Goal: Task Accomplishment & Management: Use online tool/utility

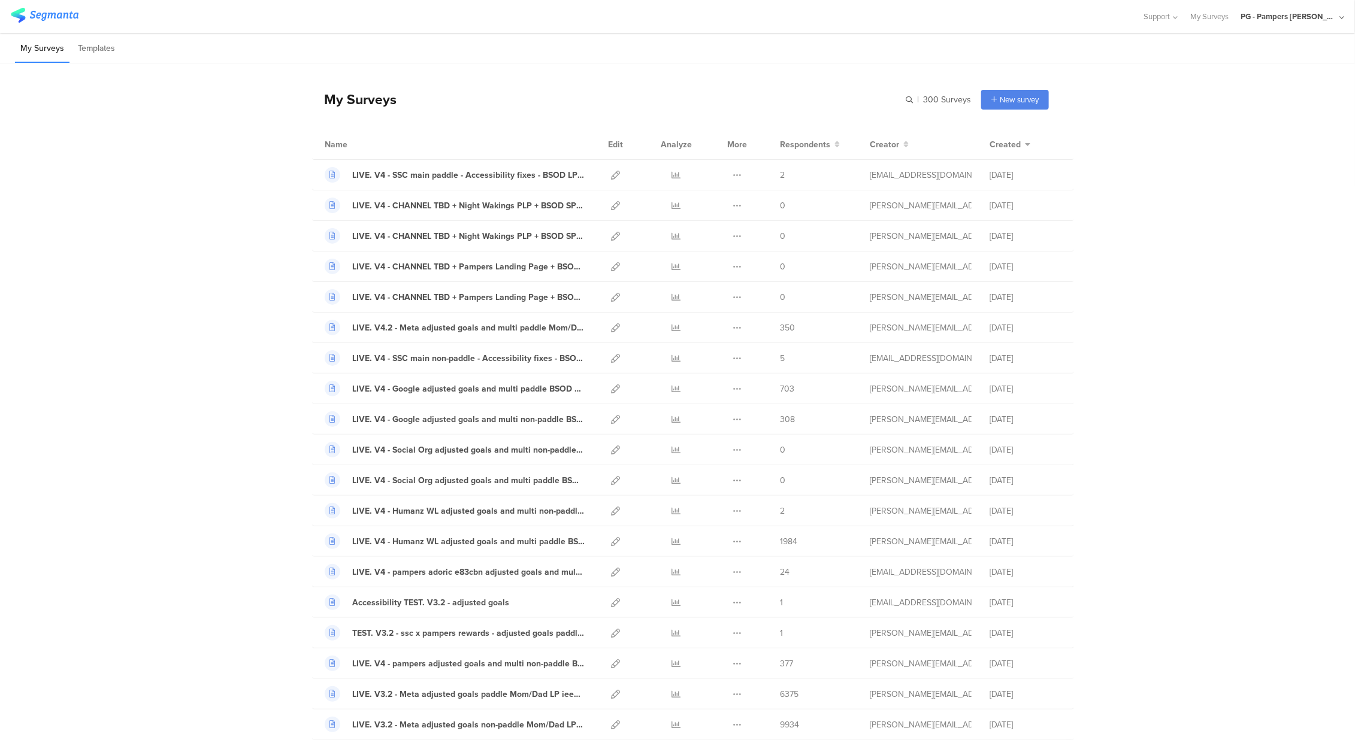
click at [1272, 10] on div "PG - Pampers [PERSON_NAME]" at bounding box center [1293, 16] width 104 height 33
click at [1257, 101] on span "PG - Pampers US Janrain" at bounding box center [1247, 103] width 84 height 11
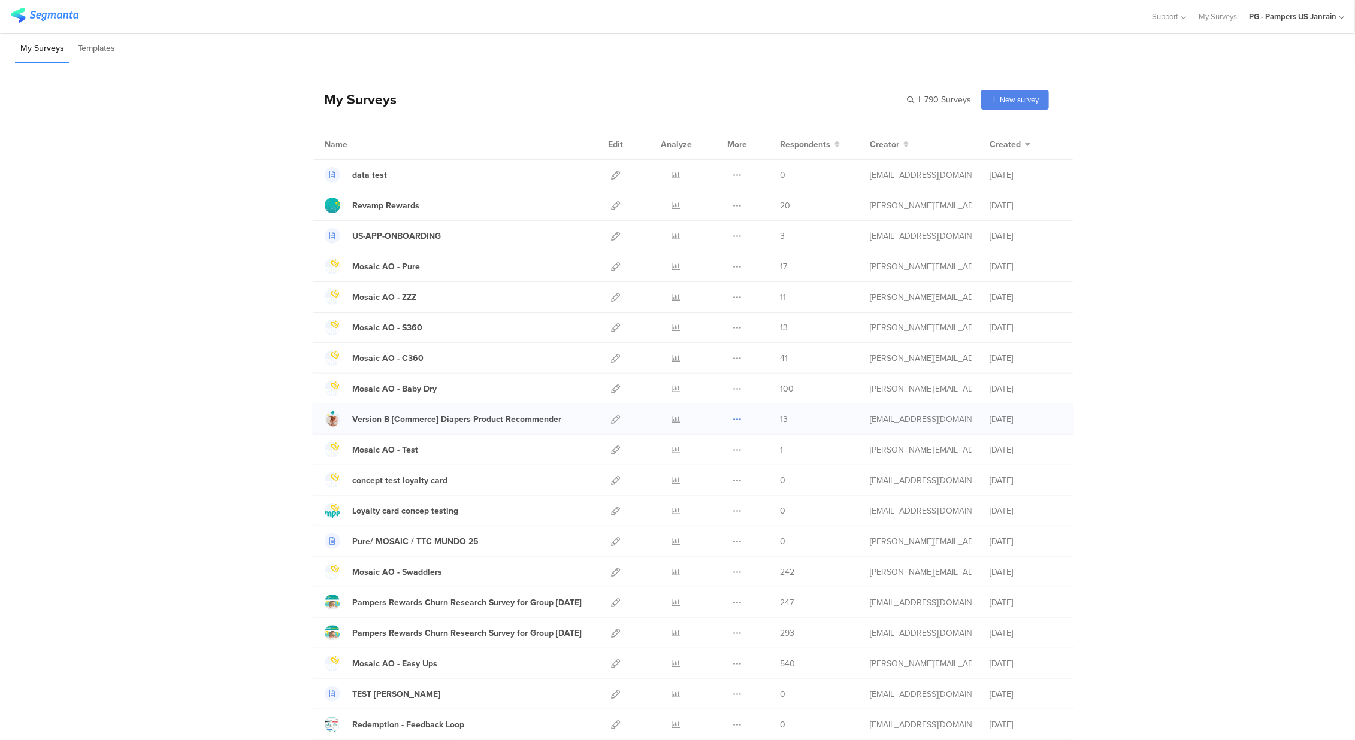
click at [733, 421] on icon at bounding box center [737, 419] width 9 height 9
click at [700, 452] on button "Duplicate" at bounding box center [714, 450] width 66 height 22
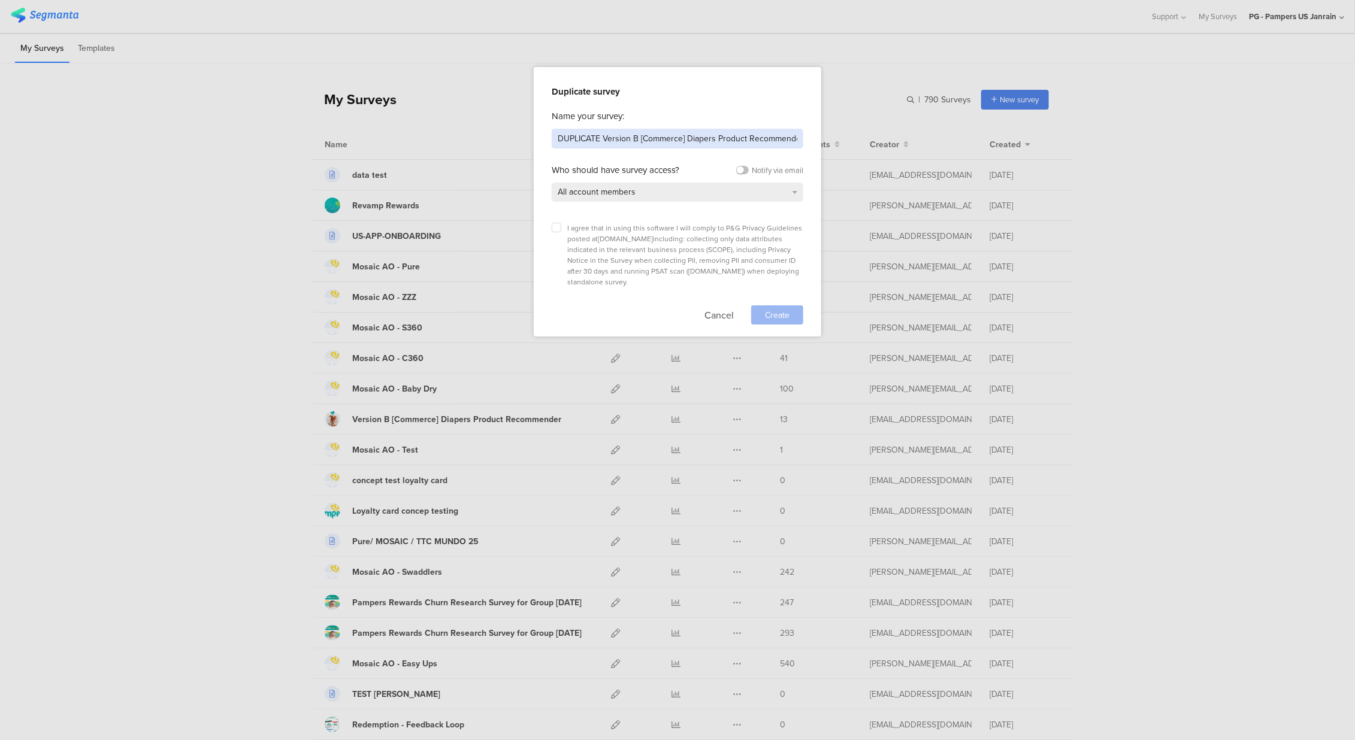
click at [578, 137] on input "DUPLICATE Version B [Commerce] Diapers Product Recommender" at bounding box center [678, 139] width 252 height 20
type input "Find the perfect diaper [Commerce] Diapers Product Recommender"
click at [562, 238] on div "I agree that in using this software I will comply to P&G Privacy Guidelines pos…" at bounding box center [678, 255] width 252 height 65
click at [558, 232] on label at bounding box center [557, 228] width 10 height 10
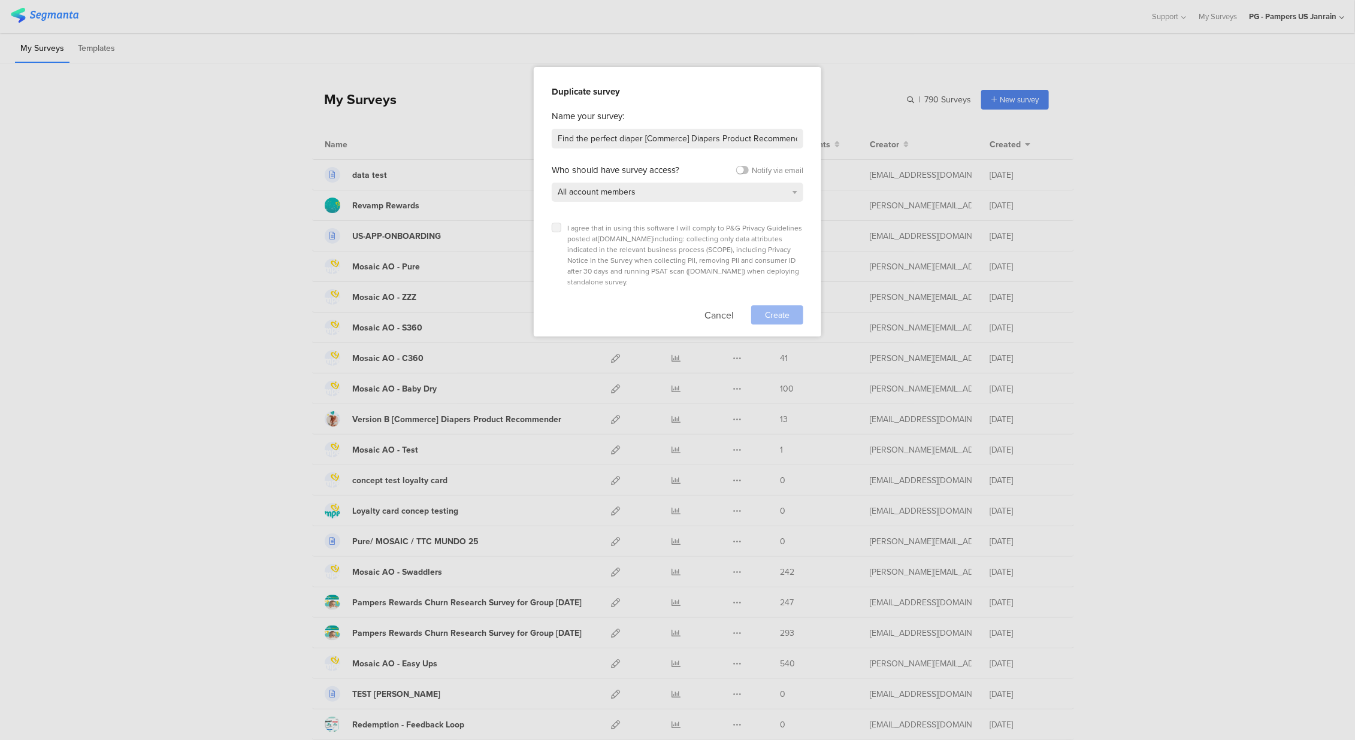
click at [0, 0] on input "checkbox" at bounding box center [0, 0] width 0 height 0
click at [782, 309] on span "Create" at bounding box center [777, 315] width 25 height 13
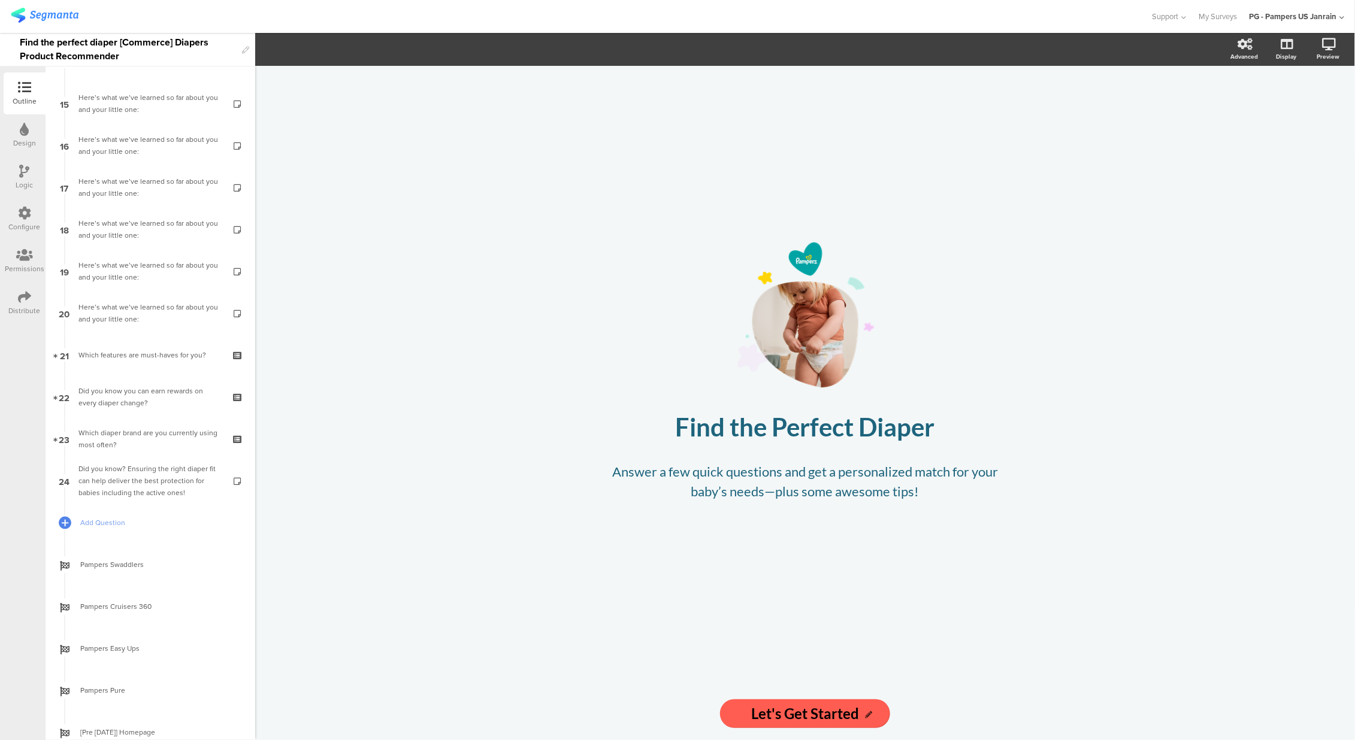
scroll to position [626, 0]
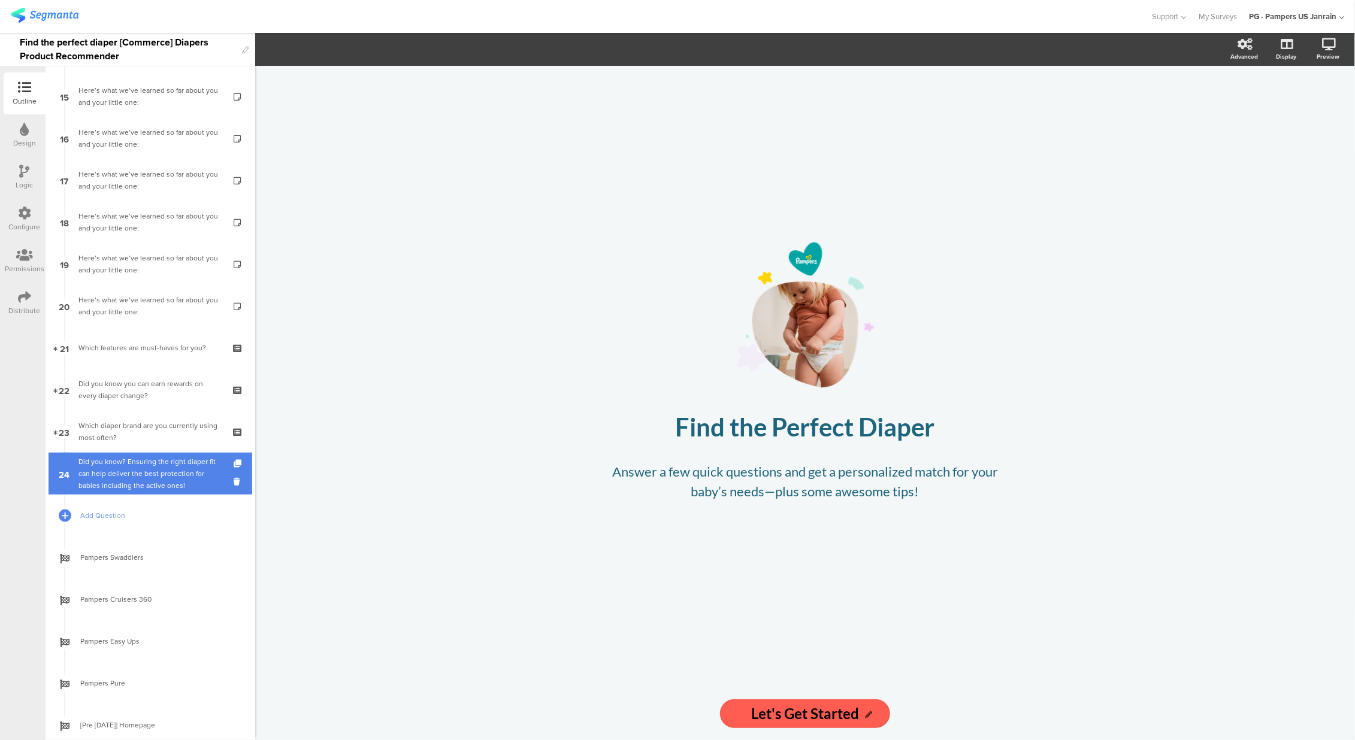
click at [114, 465] on div "Did you know? Ensuring the right diaper fit can help deliver the best protectio…" at bounding box center [149, 474] width 143 height 36
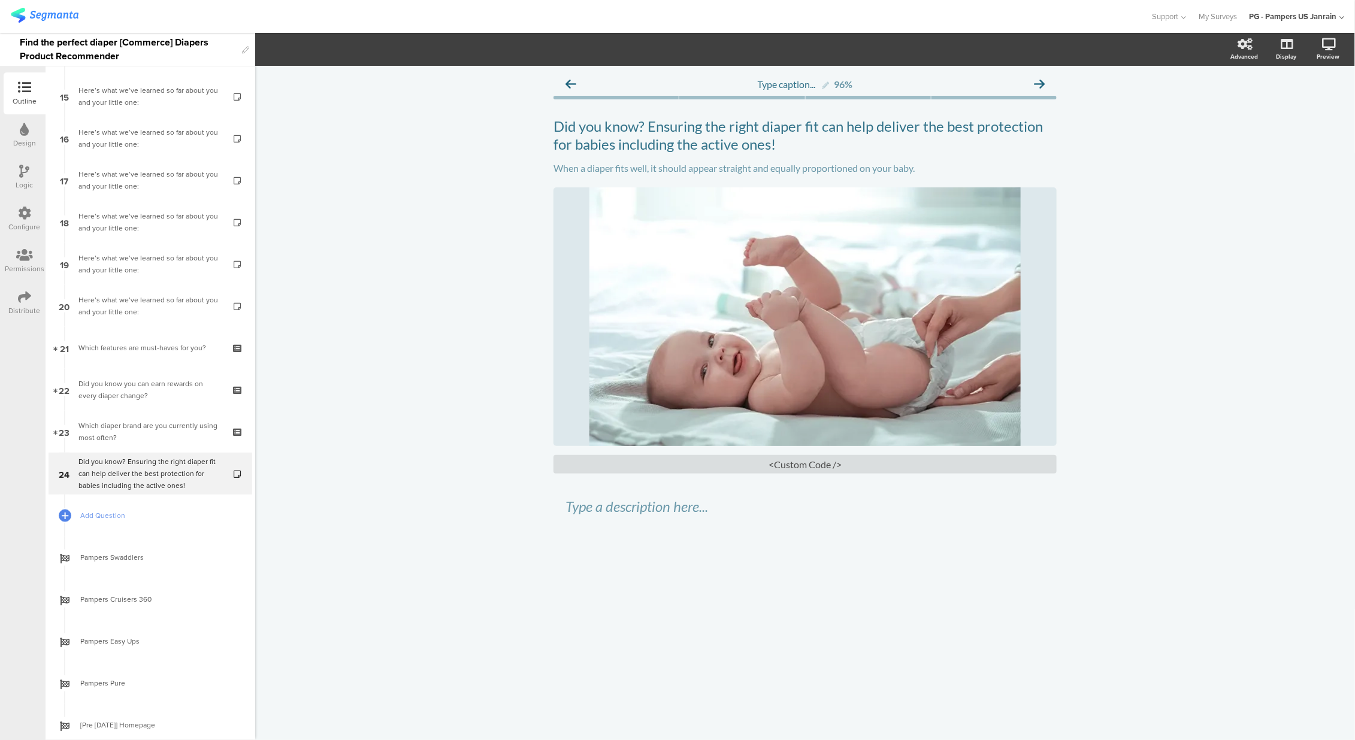
click at [29, 166] on div "Logic" at bounding box center [25, 177] width 42 height 42
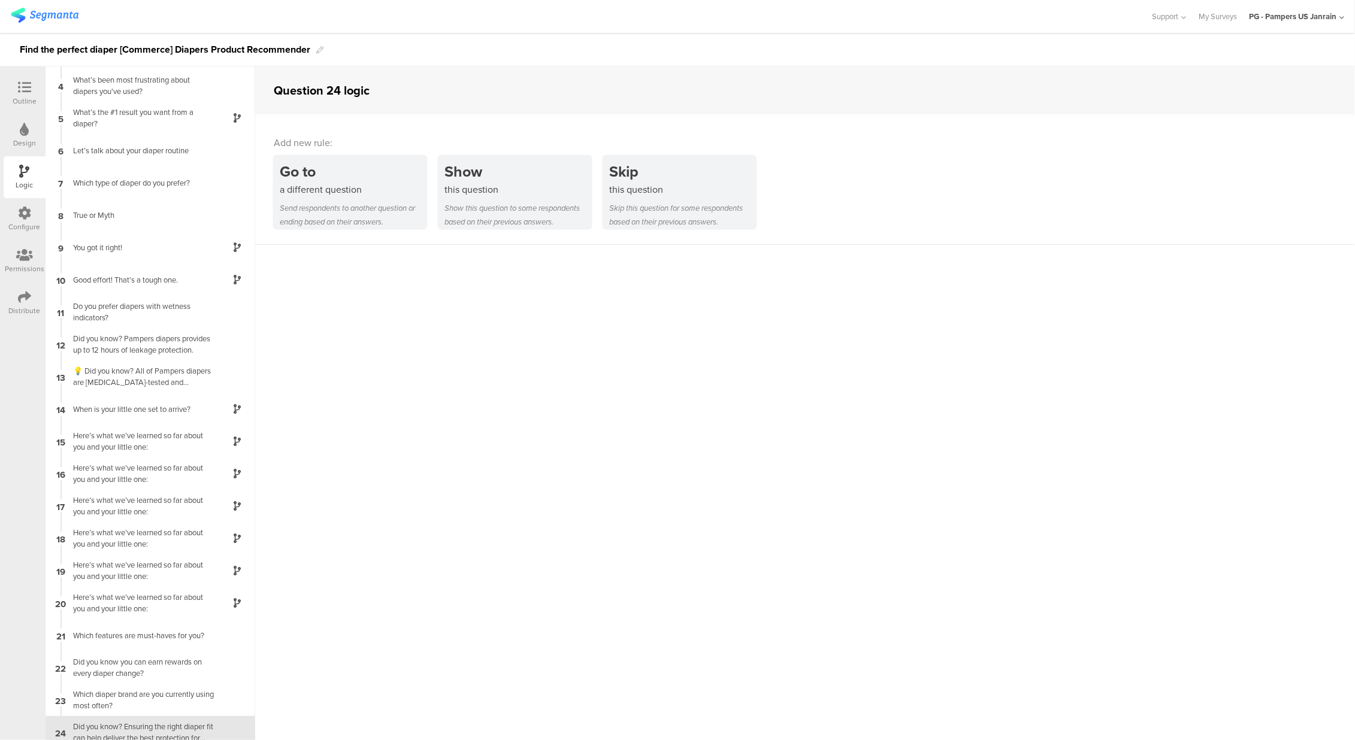
scroll to position [102, 0]
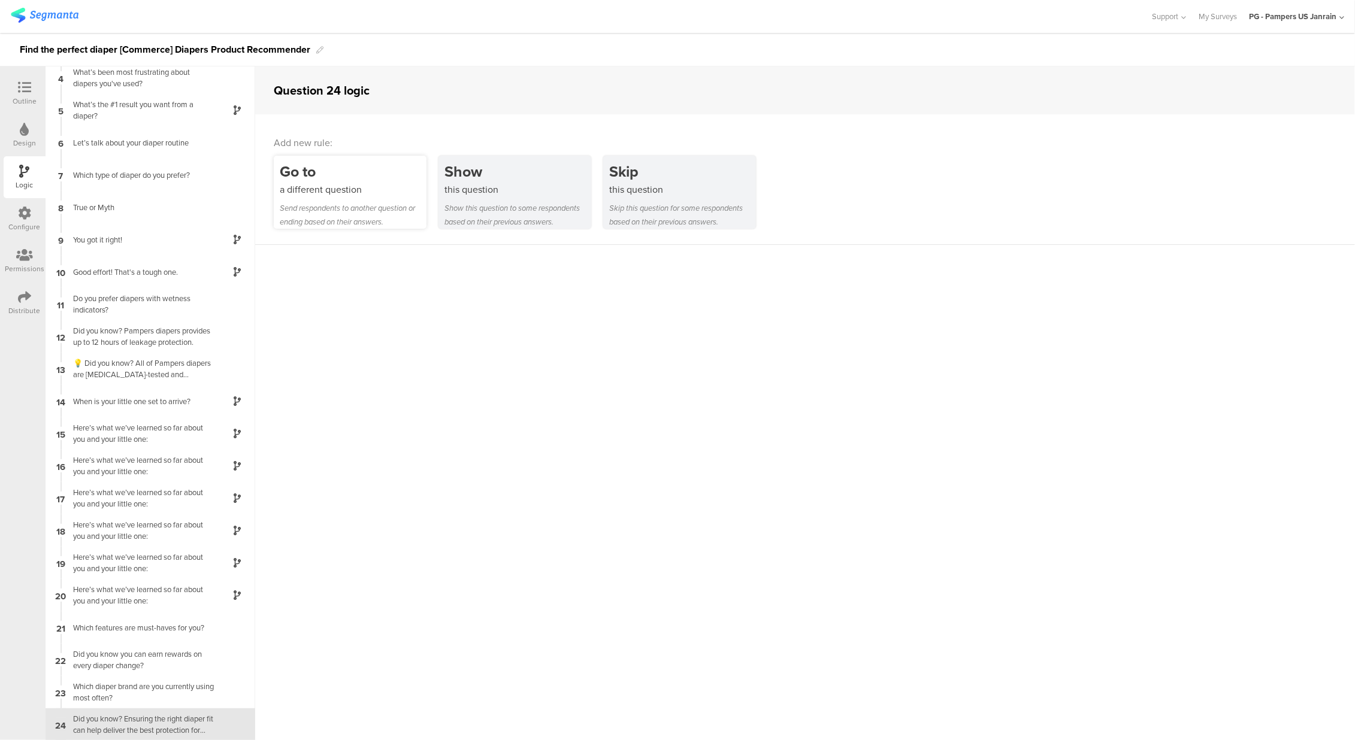
click at [350, 209] on div "Send respondents to another question or ending based on their answers." at bounding box center [353, 215] width 147 height 28
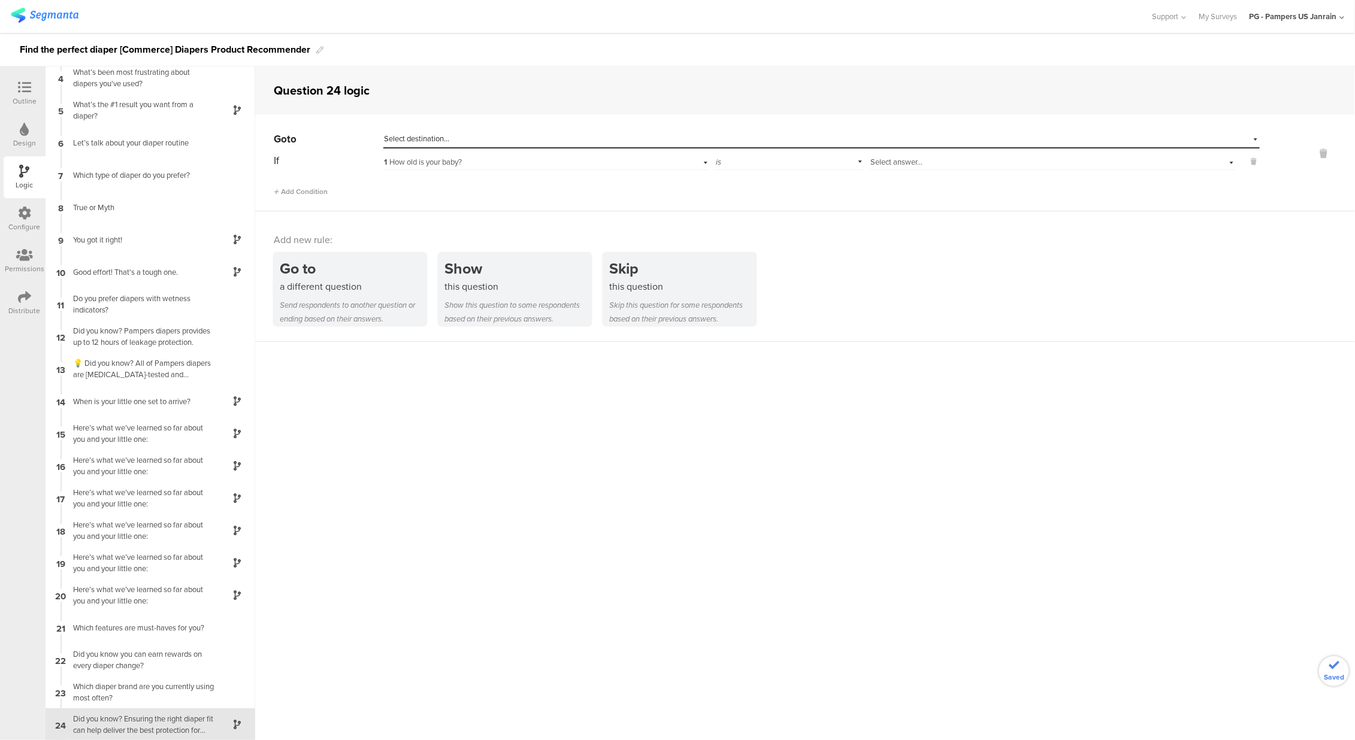
click at [461, 143] on div "Select destination..." at bounding box center [766, 139] width 765 height 11
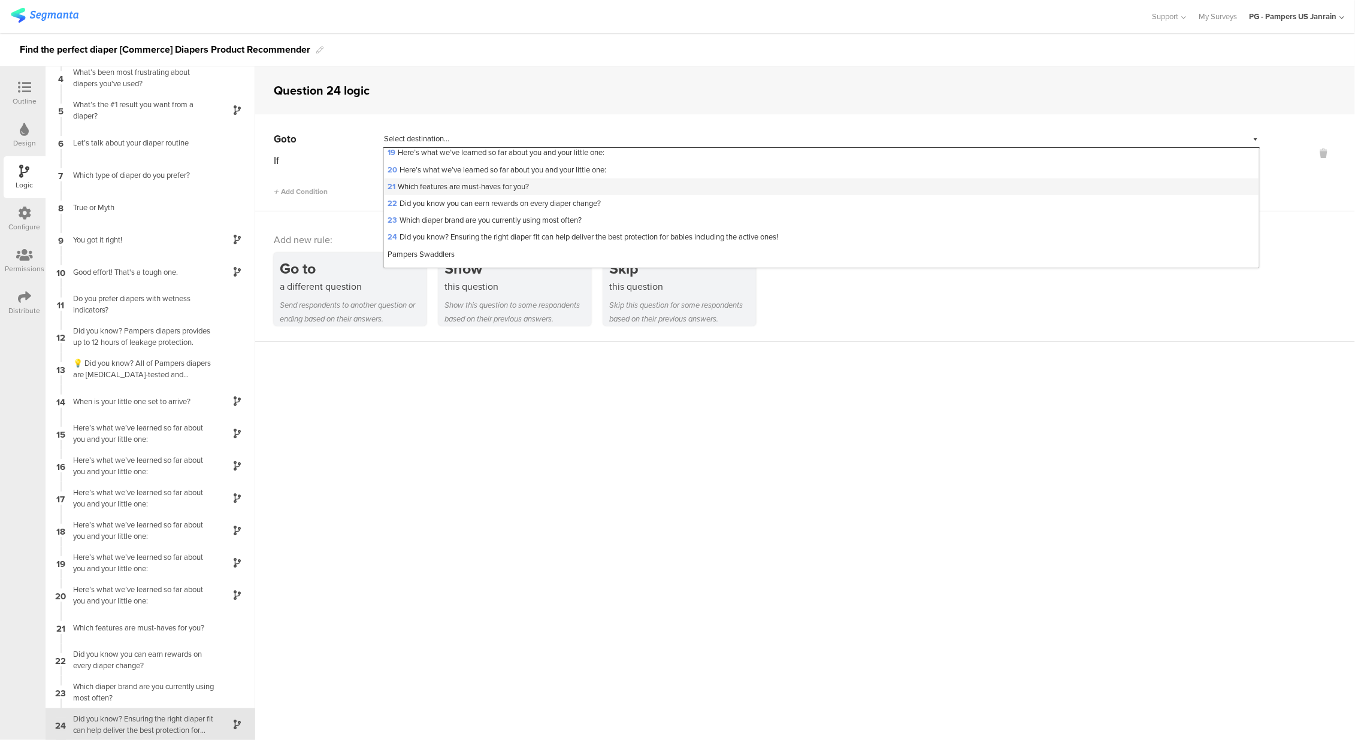
scroll to position [370, 0]
click at [446, 193] on span "Pampers Swaddlers" at bounding box center [421, 191] width 67 height 11
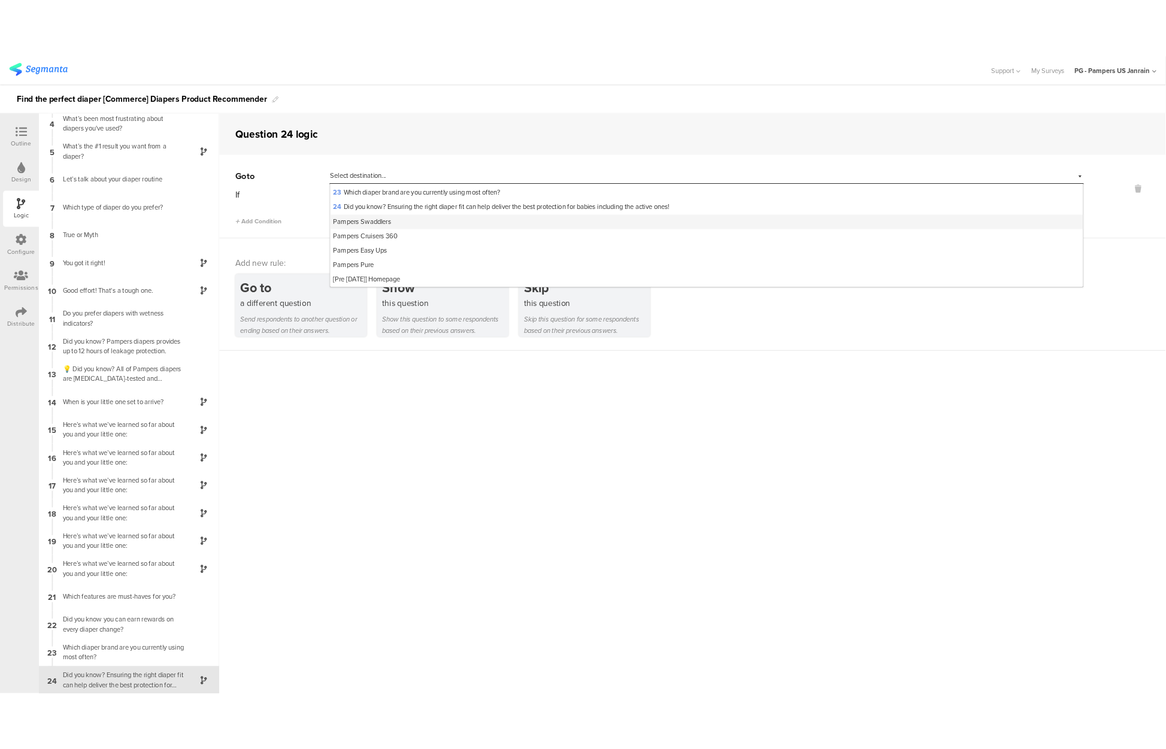
scroll to position [0, 0]
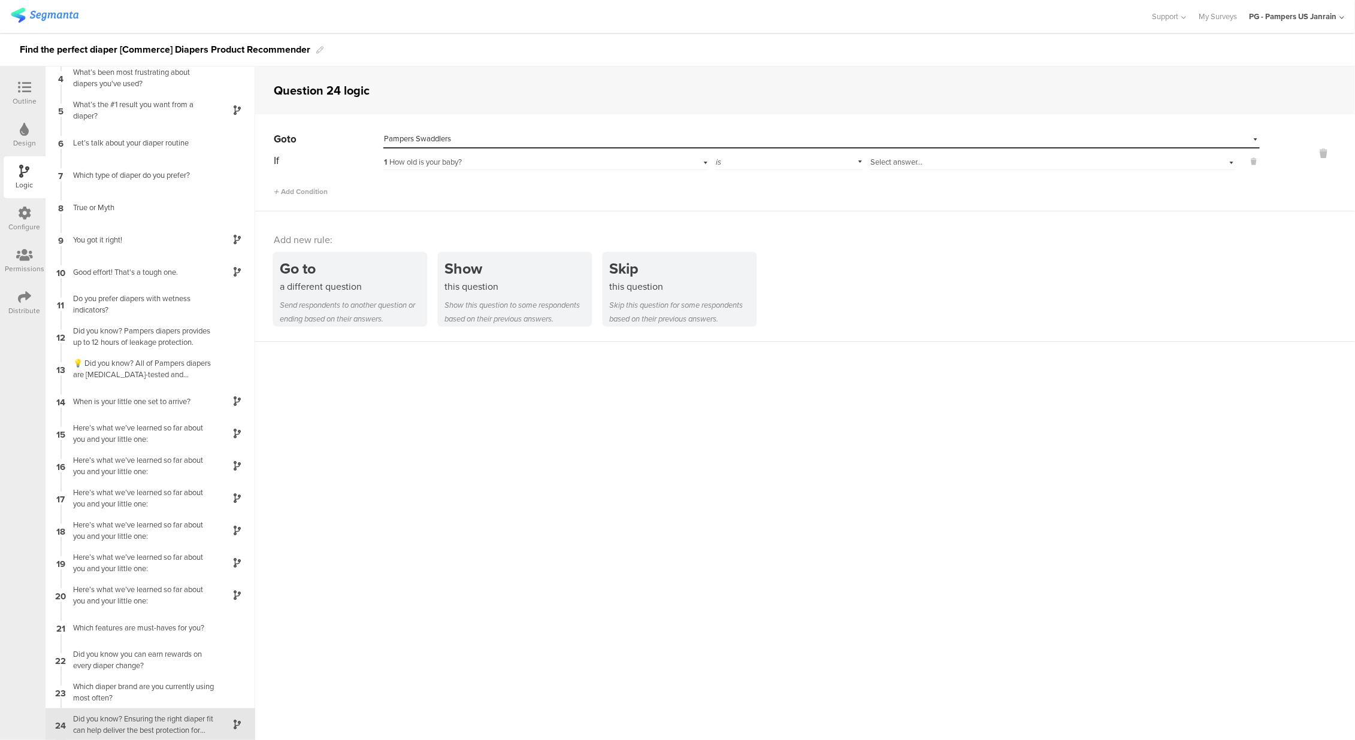
click at [938, 163] on div "Select answer..." at bounding box center [1027, 162] width 315 height 11
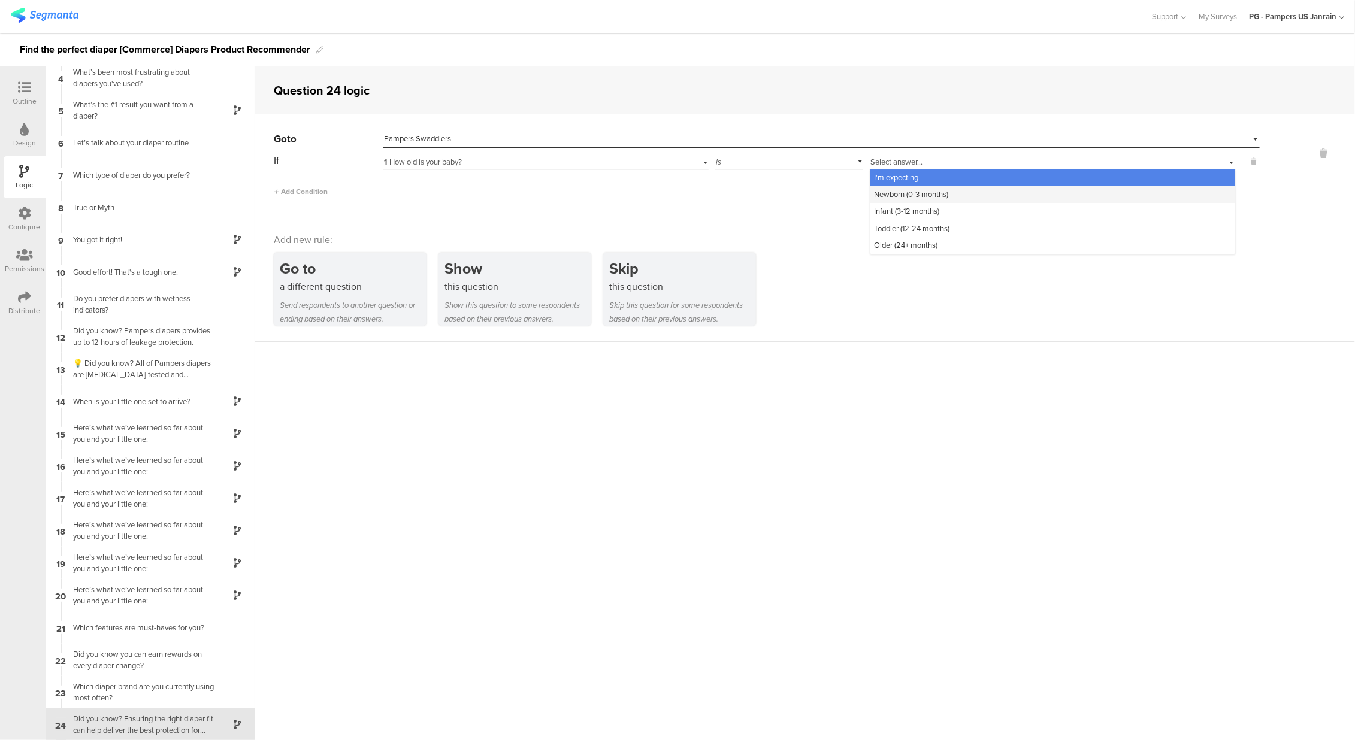
click at [899, 192] on span "Newborn (0-3 months)" at bounding box center [911, 194] width 74 height 11
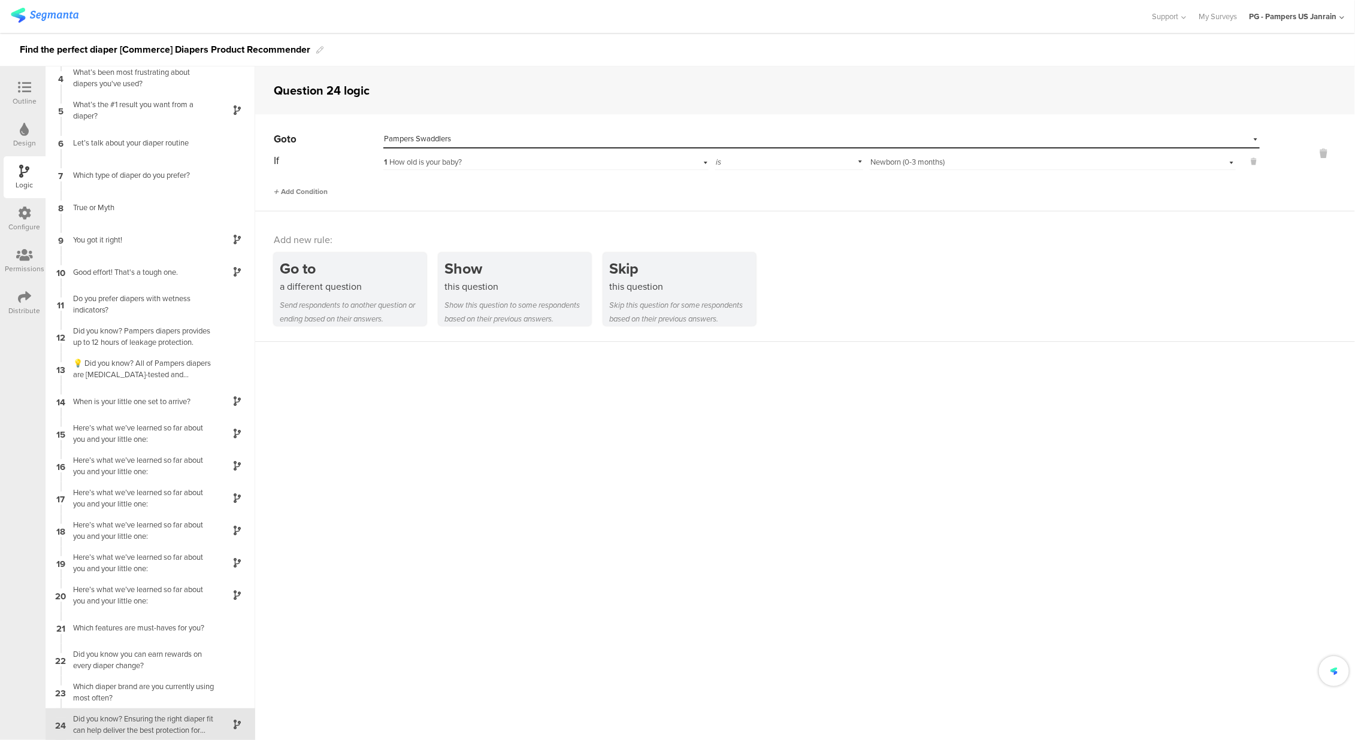
click at [304, 195] on span "Add Condition" at bounding box center [301, 191] width 54 height 11
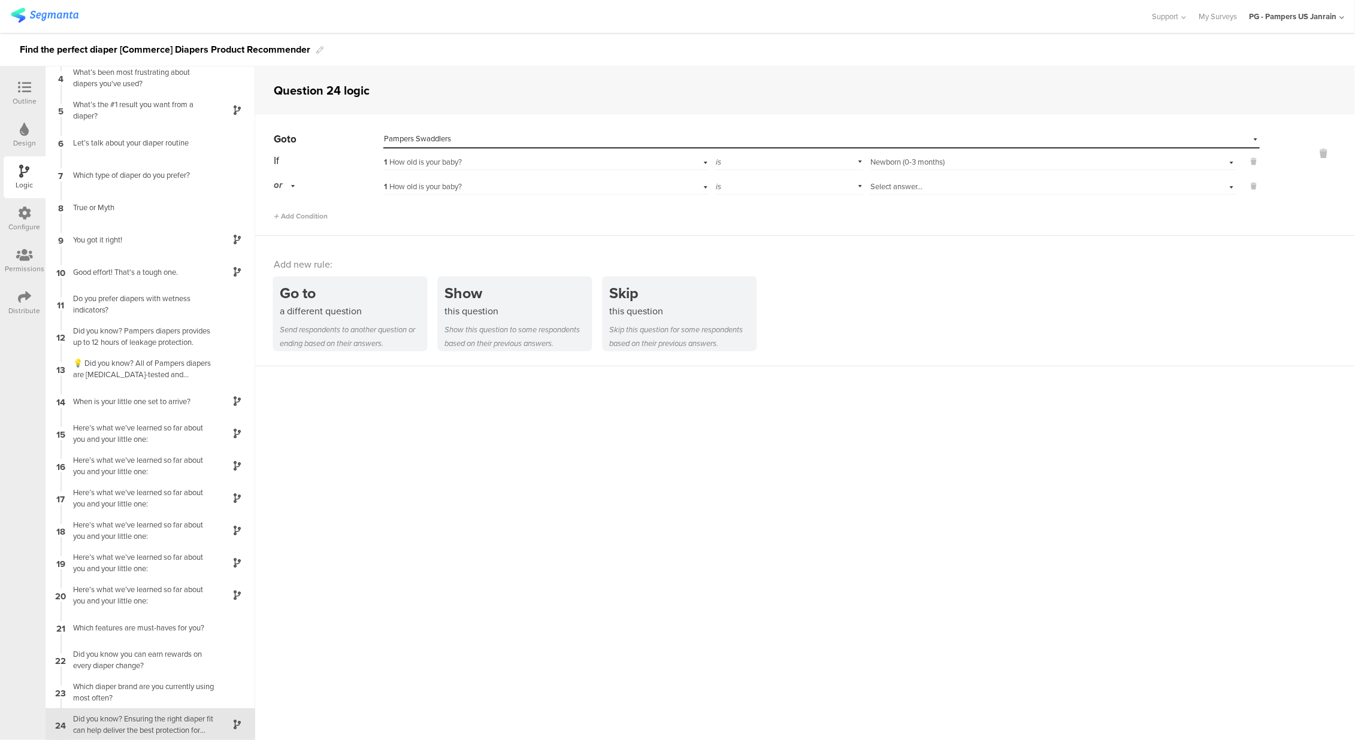
click at [932, 191] on div "Select answer..." at bounding box center [1027, 187] width 315 height 11
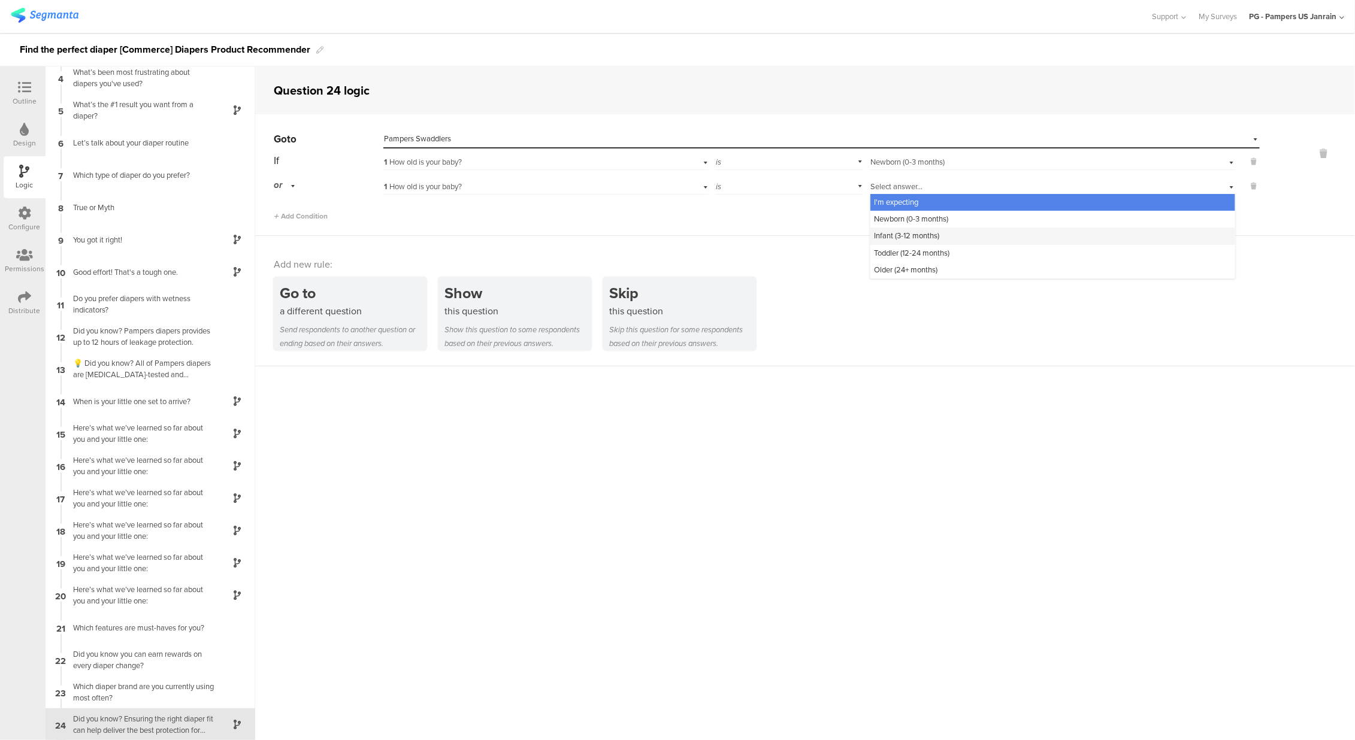
click at [907, 240] on span "Infant (3-12 months)" at bounding box center [906, 235] width 65 height 11
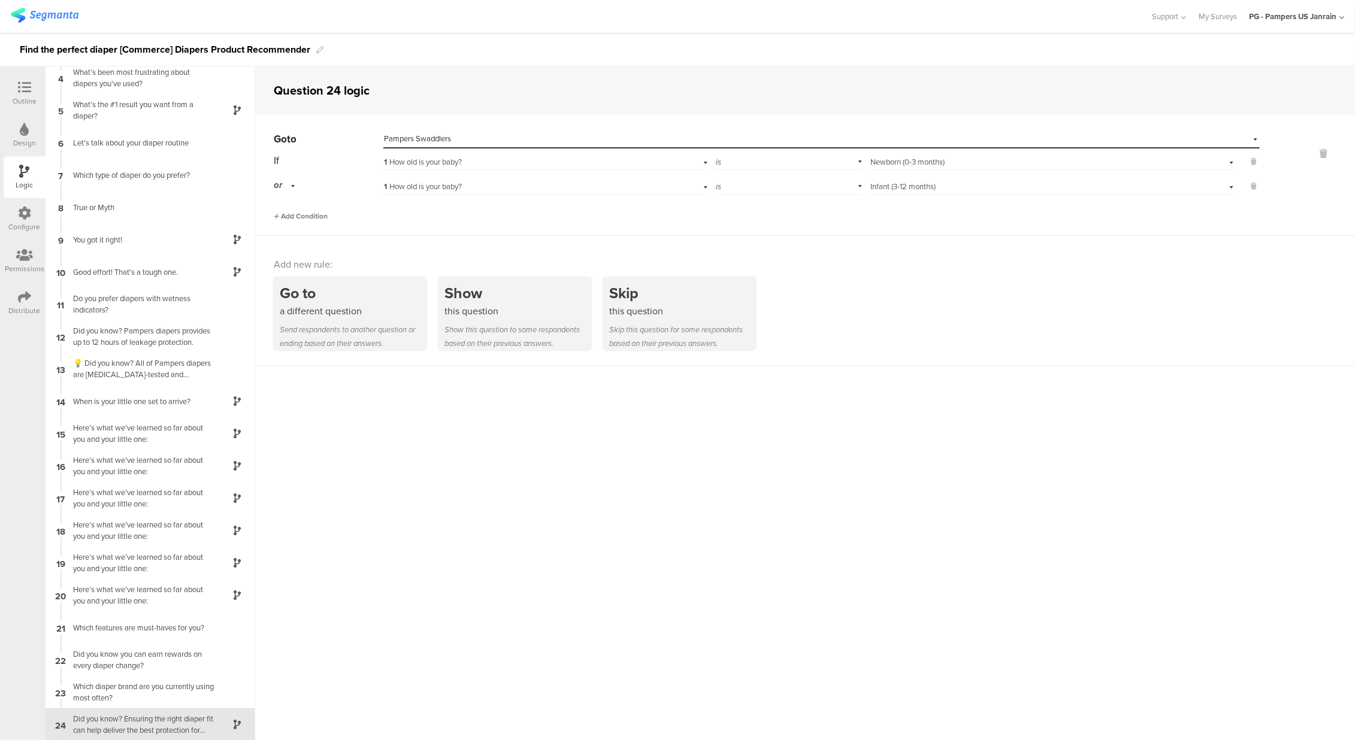
click at [321, 216] on span "Add Condition" at bounding box center [301, 216] width 54 height 11
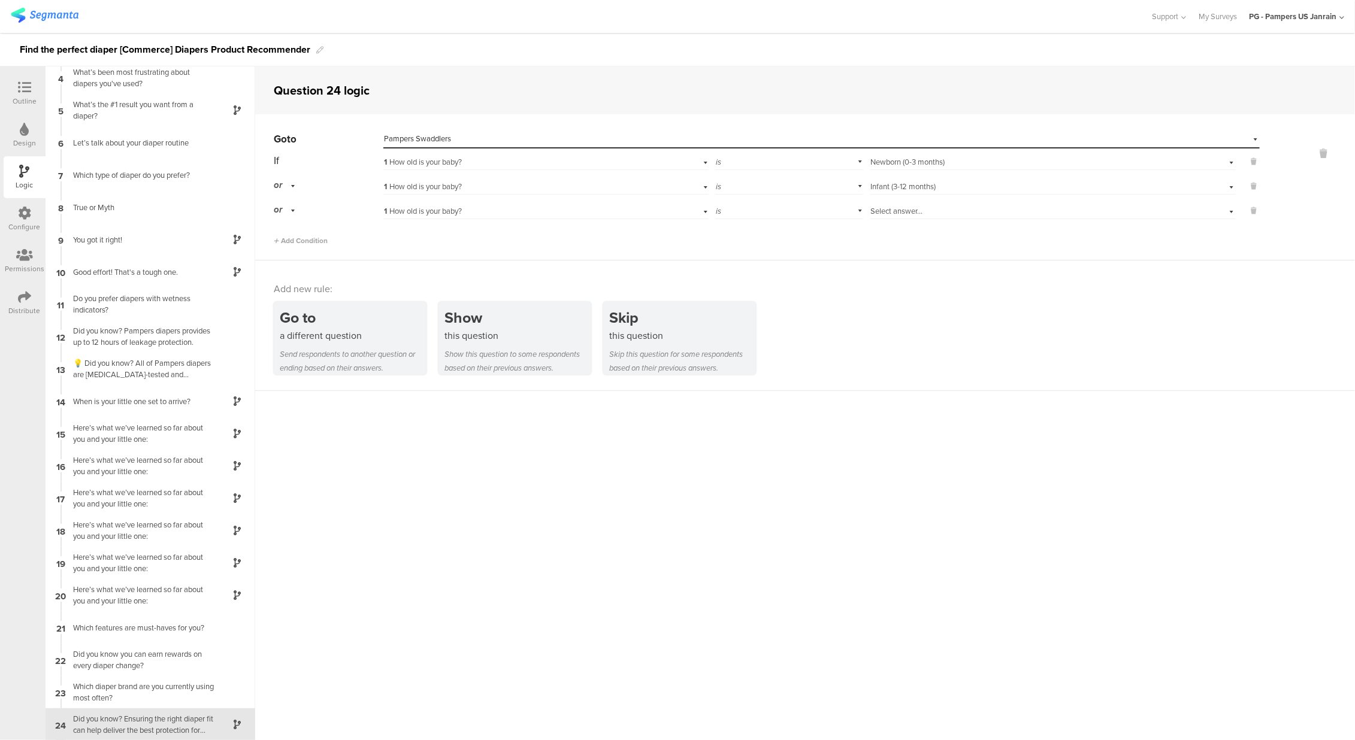
click at [285, 213] on div "or" at bounding box center [286, 210] width 25 height 19
click at [303, 237] on div "and" at bounding box center [327, 243] width 107 height 17
click at [428, 189] on span "1 How old is your baby?" at bounding box center [423, 186] width 78 height 11
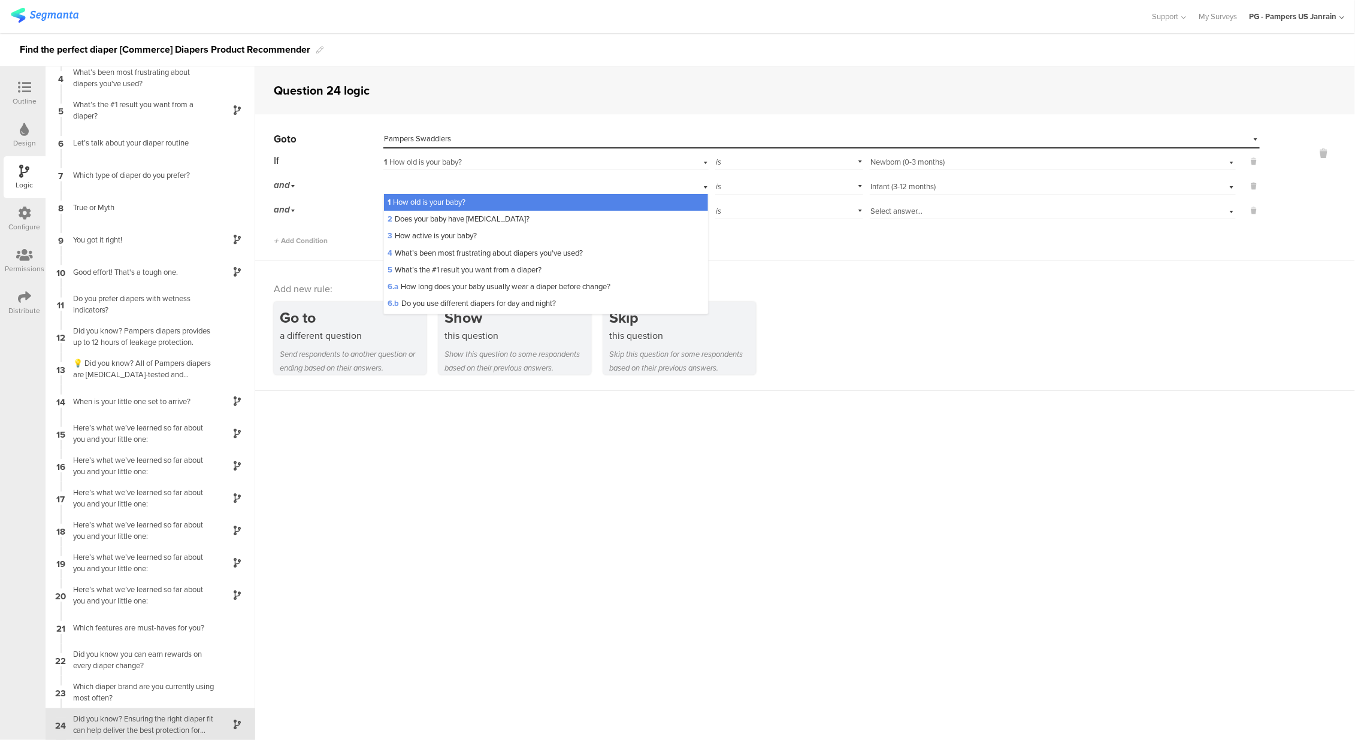
click at [817, 352] on div "Go to a different question Send respondents to another question or ending based…" at bounding box center [814, 338] width 1081 height 73
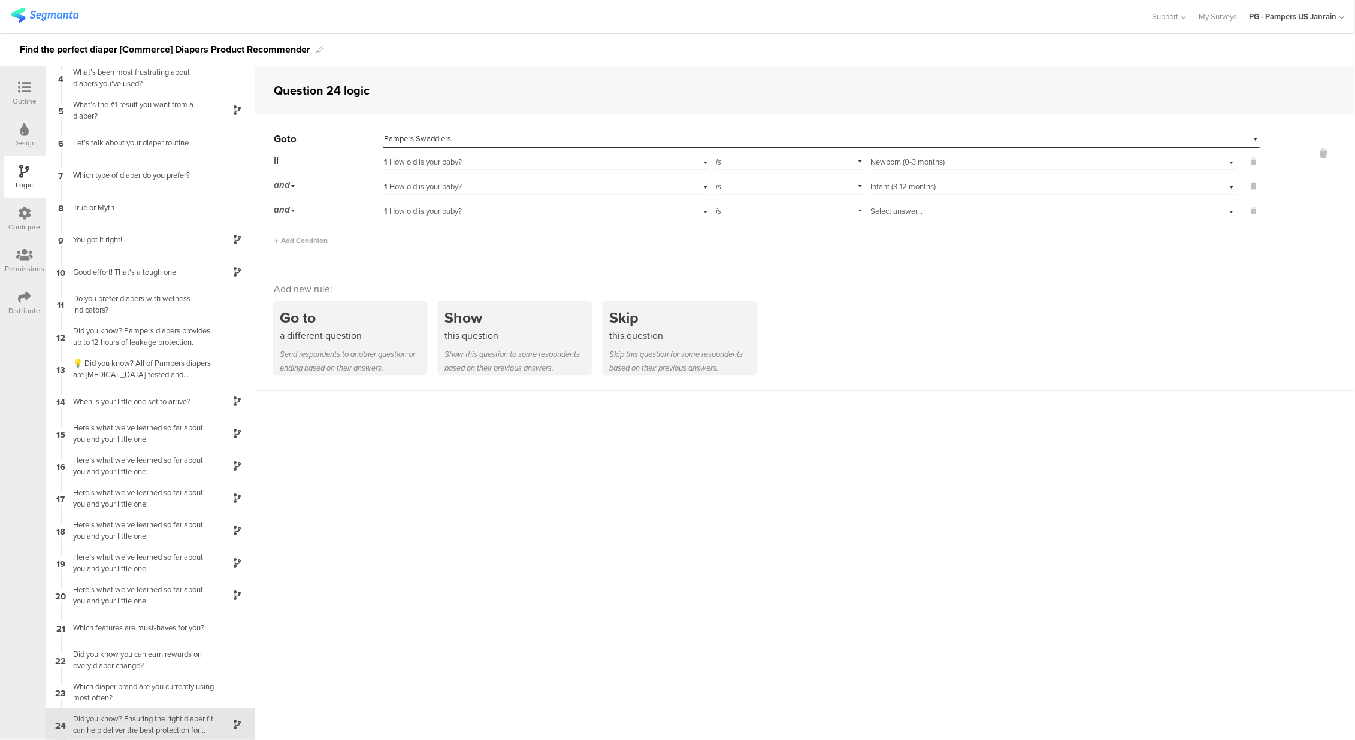
click at [45, 14] on img at bounding box center [45, 15] width 68 height 15
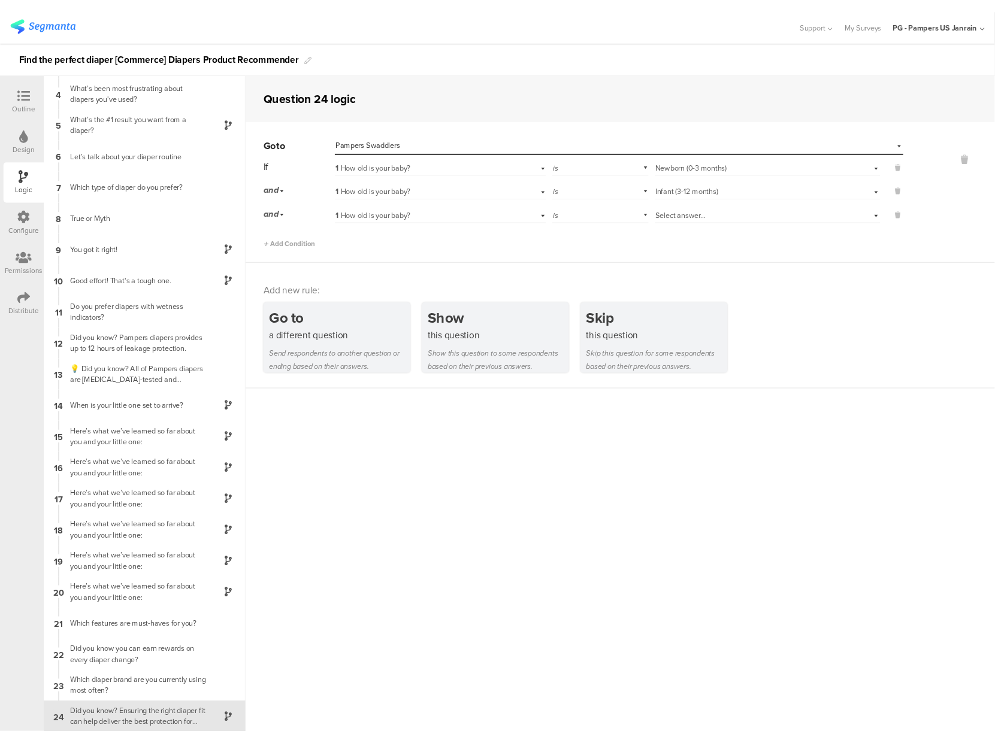
scroll to position [99, 0]
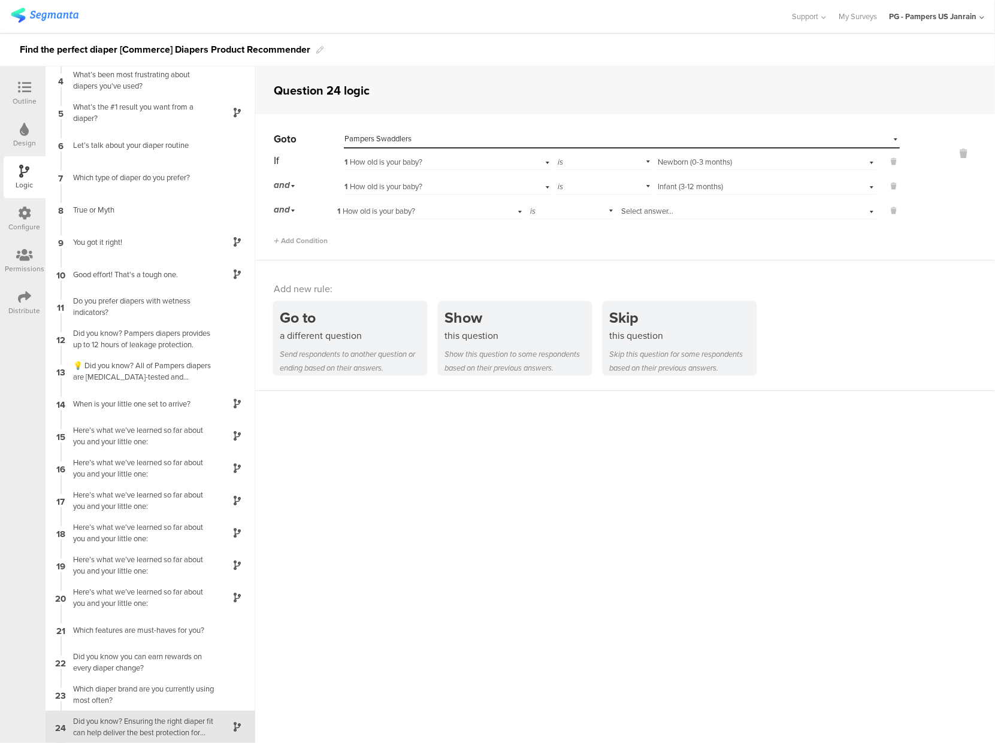
click at [374, 187] on span "1 How old is your baby?" at bounding box center [383, 186] width 78 height 11
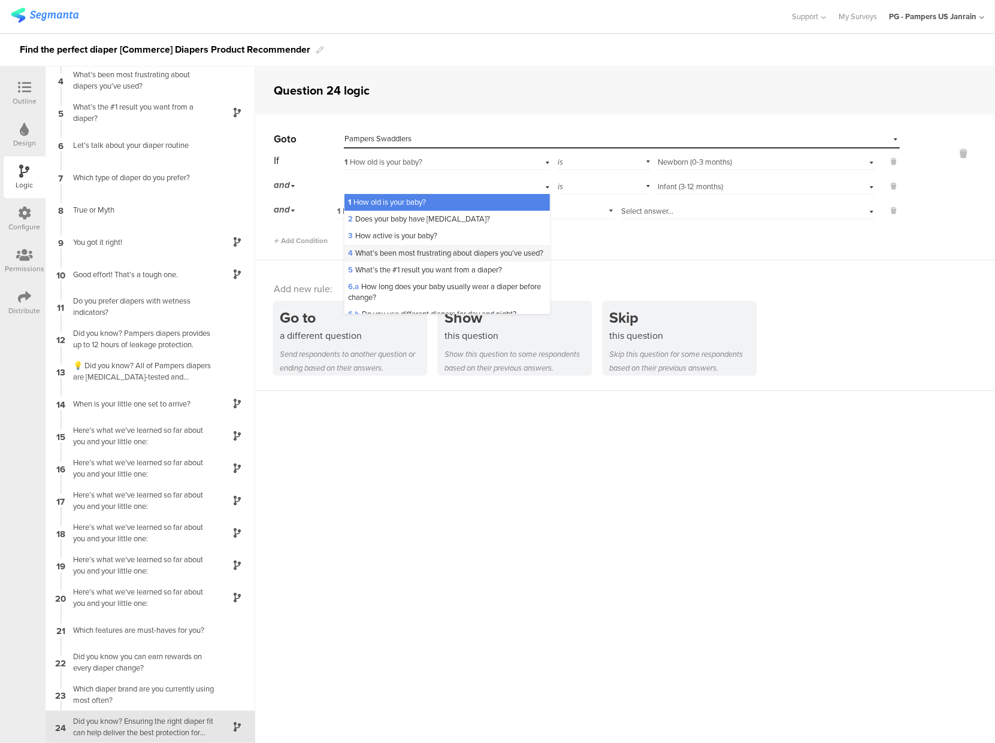
click at [371, 259] on div "4 What’s been most frustrating about diapers you've used?" at bounding box center [446, 253] width 205 height 17
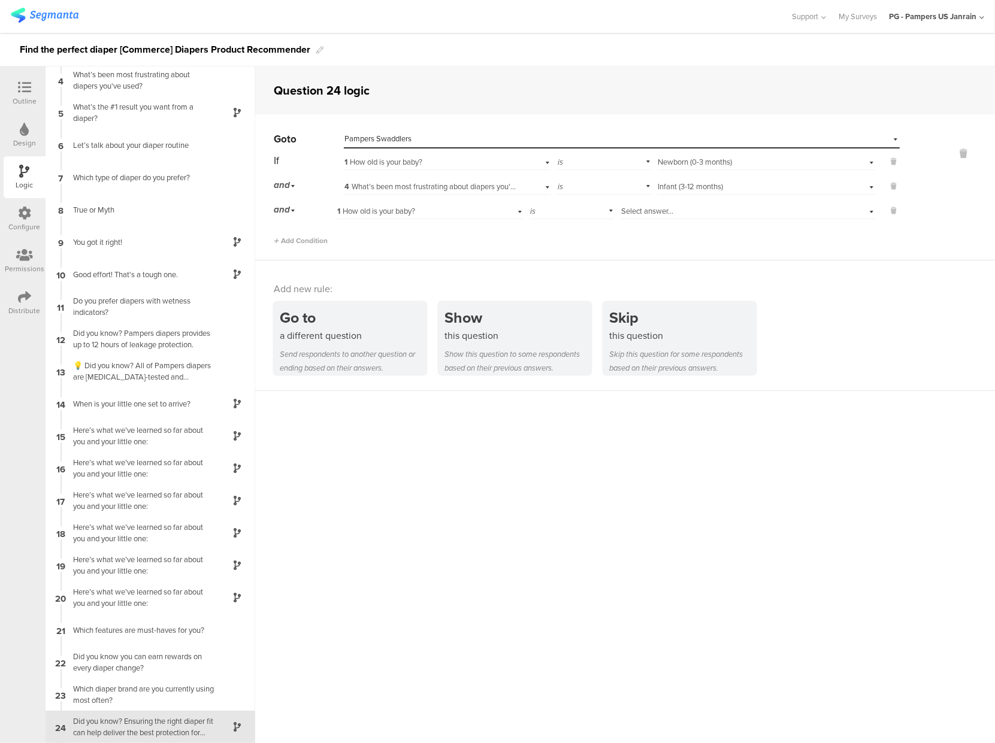
click at [707, 185] on div "Select answer... Infant (3-12 months)" at bounding box center [749, 187] width 182 height 11
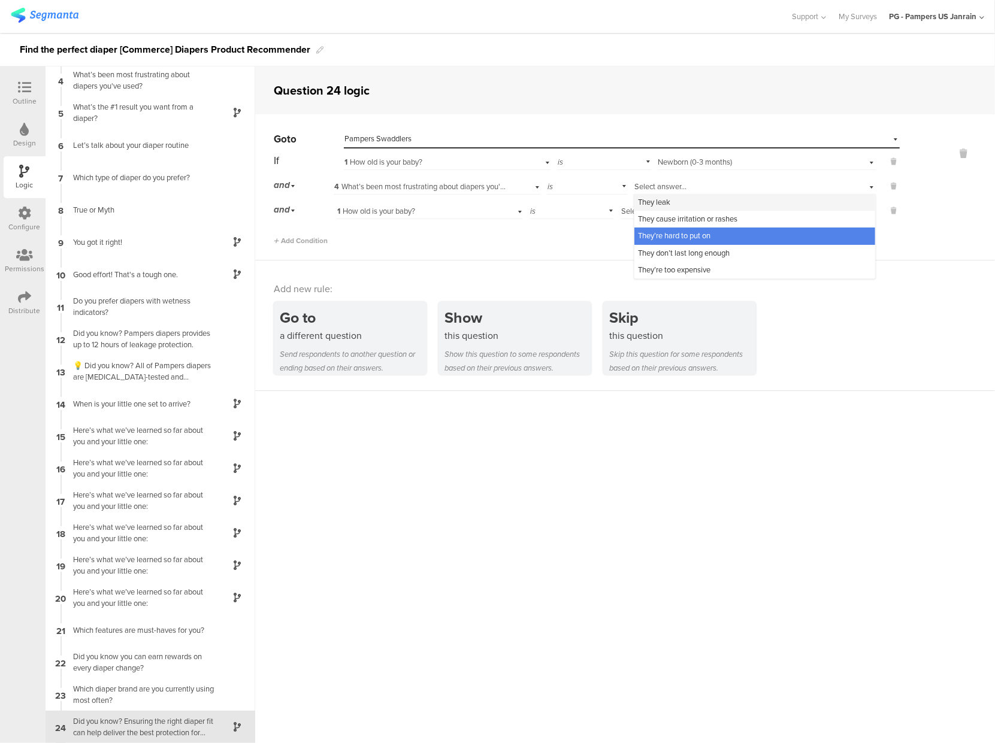
click at [651, 202] on span "They leak" at bounding box center [654, 201] width 32 height 11
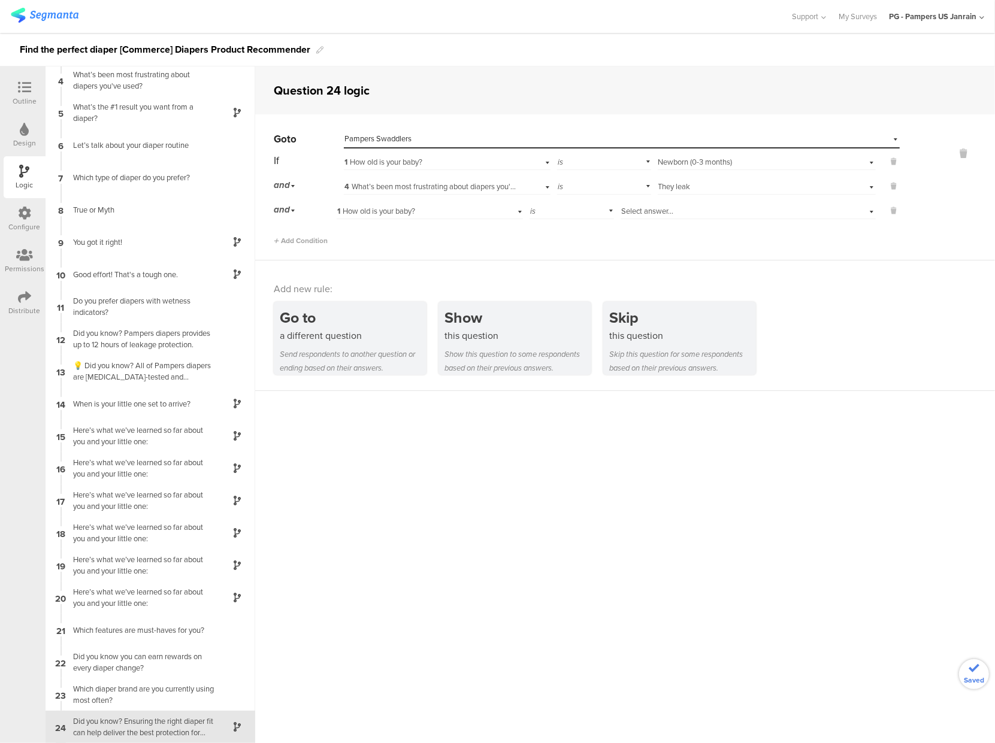
click at [400, 186] on span "4 What’s been most frustrating about diapers you've used?" at bounding box center [441, 186] width 195 height 11
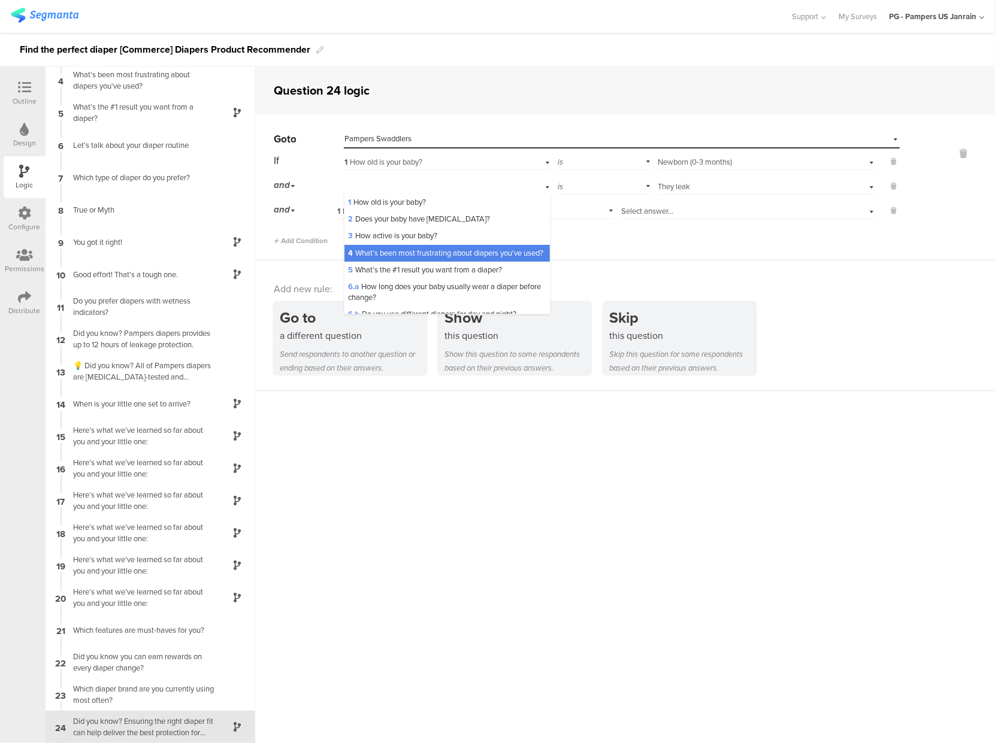
click at [421, 500] on sg-question-logic-editor "Question 24 logic Go to Select destination... Pampers Swaddlers If 1 How old is…" at bounding box center [625, 404] width 740 height 677
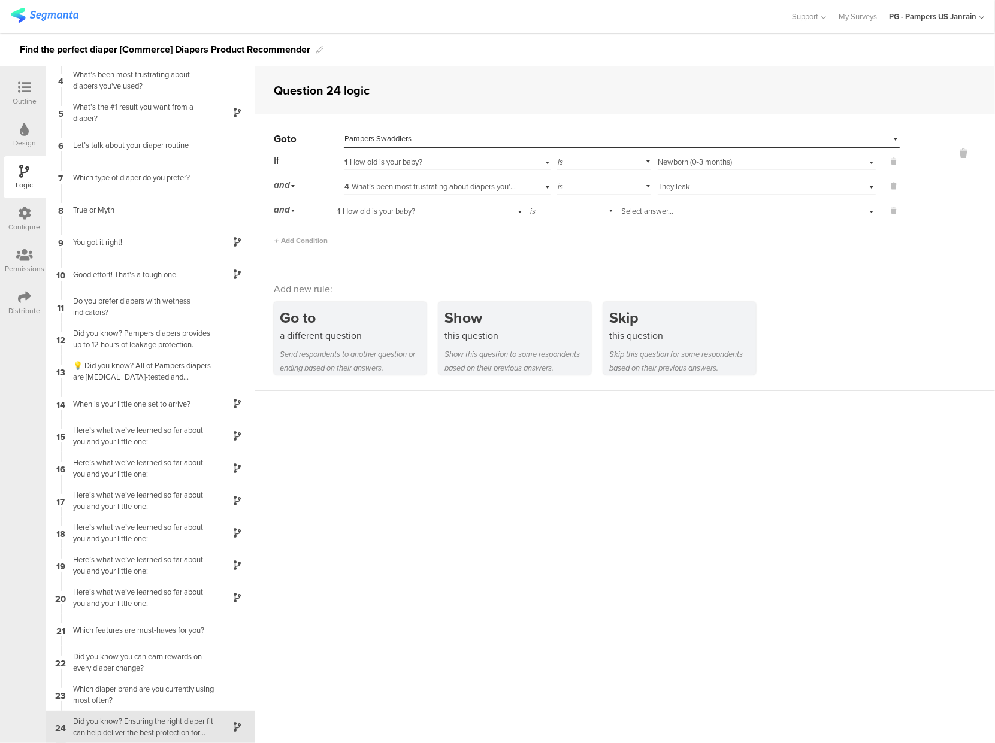
click at [372, 210] on span "1 How old is your baby?" at bounding box center [376, 210] width 78 height 11
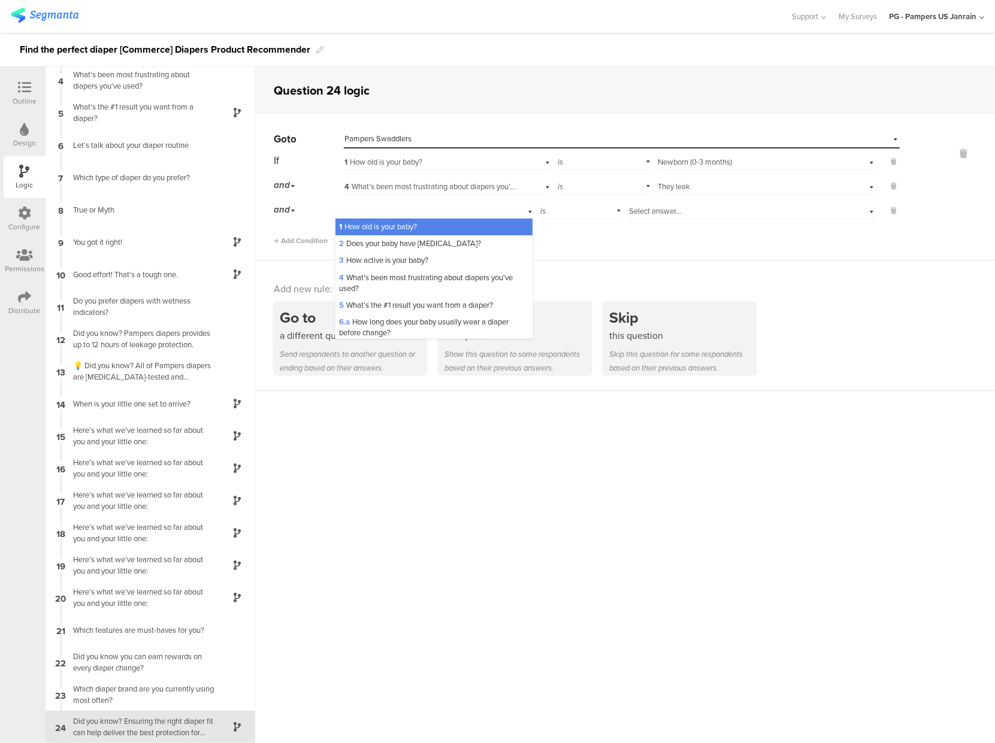
click at [729, 181] on div "Select answer... They leak" at bounding box center [767, 185] width 218 height 19
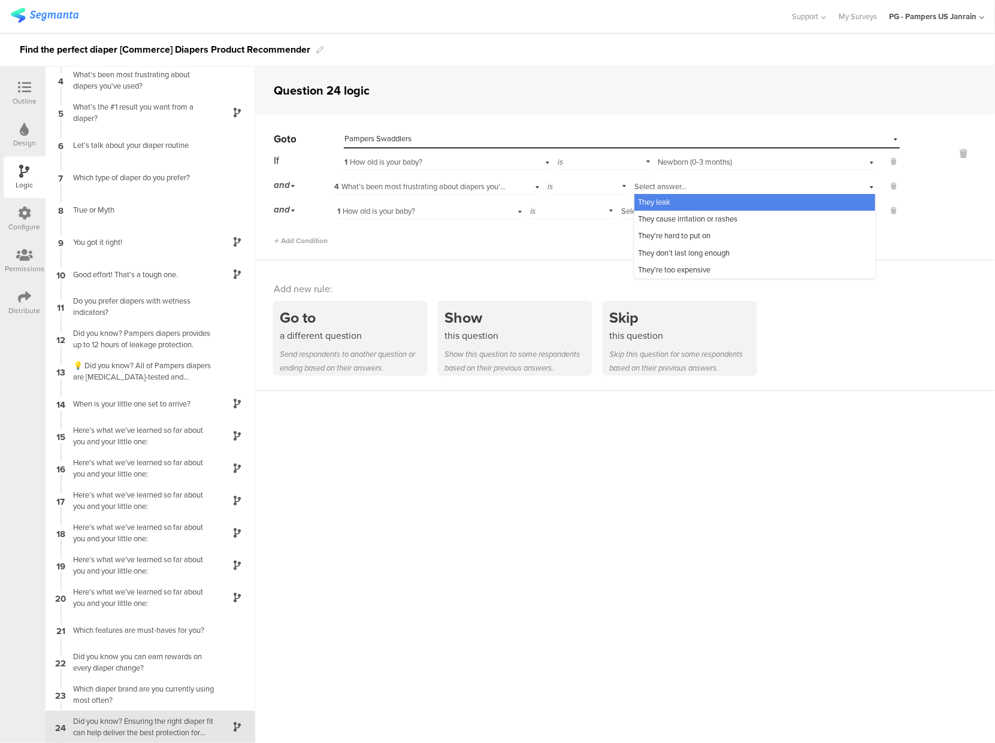
click at [560, 181] on div "is" at bounding box center [587, 185] width 80 height 19
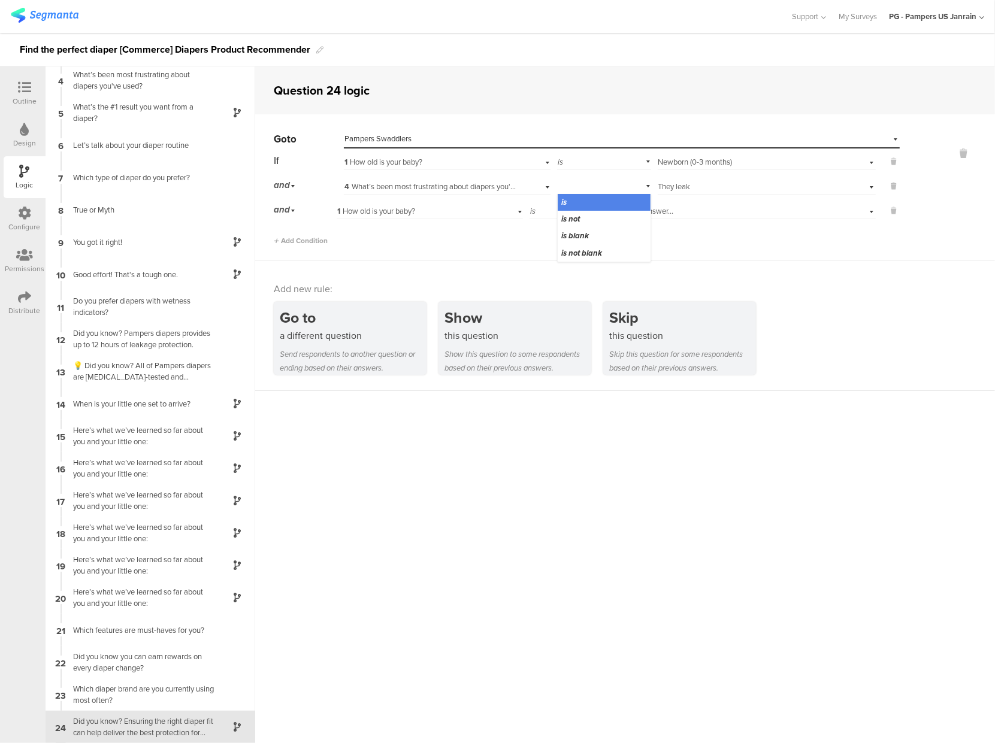
click at [663, 182] on span "They leak" at bounding box center [674, 186] width 32 height 11
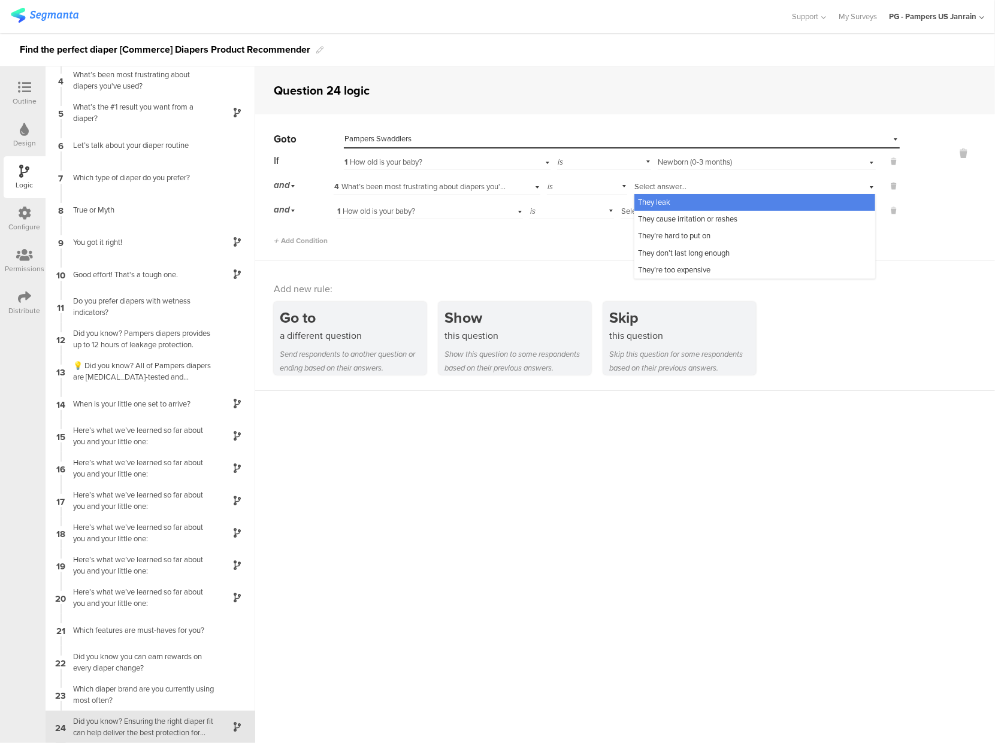
click at [661, 183] on span "Select answer..." at bounding box center [660, 186] width 52 height 11
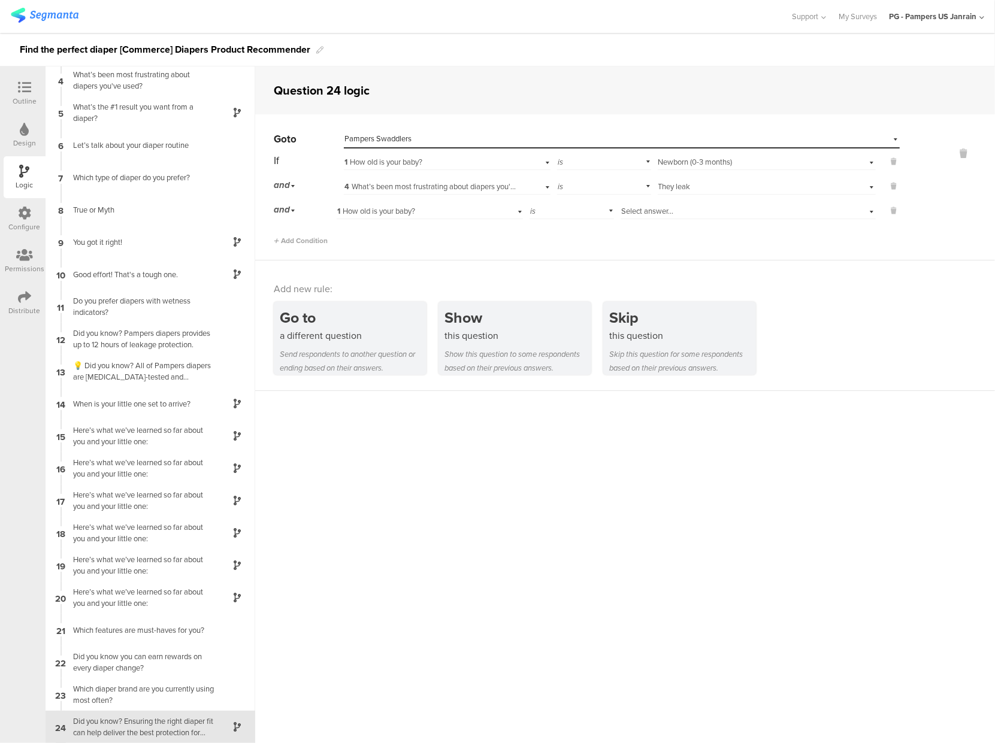
click at [380, 214] on span "1 How old is your baby?" at bounding box center [376, 210] width 78 height 11
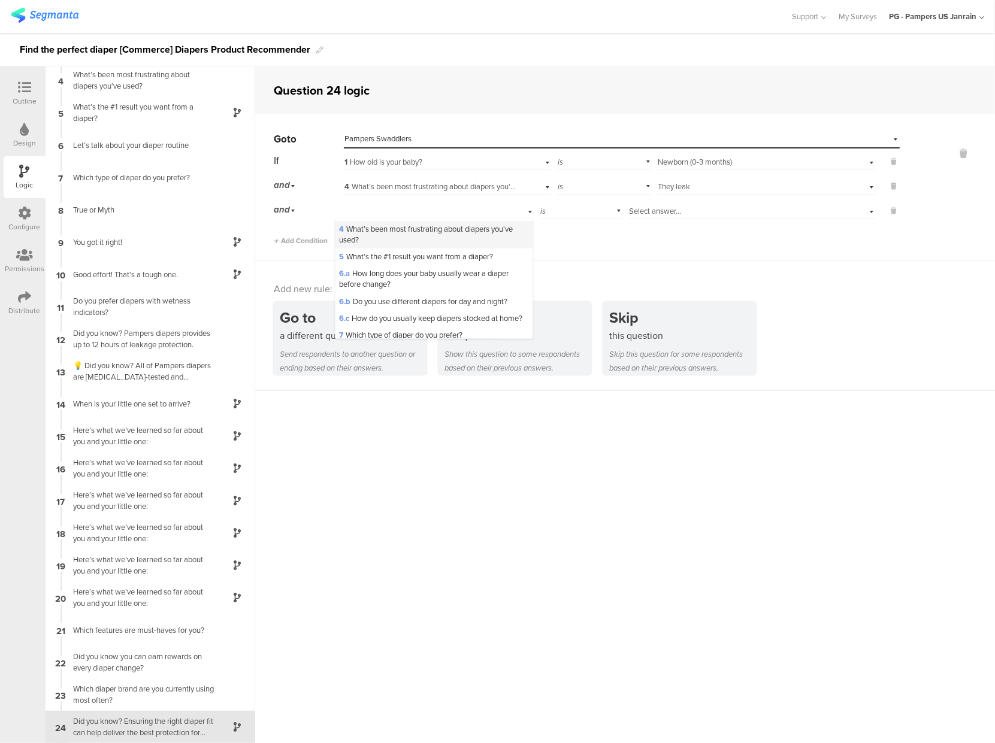
scroll to position [90, 0]
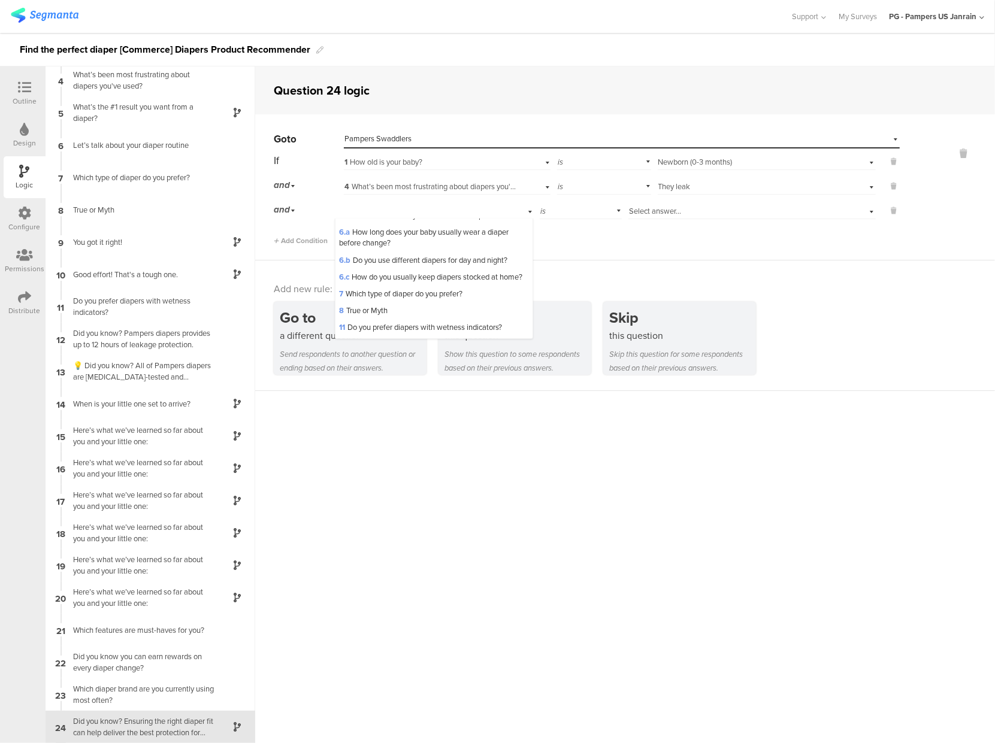
click at [631, 264] on div "Add new rule: Go to a different question Send respondents to another question o…" at bounding box center [625, 326] width 740 height 131
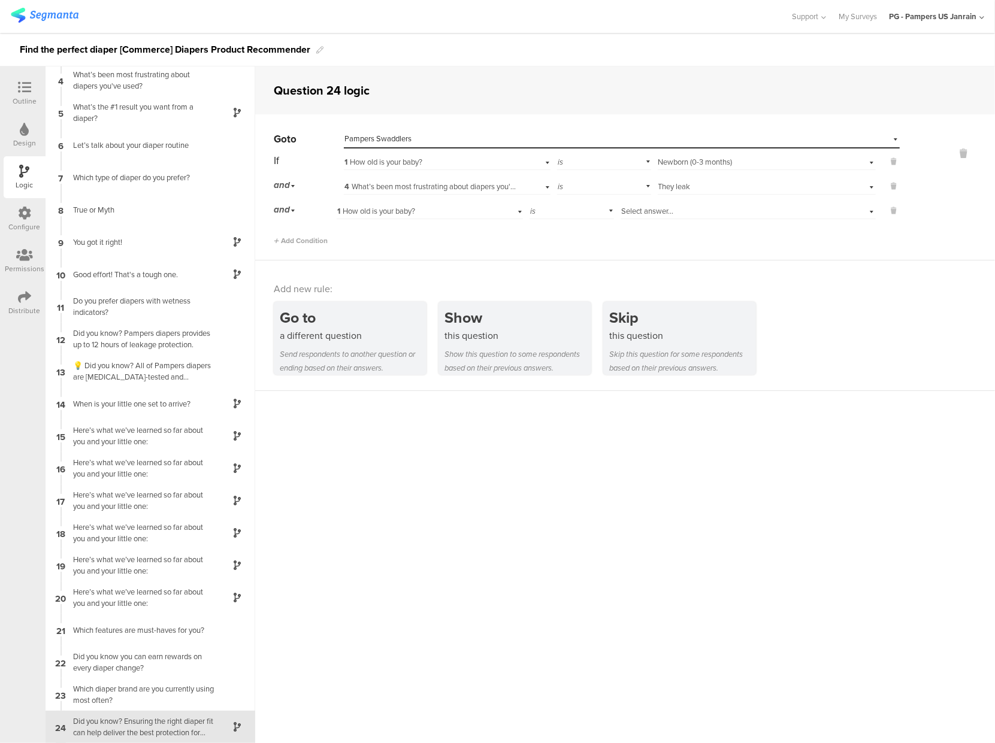
click at [384, 140] on span "Pampers Swaddlers" at bounding box center [377, 138] width 67 height 11
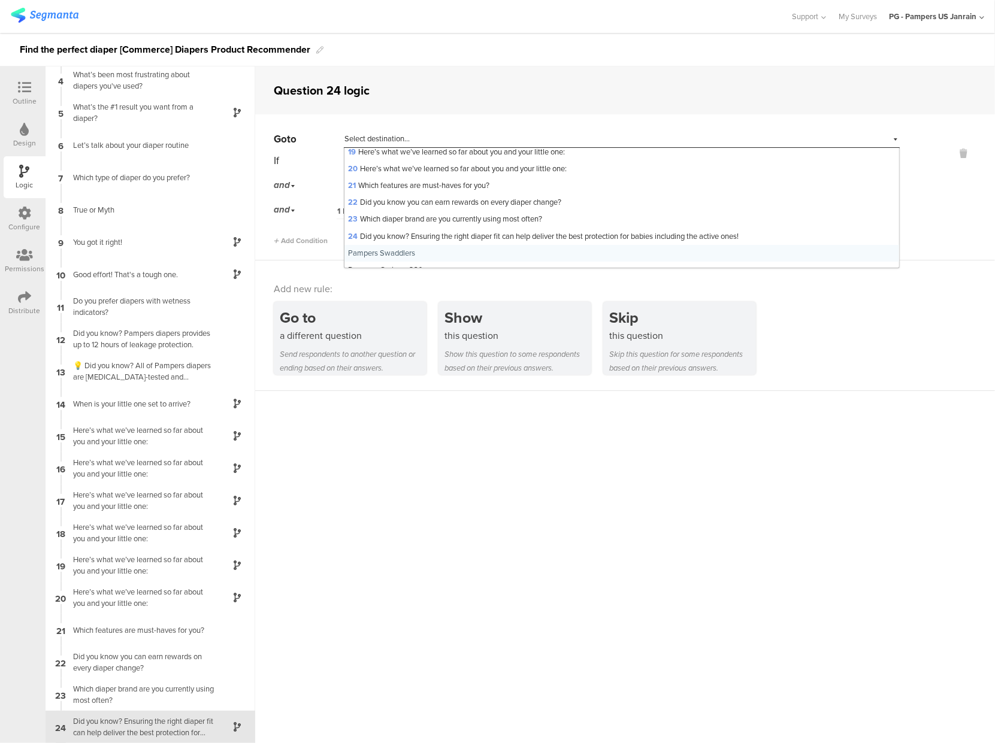
scroll to position [380, 0]
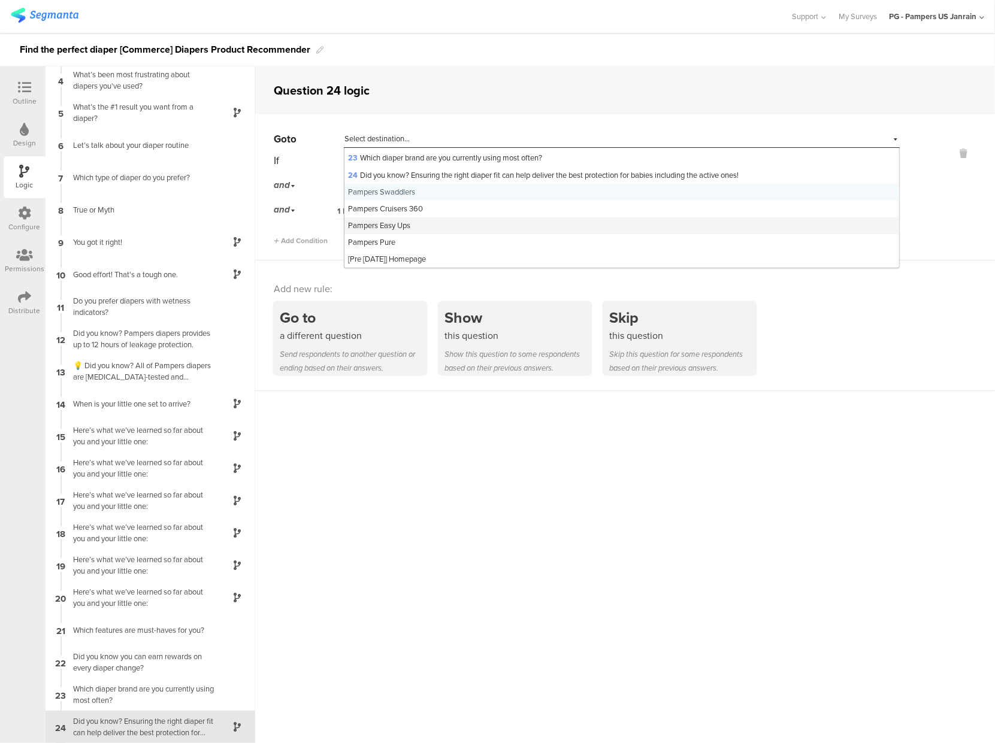
click at [394, 223] on span "Pampers Easy Ups" at bounding box center [379, 225] width 62 height 11
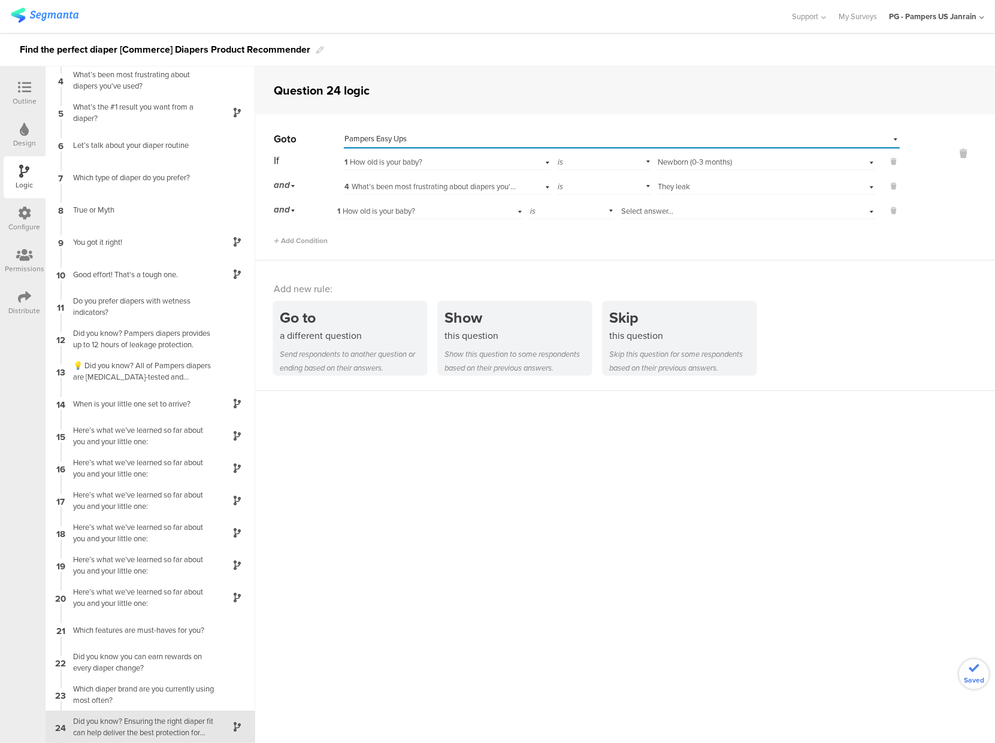
click at [752, 160] on div "Select answer... Newborn (0-3 months)" at bounding box center [749, 162] width 182 height 11
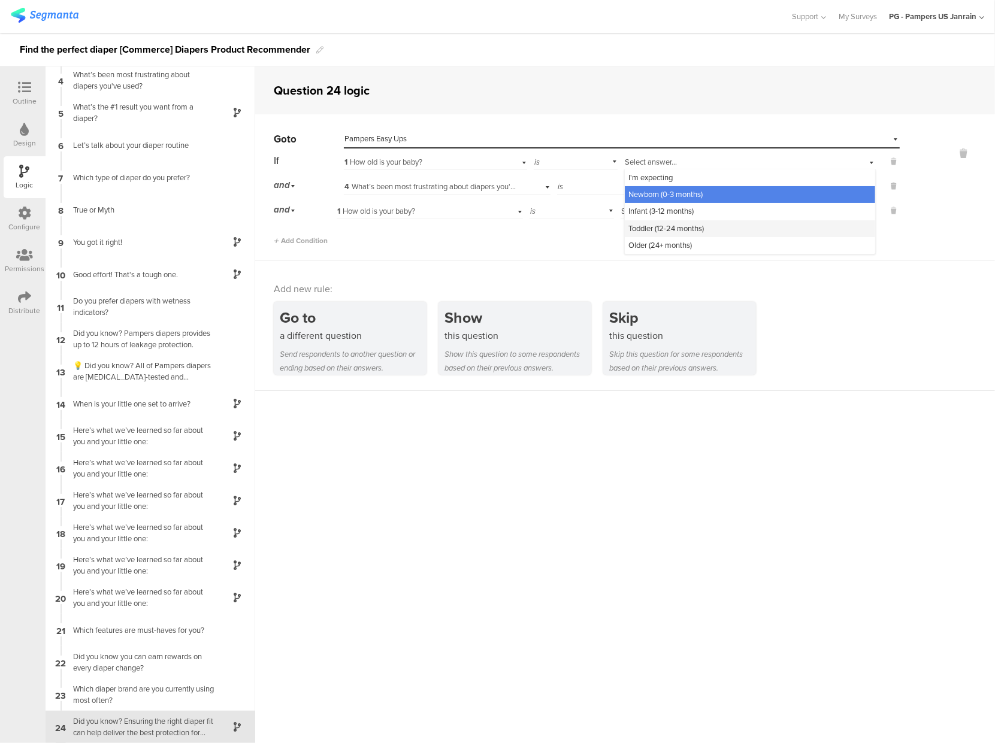
click at [676, 228] on span "Toddler (12-24 months)" at bounding box center [665, 228] width 75 height 11
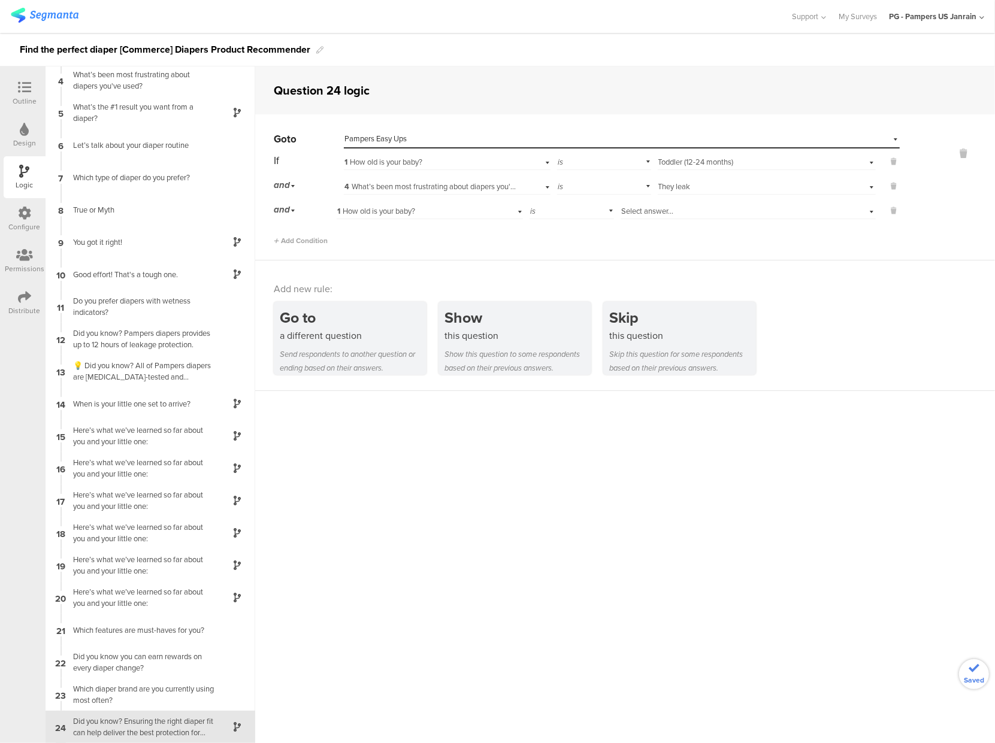
click at [293, 184] on div "and" at bounding box center [286, 185] width 25 height 19
click at [285, 207] on div "or" at bounding box center [308, 202] width 68 height 17
click at [415, 179] on div "4 What’s been most frustrating about diapers you've used?" at bounding box center [447, 185] width 207 height 19
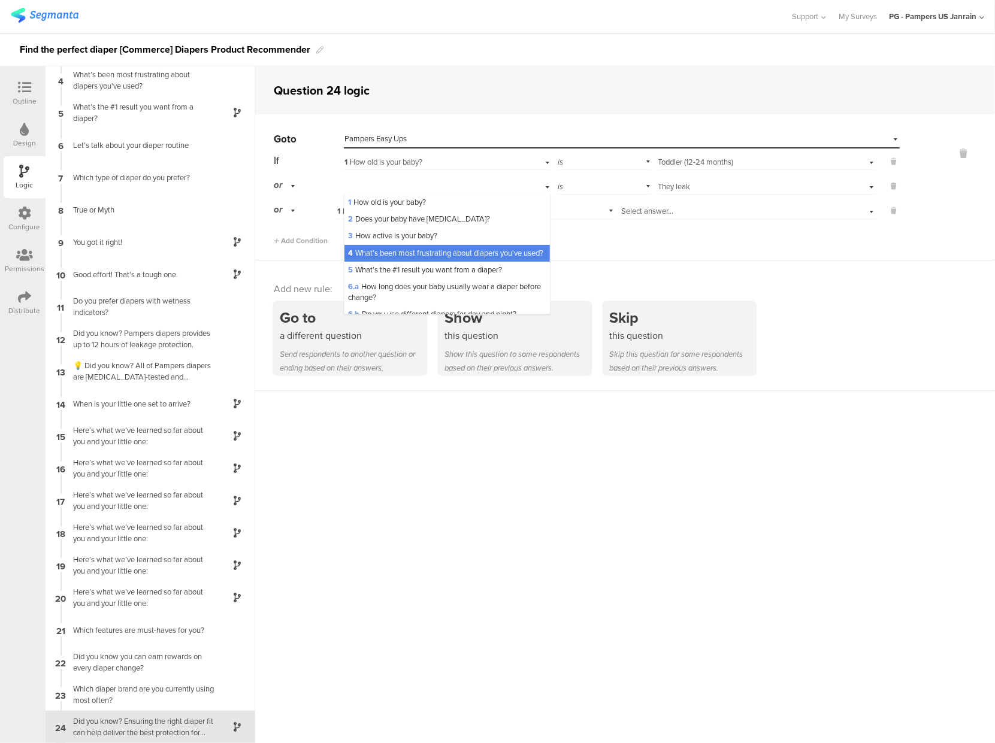
click at [663, 252] on div "Go to Select destination... Pampers Easy Ups If 1 How old is your baby? is Sele…" at bounding box center [625, 187] width 740 height 146
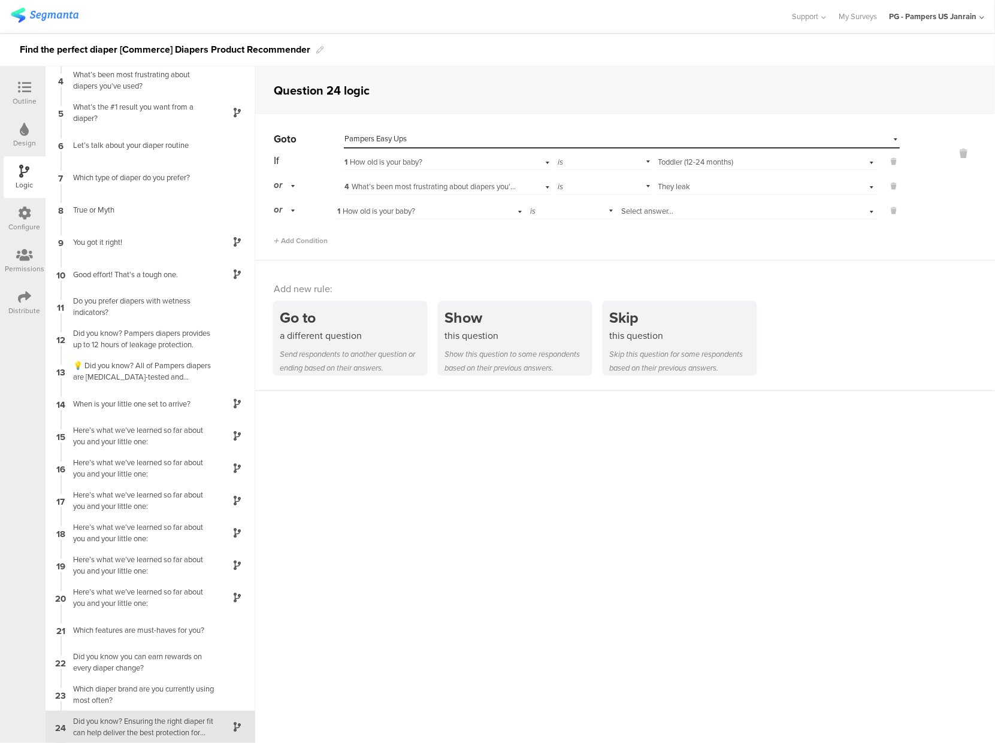
click at [28, 82] on icon at bounding box center [24, 87] width 13 height 13
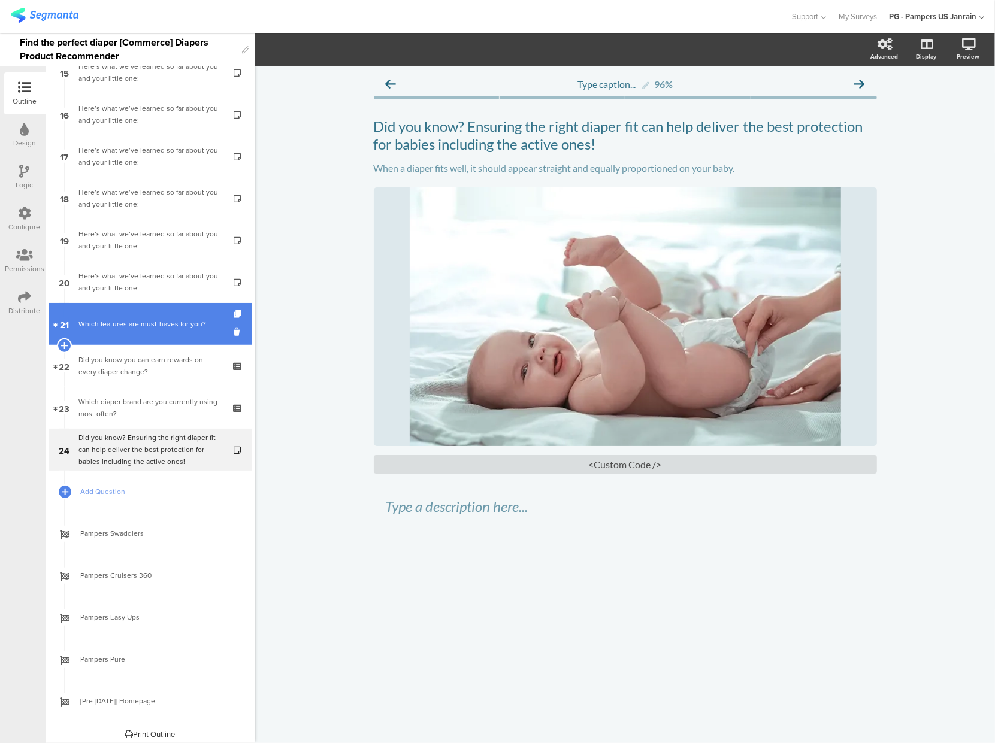
scroll to position [656, 0]
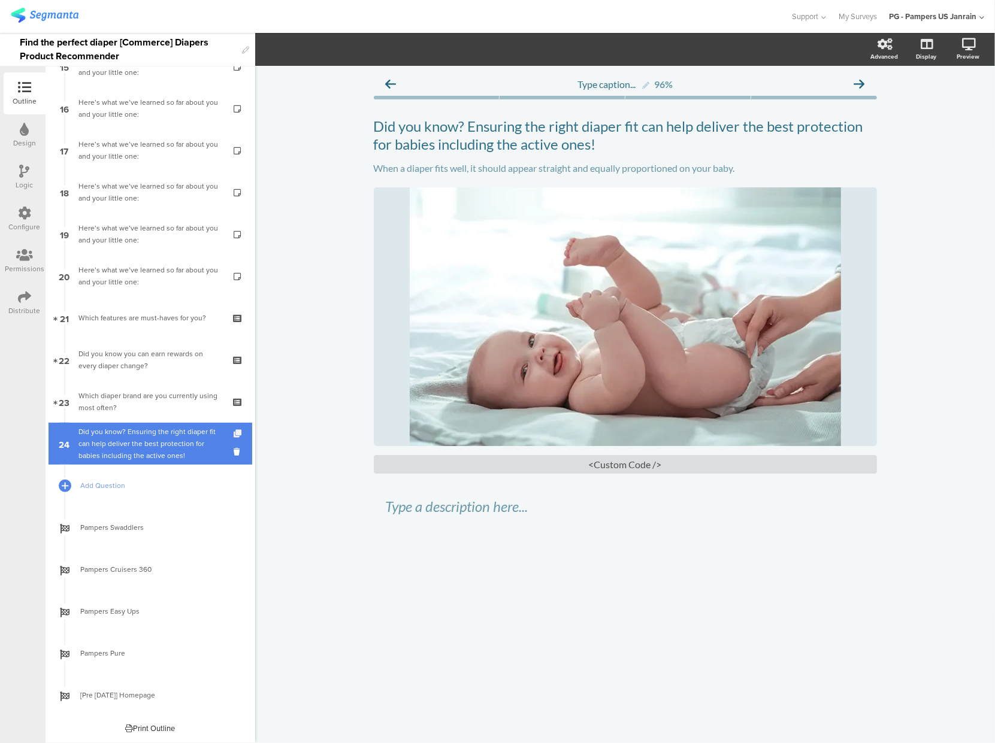
click at [234, 434] on icon at bounding box center [239, 434] width 10 height 8
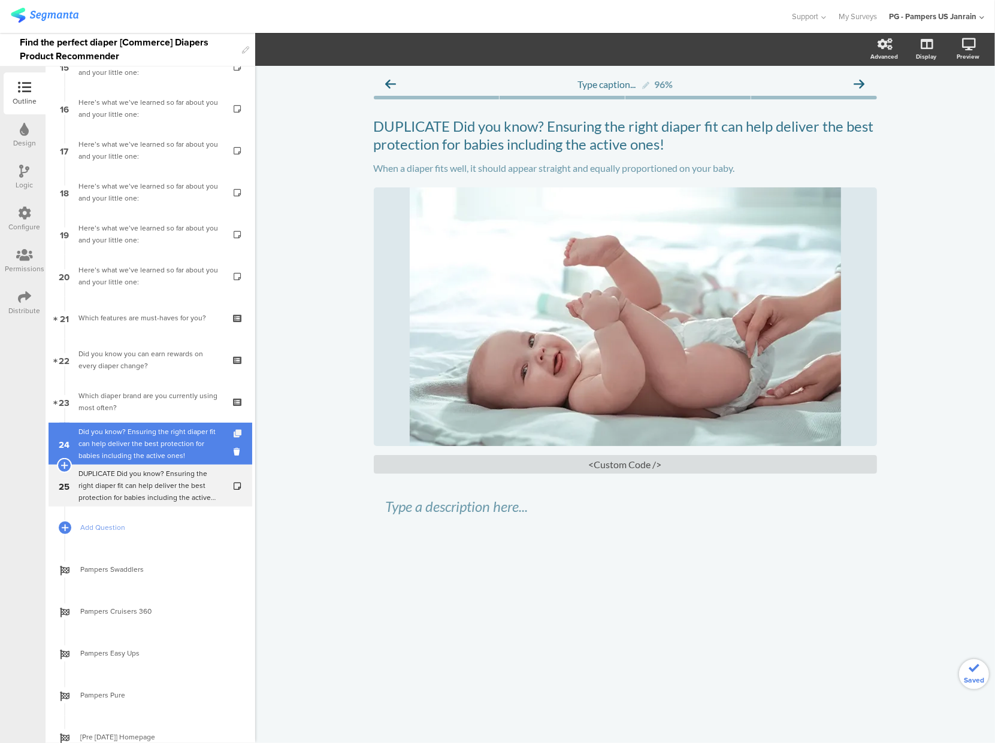
click at [234, 434] on icon at bounding box center [239, 434] width 10 height 8
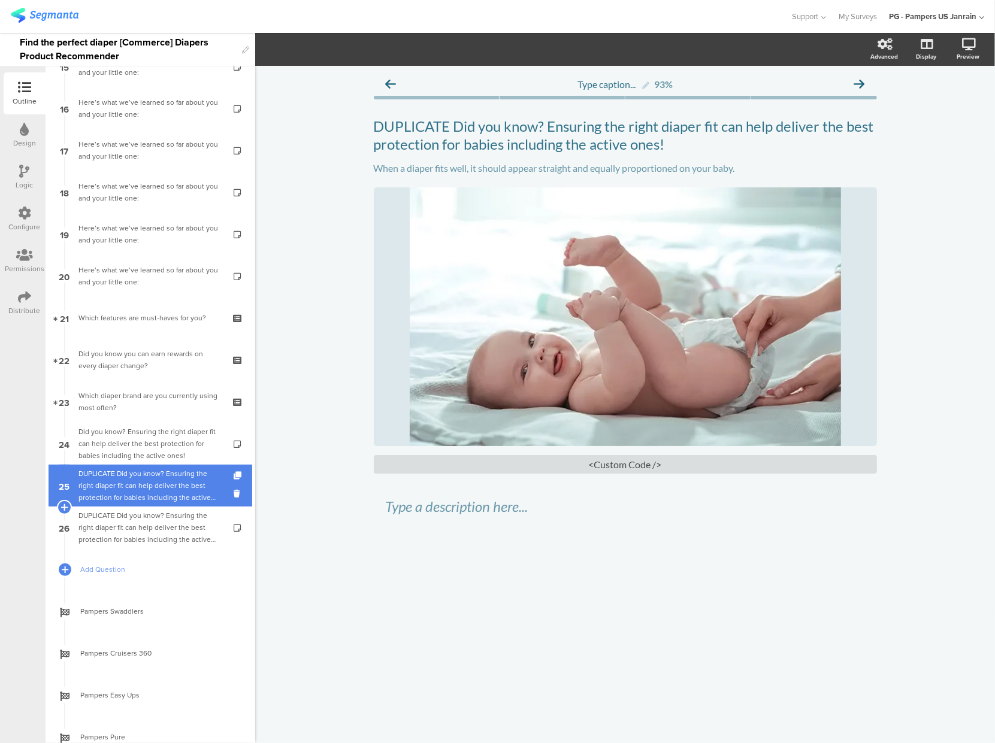
click at [109, 492] on div "DUPLICATE Did you know? Ensuring the right diaper fit can help deliver the best…" at bounding box center [149, 486] width 143 height 36
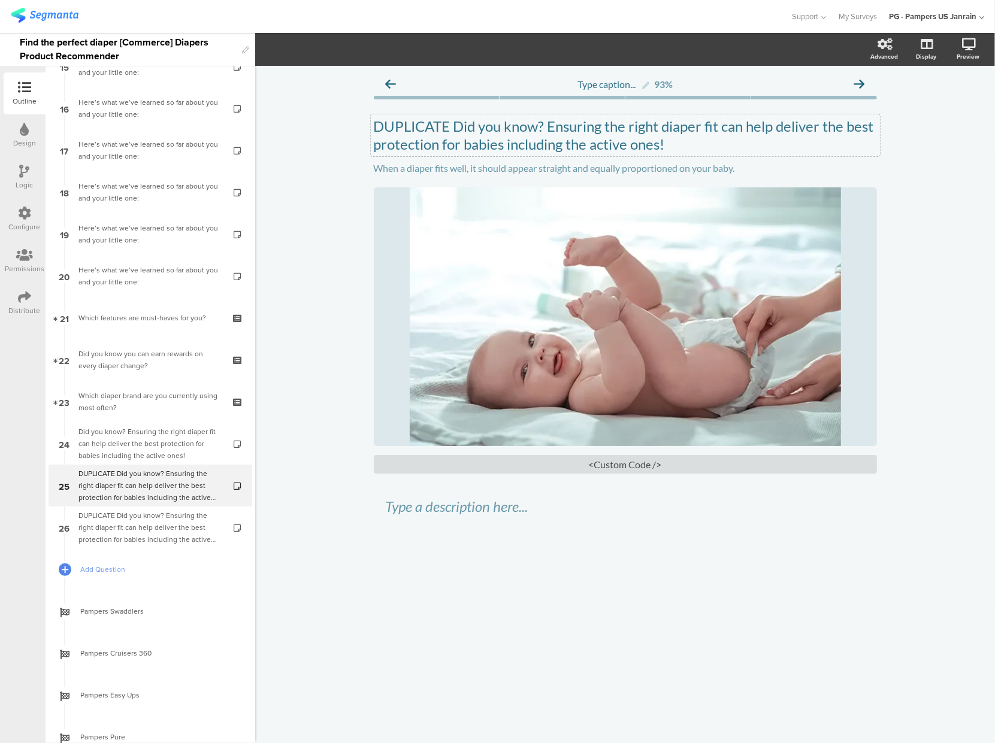
click at [456, 127] on p "DUPLICATE Did you know? Ensuring the right diaper fit can help deliver the best…" at bounding box center [625, 135] width 503 height 36
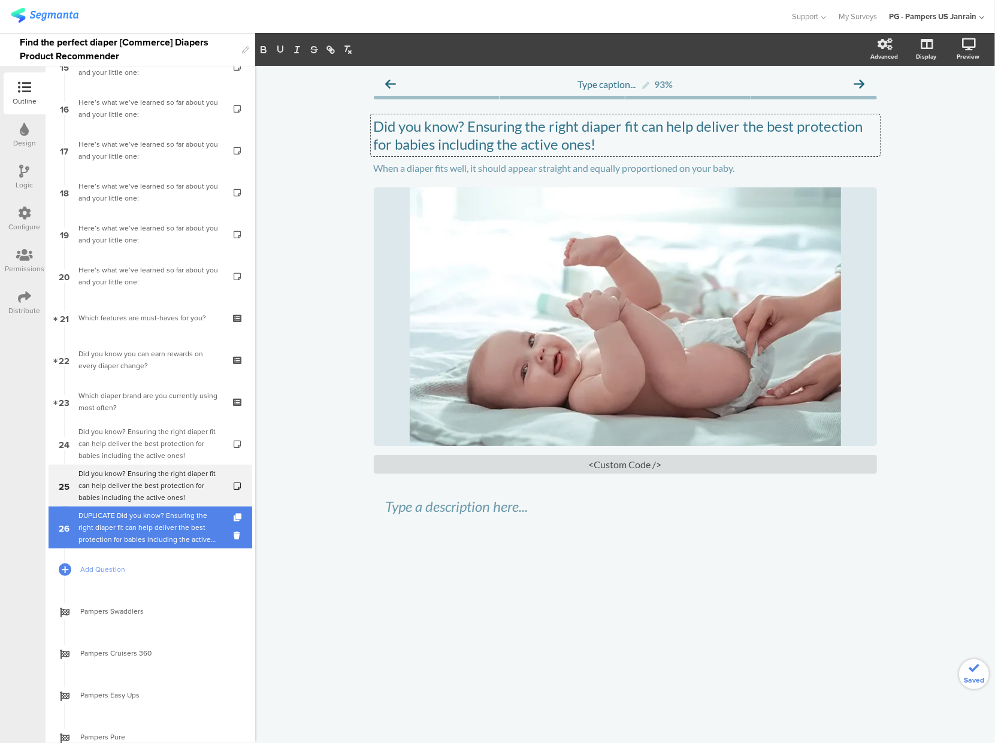
click at [126, 524] on div "DUPLICATE Did you know? Ensuring the right diaper fit can help deliver the best…" at bounding box center [149, 528] width 143 height 36
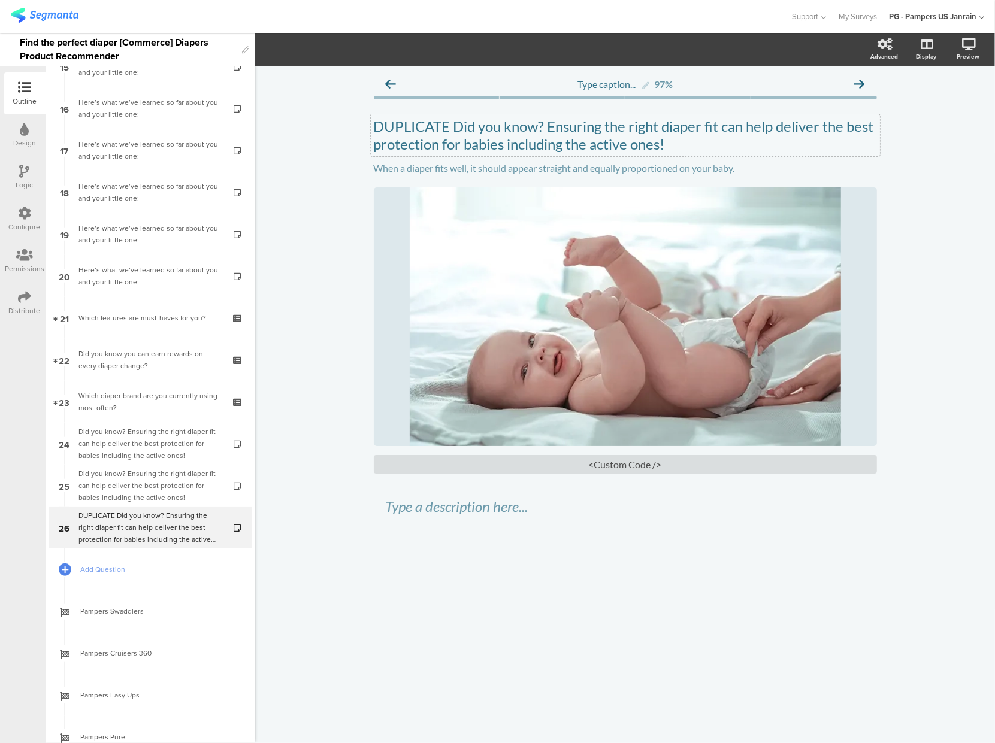
click at [454, 125] on p "DUPLICATE Did you know? Ensuring the right diaper fit can help deliver the best…" at bounding box center [625, 135] width 503 height 36
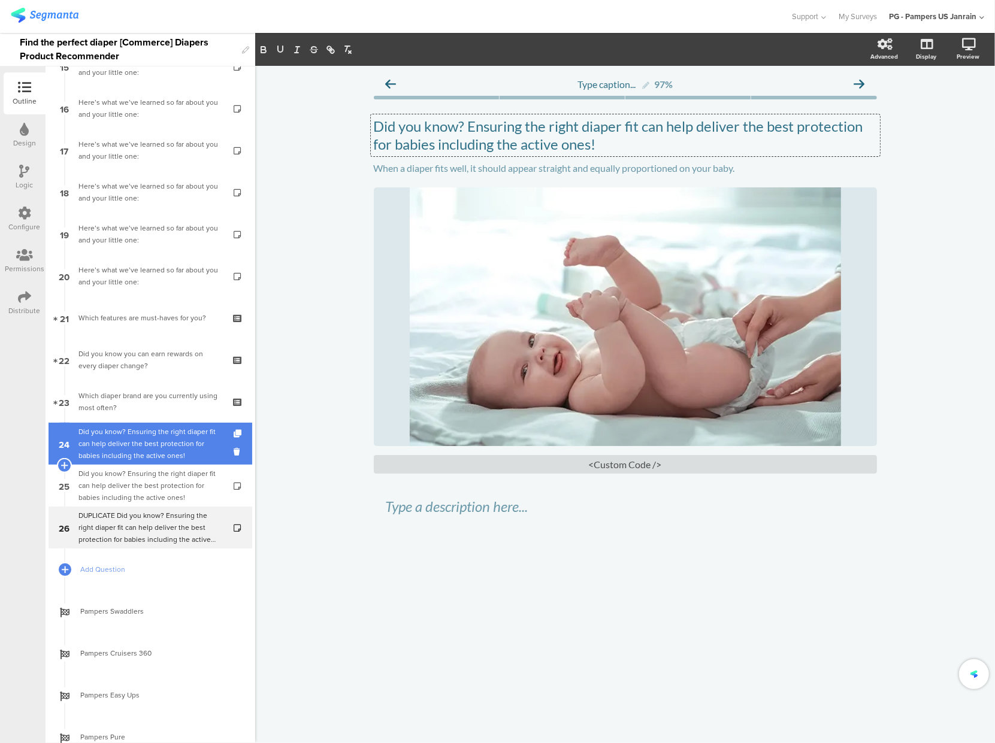
click at [101, 462] on link "24 Did you know? Ensuring the right diaper fit can help deliver the best protec…" at bounding box center [151, 444] width 204 height 42
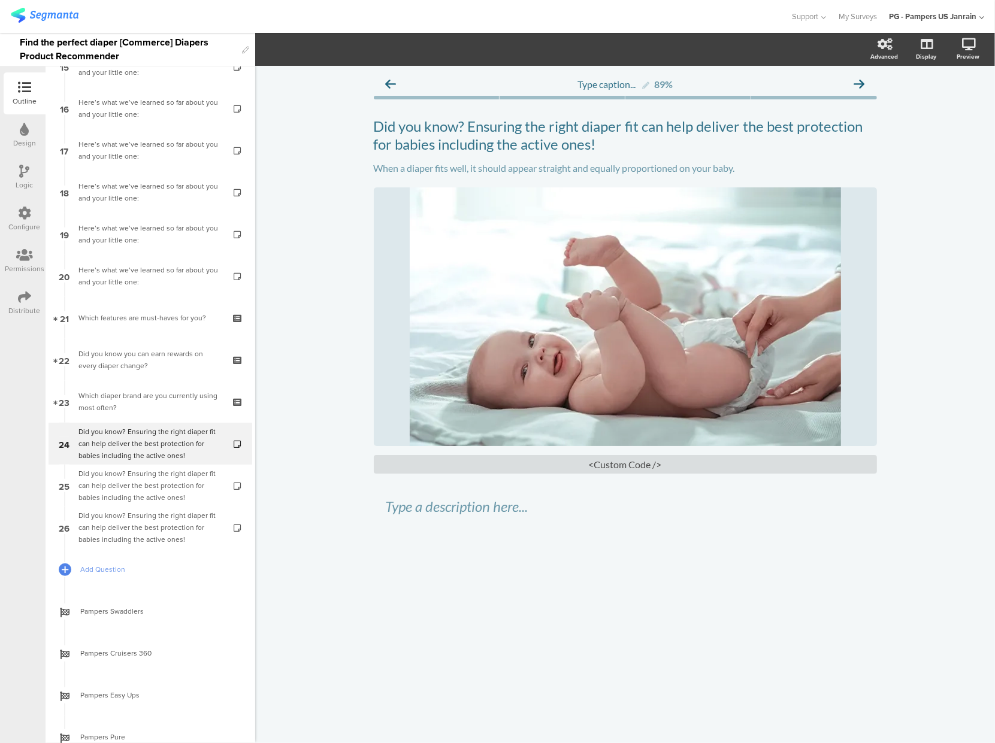
click at [31, 169] on div "Logic" at bounding box center [25, 177] width 42 height 42
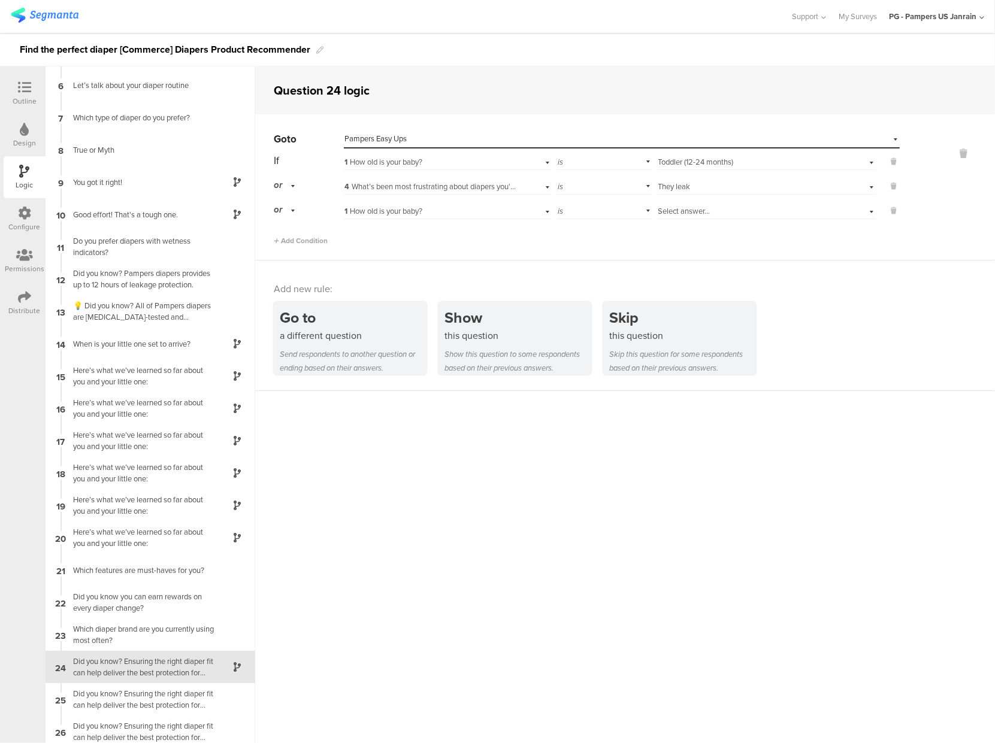
scroll to position [164, 0]
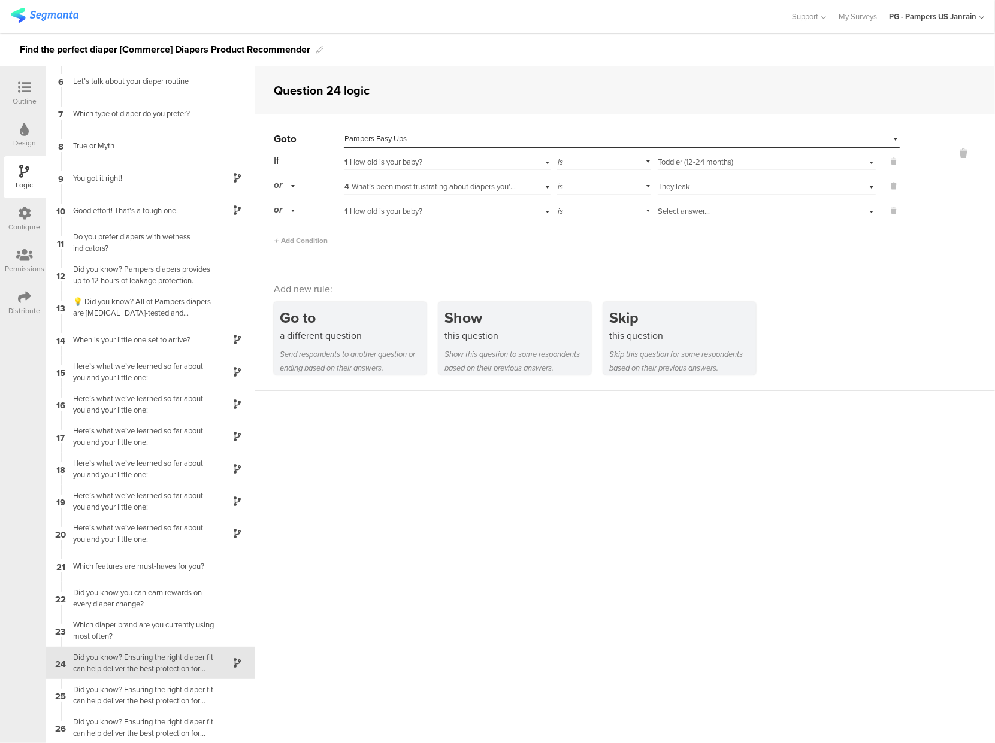
click at [391, 133] on span "Pampers Easy Ups" at bounding box center [375, 138] width 62 height 11
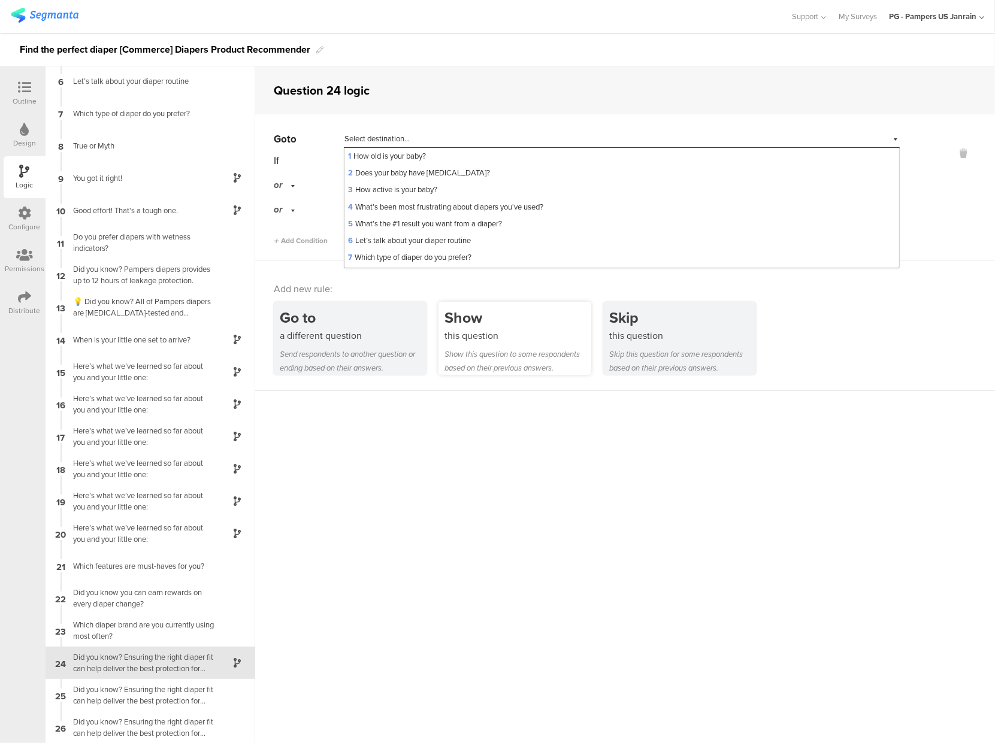
click at [486, 345] on div "Show this question Show this question to some respondents based on their previo…" at bounding box center [515, 338] width 153 height 73
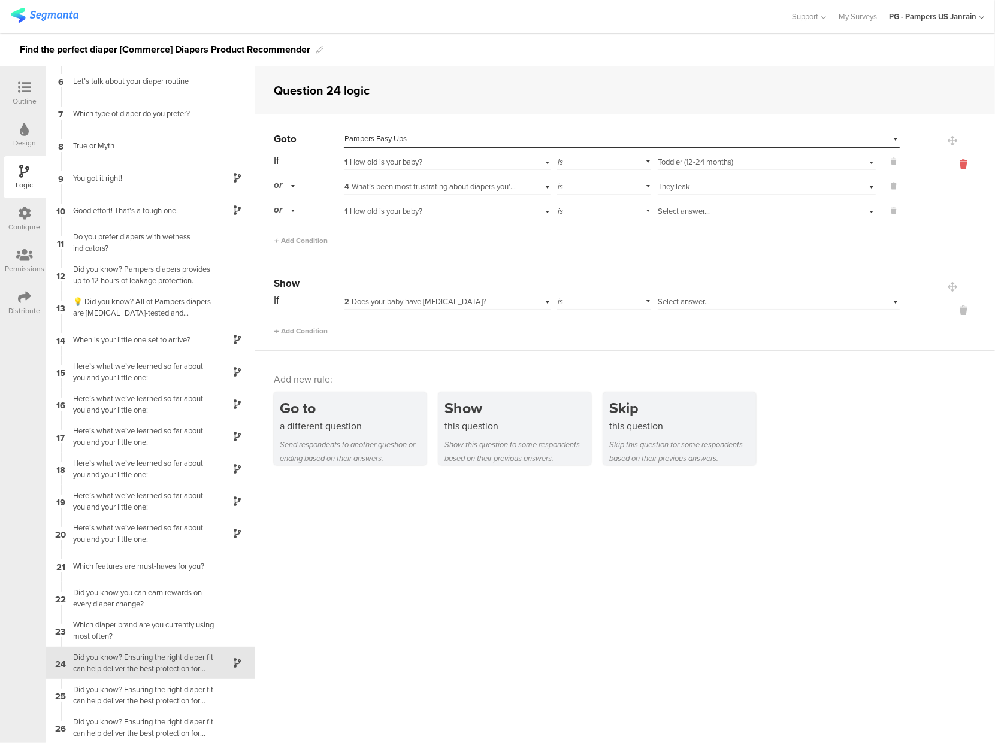
click at [955, 167] on icon at bounding box center [963, 165] width 29 height 14
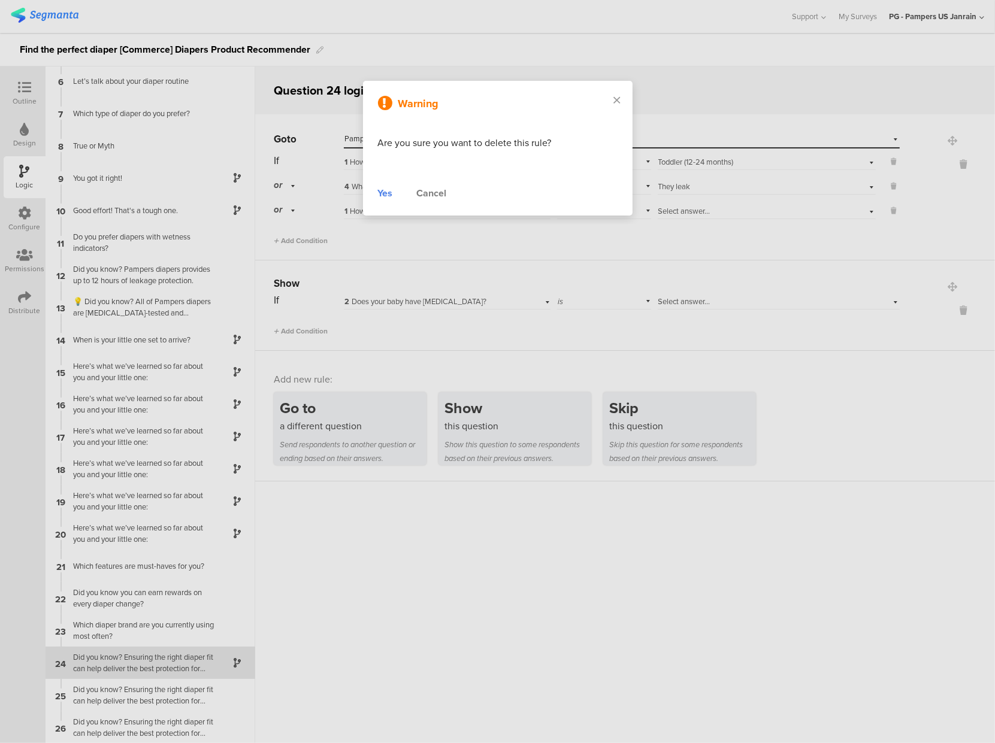
click at [385, 192] on div "Yes" at bounding box center [385, 193] width 15 height 14
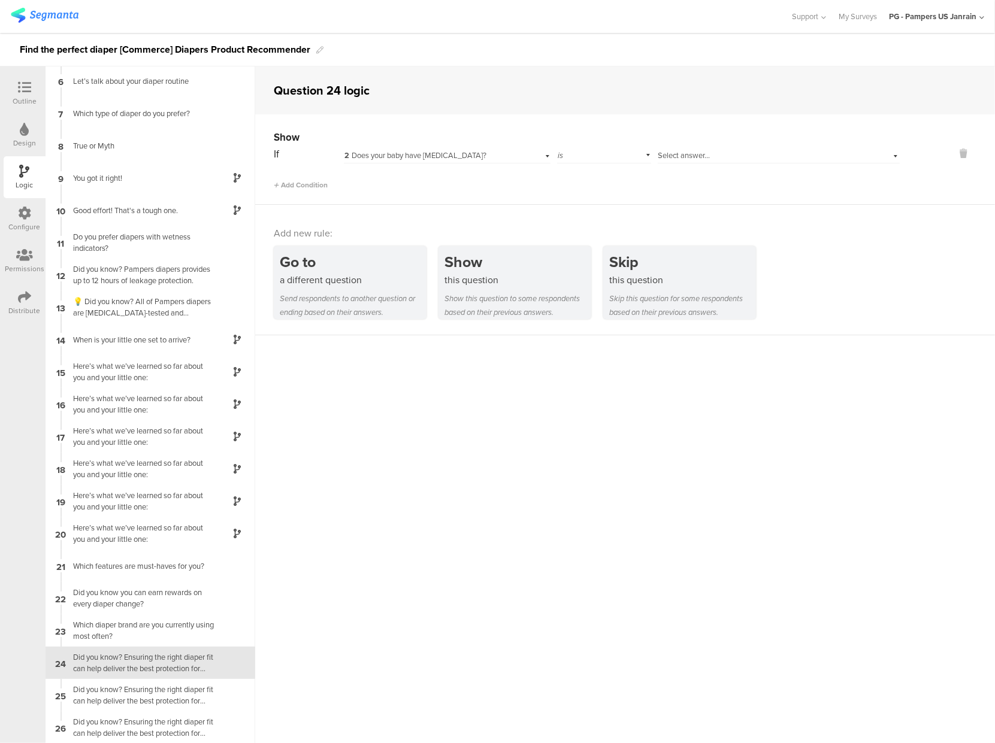
click at [392, 151] on span "2 Does your baby have [MEDICAL_DATA]?" at bounding box center [415, 155] width 142 height 11
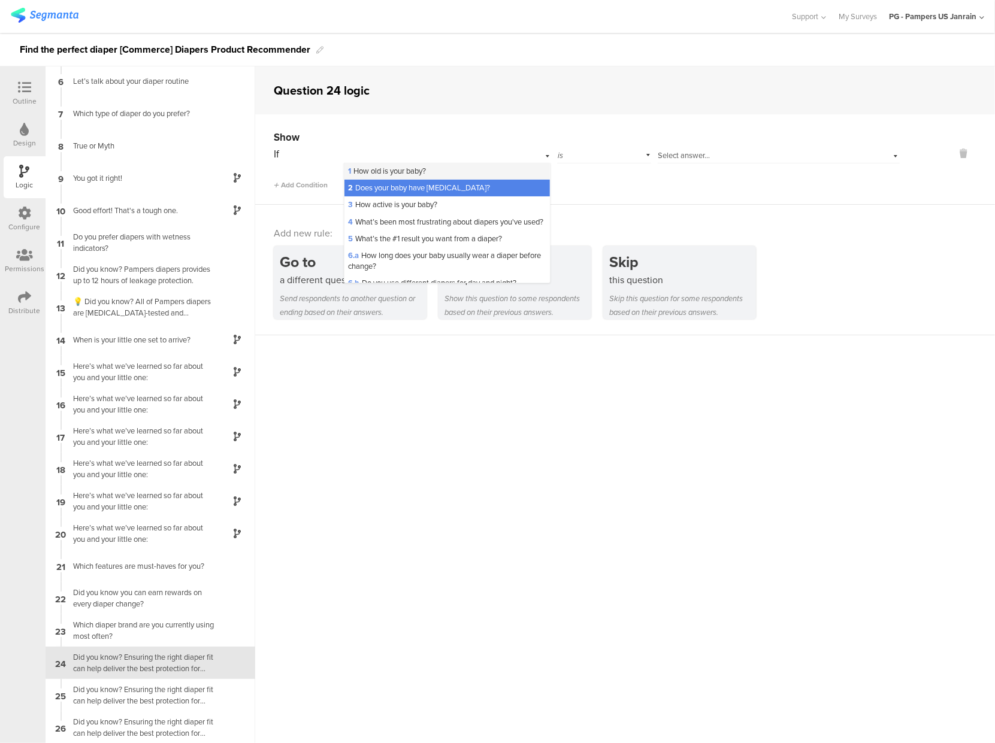
click at [394, 173] on span "1 How old is your baby?" at bounding box center [387, 170] width 78 height 11
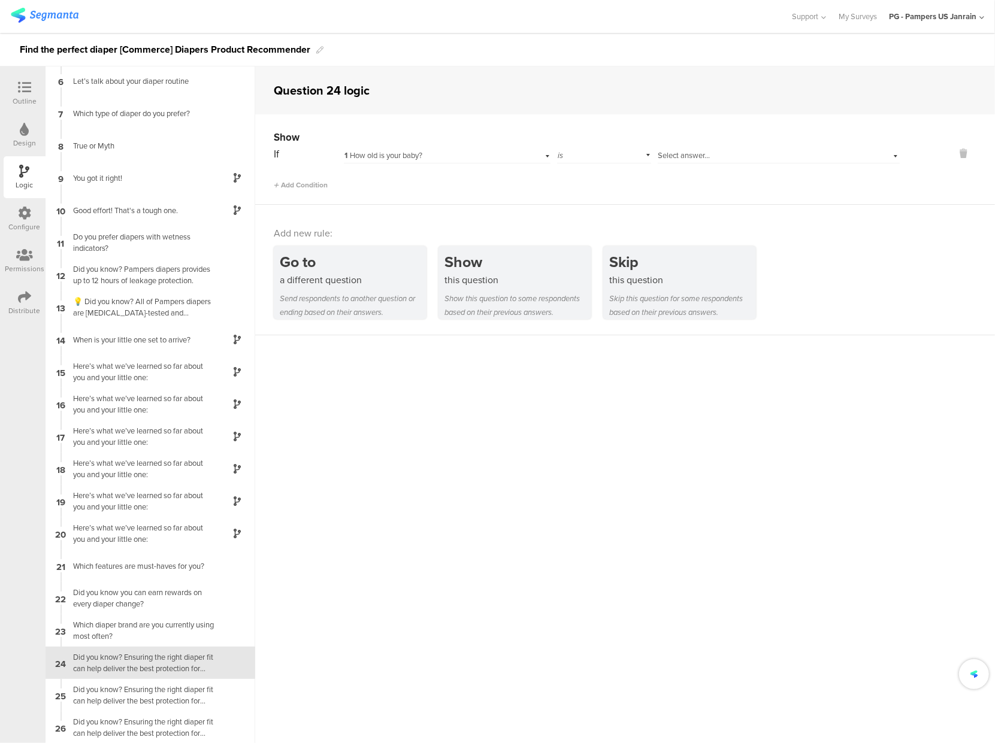
click at [663, 152] on span "Select answer..." at bounding box center [684, 155] width 52 height 11
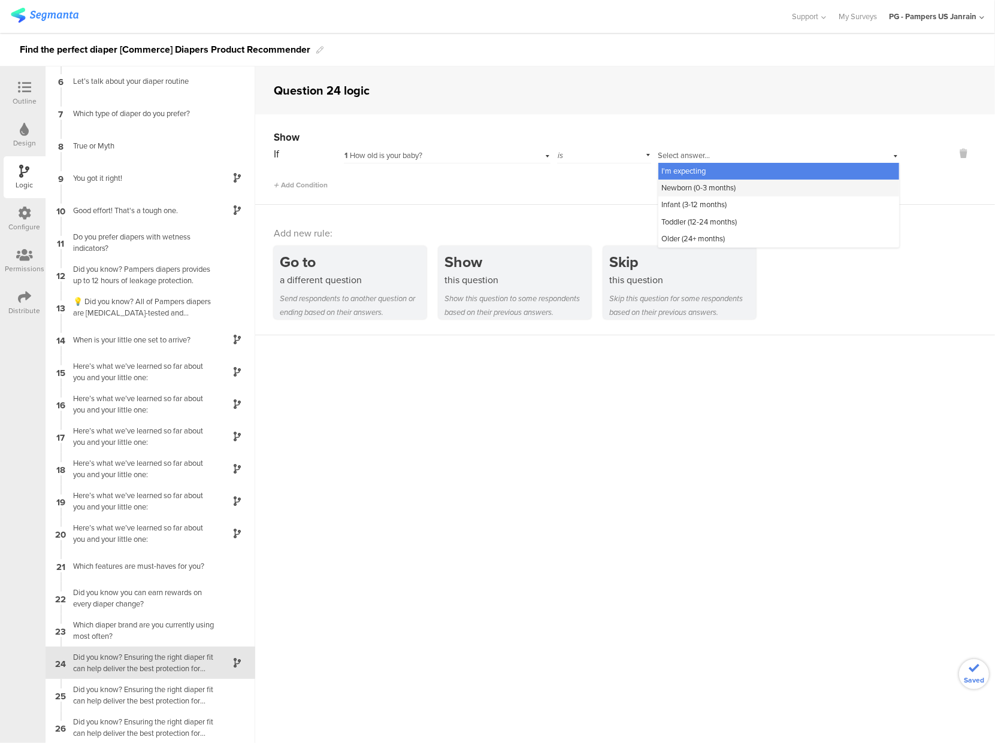
click at [700, 188] on span "Newborn (0-3 months)" at bounding box center [699, 187] width 74 height 11
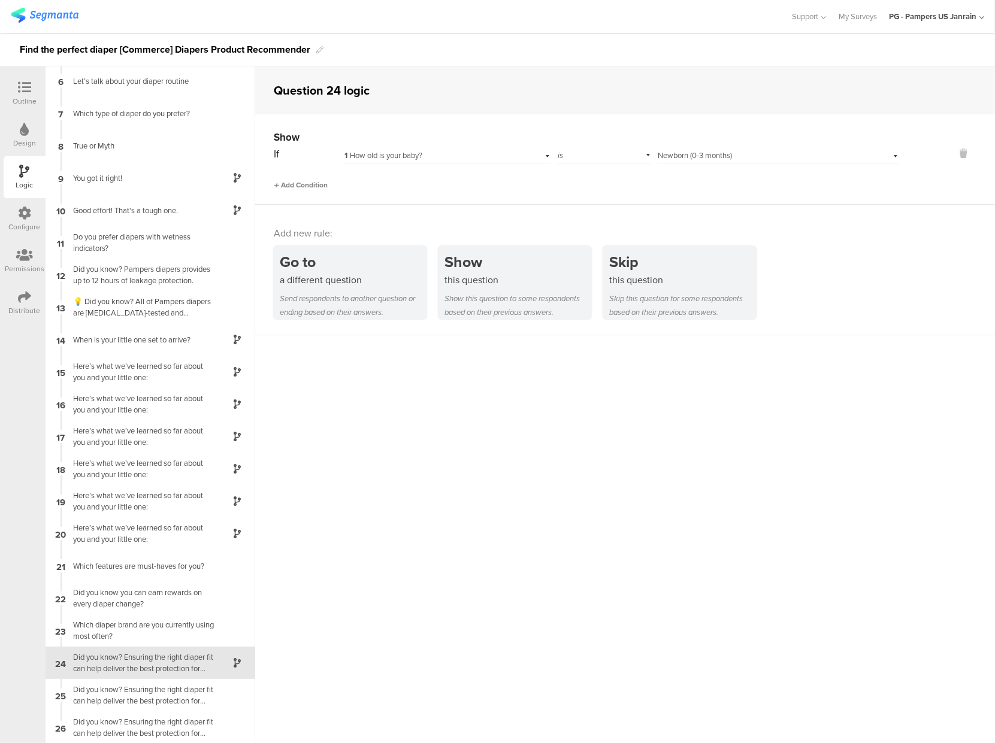
click at [297, 187] on span "Add Condition" at bounding box center [301, 185] width 54 height 11
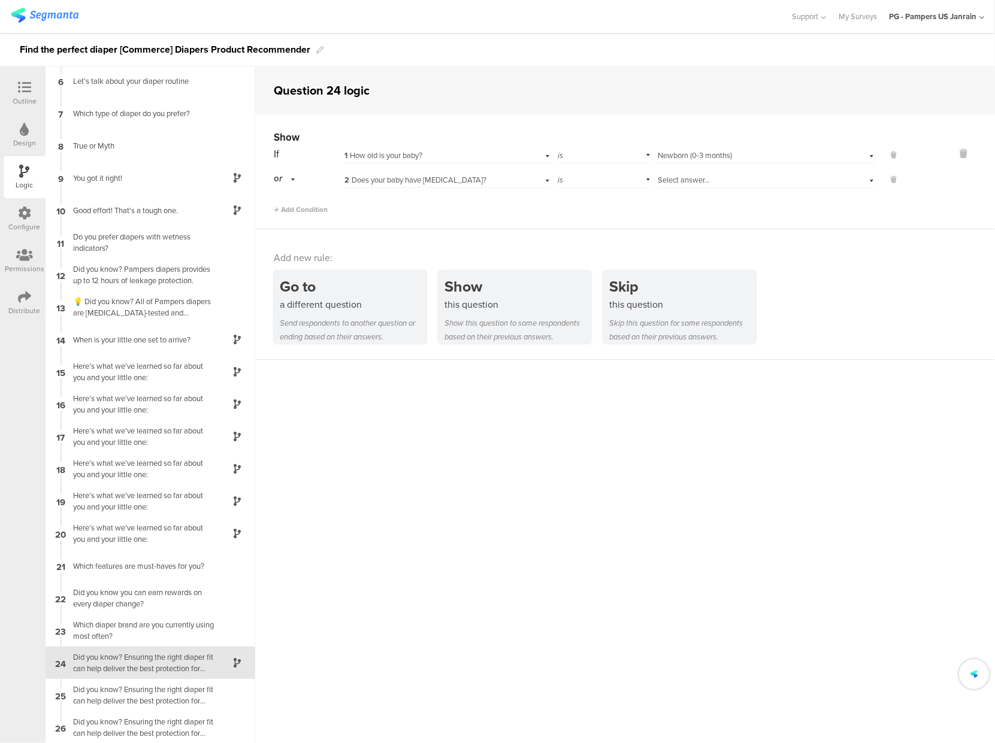
click at [473, 185] on span "2 Does your baby have [MEDICAL_DATA]?" at bounding box center [415, 179] width 142 height 11
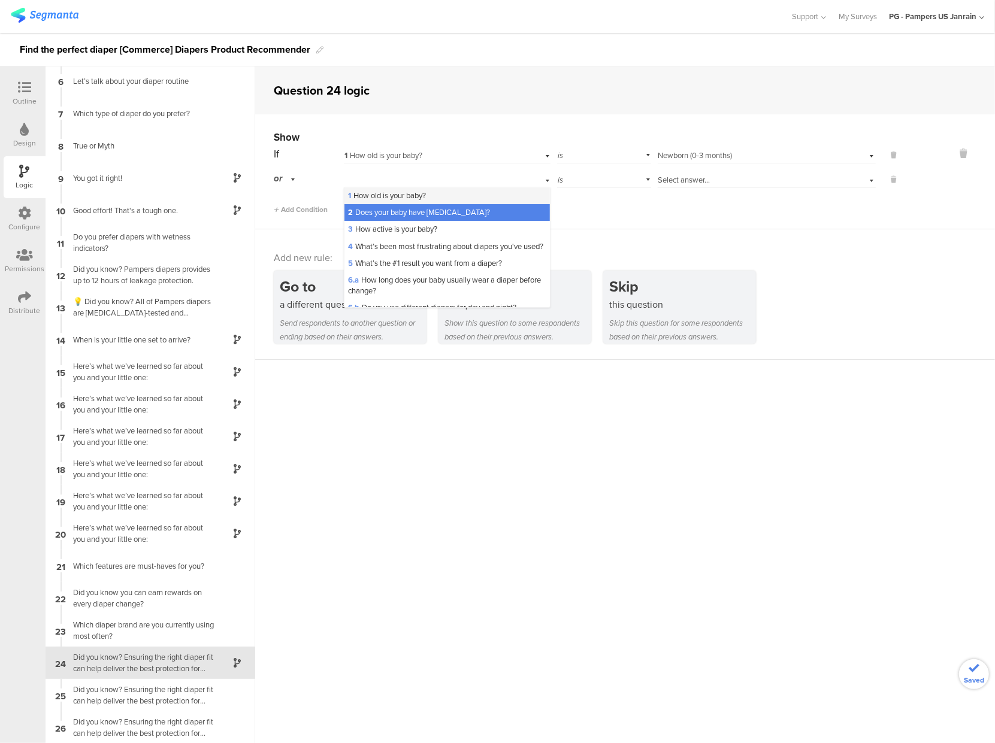
click at [385, 198] on span "1 How old is your baby?" at bounding box center [387, 195] width 78 height 11
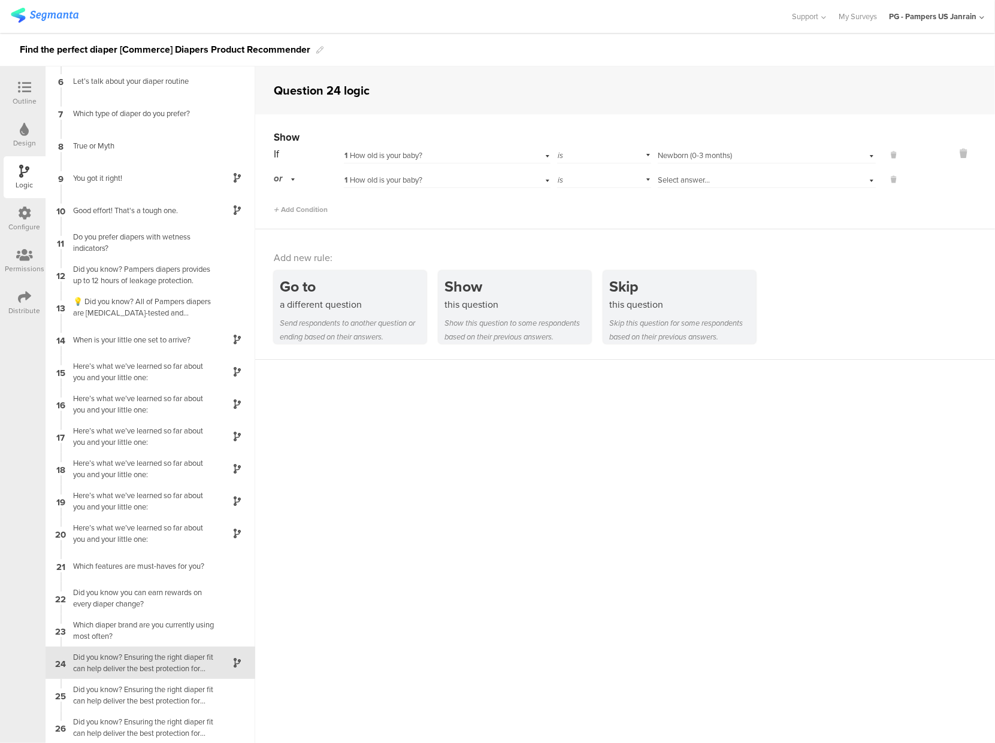
click at [735, 178] on div "Select answer..." at bounding box center [749, 180] width 182 height 11
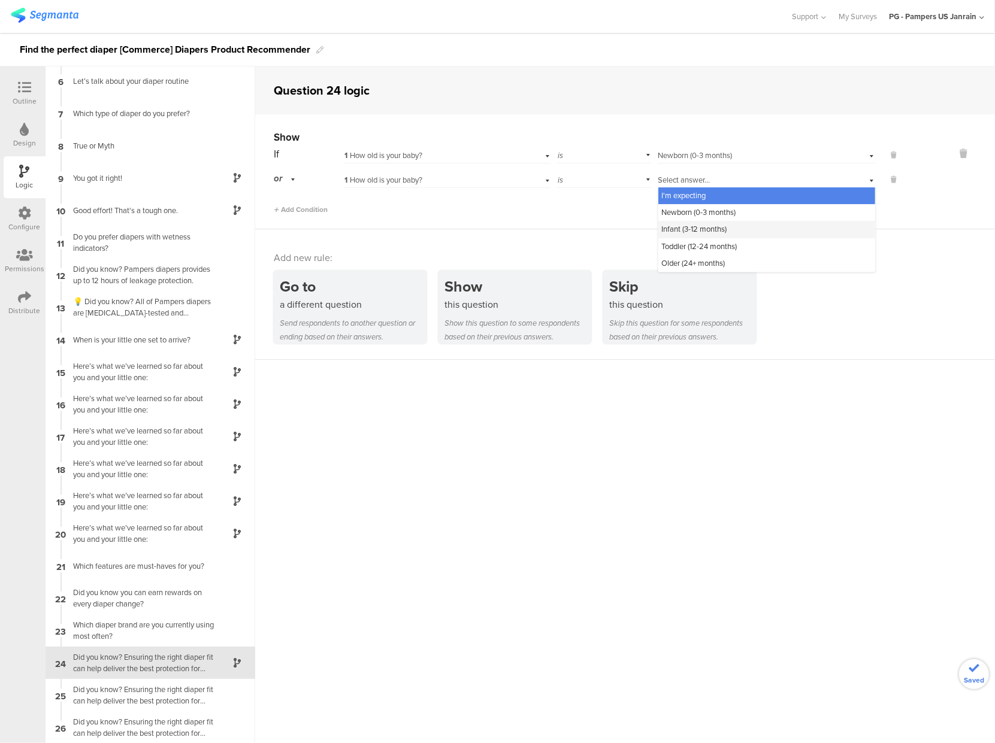
click at [683, 225] on span "Infant (3-12 months)" at bounding box center [694, 228] width 65 height 11
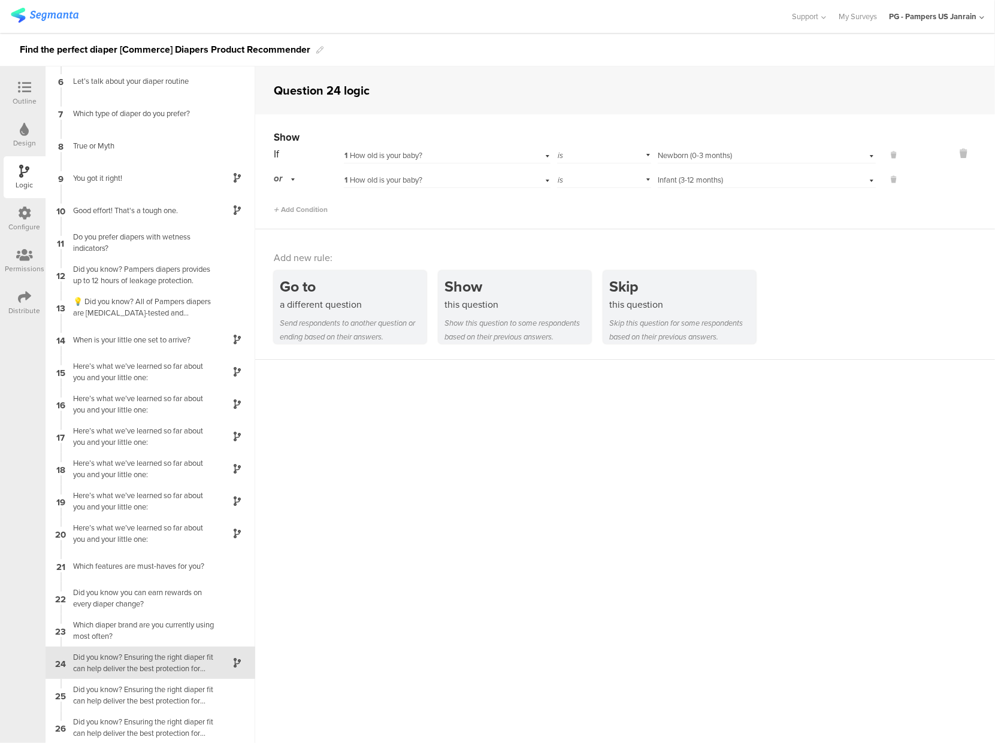
click at [595, 407] on sg-question-logic-editor "Question 24 logic Show If 1 How old is your baby? is Select answer... Newborn (…" at bounding box center [625, 404] width 740 height 677
click at [336, 311] on div "a different question" at bounding box center [353, 305] width 147 height 14
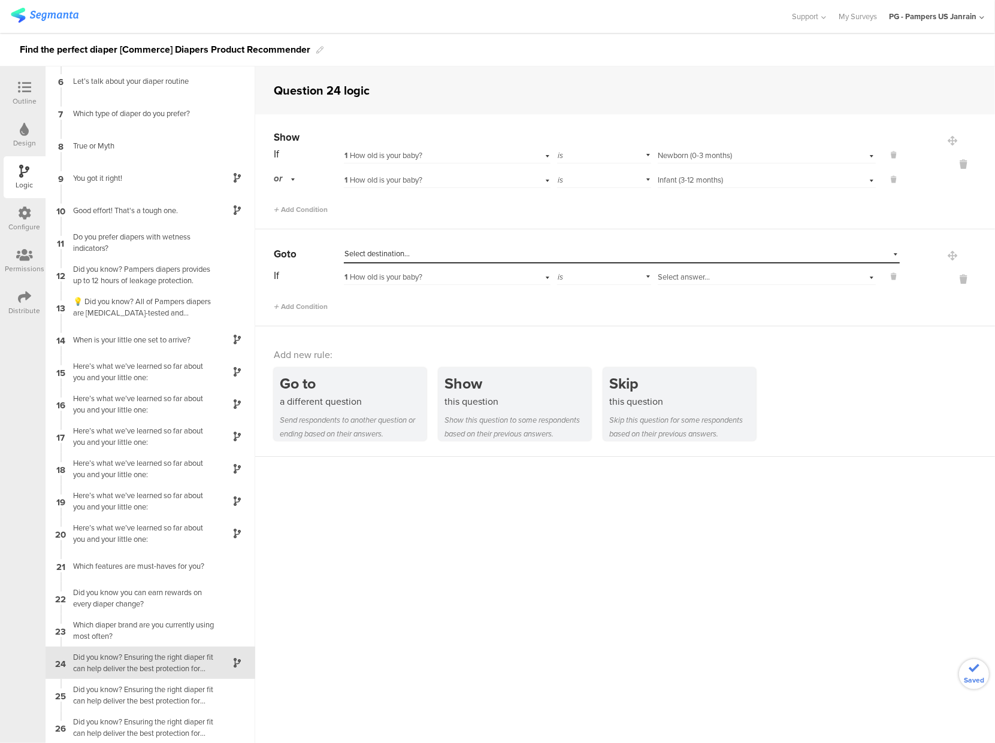
click at [367, 250] on span "Select destination..." at bounding box center [376, 253] width 65 height 11
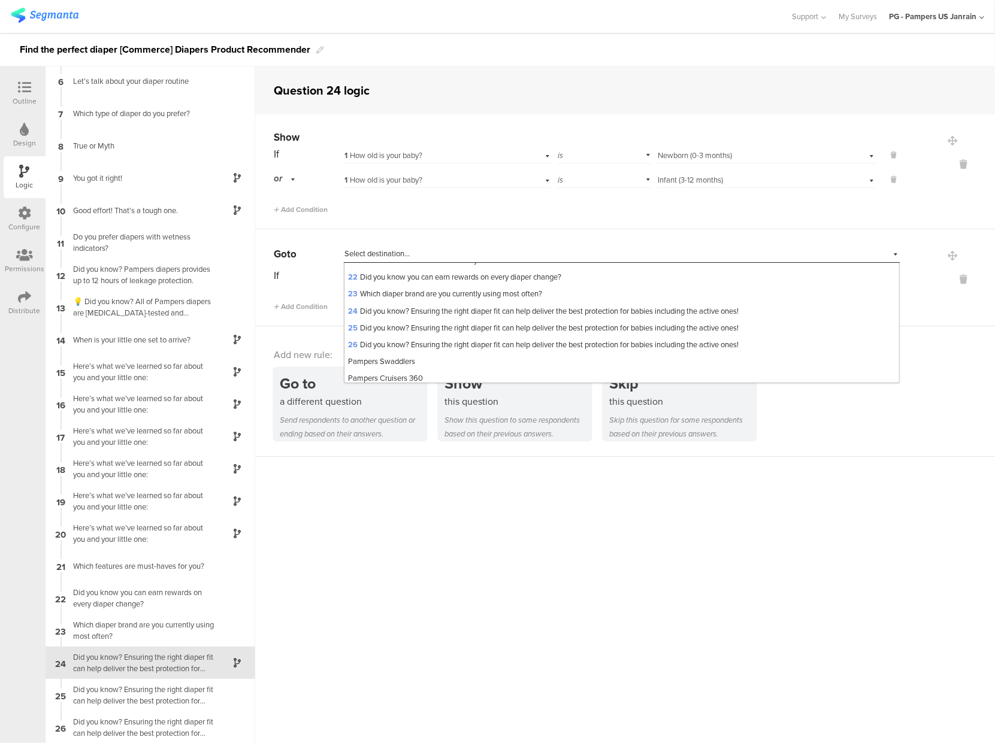
scroll to position [415, 0]
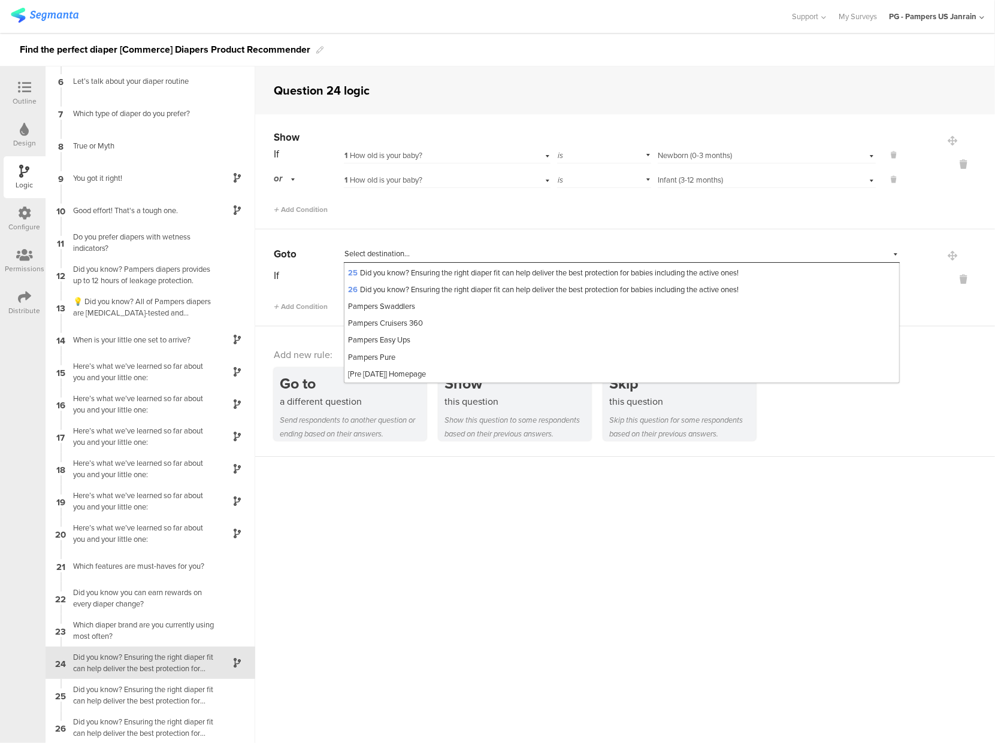
click at [360, 252] on span "Select destination..." at bounding box center [376, 253] width 65 height 11
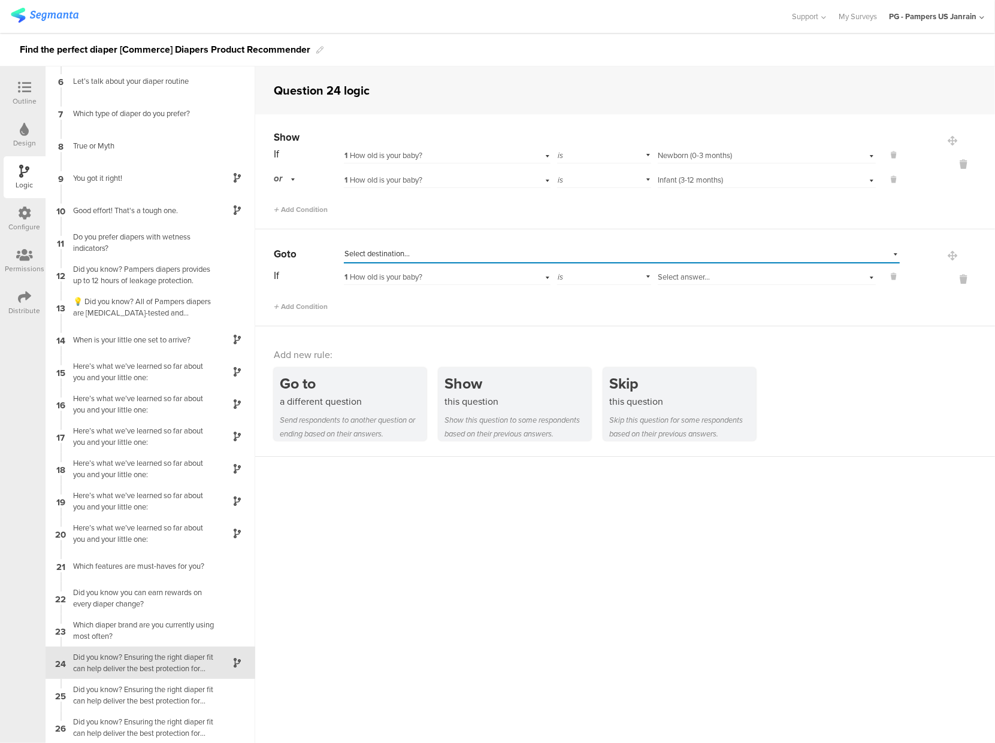
click at [362, 252] on span "Select destination..." at bounding box center [376, 253] width 65 height 11
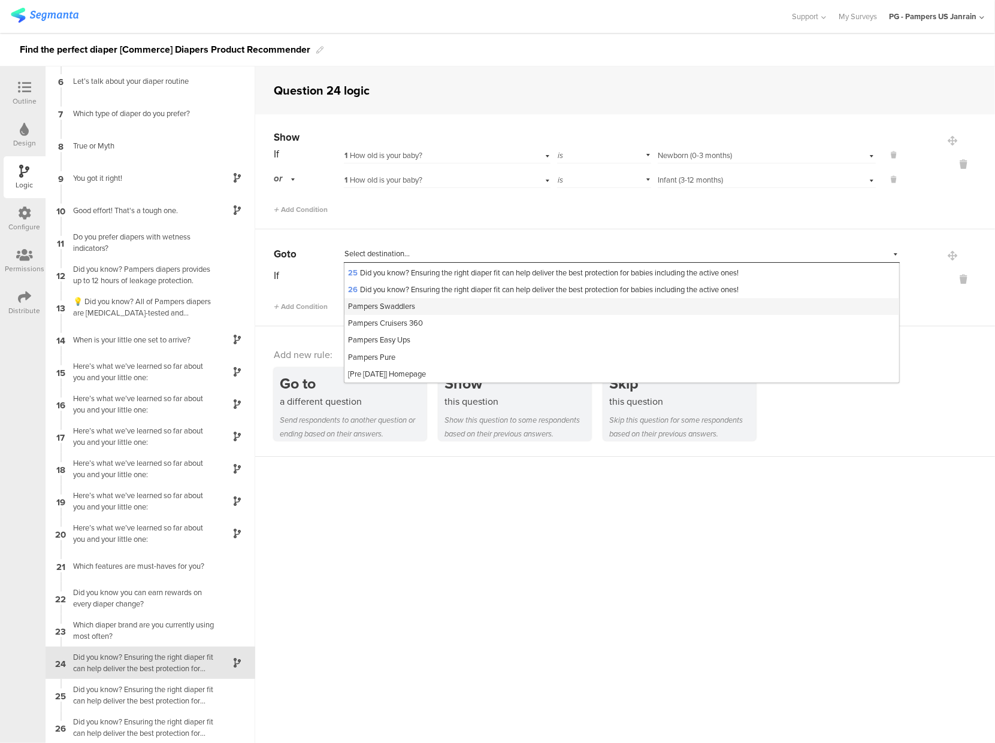
click at [389, 308] on span "Pampers Swaddlers" at bounding box center [381, 306] width 67 height 11
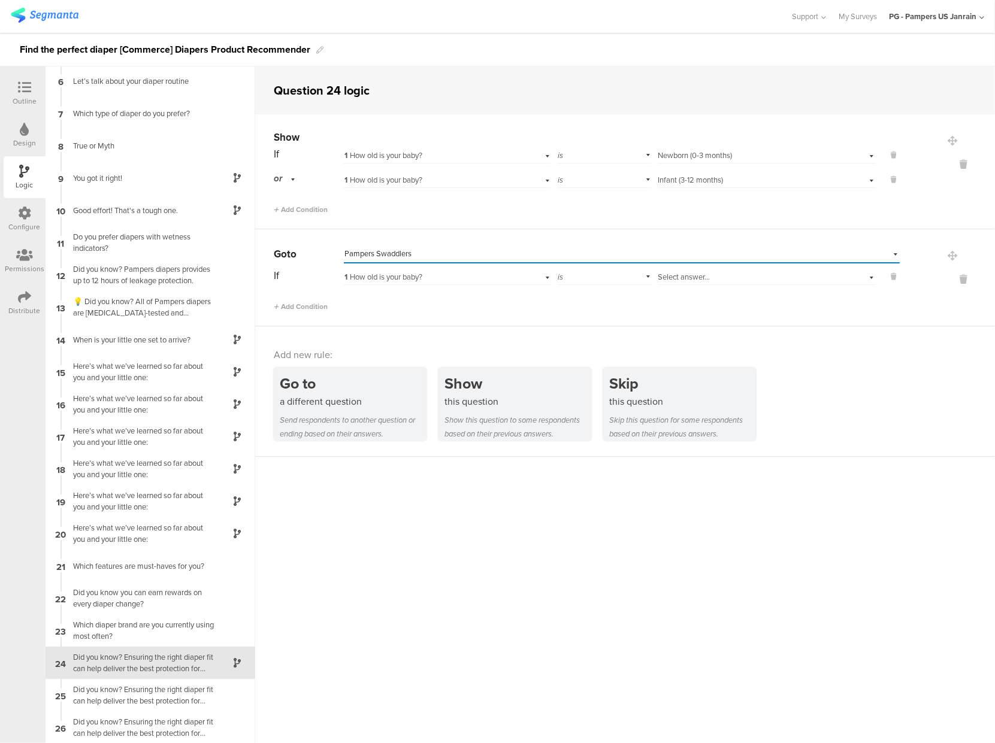
click at [384, 254] on span "Pampers Swaddlers" at bounding box center [377, 253] width 67 height 11
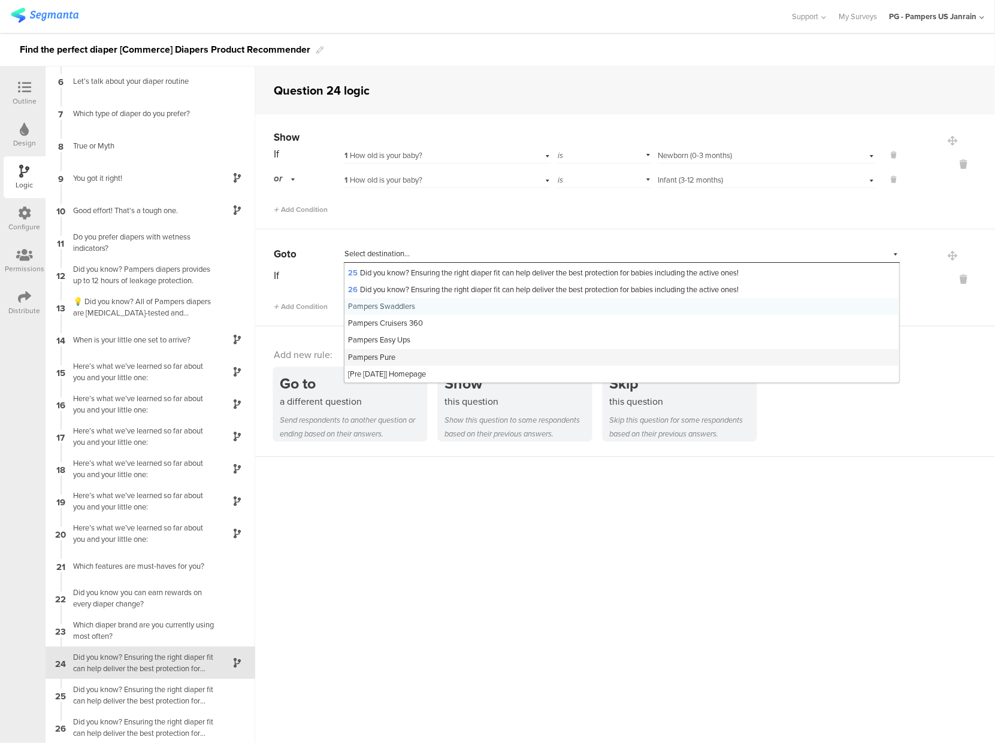
click at [386, 358] on span "Pampers Pure" at bounding box center [371, 357] width 47 height 11
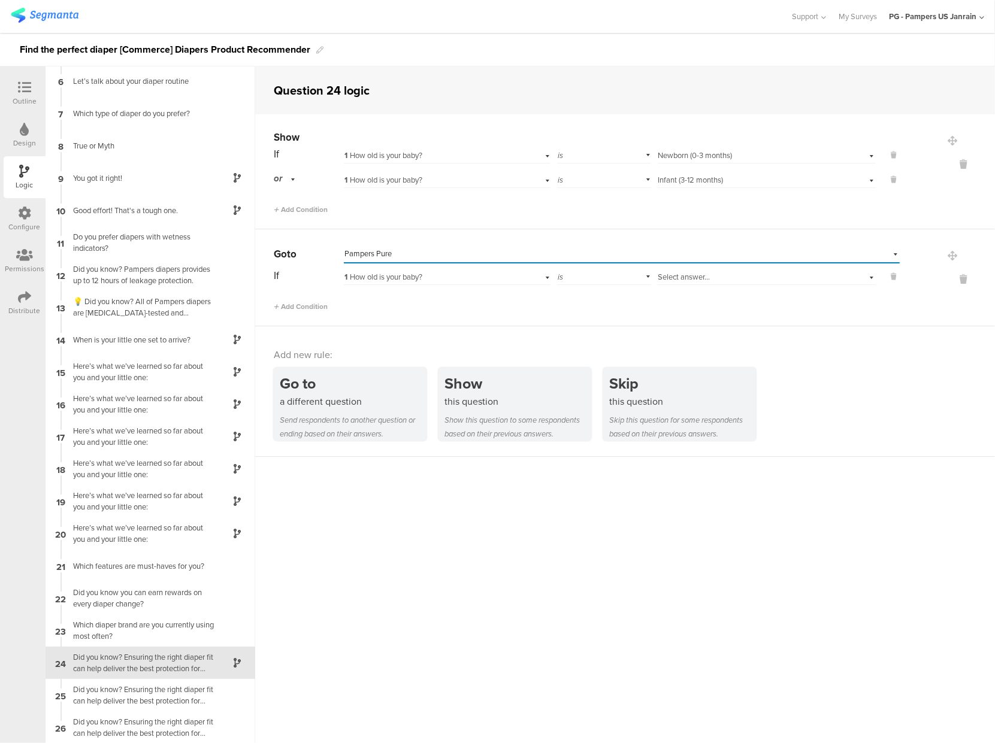
click at [369, 277] on span "1 How old is your baby?" at bounding box center [383, 276] width 78 height 11
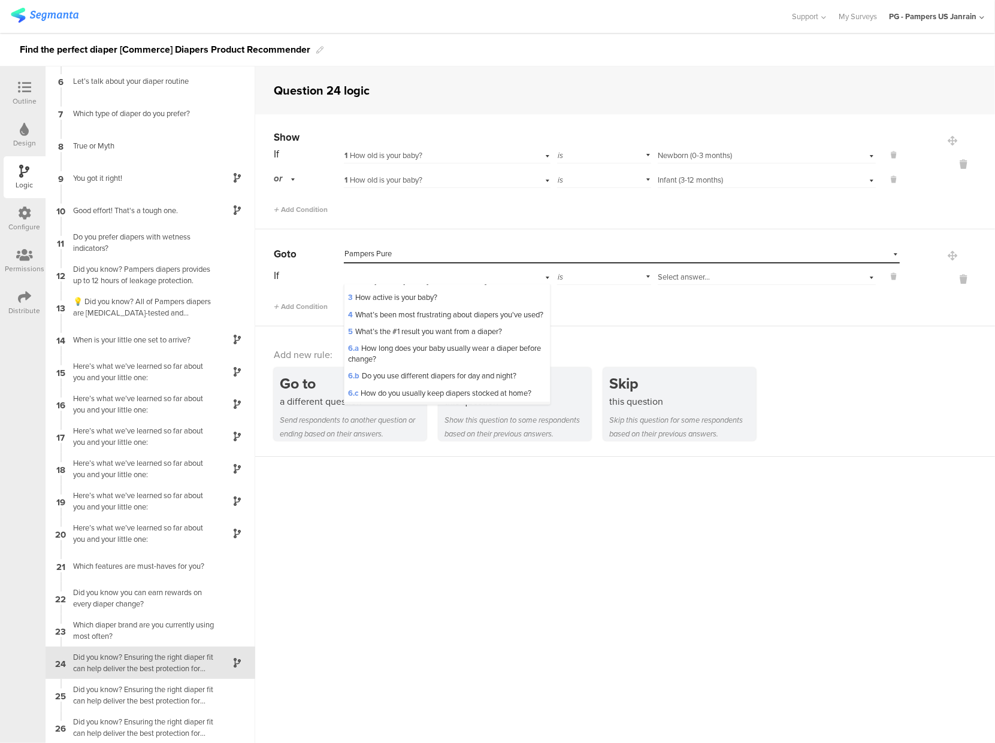
scroll to position [0, 0]
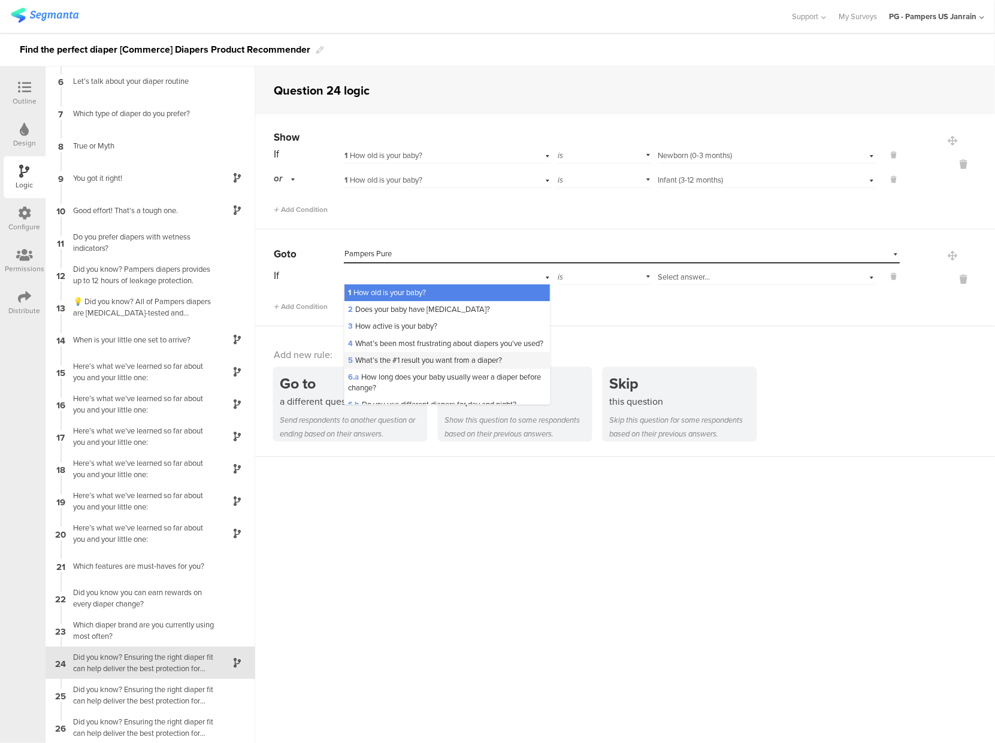
click at [404, 366] on span "5 What’s the #1 result you want from a diaper?" at bounding box center [425, 360] width 154 height 11
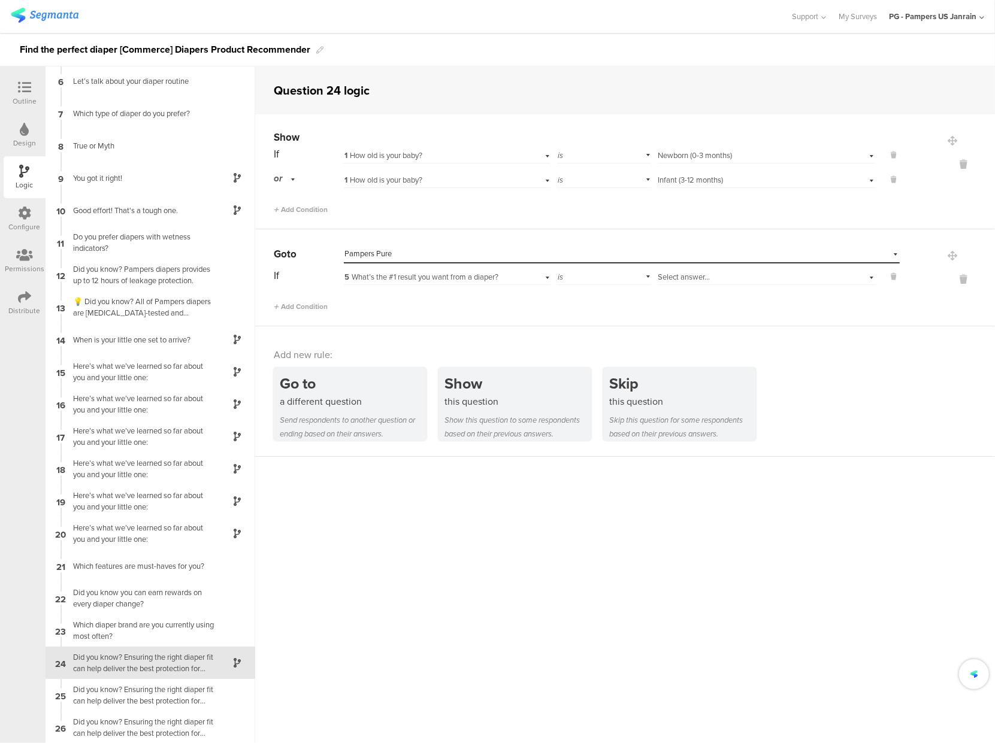
click at [706, 276] on div "Select answer..." at bounding box center [749, 277] width 182 height 11
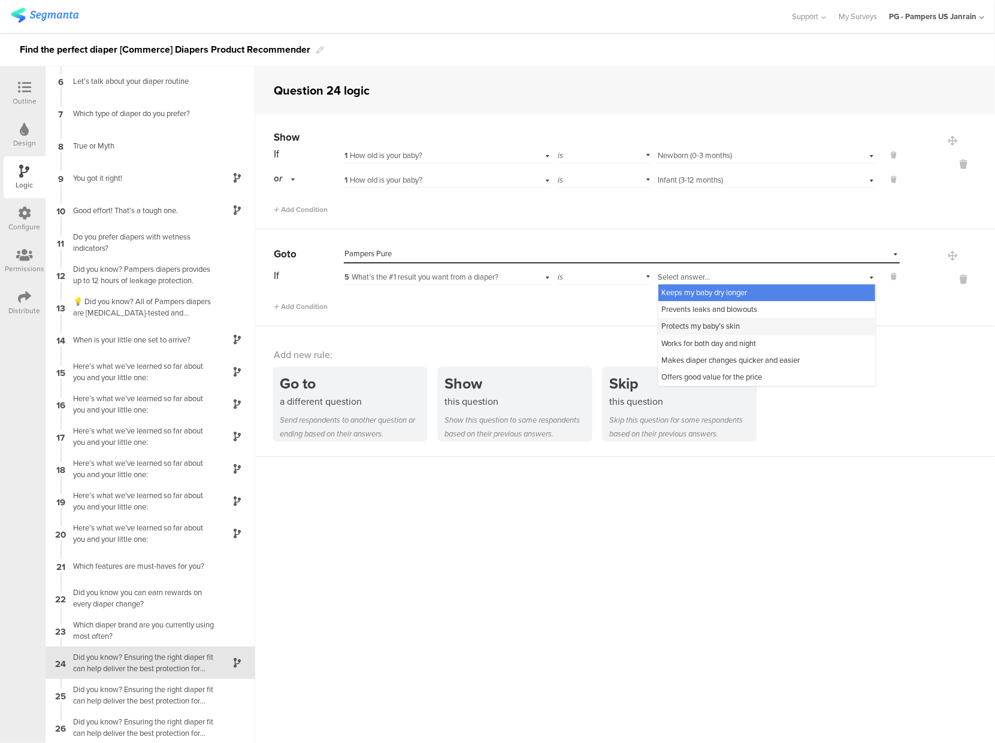
click at [691, 325] on span "Protects my baby’s skin" at bounding box center [701, 326] width 78 height 11
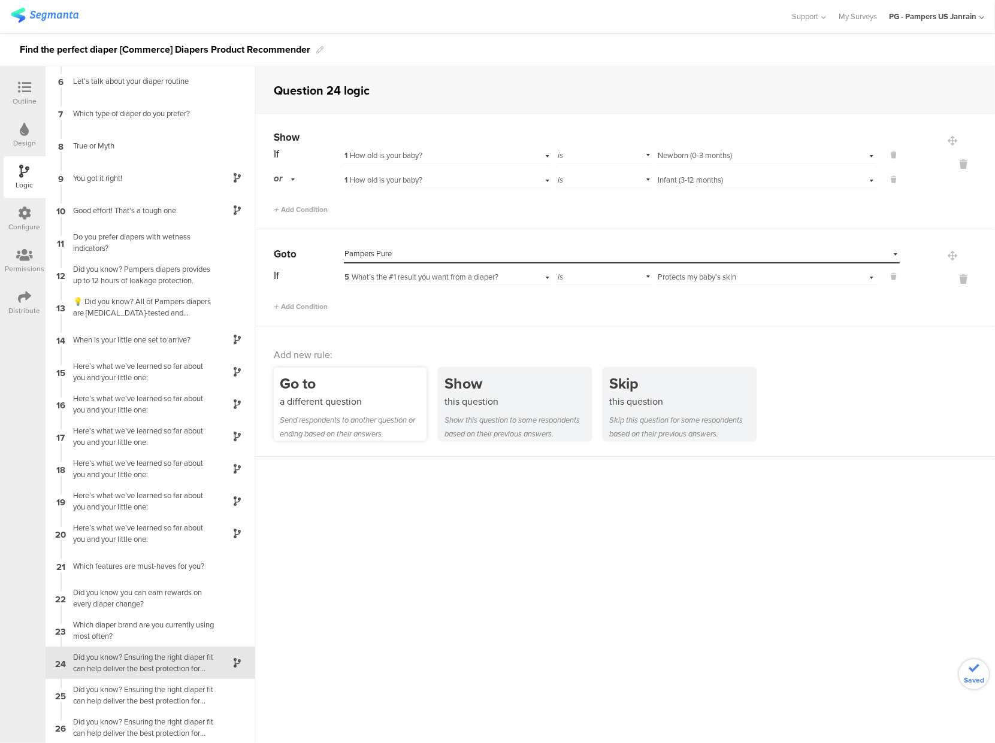
click at [306, 401] on div "a different question" at bounding box center [353, 402] width 147 height 14
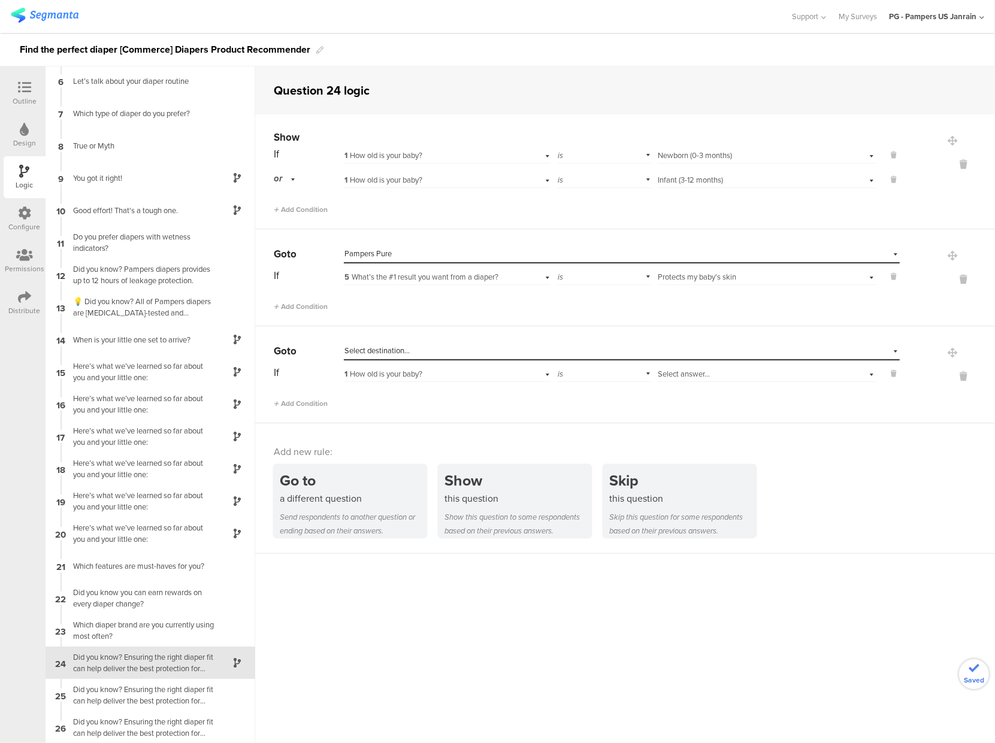
click at [396, 346] on span "Select destination..." at bounding box center [376, 350] width 65 height 11
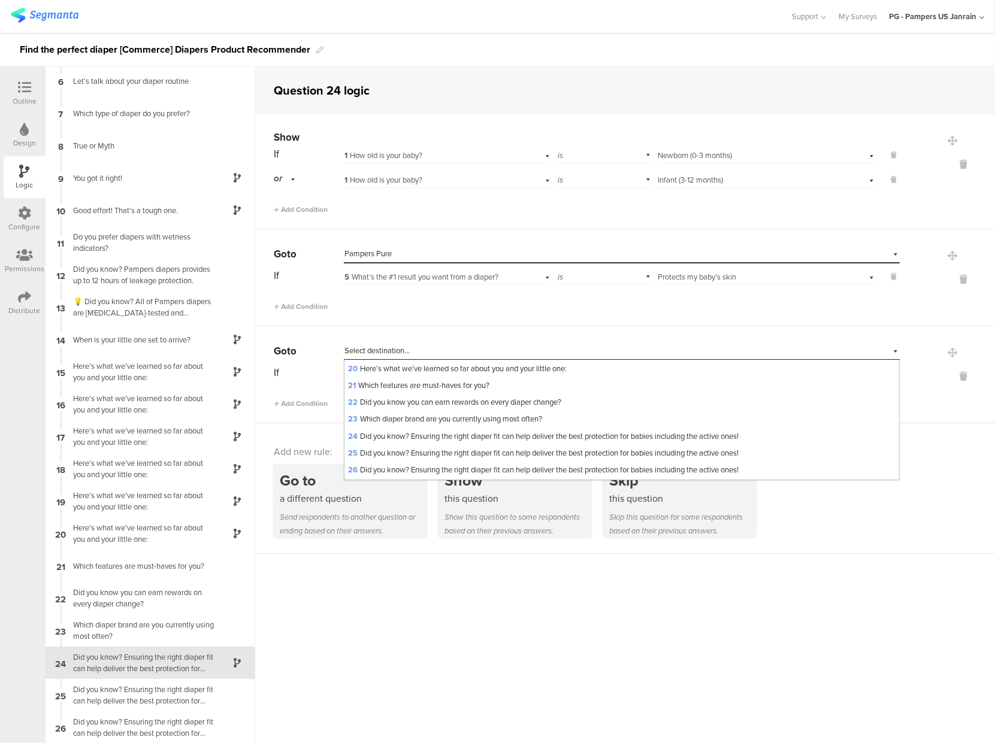
scroll to position [415, 0]
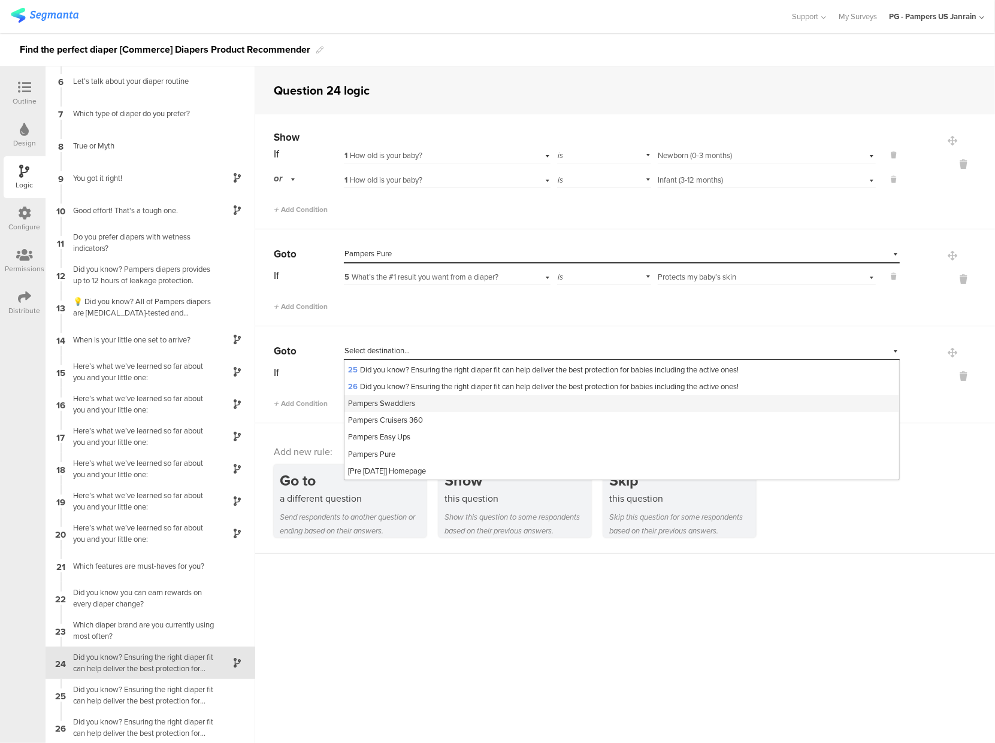
click at [406, 403] on span "Pampers Swaddlers" at bounding box center [381, 403] width 67 height 11
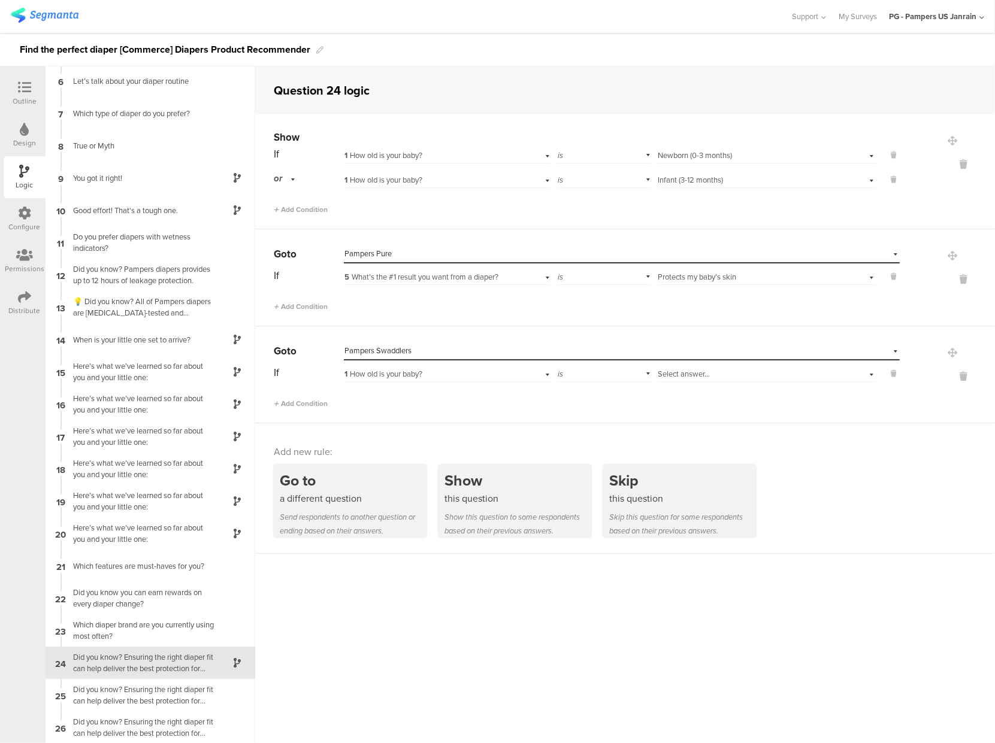
click at [400, 371] on span "1 How old is your baby?" at bounding box center [383, 373] width 78 height 11
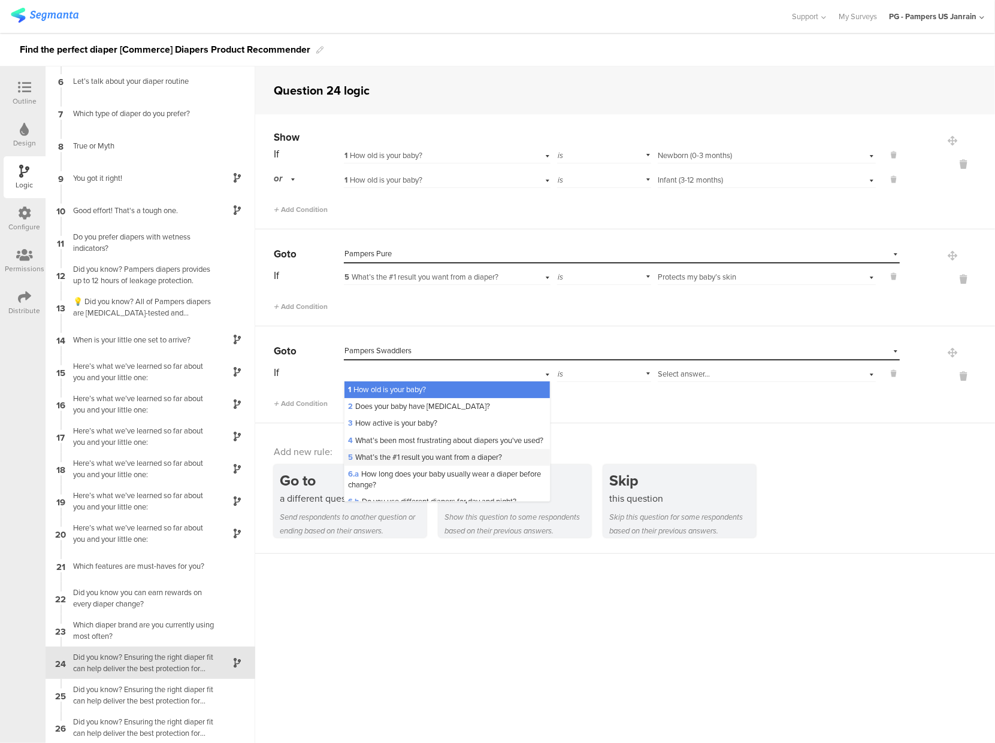
click at [404, 463] on span "5 What’s the #1 result you want from a diaper?" at bounding box center [425, 457] width 154 height 11
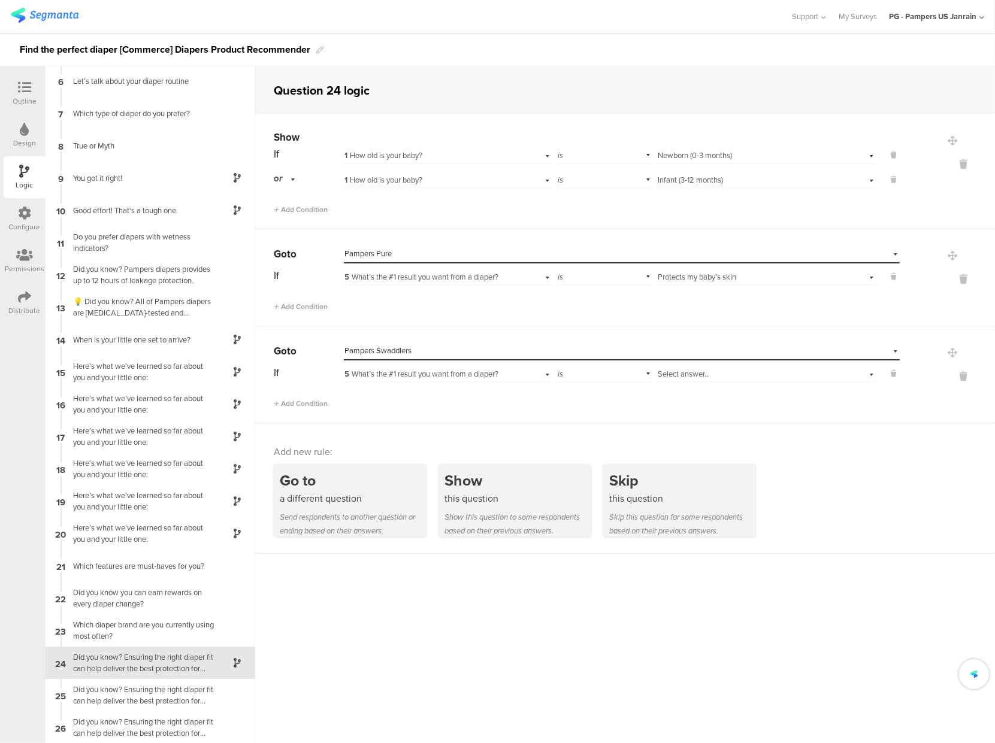
click at [683, 373] on span "Select answer..." at bounding box center [684, 373] width 52 height 11
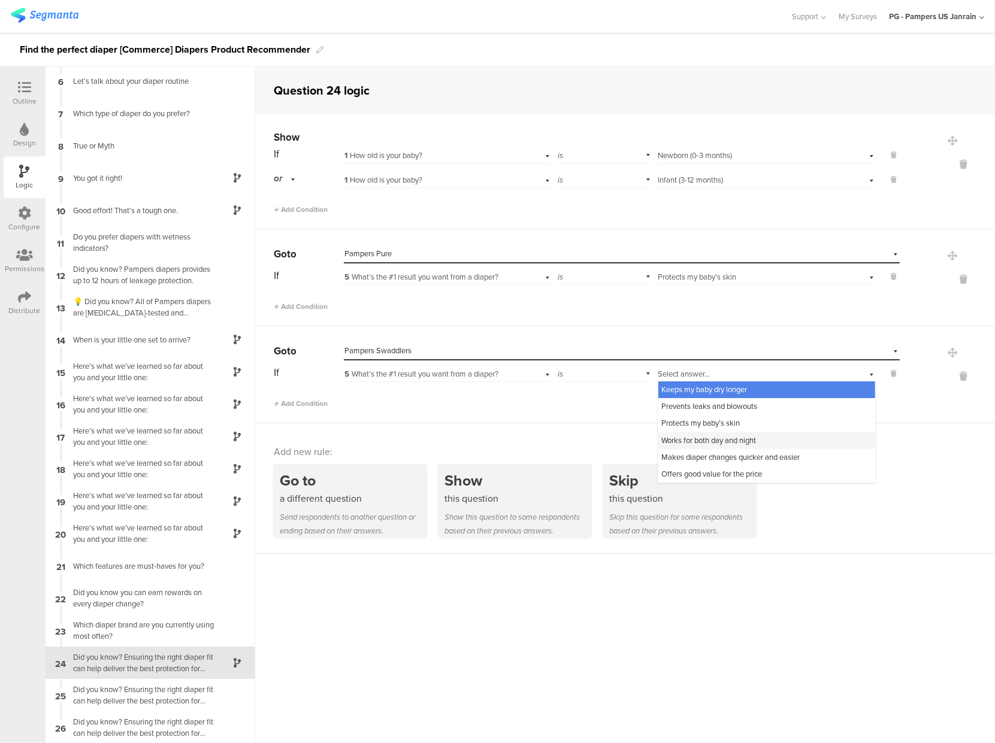
click at [688, 439] on span "Works for both day and night" at bounding box center [709, 440] width 95 height 11
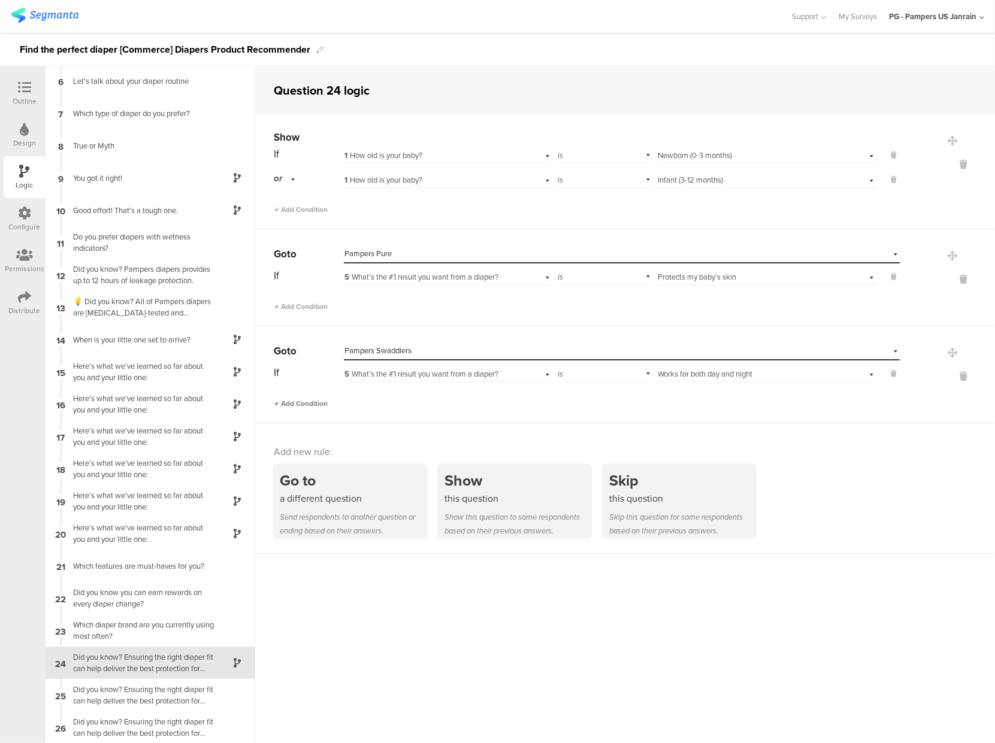
click at [303, 403] on span "Add Condition" at bounding box center [301, 403] width 54 height 11
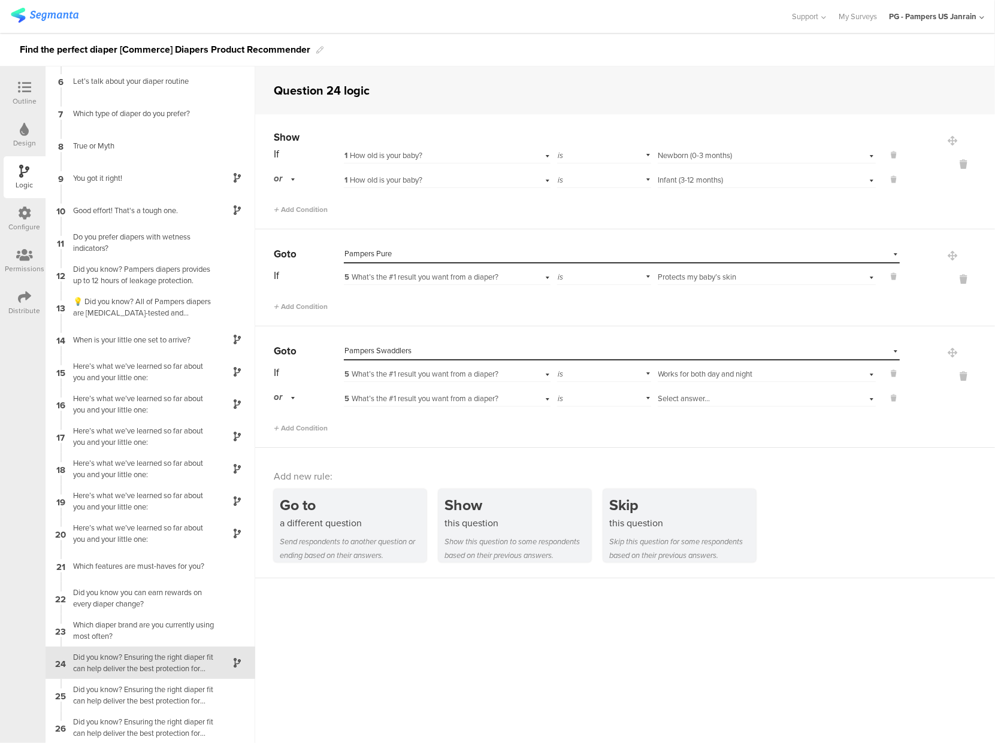
click at [678, 398] on span "Select answer..." at bounding box center [684, 398] width 52 height 11
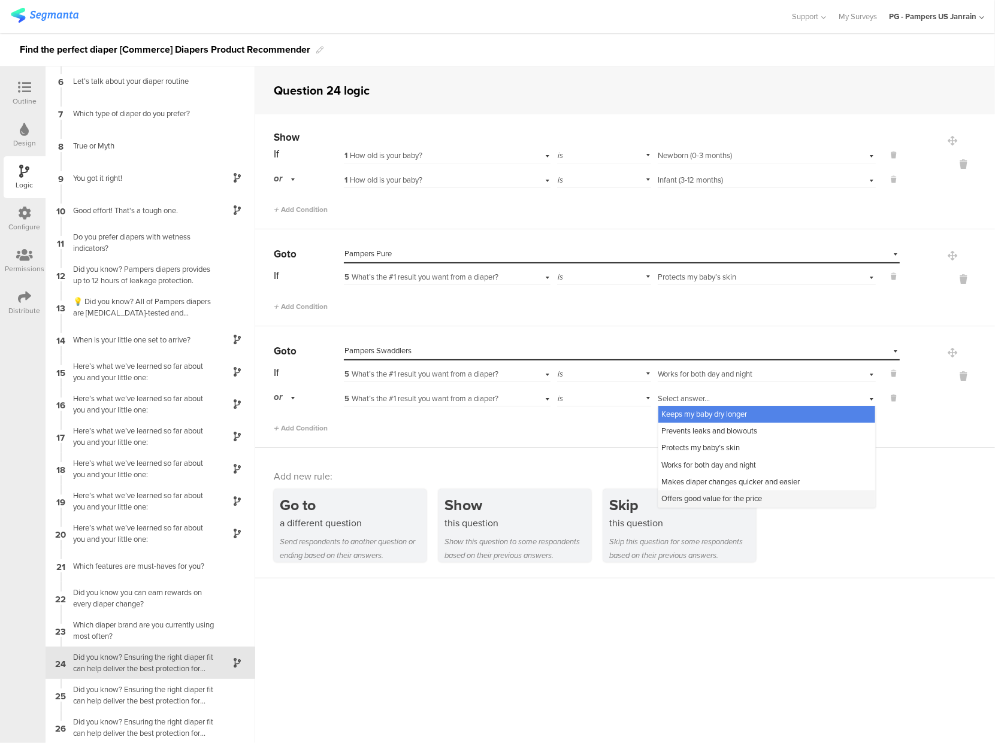
click at [690, 495] on span "Offers good value for the price" at bounding box center [712, 498] width 101 height 11
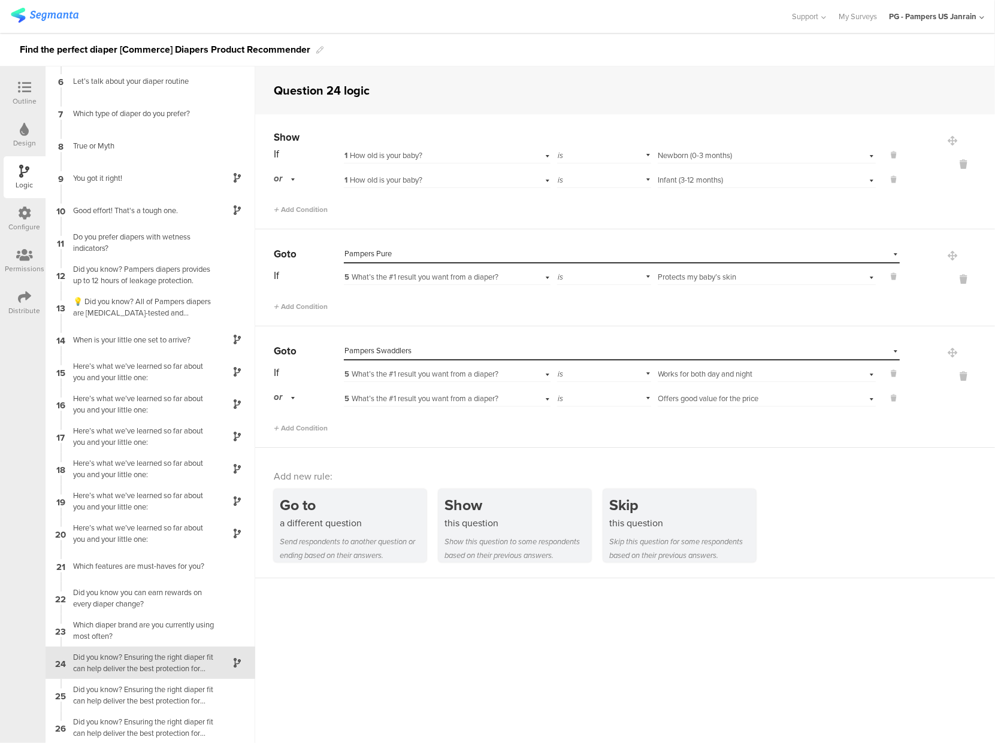
click at [562, 452] on div "Add new rule: Go to a different question Send respondents to another question o…" at bounding box center [625, 513] width 740 height 131
click at [347, 518] on div "a different question" at bounding box center [353, 523] width 147 height 14
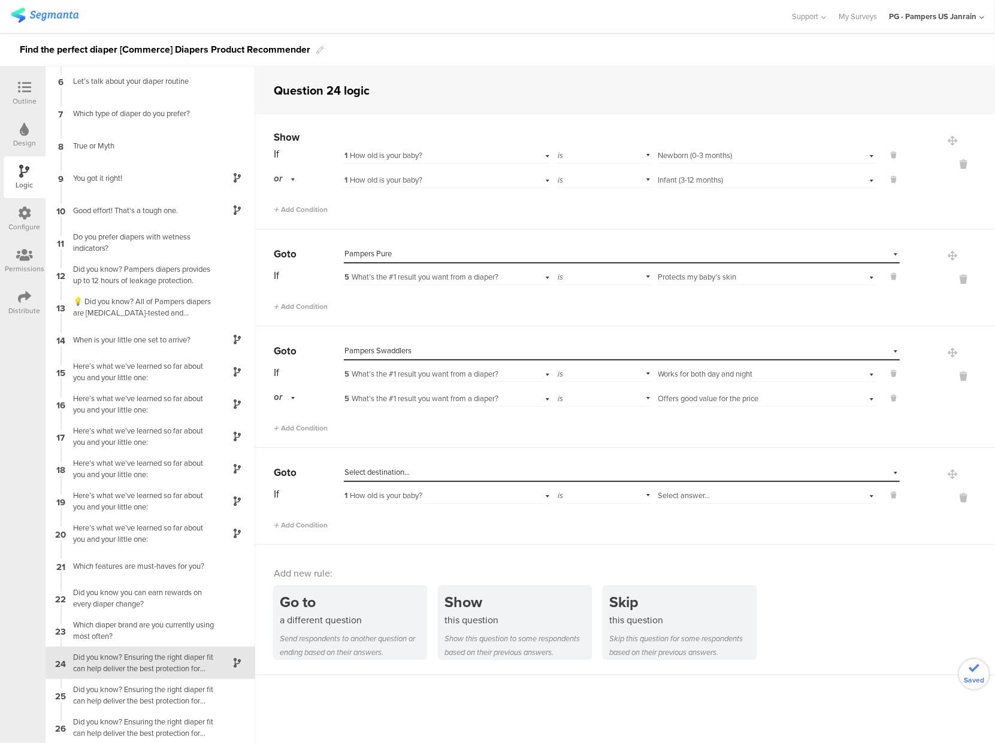
click at [397, 482] on div "Go to Select destination... If 1 How old is your baby? is Select answer... Add …" at bounding box center [587, 497] width 626 height 67
click at [398, 472] on span "Select destination..." at bounding box center [376, 472] width 65 height 11
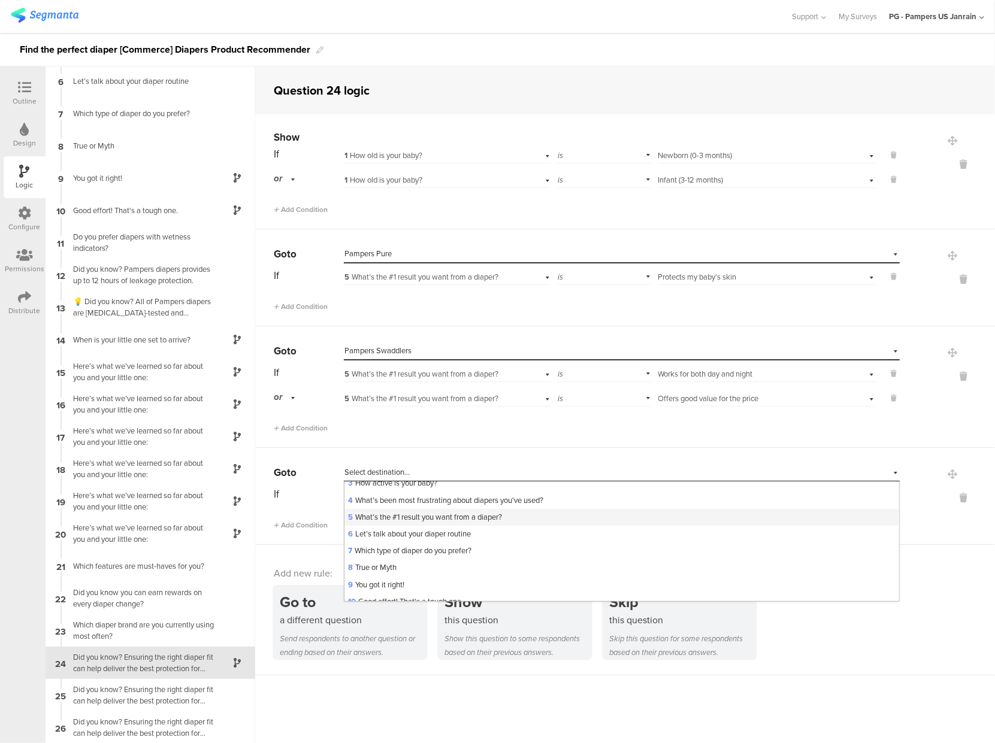
scroll to position [0, 0]
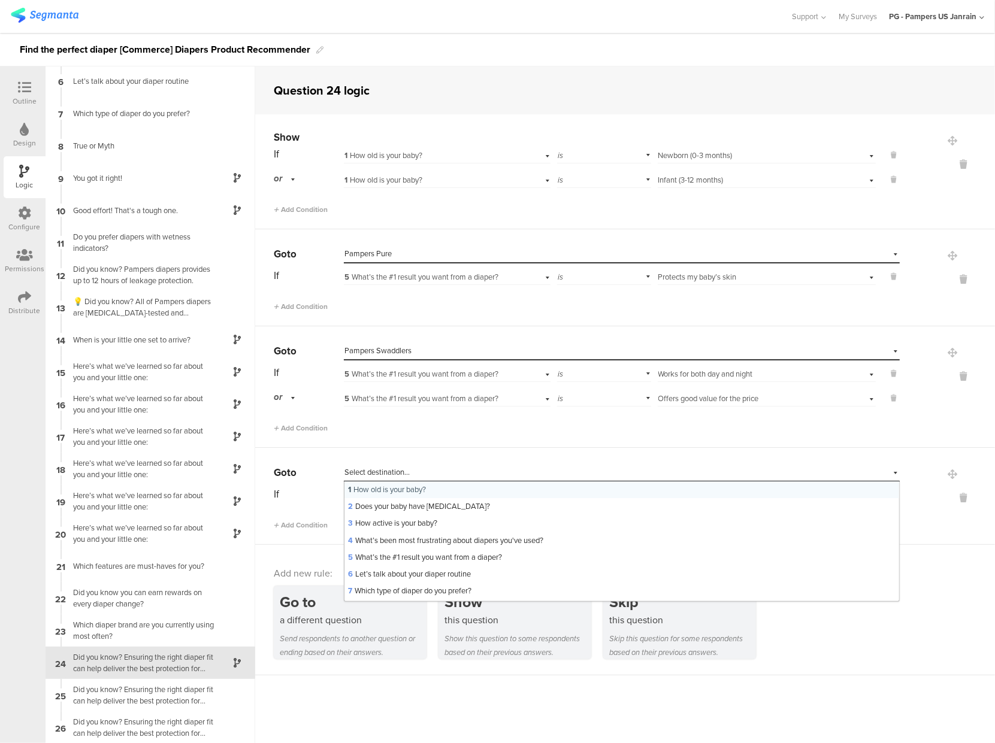
click at [440, 727] on sg-question-logic-editor "Question 24 logic Show If 1 How old is your baby? is Select answer... Newborn (…" at bounding box center [625, 404] width 740 height 677
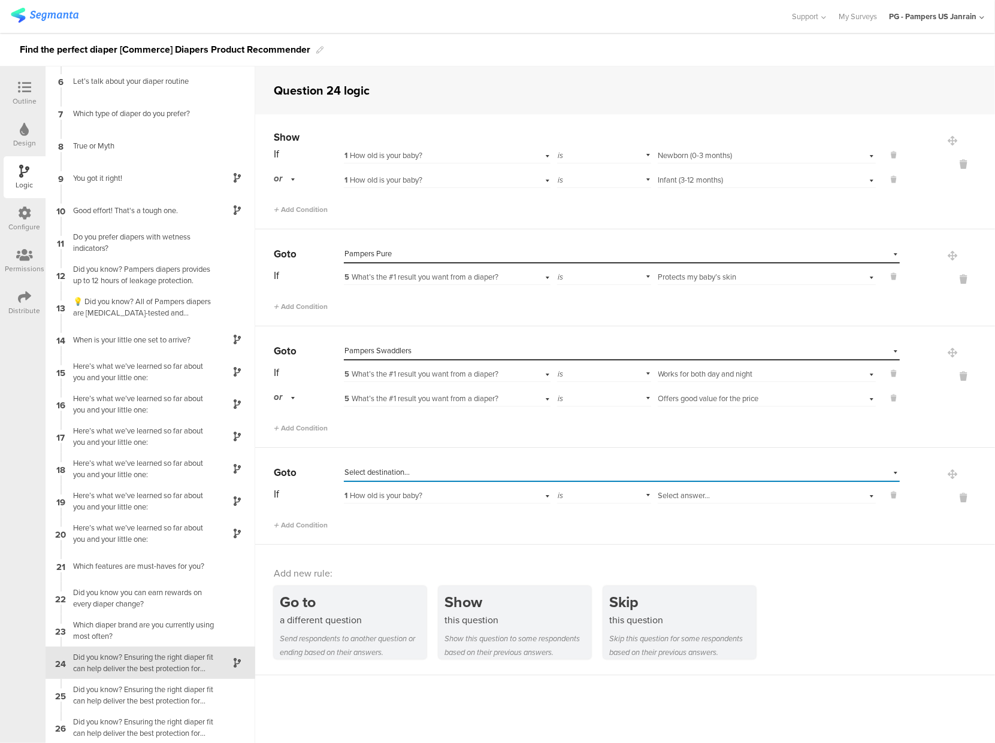
click at [367, 474] on span "Select destination..." at bounding box center [376, 472] width 65 height 11
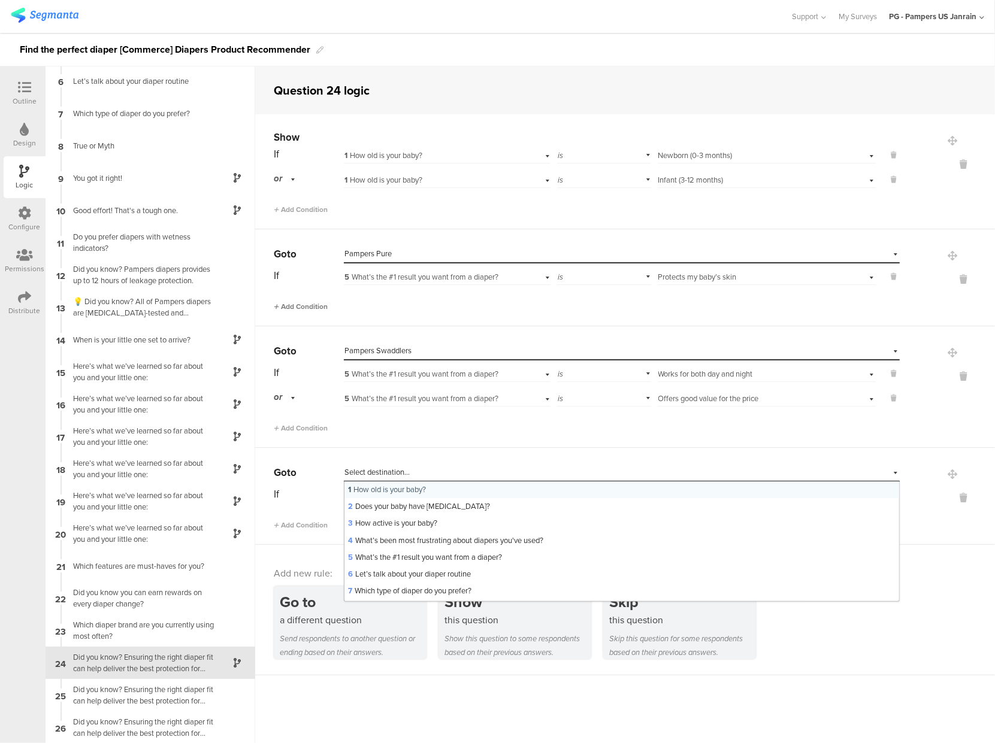
click at [319, 302] on span "Add Condition" at bounding box center [301, 306] width 54 height 11
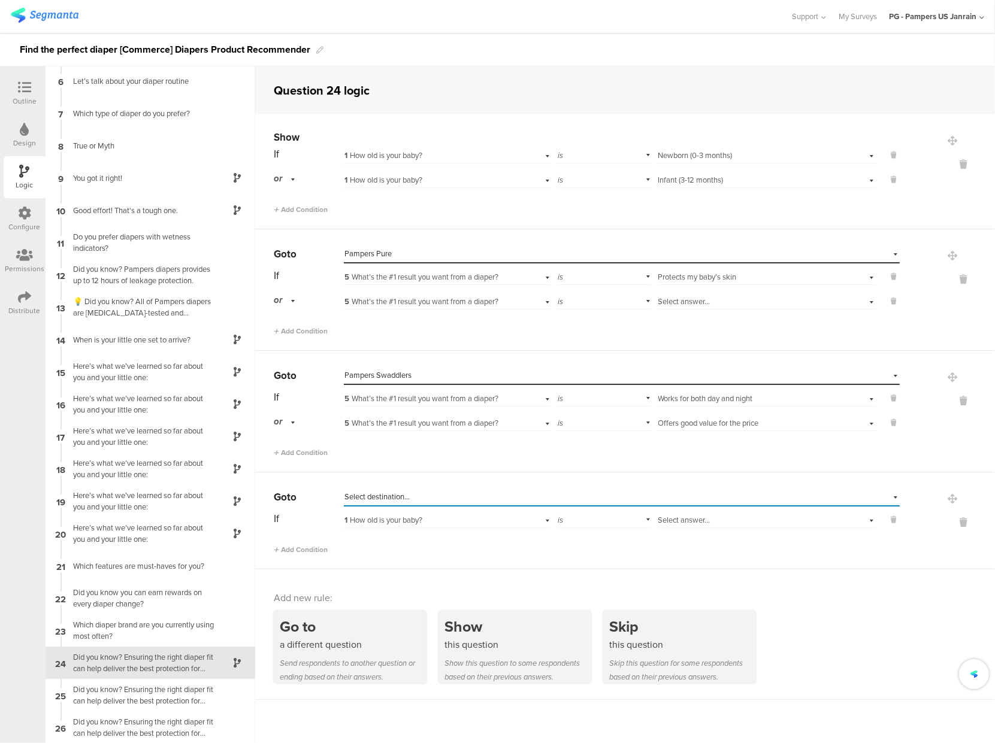
click at [722, 299] on div "Select answer..." at bounding box center [749, 302] width 182 height 11
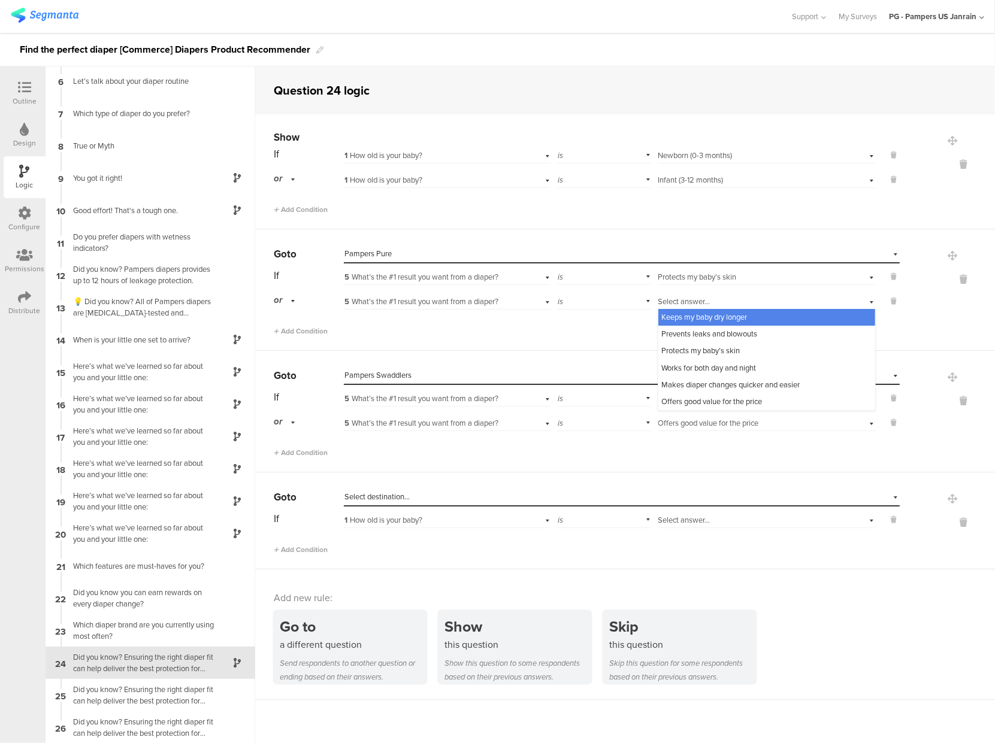
click at [624, 485] on div "Go to Select destination... If 1 How old is your baby? is Select answer... Add …" at bounding box center [625, 521] width 740 height 97
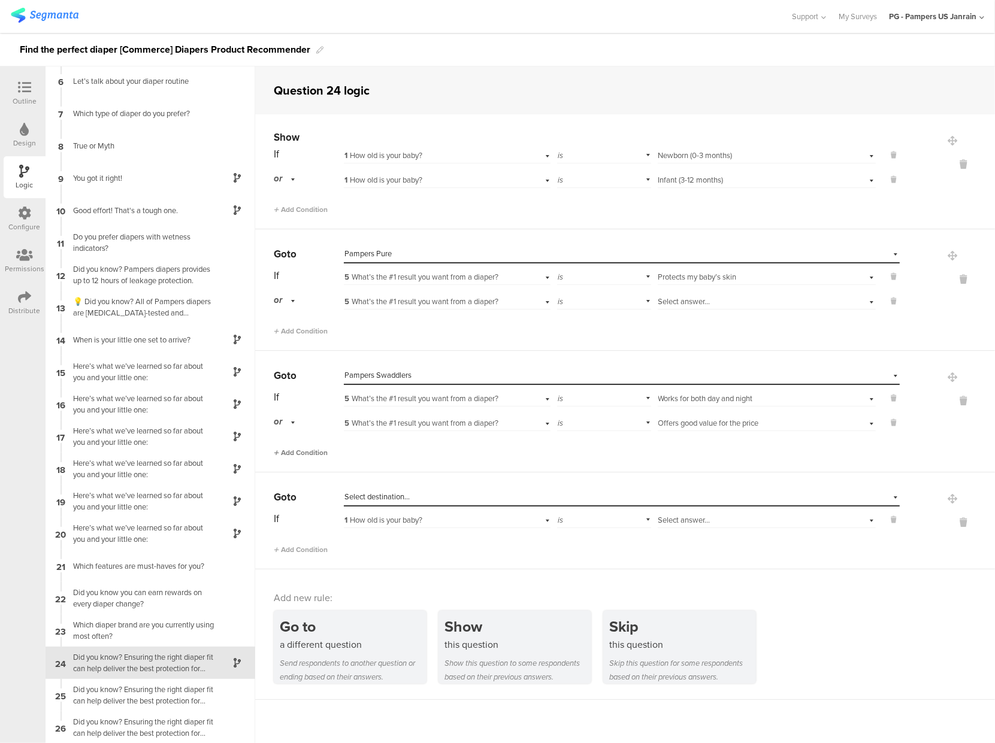
click at [297, 454] on span "Add Condition" at bounding box center [301, 453] width 54 height 11
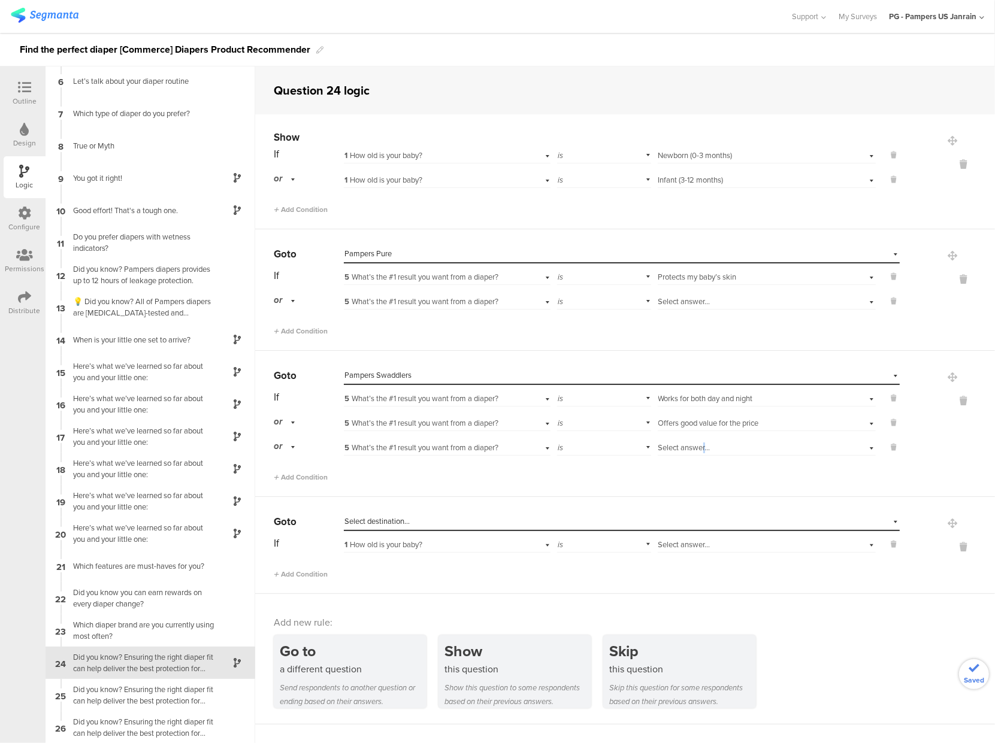
click at [698, 449] on span "Select answer..." at bounding box center [684, 447] width 52 height 11
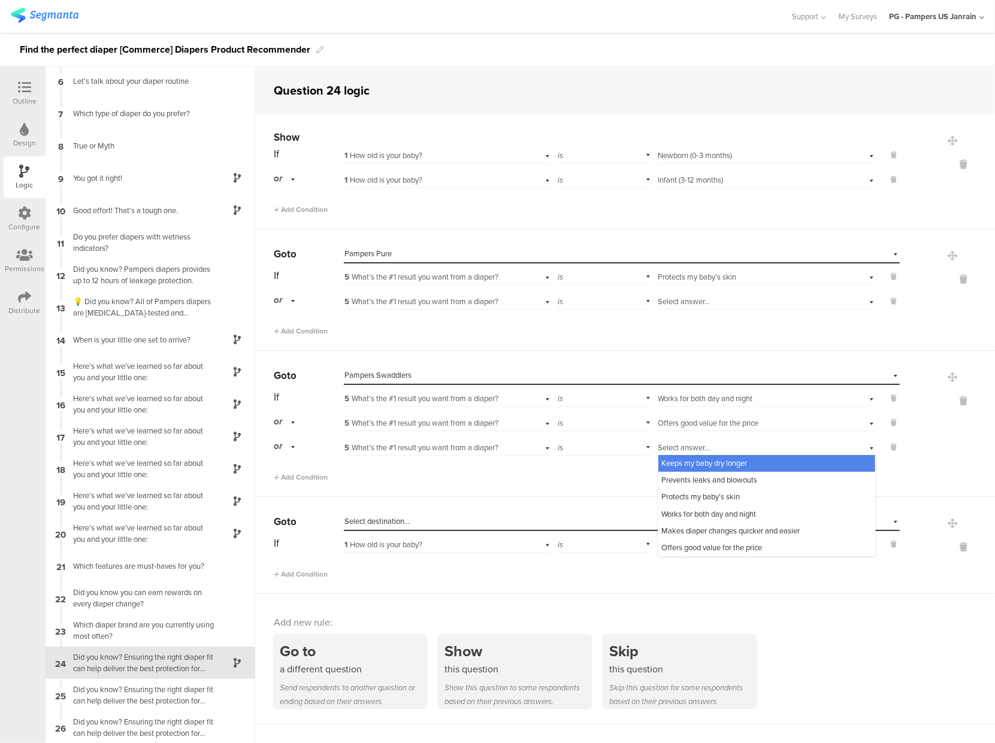
click at [678, 304] on span "Select answer..." at bounding box center [684, 301] width 52 height 11
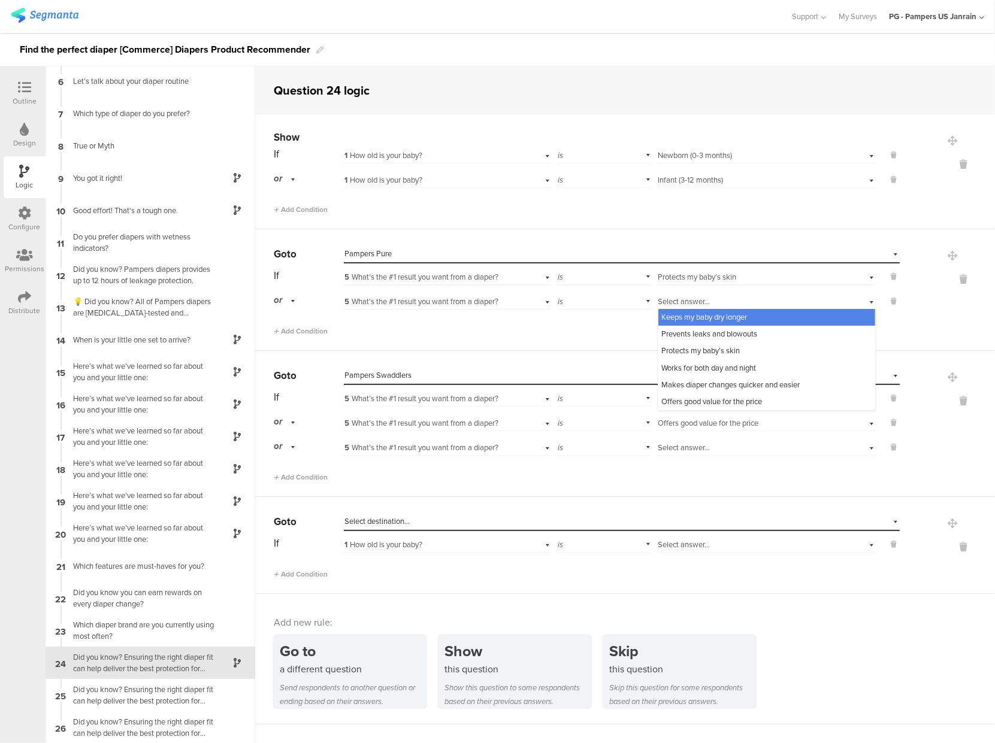
click at [679, 320] on span "Keeps my baby dry longer" at bounding box center [705, 317] width 86 height 11
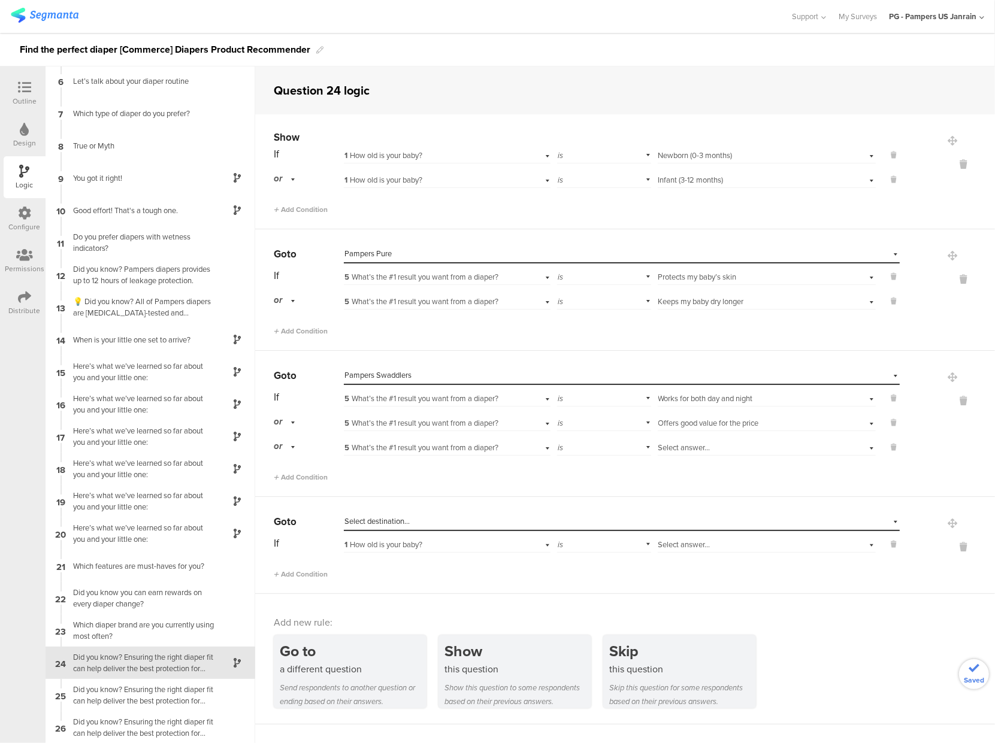
click at [718, 448] on div "Select answer..." at bounding box center [749, 448] width 182 height 11
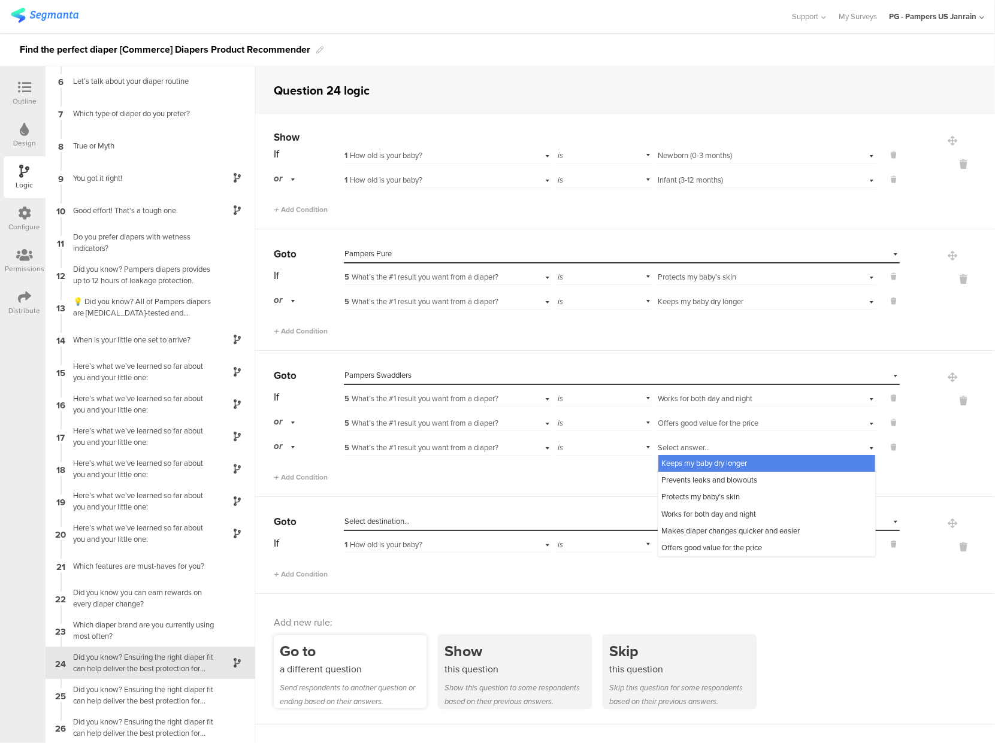
click at [350, 694] on div "Send respondents to another question or ending based on their answers." at bounding box center [353, 695] width 147 height 28
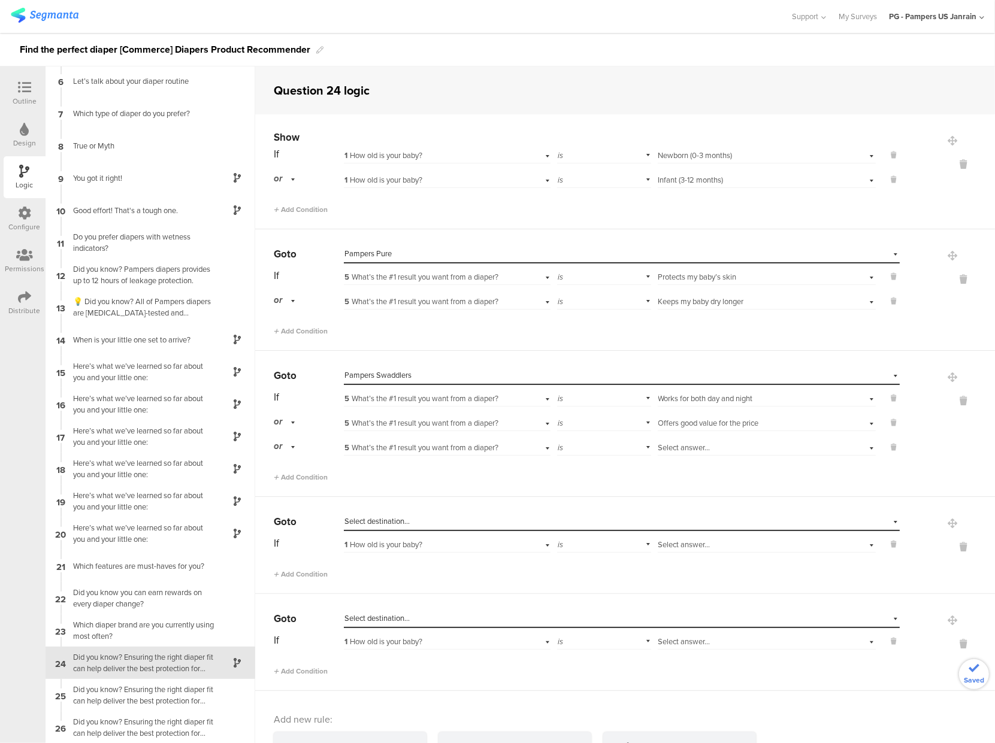
click at [413, 621] on div "Select destination..." at bounding box center [566, 618] width 445 height 11
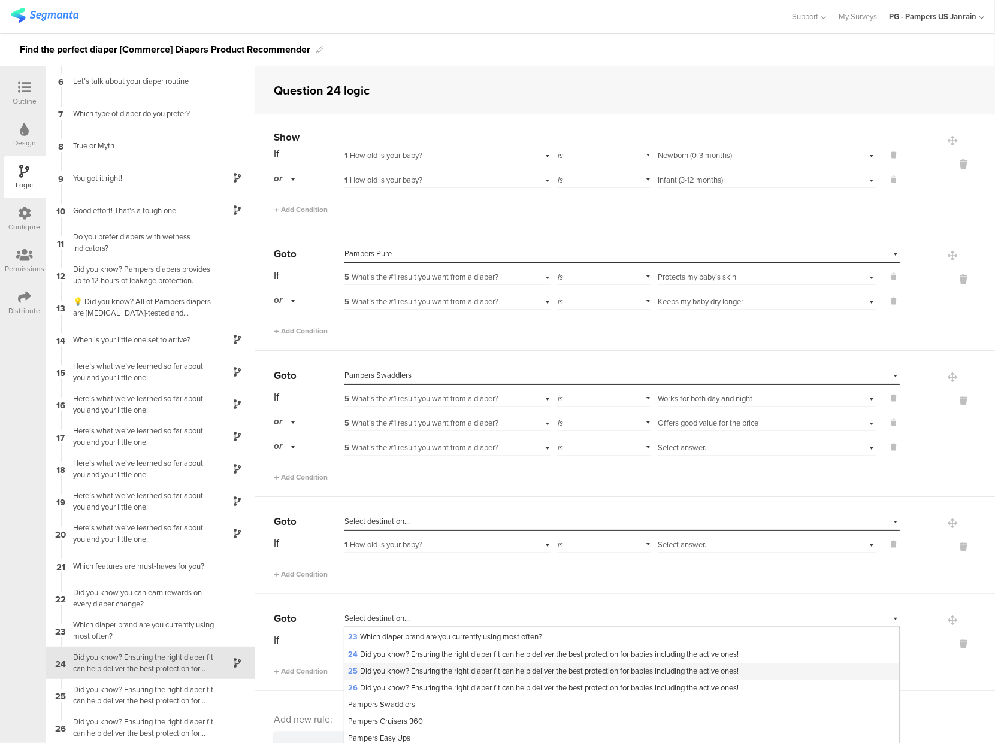
scroll to position [415, 0]
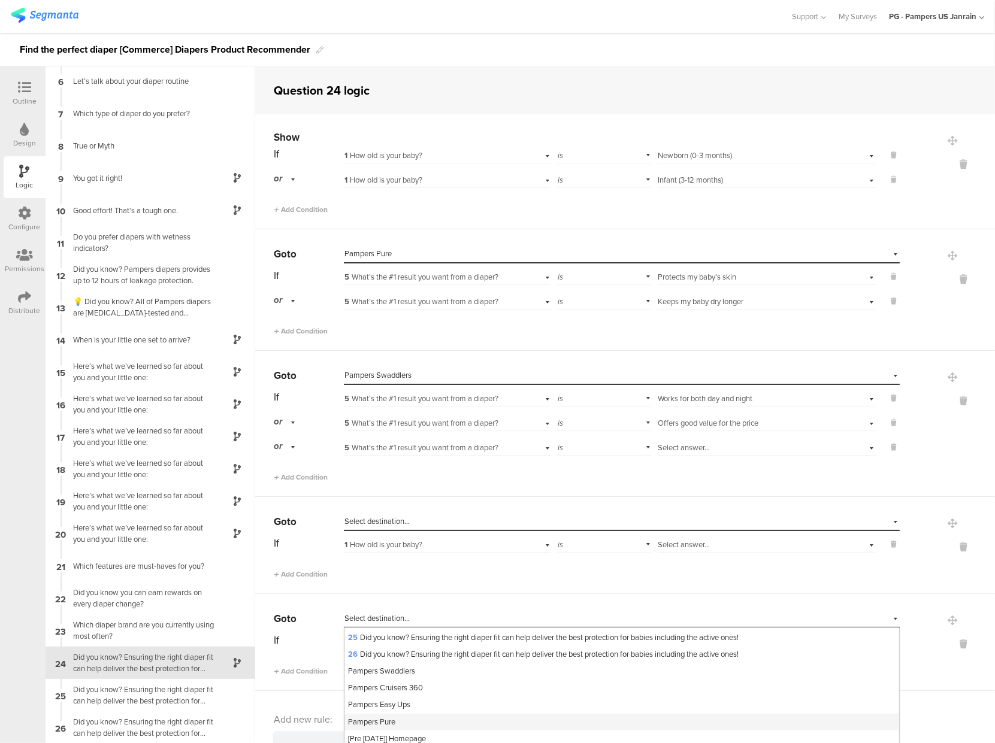
click at [382, 721] on span "Pampers Pure" at bounding box center [371, 721] width 47 height 11
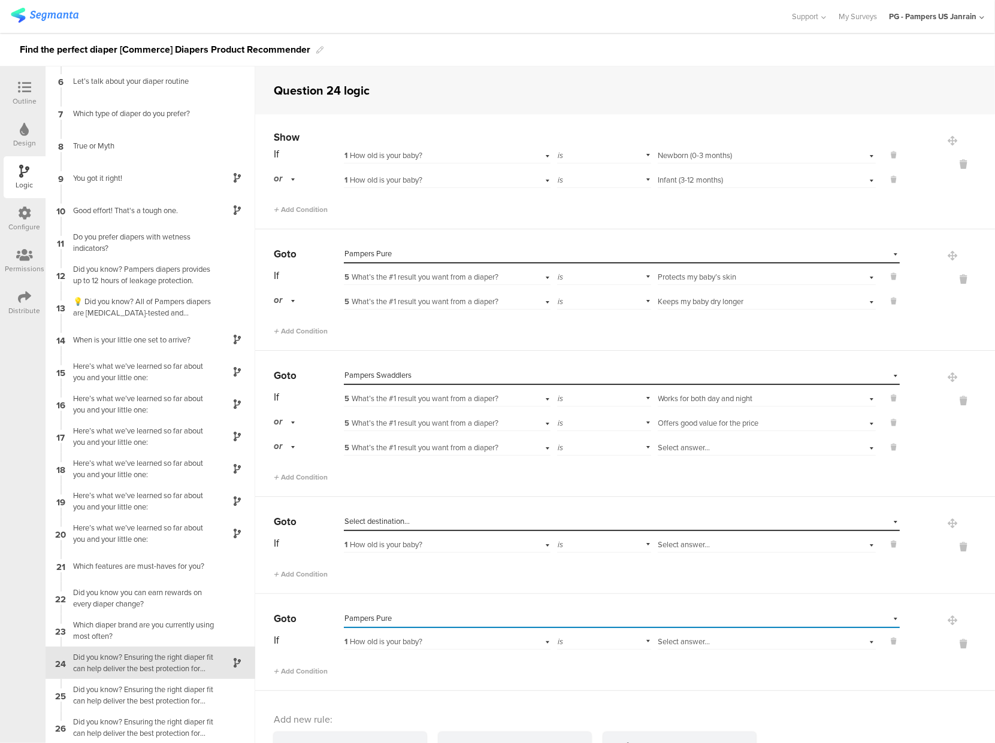
scroll to position [0, 0]
click at [398, 645] on span "1 How old is your baby?" at bounding box center [383, 641] width 78 height 11
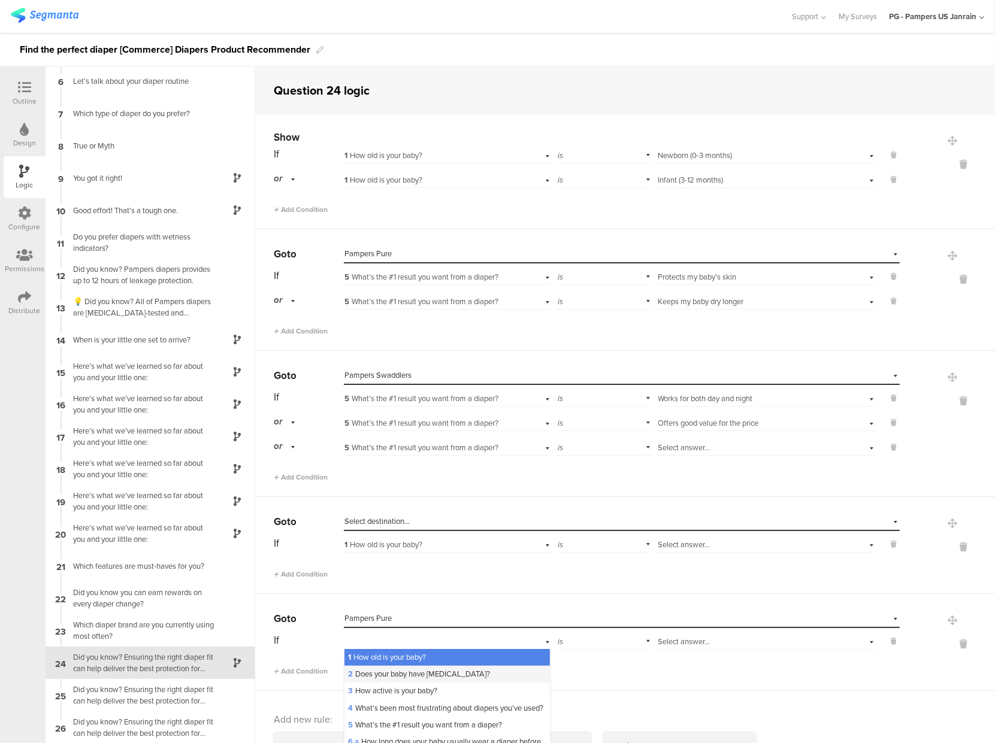
click at [436, 678] on span "2 Does your baby have [MEDICAL_DATA]?" at bounding box center [419, 674] width 142 height 11
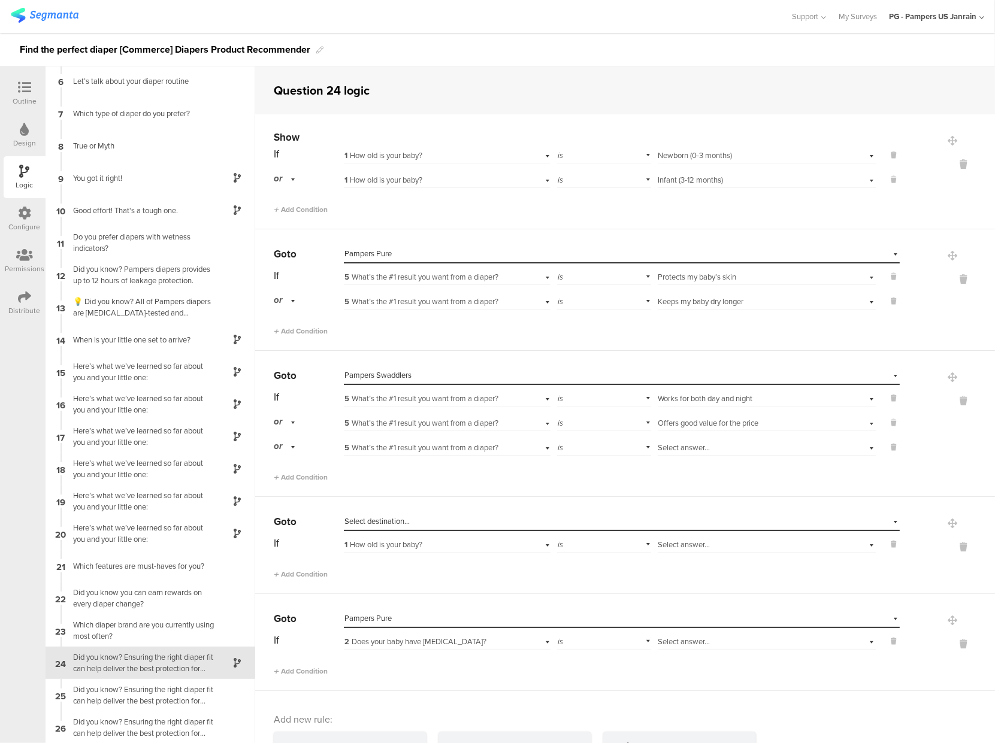
scroll to position [78, 0]
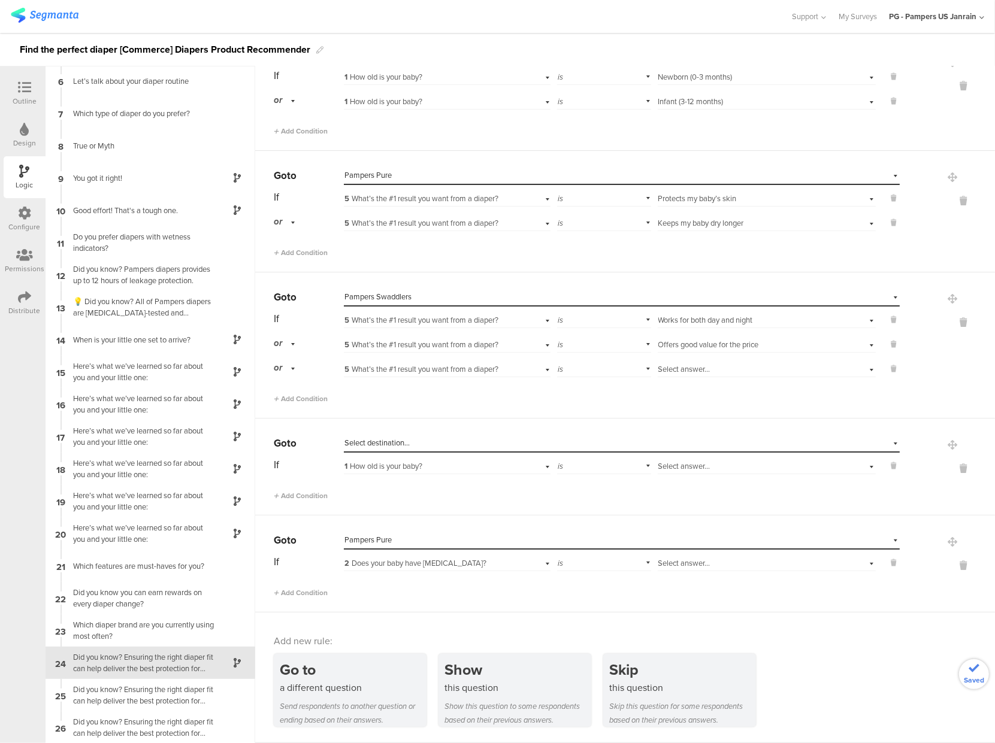
click at [699, 564] on div "Select answer..." at bounding box center [749, 563] width 182 height 11
click at [658, 628] on div "4" at bounding box center [766, 630] width 217 height 17
click at [307, 588] on span "Add Condition" at bounding box center [301, 593] width 54 height 11
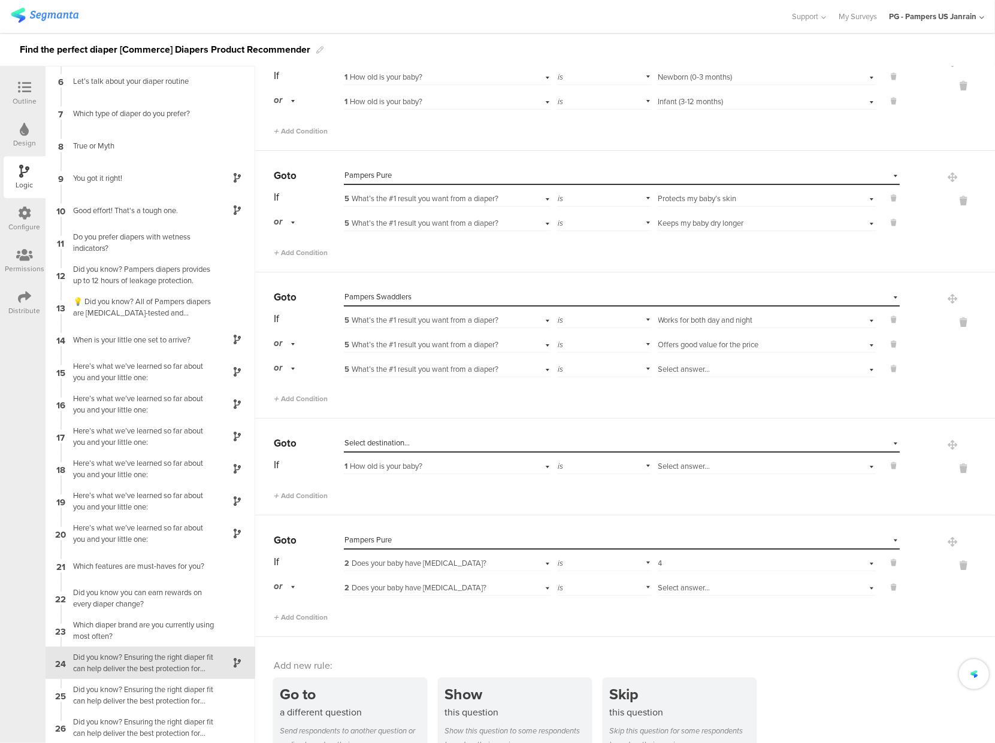
click at [692, 592] on span "Select answer..." at bounding box center [684, 587] width 52 height 11
click at [661, 676] on div "5" at bounding box center [766, 671] width 217 height 17
click at [282, 543] on span "Go" at bounding box center [280, 540] width 13 height 15
click at [948, 540] on icon at bounding box center [962, 542] width 29 height 10
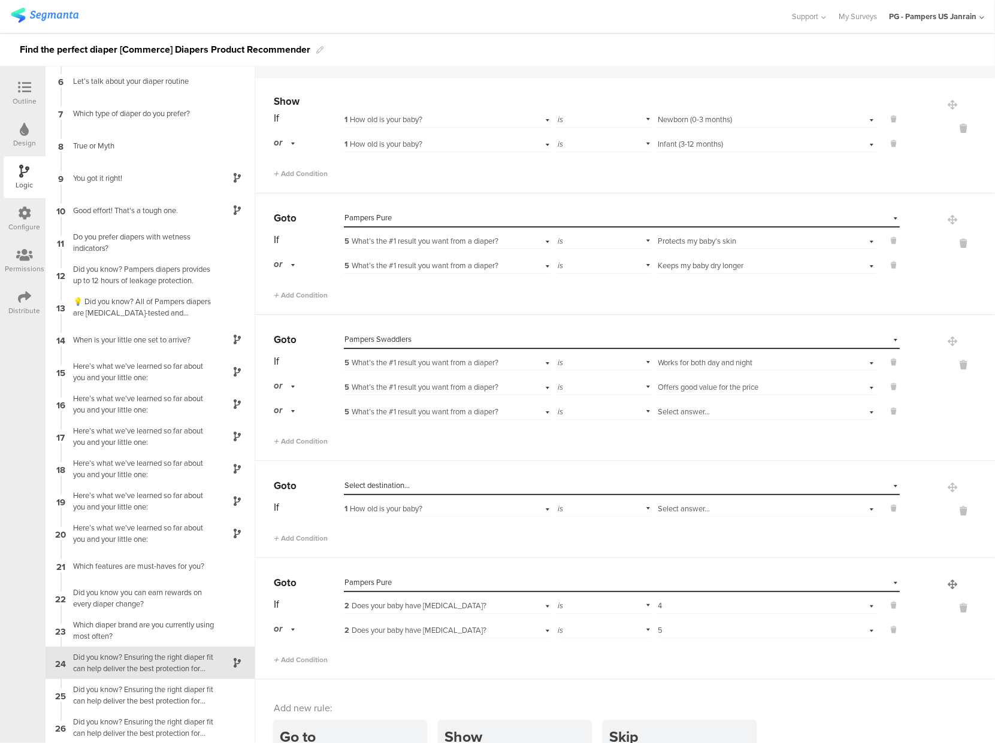
scroll to position [0, 0]
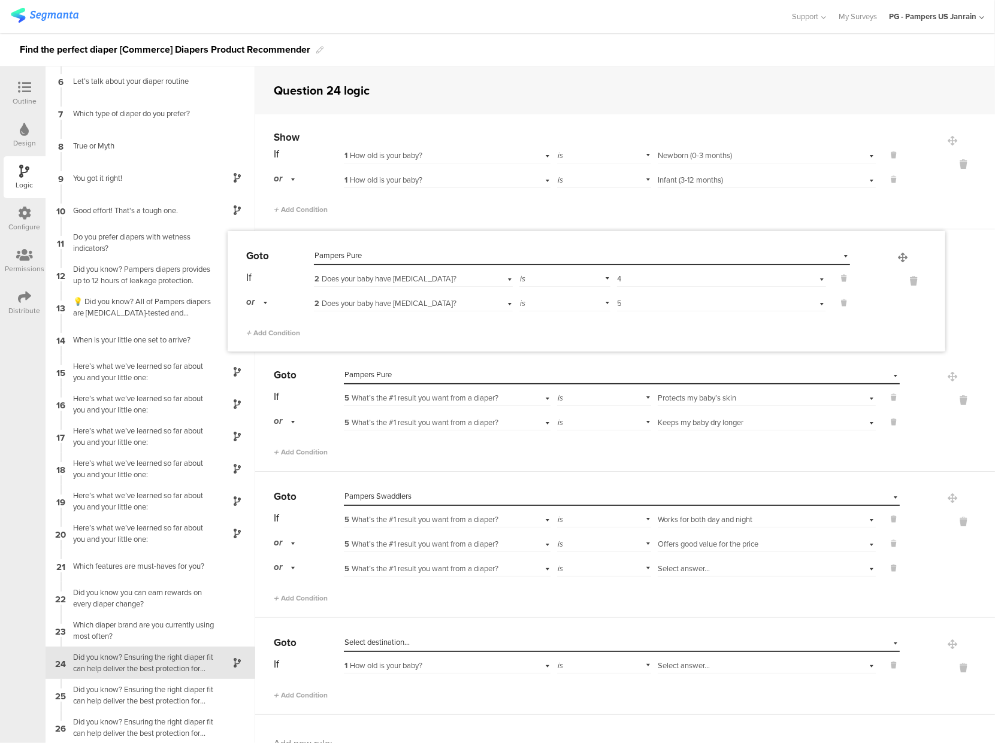
drag, startPoint x: 930, startPoint y: 620, endPoint x: 903, endPoint y: 258, distance: 363.5
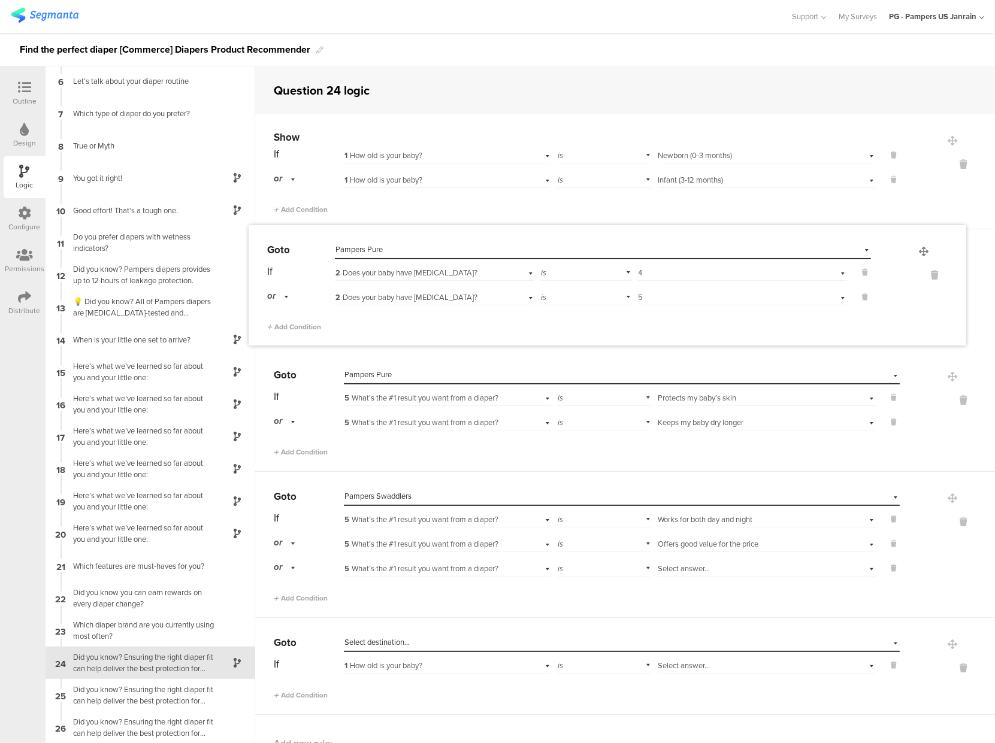
drag, startPoint x: 934, startPoint y: 619, endPoint x: 927, endPoint y: 251, distance: 368.5
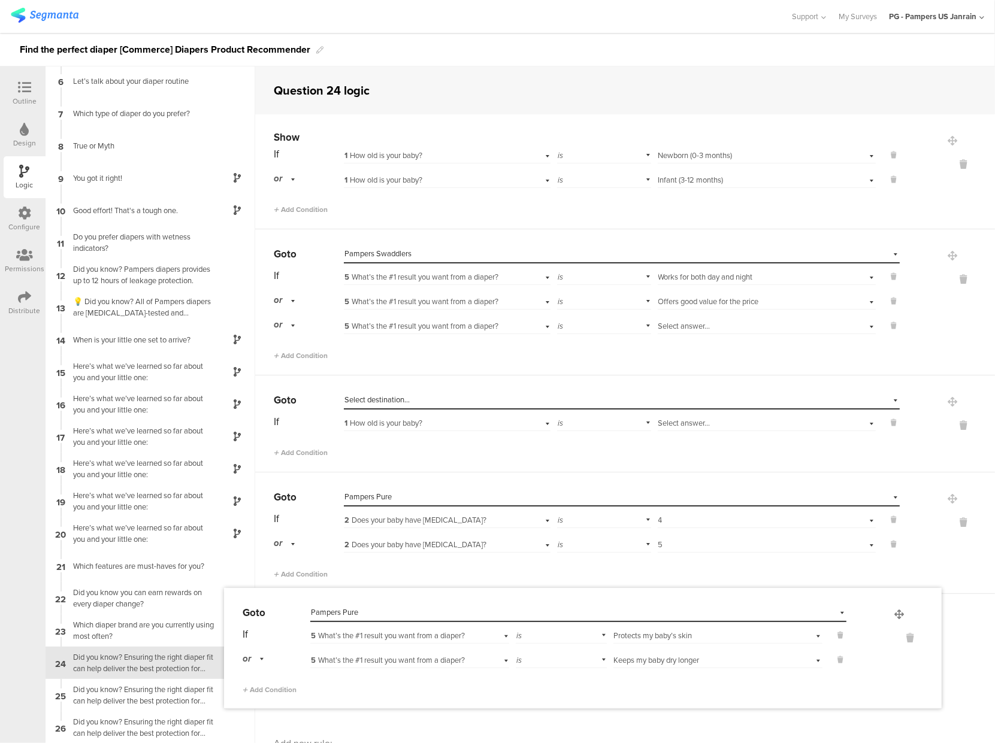
drag, startPoint x: 928, startPoint y: 258, endPoint x: 897, endPoint y: 616, distance: 360.2
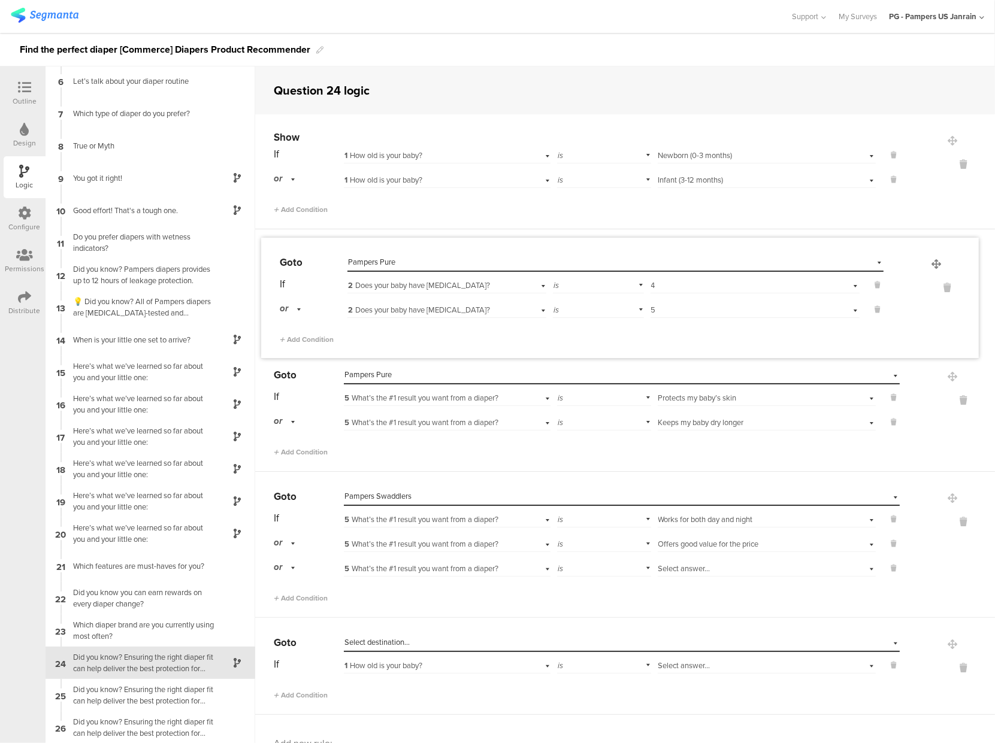
drag, startPoint x: 929, startPoint y: 621, endPoint x: 935, endPoint y: 264, distance: 357.1
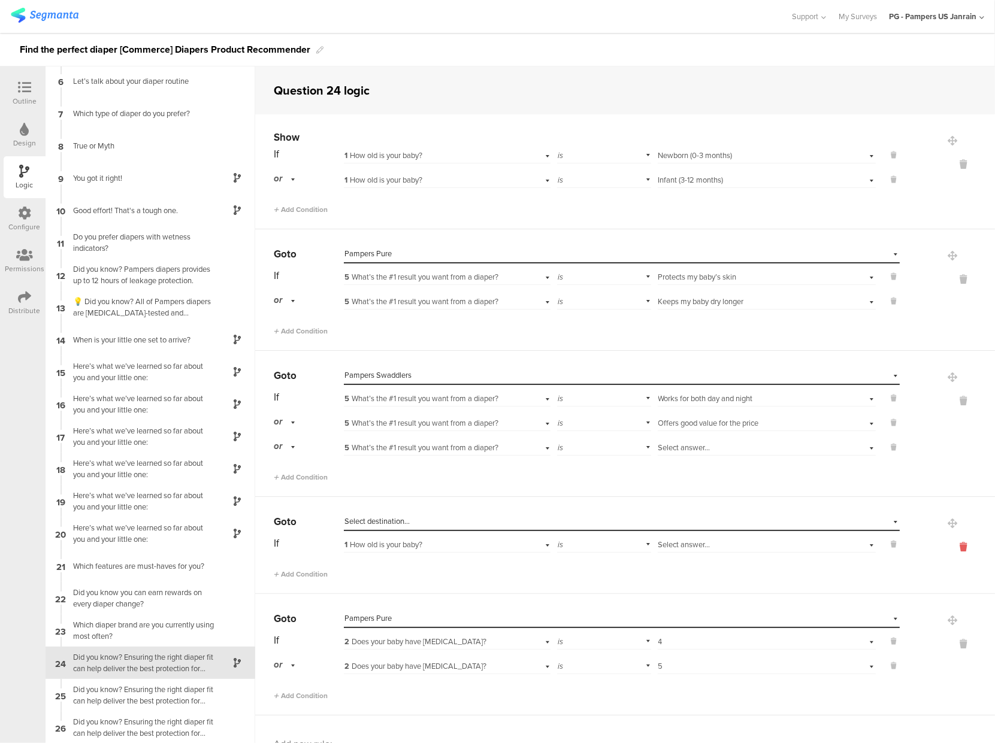
click at [949, 546] on icon at bounding box center [963, 547] width 29 height 14
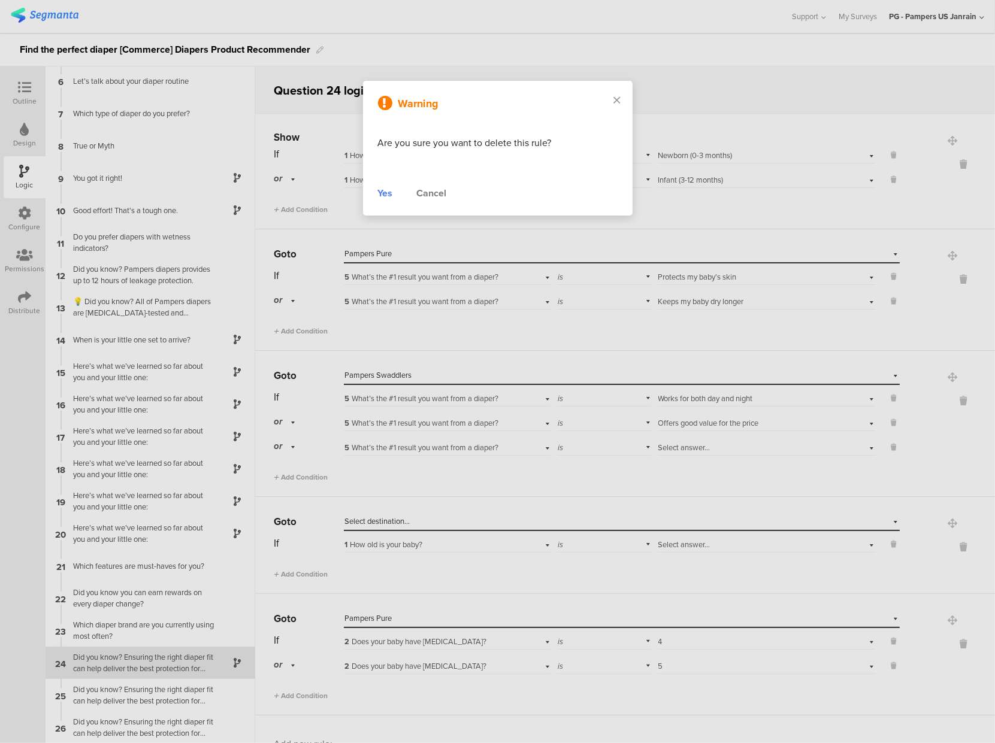
click at [378, 195] on div "Yes" at bounding box center [385, 193] width 15 height 14
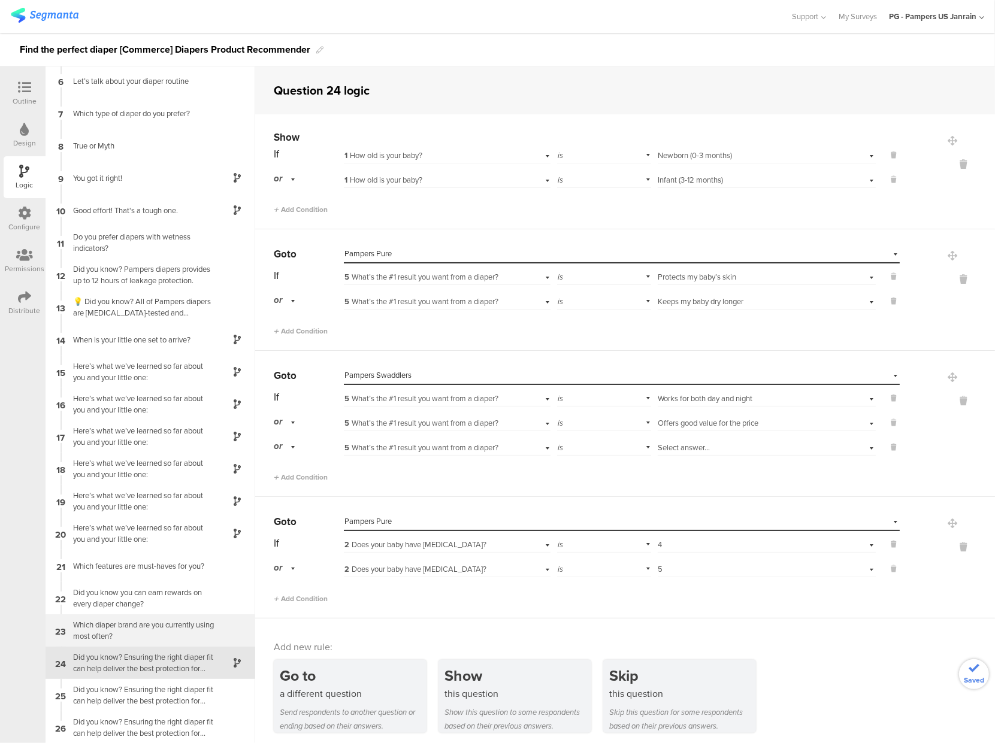
click at [158, 634] on div "Which diaper brand are you currently using most often?" at bounding box center [141, 630] width 150 height 23
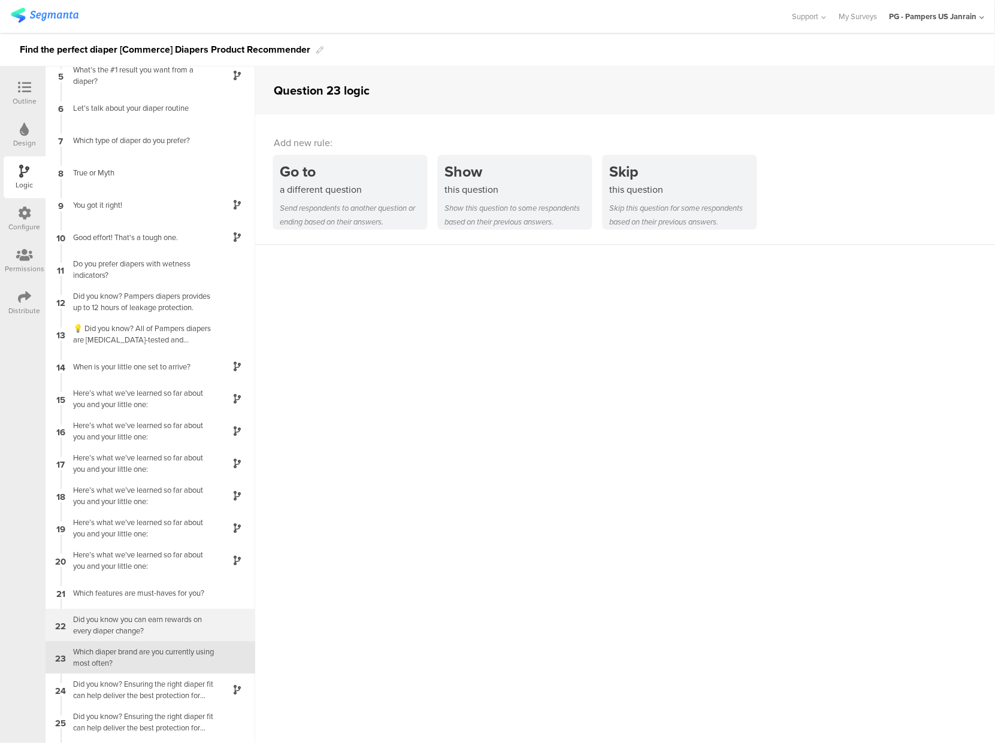
scroll to position [164, 0]
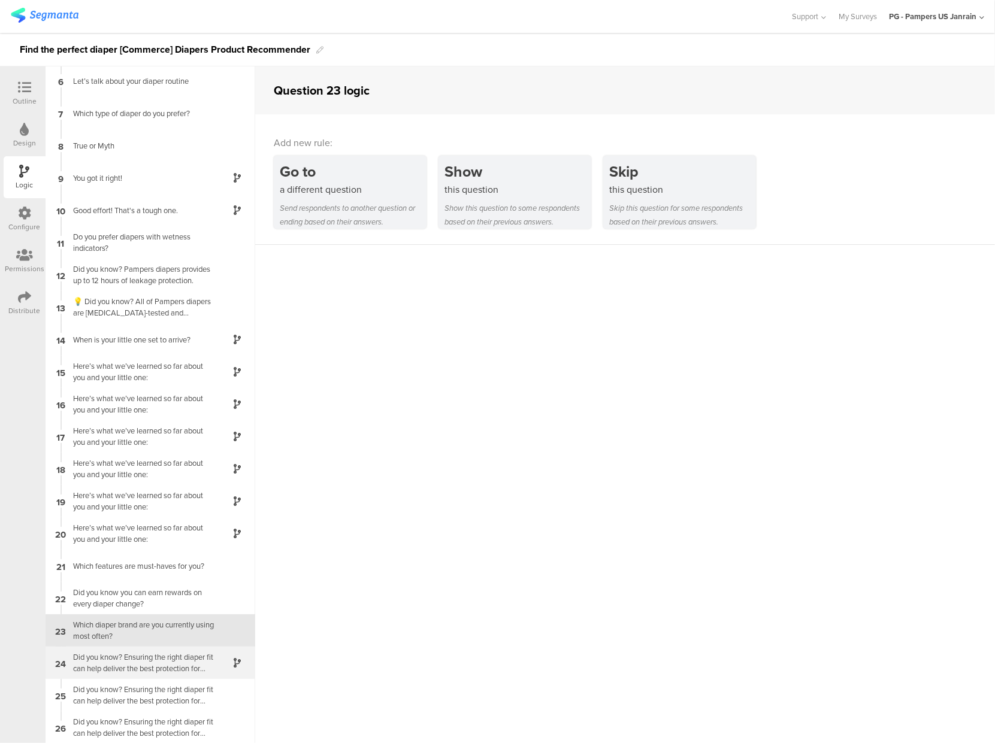
click at [146, 652] on div "Did you know? Ensuring the right diaper fit can help deliver the best protectio…" at bounding box center [141, 663] width 150 height 23
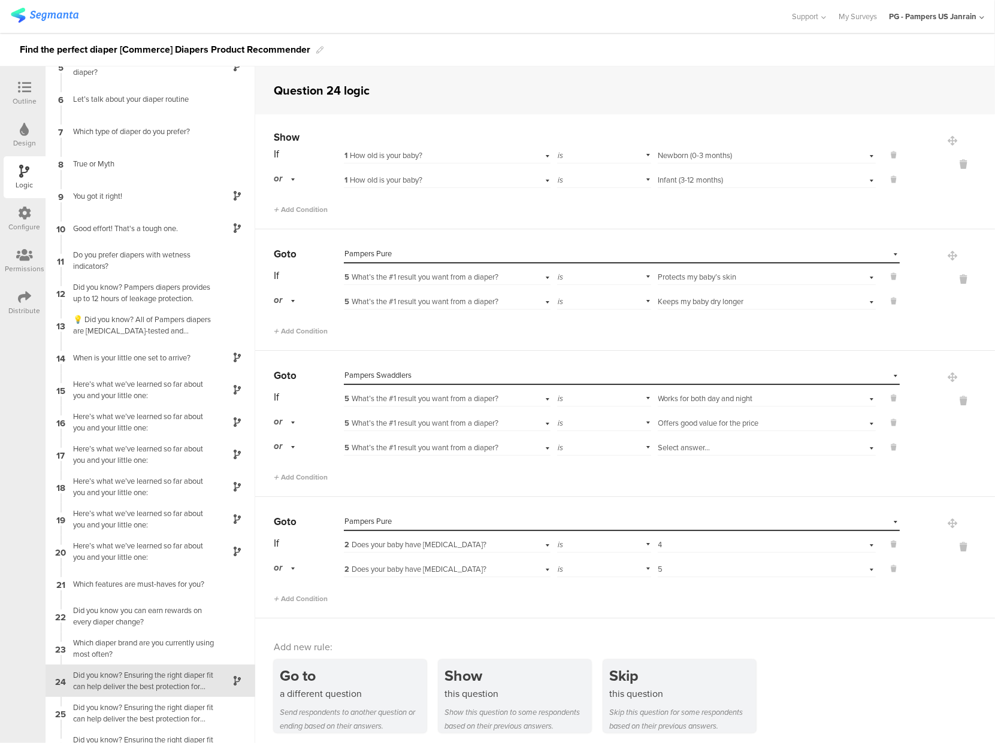
scroll to position [164, 0]
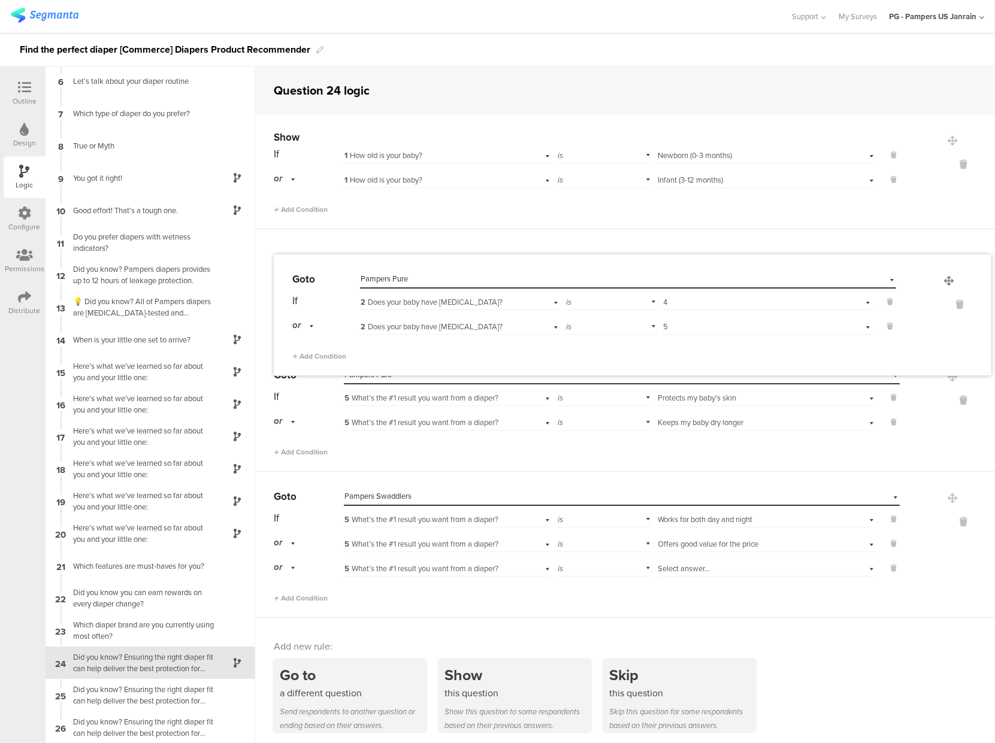
drag, startPoint x: 929, startPoint y: 519, endPoint x: 947, endPoint y: 277, distance: 242.6
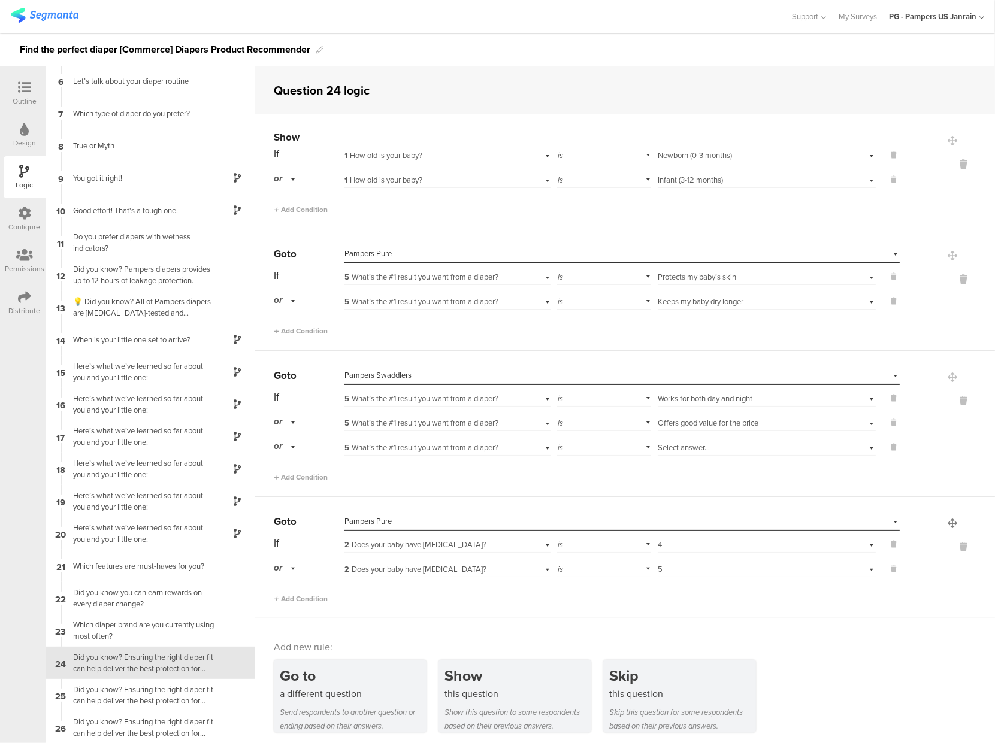
click at [932, 515] on div at bounding box center [947, 559] width 95 height 92
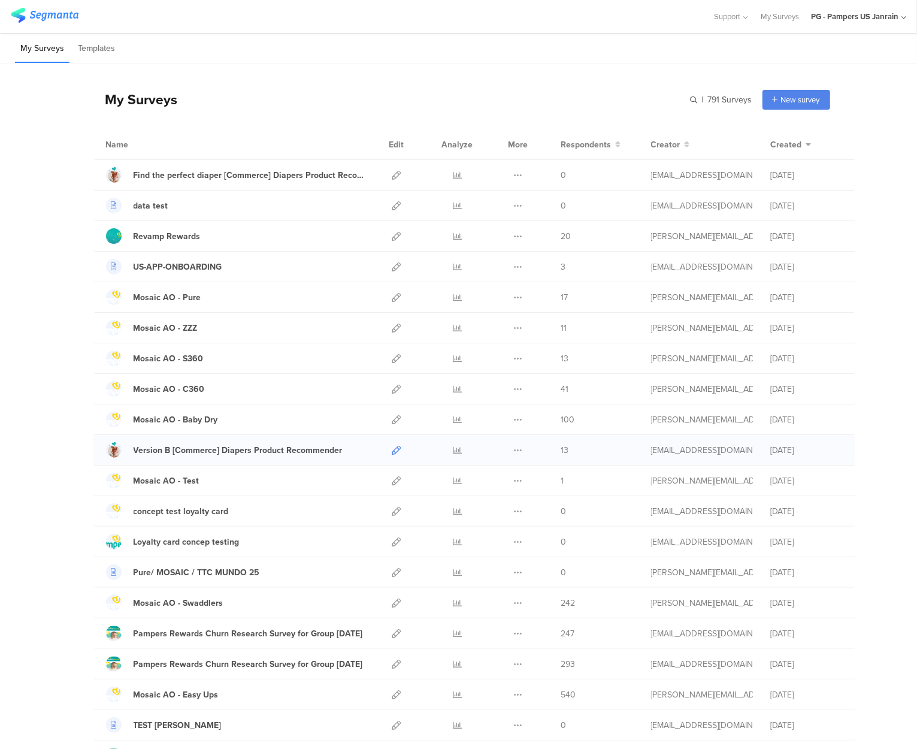
click at [392, 451] on icon at bounding box center [396, 450] width 9 height 9
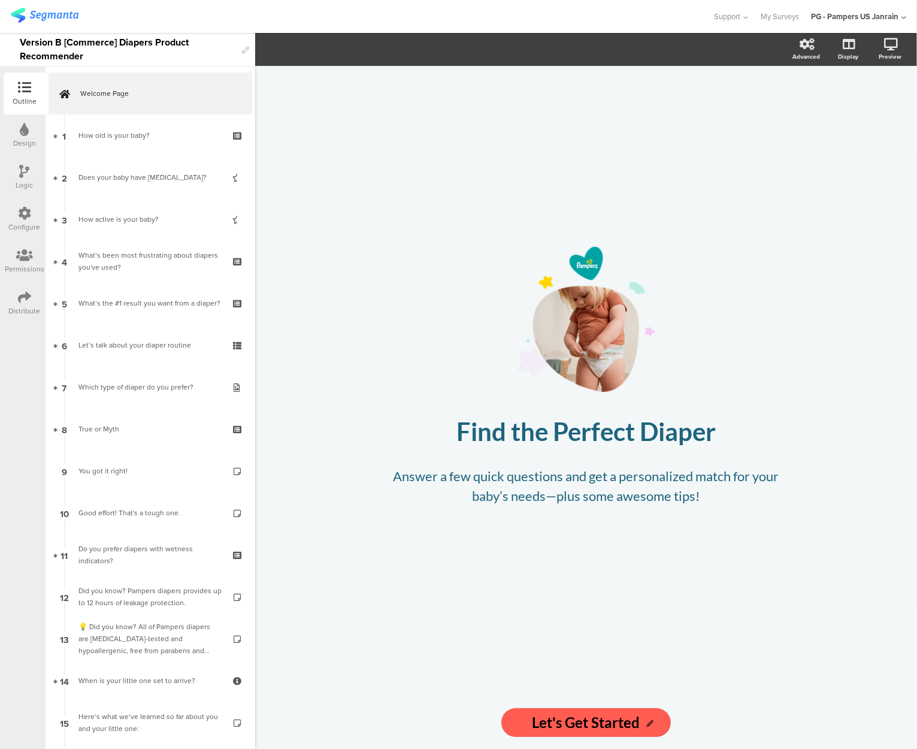
click at [16, 210] on div "Configure" at bounding box center [25, 219] width 42 height 42
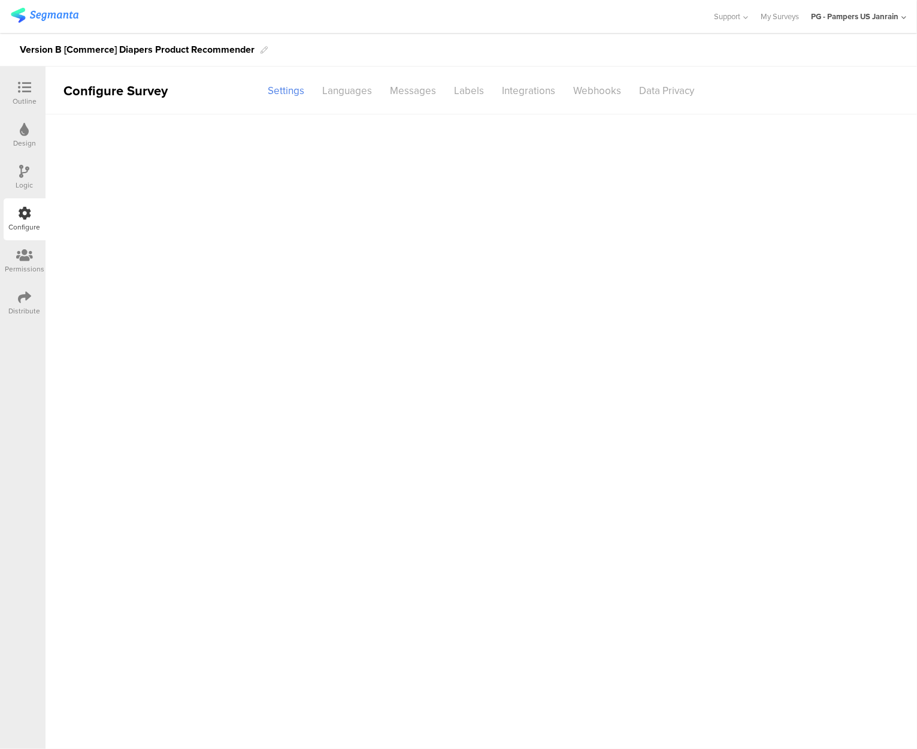
click at [23, 174] on icon at bounding box center [25, 171] width 10 height 13
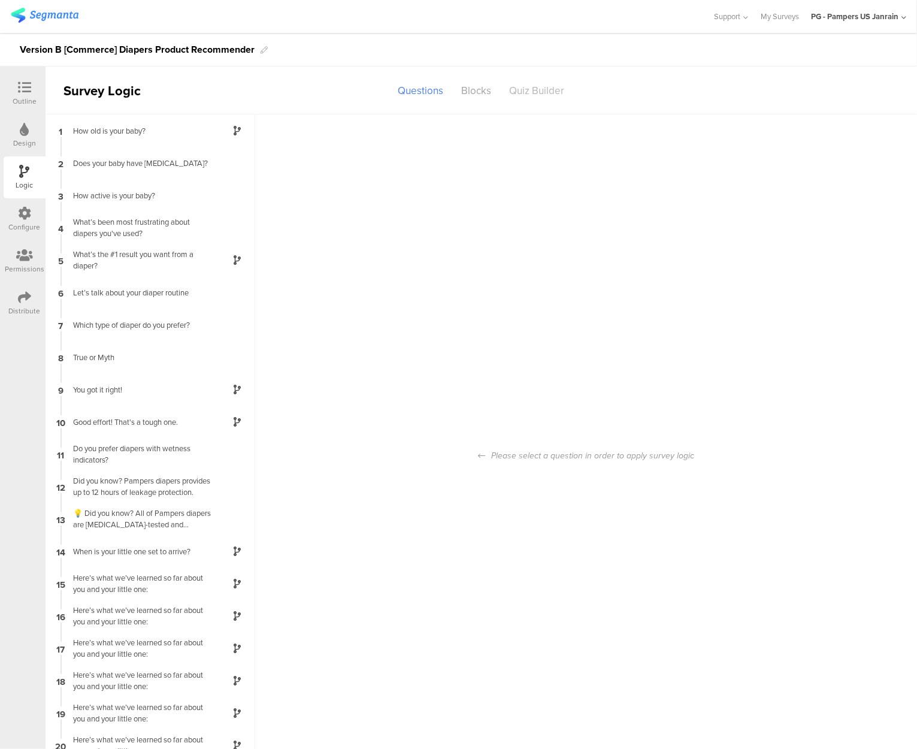
click at [538, 90] on div "Quiz Builder" at bounding box center [537, 90] width 73 height 21
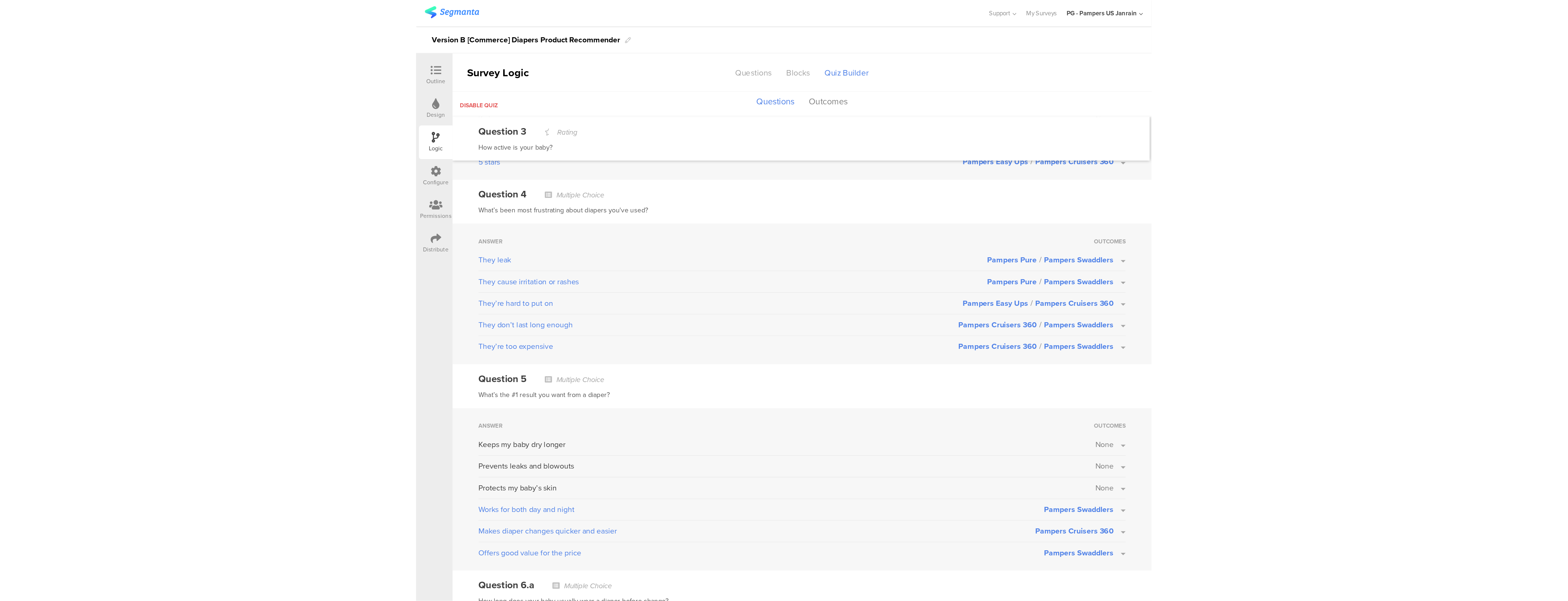
scroll to position [373, 0]
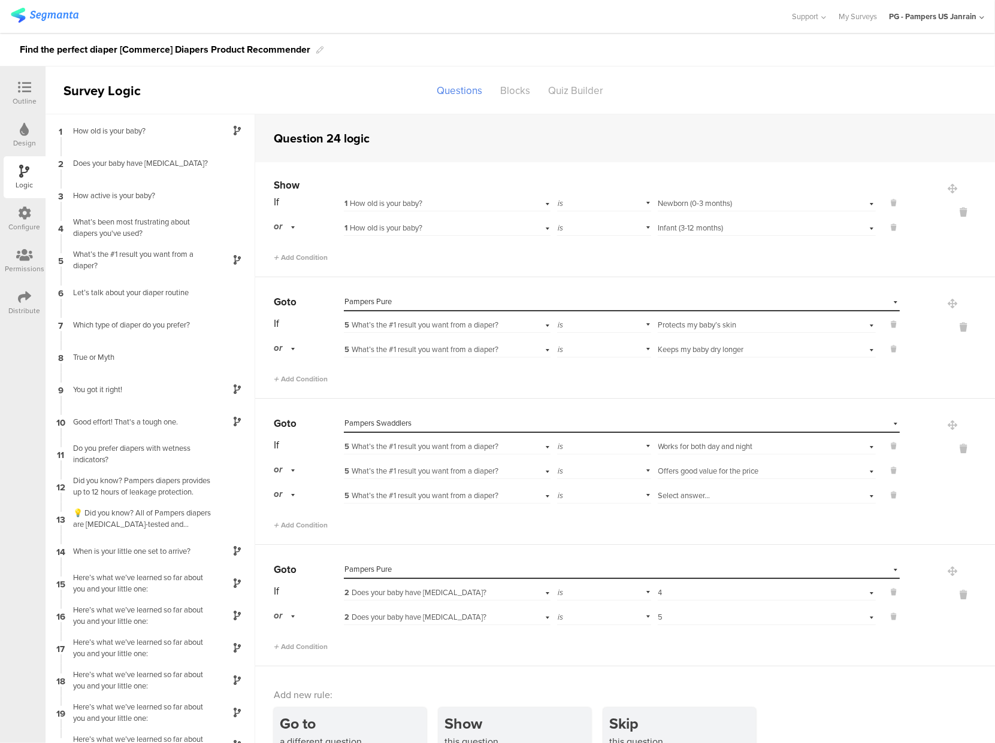
scroll to position [164, 0]
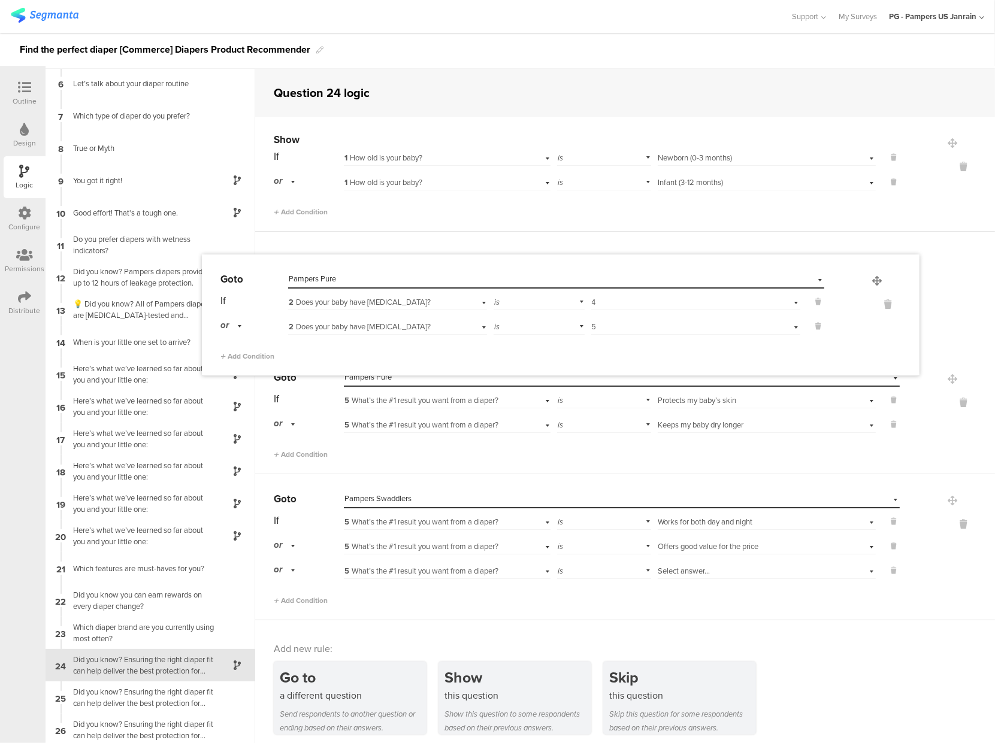
drag, startPoint x: 930, startPoint y: 523, endPoint x: 876, endPoint y: 279, distance: 250.2
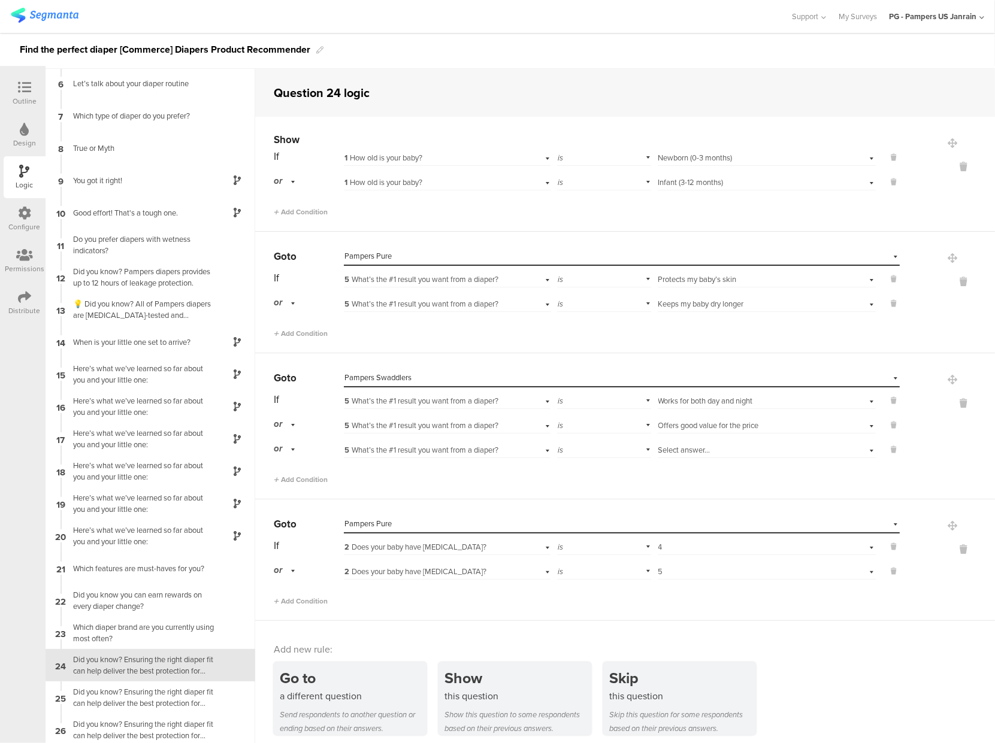
click at [634, 255] on div "Select destination... Pampers Pure" at bounding box center [614, 256] width 540 height 11
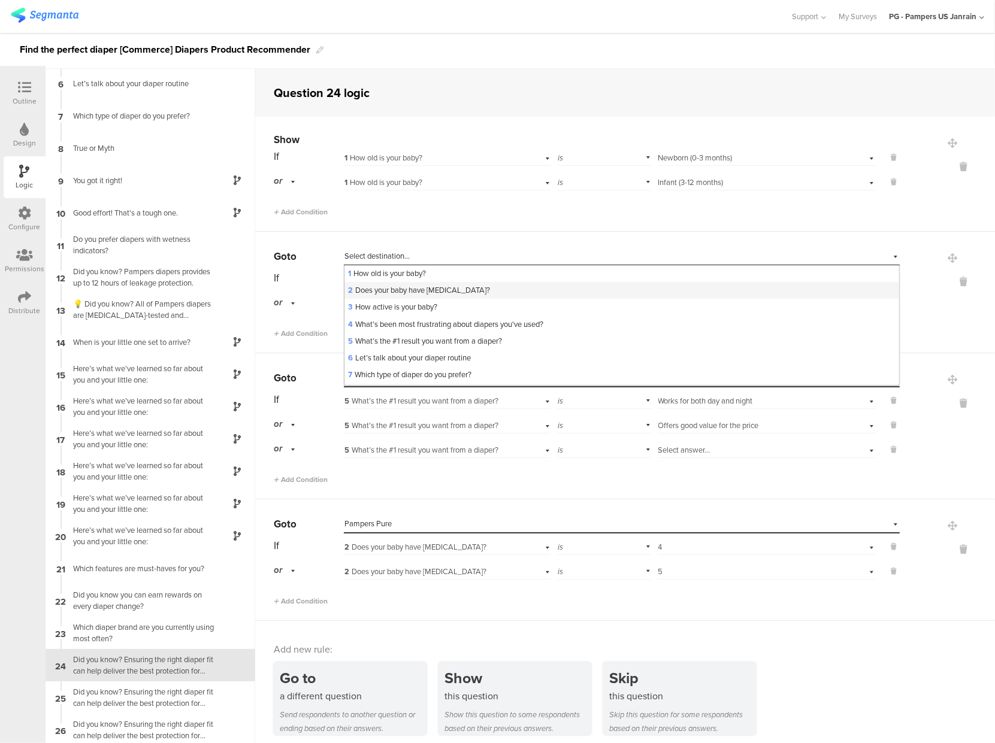
click at [360, 286] on span "2 Does your baby have [MEDICAL_DATA]?" at bounding box center [419, 290] width 142 height 11
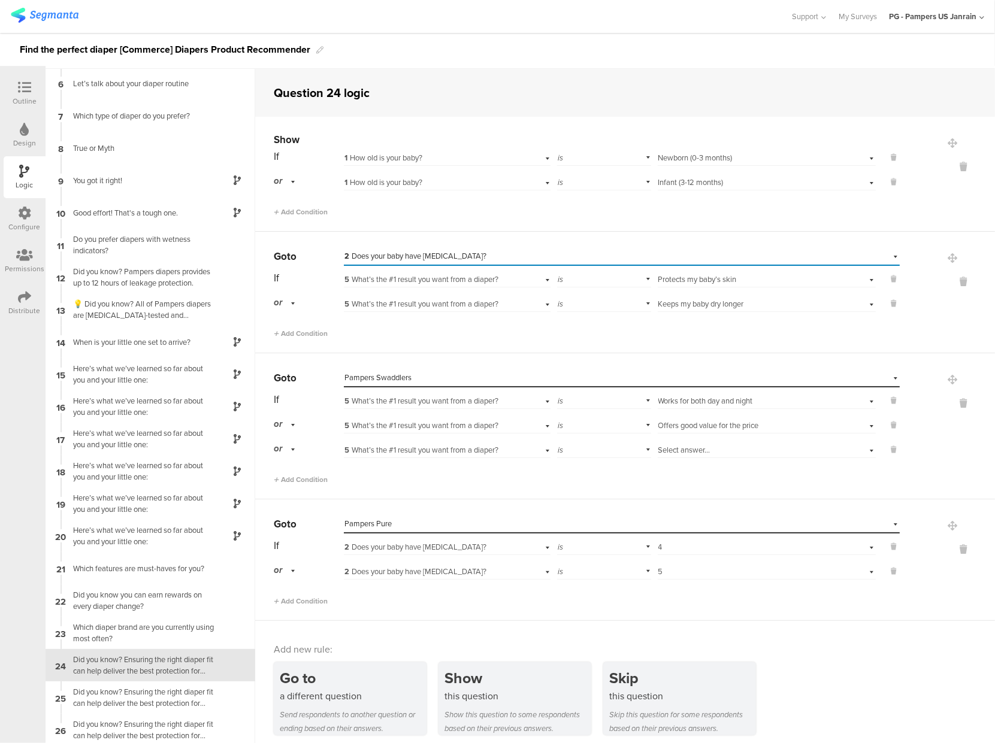
click at [388, 249] on div "Select destination... 2 Does your baby have [MEDICAL_DATA]?" at bounding box center [622, 256] width 556 height 19
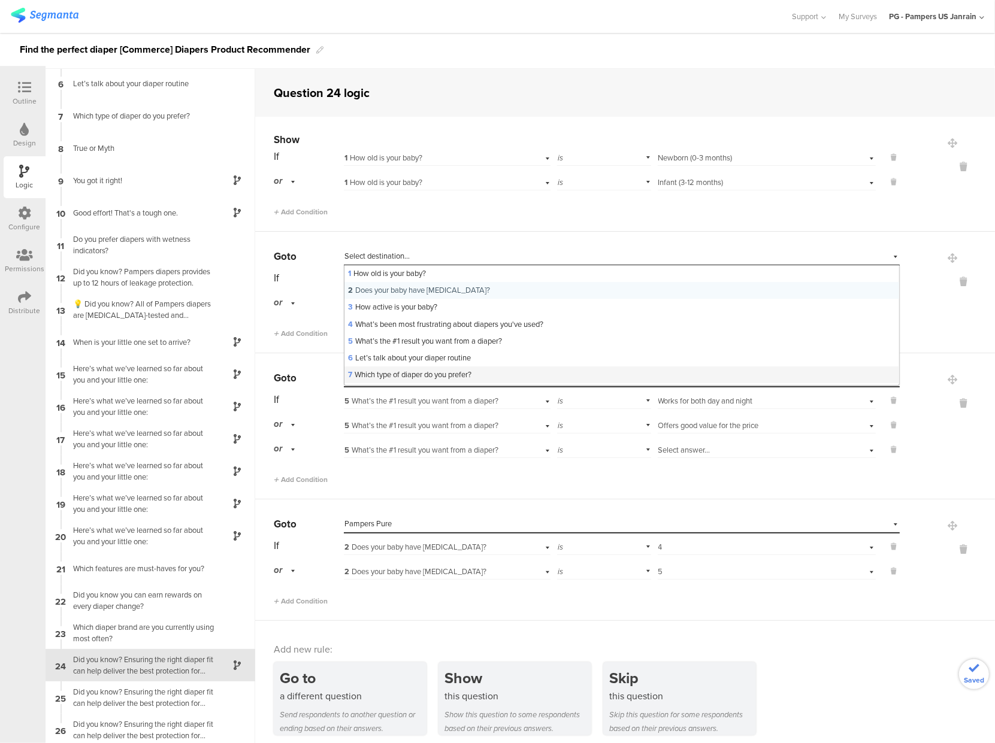
scroll to position [415, 0]
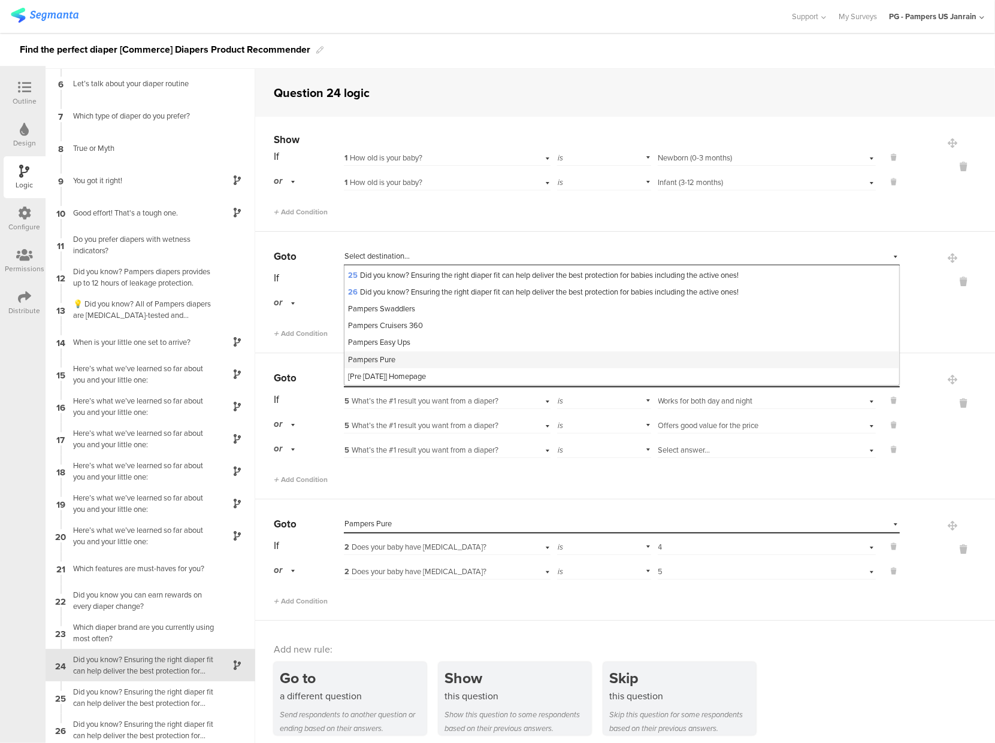
click at [376, 354] on span "Pampers Pure" at bounding box center [371, 359] width 47 height 11
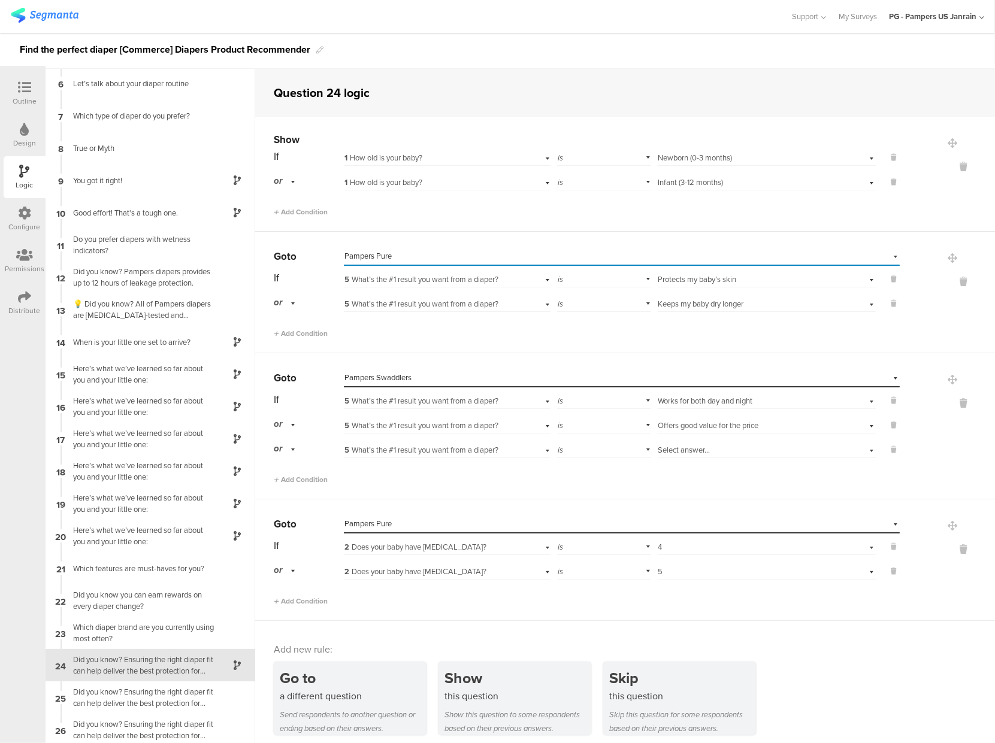
scroll to position [0, 0]
click at [370, 280] on span "5 What’s the #1 result you want from a diaper?" at bounding box center [421, 279] width 154 height 11
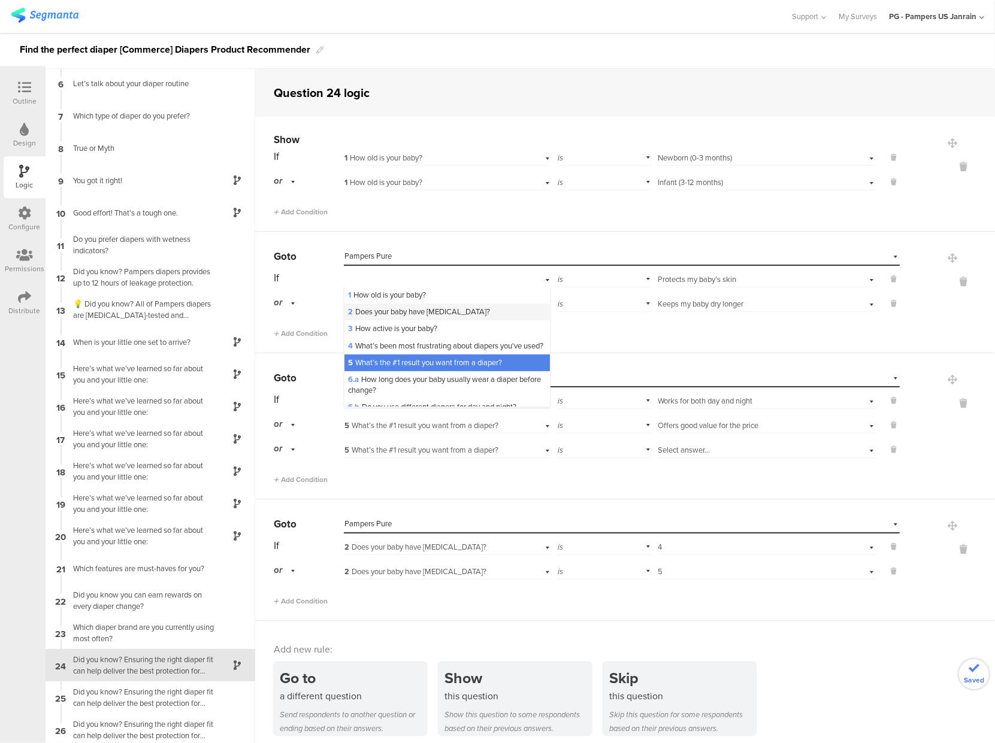
click at [371, 309] on span "2 Does your baby have [MEDICAL_DATA]?" at bounding box center [419, 311] width 142 height 11
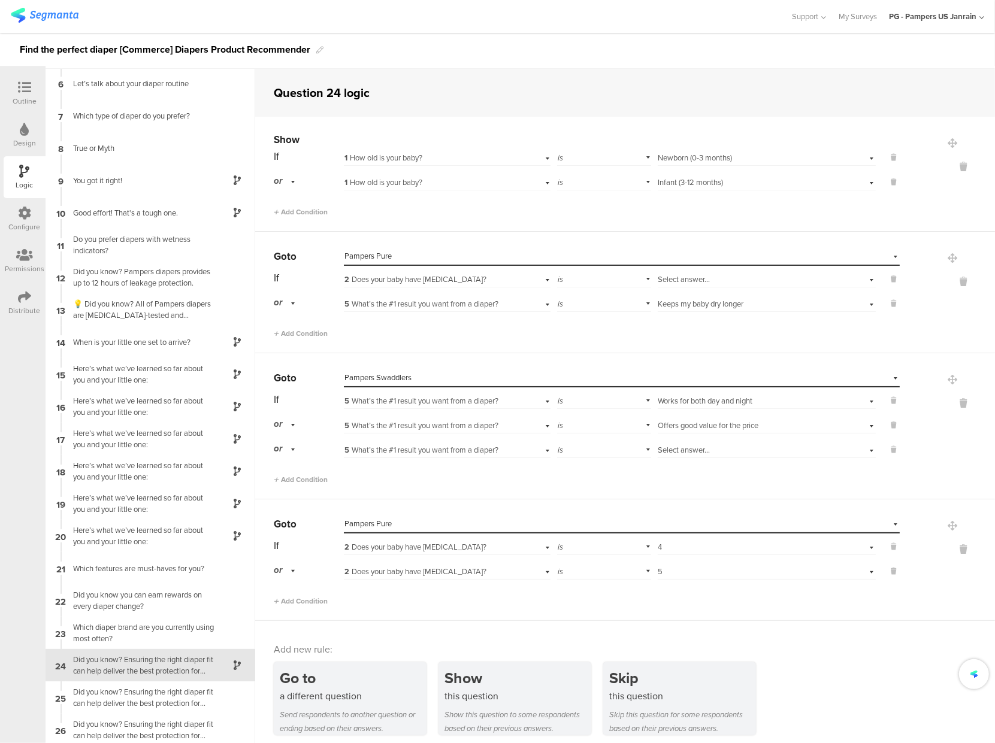
click at [669, 277] on span "Select answer..." at bounding box center [684, 279] width 52 height 11
click at [658, 352] on div "4" at bounding box center [766, 346] width 217 height 17
click at [379, 308] on span "5 What’s the #1 result you want from a diaper?" at bounding box center [421, 303] width 154 height 11
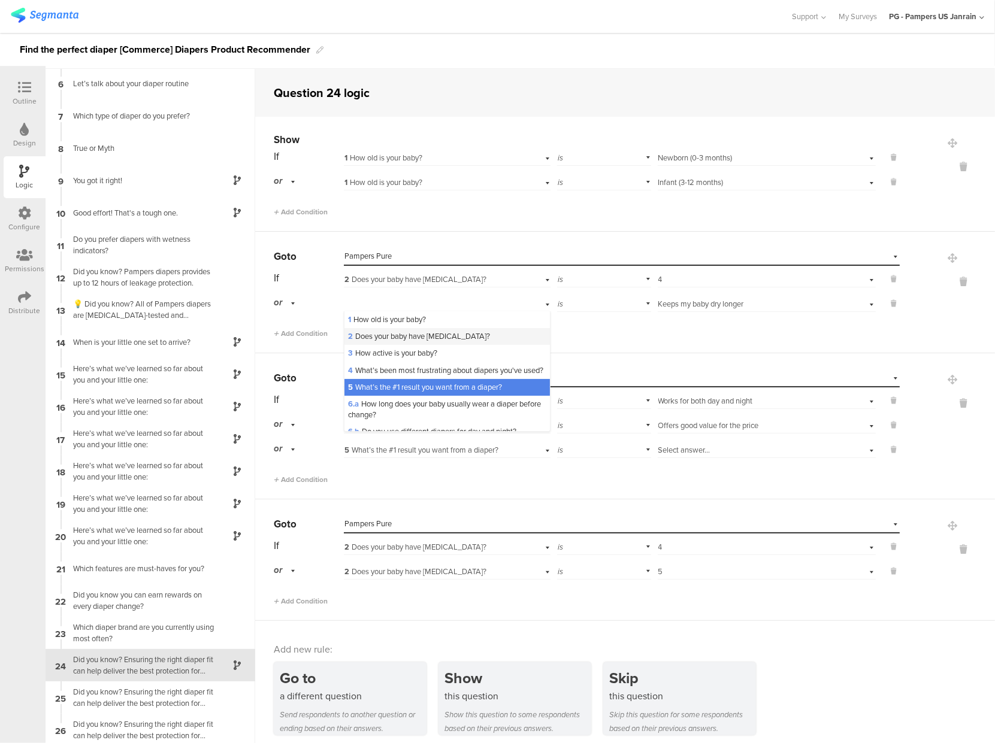
click at [368, 331] on span "2 Does your baby have [MEDICAL_DATA]?" at bounding box center [419, 336] width 142 height 11
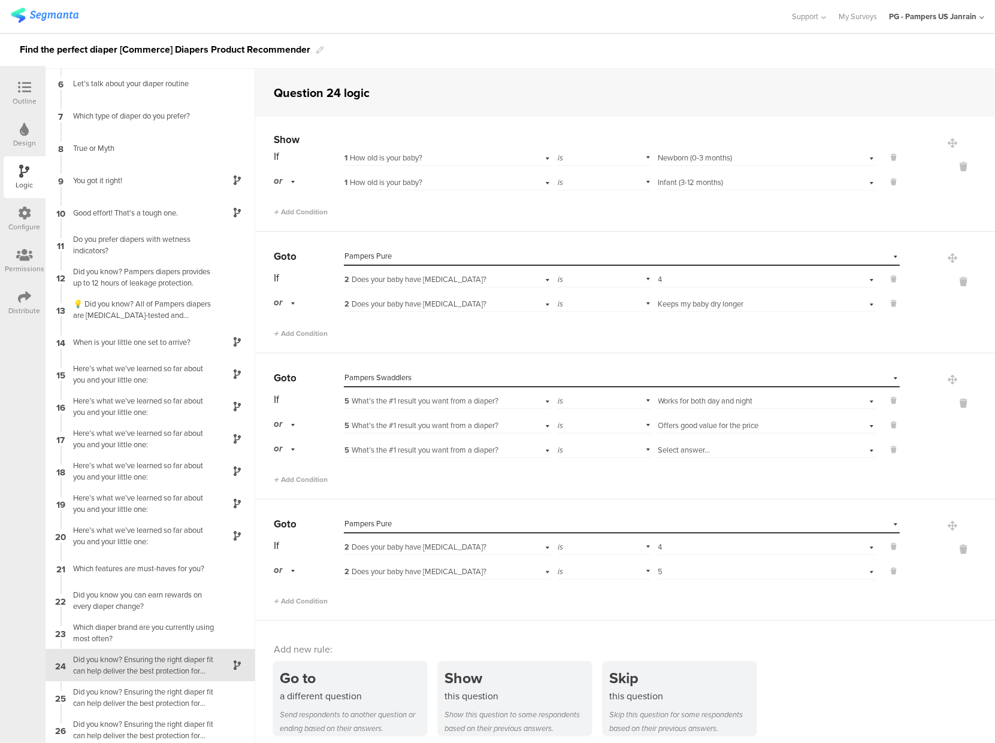
click at [690, 307] on div "Select answer... Keeps my baby dry longer" at bounding box center [749, 304] width 182 height 11
click at [662, 382] on div "5" at bounding box center [766, 387] width 217 height 17
click at [688, 445] on span "Select answer..." at bounding box center [684, 450] width 52 height 11
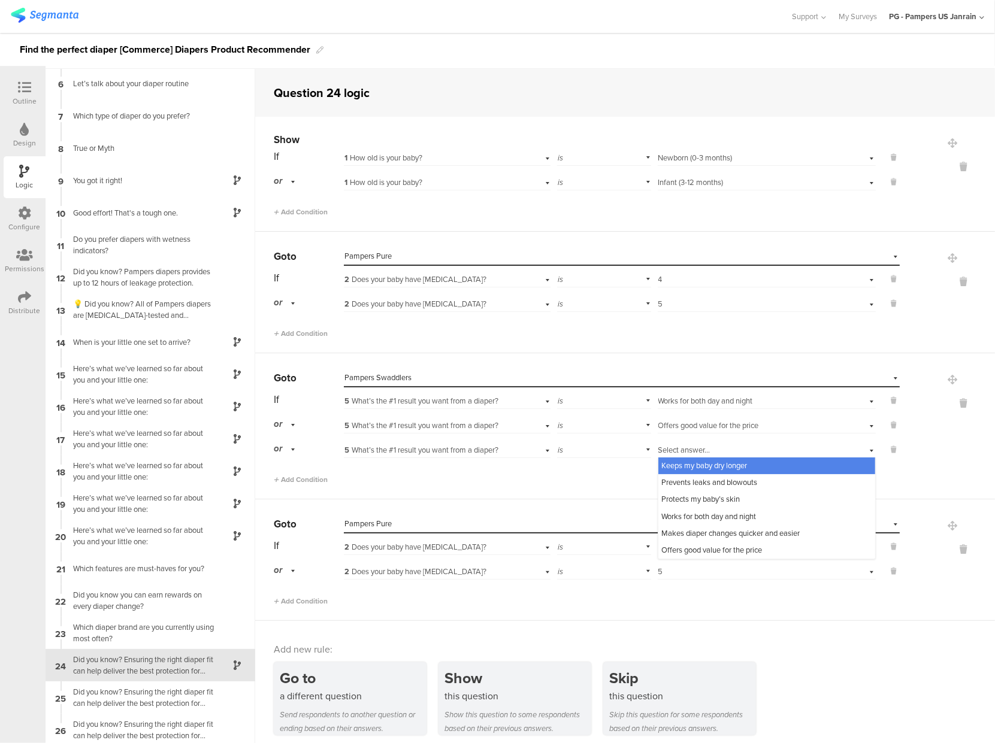
click at [688, 445] on span "Select answer..." at bounding box center [684, 450] width 52 height 11
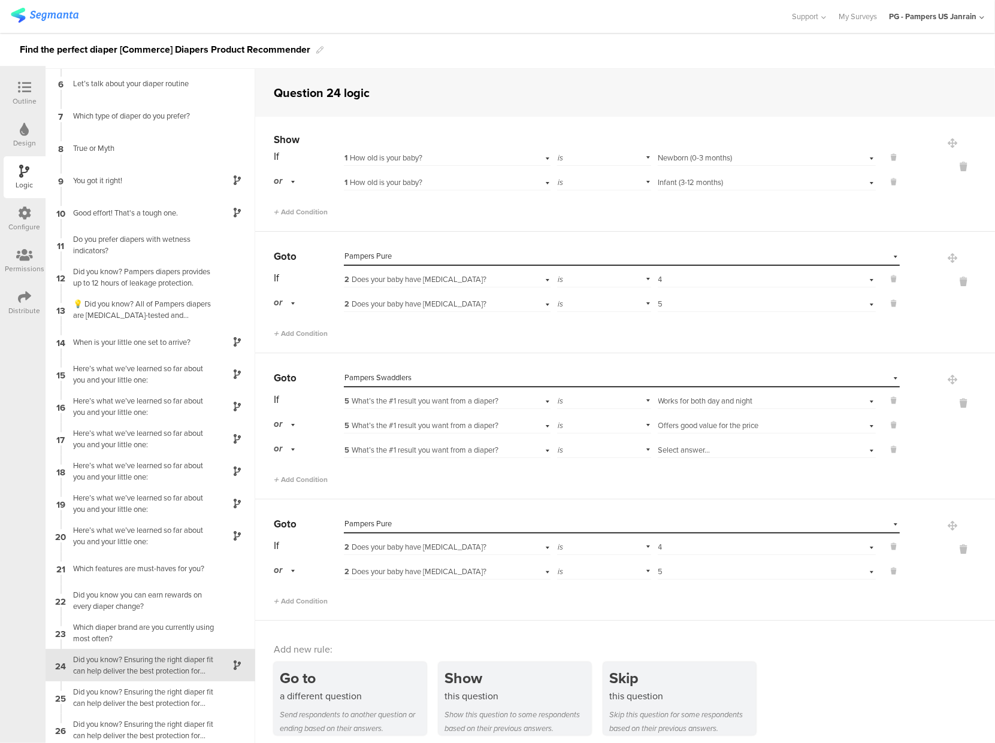
click at [364, 372] on span "Pampers Swaddlers" at bounding box center [377, 377] width 67 height 11
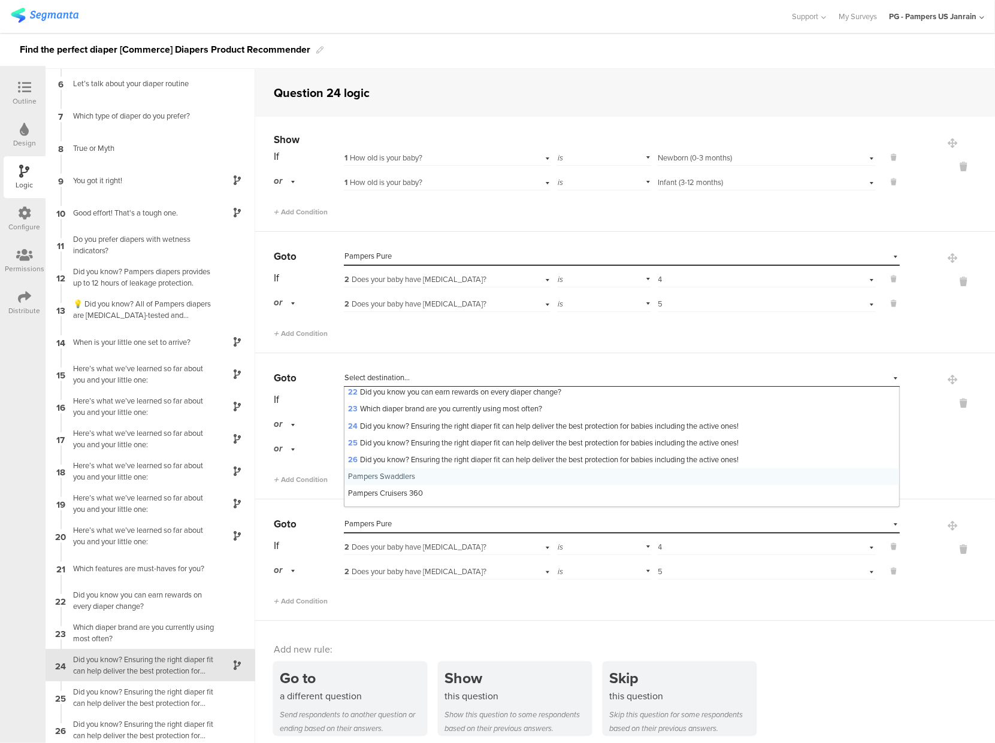
scroll to position [415, 0]
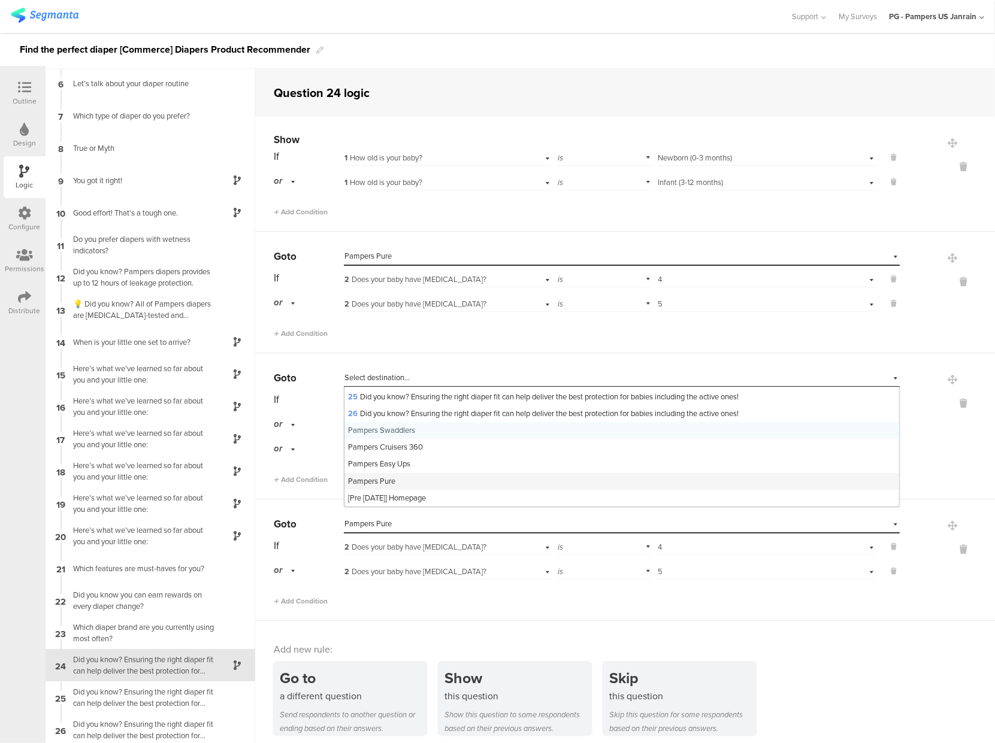
click at [376, 473] on div "Pampers Pure" at bounding box center [621, 481] width 555 height 17
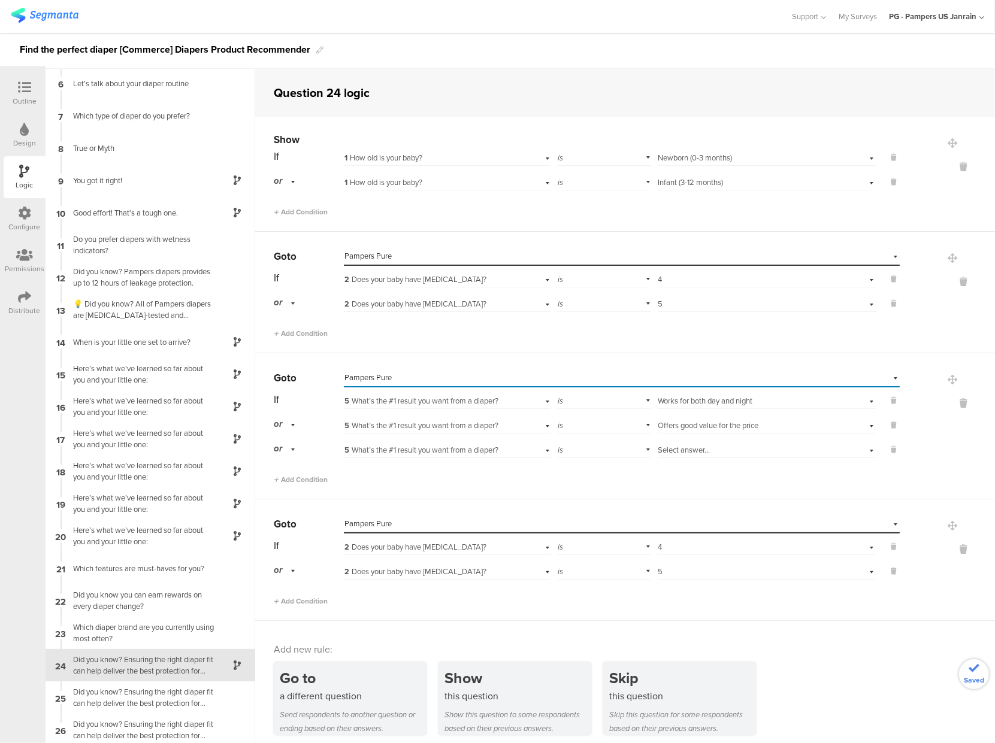
click at [682, 400] on span "Works for both day and night" at bounding box center [705, 400] width 95 height 11
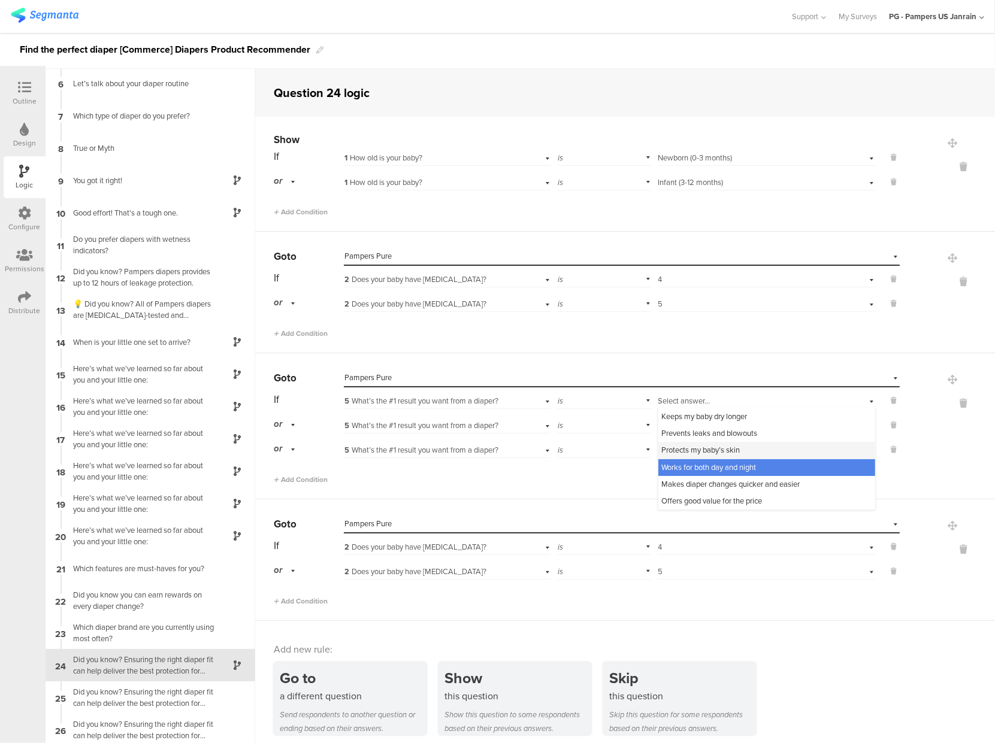
click at [667, 453] on span "Protects my baby’s skin" at bounding box center [701, 450] width 78 height 11
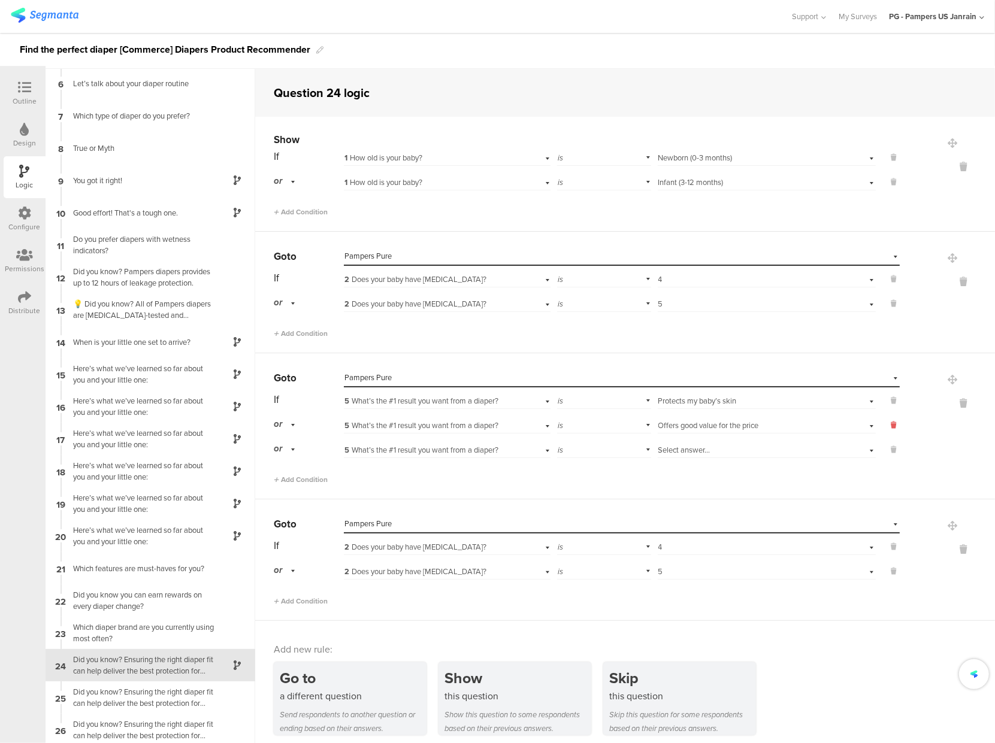
click at [891, 426] on icon at bounding box center [893, 425] width 5 height 11
click at [891, 428] on icon at bounding box center [893, 425] width 5 height 11
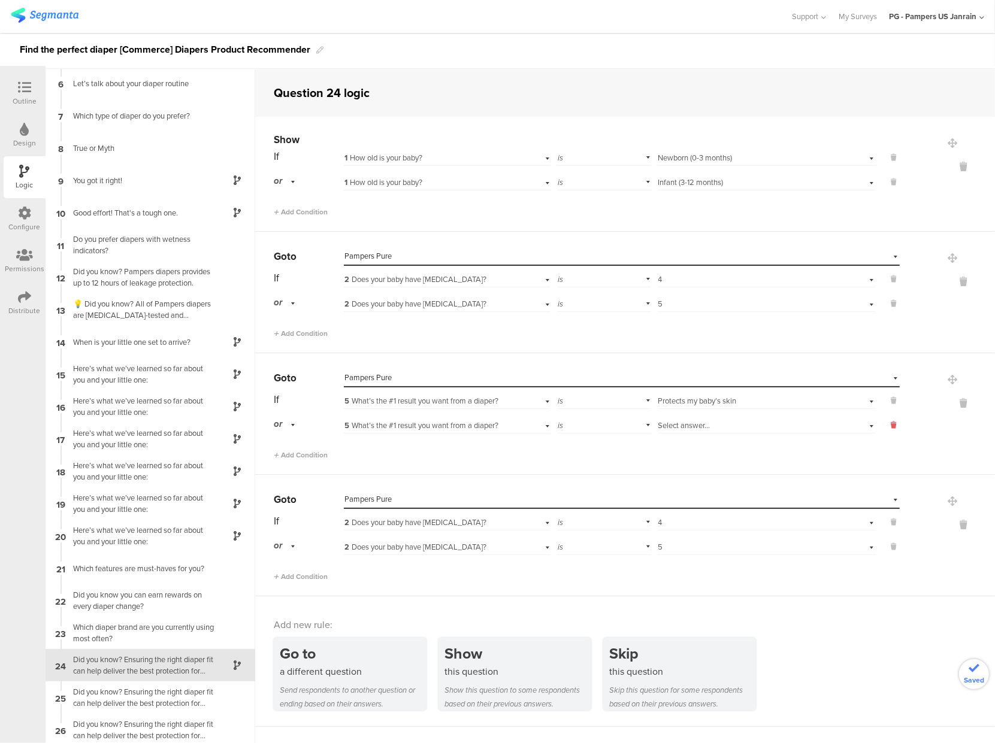
click at [891, 424] on icon at bounding box center [893, 425] width 5 height 11
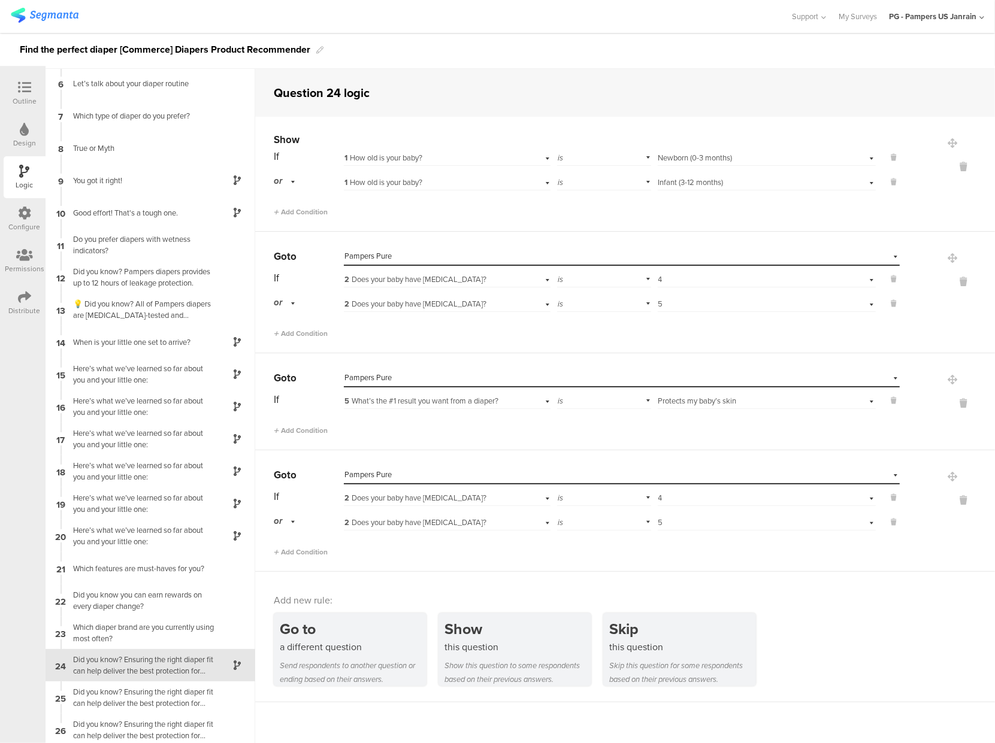
click at [384, 469] on span "Pampers Pure" at bounding box center [367, 474] width 47 height 11
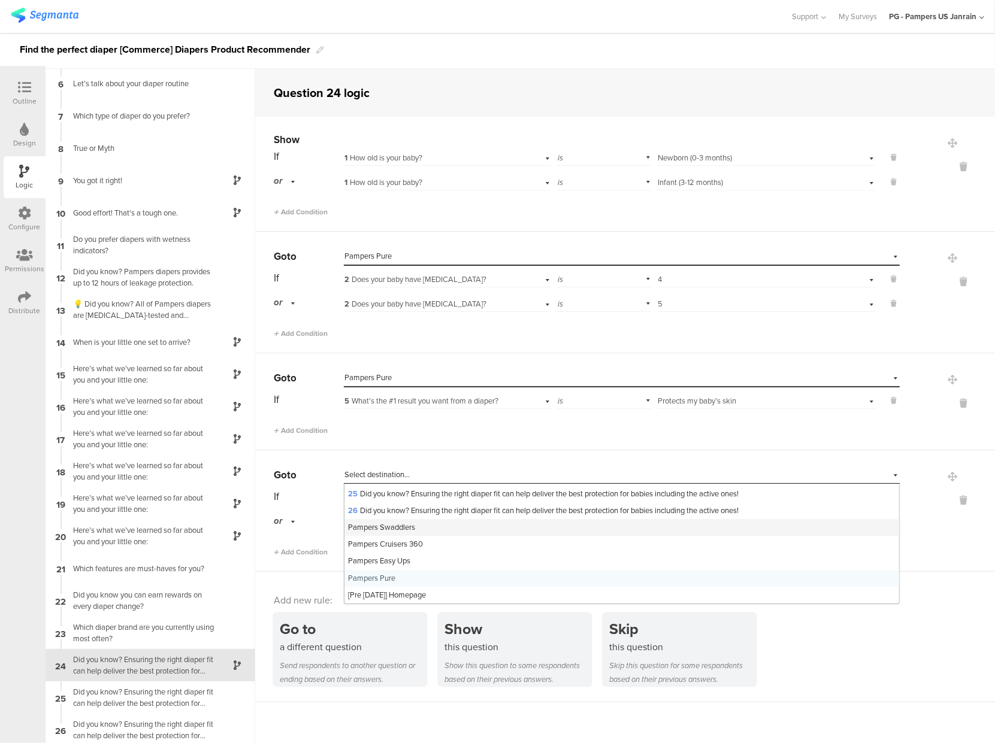
click at [377, 529] on span "Pampers Swaddlers" at bounding box center [381, 527] width 67 height 11
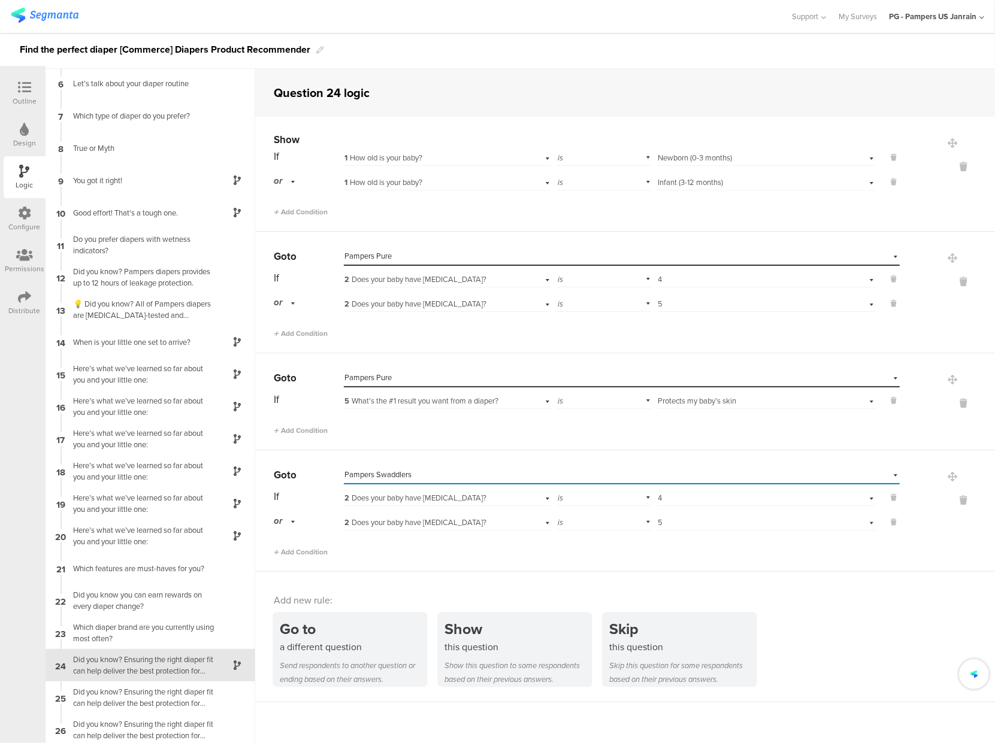
click at [405, 499] on span "2 Does your baby have [MEDICAL_DATA]?" at bounding box center [415, 497] width 142 height 11
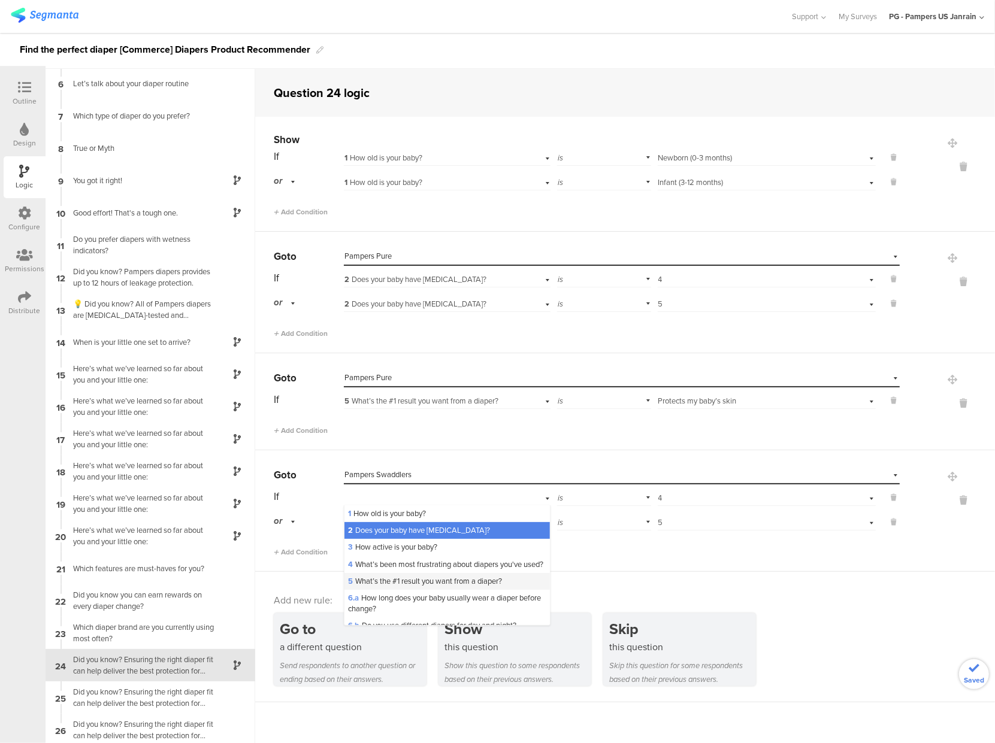
click at [397, 587] on span "5 What’s the #1 result you want from a diaper?" at bounding box center [425, 581] width 154 height 11
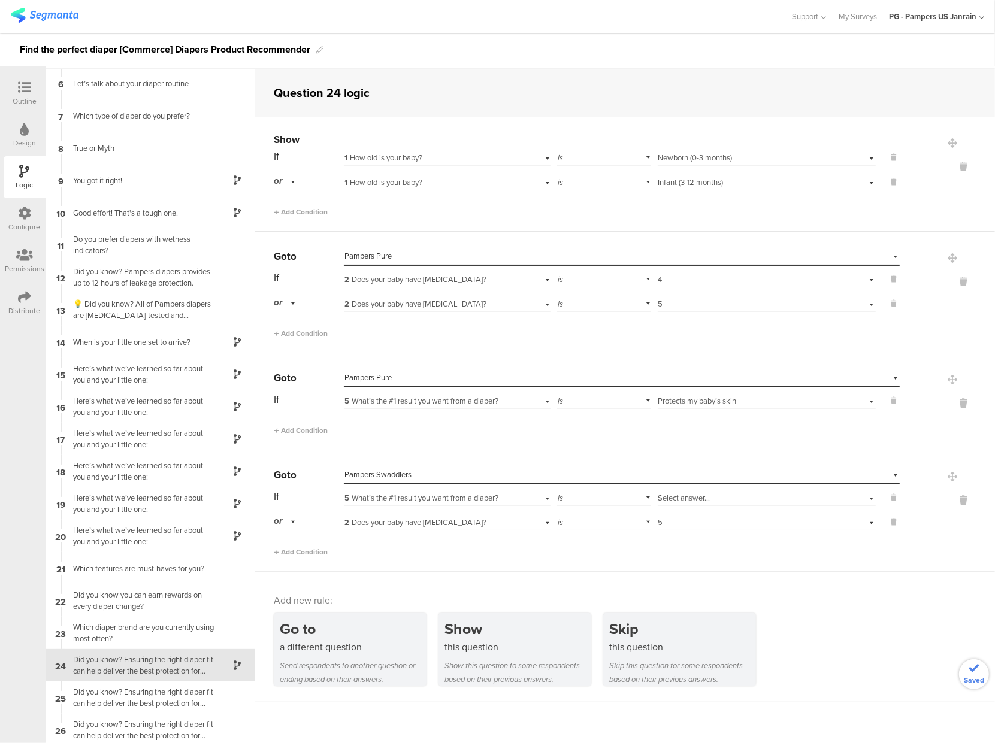
click at [682, 498] on span "Select answer..." at bounding box center [684, 497] width 52 height 11
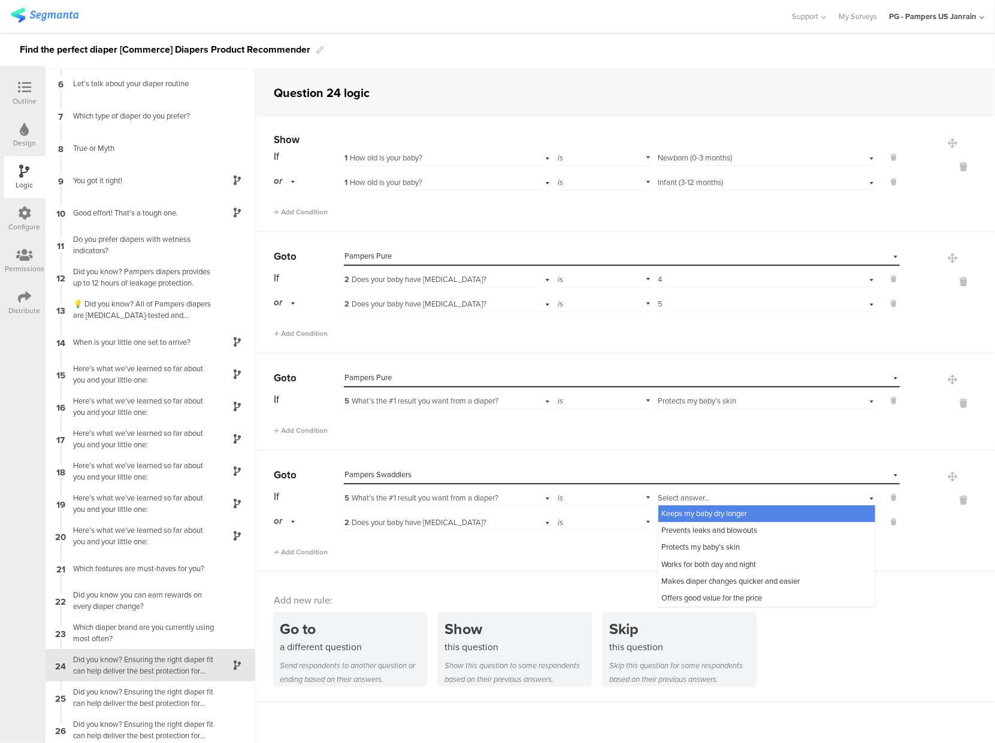
click at [694, 510] on span "Keeps my baby dry longer" at bounding box center [705, 513] width 86 height 11
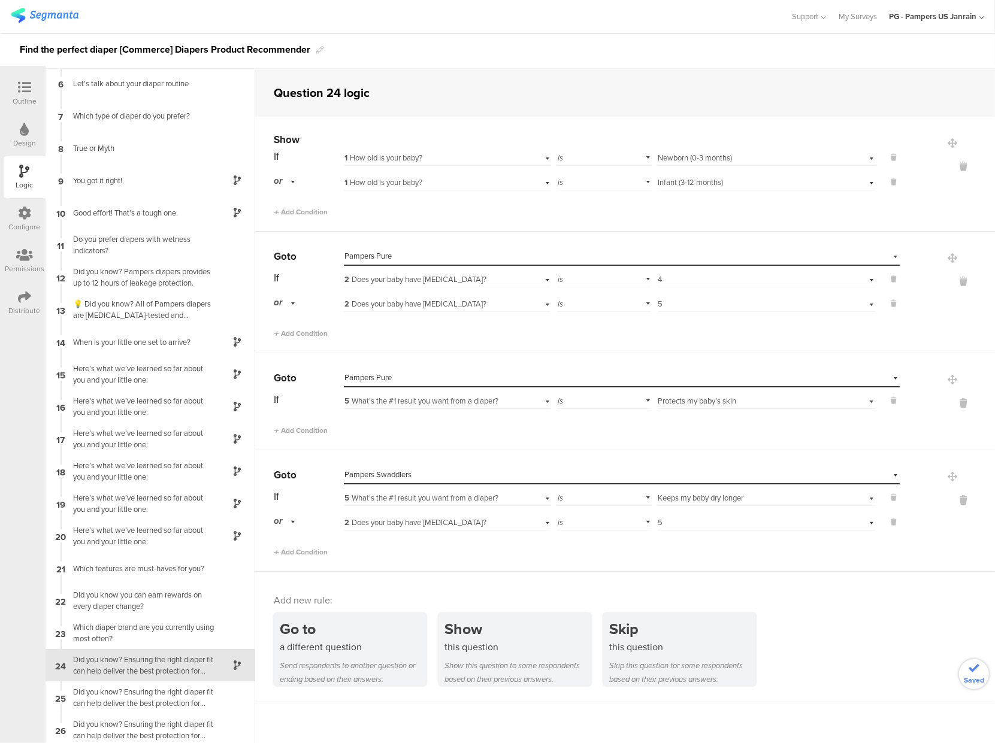
click at [384, 527] on div "2 Does your baby have [MEDICAL_DATA]?" at bounding box center [429, 523] width 171 height 11
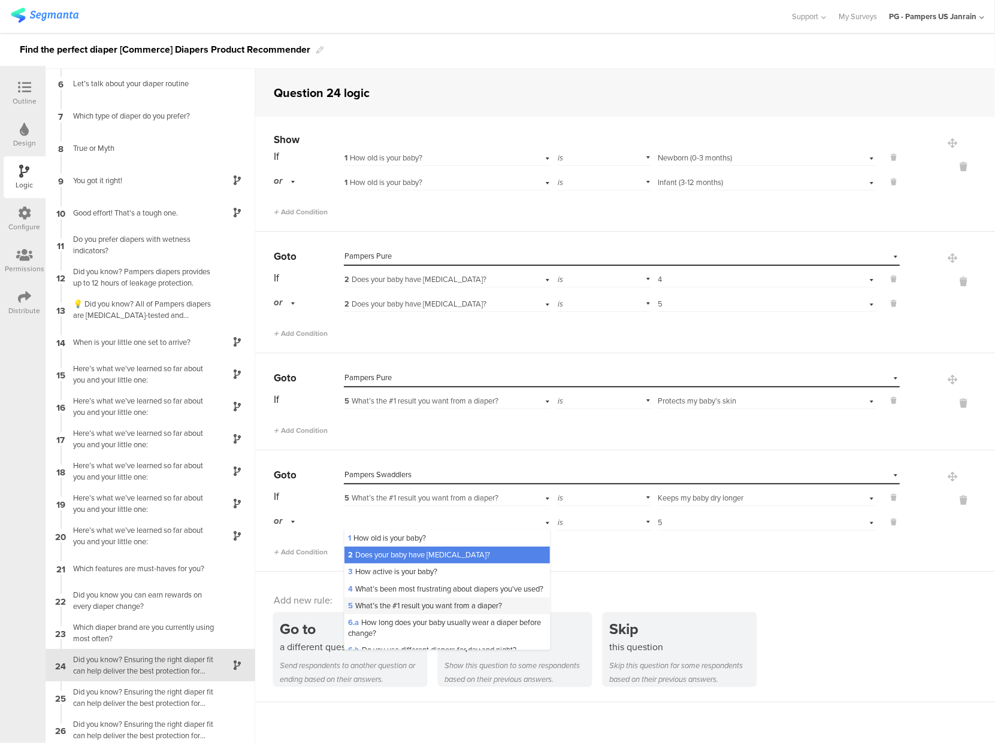
click at [379, 612] on span "5 What’s the #1 result you want from a diaper?" at bounding box center [425, 605] width 154 height 11
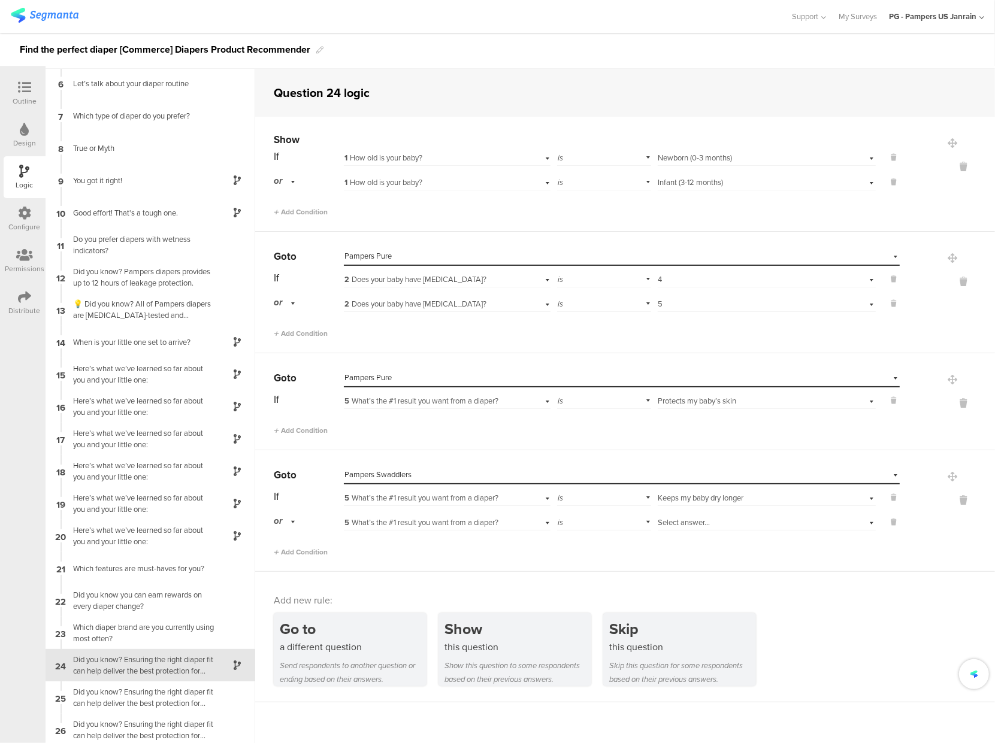
click at [661, 517] on span "Select answer..." at bounding box center [684, 522] width 52 height 11
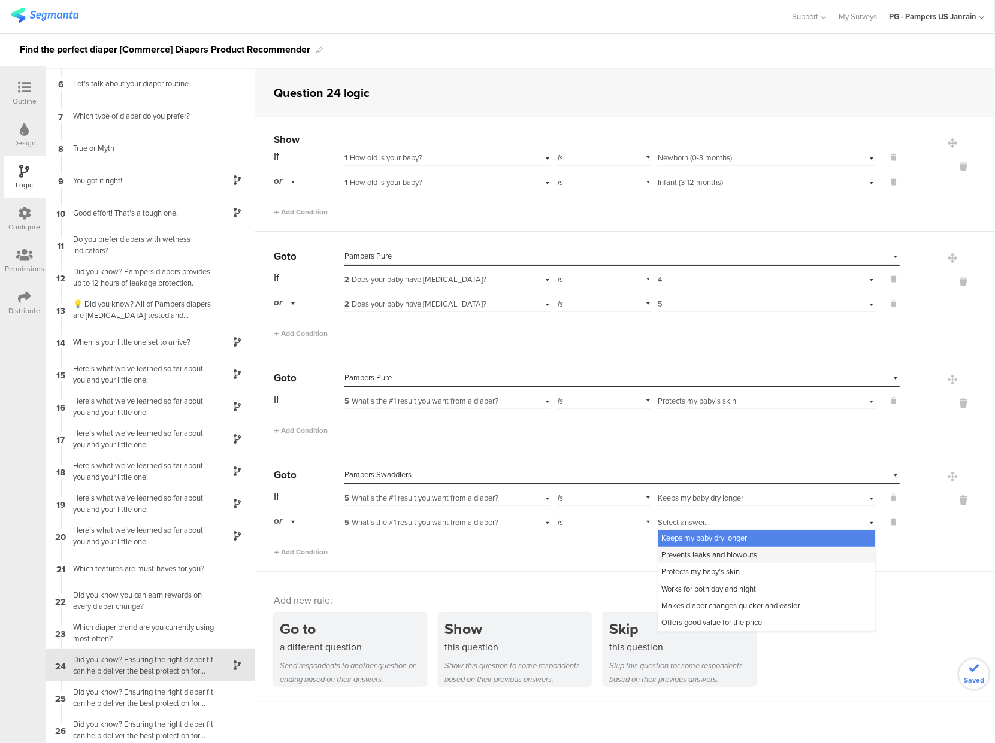
click at [690, 557] on span "Prevents leaks and blowouts" at bounding box center [710, 554] width 96 height 11
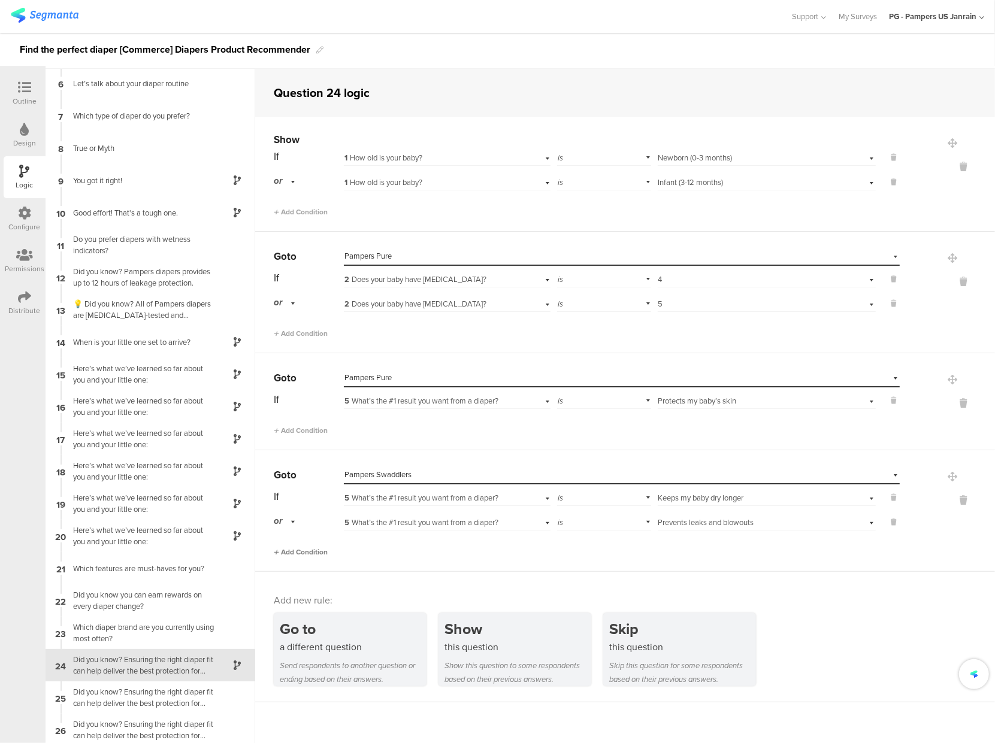
click at [304, 554] on span "Add Condition" at bounding box center [301, 552] width 54 height 11
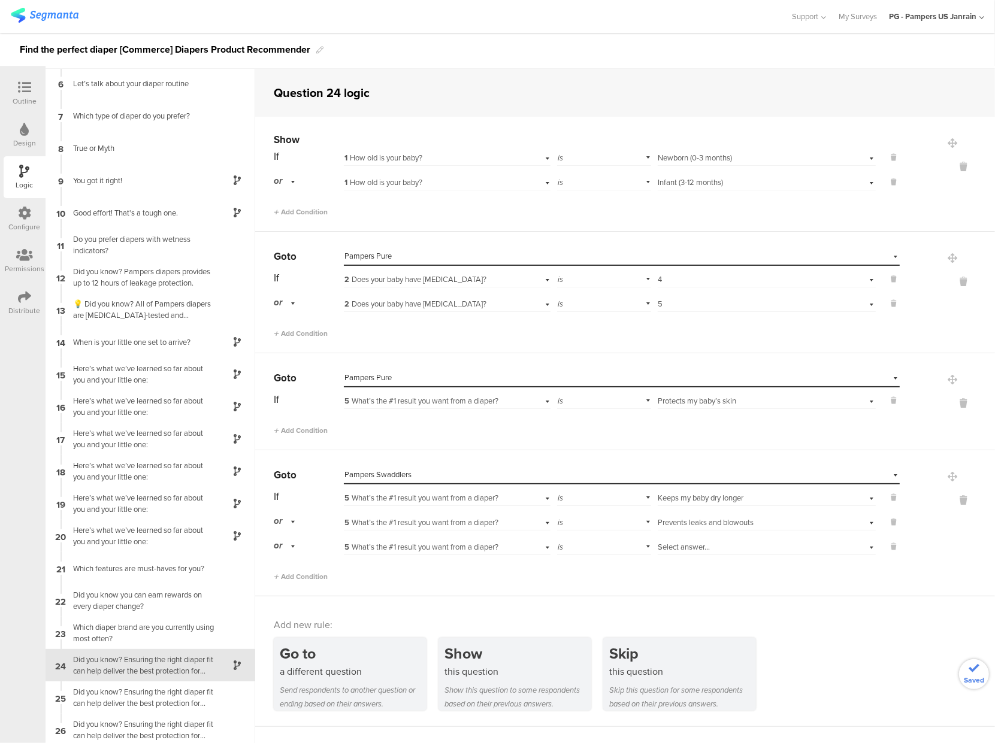
click at [689, 549] on span "Select answer..." at bounding box center [684, 547] width 52 height 11
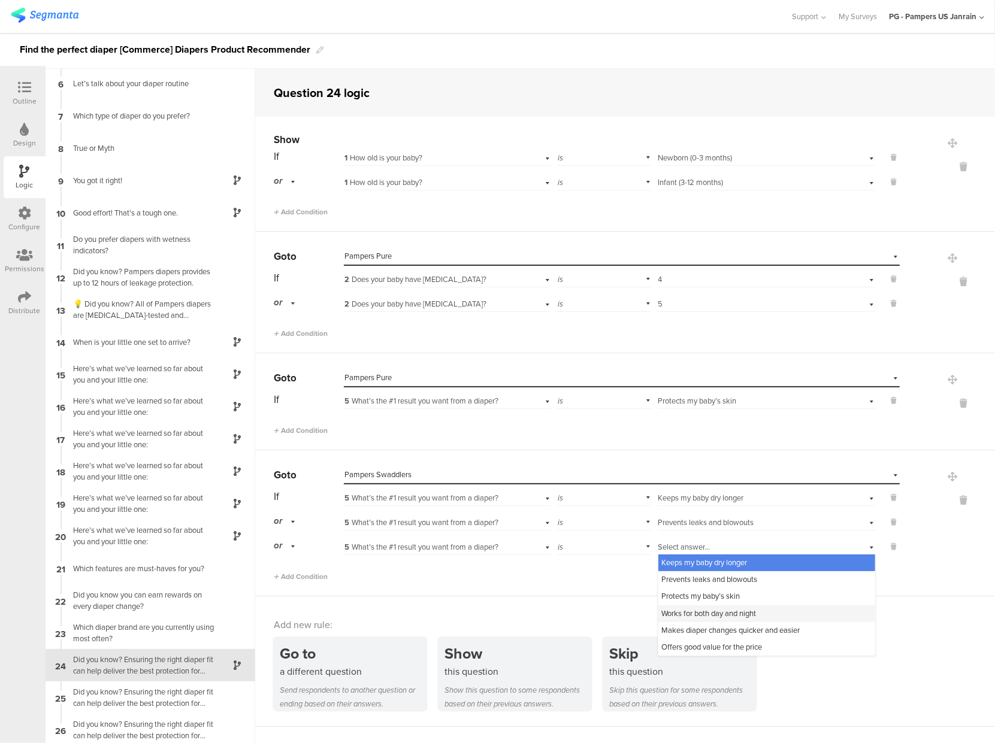
click at [685, 612] on span "Works for both day and night" at bounding box center [709, 613] width 95 height 11
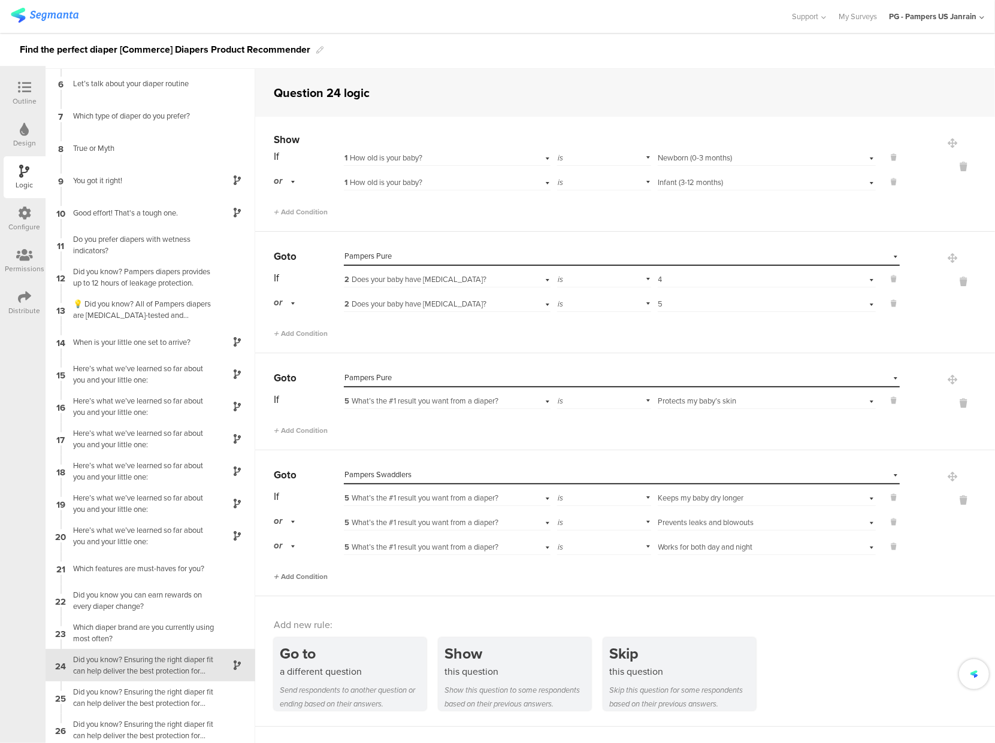
click at [281, 570] on div "Add Condition" at bounding box center [587, 571] width 626 height 21
click at [281, 572] on span "Add Condition" at bounding box center [301, 577] width 54 height 11
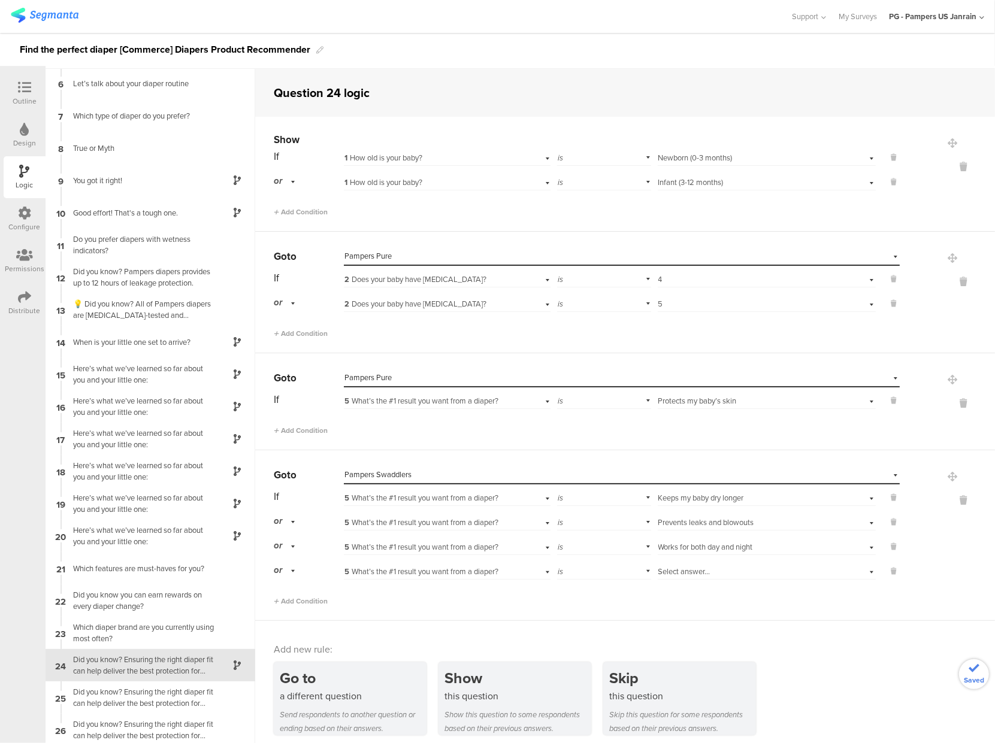
click at [713, 572] on div "Select answer..." at bounding box center [749, 572] width 182 height 11
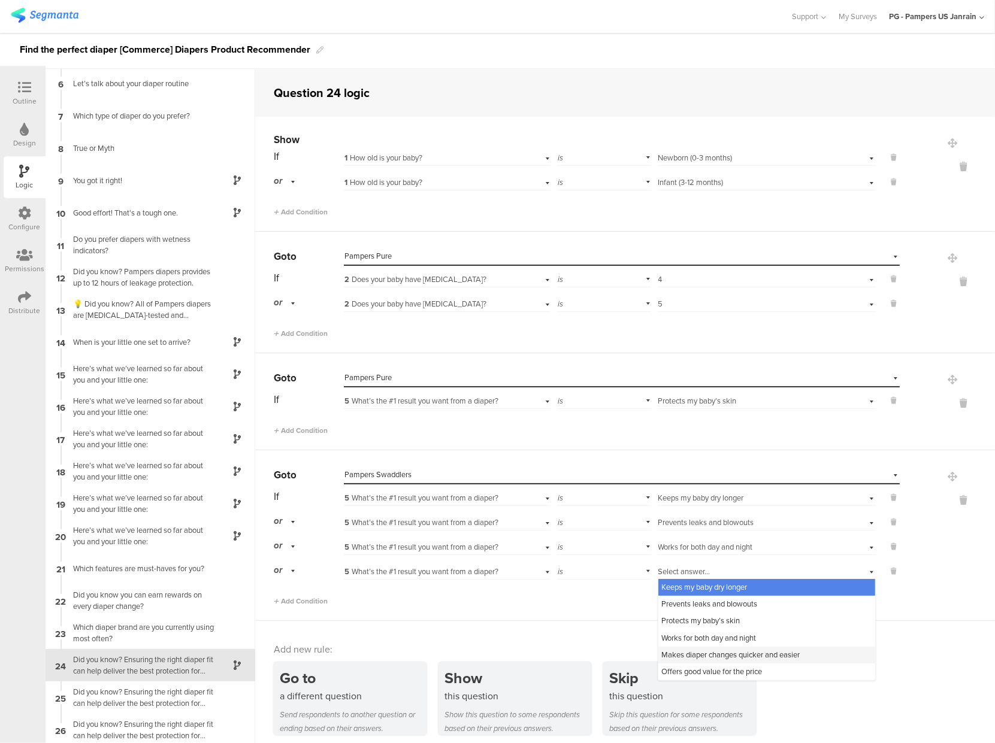
click at [690, 652] on span "Makes diaper changes quicker and easier" at bounding box center [731, 654] width 138 height 11
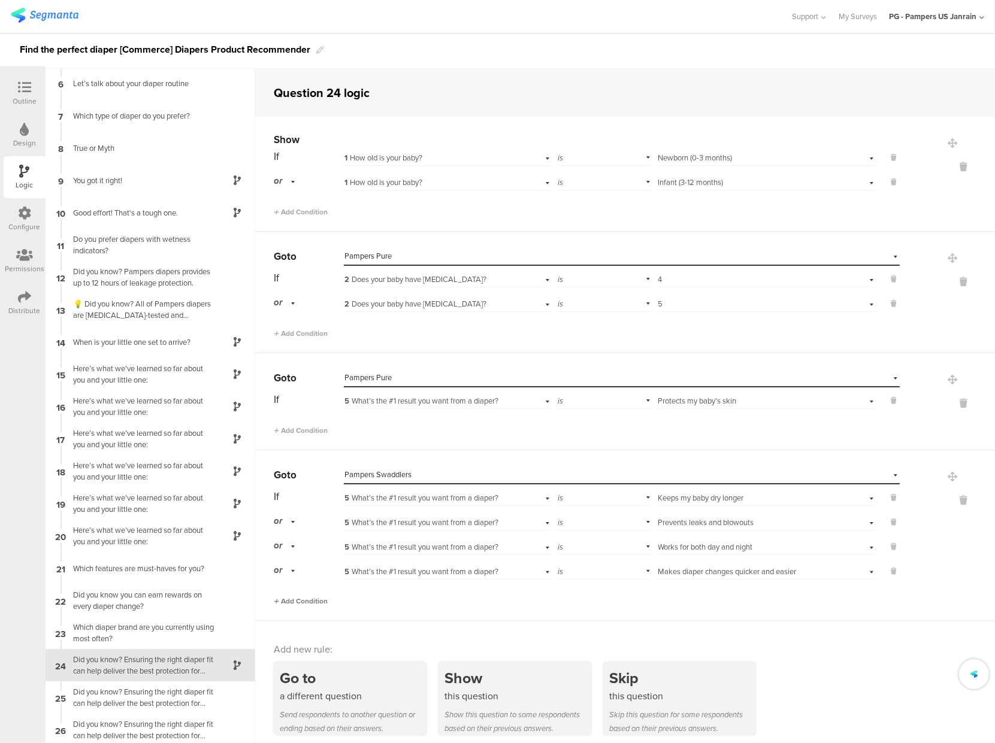
click at [297, 599] on span "Add Condition" at bounding box center [301, 601] width 54 height 11
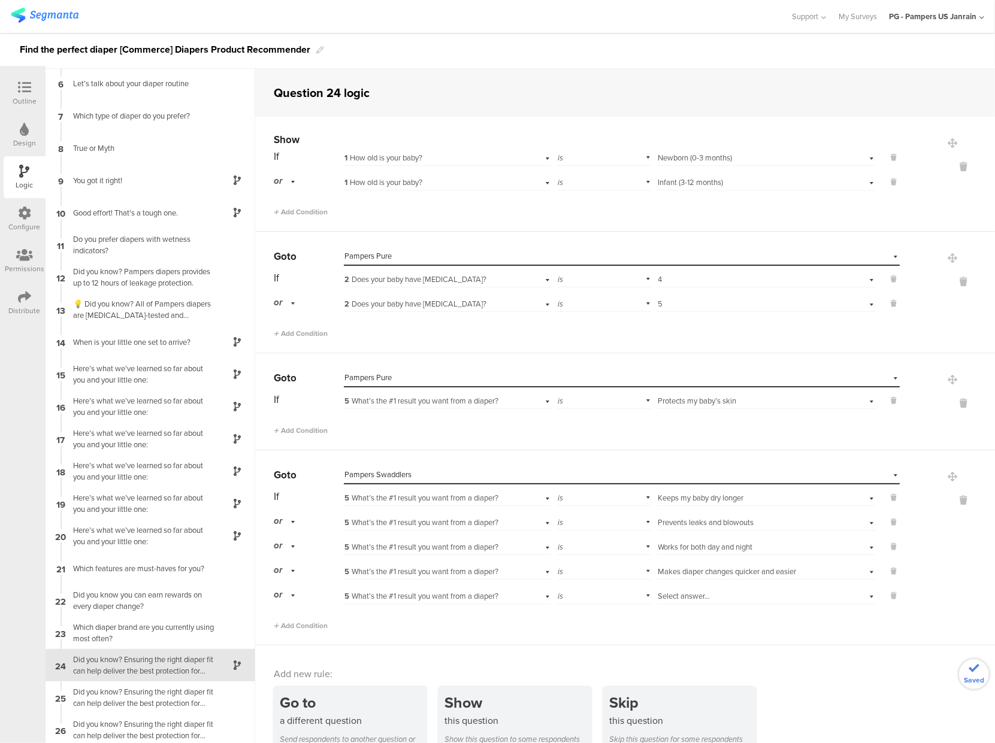
click at [702, 597] on div "Select answer..." at bounding box center [749, 596] width 182 height 11
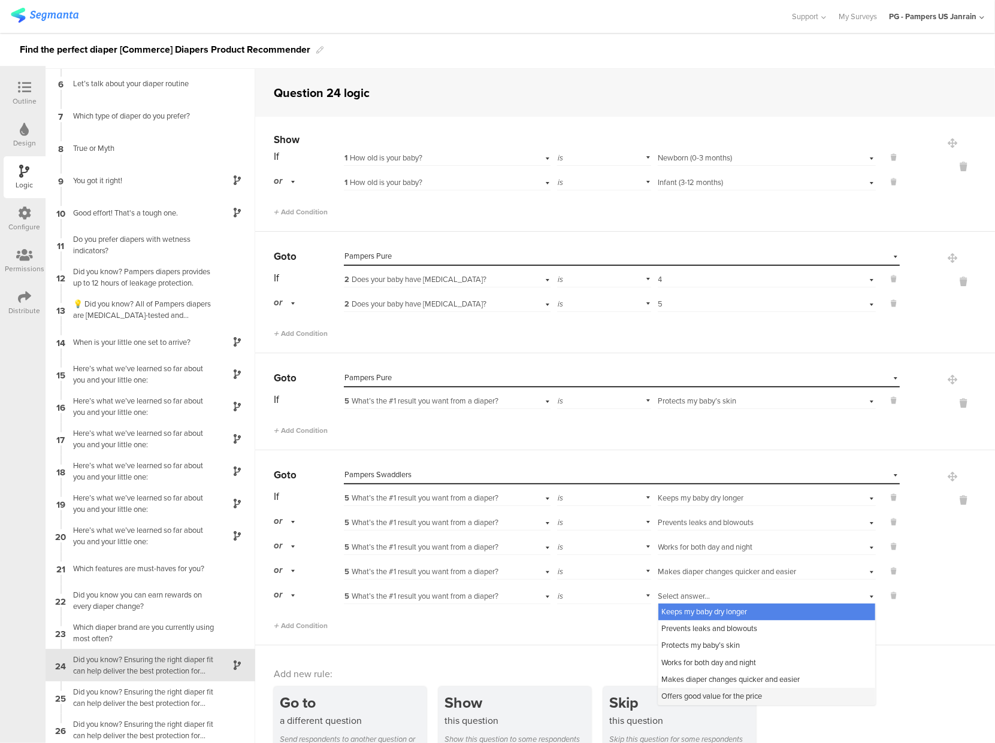
click at [700, 694] on span "Offers good value for the price" at bounding box center [712, 696] width 101 height 11
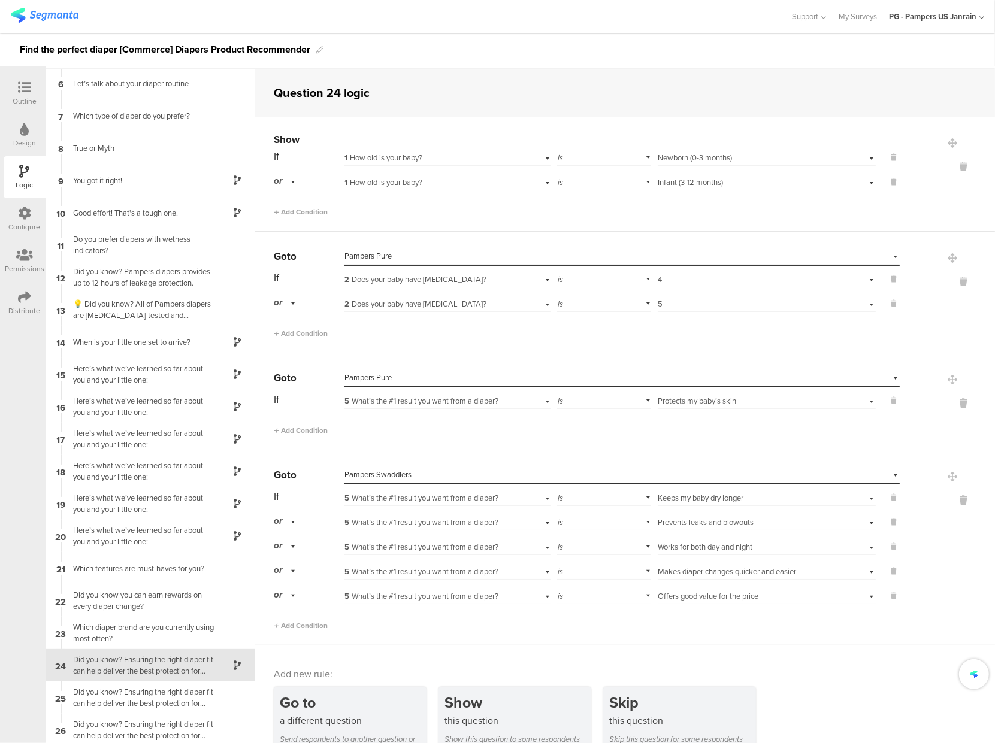
click at [666, 642] on div "Go to Select destination... Pampers Swaddlers If 5 What’s the #1 result you wan…" at bounding box center [625, 548] width 740 height 195
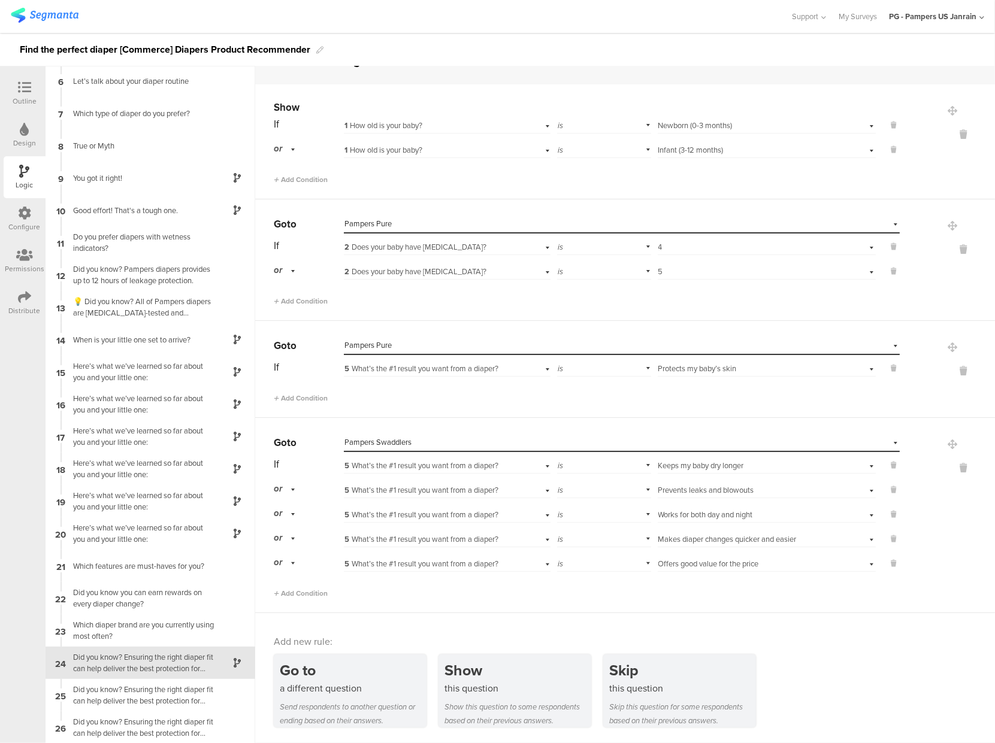
scroll to position [0, 0]
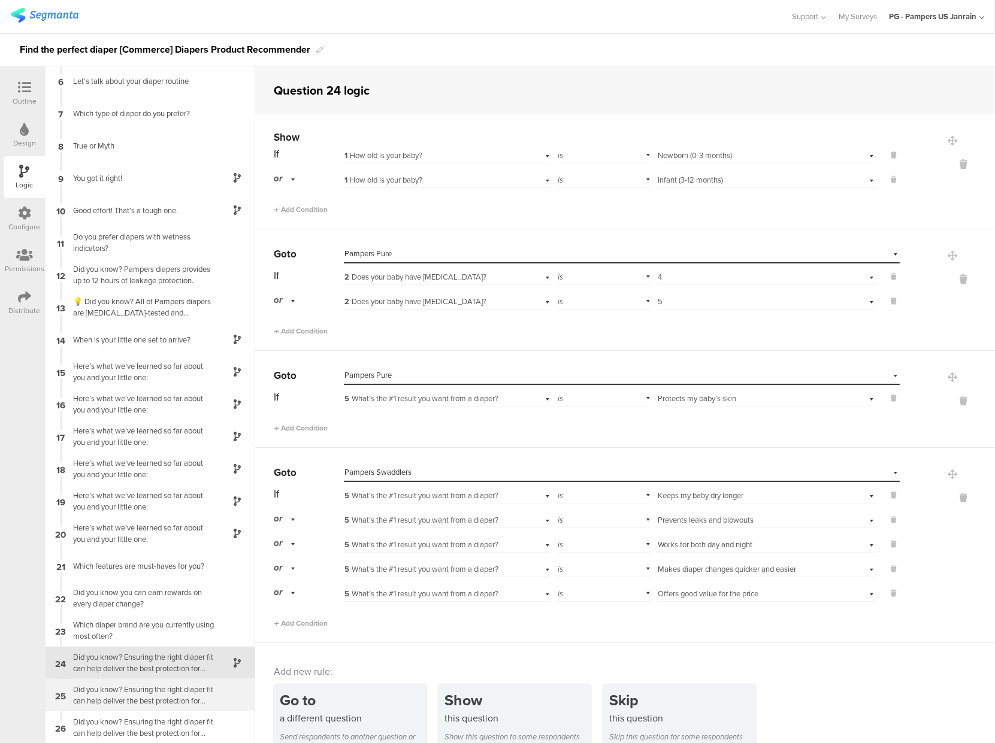
click at [128, 691] on div "Did you know? Ensuring the right diaper fit can help deliver the best protectio…" at bounding box center [141, 695] width 150 height 23
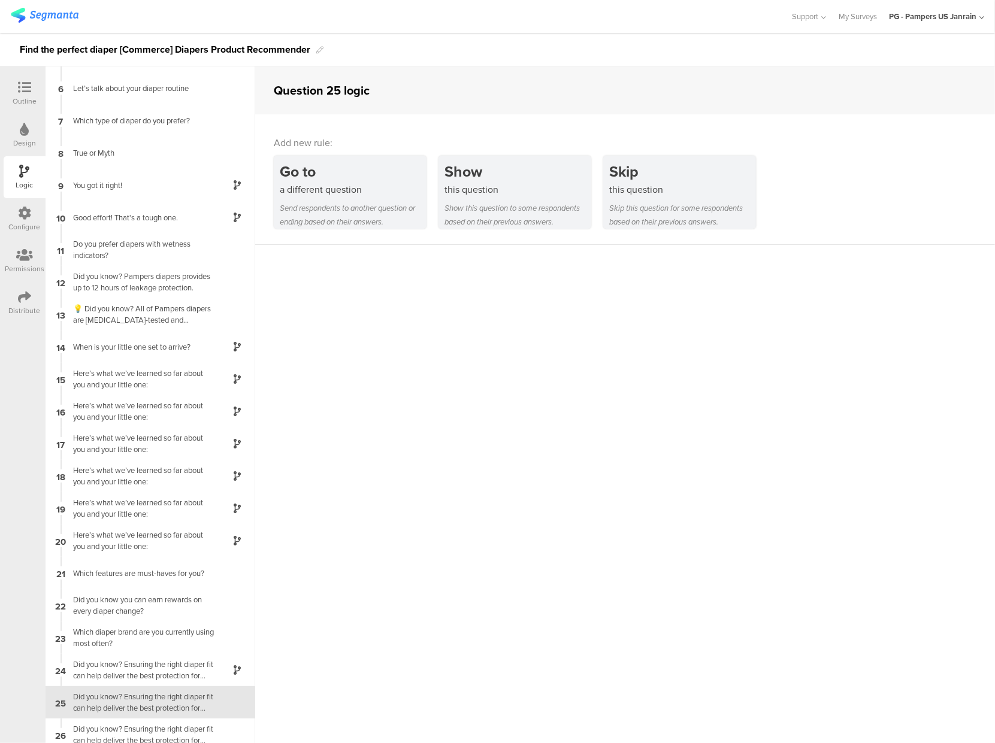
scroll to position [164, 0]
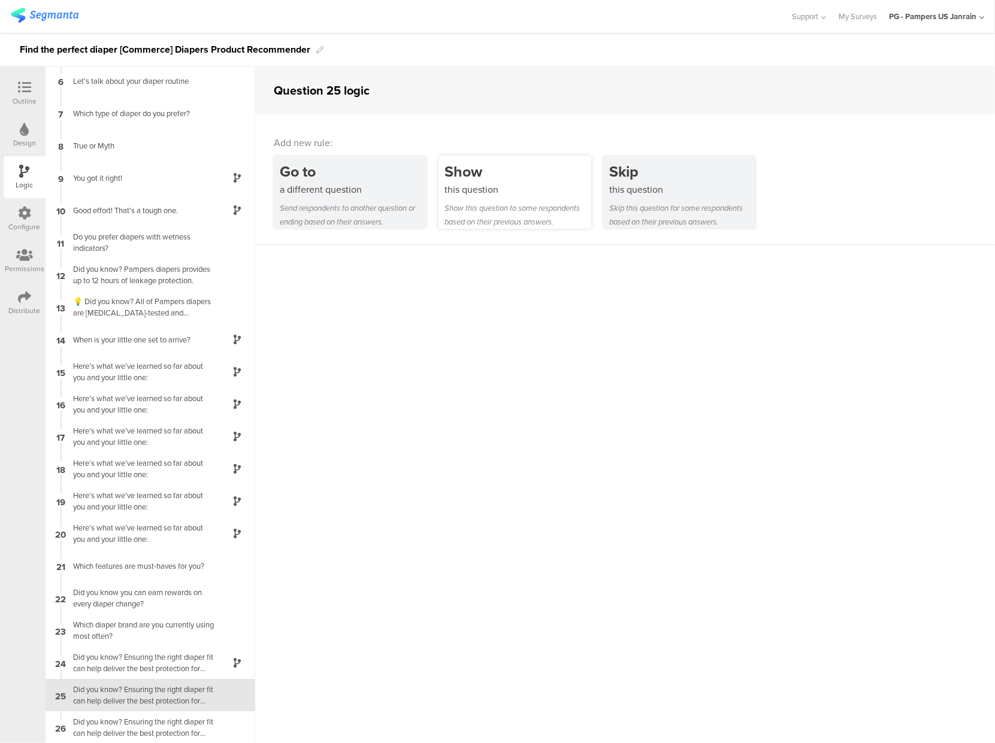
click at [494, 201] on div "Show this question Show this question to some respondents based on their previo…" at bounding box center [515, 192] width 153 height 73
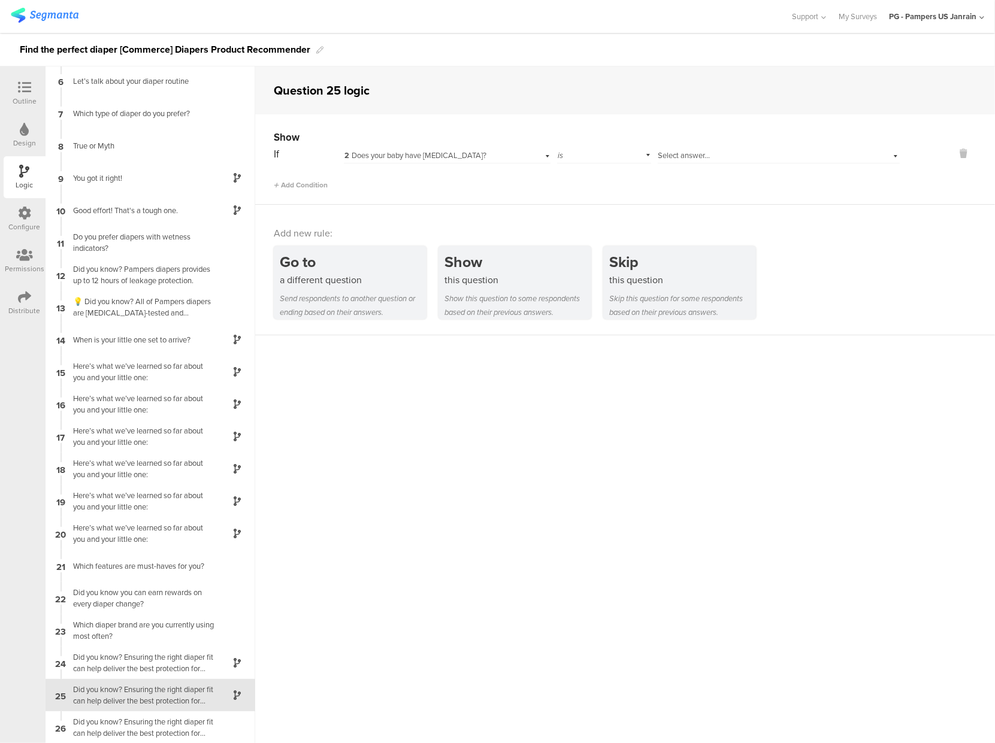
click at [463, 156] on span "2 Does your baby have [MEDICAL_DATA]?" at bounding box center [415, 155] width 142 height 11
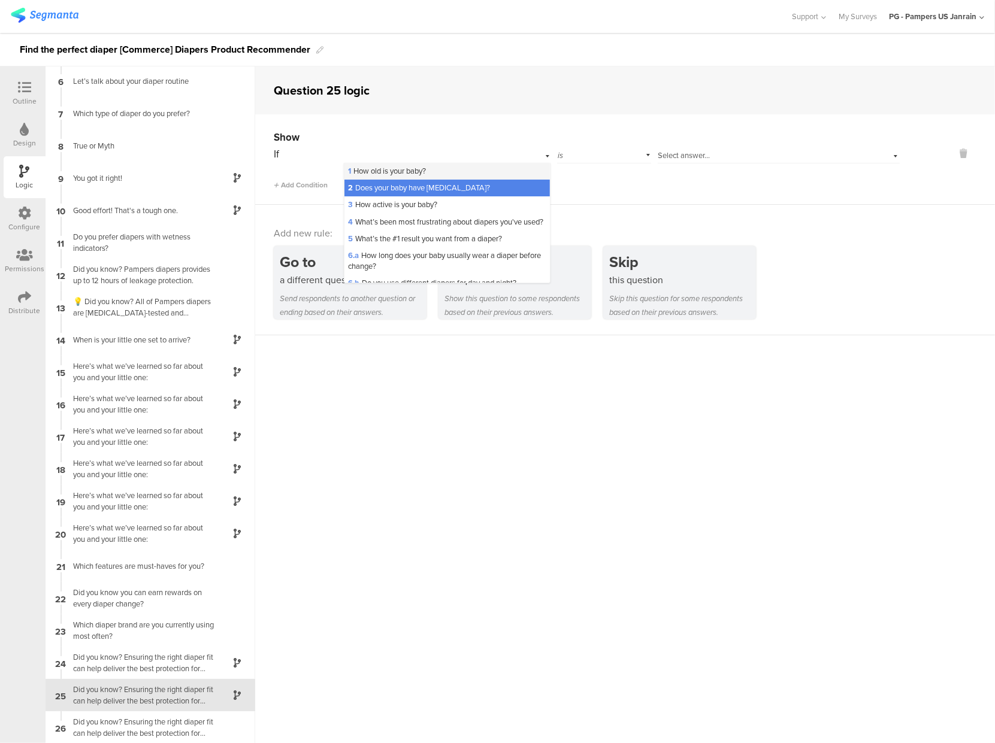
click at [439, 176] on div "1 How old is your baby?" at bounding box center [446, 171] width 205 height 17
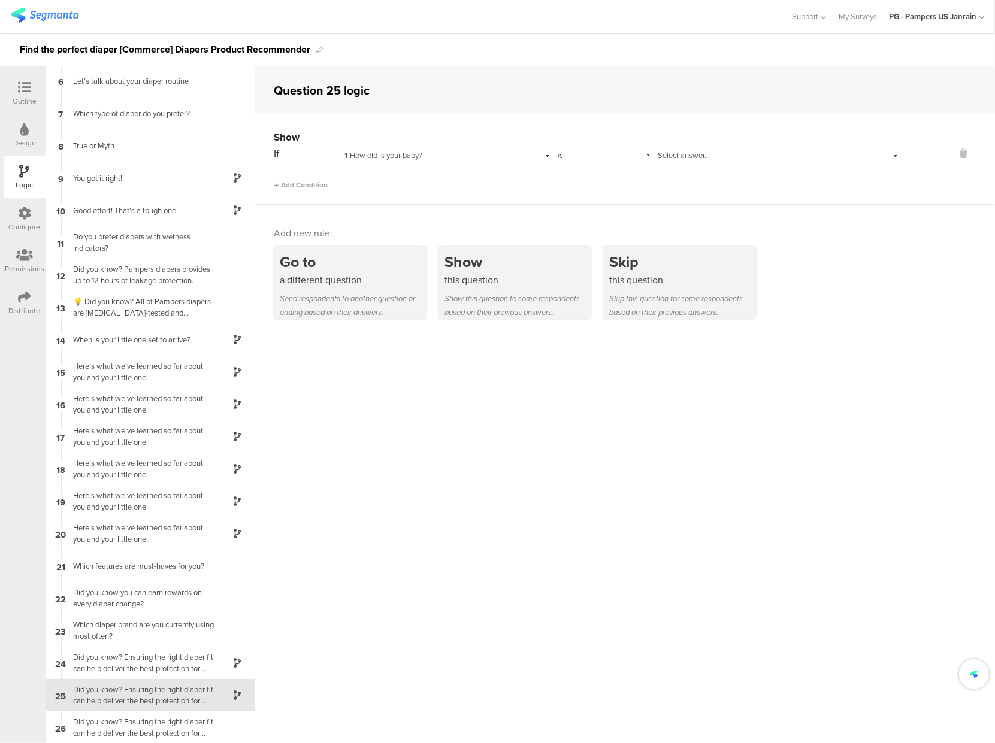
click at [679, 161] on div "Select answer..." at bounding box center [779, 154] width 242 height 19
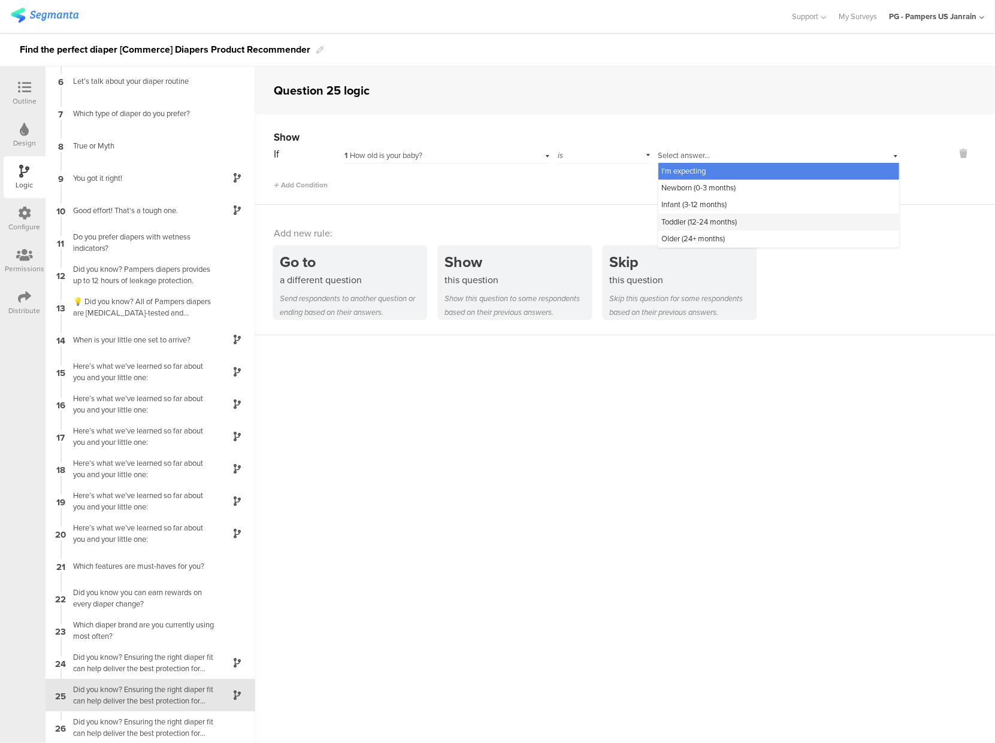
click at [685, 223] on span "Toddler (12-24 months)" at bounding box center [699, 221] width 75 height 11
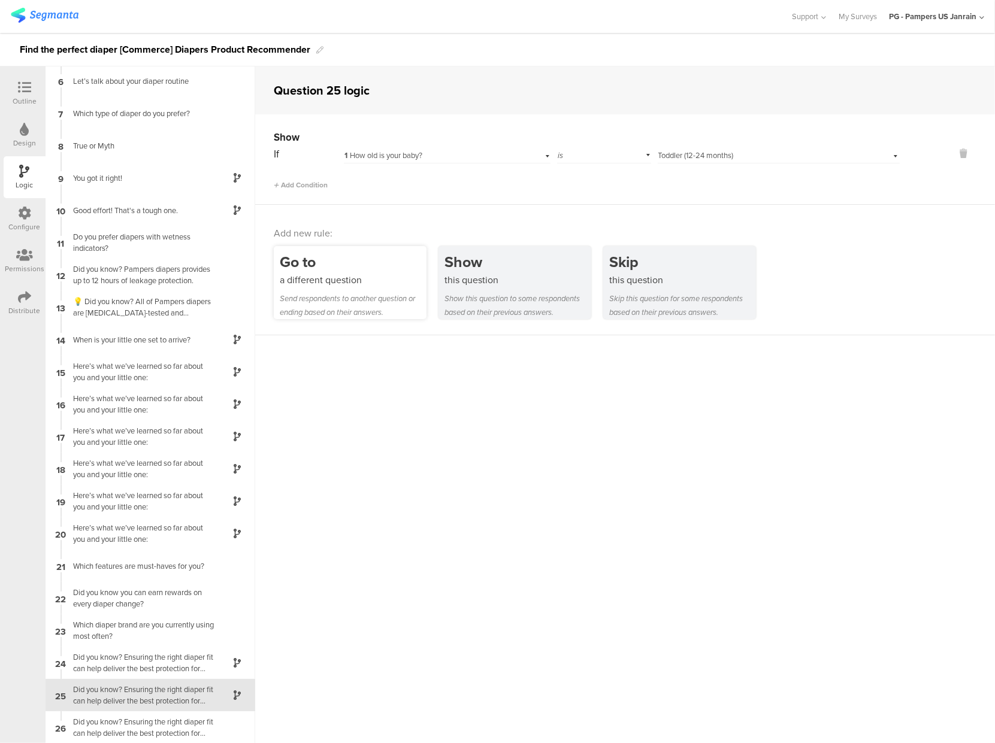
click at [347, 287] on div "a different question" at bounding box center [353, 280] width 147 height 14
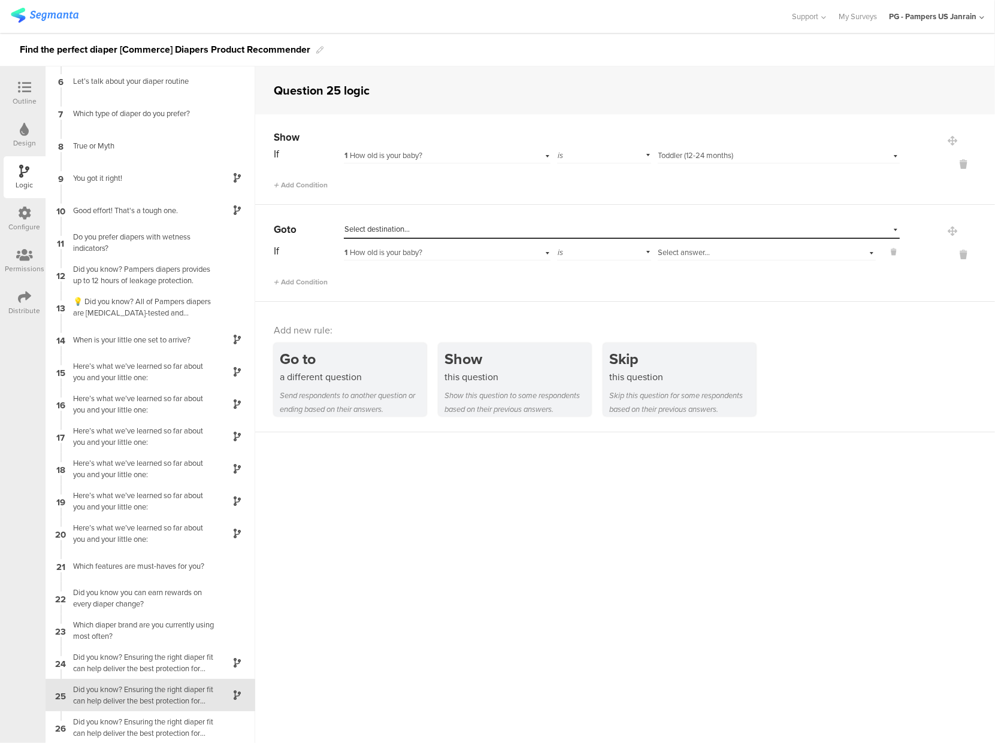
click at [388, 225] on span "Select destination..." at bounding box center [376, 228] width 65 height 11
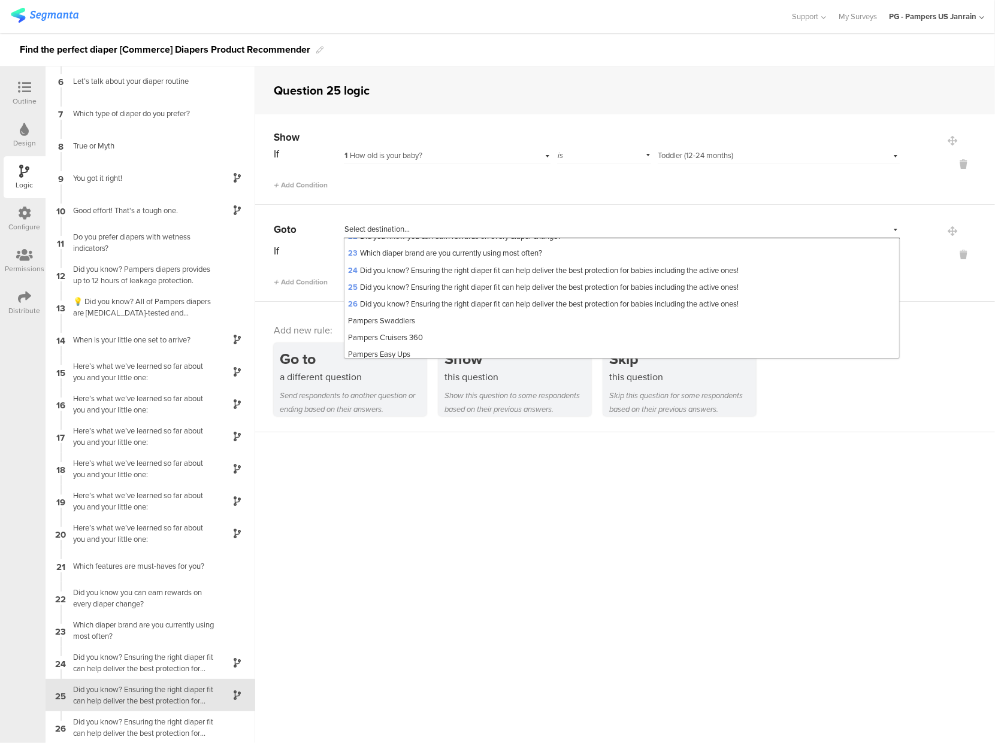
scroll to position [415, 0]
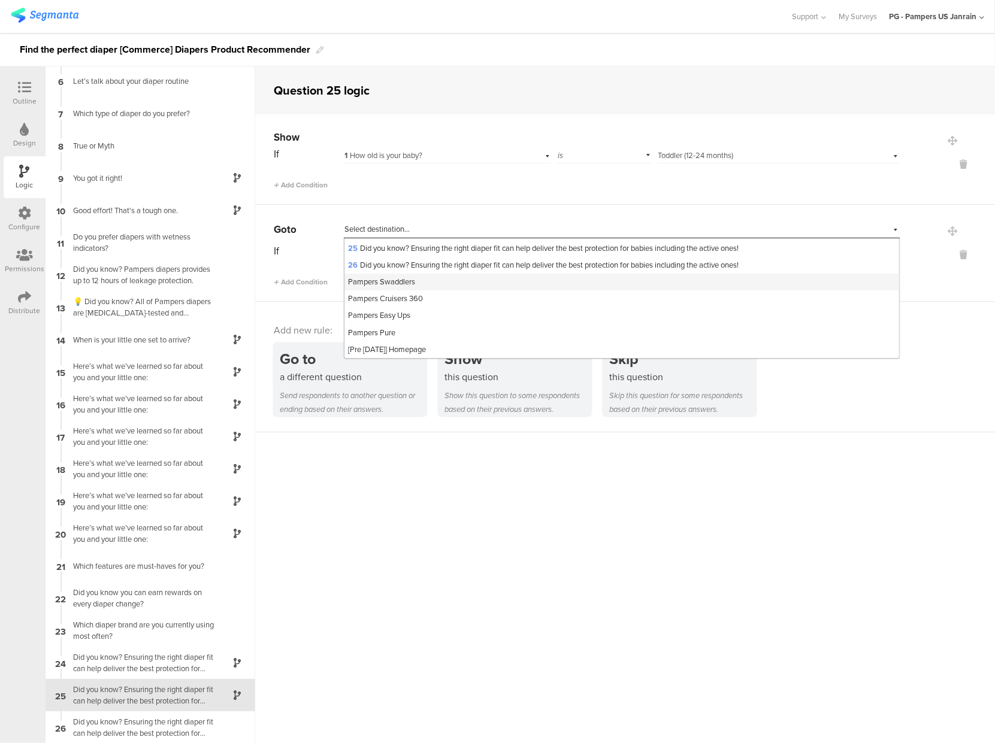
click at [391, 283] on span "Pampers Swaddlers" at bounding box center [381, 281] width 67 height 11
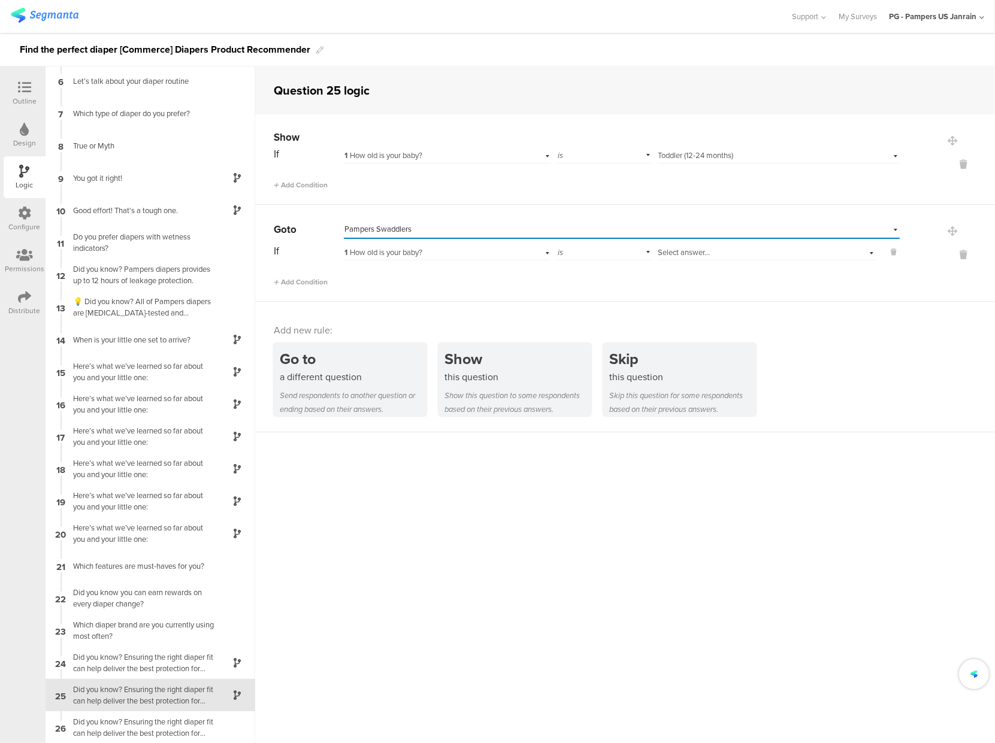
click at [404, 252] on span "1 How old is your baby?" at bounding box center [383, 252] width 78 height 11
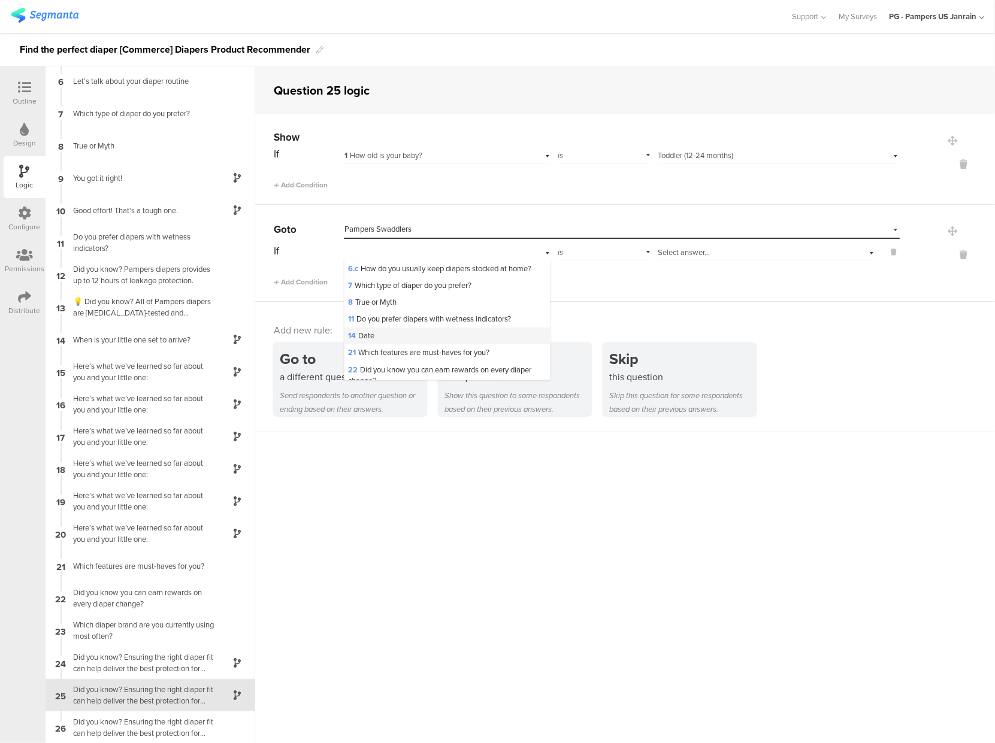
scroll to position [114, 0]
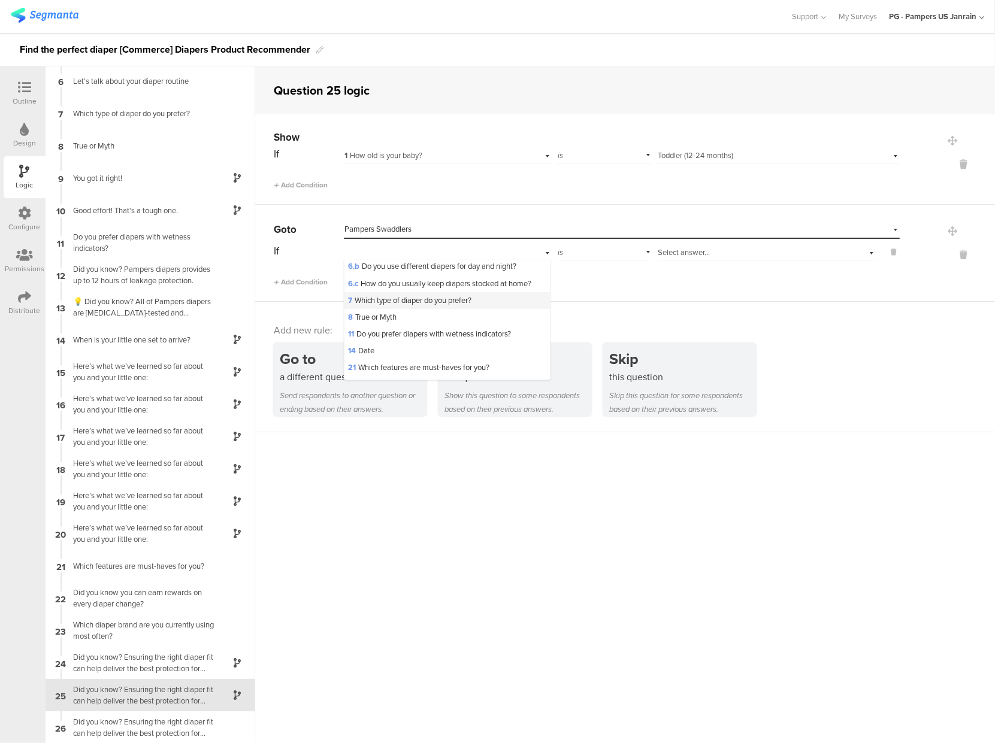
click at [417, 306] on span "7 Which type of diaper do you prefer?" at bounding box center [409, 300] width 123 height 11
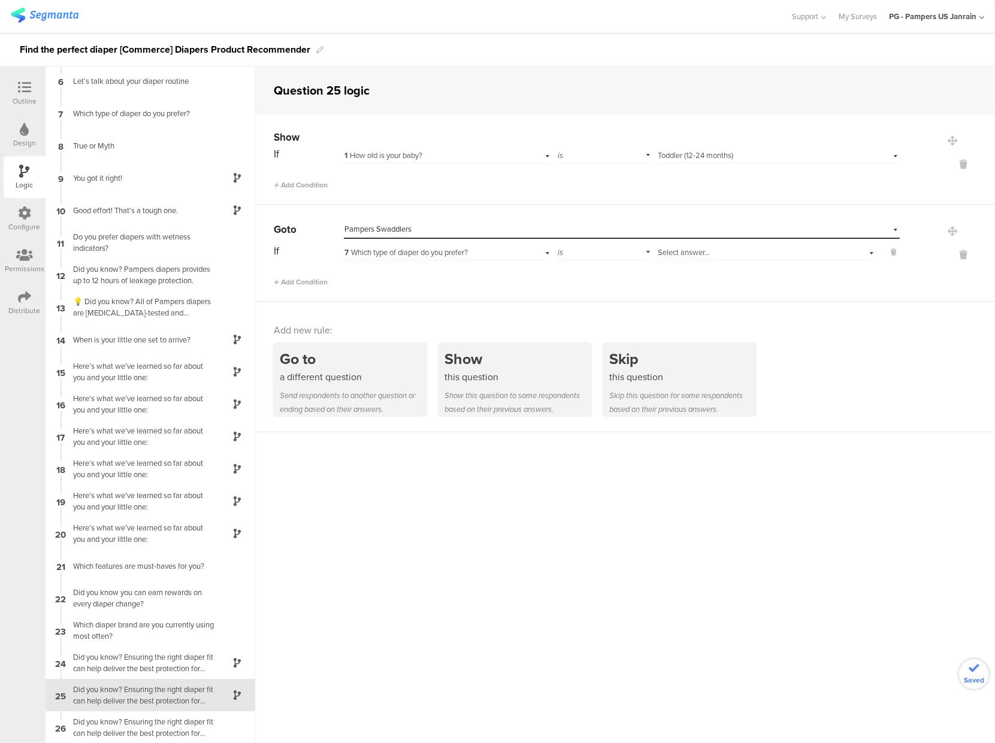
click at [672, 251] on span "Select answer..." at bounding box center [684, 252] width 52 height 11
click at [676, 267] on span "Taped Diapers" at bounding box center [686, 267] width 48 height 11
click at [339, 386] on div "Go to a different question Send respondents to another question or ending based…" at bounding box center [350, 379] width 153 height 73
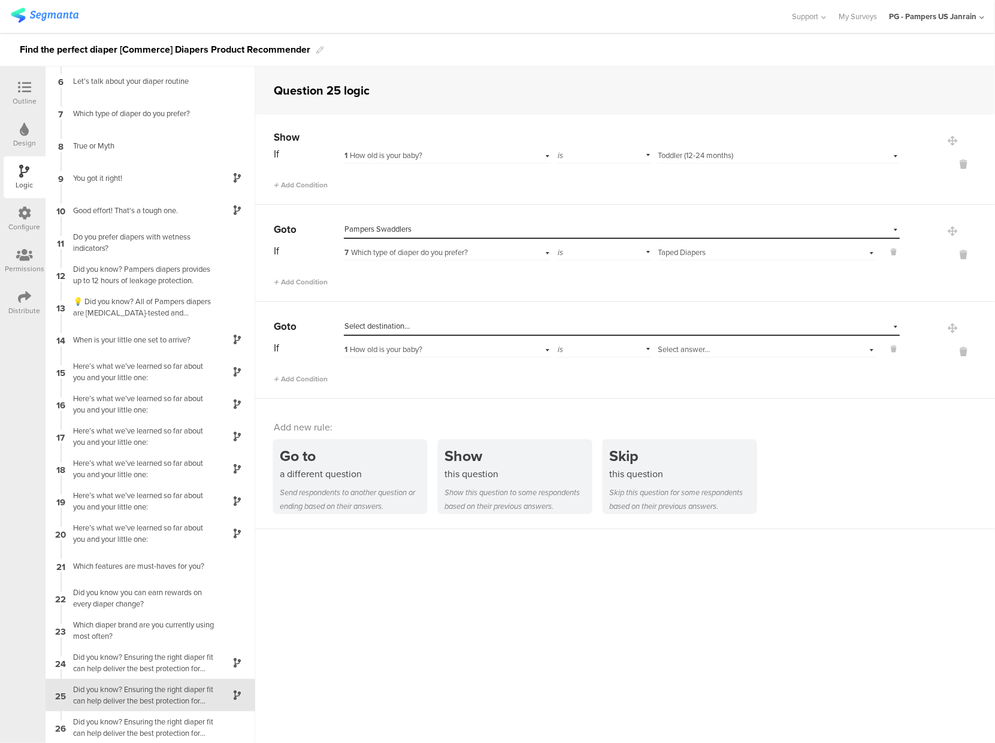
click at [397, 326] on span "Select destination..." at bounding box center [376, 326] width 65 height 11
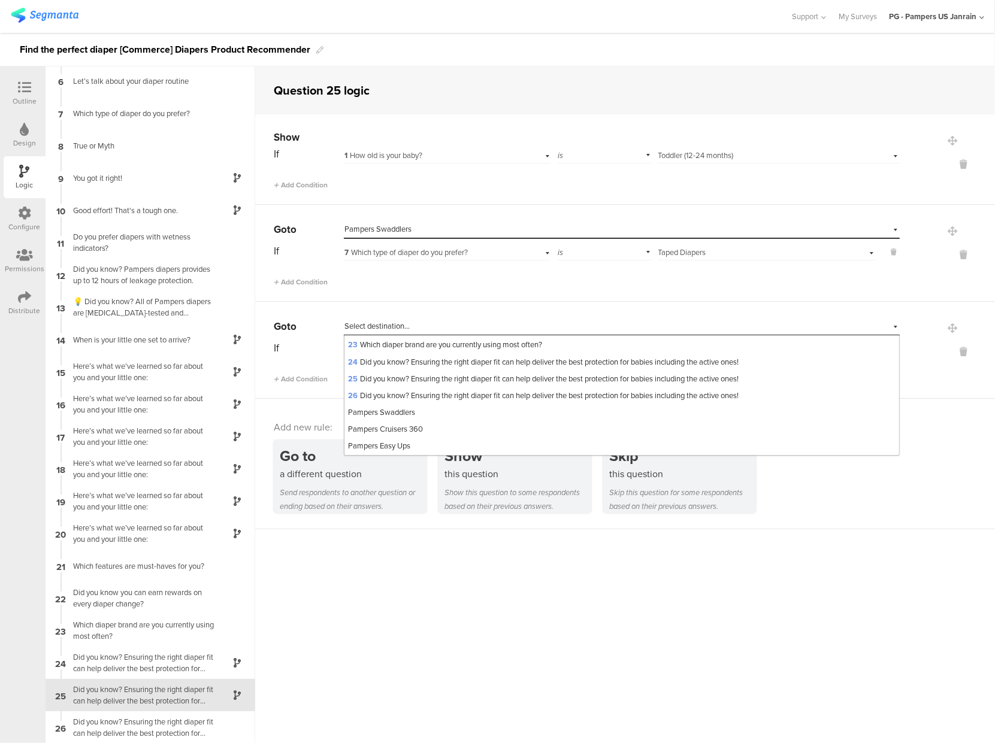
scroll to position [415, 0]
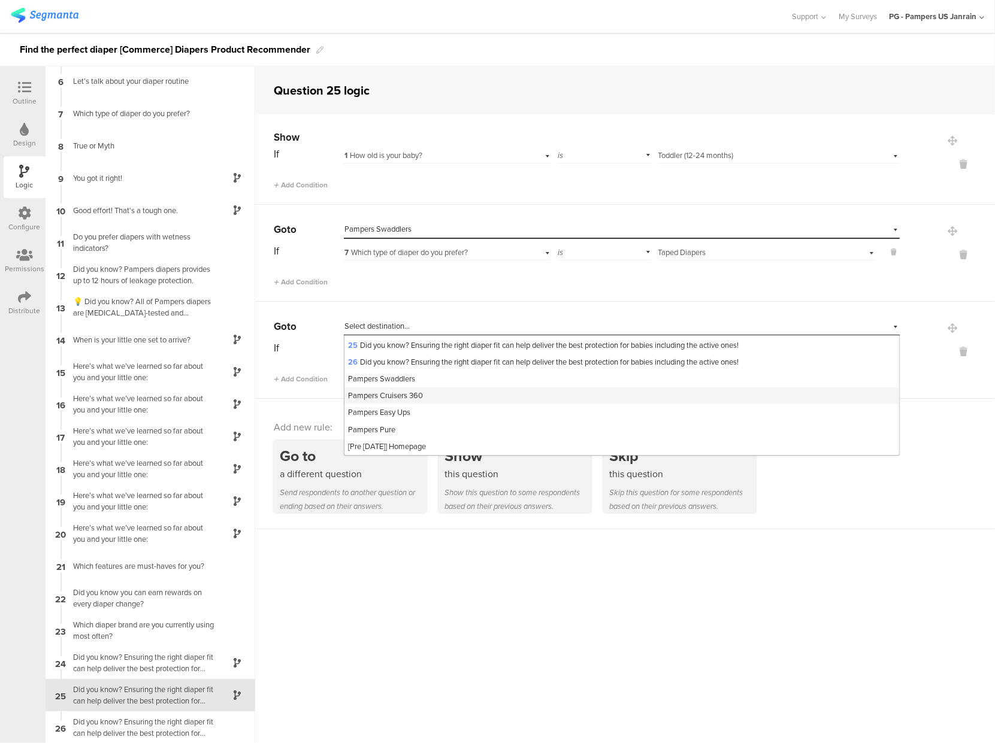
click at [409, 395] on span "Pampers Cruisers 360" at bounding box center [385, 395] width 75 height 11
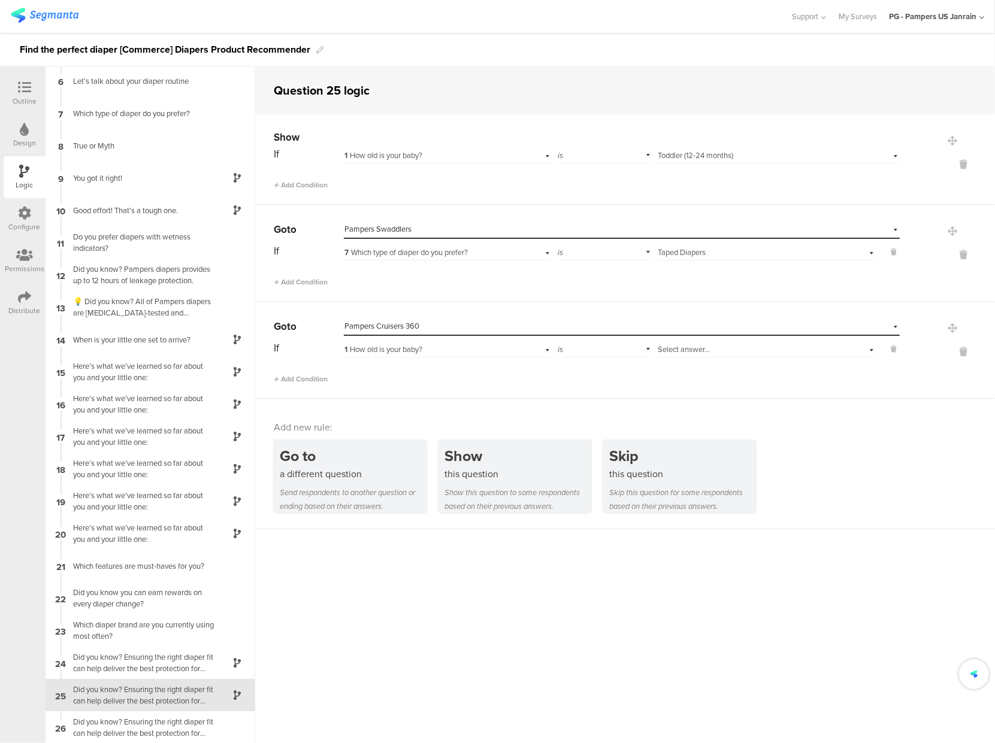
click at [421, 350] on span "1 How old is your baby?" at bounding box center [383, 349] width 78 height 11
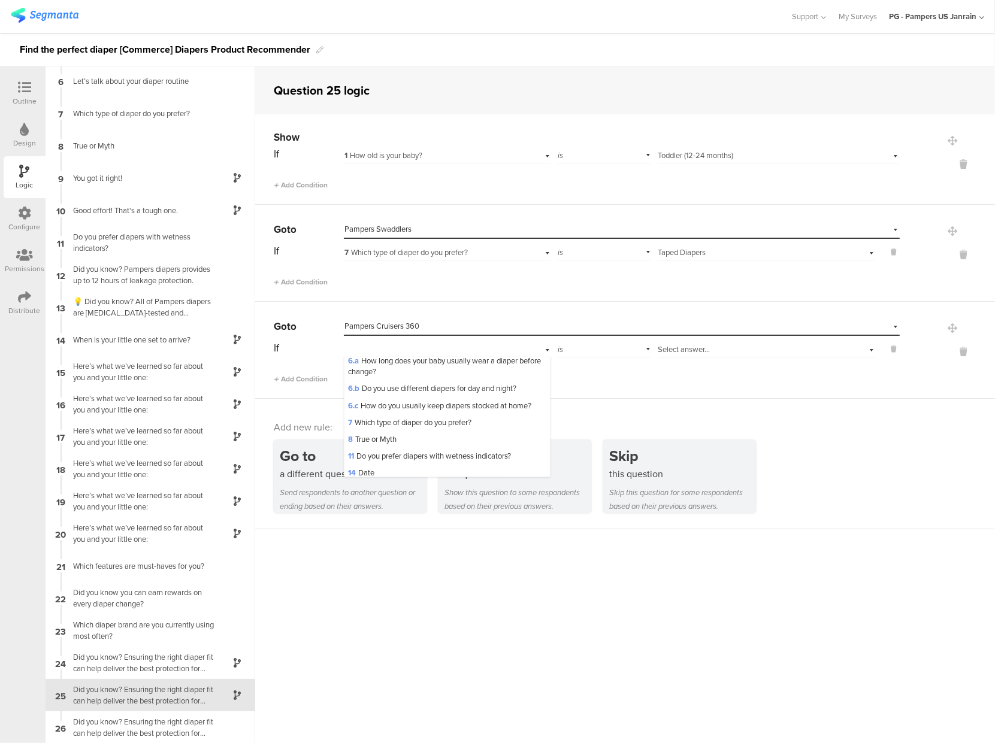
scroll to position [82, 0]
click at [397, 435] on span "7 Which type of diaper do you prefer?" at bounding box center [409, 429] width 123 height 11
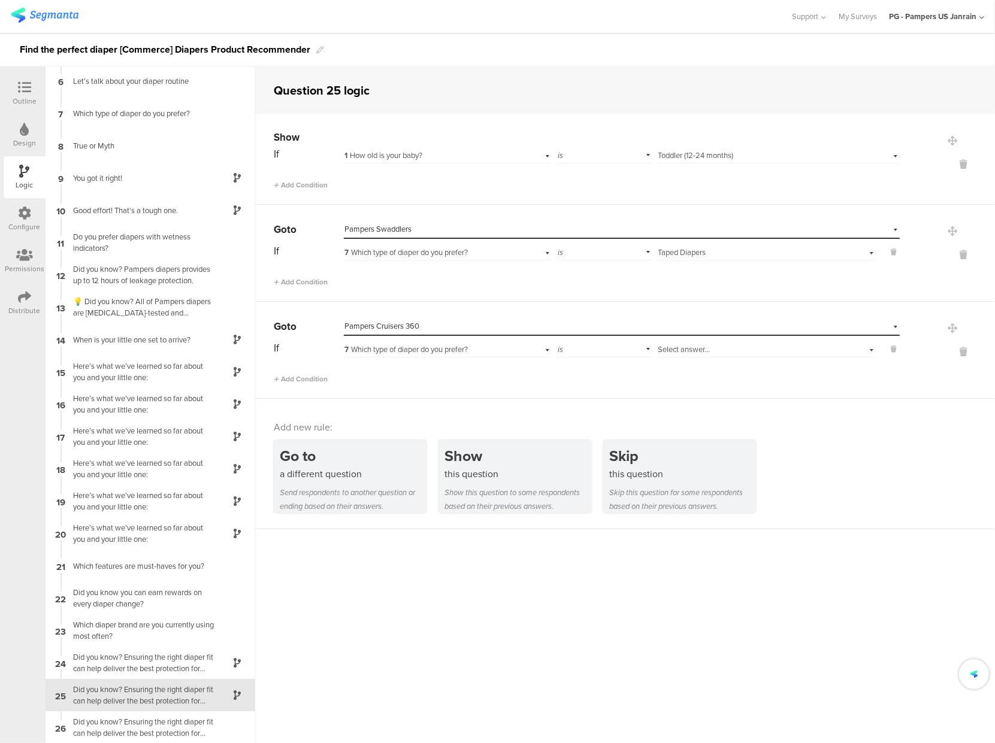
click at [668, 348] on span "Select answer..." at bounding box center [684, 349] width 52 height 11
click at [669, 379] on span "Pull On Diaper Pants" at bounding box center [696, 381] width 69 height 11
click at [617, 385] on div "Go to Select destination... Pampers Cruisers 360 If 7 Which type of diaper do y…" at bounding box center [625, 350] width 740 height 97
click at [159, 724] on div "Did you know? Ensuring the right diaper fit can help deliver the best protectio…" at bounding box center [141, 727] width 150 height 23
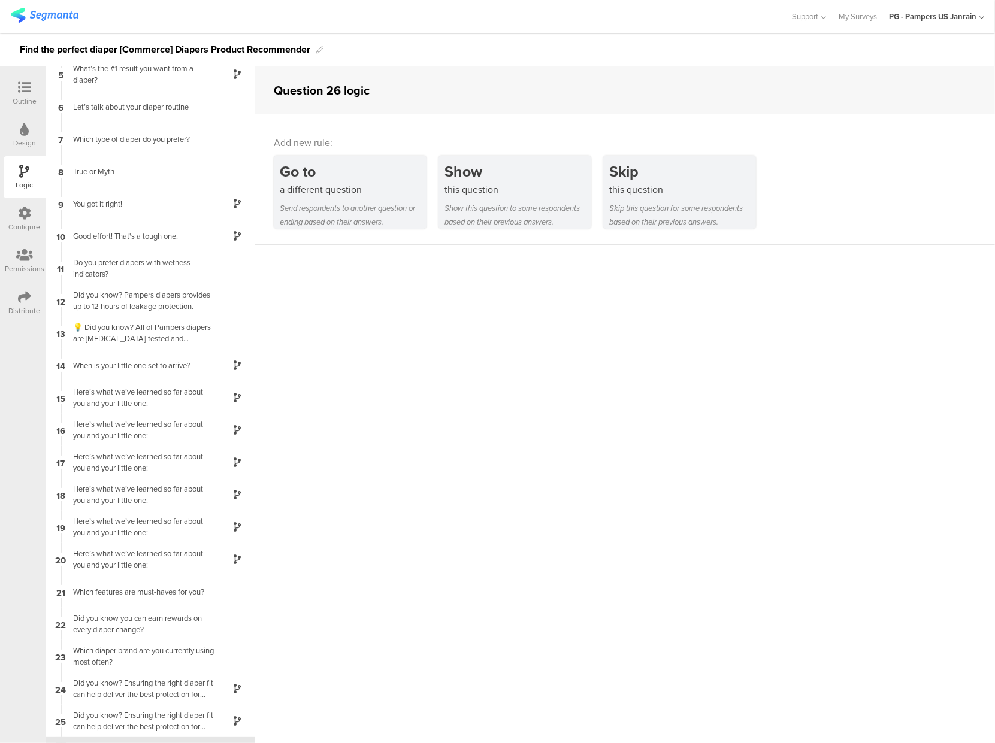
scroll to position [164, 0]
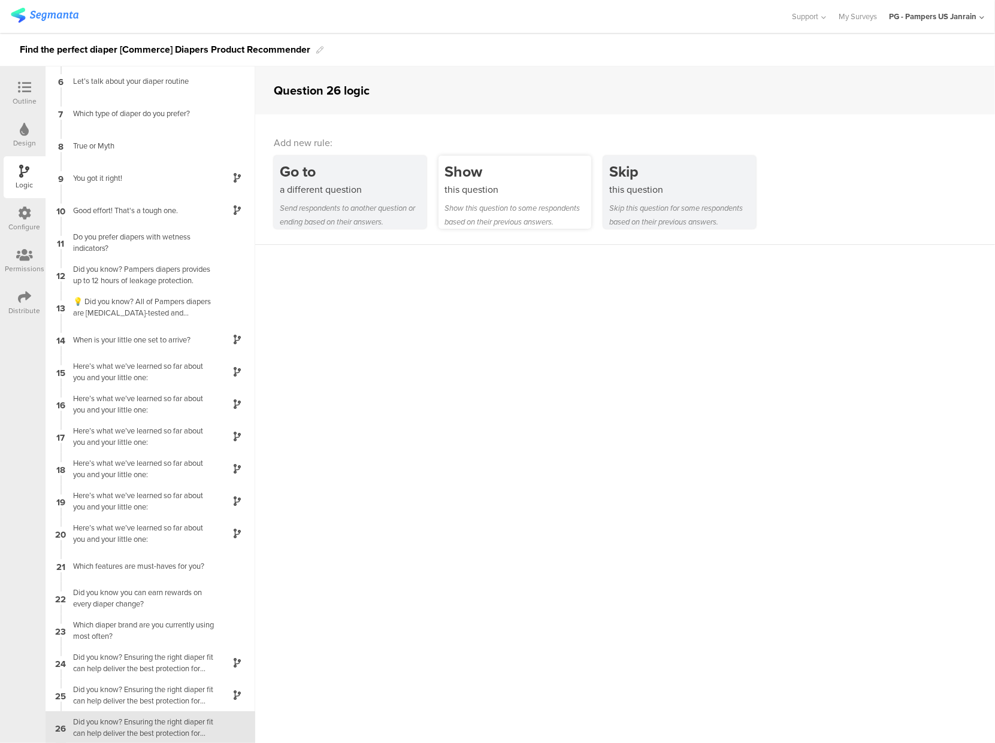
click at [512, 193] on div "this question" at bounding box center [518, 190] width 147 height 14
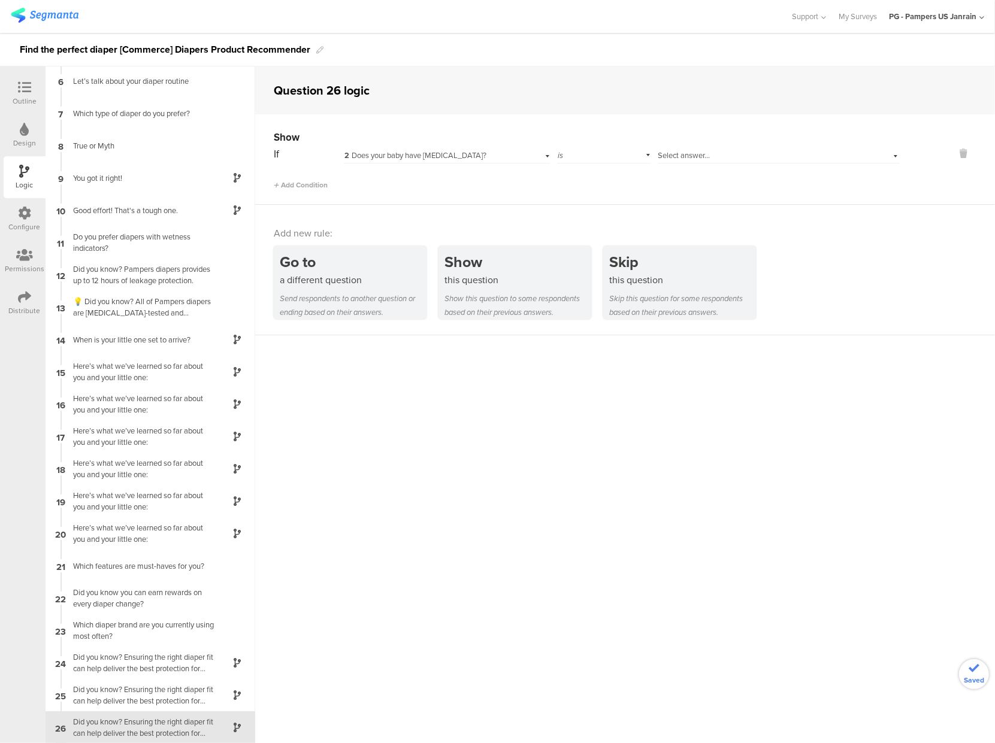
click at [481, 155] on div "2 Does your baby have [MEDICAL_DATA]?" at bounding box center [429, 155] width 171 height 11
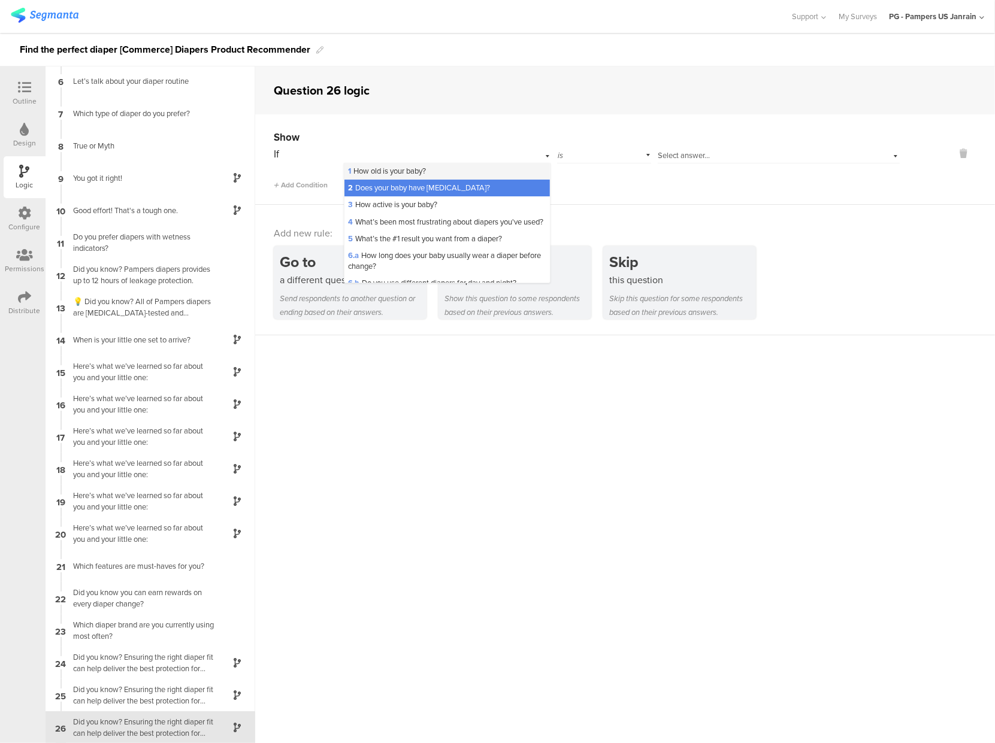
click at [441, 176] on div "1 How old is your baby?" at bounding box center [446, 171] width 205 height 17
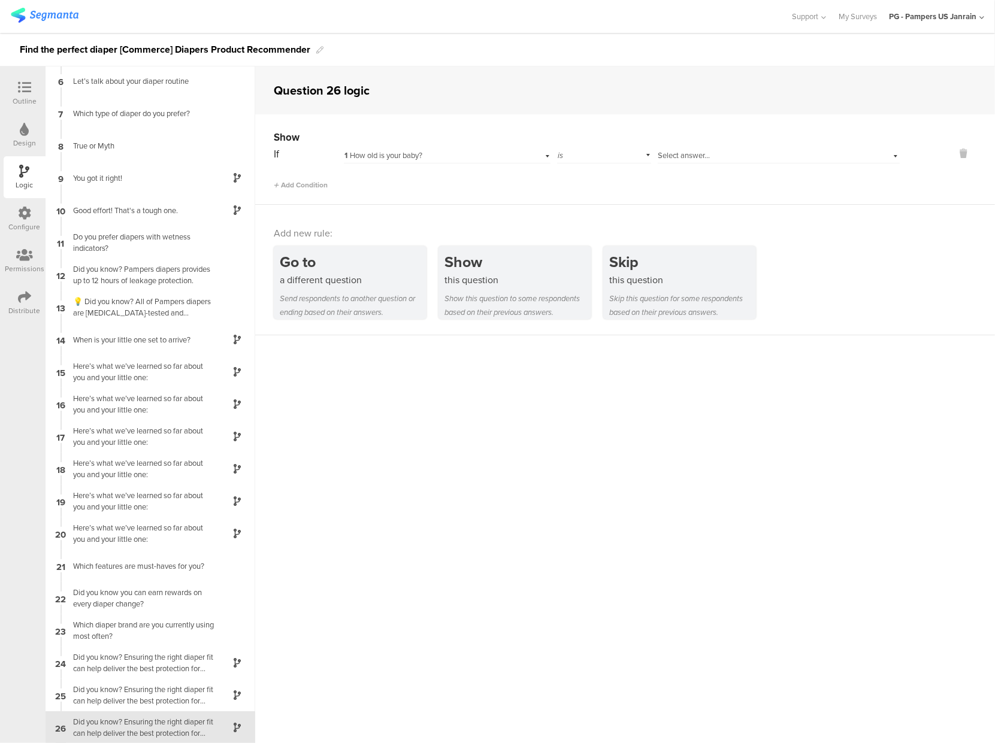
click at [700, 156] on span "Select answer..." at bounding box center [684, 155] width 52 height 11
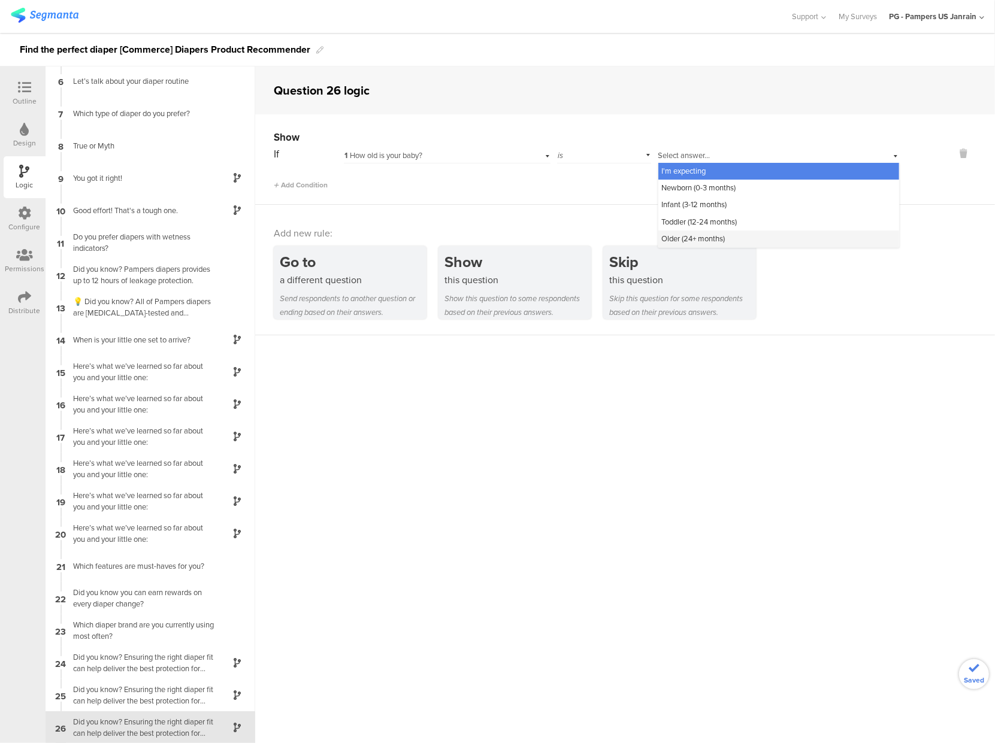
click at [694, 239] on span "Older (24+ months)" at bounding box center [694, 238] width 64 height 11
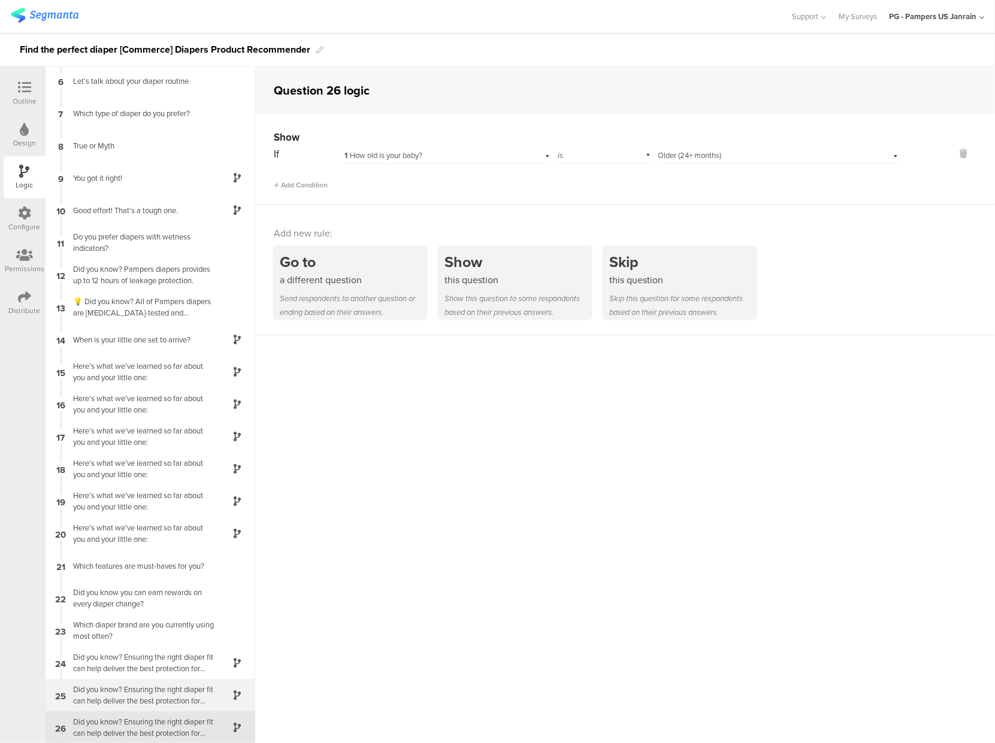
click at [124, 691] on div "Did you know? Ensuring the right diaper fit can help deliver the best protectio…" at bounding box center [141, 695] width 150 height 23
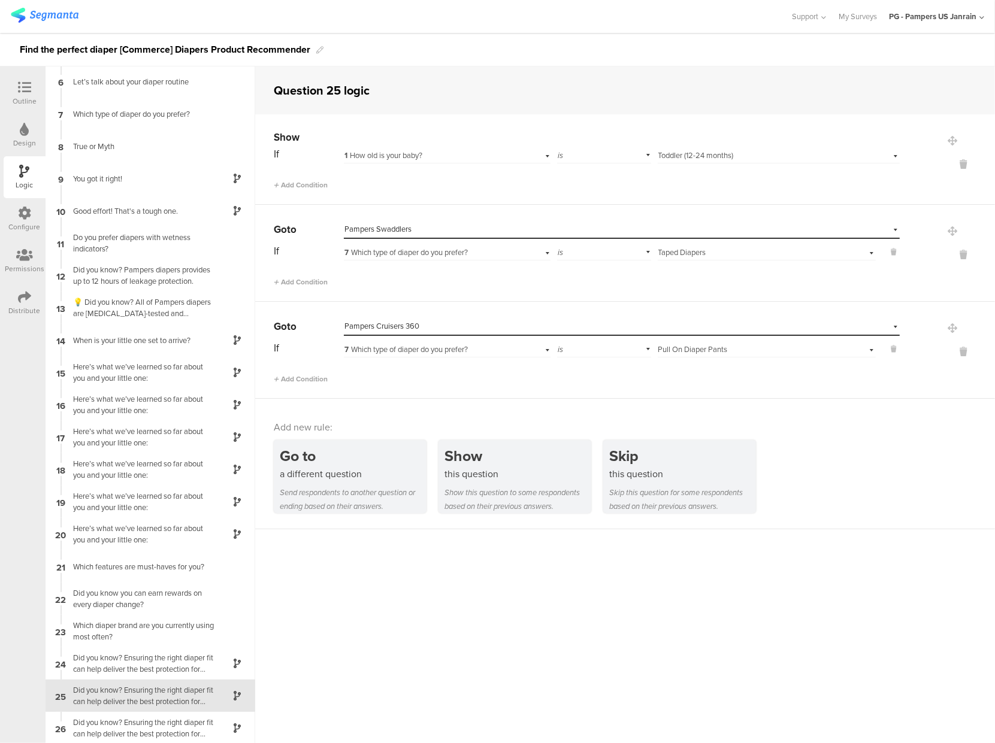
scroll to position [164, 0]
click at [322, 479] on div "a different question" at bounding box center [353, 474] width 147 height 14
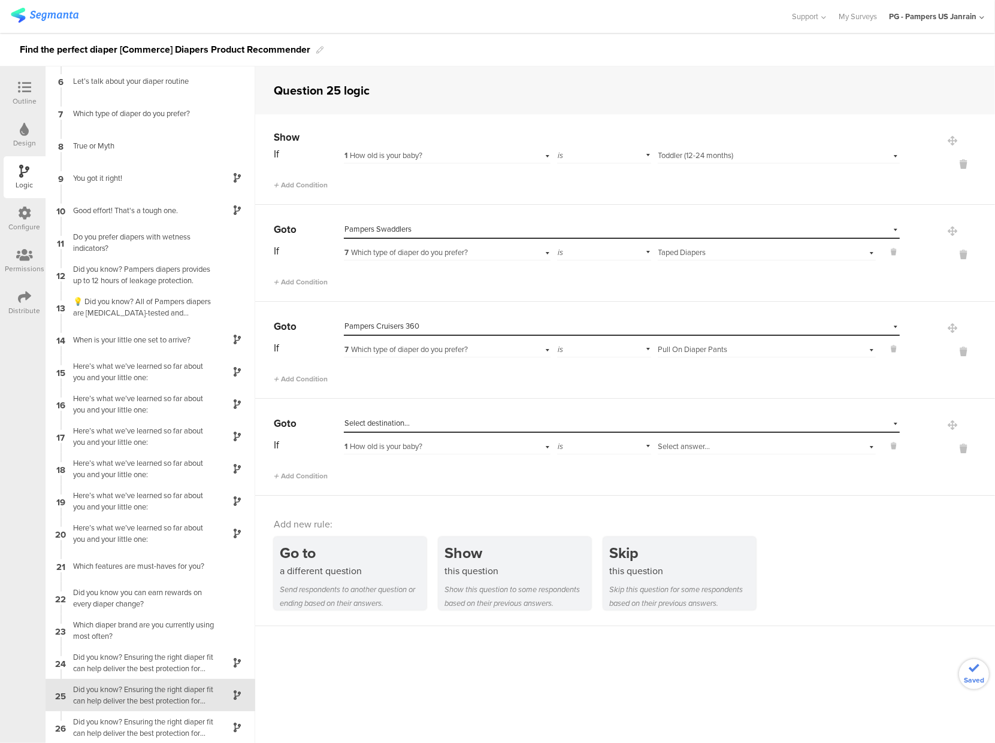
click at [378, 421] on span "Select destination..." at bounding box center [376, 423] width 65 height 11
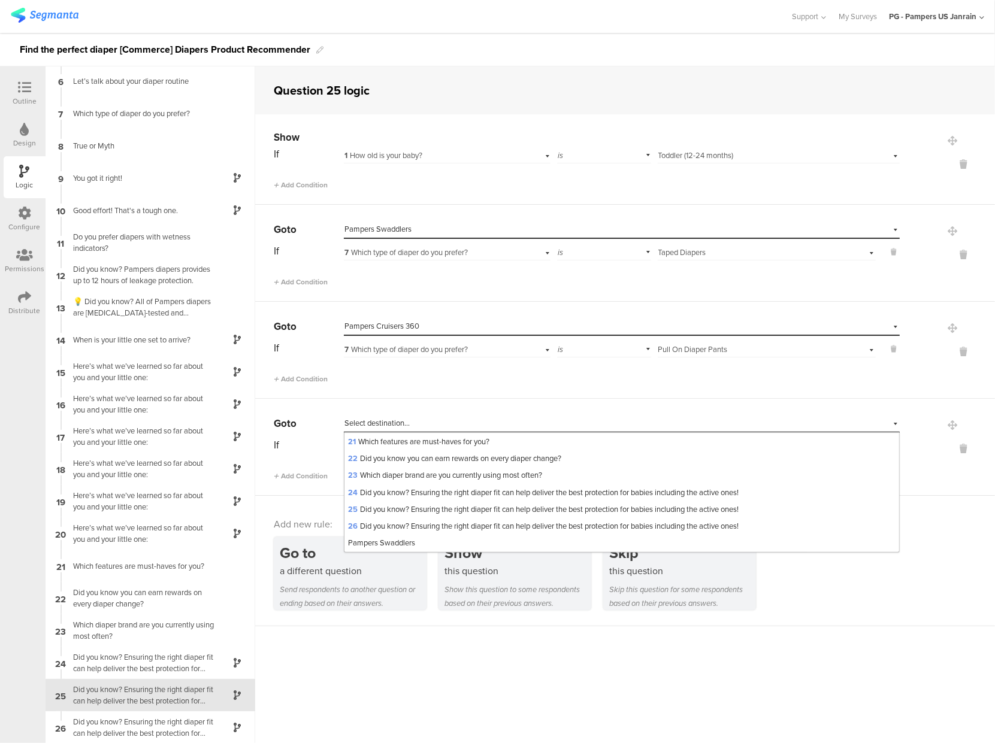
scroll to position [415, 0]
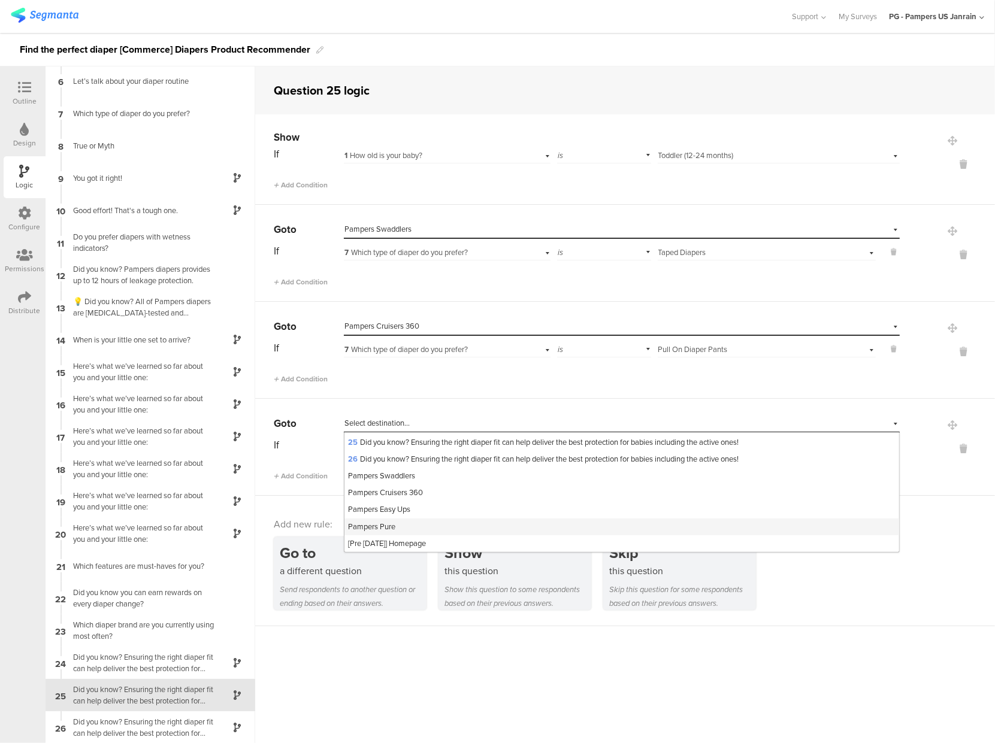
click at [406, 522] on div "Pampers Pure" at bounding box center [621, 527] width 555 height 17
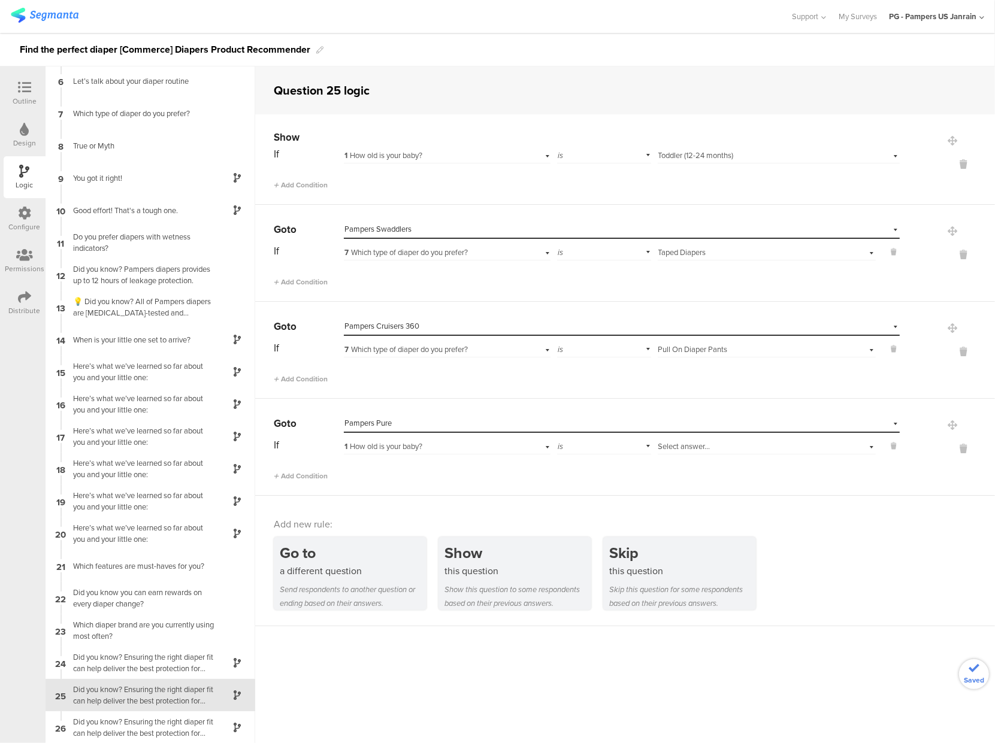
click at [400, 449] on span "1 How old is your baby?" at bounding box center [383, 446] width 78 height 11
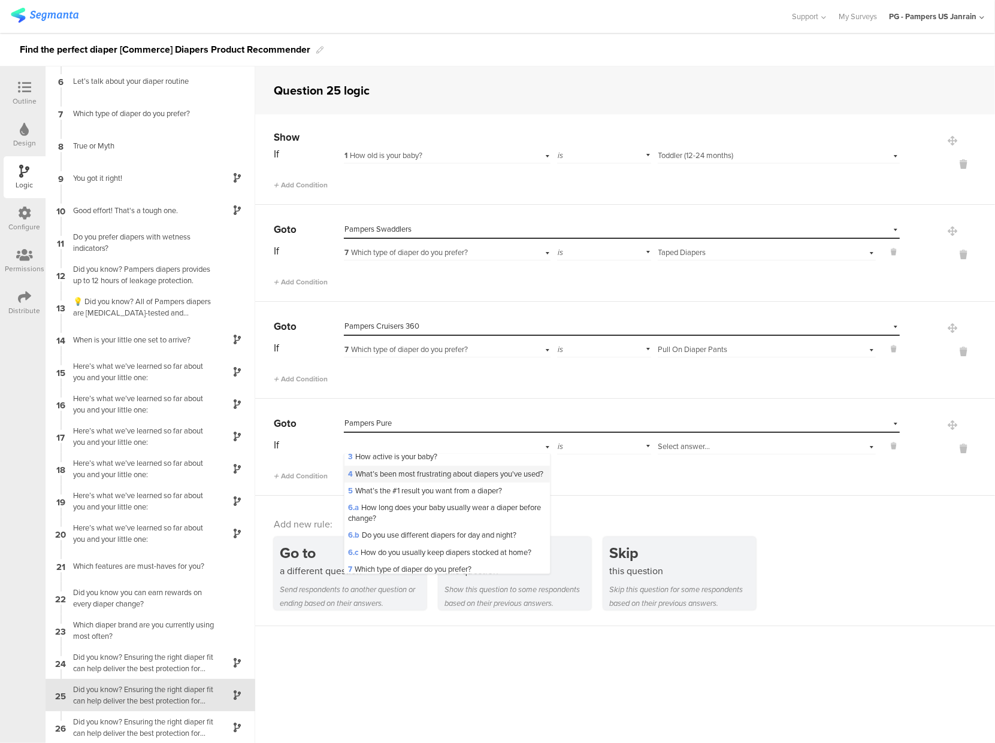
scroll to position [43, 0]
click at [406, 493] on span "5 What’s the #1 result you want from a diaper?" at bounding box center [425, 487] width 154 height 11
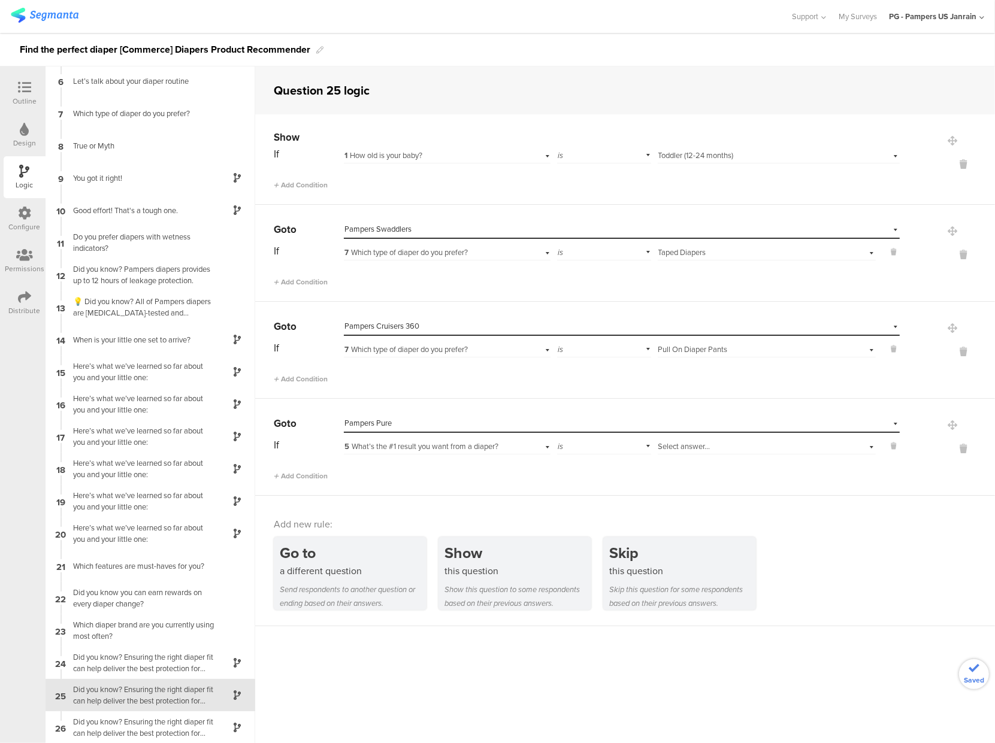
click at [687, 444] on span "Select answer..." at bounding box center [684, 446] width 52 height 11
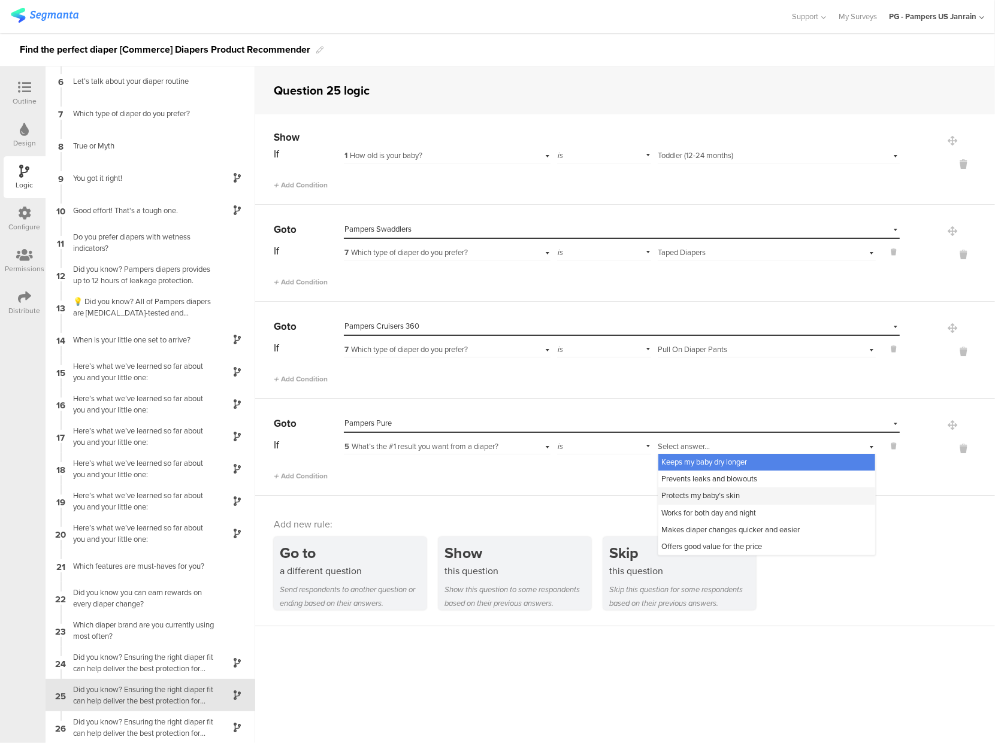
click at [685, 495] on span "Protects my baby’s skin" at bounding box center [701, 495] width 78 height 11
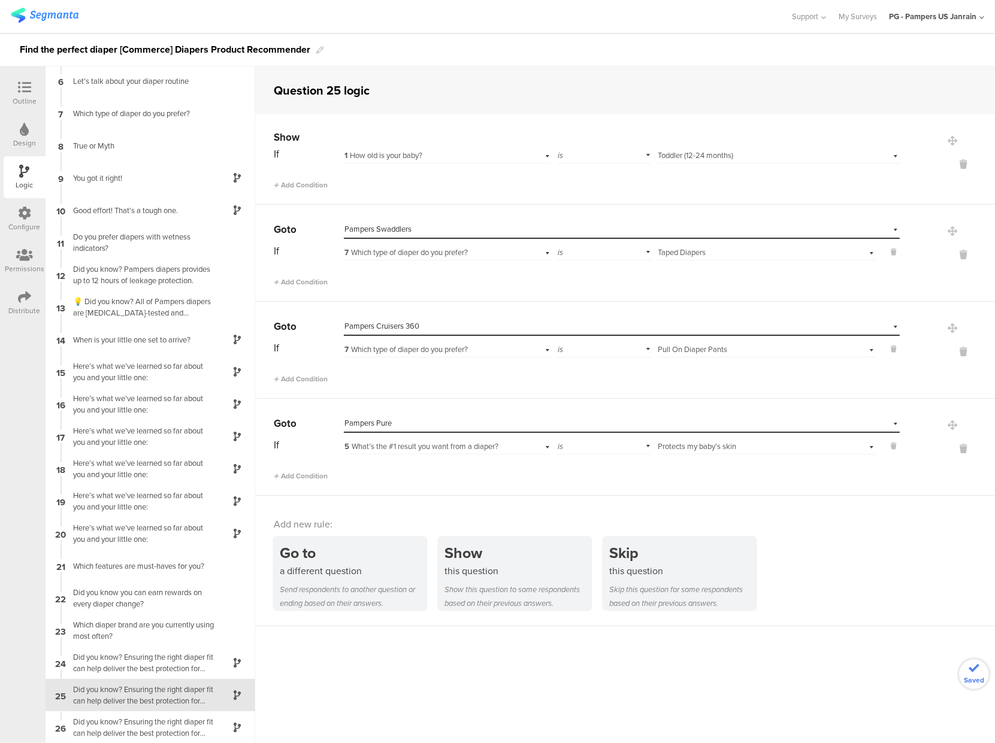
click at [646, 494] on div "Go to Select destination... Pampers Pure If 5 What’s the #1 result you want fro…" at bounding box center [625, 447] width 740 height 97
click at [688, 657] on sg-question-logic-editor "Question 25 logic Show If 1 How old is your baby? is Select answer... Toddler (…" at bounding box center [625, 404] width 740 height 677
click at [121, 725] on div "Did you know? Ensuring the right diaper fit can help deliver the best protectio…" at bounding box center [141, 727] width 150 height 23
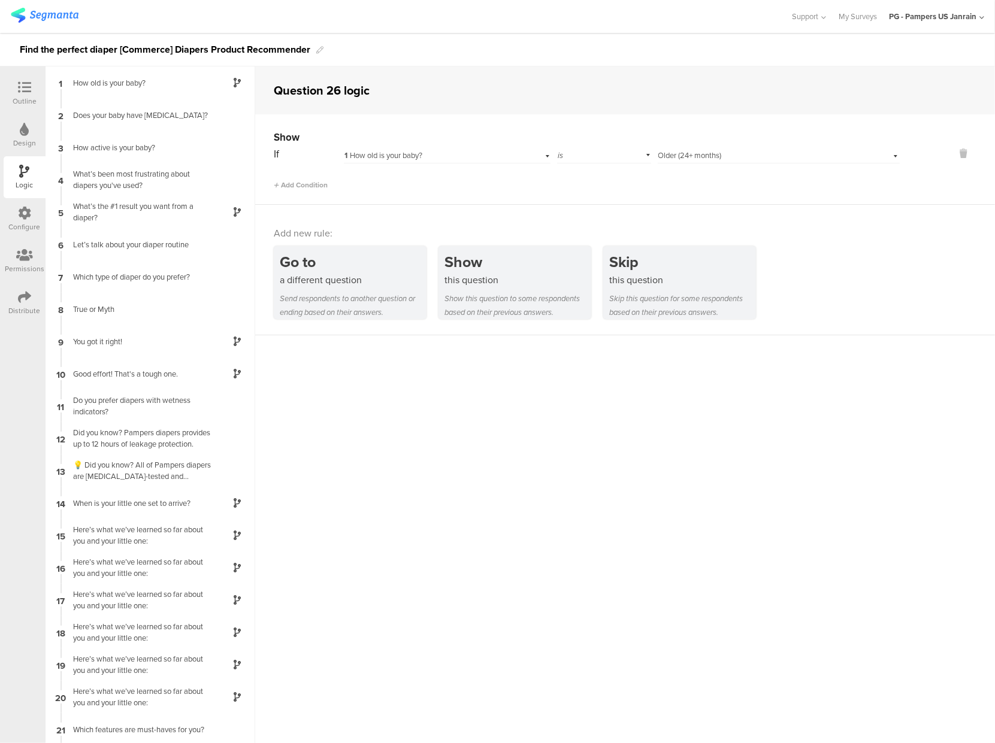
scroll to position [164, 0]
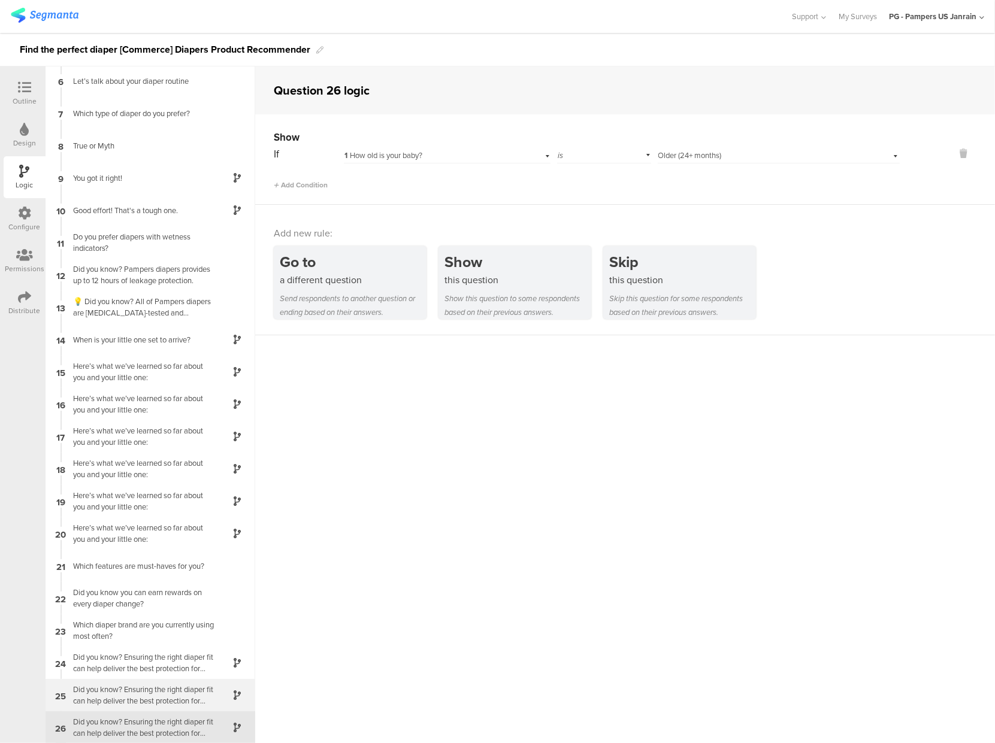
click at [135, 698] on div "Did you know? Ensuring the right diaper fit can help deliver the best protectio…" at bounding box center [141, 695] width 150 height 23
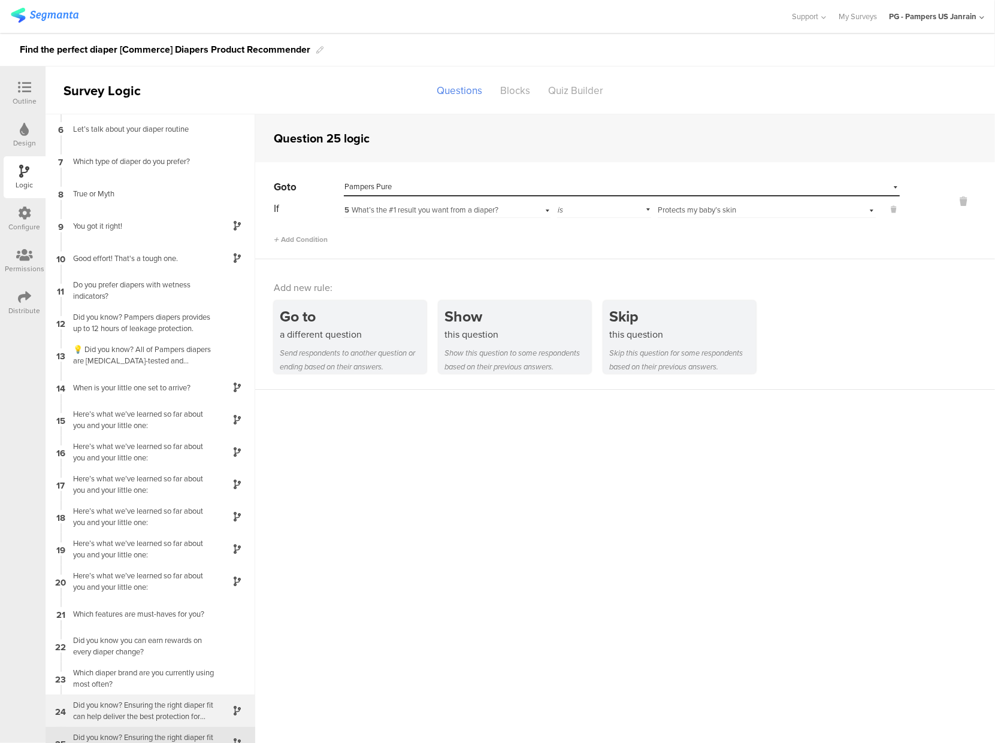
click at [114, 705] on div "Did you know? Ensuring the right diaper fit can help deliver the best protectio…" at bounding box center [141, 711] width 150 height 23
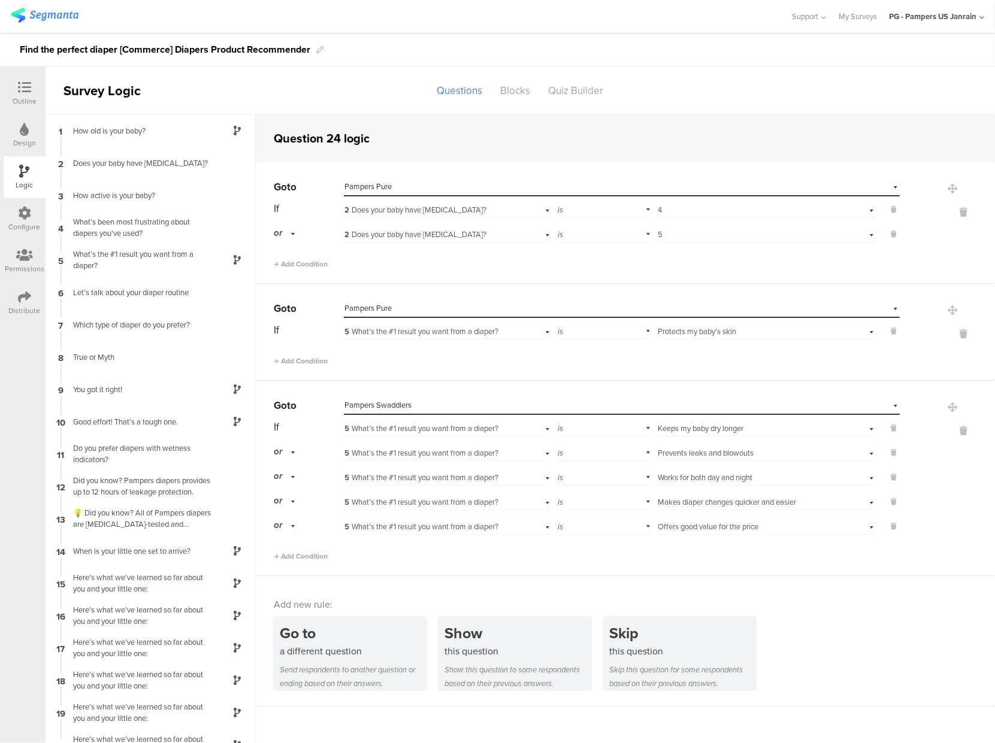
scroll to position [164, 0]
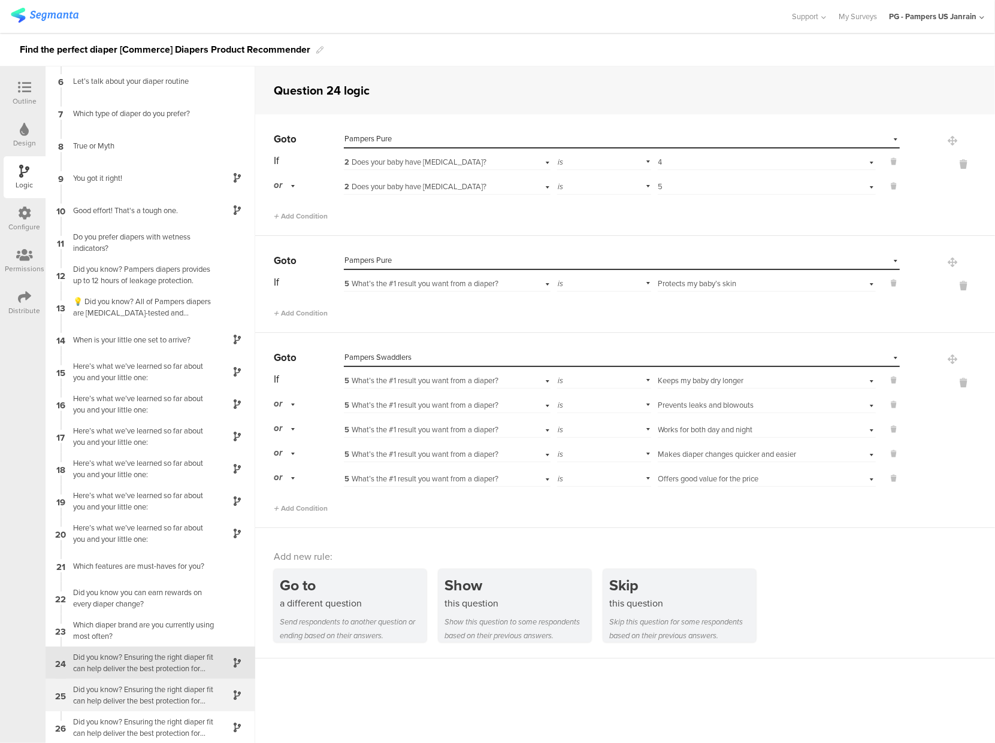
click at [135, 705] on div "Did you know? Ensuring the right diaper fit can help deliver the best protectio…" at bounding box center [141, 695] width 150 height 23
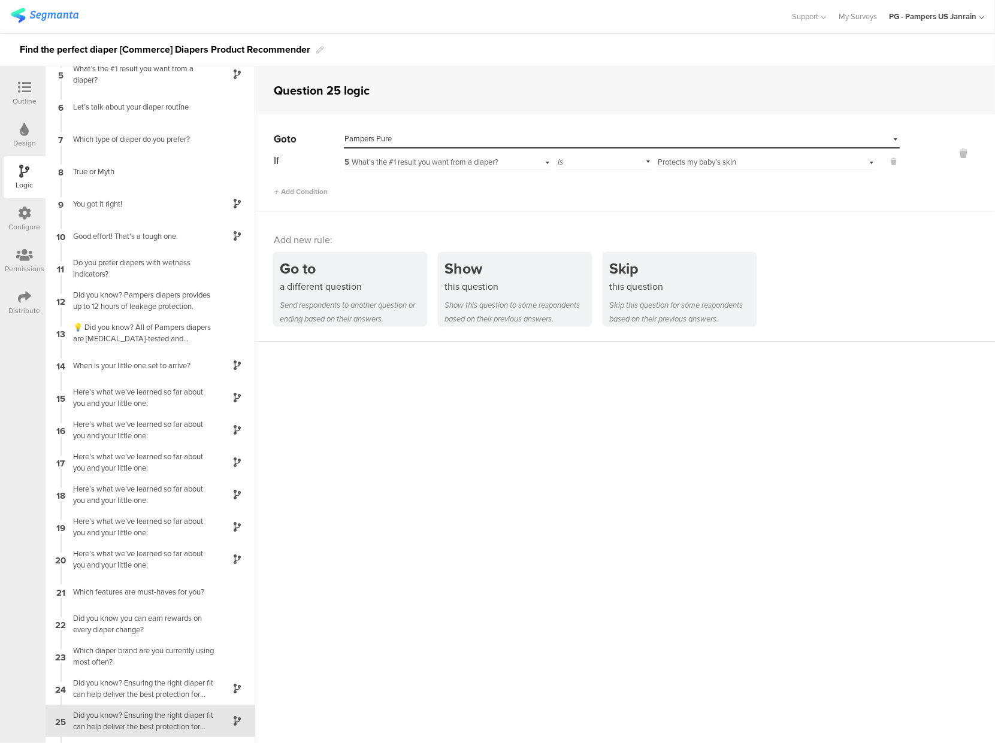
scroll to position [164, 0]
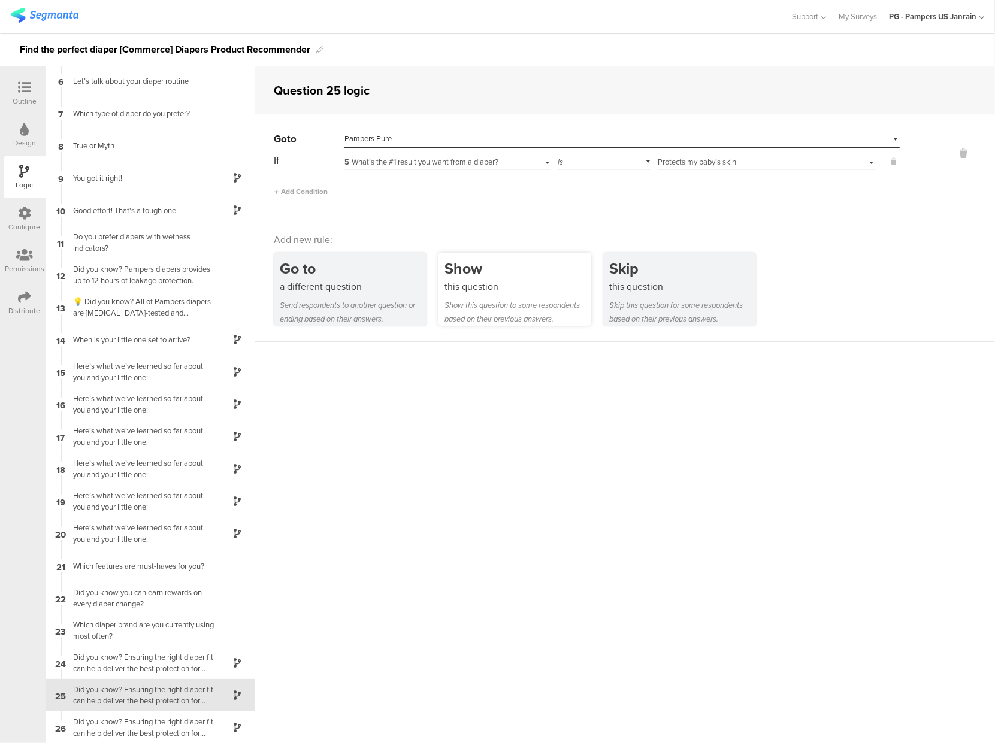
click at [469, 297] on div "Show this question Show this question to some respondents based on their previo…" at bounding box center [515, 289] width 153 height 73
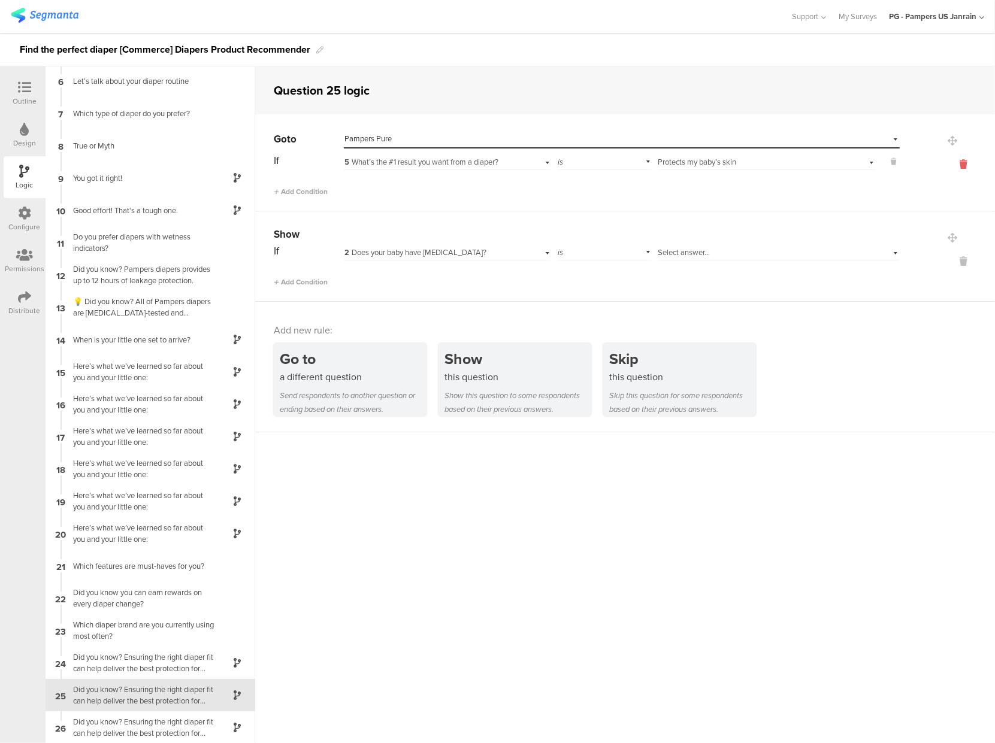
click at [955, 168] on icon at bounding box center [963, 165] width 29 height 14
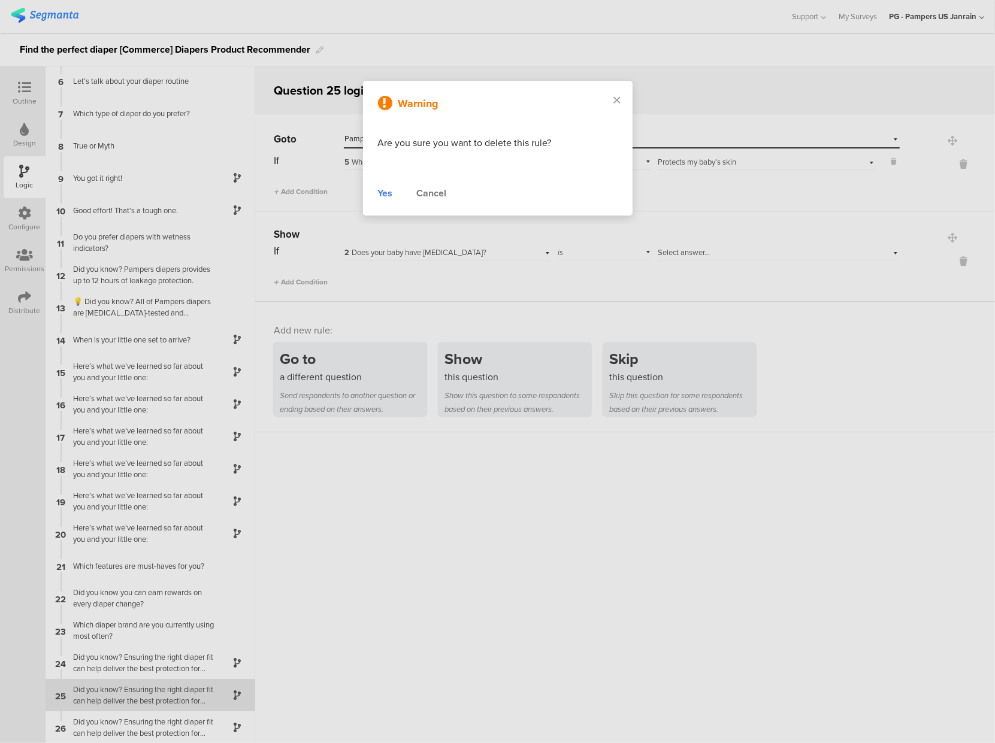
click at [382, 199] on div "Yes" at bounding box center [385, 193] width 15 height 14
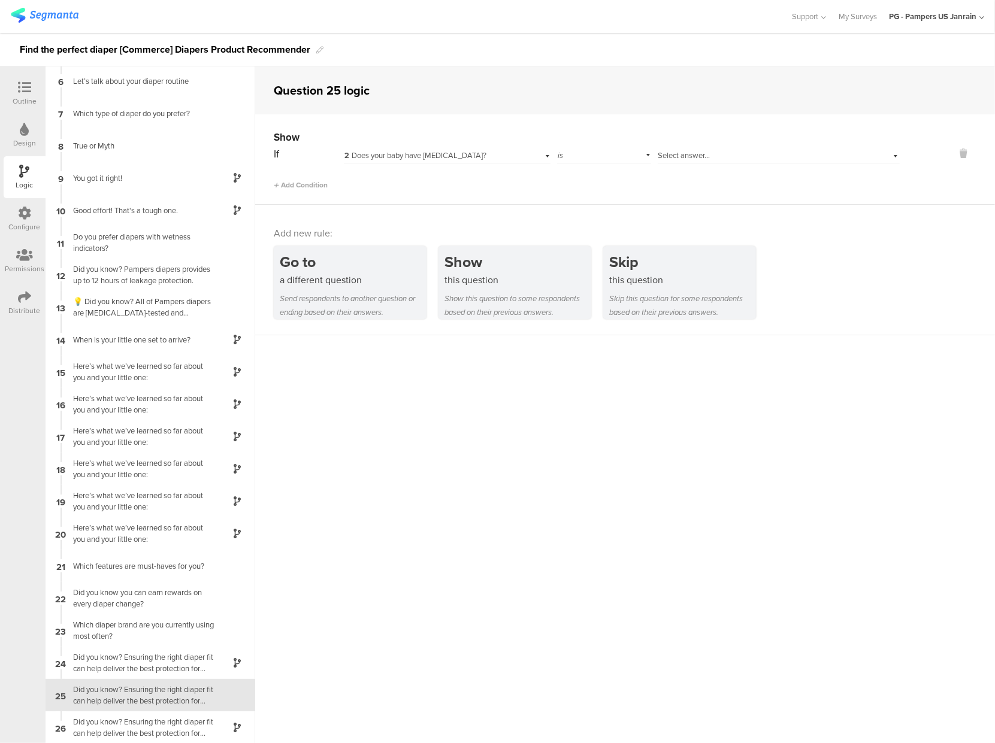
click at [472, 152] on span "2 Does your baby have [MEDICAL_DATA]?" at bounding box center [415, 155] width 142 height 11
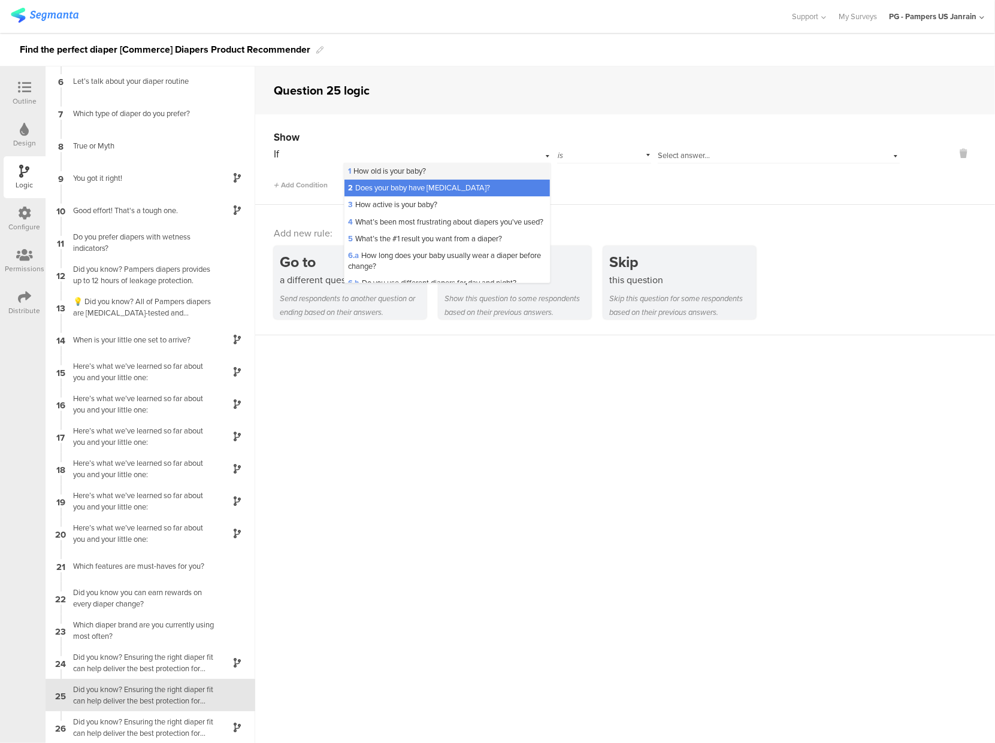
click at [451, 176] on div "1 How old is your baby?" at bounding box center [446, 171] width 205 height 17
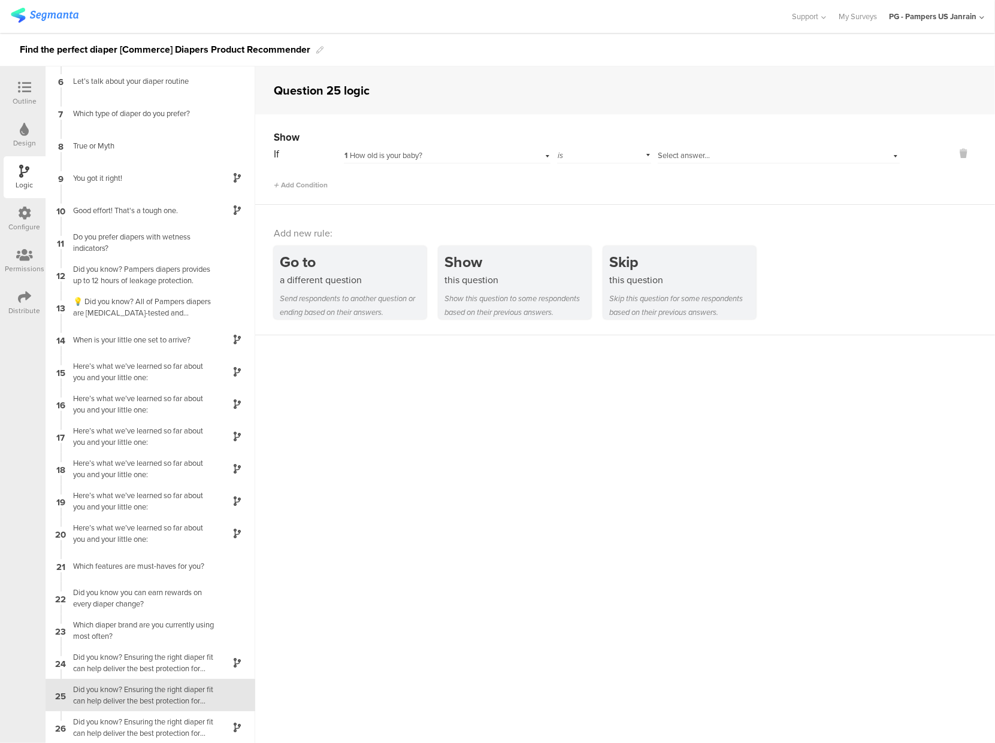
click at [686, 149] on div "Select answer..." at bounding box center [779, 154] width 242 height 19
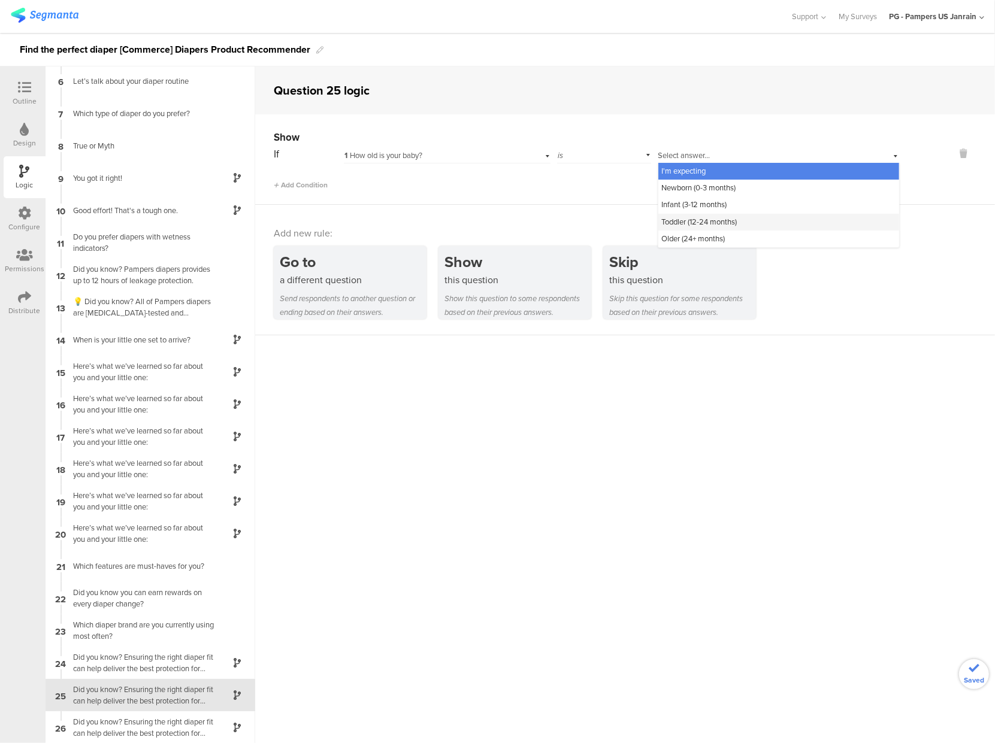
click at [683, 223] on span "Toddler (12-24 months)" at bounding box center [699, 221] width 75 height 11
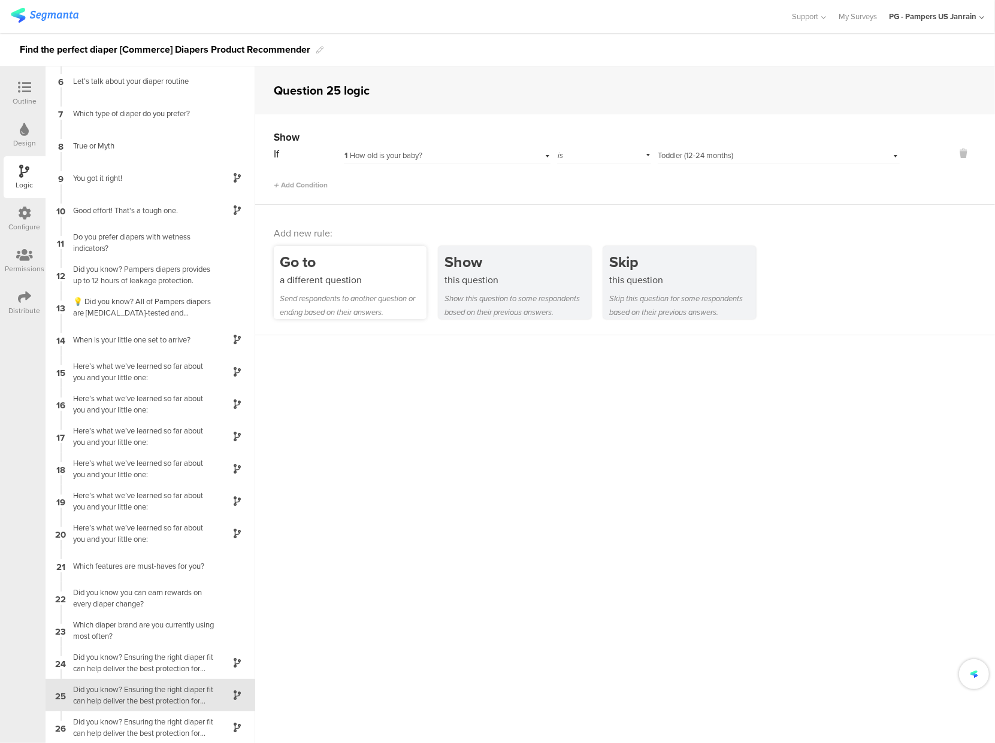
click at [353, 275] on div "a different question" at bounding box center [353, 280] width 147 height 14
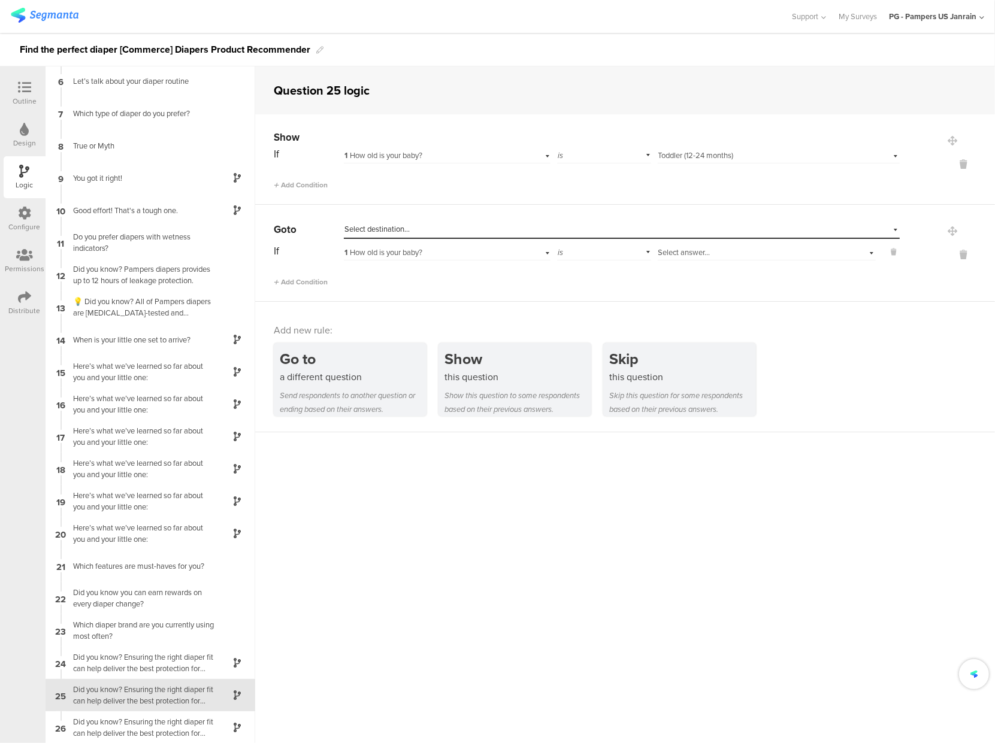
click at [394, 228] on span "Select destination..." at bounding box center [376, 228] width 65 height 11
click at [385, 229] on span "Select destination..." at bounding box center [376, 228] width 65 height 11
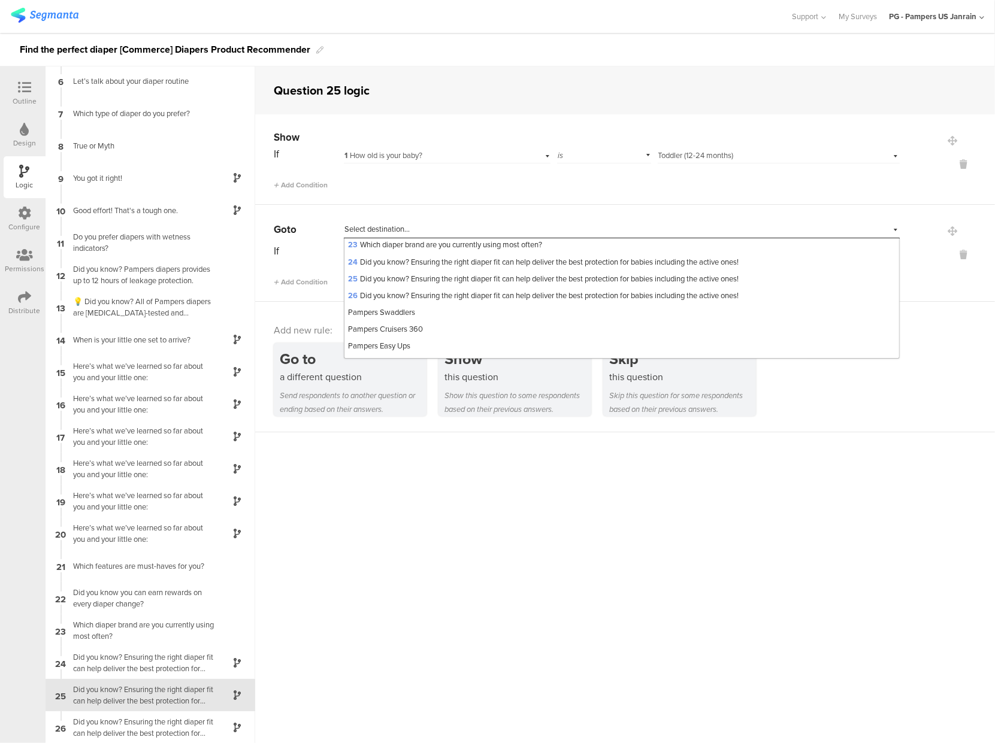
scroll to position [389, 0]
click at [388, 355] on span "Pampers Pure" at bounding box center [371, 357] width 47 height 11
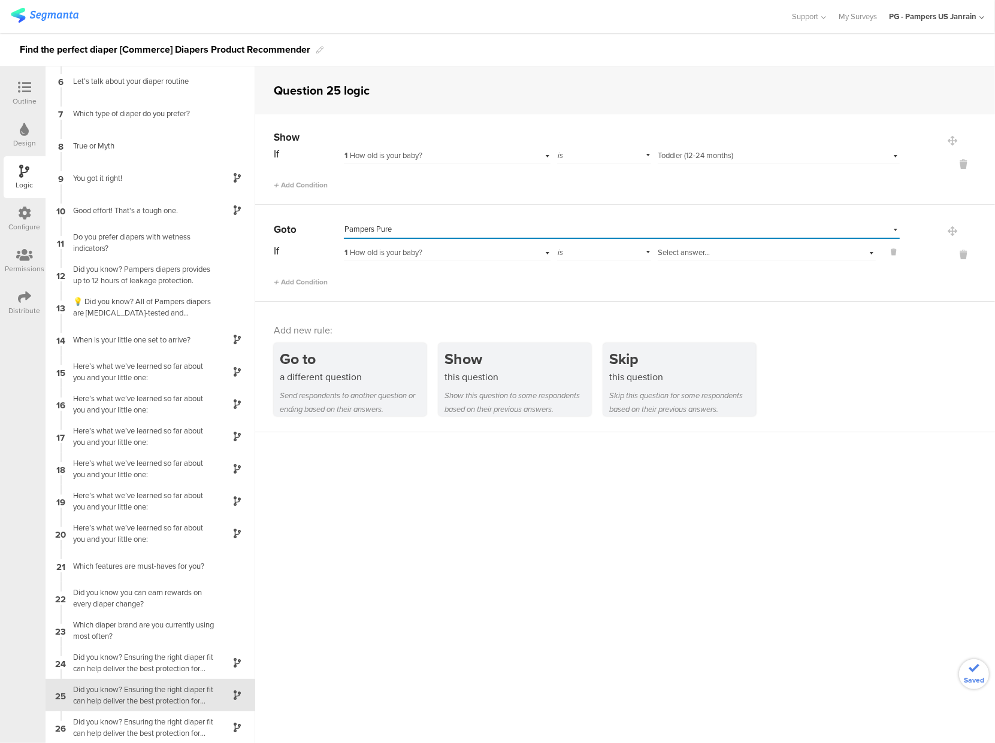
click at [673, 254] on span "Select answer..." at bounding box center [684, 252] width 52 height 11
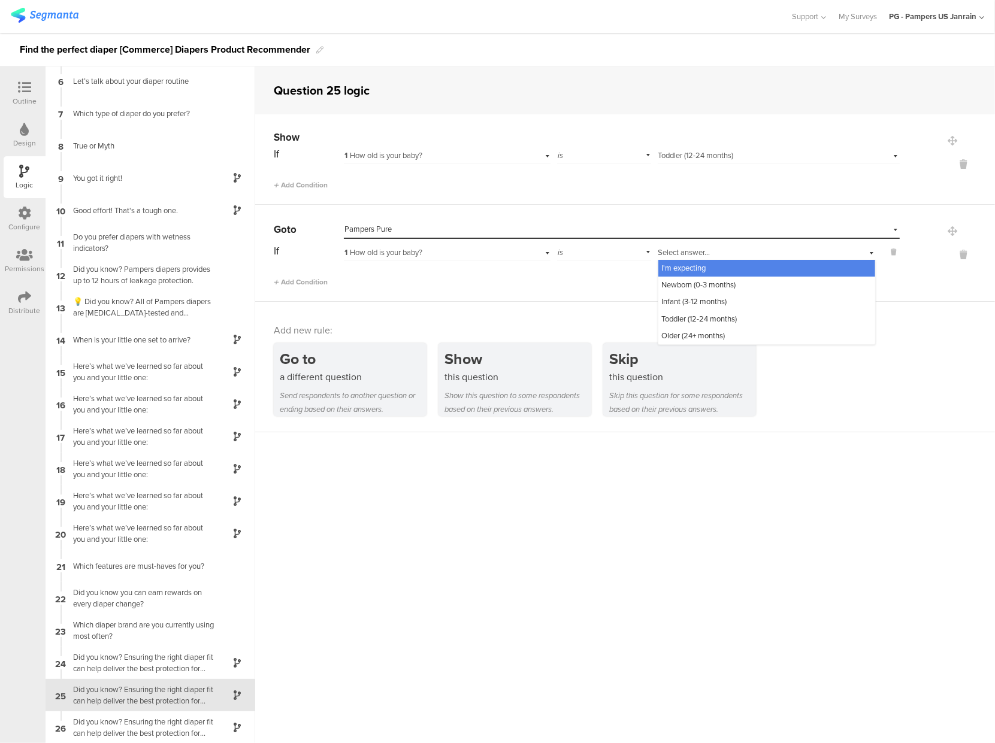
click at [385, 255] on span "1 How old is your baby?" at bounding box center [383, 252] width 78 height 11
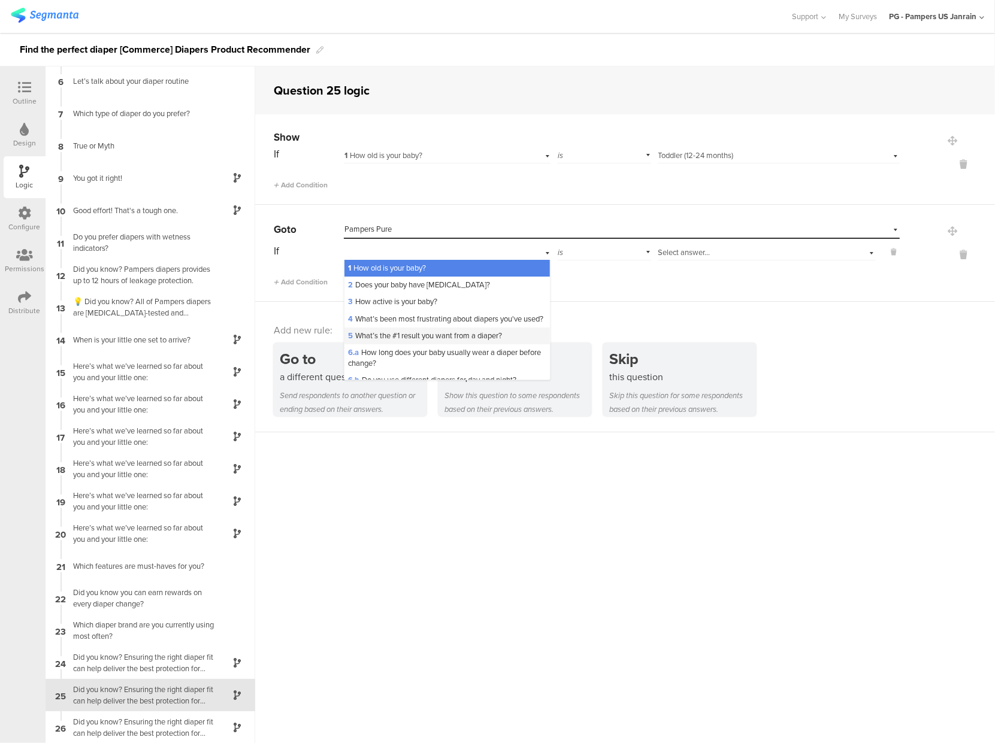
click at [392, 341] on span "5 What’s the #1 result you want from a diaper?" at bounding box center [425, 335] width 154 height 11
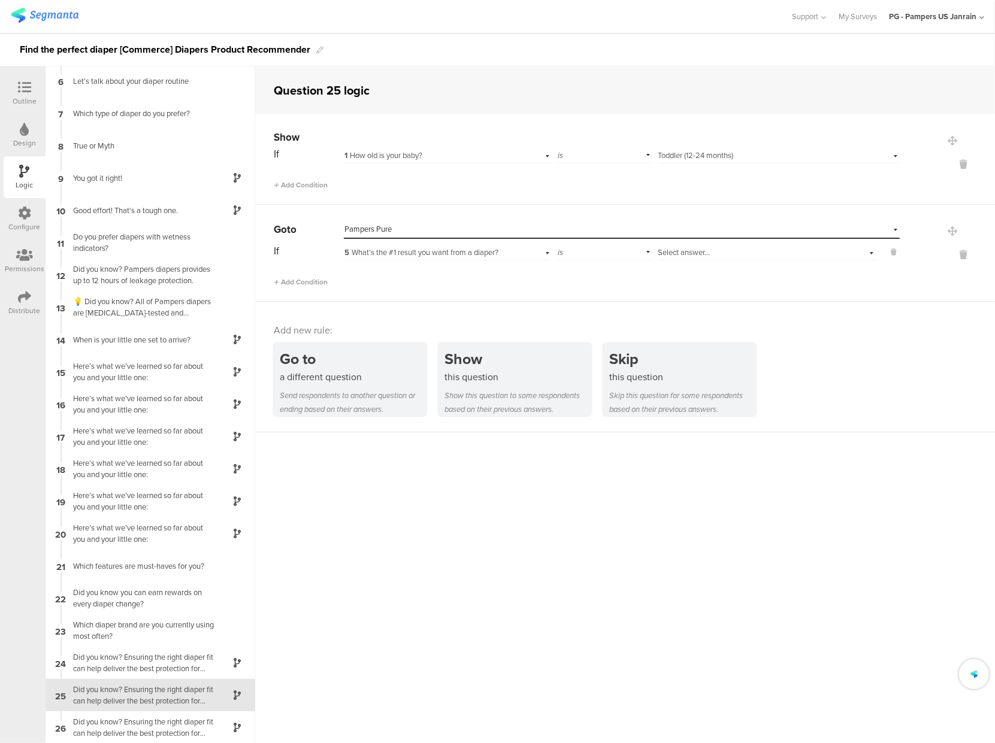
click at [666, 253] on span "Select answer..." at bounding box center [684, 252] width 52 height 11
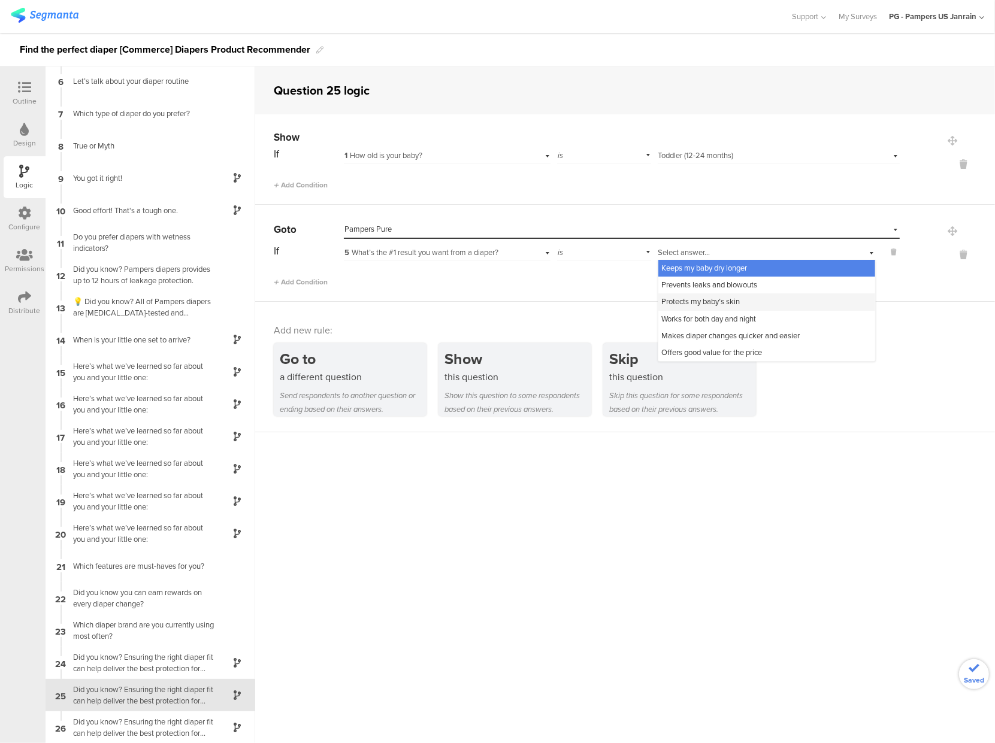
click at [675, 298] on span "Protects my baby’s skin" at bounding box center [701, 301] width 78 height 11
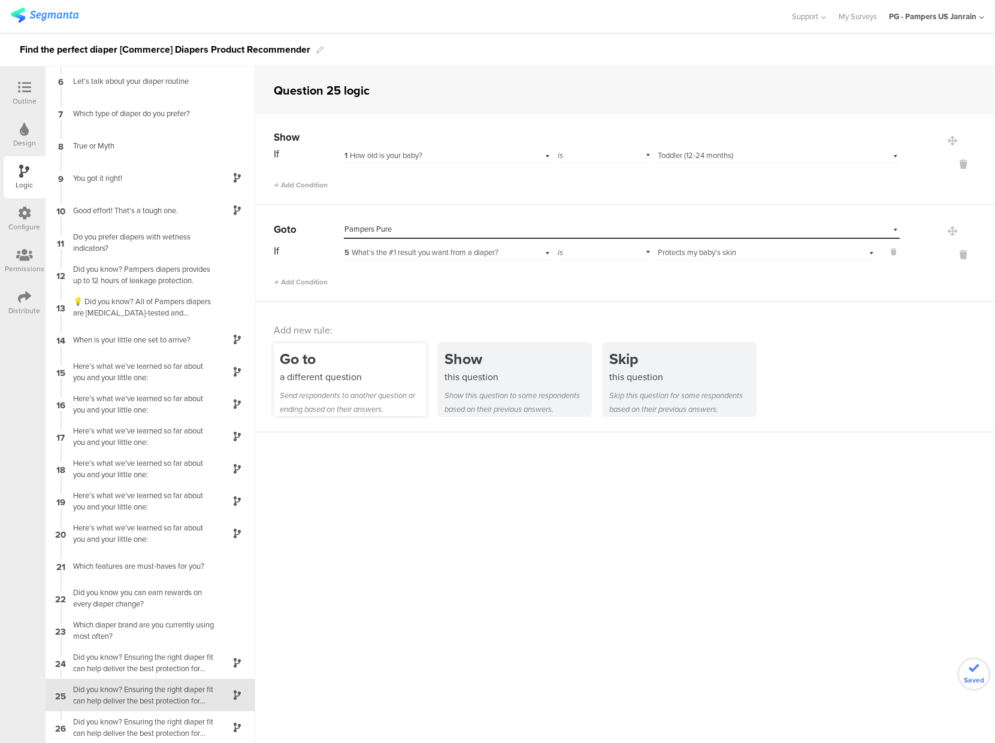
click at [342, 393] on div "Send respondents to another question or ending based on their answers." at bounding box center [353, 403] width 147 height 28
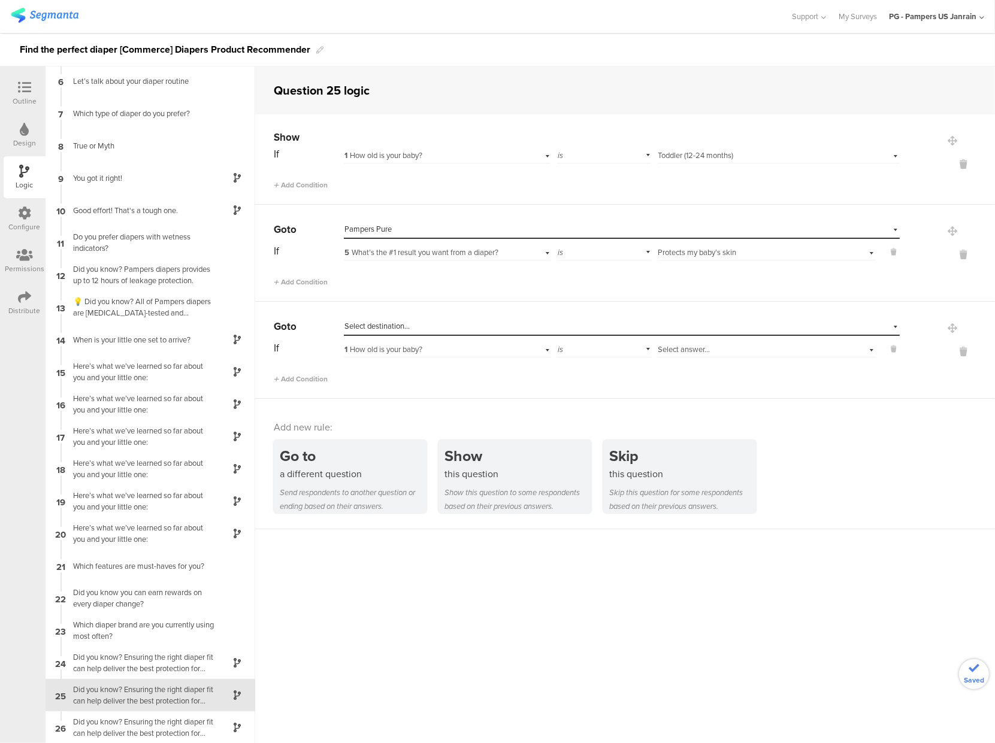
click at [384, 327] on span "Select destination..." at bounding box center [376, 326] width 65 height 11
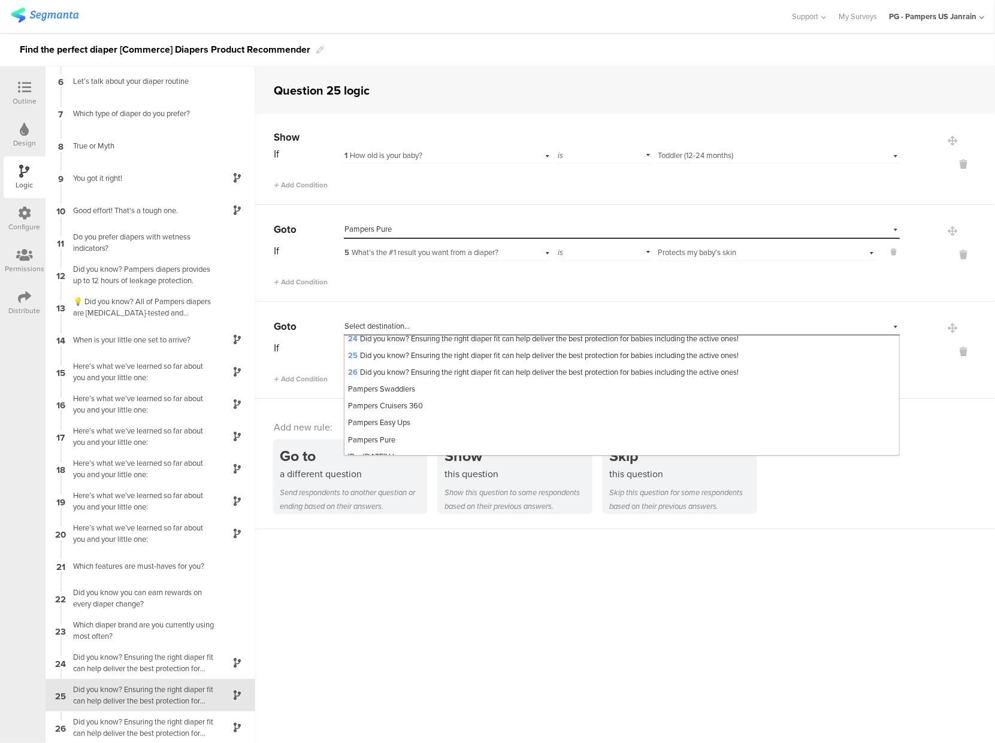
scroll to position [415, 0]
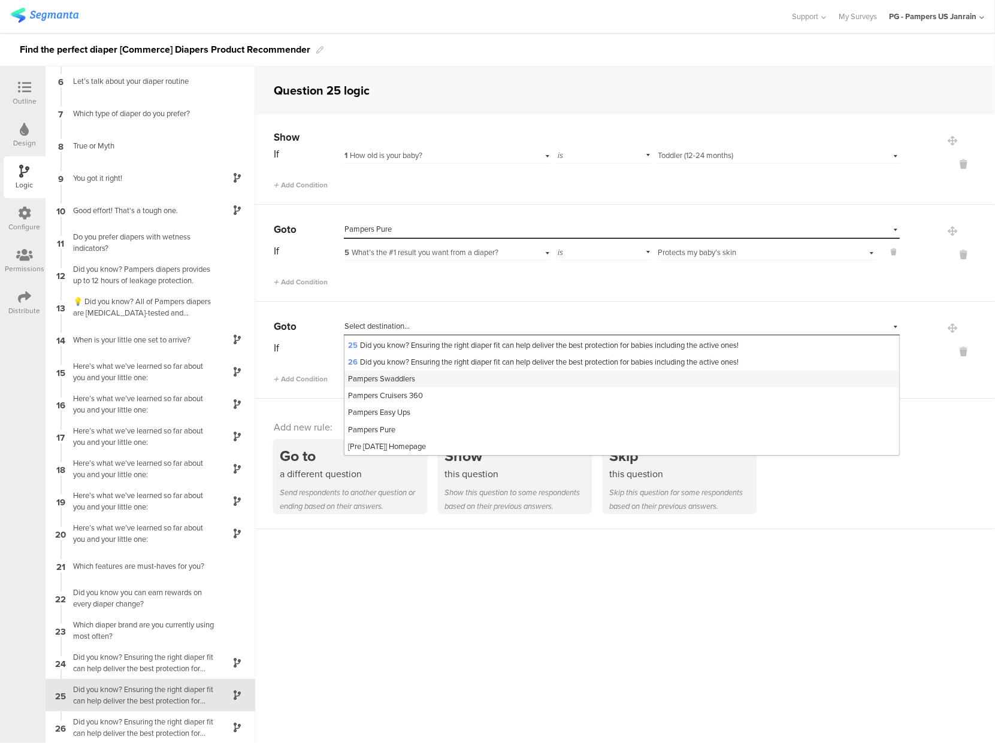
click at [383, 379] on span "Pampers Swaddlers" at bounding box center [381, 378] width 67 height 11
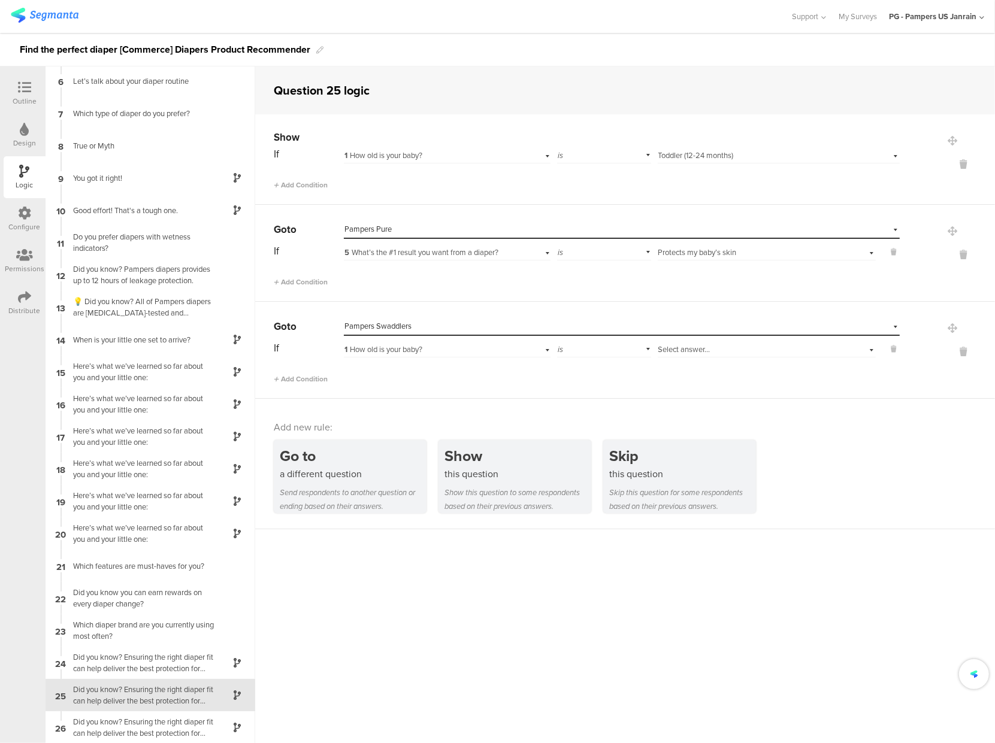
click at [494, 348] on div "1 How old is your baby?" at bounding box center [429, 349] width 171 height 11
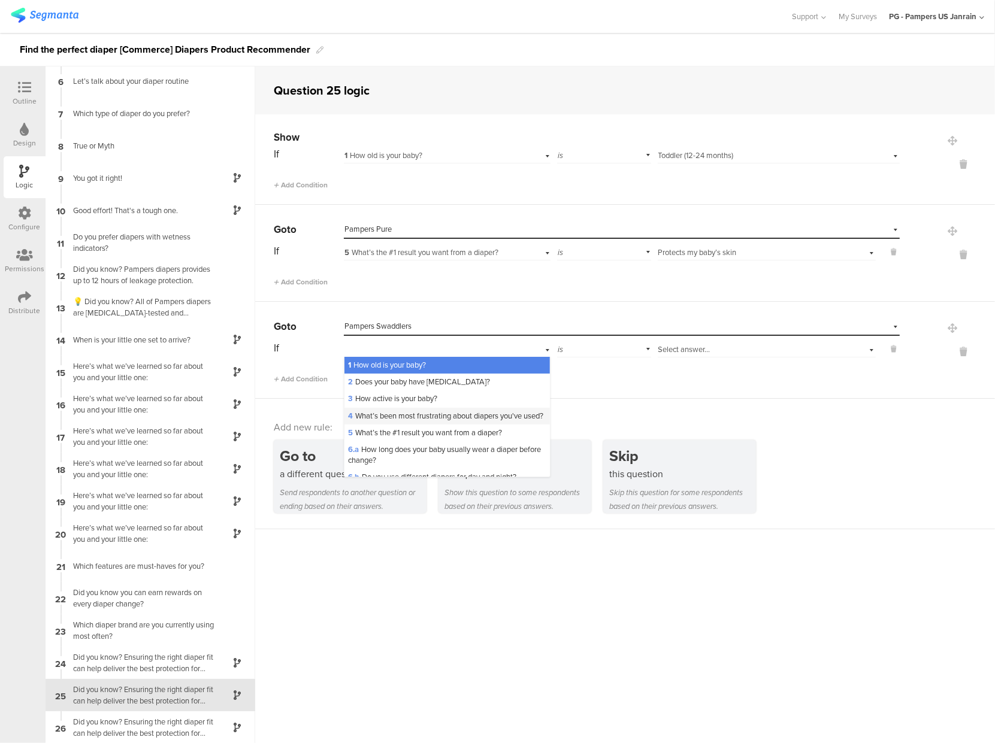
scroll to position [95, 0]
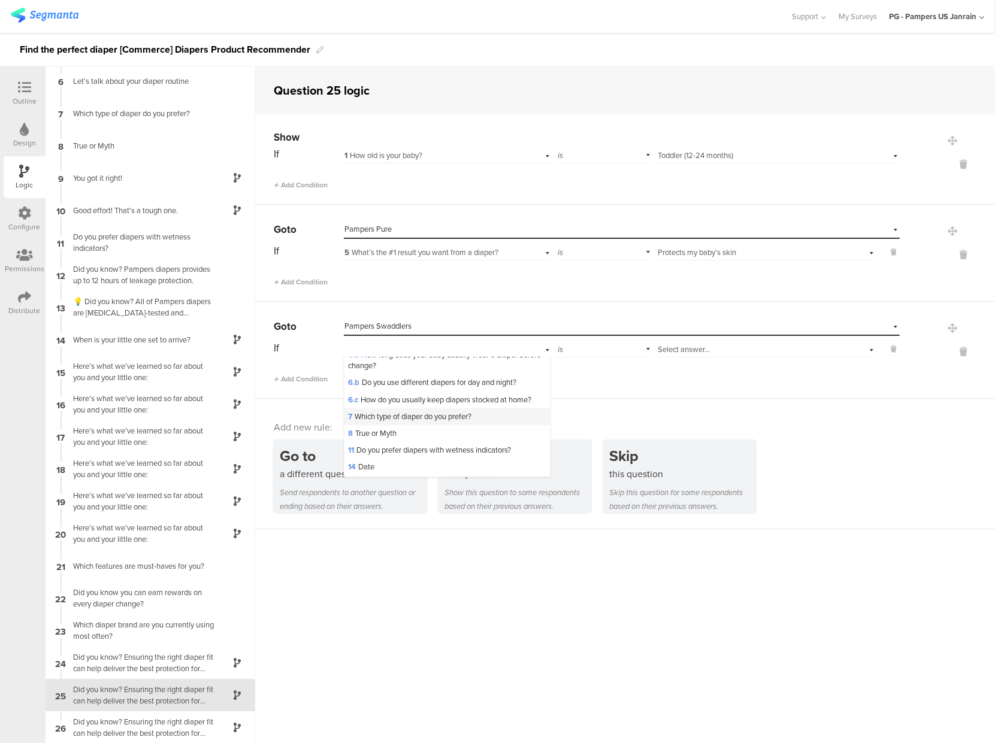
click at [430, 422] on span "7 Which type of diaper do you prefer?" at bounding box center [409, 416] width 123 height 11
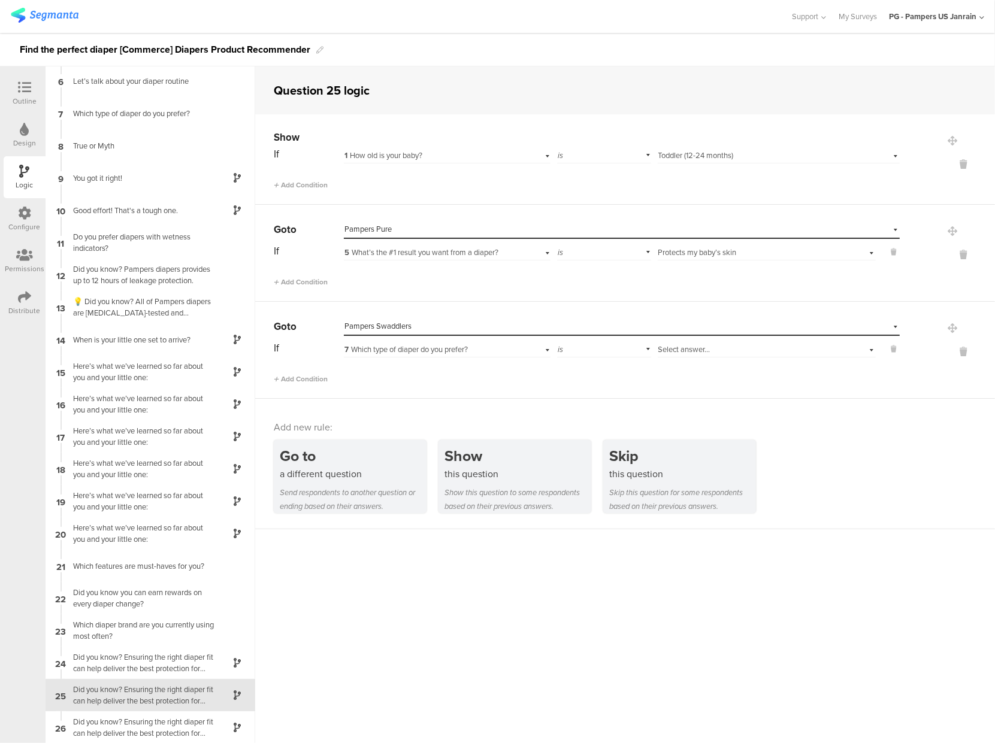
click at [685, 350] on span "Select answer..." at bounding box center [684, 349] width 52 height 11
click at [684, 363] on span "Taped Diapers" at bounding box center [686, 364] width 48 height 11
click at [337, 471] on div "a different question" at bounding box center [353, 474] width 147 height 14
click at [376, 422] on div "Add new rule:" at bounding box center [626, 428] width 704 height 14
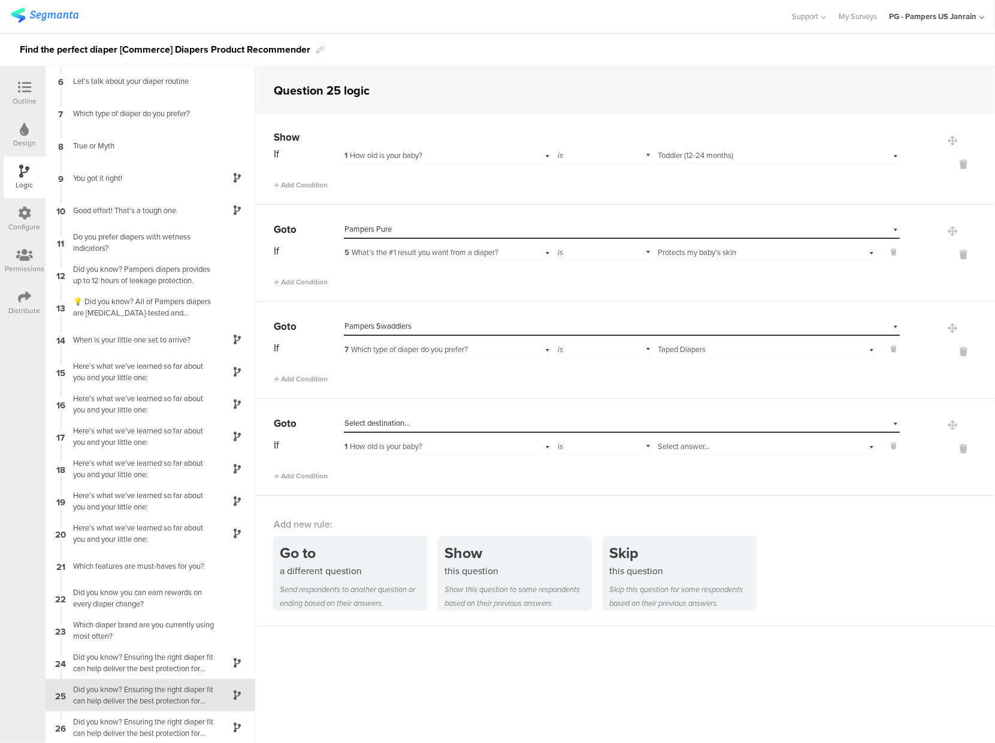
click at [376, 422] on span "Select destination..." at bounding box center [376, 423] width 65 height 11
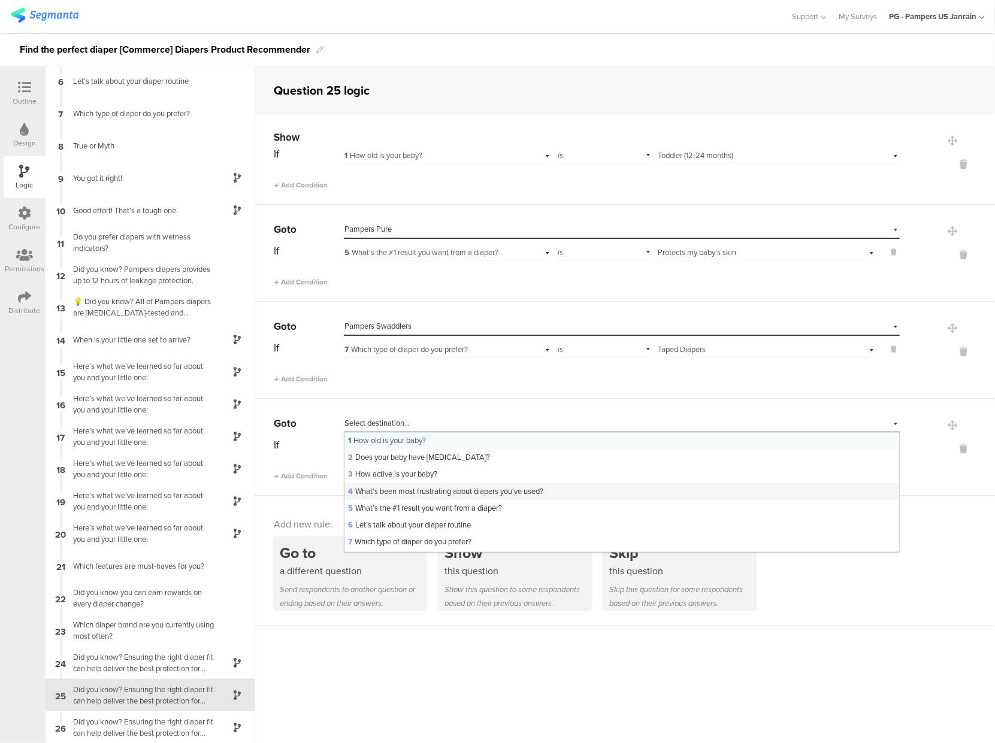
scroll to position [415, 0]
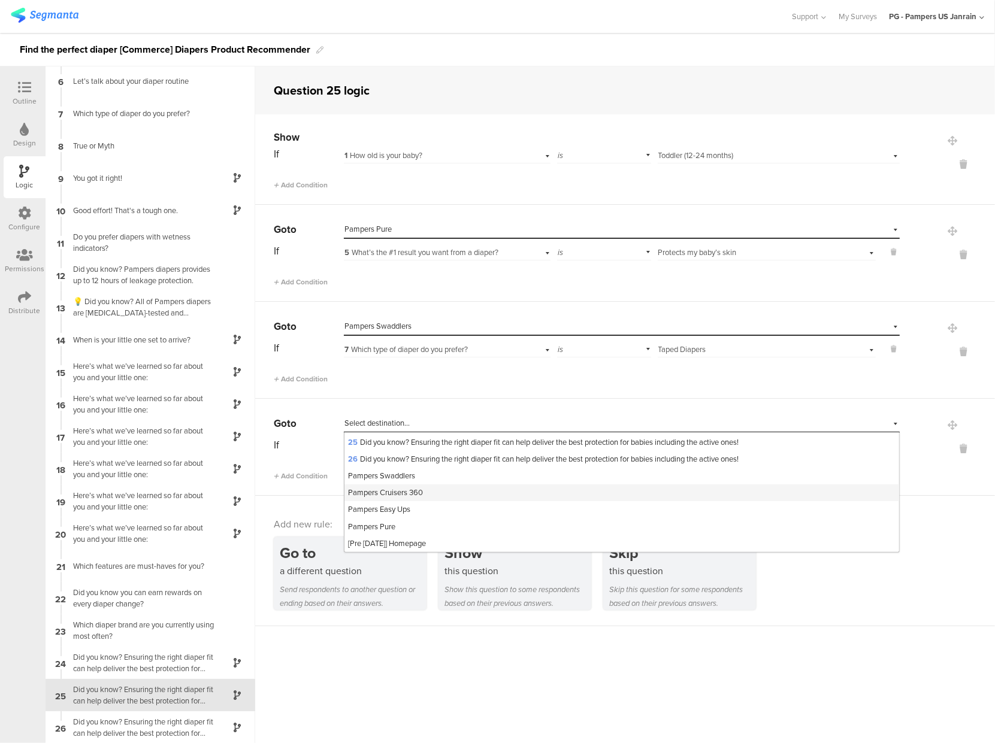
click at [387, 491] on span "Pampers Cruisers 360" at bounding box center [385, 492] width 75 height 11
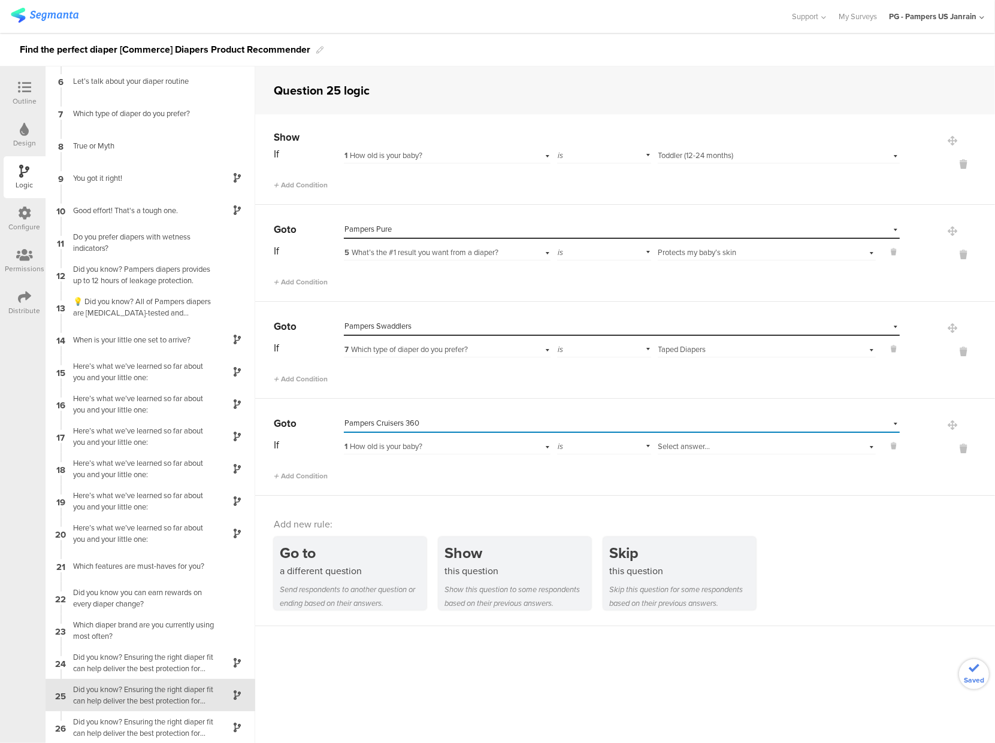
click at [569, 446] on div "is" at bounding box center [604, 445] width 94 height 19
click at [483, 469] on div "Add Condition" at bounding box center [587, 471] width 626 height 21
click at [503, 450] on div "1 How old is your baby?" at bounding box center [429, 447] width 171 height 11
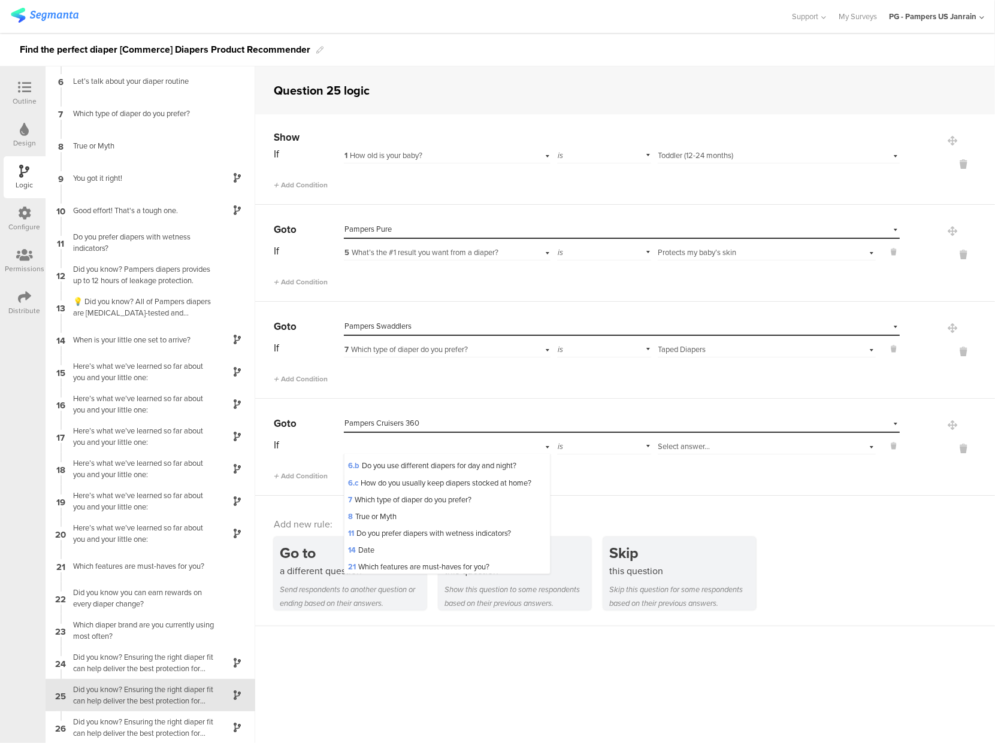
scroll to position [112, 0]
click at [441, 502] on span "7 Which type of diaper do you prefer?" at bounding box center [409, 496] width 123 height 11
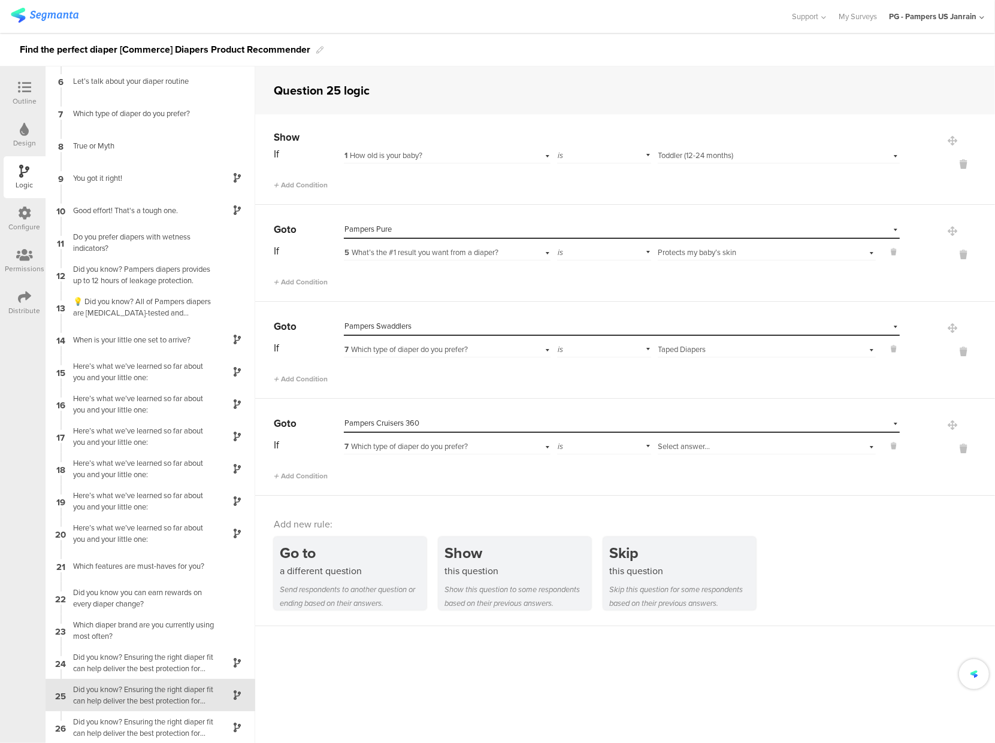
click at [684, 445] on span "Select answer..." at bounding box center [684, 446] width 52 height 11
click at [682, 479] on span "Pull On Diaper Pants" at bounding box center [696, 478] width 69 height 11
click at [156, 660] on div "Did you know? Ensuring the right diaper fit can help deliver the best protectio…" at bounding box center [141, 663] width 150 height 23
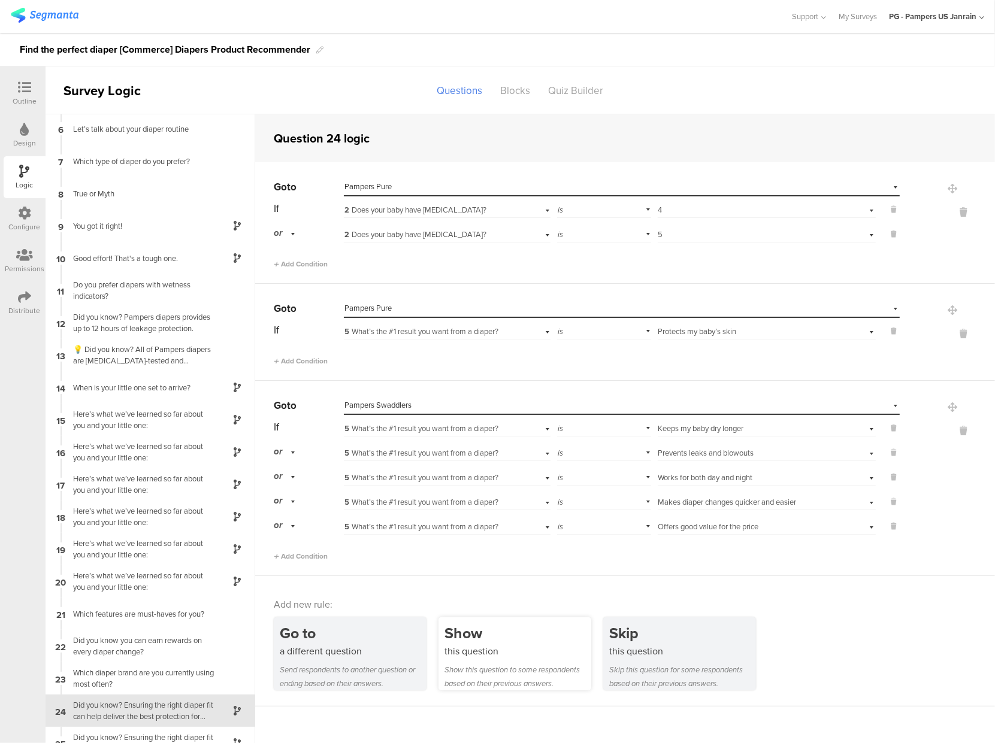
click at [513, 669] on div "Show this question to some respondents based on their previous answers." at bounding box center [518, 677] width 147 height 28
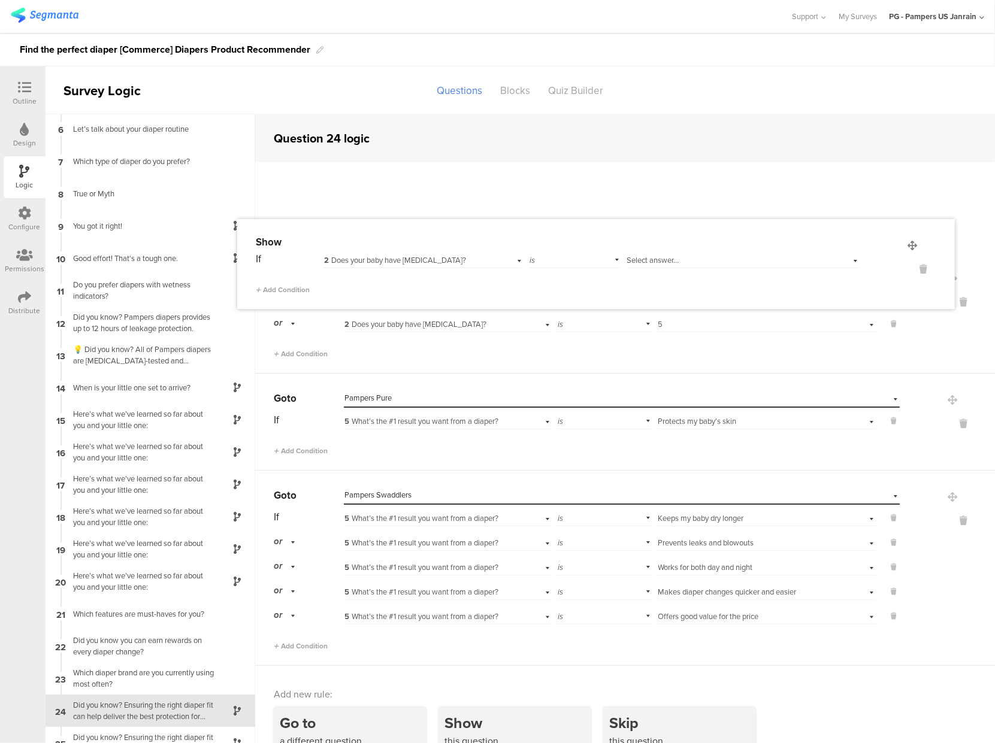
drag, startPoint x: 931, startPoint y: 601, endPoint x: 913, endPoint y: 244, distance: 356.9
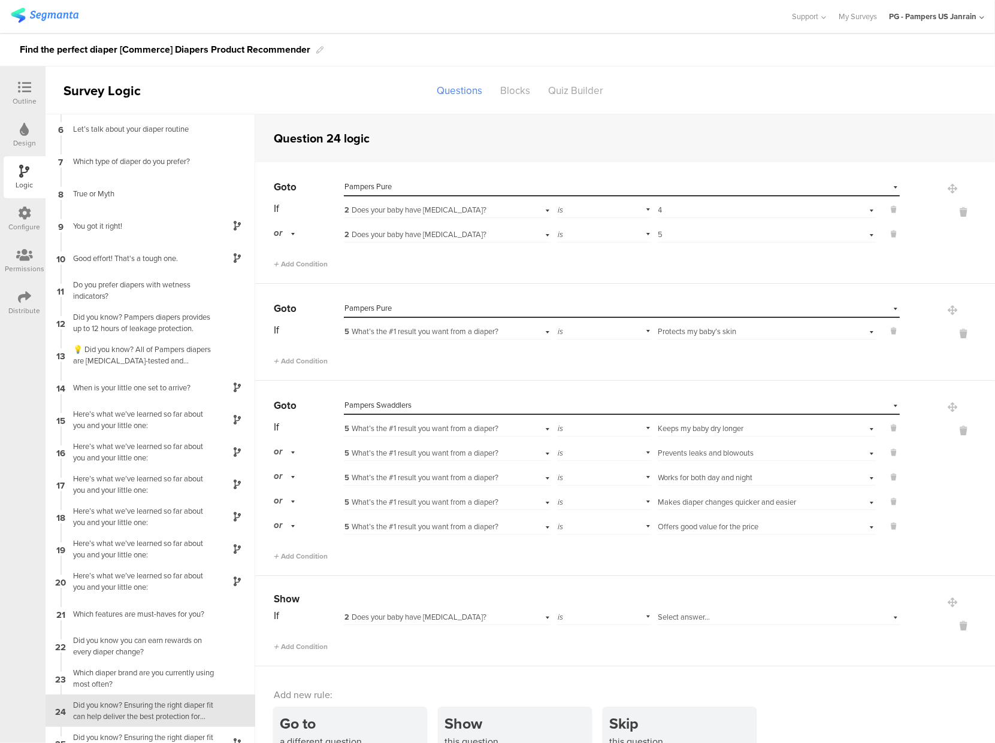
click at [470, 619] on span "2 Does your baby have [MEDICAL_DATA]?" at bounding box center [415, 617] width 142 height 11
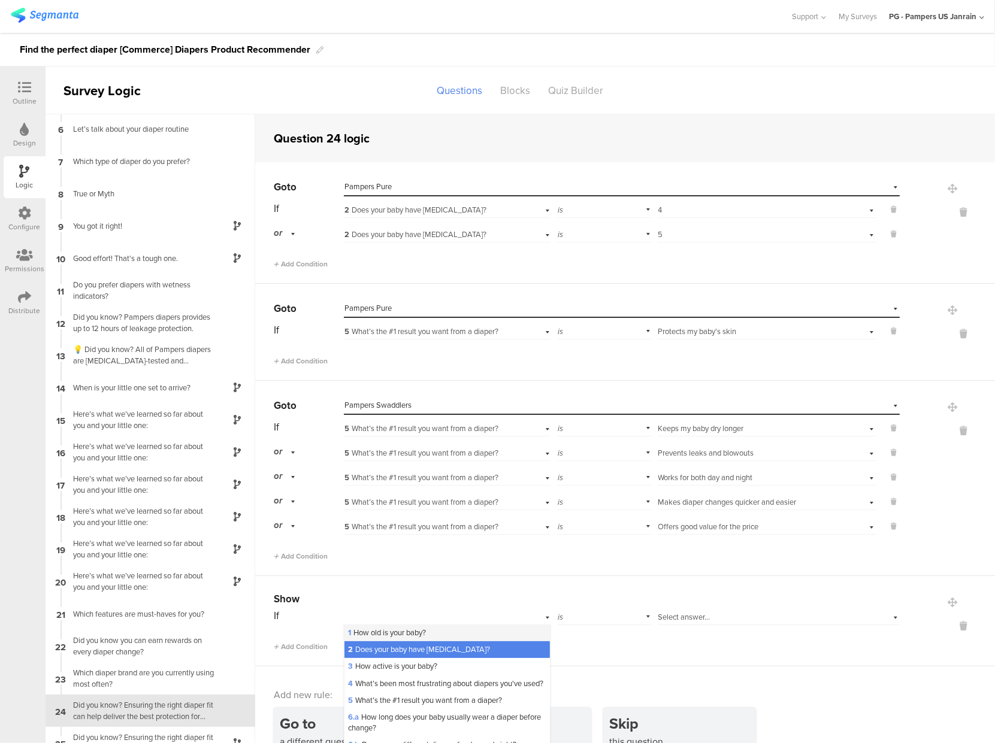
click at [446, 636] on div "1 How old is your baby?" at bounding box center [446, 633] width 205 height 17
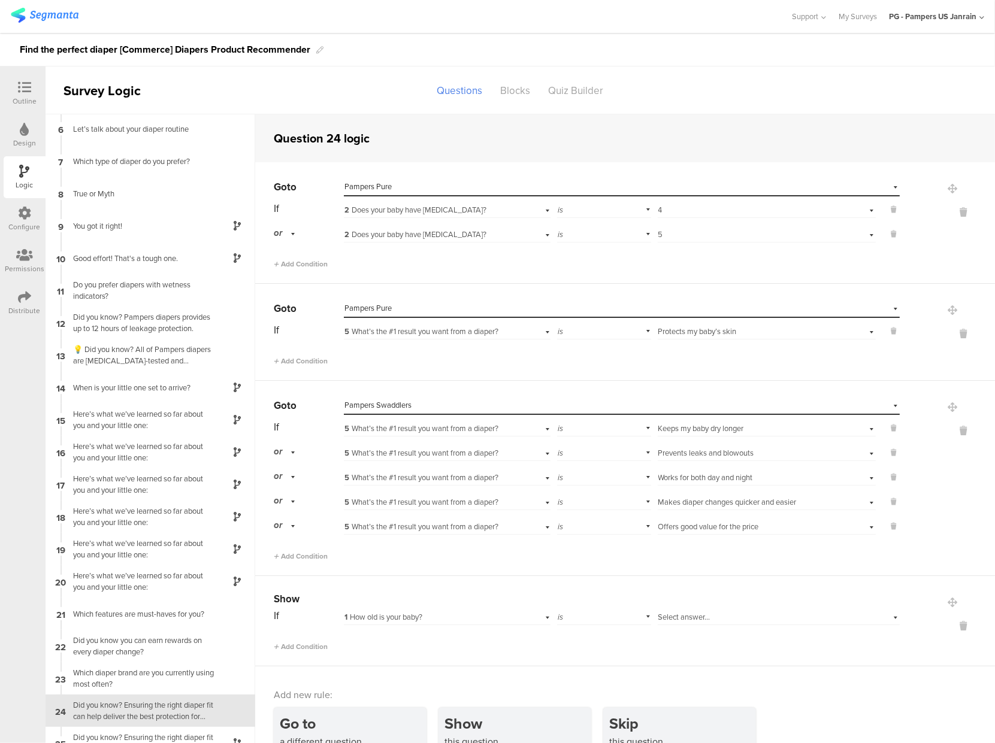
click at [677, 615] on span "Select answer..." at bounding box center [684, 617] width 52 height 11
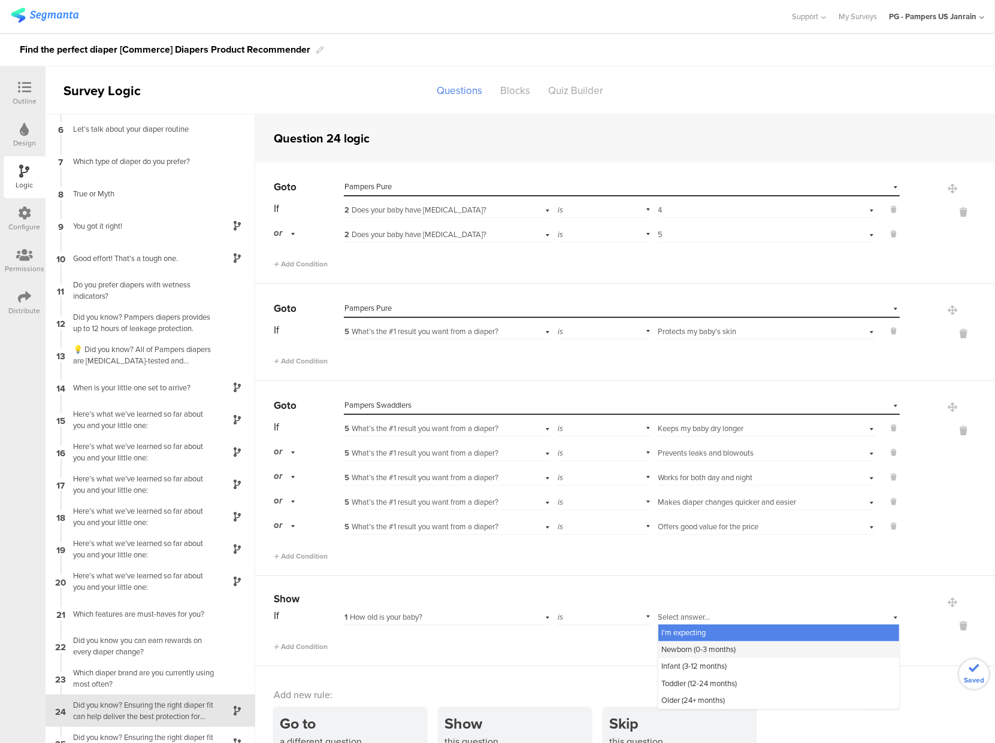
click at [682, 649] on span "Newborn (0-3 months)" at bounding box center [699, 649] width 74 height 11
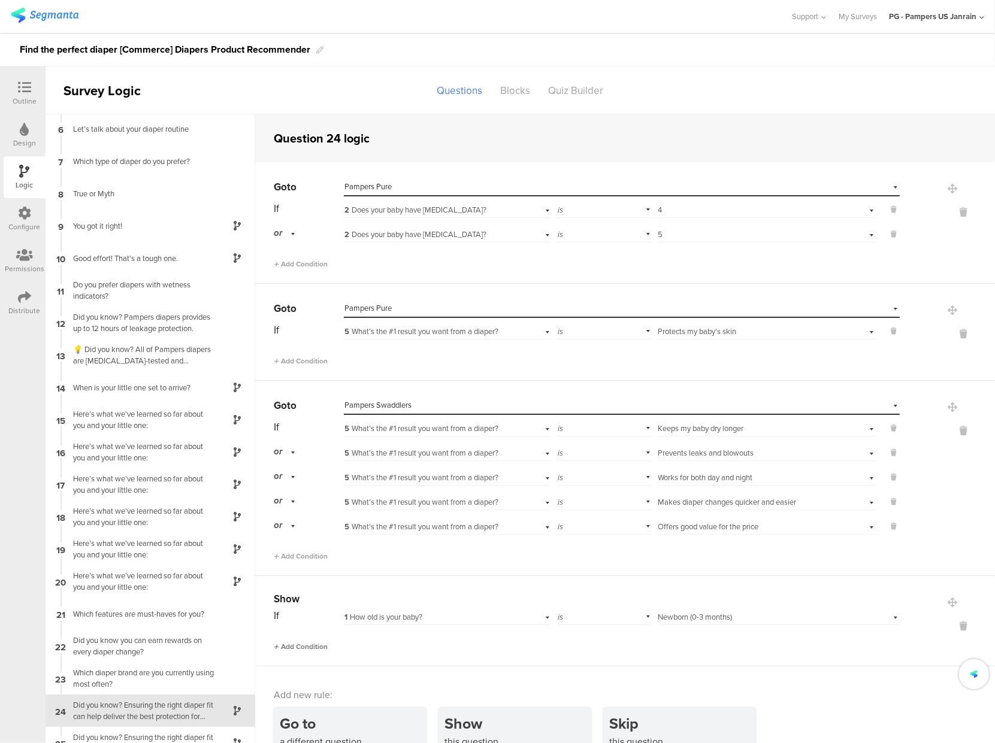
click at [303, 646] on span "Add Condition" at bounding box center [301, 647] width 54 height 11
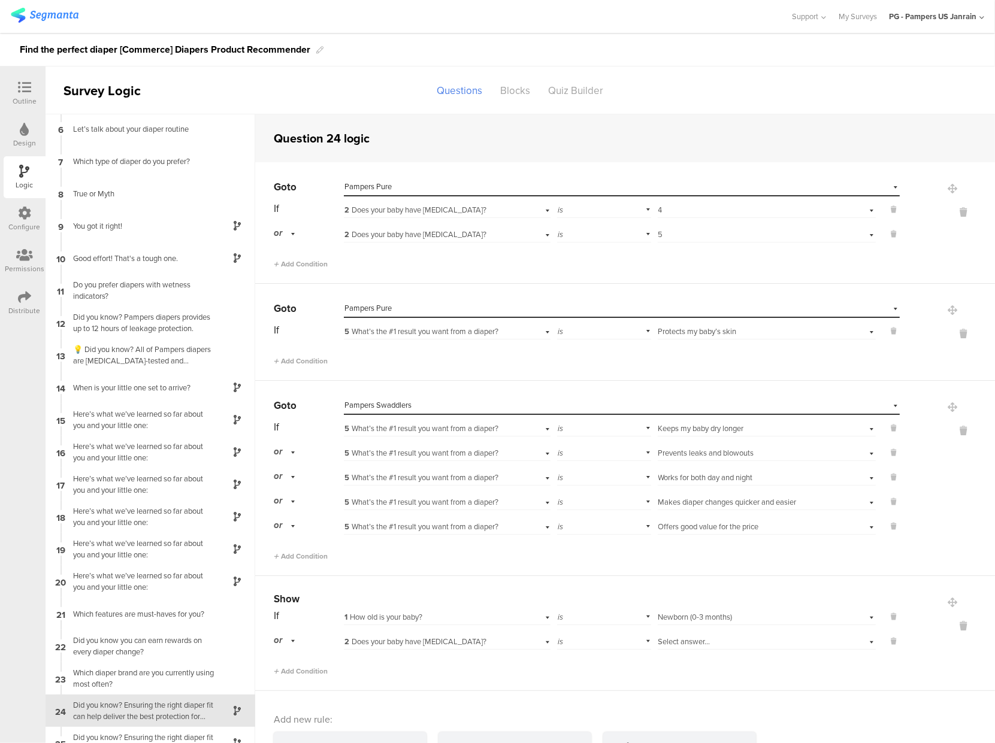
click at [669, 640] on span "Select answer..." at bounding box center [684, 641] width 52 height 11
click at [501, 631] on div "2 Does your baby have [MEDICAL_DATA]?" at bounding box center [447, 640] width 207 height 19
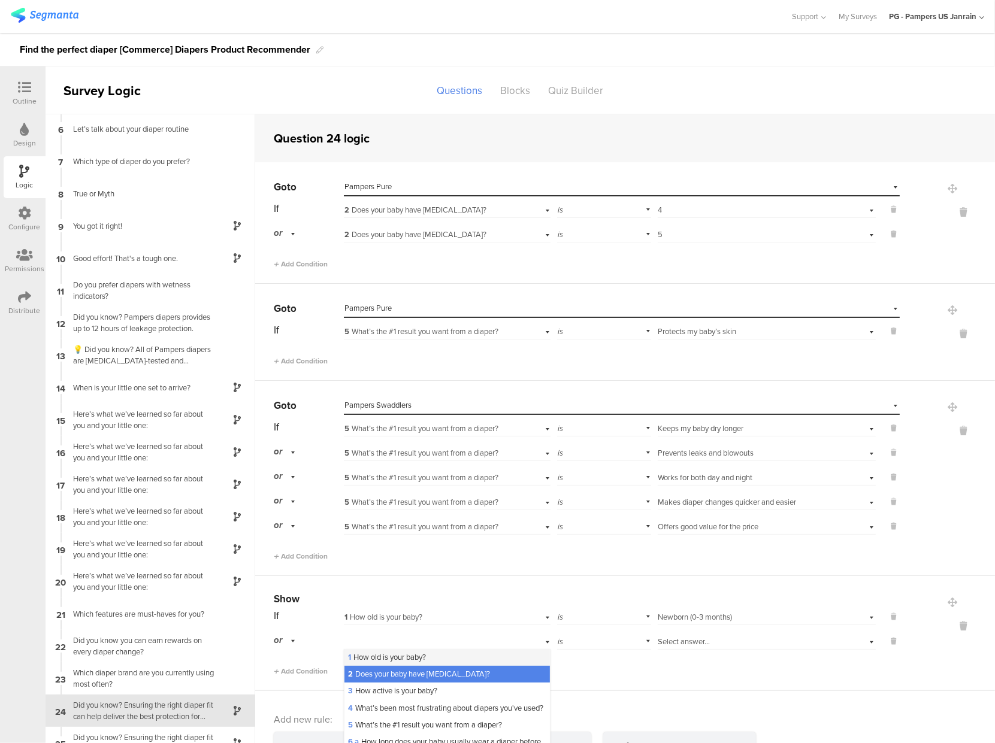
click at [455, 661] on div "1 How old is your baby?" at bounding box center [446, 657] width 205 height 17
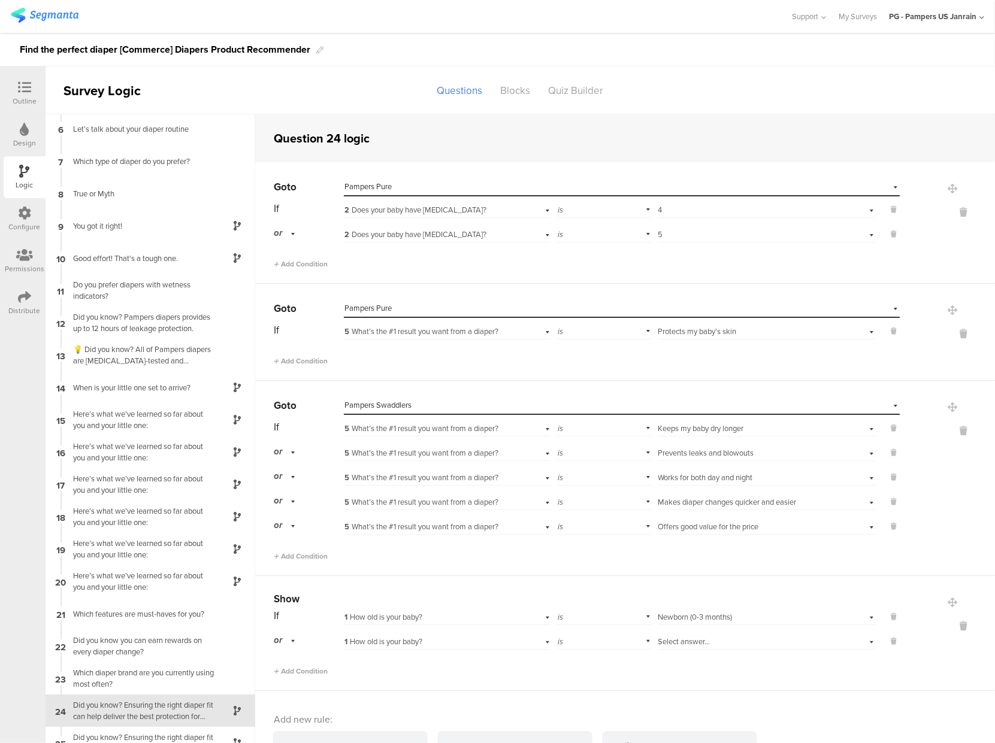
click at [687, 642] on span "Select answer..." at bounding box center [684, 641] width 52 height 11
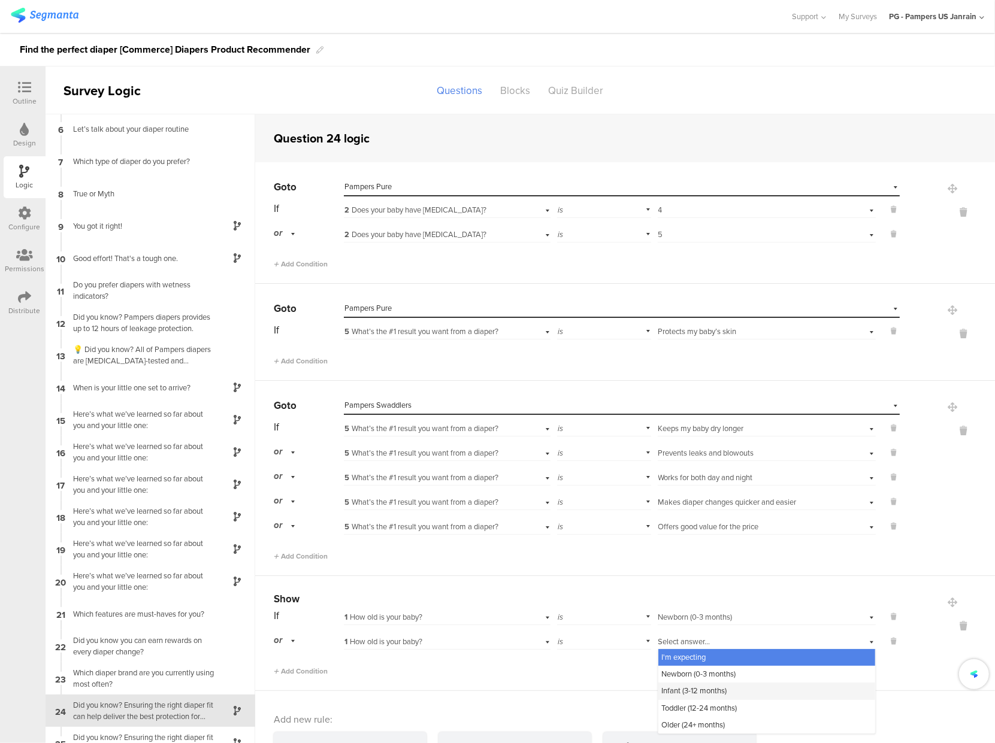
click at [677, 695] on span "Infant (3-12 months)" at bounding box center [694, 690] width 65 height 11
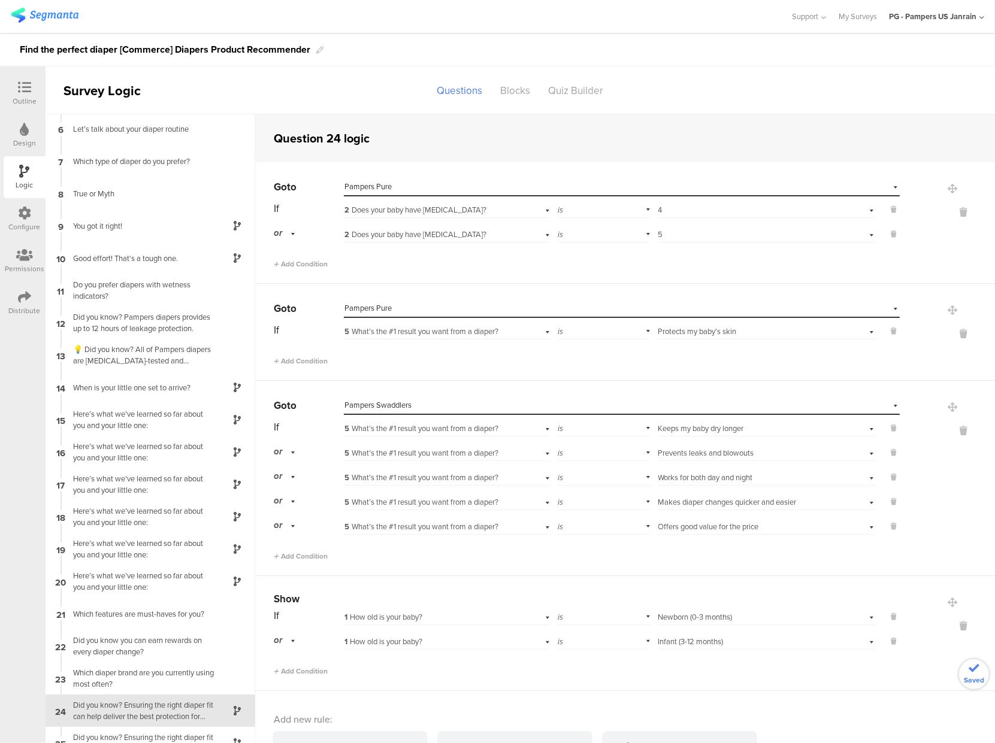
click at [592, 679] on div "Show If 1 How old is your baby? is Select answer... Newborn (0-3 months) or 1 H…" at bounding box center [625, 633] width 740 height 115
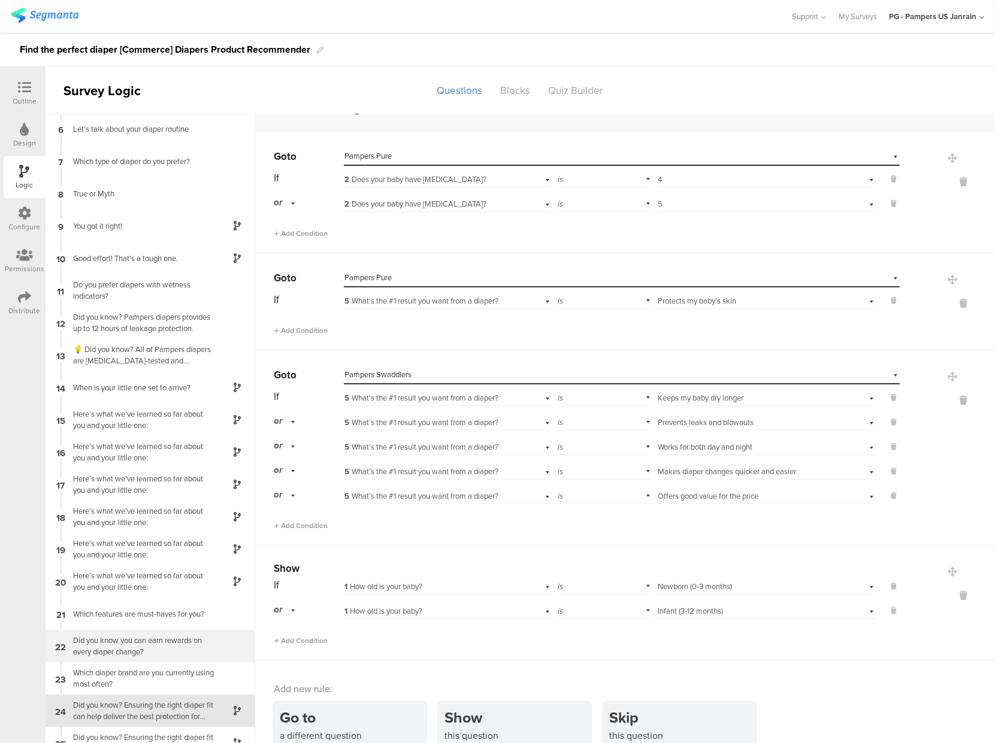
scroll to position [48, 0]
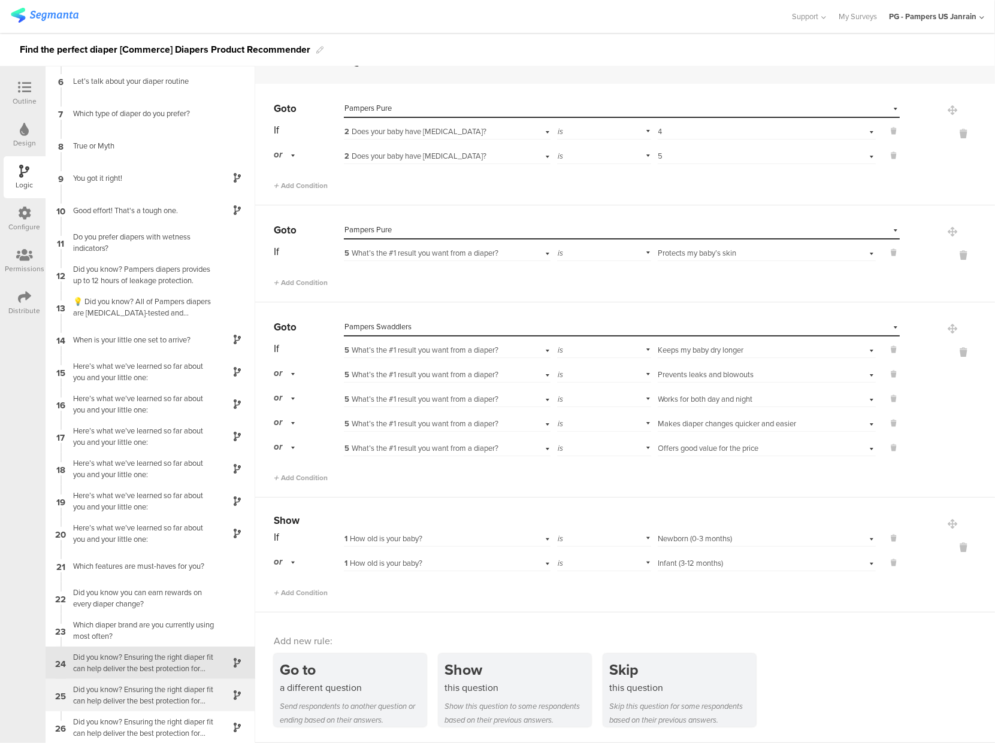
click at [159, 697] on div "Did you know? Ensuring the right diaper fit can help deliver the best protectio…" at bounding box center [141, 695] width 150 height 23
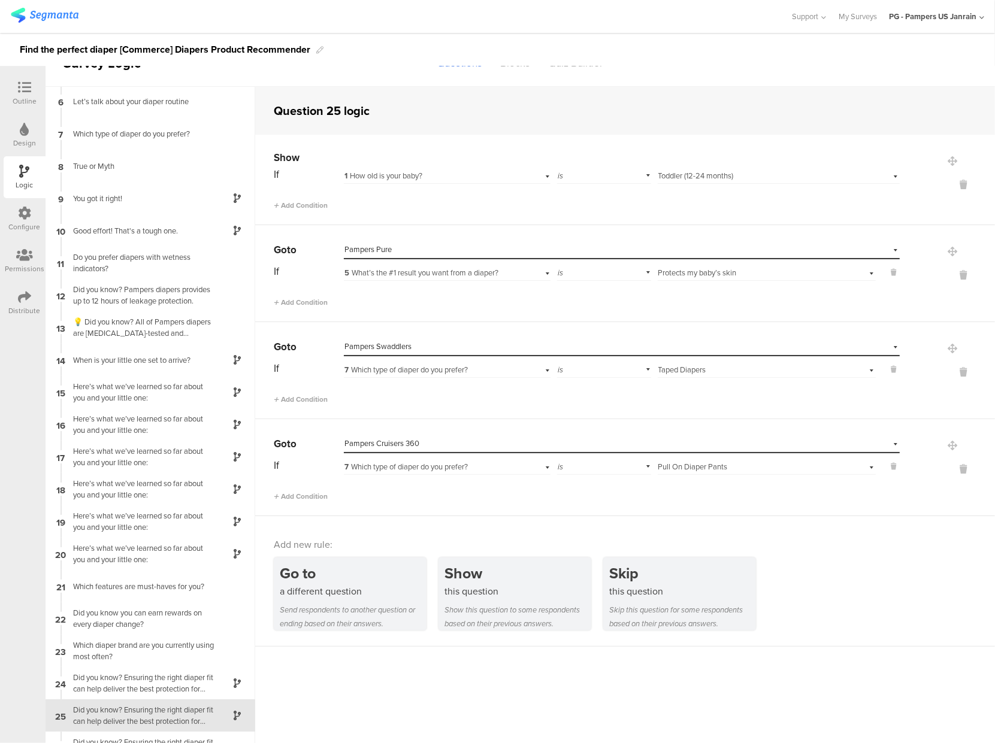
scroll to position [48, 0]
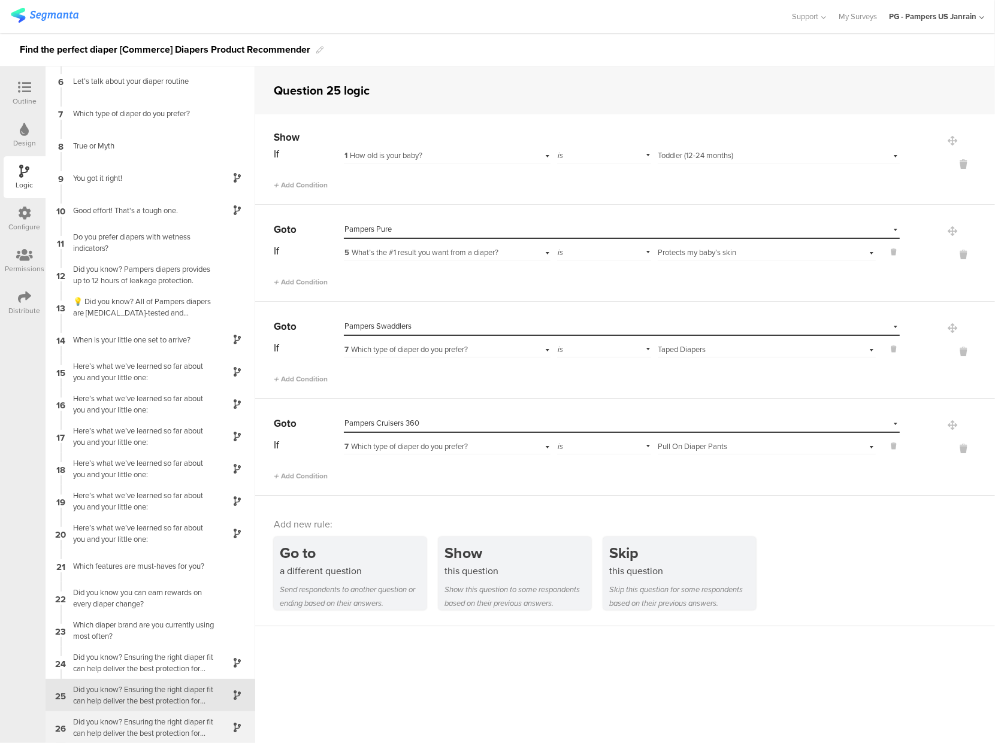
click at [120, 719] on div "Did you know? Ensuring the right diaper fit can help deliver the best protectio…" at bounding box center [141, 727] width 150 height 23
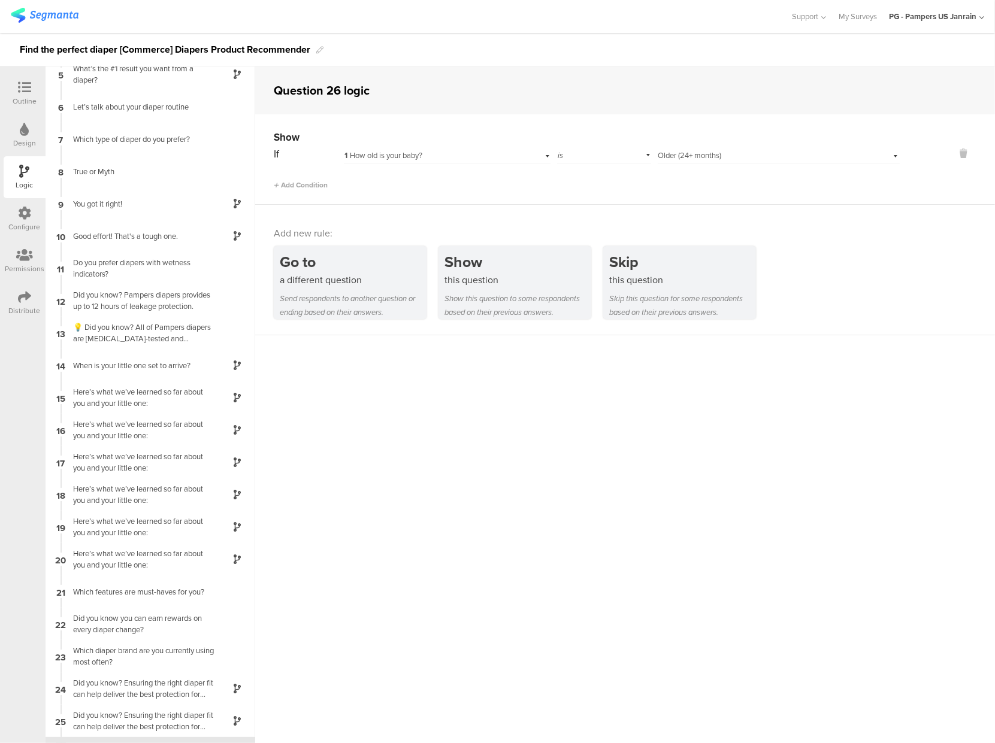
scroll to position [164, 0]
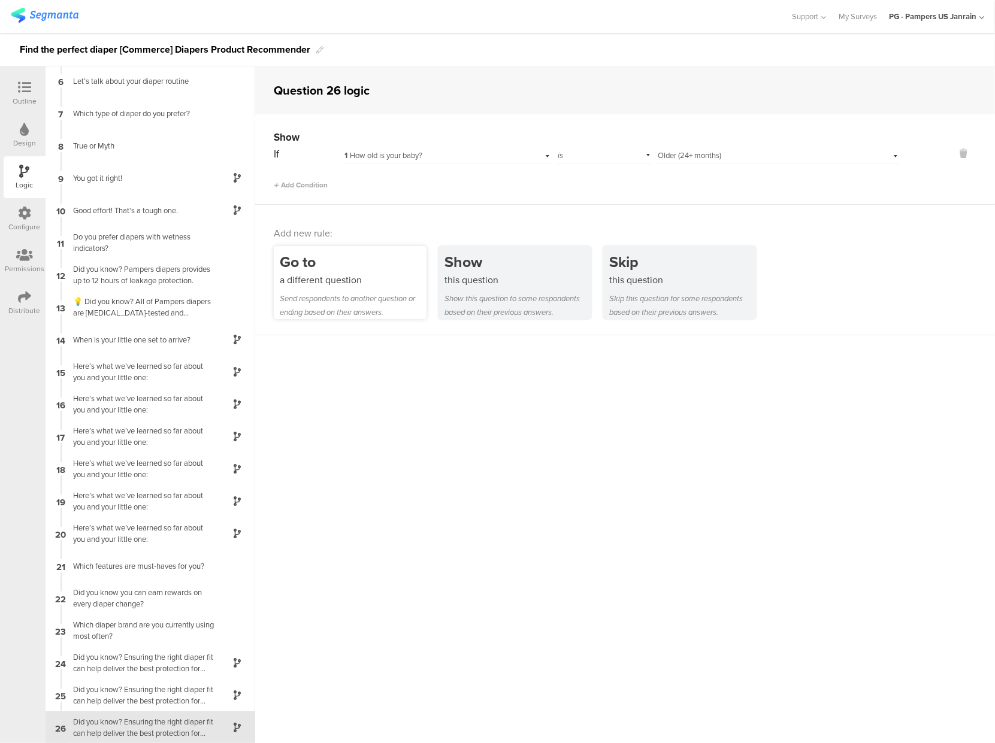
click at [329, 284] on div "a different question" at bounding box center [353, 280] width 147 height 14
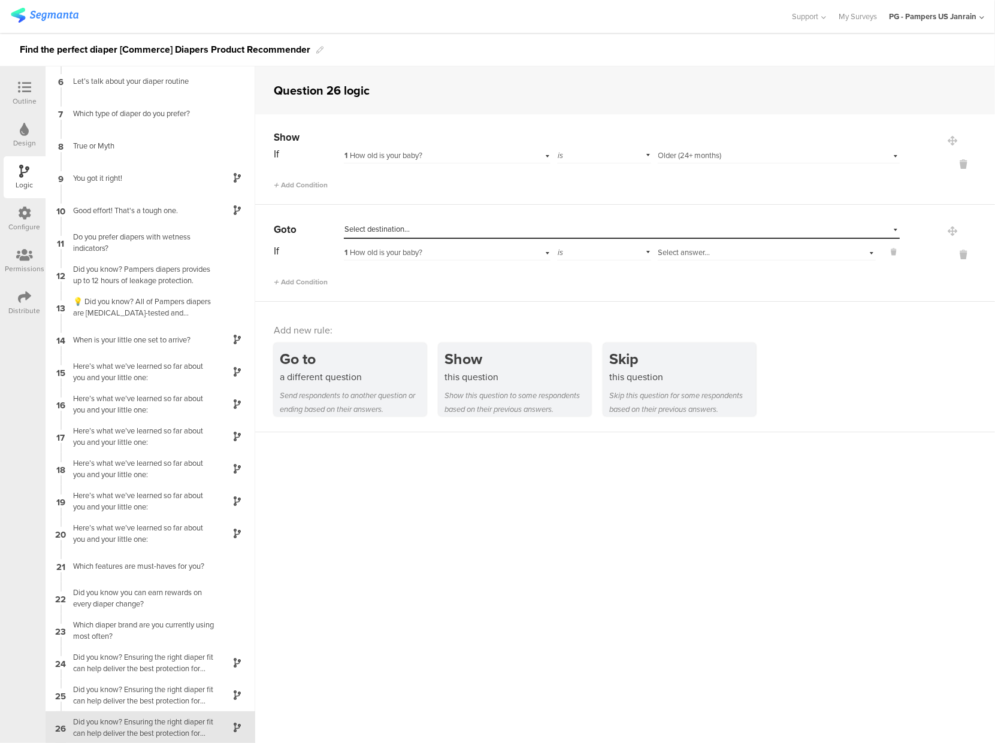
click at [378, 228] on span "Select destination..." at bounding box center [376, 228] width 65 height 11
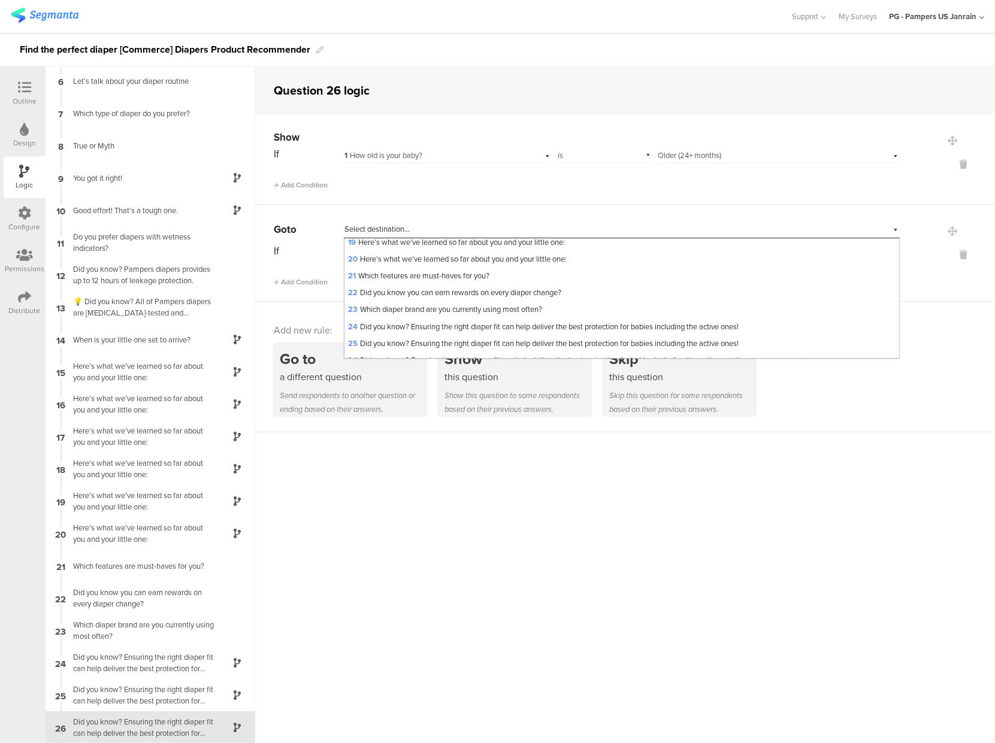
scroll to position [415, 0]
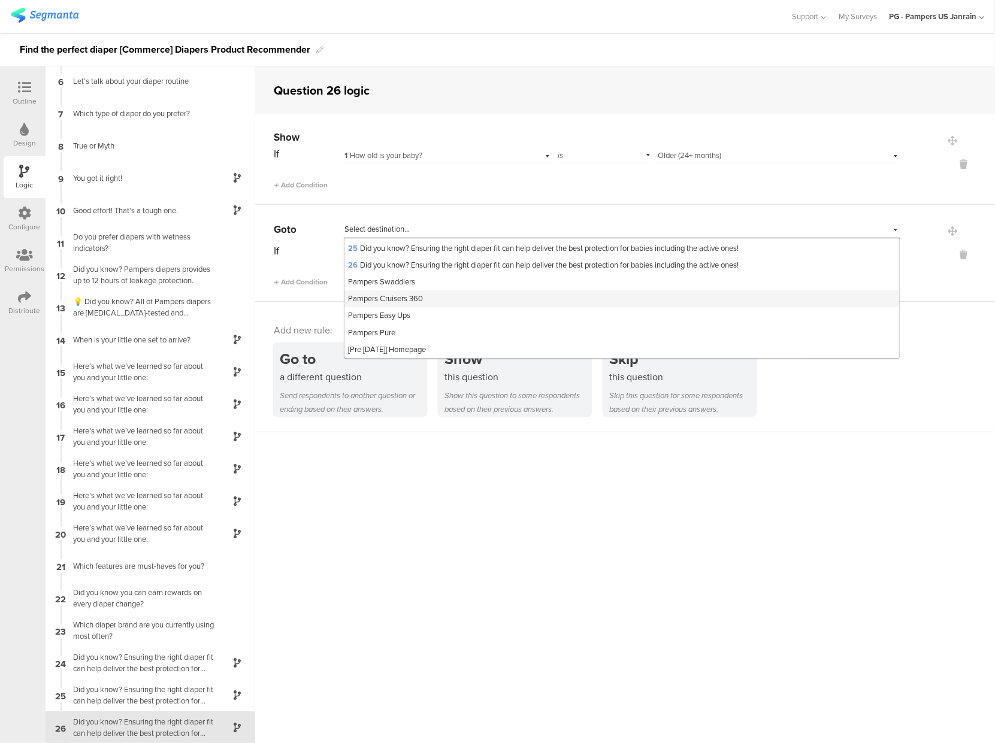
click at [383, 296] on span "Pampers Cruisers 360" at bounding box center [385, 298] width 75 height 11
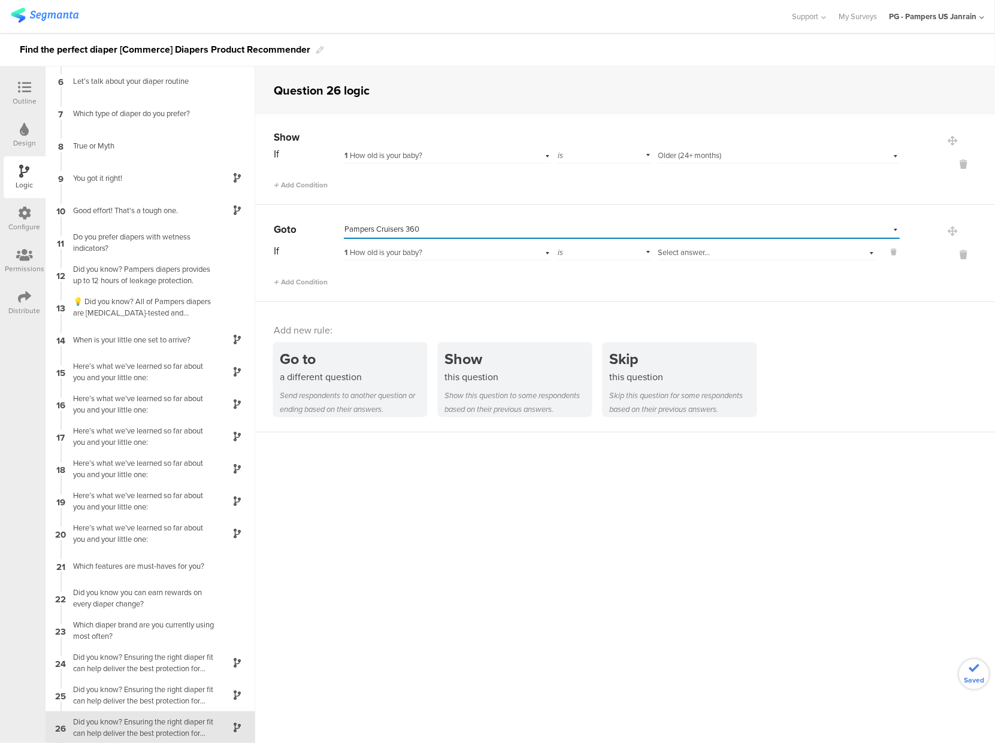
click at [392, 253] on span "1 How old is your baby?" at bounding box center [383, 252] width 78 height 11
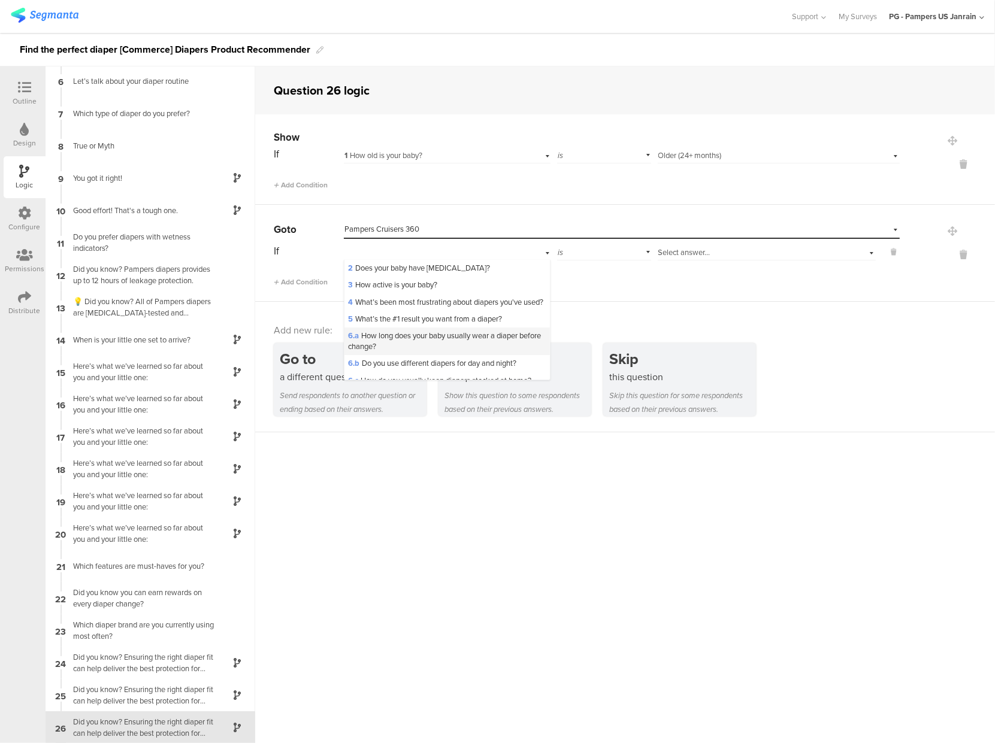
scroll to position [21, 0]
click at [395, 304] on div "4 What’s been most frustrating about diapers you've used?" at bounding box center [446, 298] width 205 height 17
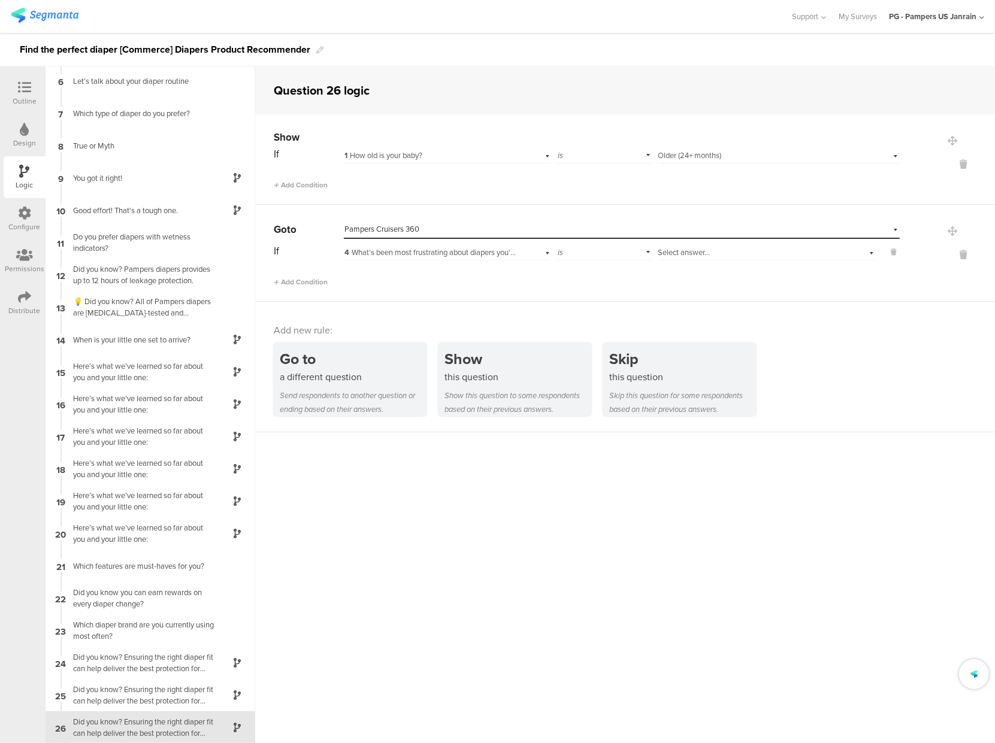
click at [682, 256] on span "Select answer..." at bounding box center [684, 252] width 52 height 11
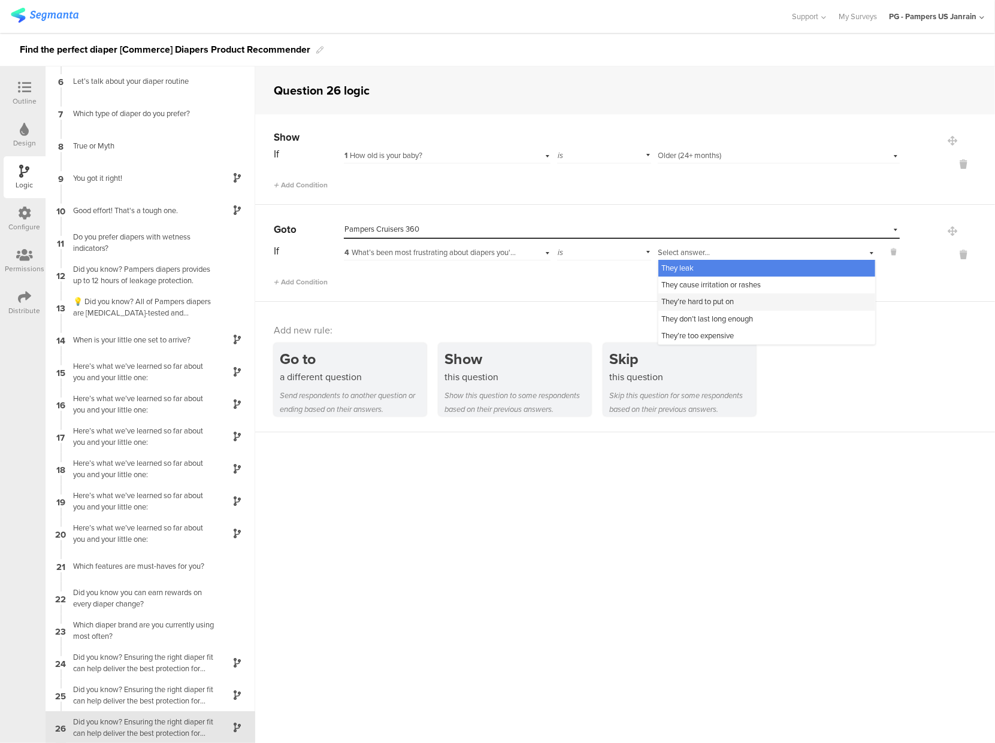
click at [687, 307] on span "They’re hard to put on" at bounding box center [698, 301] width 72 height 11
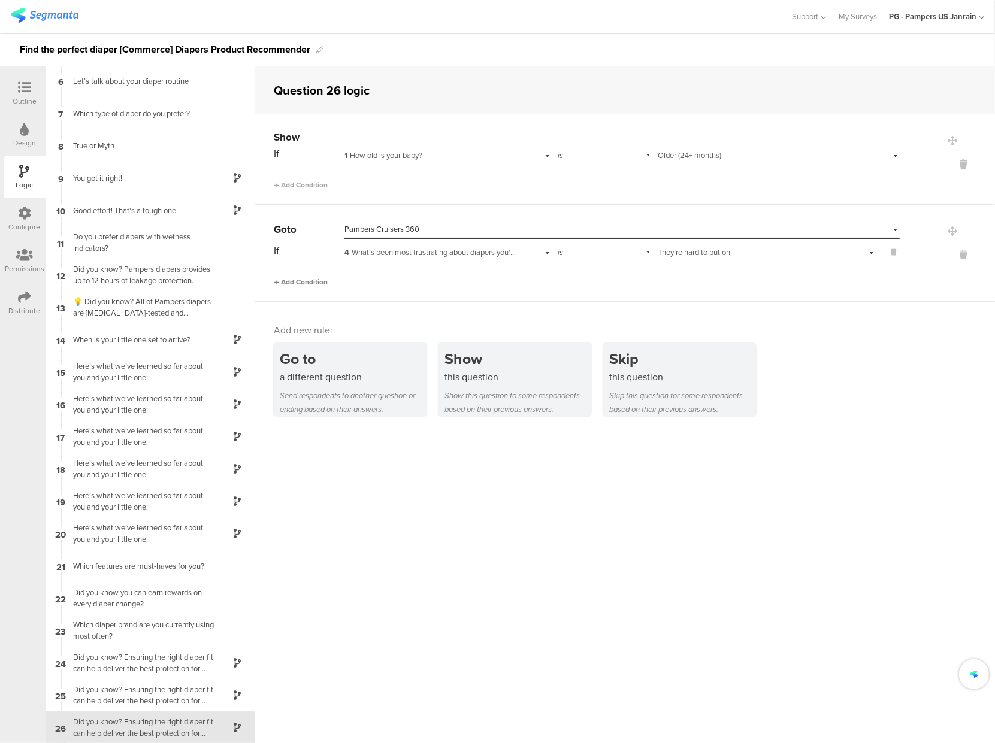
click at [300, 279] on span "Add Condition" at bounding box center [301, 282] width 54 height 11
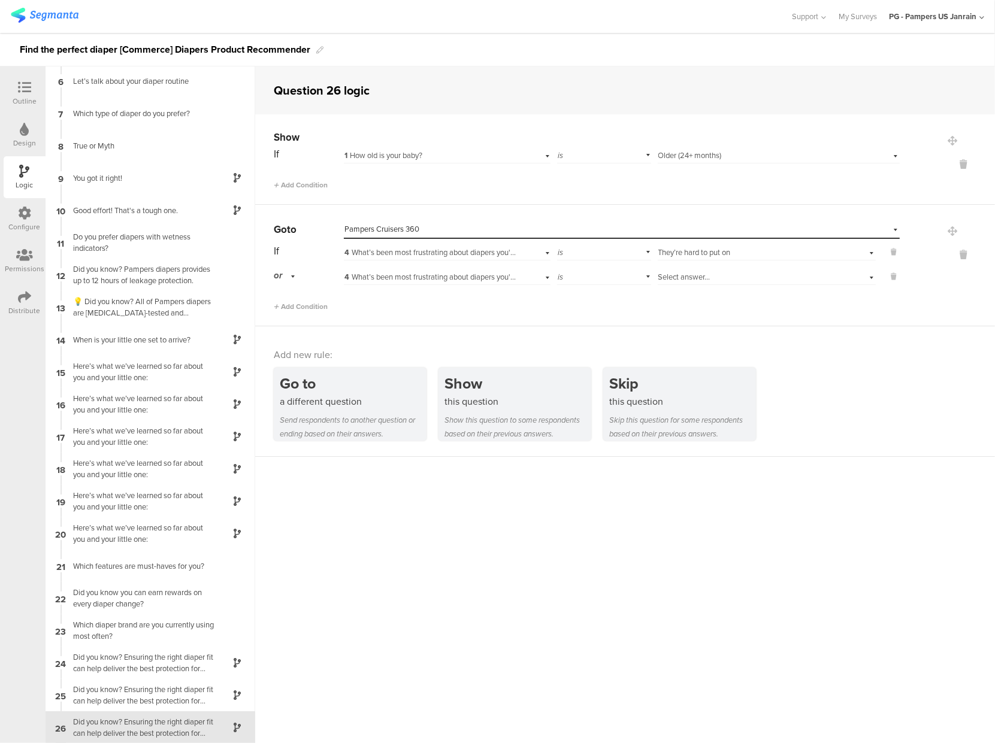
click at [690, 268] on div "Select answer..." at bounding box center [767, 276] width 218 height 19
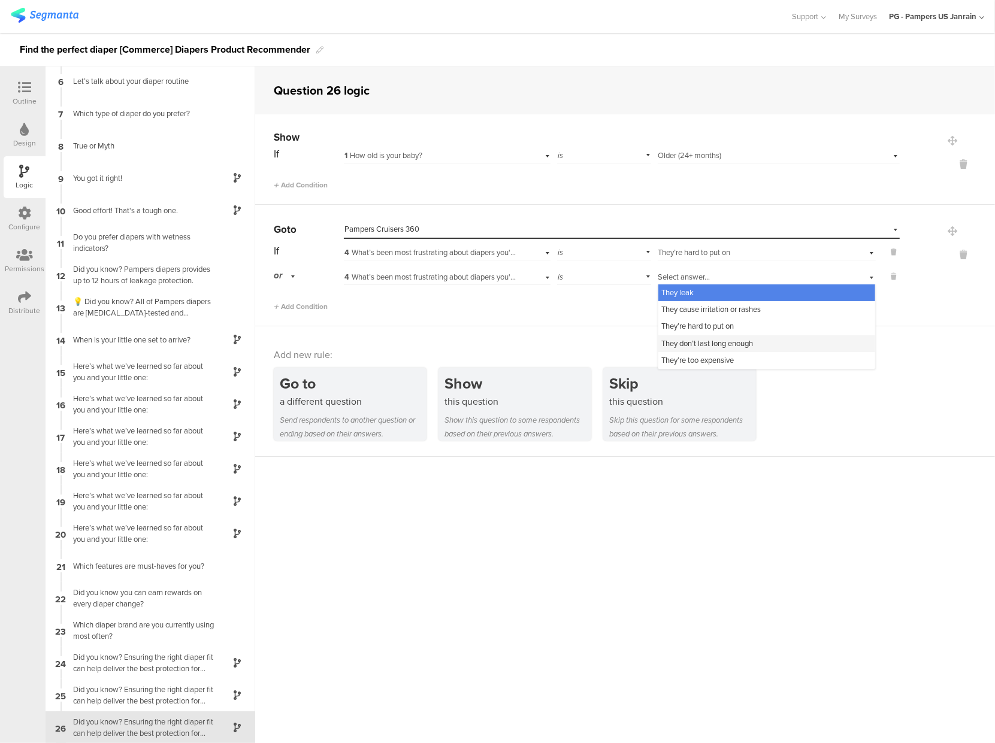
click at [686, 344] on span "They don’t last long enough" at bounding box center [708, 343] width 92 height 11
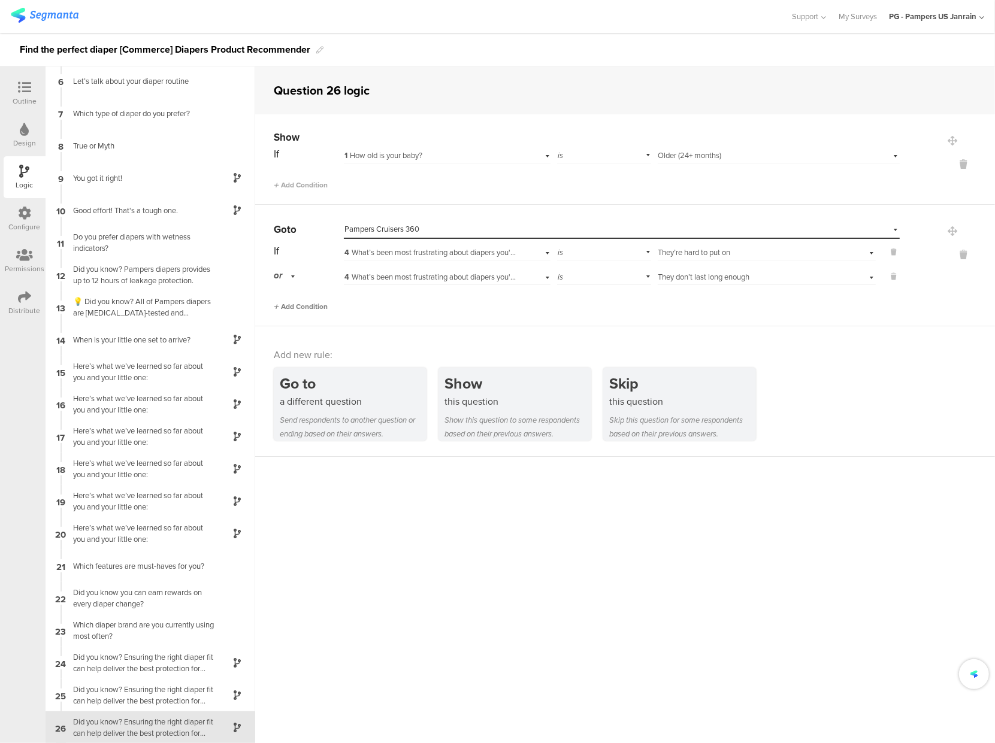
click at [297, 306] on span "Add Condition" at bounding box center [301, 306] width 54 height 11
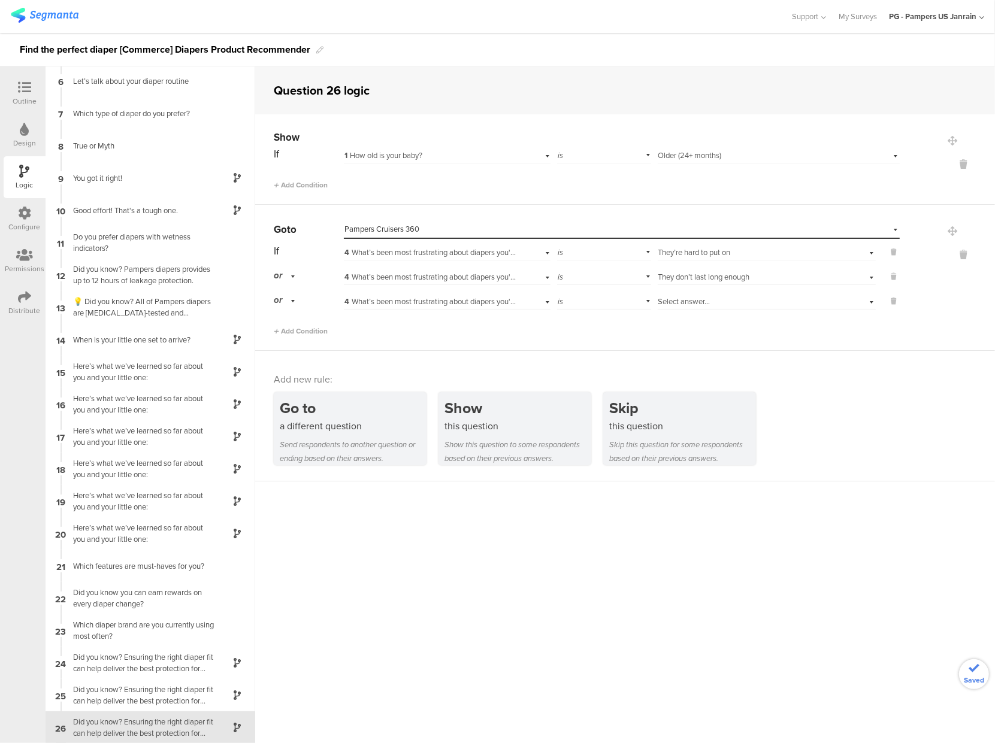
click at [694, 305] on span "Select answer..." at bounding box center [684, 301] width 52 height 11
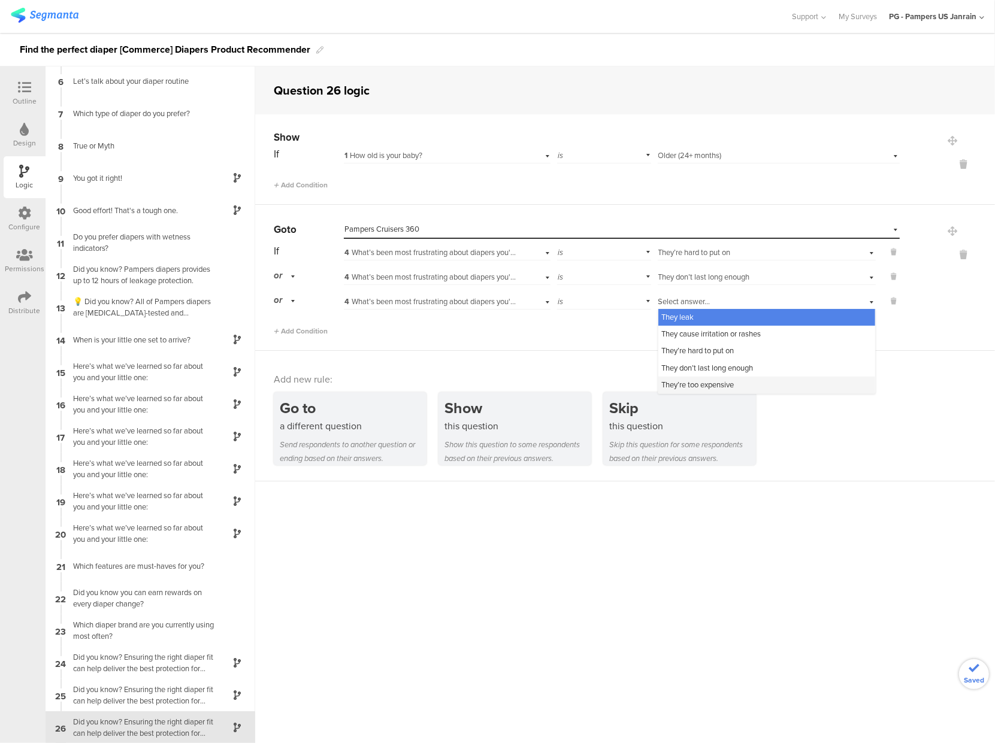
click at [687, 382] on span "They’re too expensive" at bounding box center [698, 384] width 72 height 11
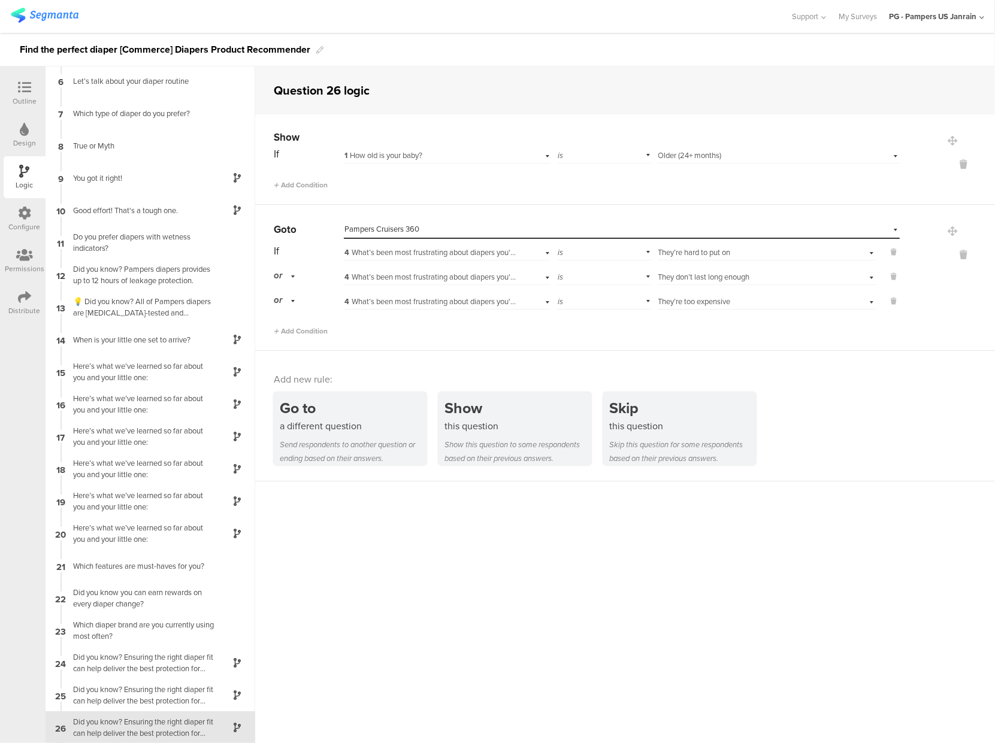
click at [599, 334] on div "Add Condition" at bounding box center [587, 326] width 626 height 21
click at [304, 334] on span "Add Condition" at bounding box center [301, 331] width 54 height 11
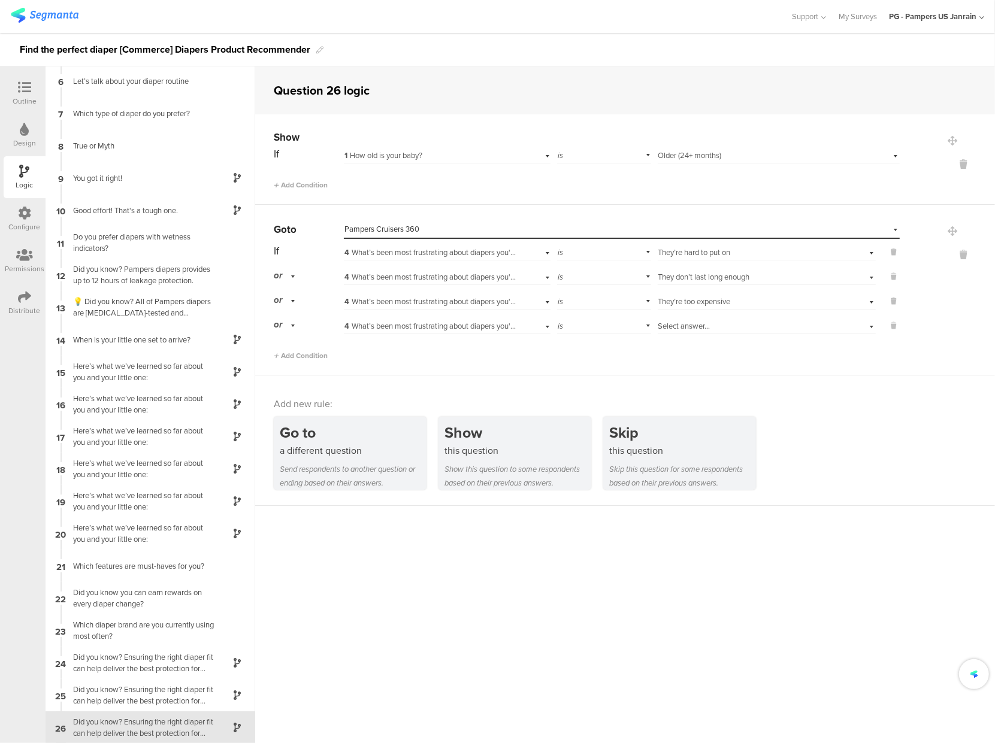
click at [434, 327] on span "4 What’s been most frustrating about diapers you've used?" at bounding box center [441, 326] width 195 height 11
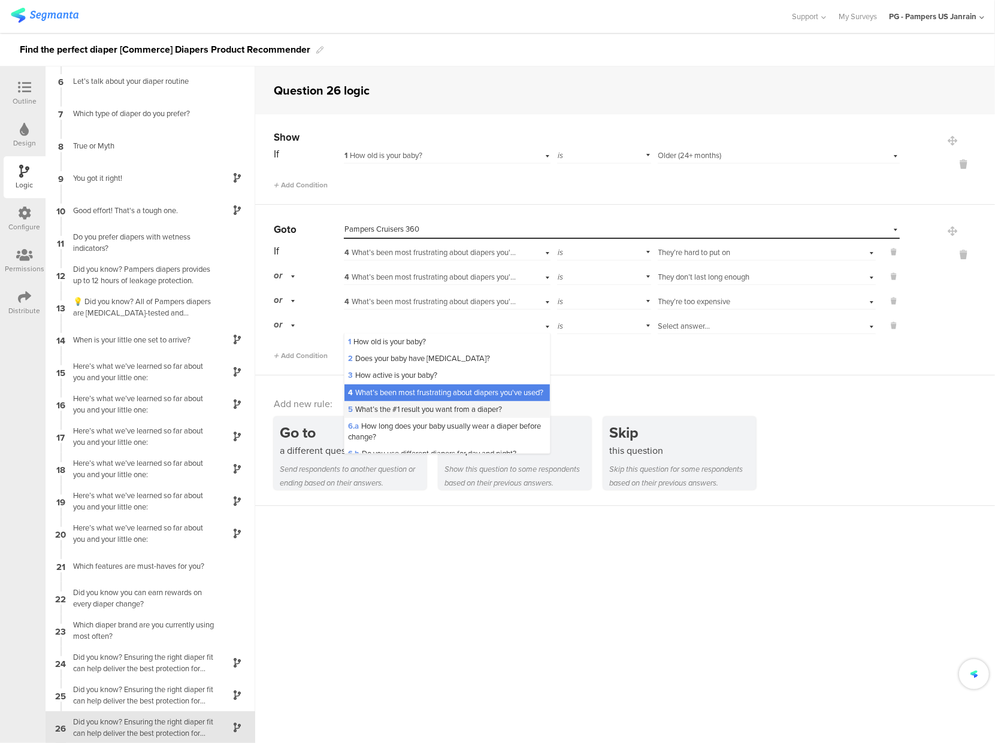
click at [386, 415] on span "5 What’s the #1 result you want from a diaper?" at bounding box center [425, 409] width 154 height 11
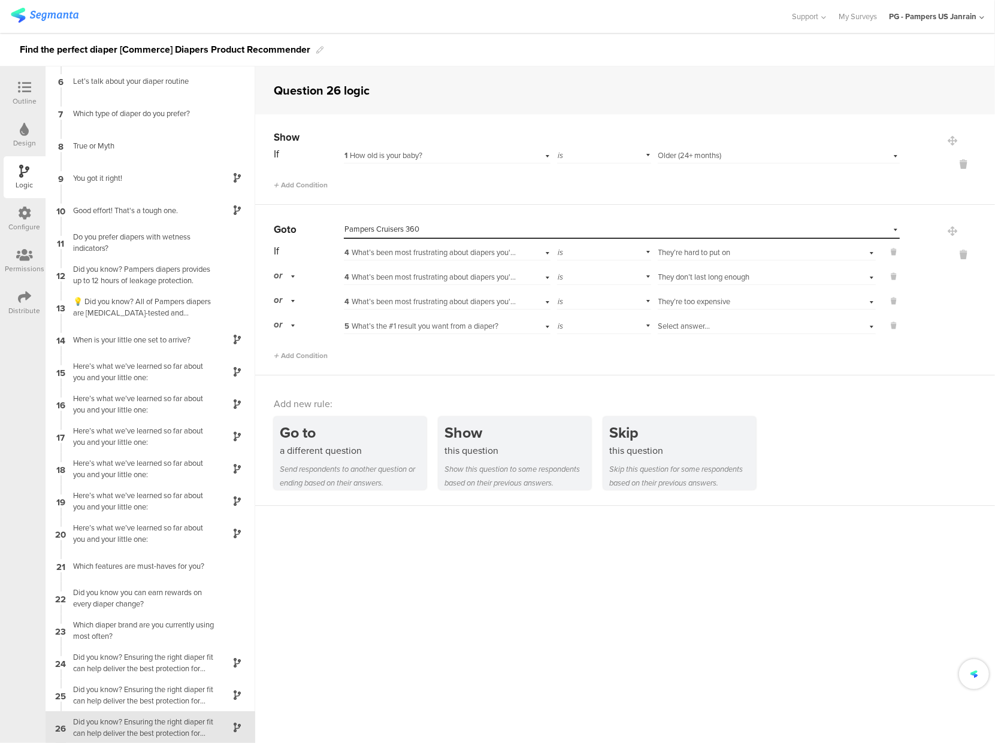
click at [673, 326] on span "Select answer..." at bounding box center [684, 326] width 52 height 11
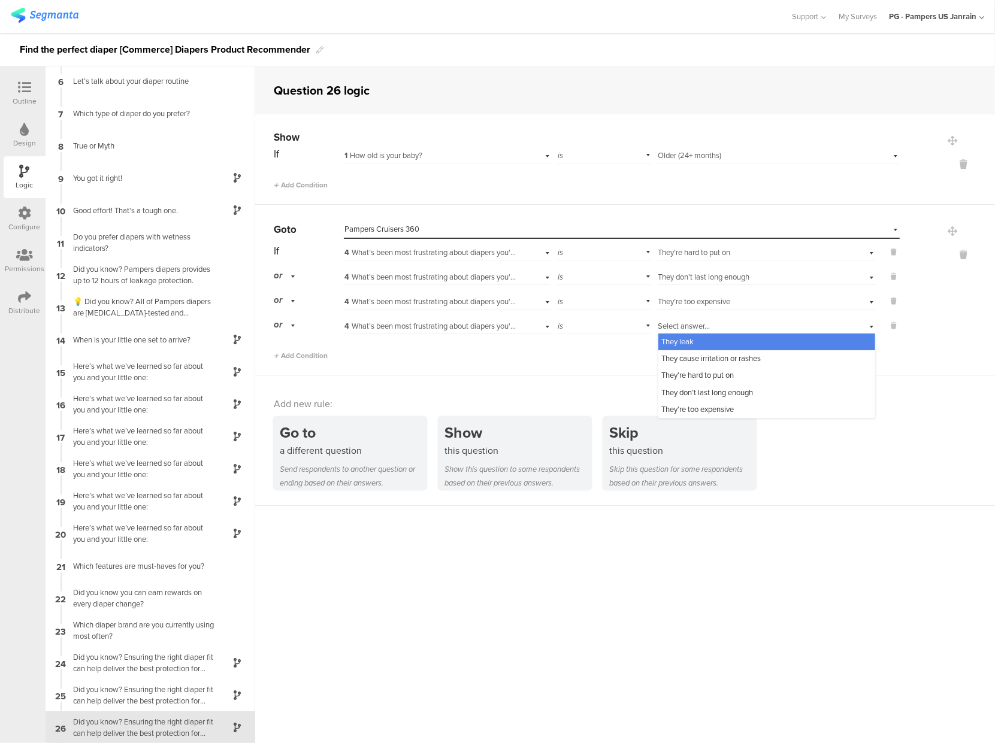
click at [547, 364] on div "Go to Select destination... Pampers Cruisers 360 If 4 What’s been most frustrat…" at bounding box center [625, 290] width 740 height 171
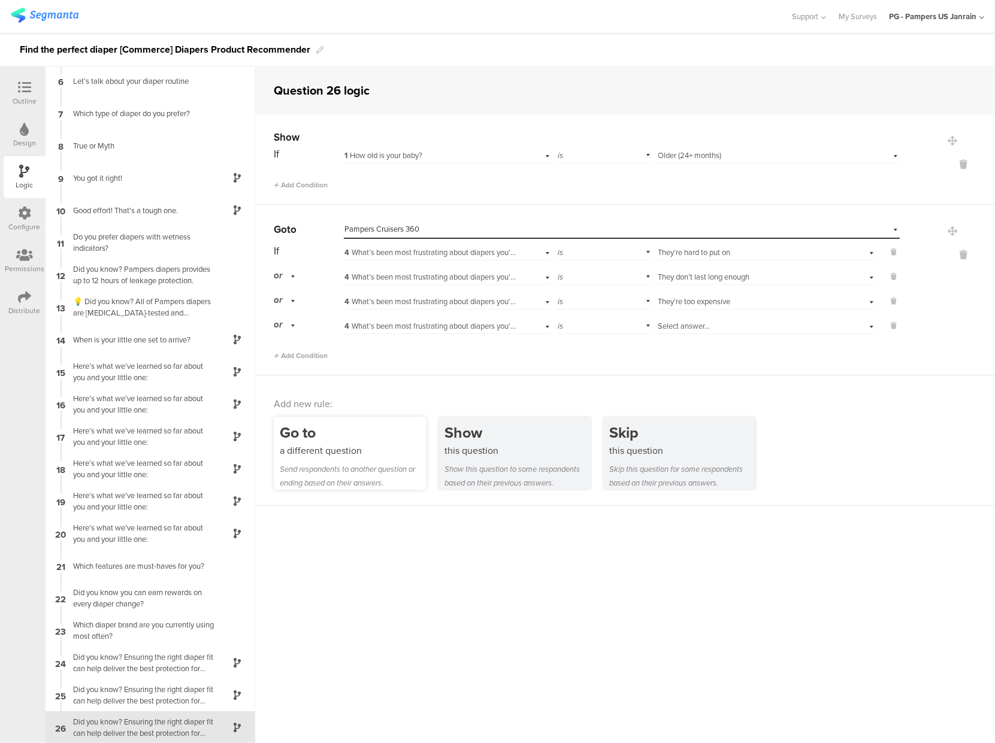
click at [331, 454] on div "a different question" at bounding box center [353, 451] width 147 height 14
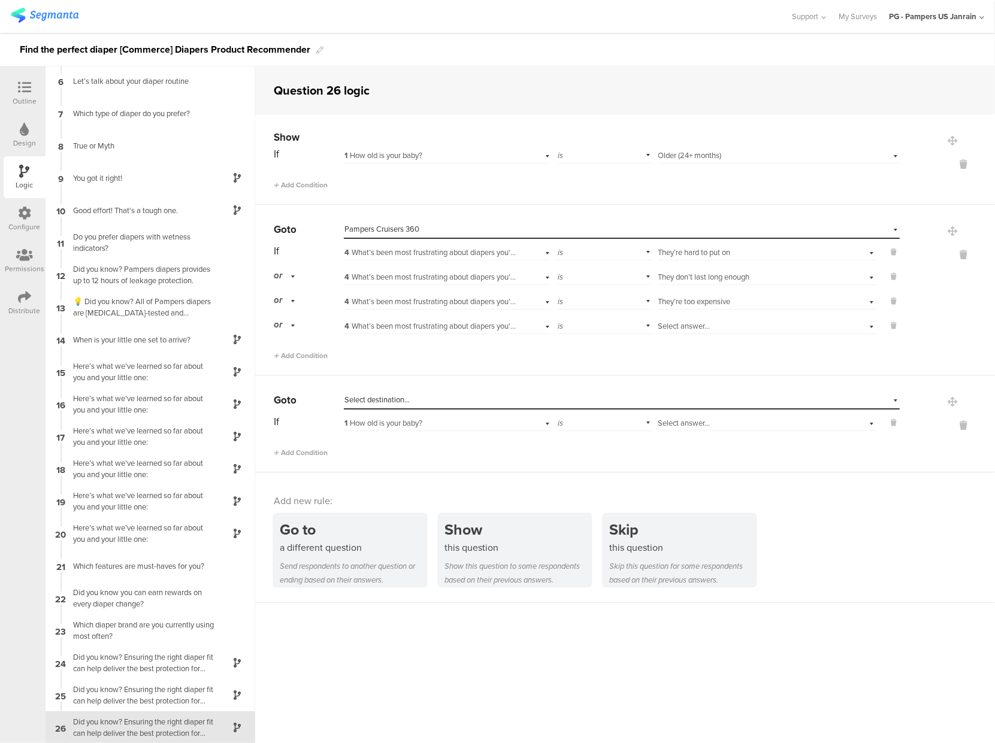
click at [392, 400] on span "Select destination..." at bounding box center [376, 399] width 65 height 11
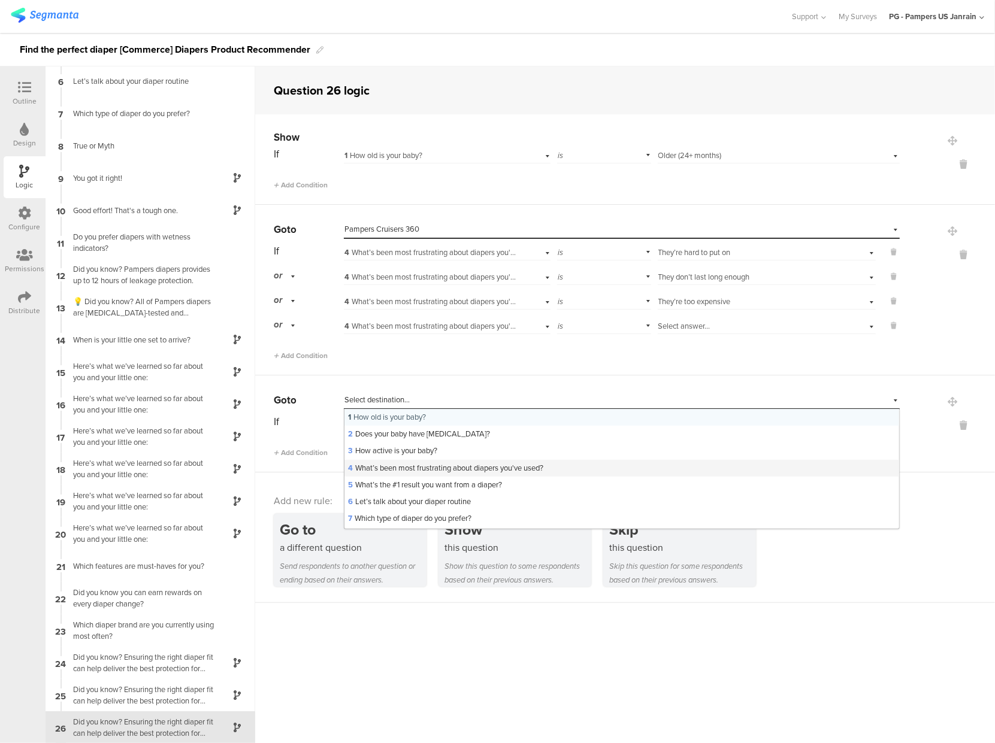
scroll to position [415, 0]
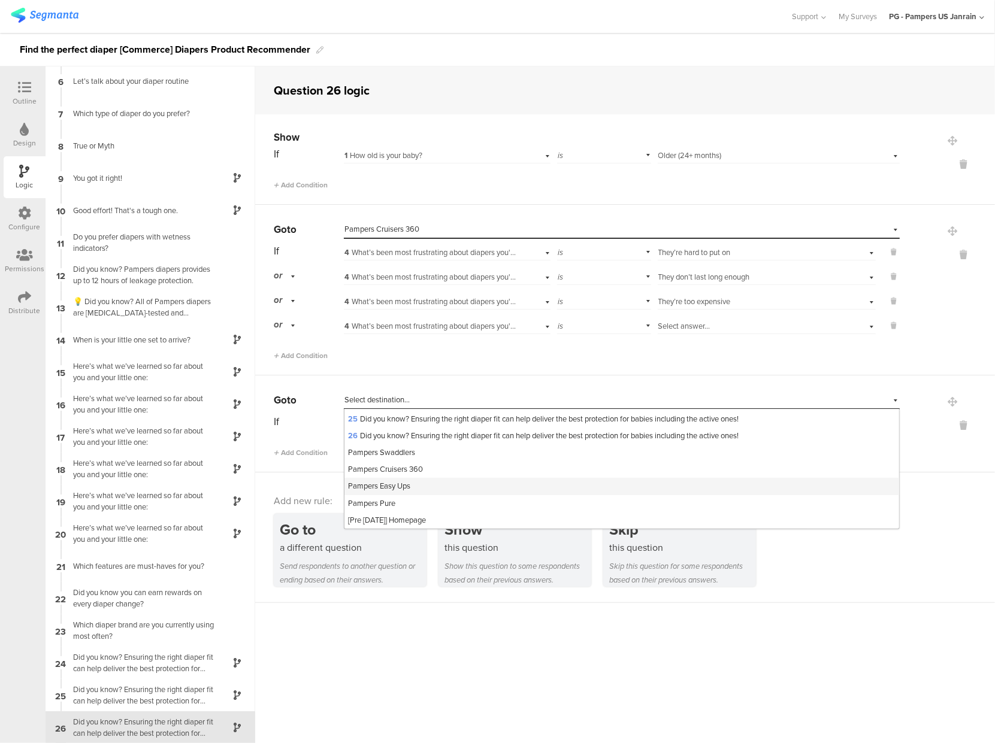
click at [395, 486] on span "Pampers Easy Ups" at bounding box center [379, 485] width 62 height 11
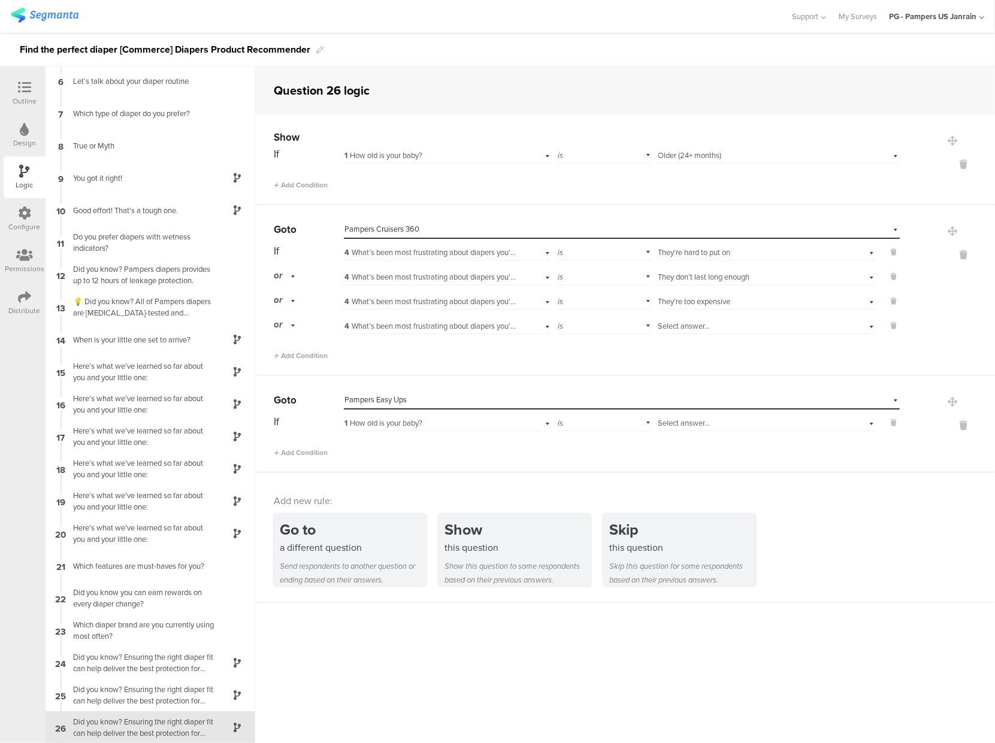
click at [455, 423] on div "1 How old is your baby?" at bounding box center [429, 423] width 171 height 11
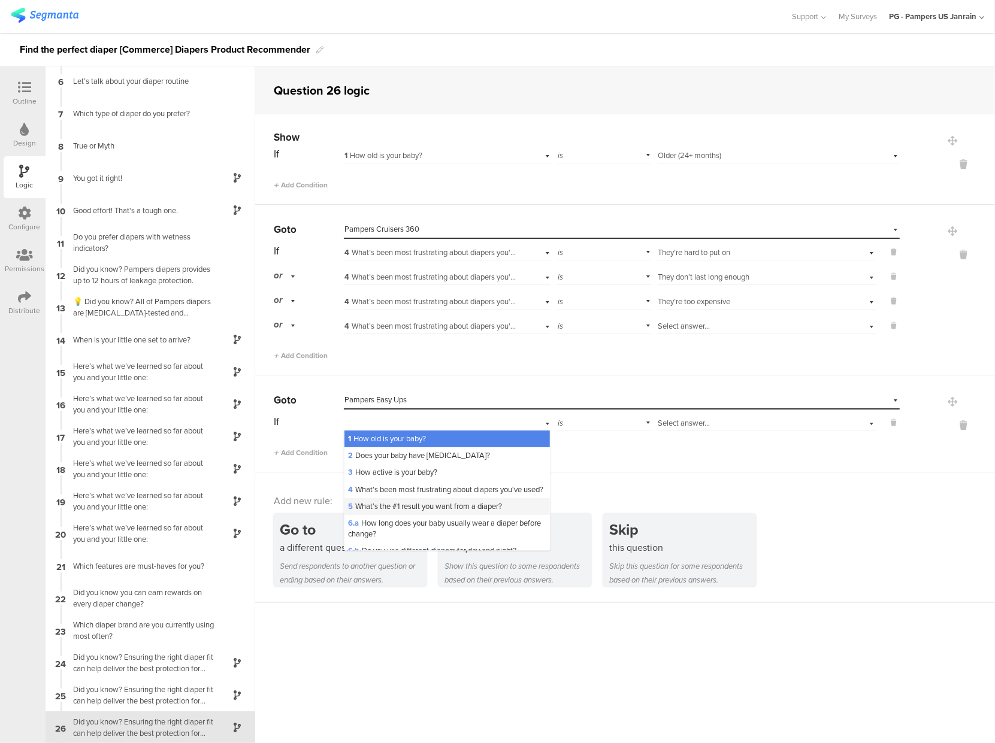
click at [425, 512] on span "5 What’s the #1 result you want from a diaper?" at bounding box center [425, 506] width 154 height 11
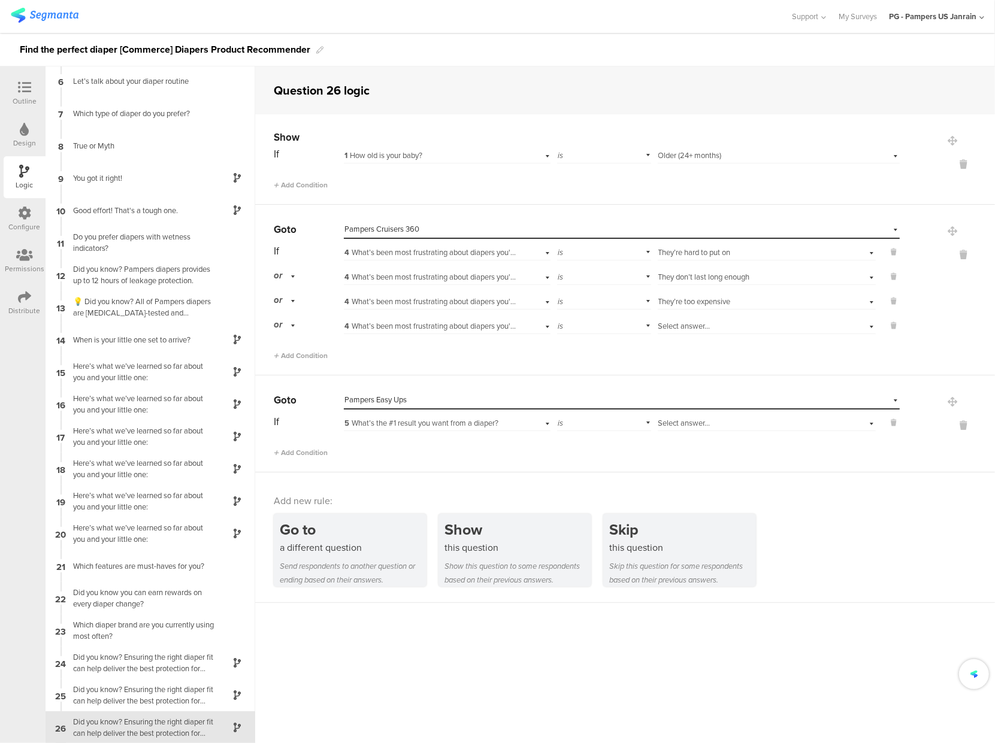
click at [676, 425] on span "Select answer..." at bounding box center [684, 423] width 52 height 11
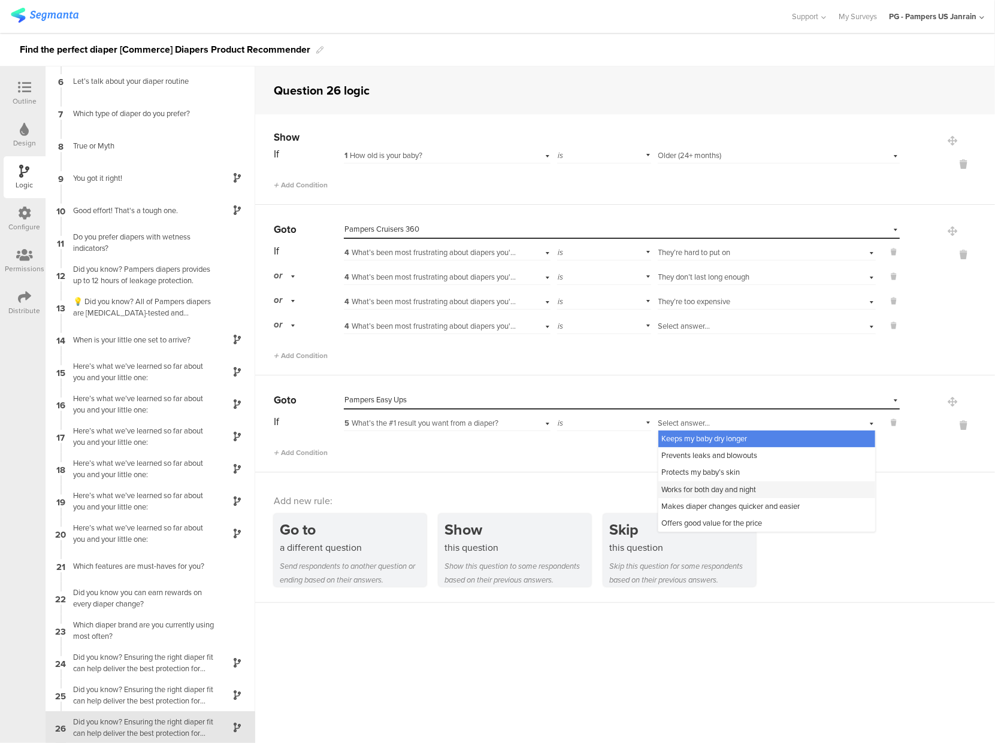
click at [684, 489] on span "Works for both day and night" at bounding box center [709, 489] width 95 height 11
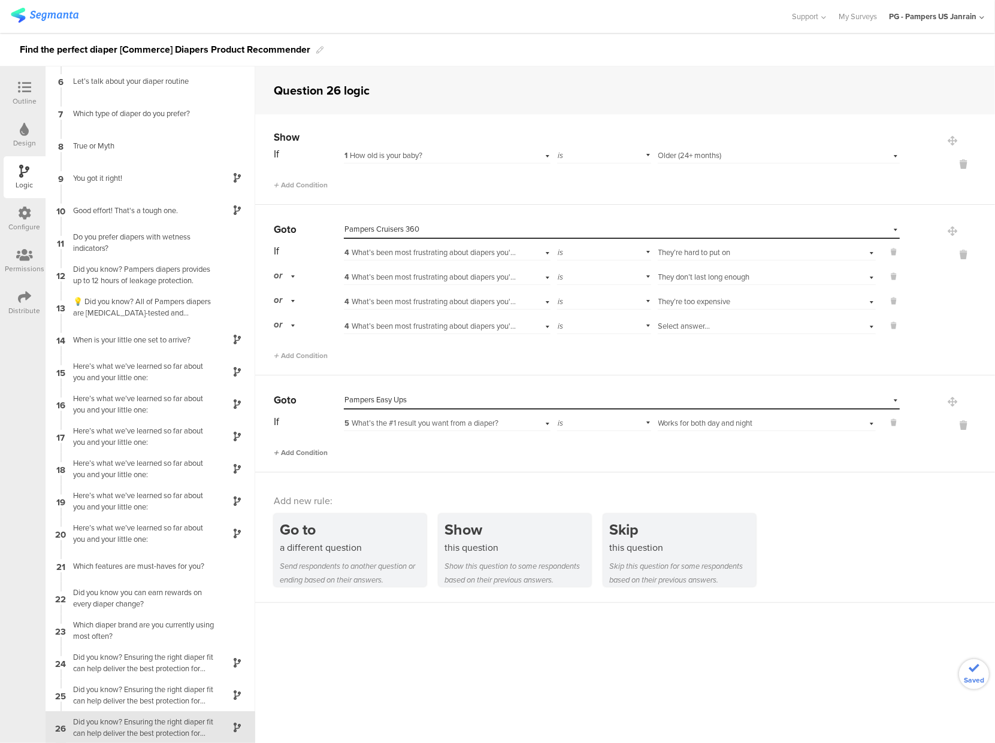
click at [301, 452] on span "Add Condition" at bounding box center [301, 453] width 54 height 11
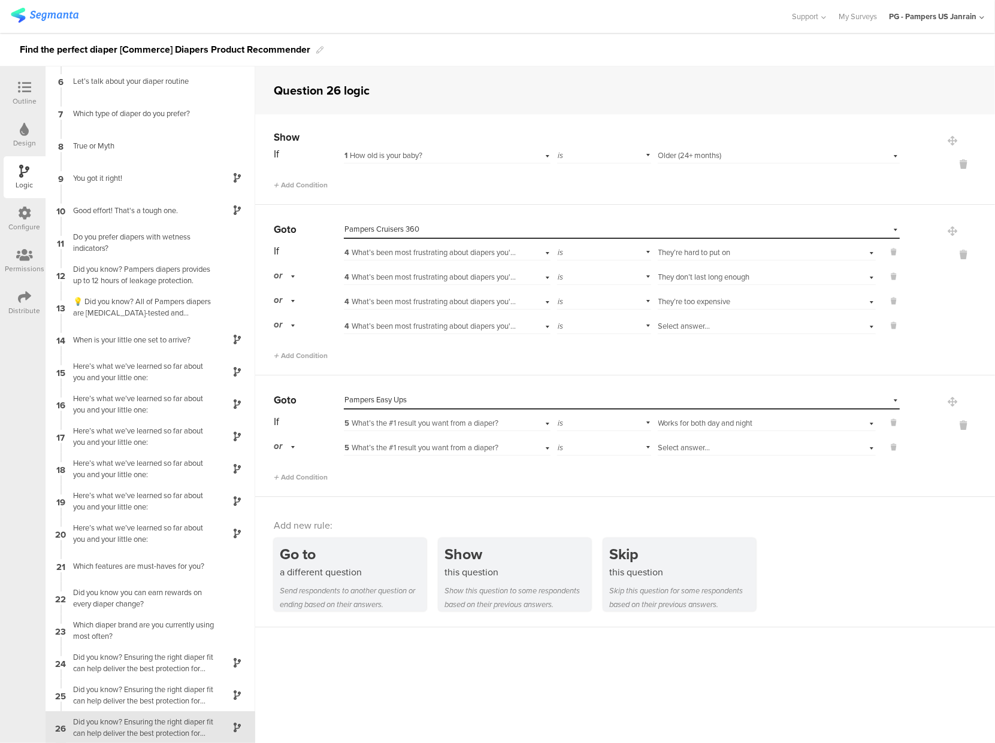
click at [668, 453] on span "Select answer..." at bounding box center [684, 447] width 52 height 11
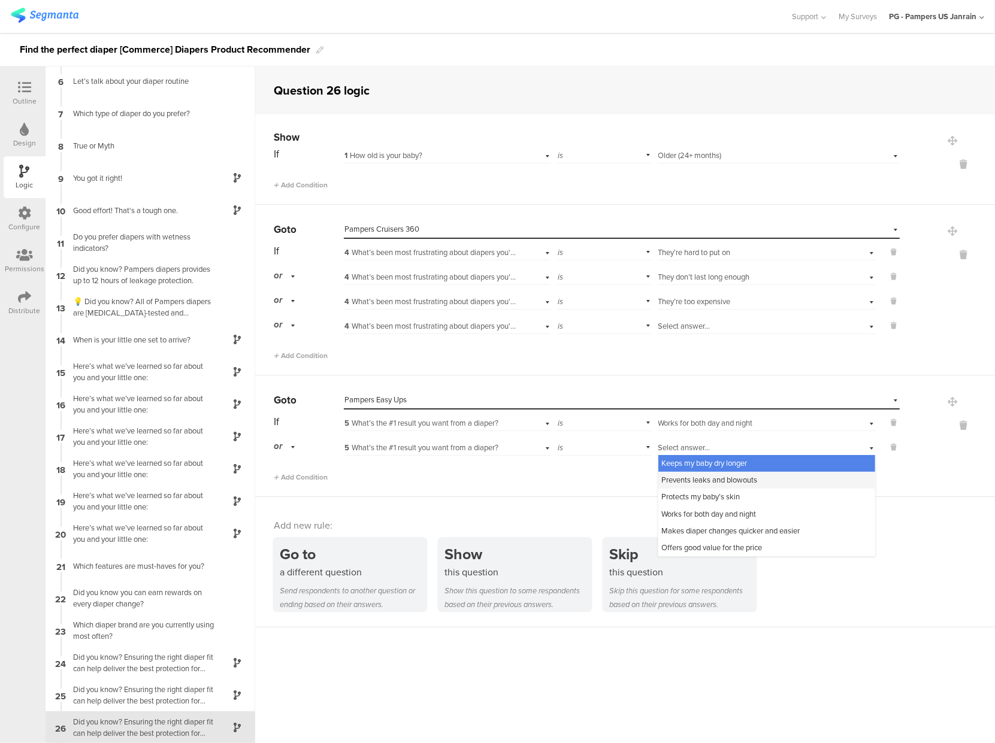
click at [679, 477] on span "Prevents leaks and blowouts" at bounding box center [710, 479] width 96 height 11
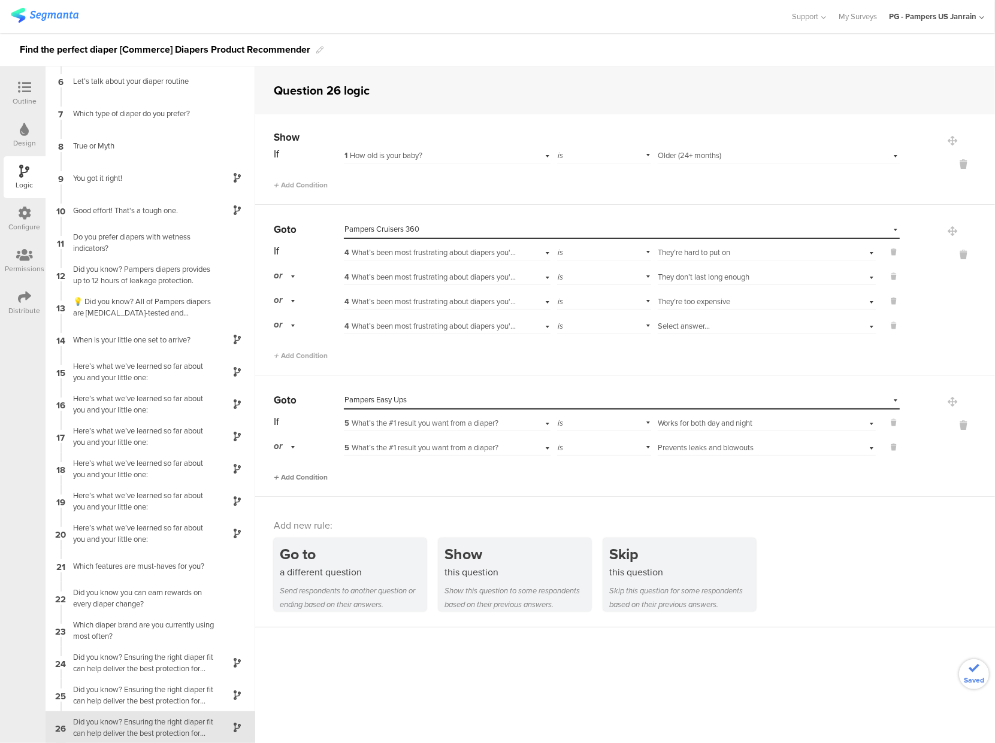
click at [305, 474] on span "Add Condition" at bounding box center [301, 477] width 54 height 11
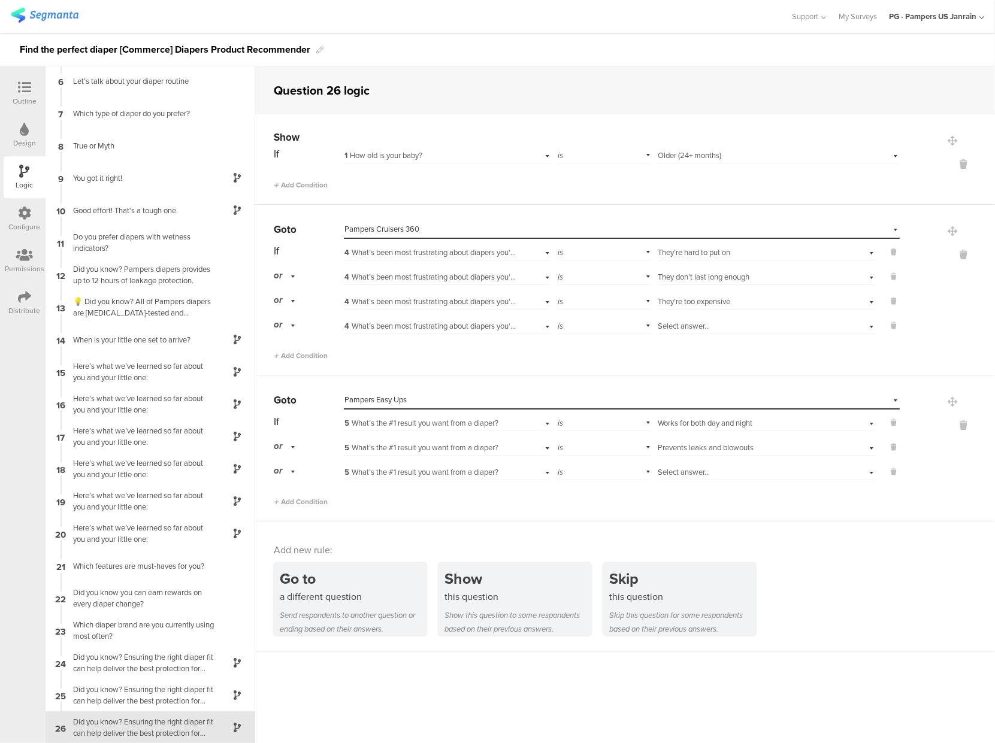
click at [684, 468] on span "Select answer..." at bounding box center [684, 472] width 52 height 11
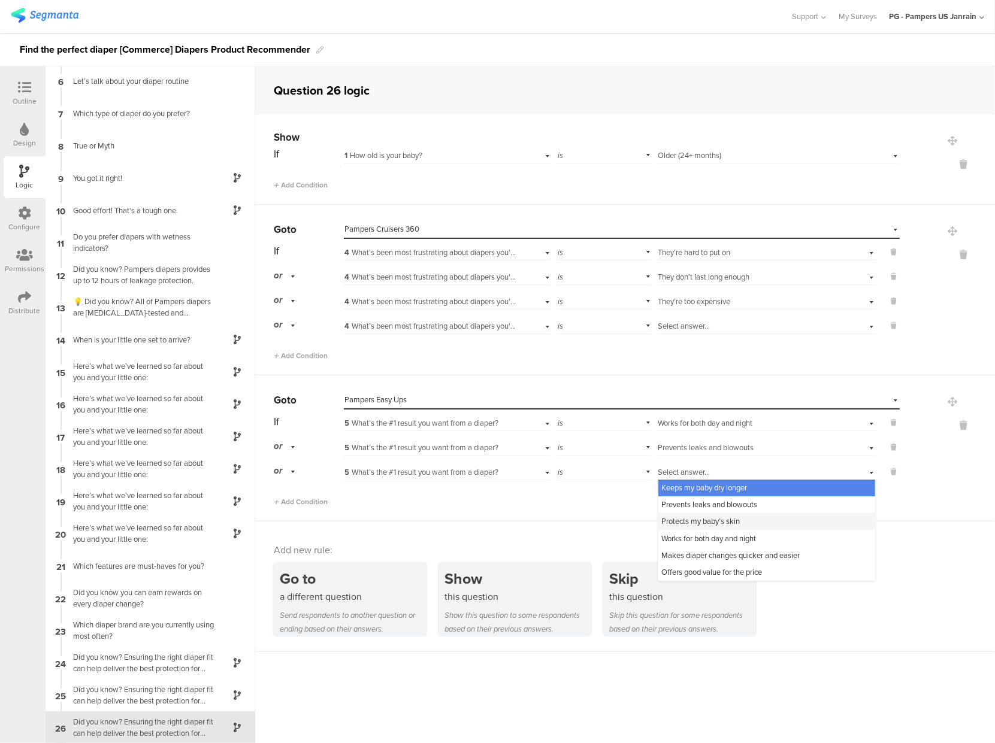
click at [681, 521] on span "Protects my baby’s skin" at bounding box center [701, 521] width 78 height 11
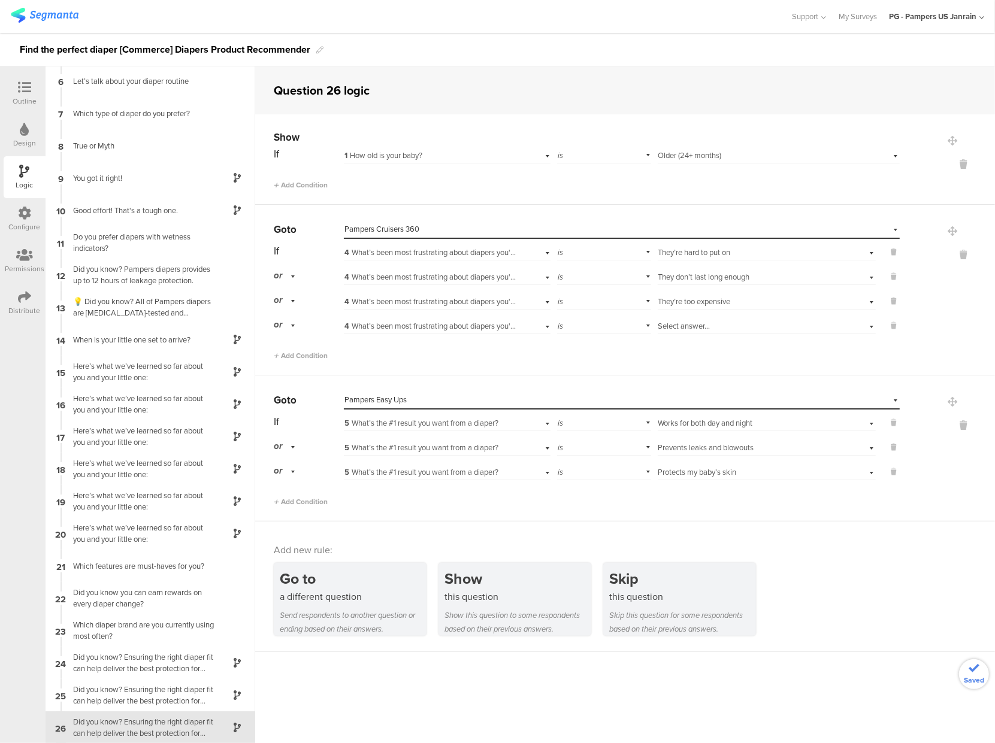
click at [444, 250] on span "4 What’s been most frustrating about diapers you've used?" at bounding box center [441, 252] width 195 height 11
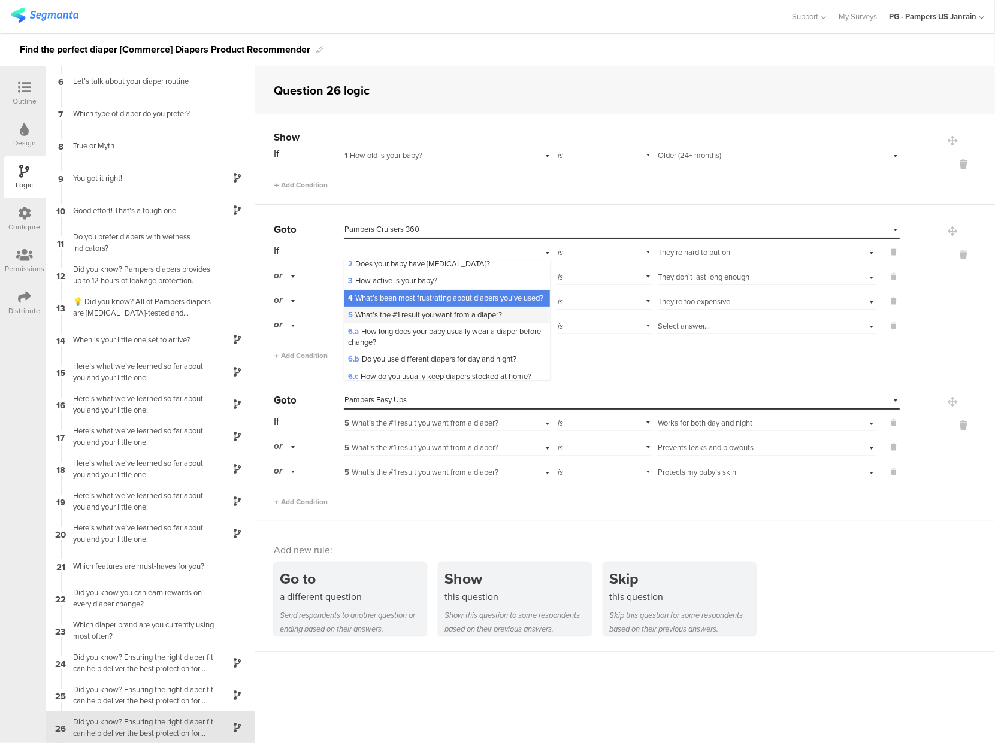
click at [403, 321] on span "5 What’s the #1 result you want from a diaper?" at bounding box center [425, 314] width 154 height 11
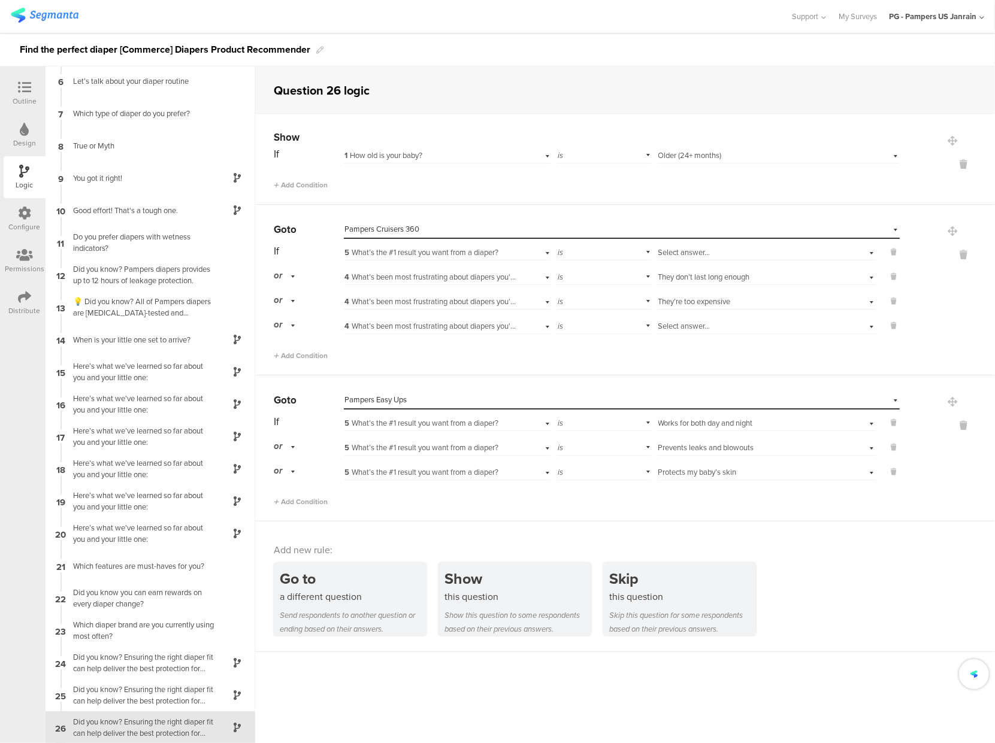
click at [681, 250] on span "Select answer..." at bounding box center [684, 252] width 52 height 11
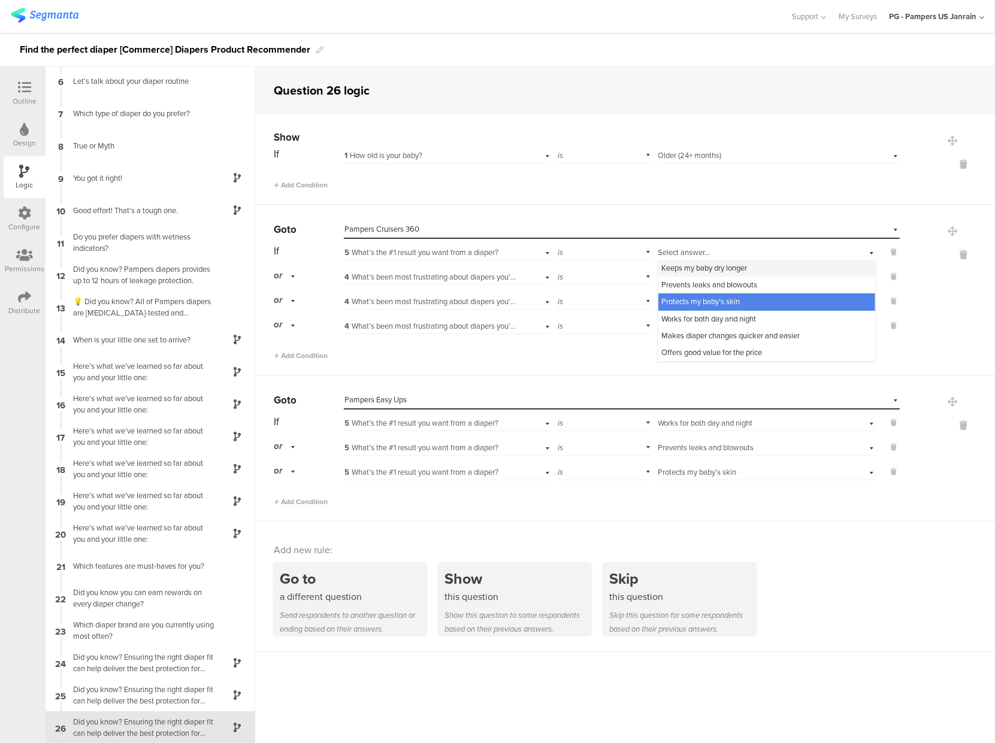
click at [691, 270] on span "Keeps my baby dry longer" at bounding box center [705, 267] width 86 height 11
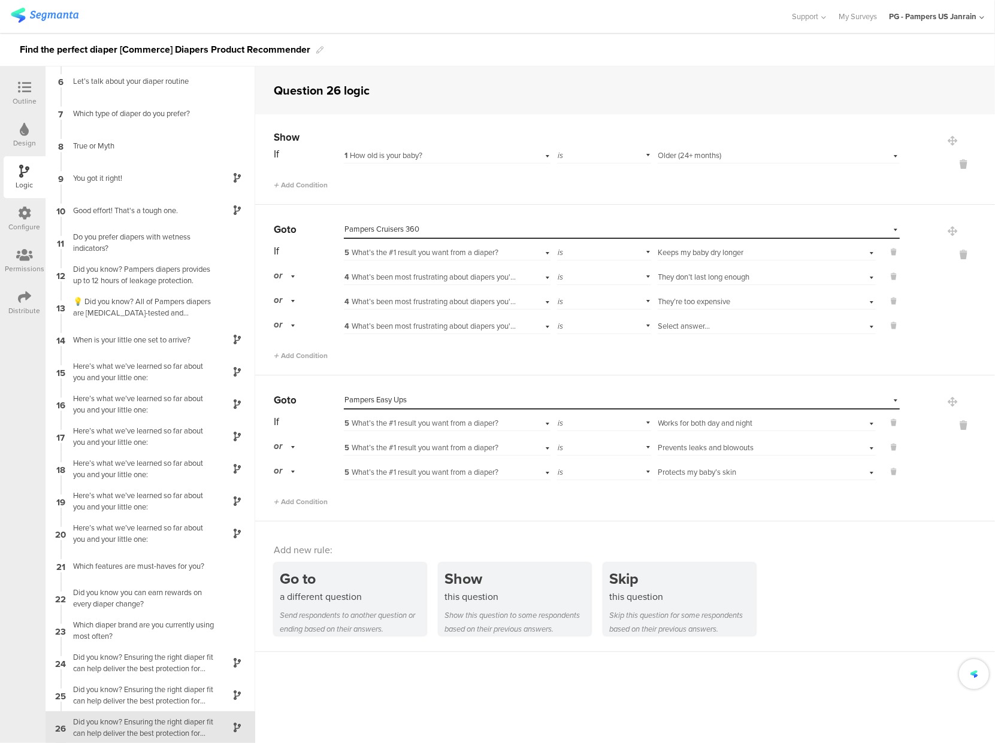
click at [676, 276] on span "They don’t last long enough" at bounding box center [704, 276] width 92 height 11
click at [399, 272] on span "4 What’s been most frustrating about diapers you've used?" at bounding box center [441, 276] width 195 height 11
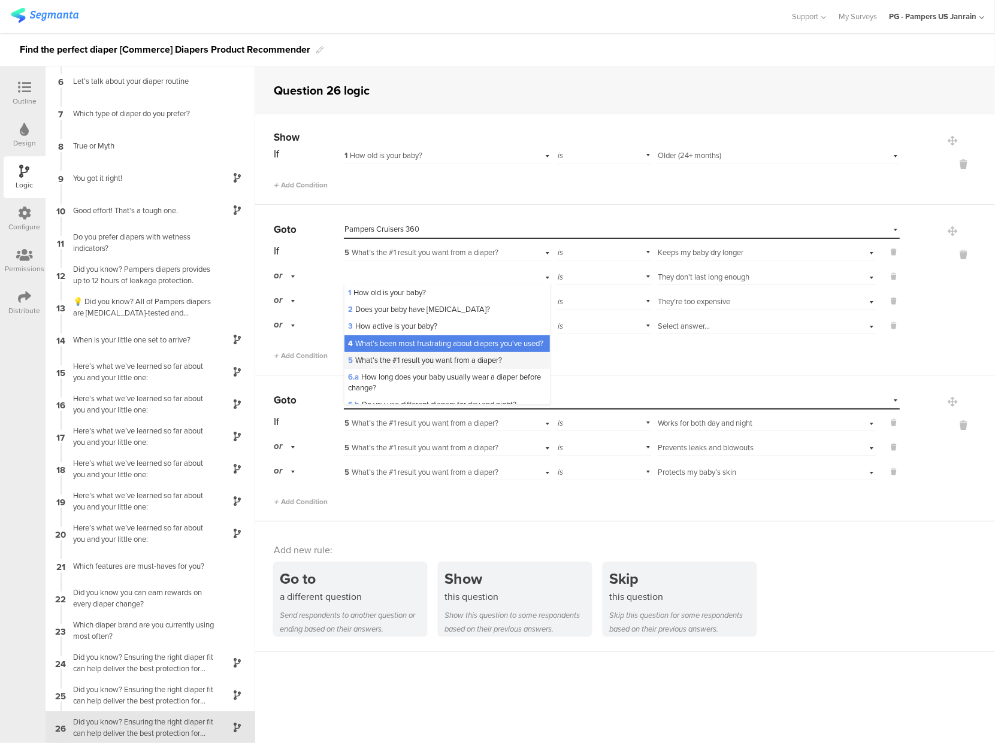
click at [377, 366] on span "5 What’s the #1 result you want from a diaper?" at bounding box center [425, 360] width 154 height 11
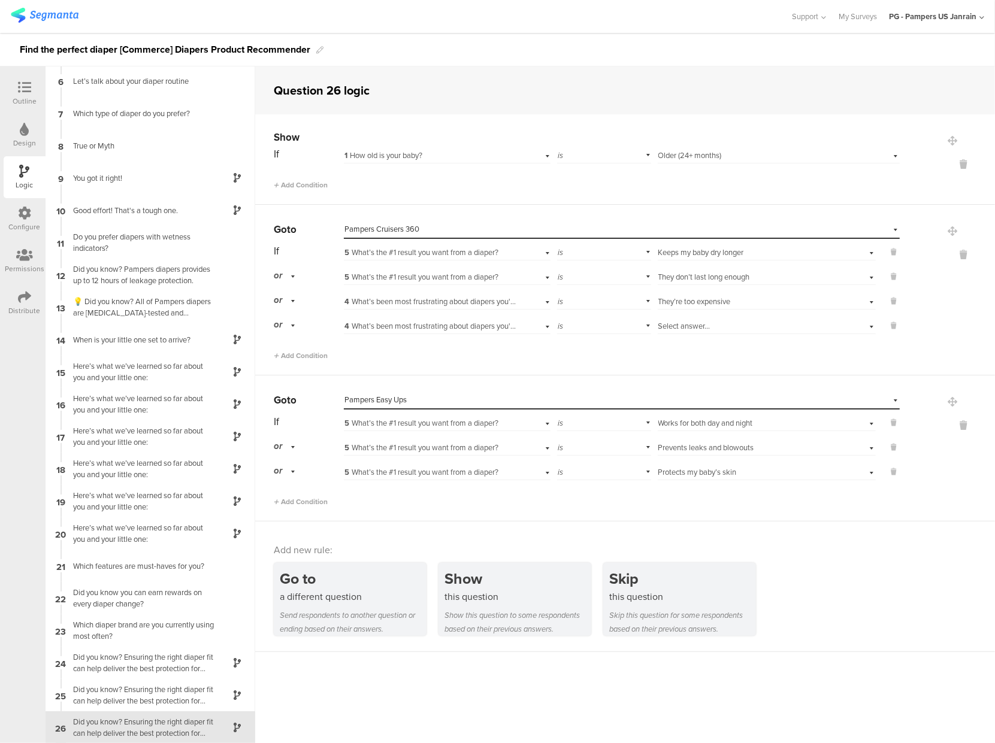
click at [684, 275] on span "They don’t last long enough" at bounding box center [704, 276] width 92 height 11
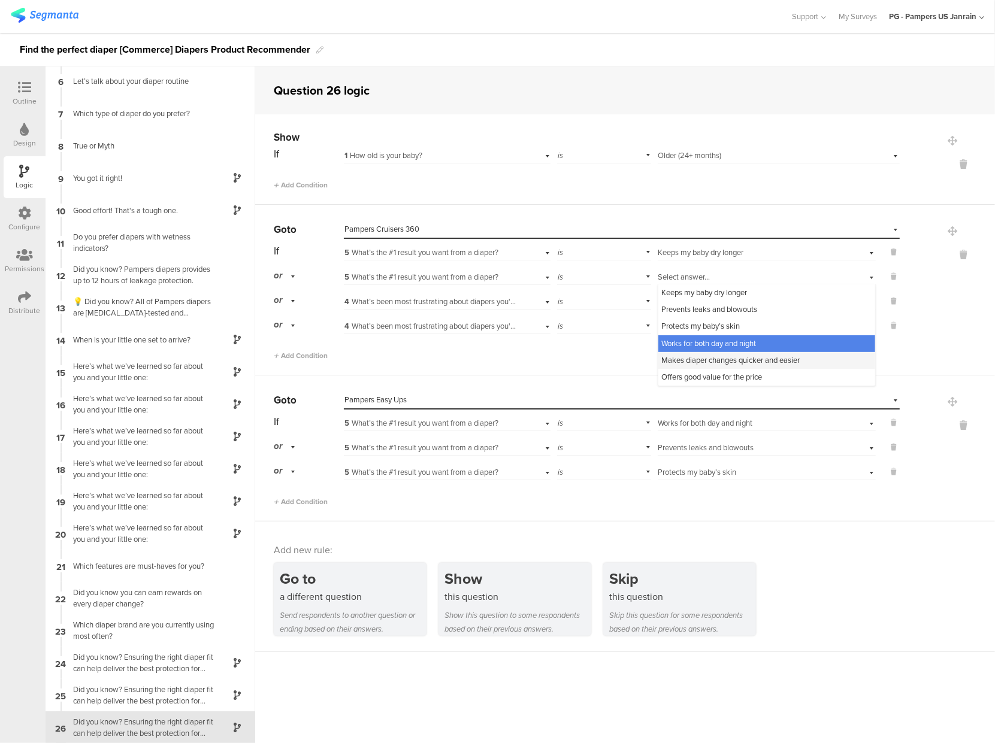
click at [678, 361] on span "Makes diaper changes quicker and easier" at bounding box center [731, 360] width 138 height 11
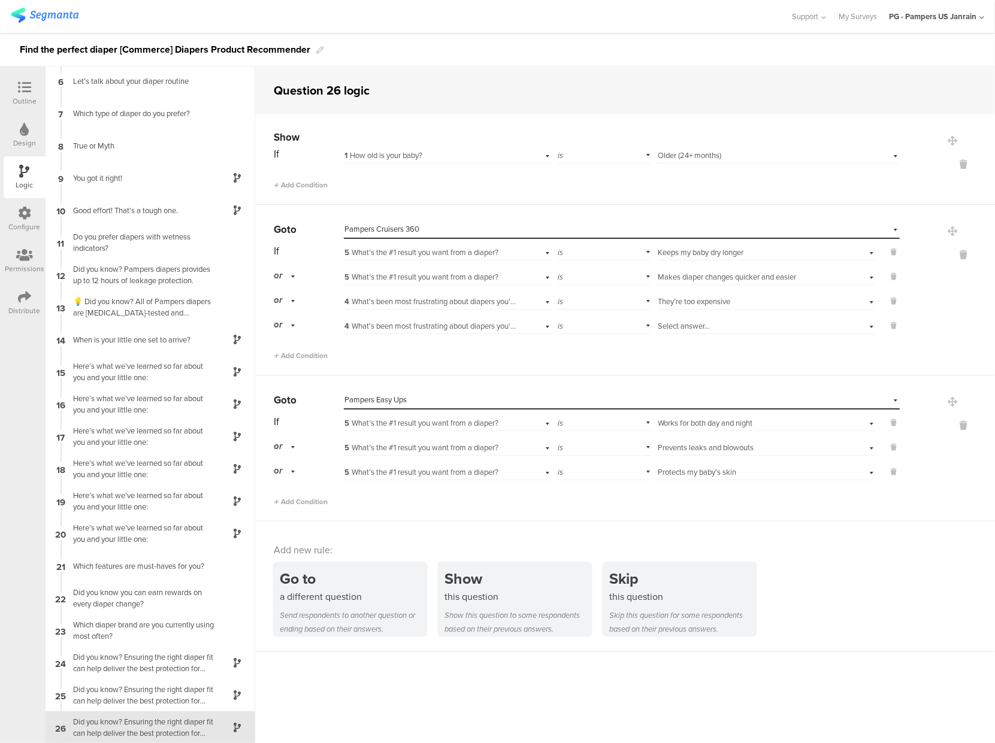
click at [386, 301] on span "4 What’s been most frustrating about diapers you've used?" at bounding box center [441, 301] width 195 height 11
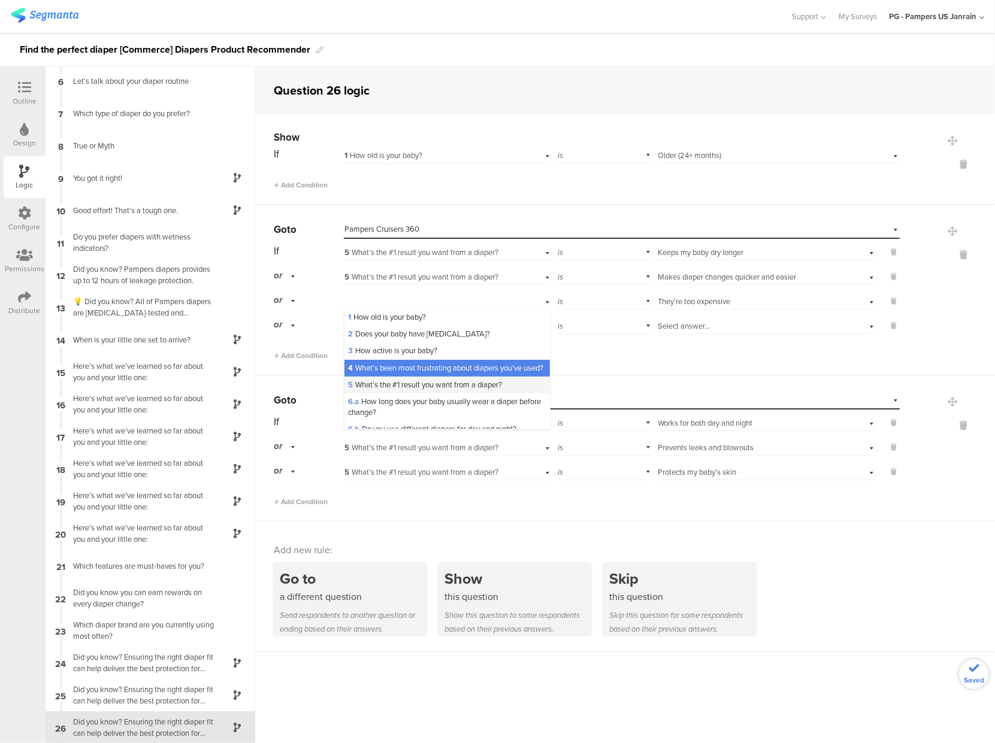
click at [378, 391] on span "5 What’s the #1 result you want from a diaper?" at bounding box center [425, 384] width 154 height 11
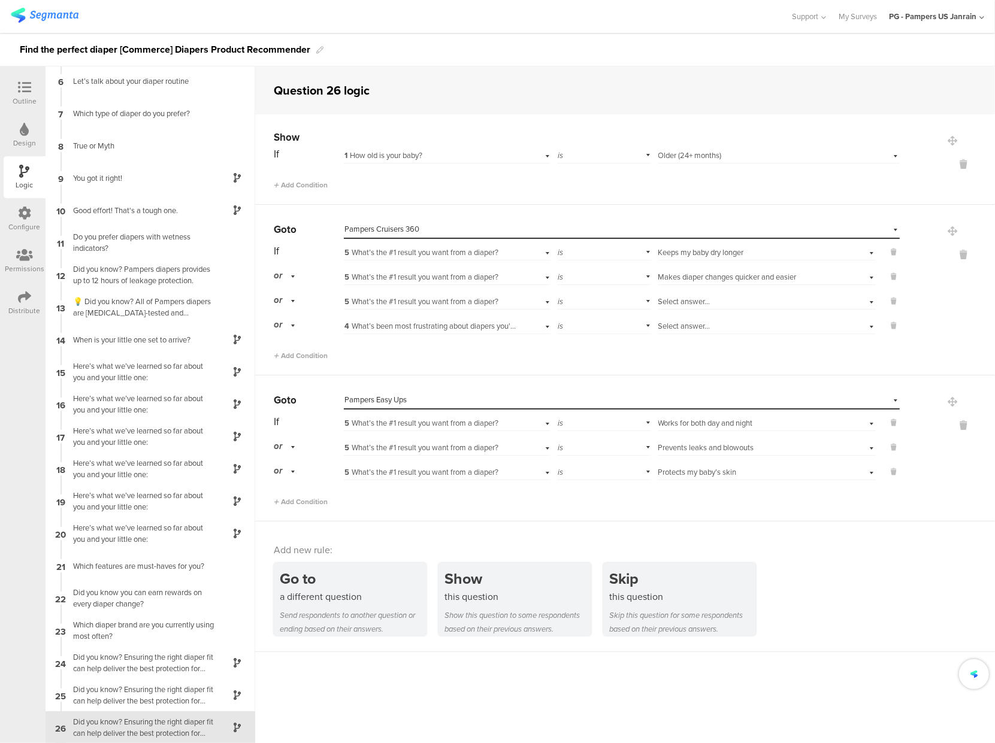
click at [705, 303] on div "Select answer..." at bounding box center [749, 302] width 182 height 11
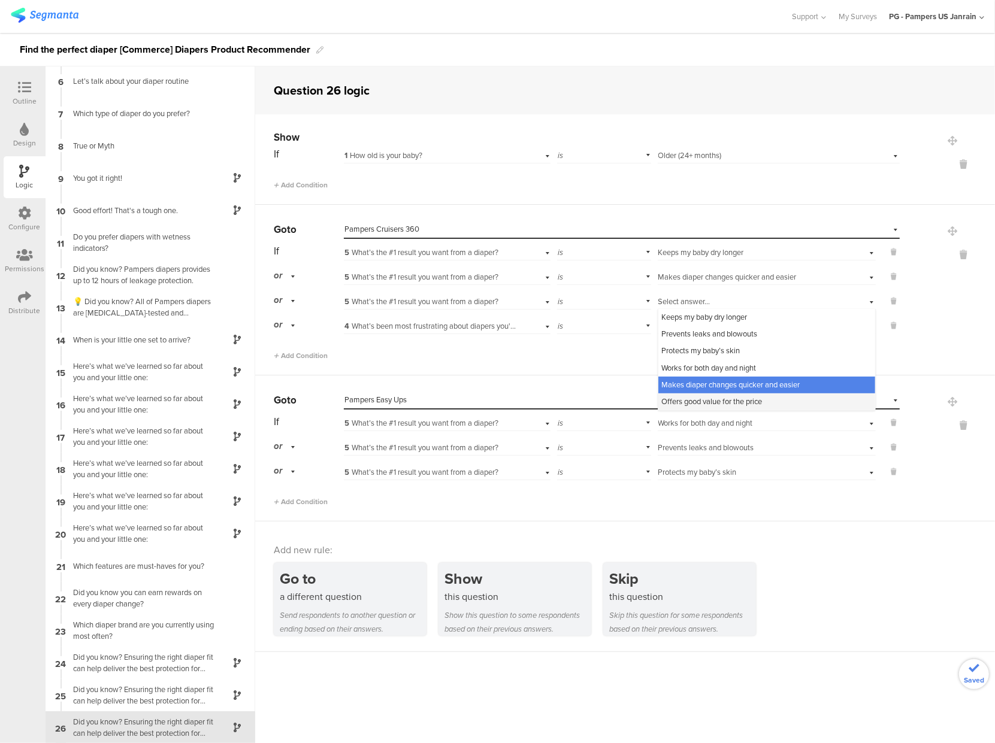
click at [692, 403] on span "Offers good value for the price" at bounding box center [712, 401] width 101 height 11
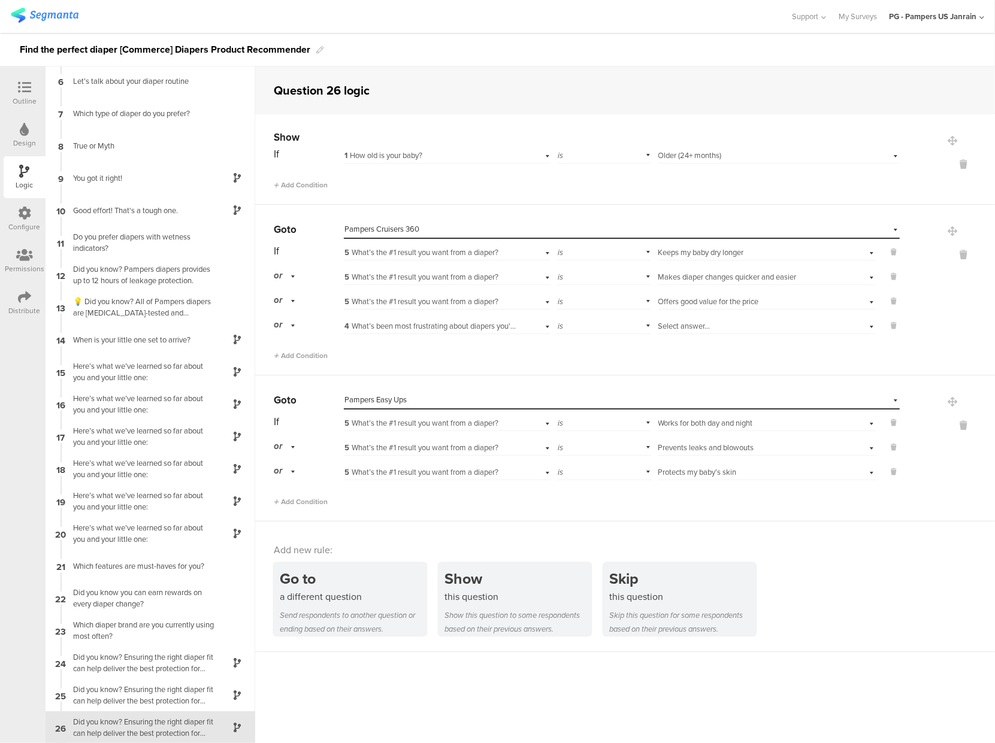
click at [684, 296] on span "Offers good value for the price" at bounding box center [708, 301] width 101 height 11
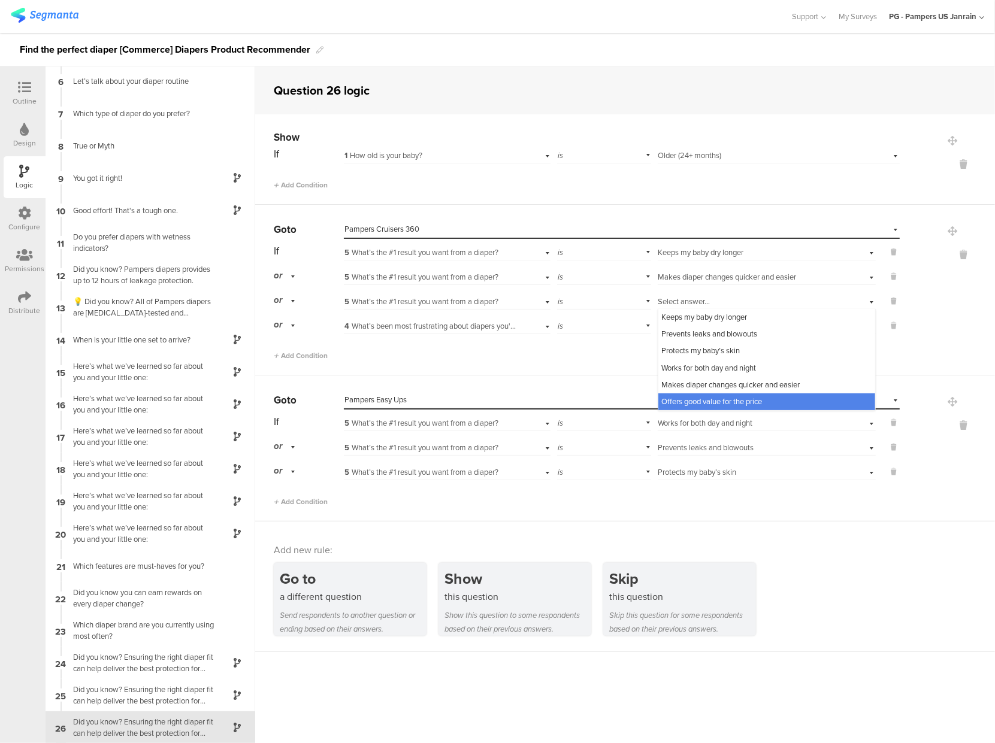
click at [605, 362] on div "Go to Select destination... Pampers Cruisers 360 If 5 What’s the #1 result you …" at bounding box center [625, 290] width 740 height 171
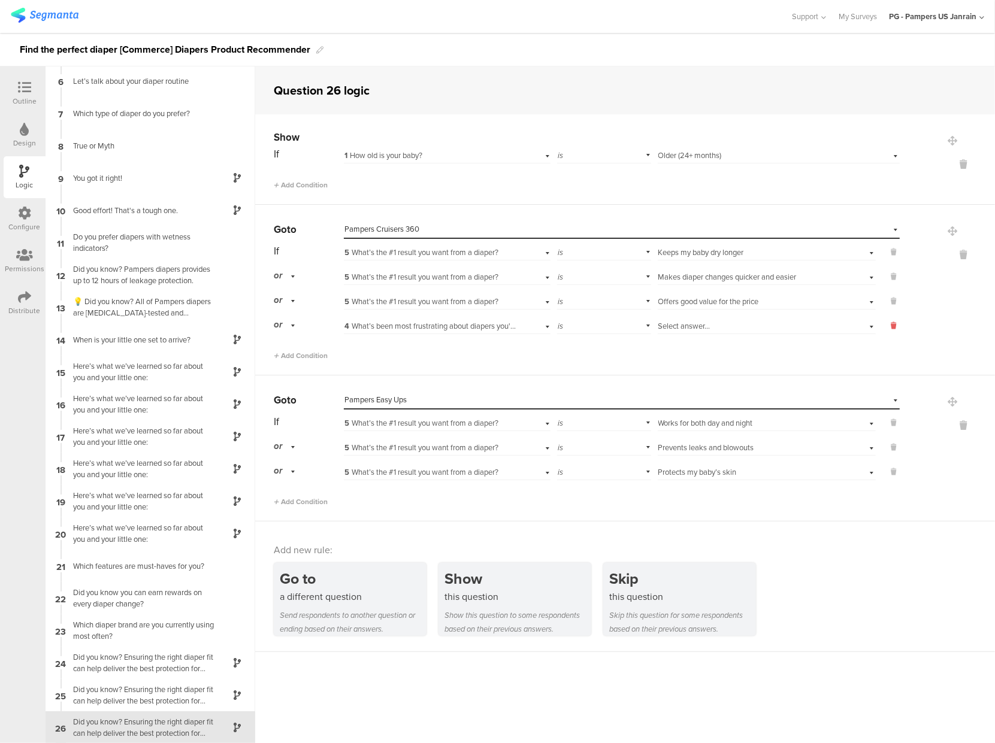
click at [891, 323] on icon at bounding box center [893, 326] width 5 height 11
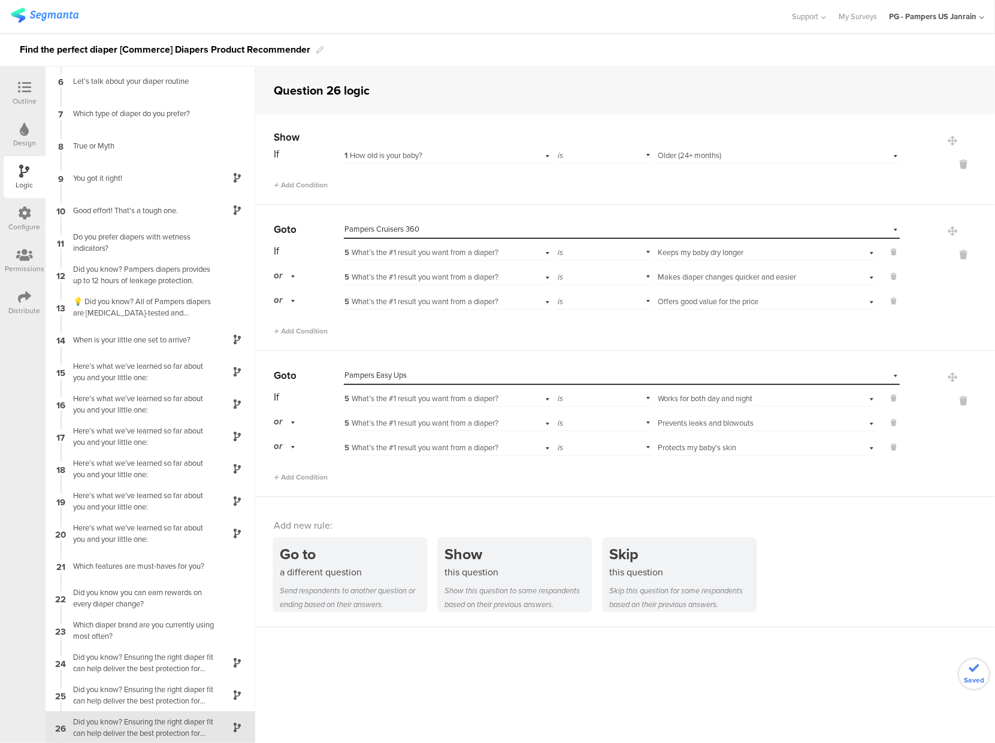
click at [845, 563] on div "Go to a different question Send respondents to another question or ending based…" at bounding box center [634, 575] width 721 height 73
click at [156, 703] on div "Did you know? Ensuring the right diaper fit can help deliver the best protectio…" at bounding box center [141, 695] width 150 height 23
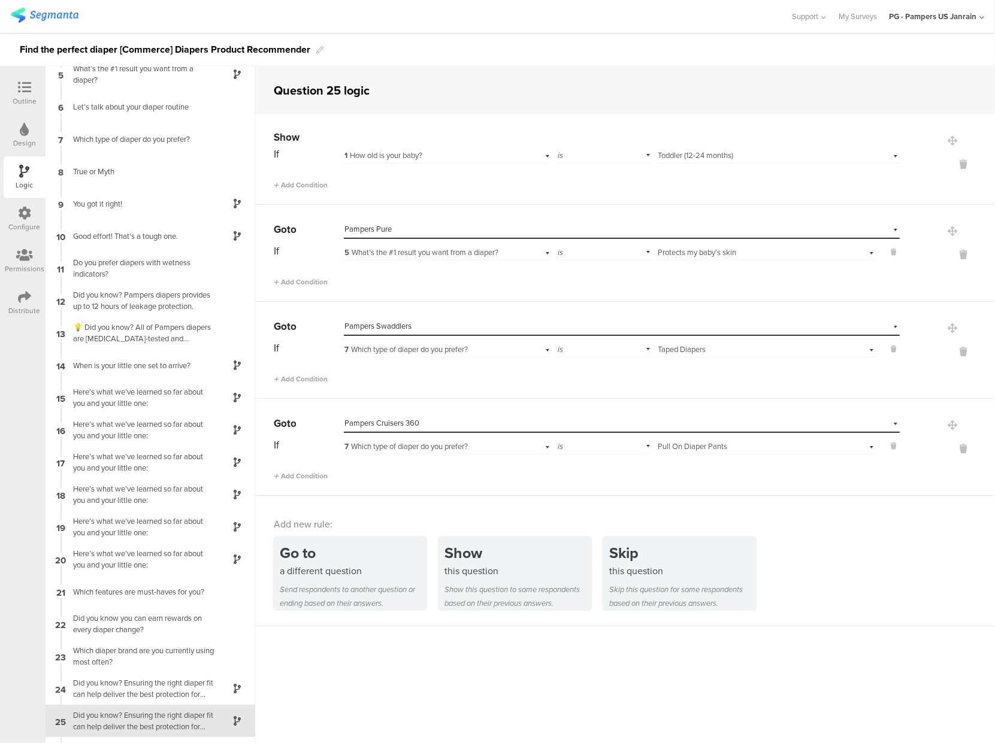
scroll to position [164, 0]
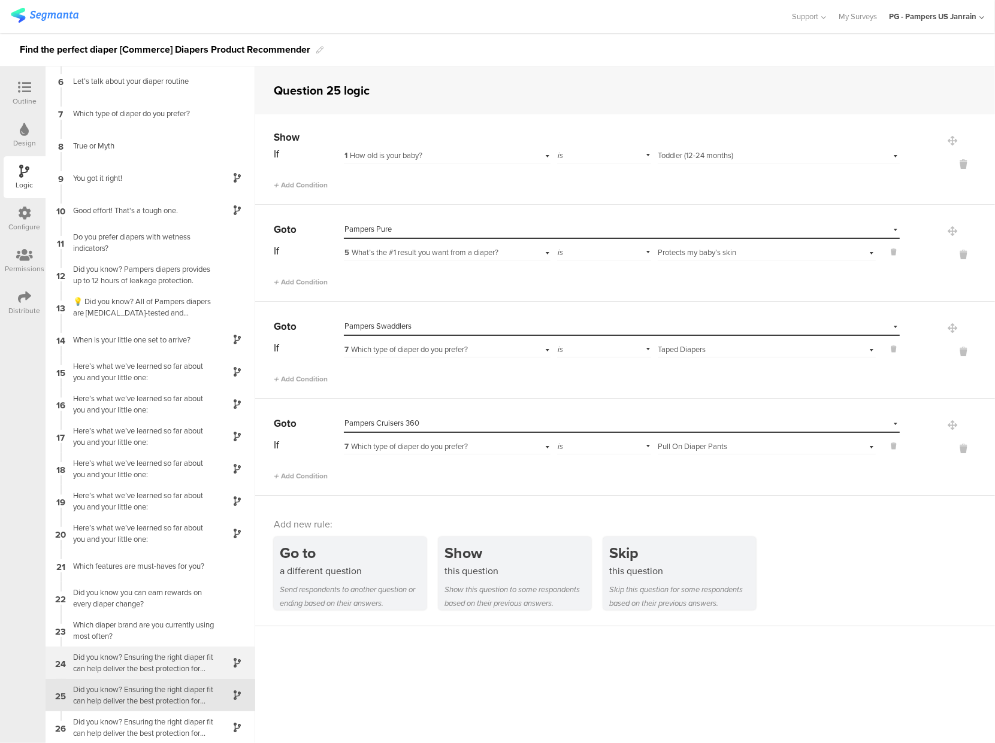
click at [162, 666] on div "Did you know? Ensuring the right diaper fit can help deliver the best protectio…" at bounding box center [141, 663] width 150 height 23
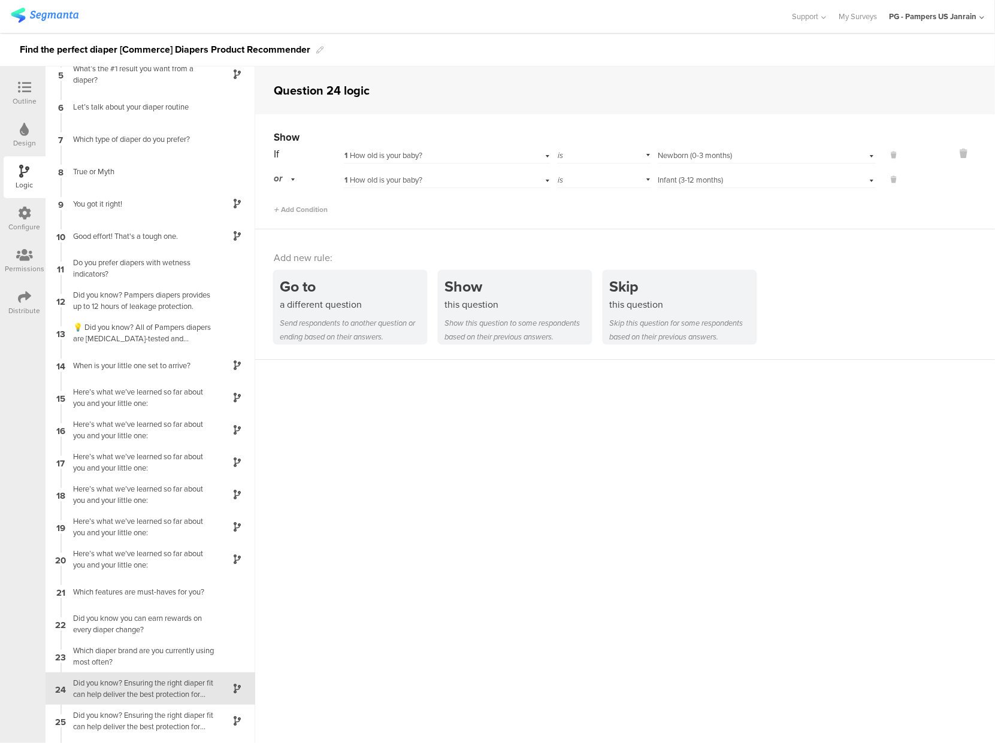
scroll to position [164, 0]
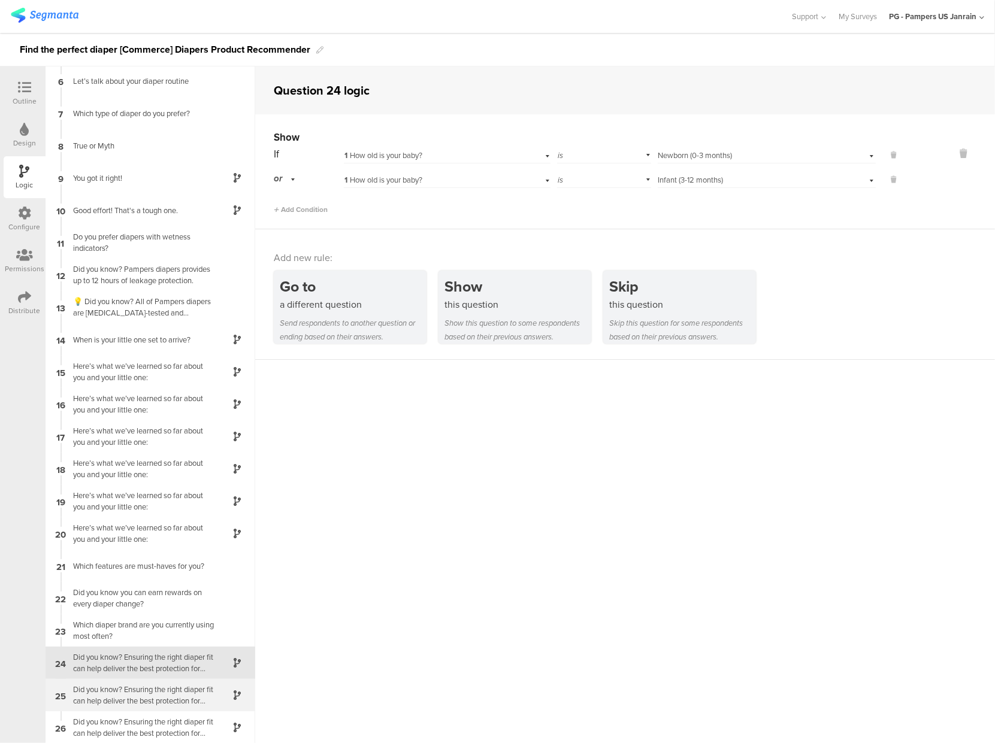
click at [153, 701] on div "Did you know? Ensuring the right diaper fit can help deliver the best protectio…" at bounding box center [141, 695] width 150 height 23
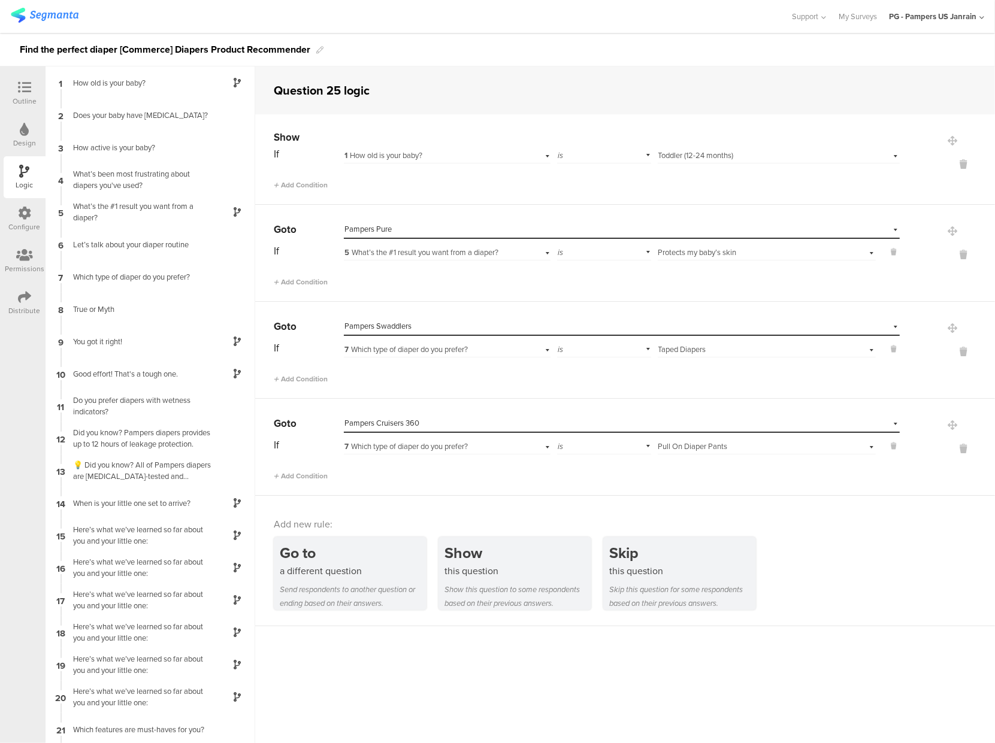
scroll to position [164, 0]
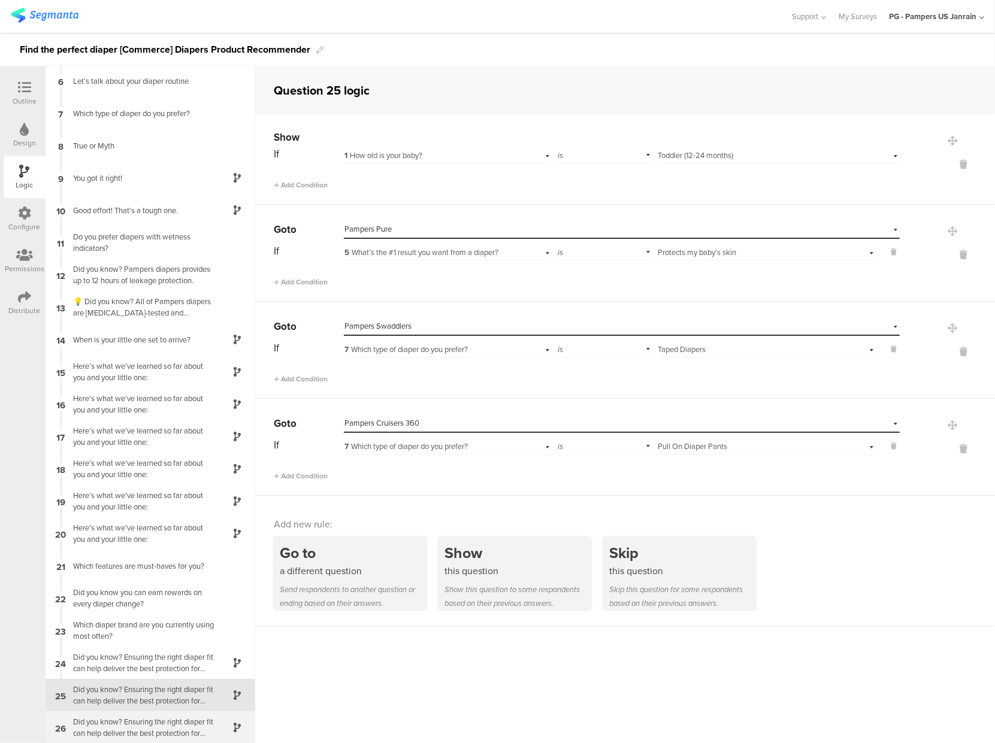
click at [152, 724] on div "Did you know? Ensuring the right diaper fit can help deliver the best protectio…" at bounding box center [141, 727] width 150 height 23
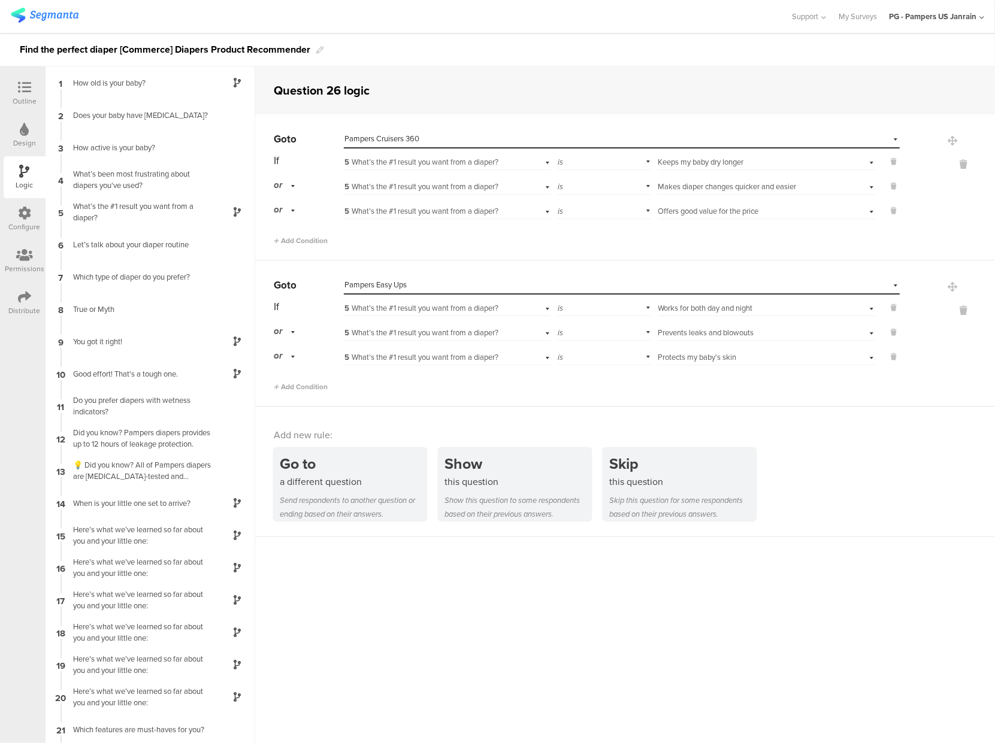
scroll to position [164, 0]
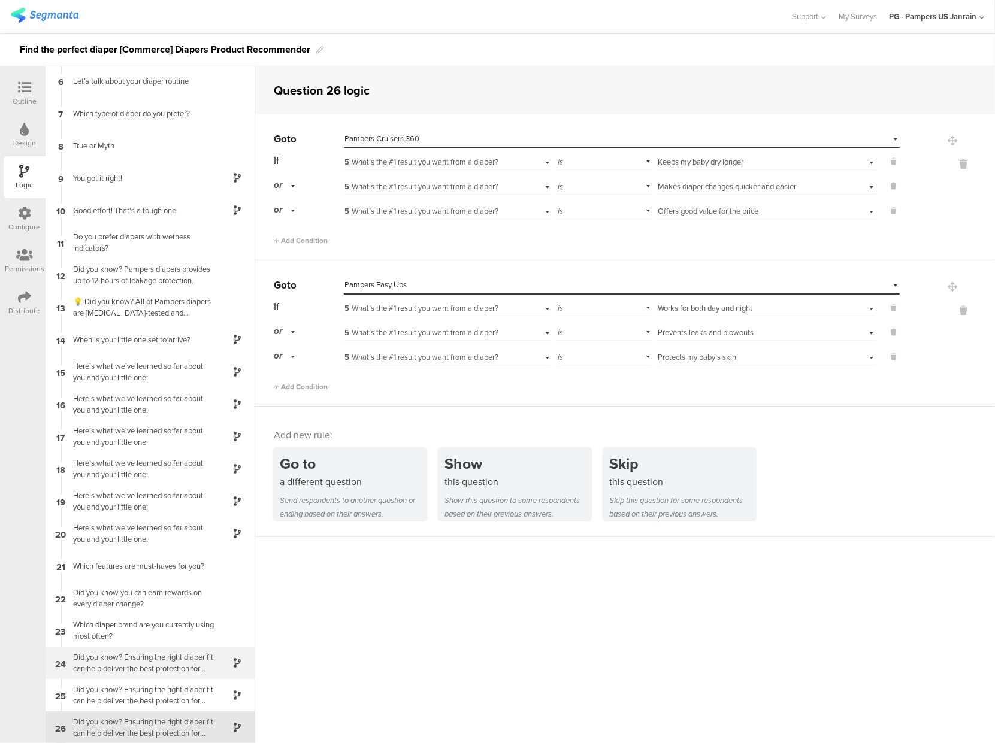
click at [140, 676] on div "24 Did you know? Ensuring the right diaper fit can help deliver the best protec…" at bounding box center [151, 663] width 210 height 32
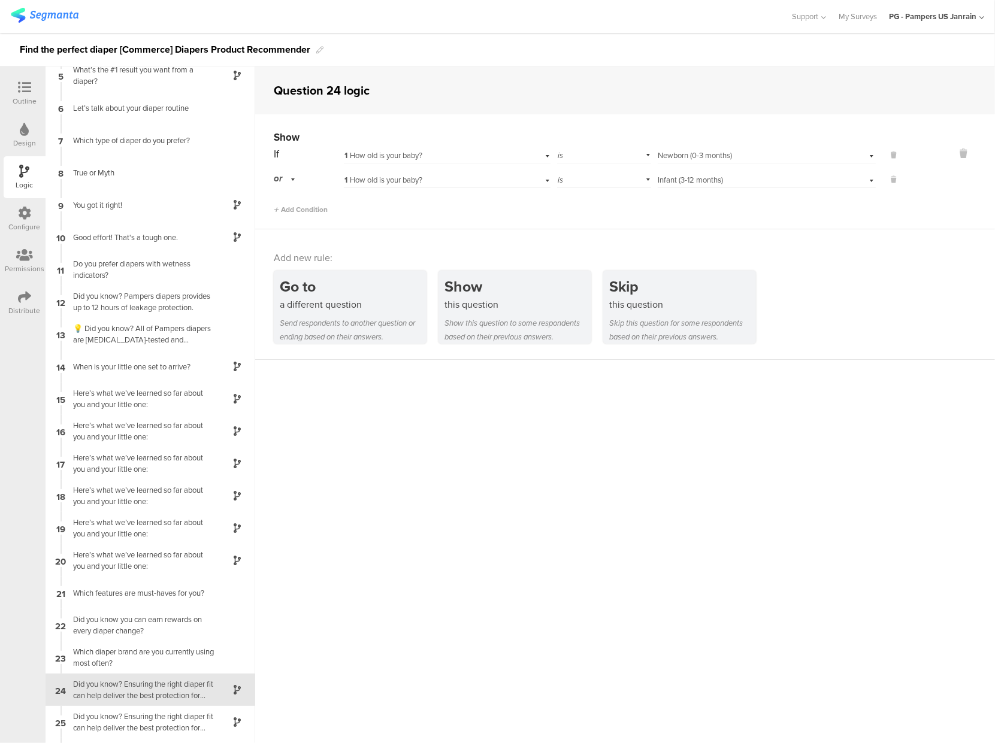
scroll to position [164, 0]
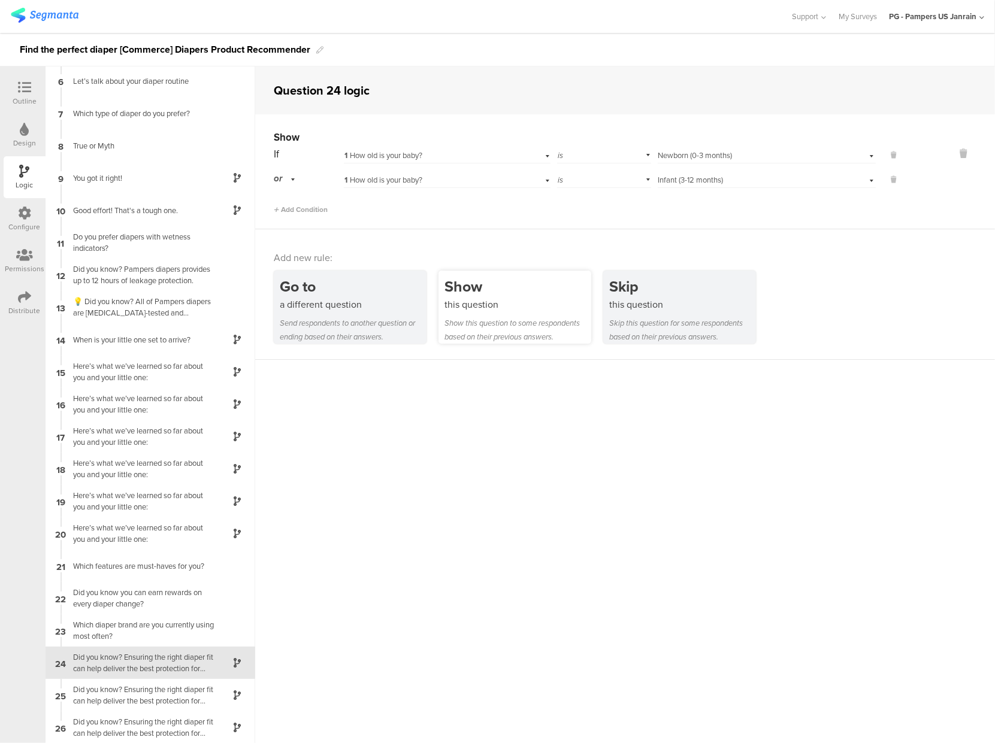
click at [457, 312] on div "this question" at bounding box center [518, 305] width 147 height 14
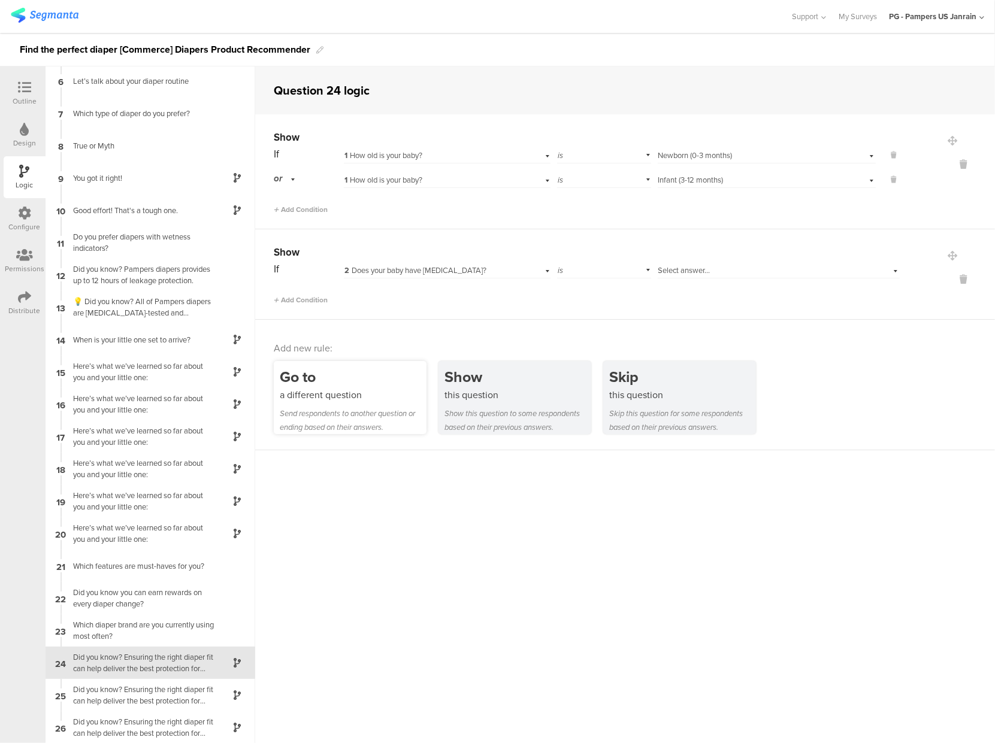
click at [353, 367] on div "Go to" at bounding box center [353, 377] width 147 height 22
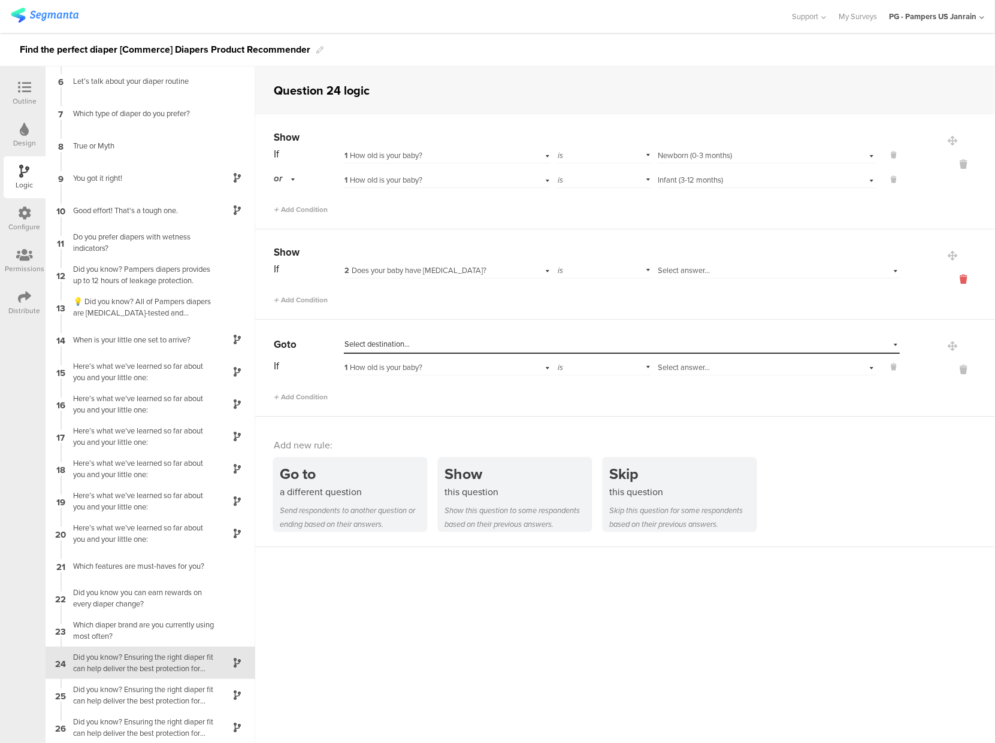
click at [951, 277] on icon at bounding box center [963, 280] width 29 height 14
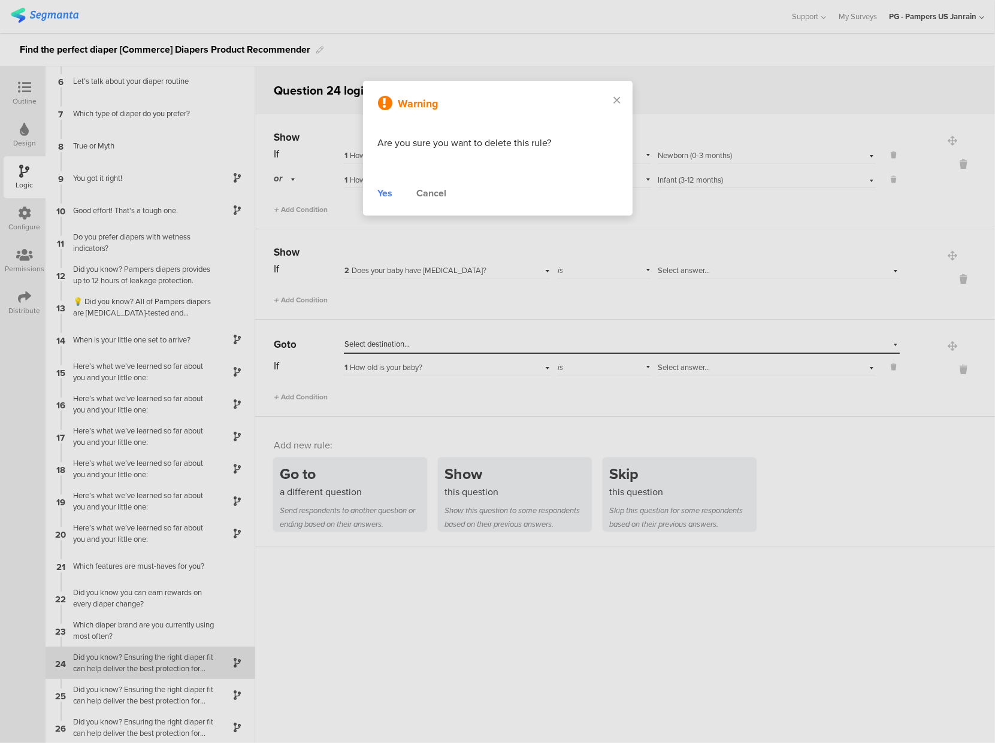
click at [382, 196] on div "Yes" at bounding box center [385, 193] width 15 height 14
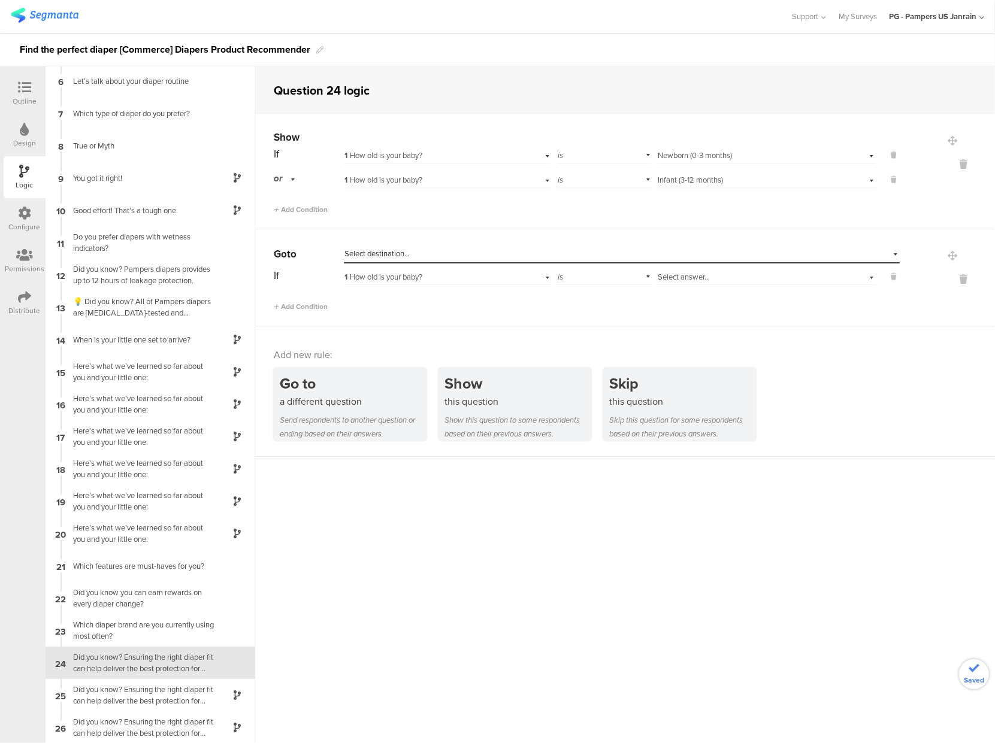
click at [383, 252] on span "Select destination..." at bounding box center [376, 253] width 65 height 11
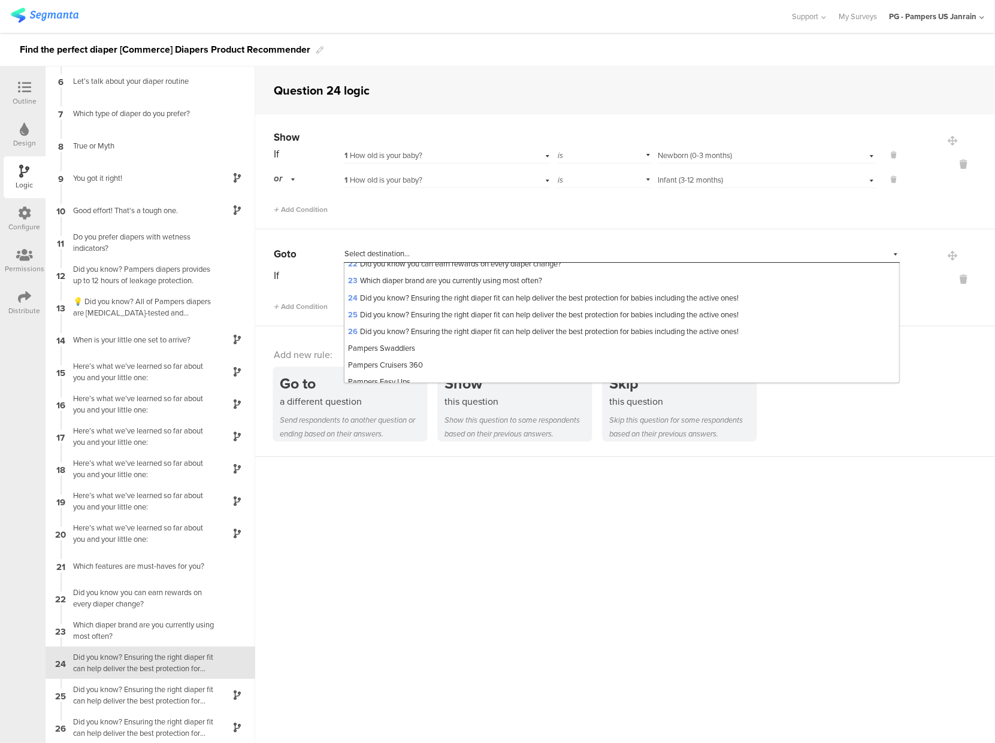
scroll to position [415, 0]
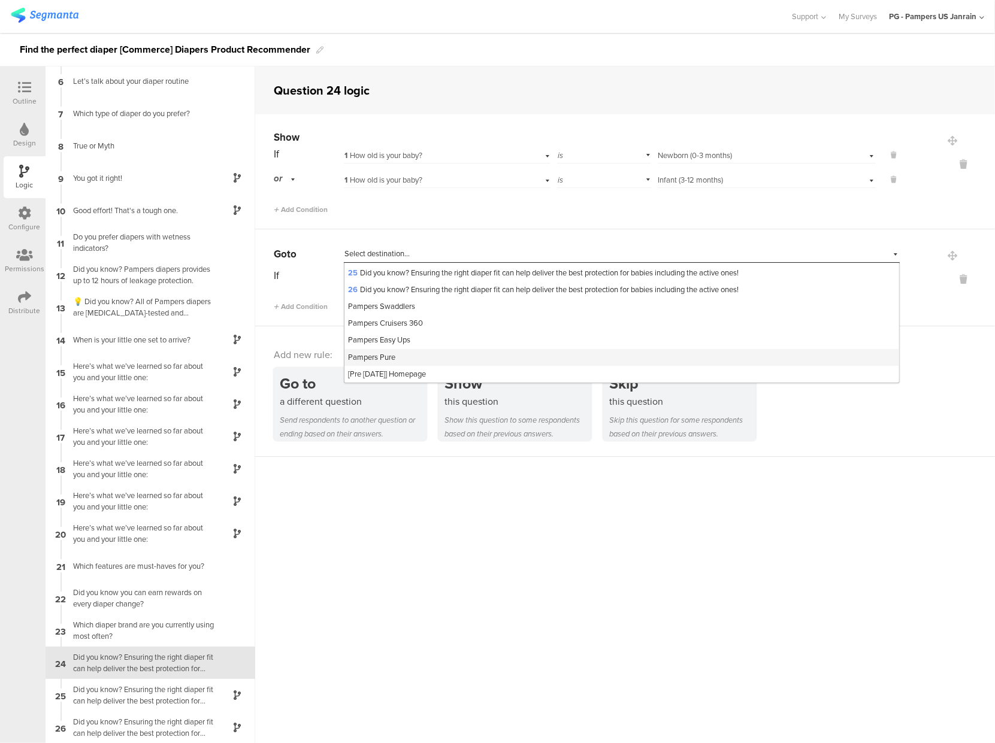
click at [383, 356] on span "Pampers Pure" at bounding box center [371, 357] width 47 height 11
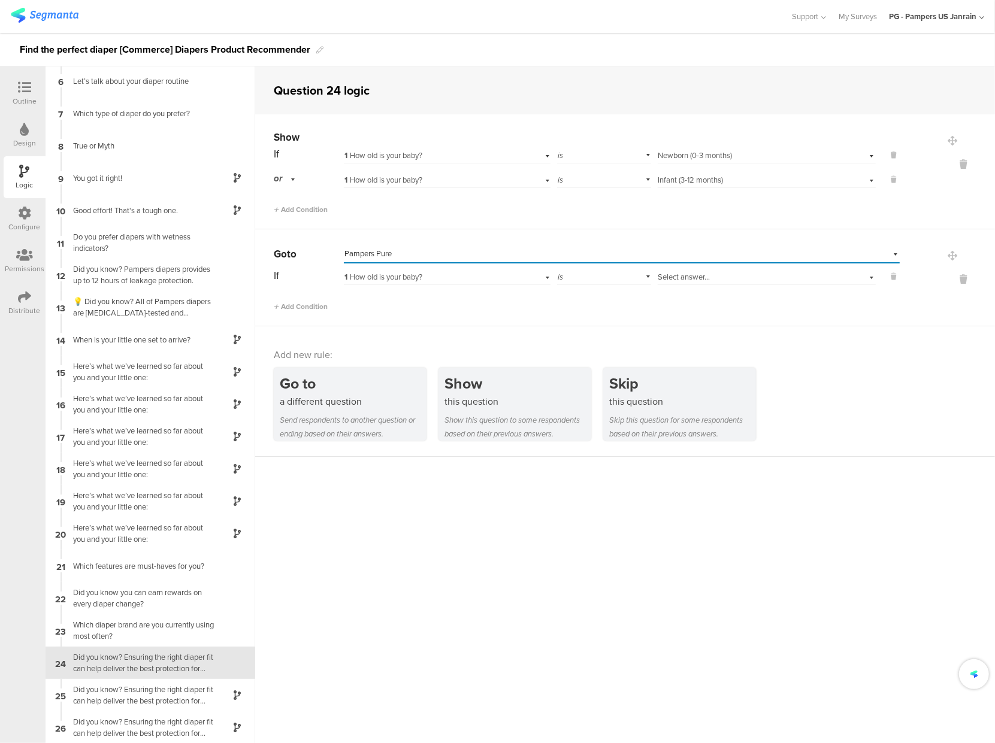
click at [436, 274] on div "1 How old is your baby?" at bounding box center [429, 277] width 171 height 11
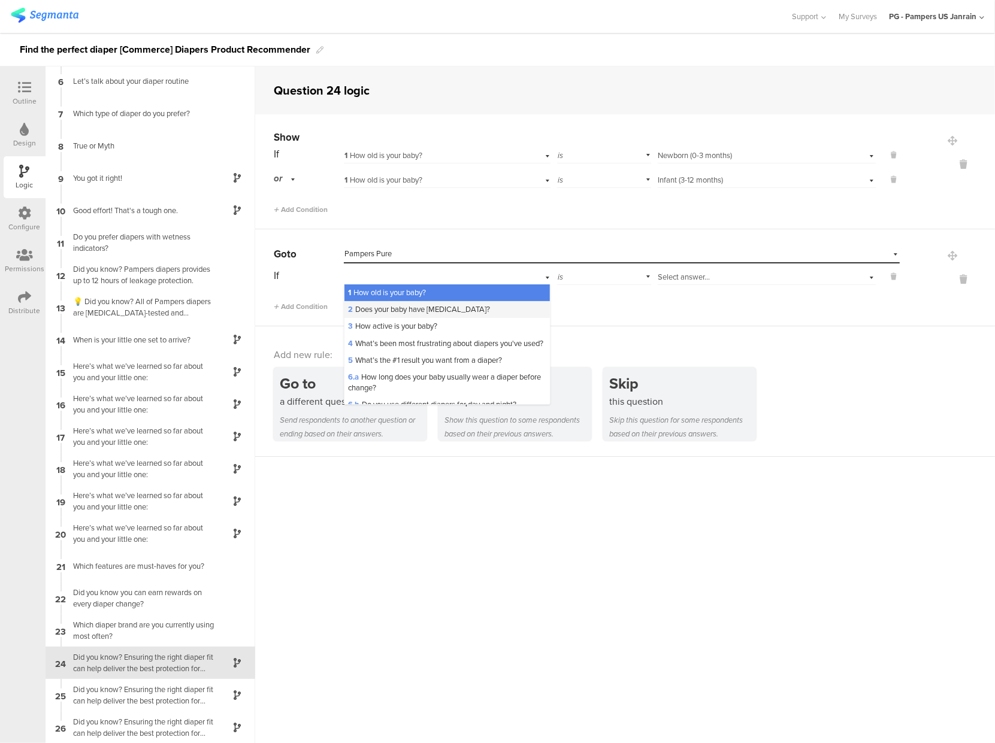
click at [416, 307] on span "2 Does your baby have [MEDICAL_DATA]?" at bounding box center [419, 309] width 142 height 11
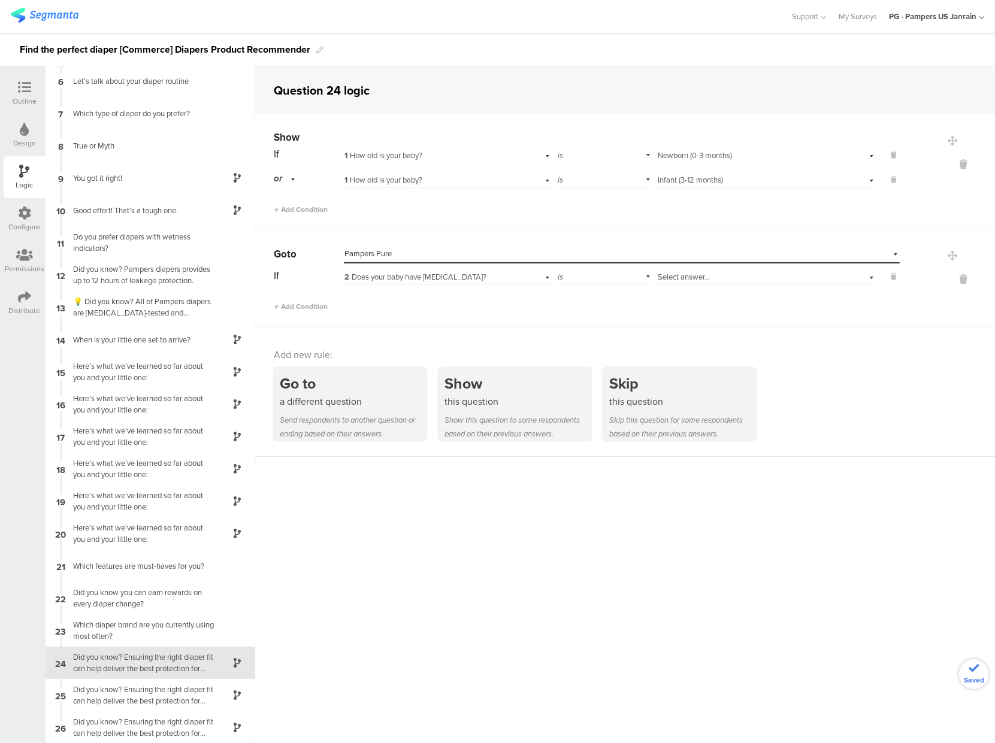
click at [673, 276] on span "Select answer..." at bounding box center [684, 276] width 52 height 11
click at [664, 344] on div "4" at bounding box center [766, 343] width 217 height 17
click at [306, 307] on span "Add Condition" at bounding box center [301, 306] width 54 height 11
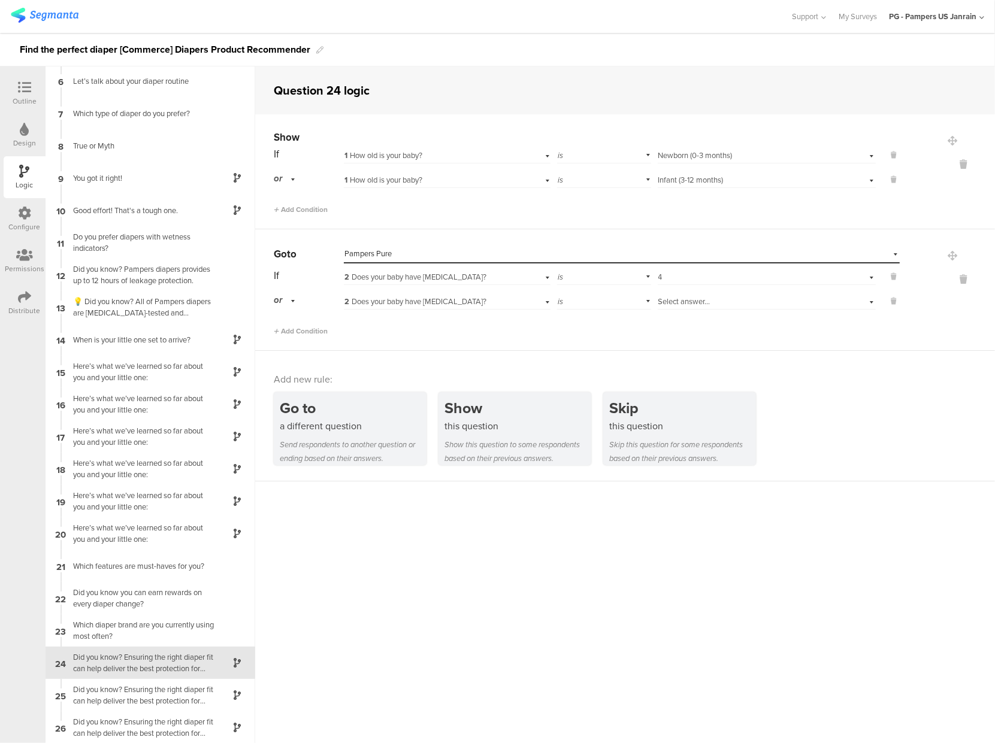
click at [685, 300] on span "Select answer..." at bounding box center [684, 301] width 52 height 11
click at [665, 384] on div "5" at bounding box center [766, 385] width 217 height 17
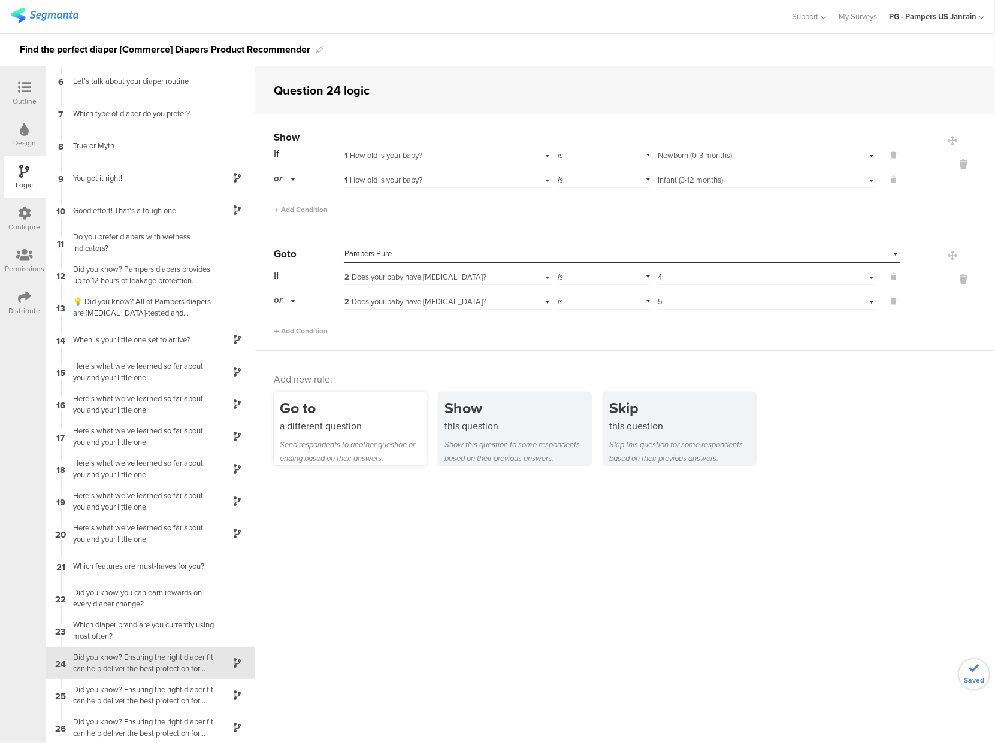
click at [325, 418] on div "Go to" at bounding box center [353, 408] width 147 height 22
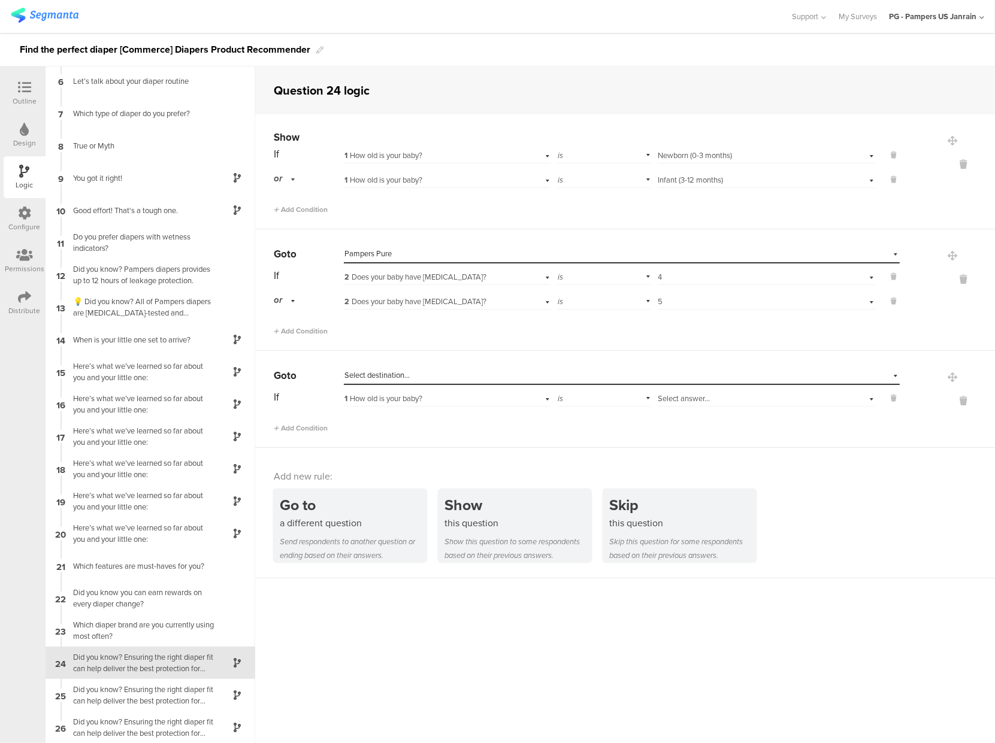
click at [378, 365] on div "Go to Select destination... If 1 How old is your baby? is Select answer... Add …" at bounding box center [625, 399] width 740 height 97
click at [379, 377] on span "Select destination..." at bounding box center [376, 375] width 65 height 11
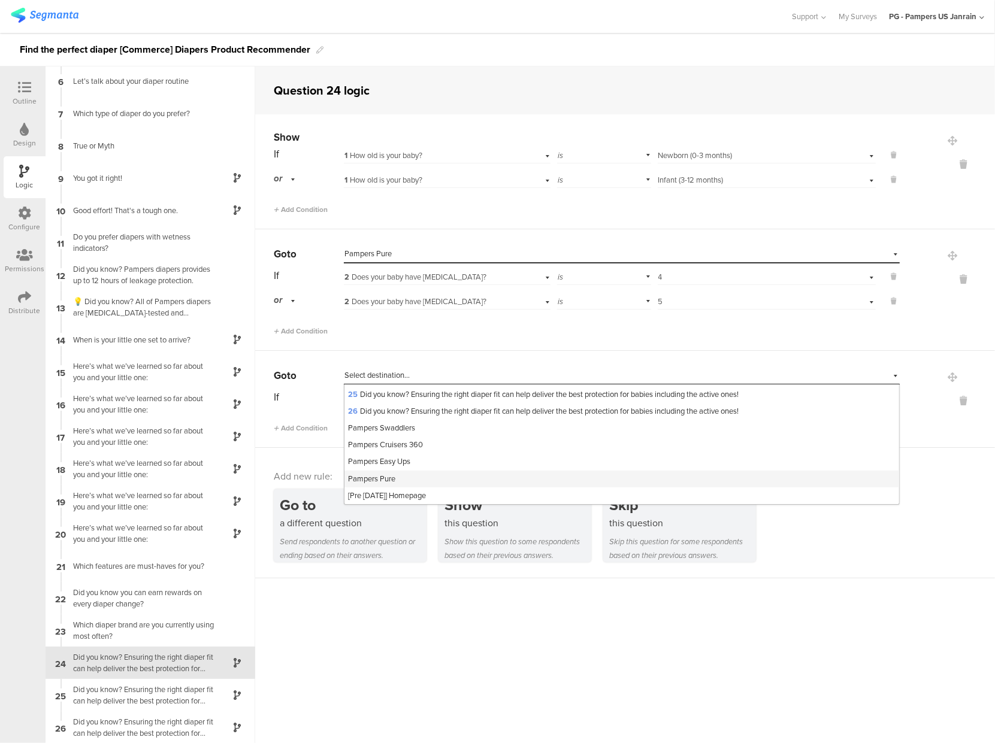
click at [382, 477] on span "Pampers Pure" at bounding box center [371, 478] width 47 height 11
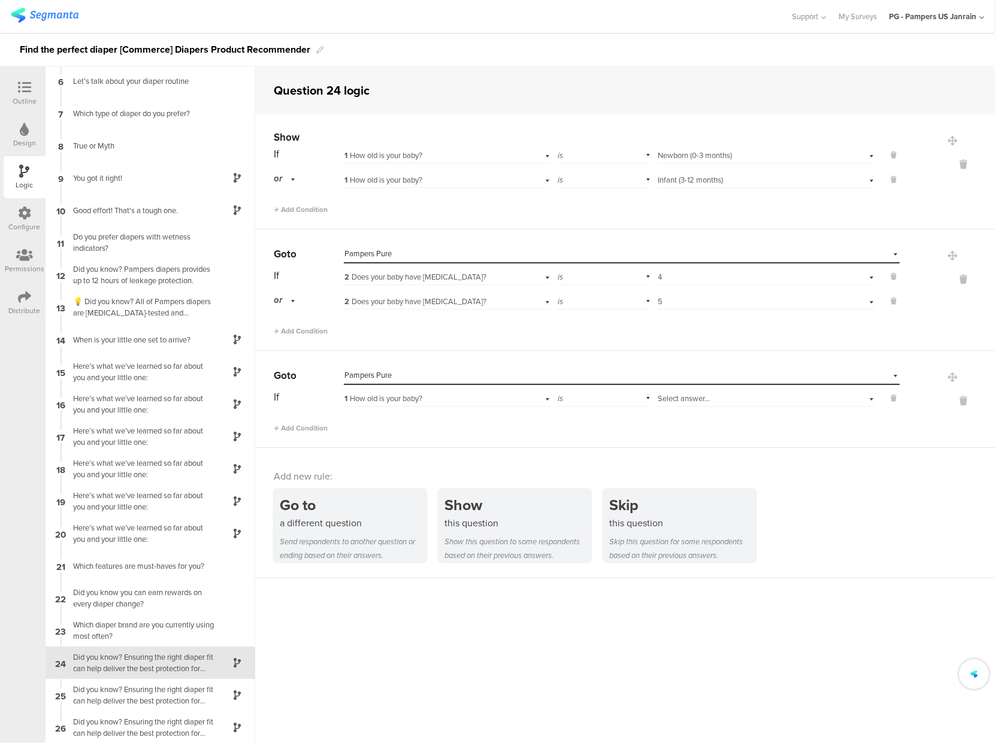
click at [402, 407] on div "If 1 How old is your baby? is Select answer... Add Condition" at bounding box center [587, 411] width 626 height 46
click at [402, 397] on span "1 How old is your baby?" at bounding box center [383, 398] width 78 height 11
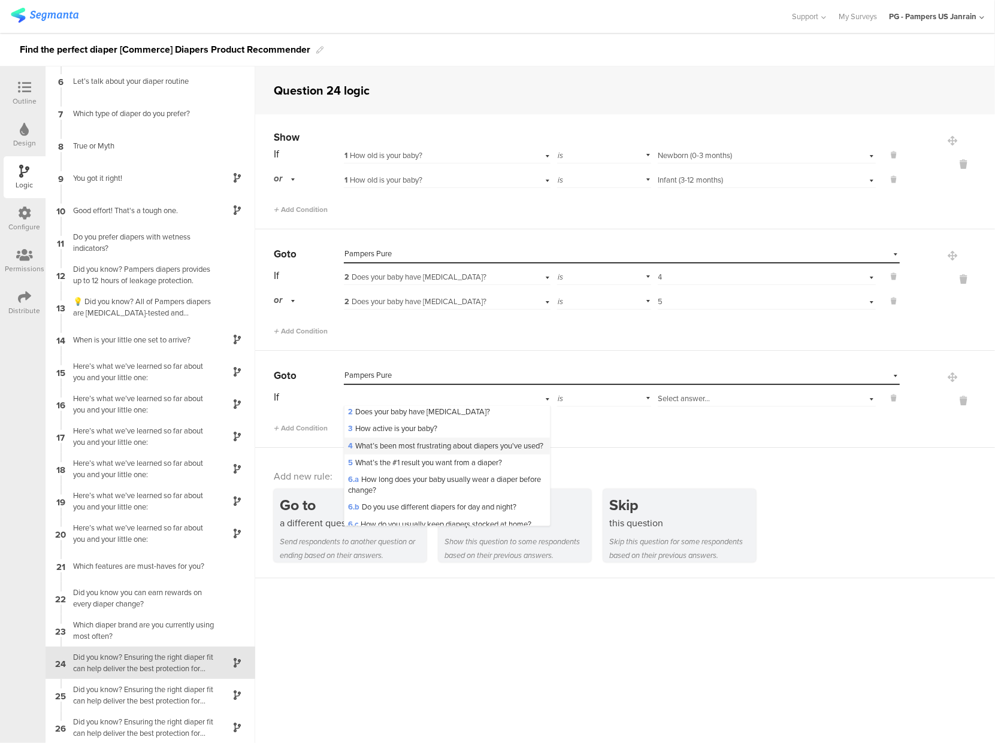
scroll to position [29, 0]
click at [393, 459] on span "5 What’s the #1 result you want from a diaper?" at bounding box center [425, 453] width 154 height 11
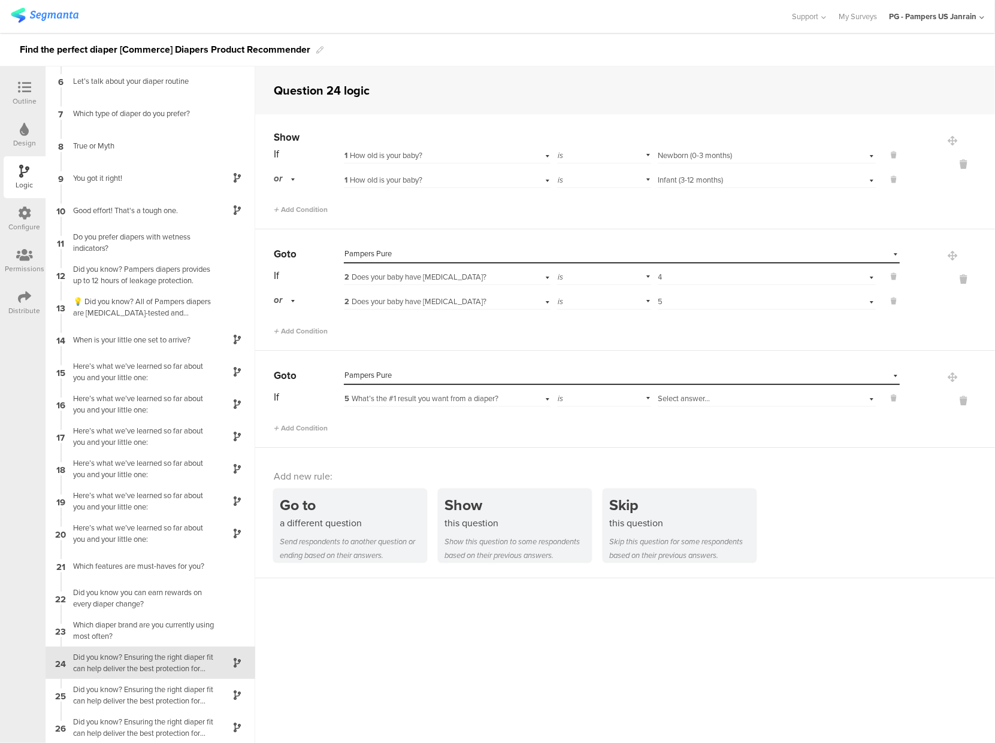
scroll to position [0, 0]
click at [668, 401] on span "Select answer..." at bounding box center [684, 398] width 52 height 11
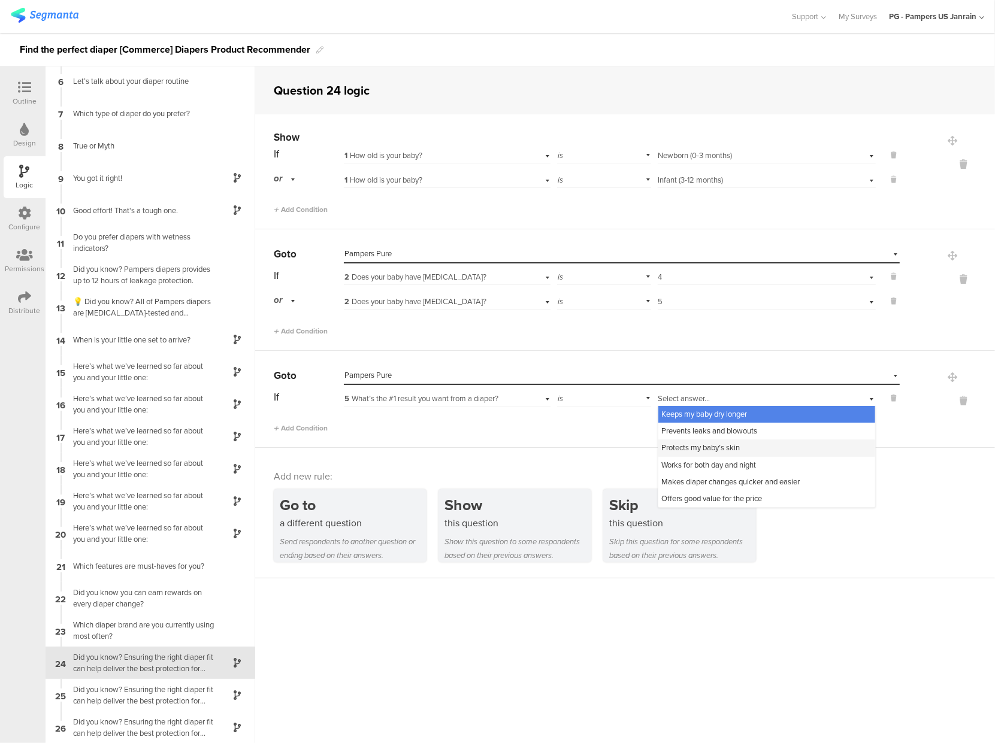
click at [673, 447] on span "Protects my baby’s skin" at bounding box center [701, 447] width 78 height 11
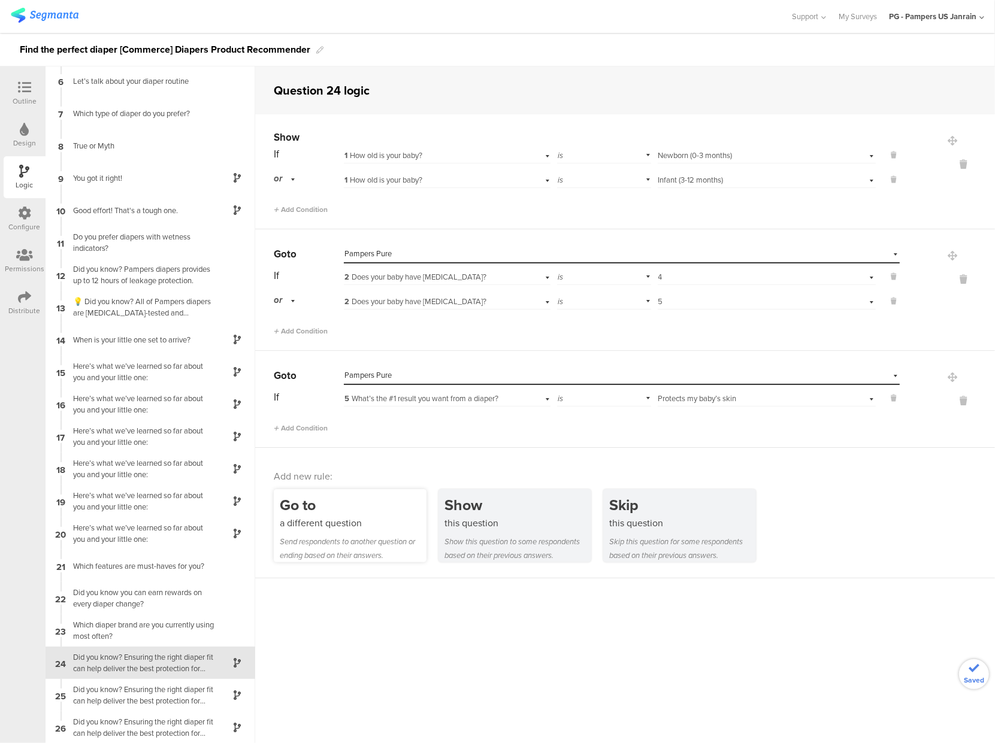
click at [320, 516] on div "a different question" at bounding box center [353, 523] width 147 height 14
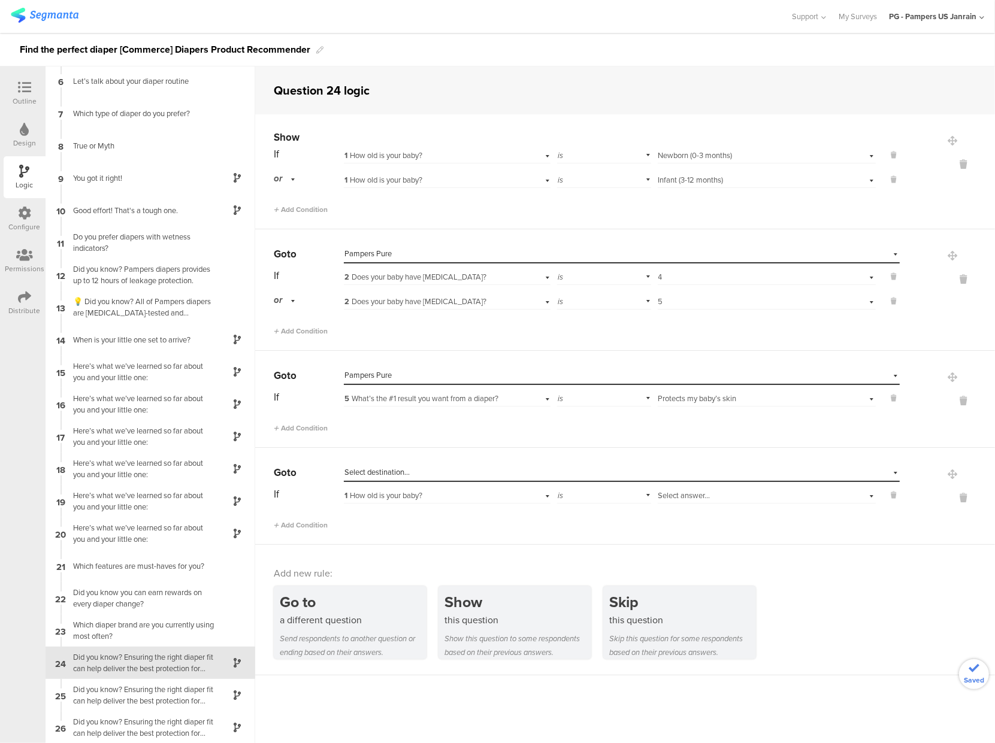
click at [376, 467] on span "Select destination..." at bounding box center [376, 472] width 65 height 11
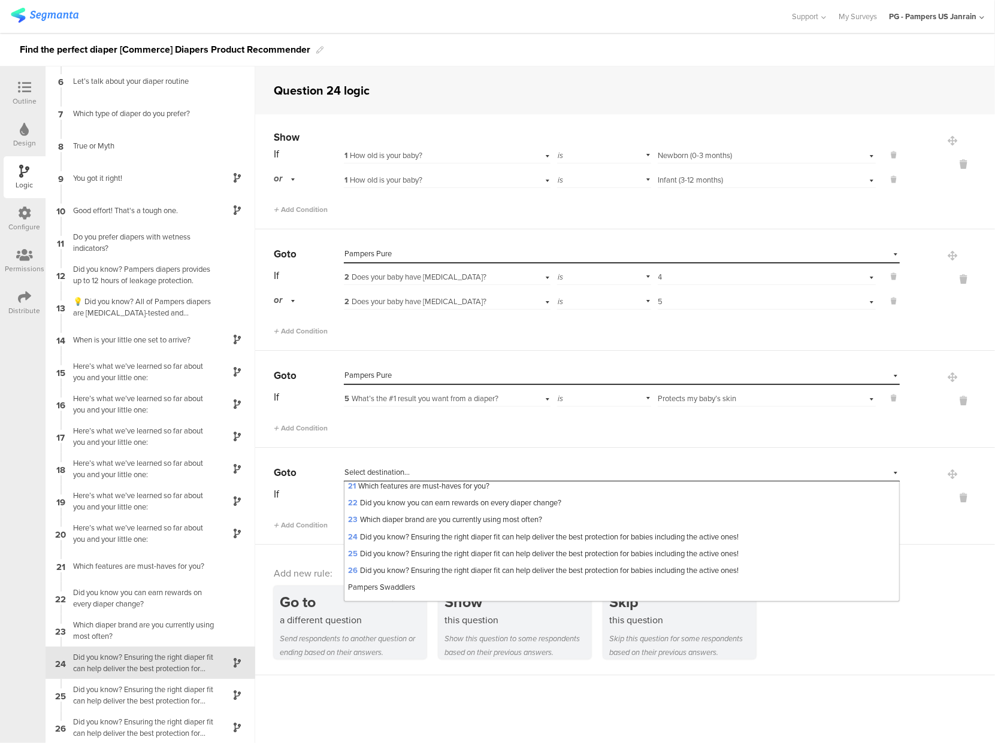
scroll to position [415, 0]
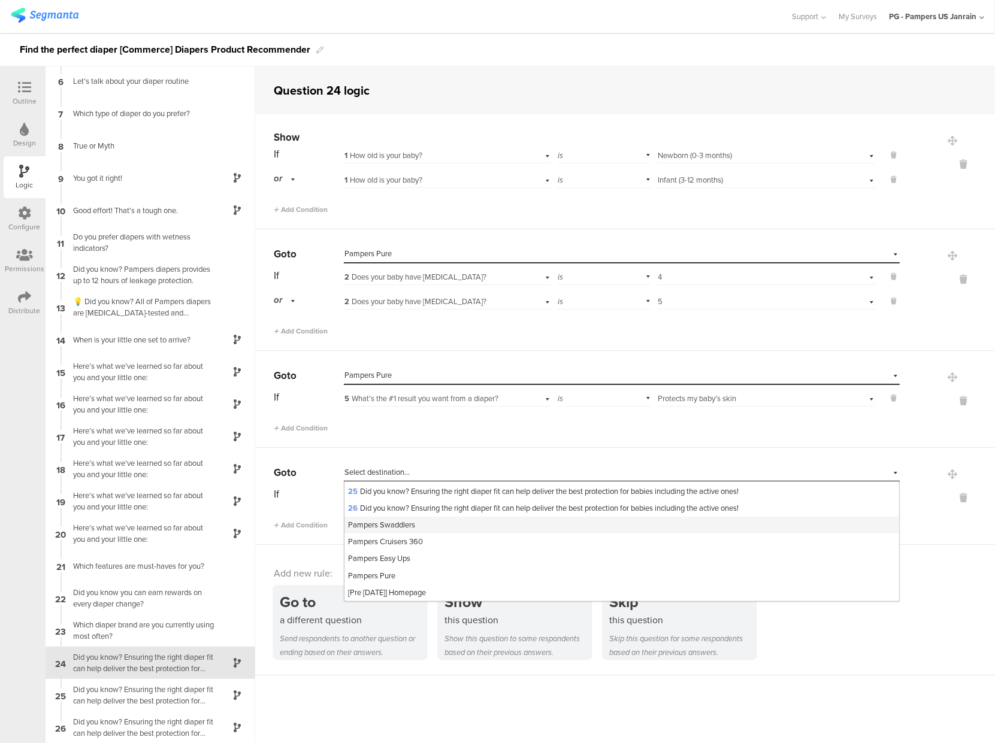
click at [382, 524] on span "Pampers Swaddlers" at bounding box center [381, 524] width 67 height 11
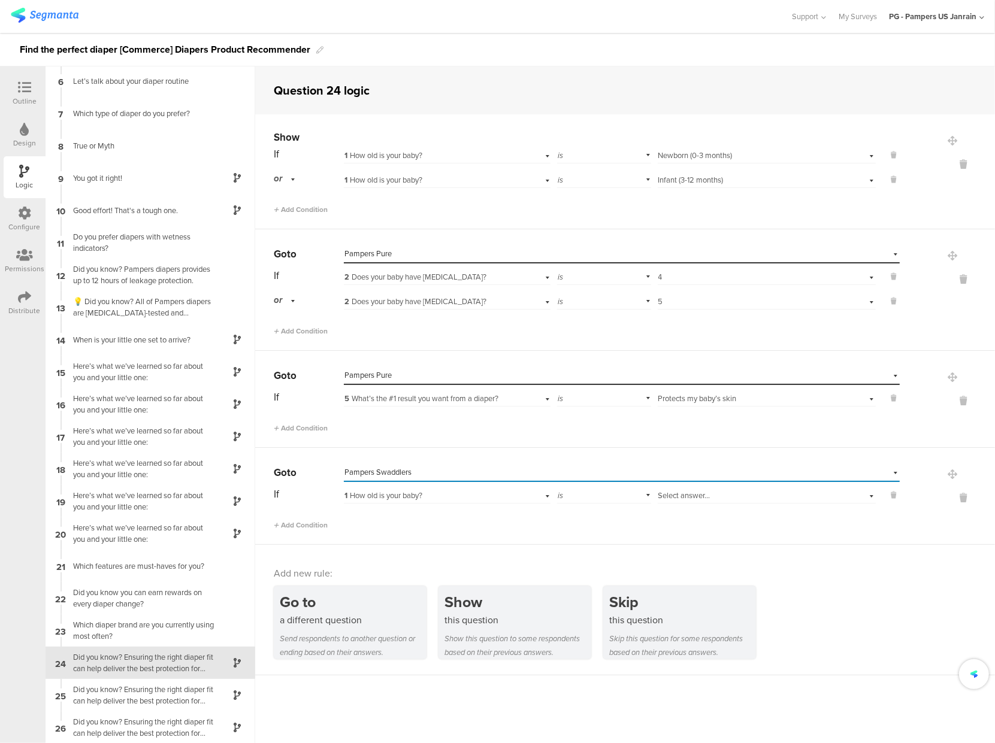
click at [398, 497] on span "1 How old is your baby?" at bounding box center [383, 495] width 78 height 11
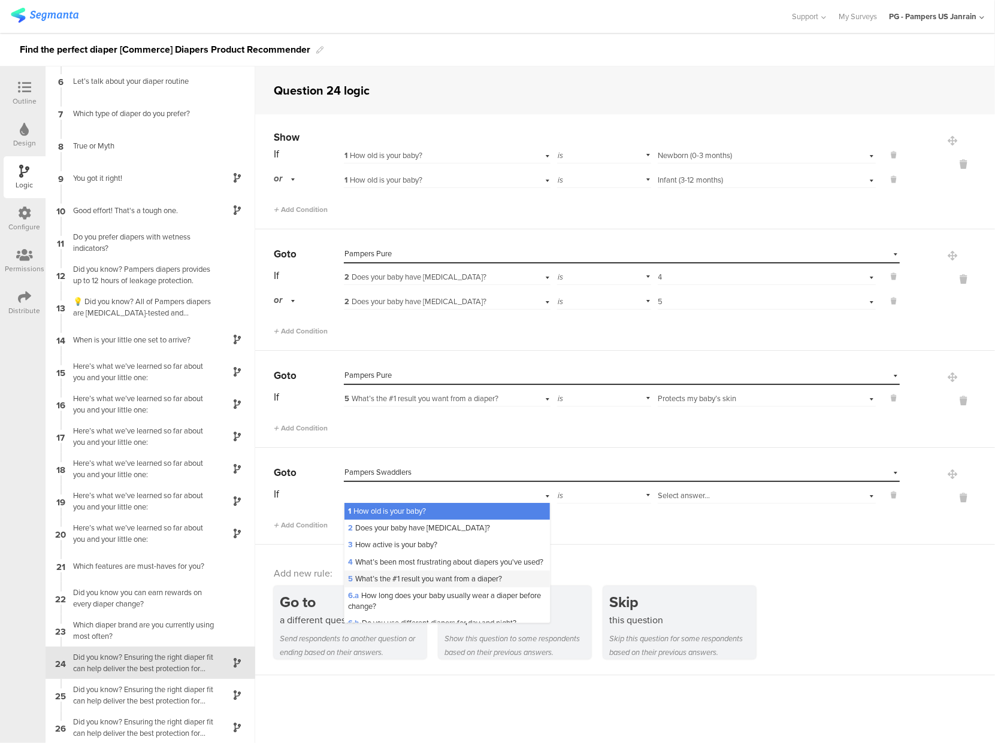
click at [399, 585] on span "5 What’s the #1 result you want from a diaper?" at bounding box center [425, 578] width 154 height 11
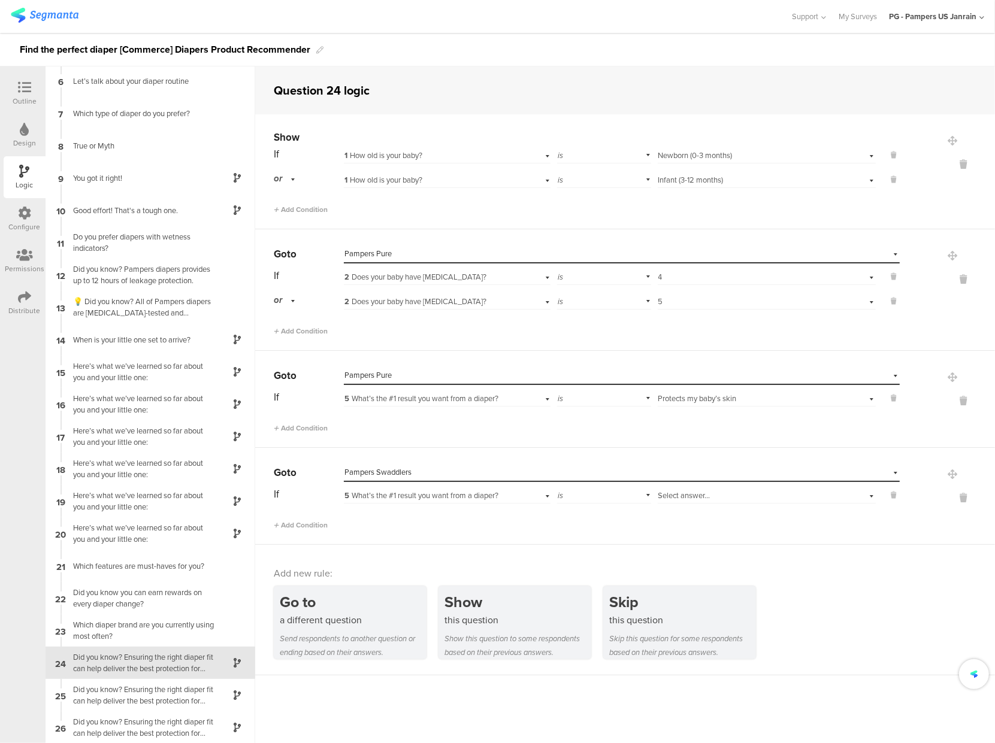
click at [673, 490] on span "Select answer..." at bounding box center [684, 495] width 52 height 11
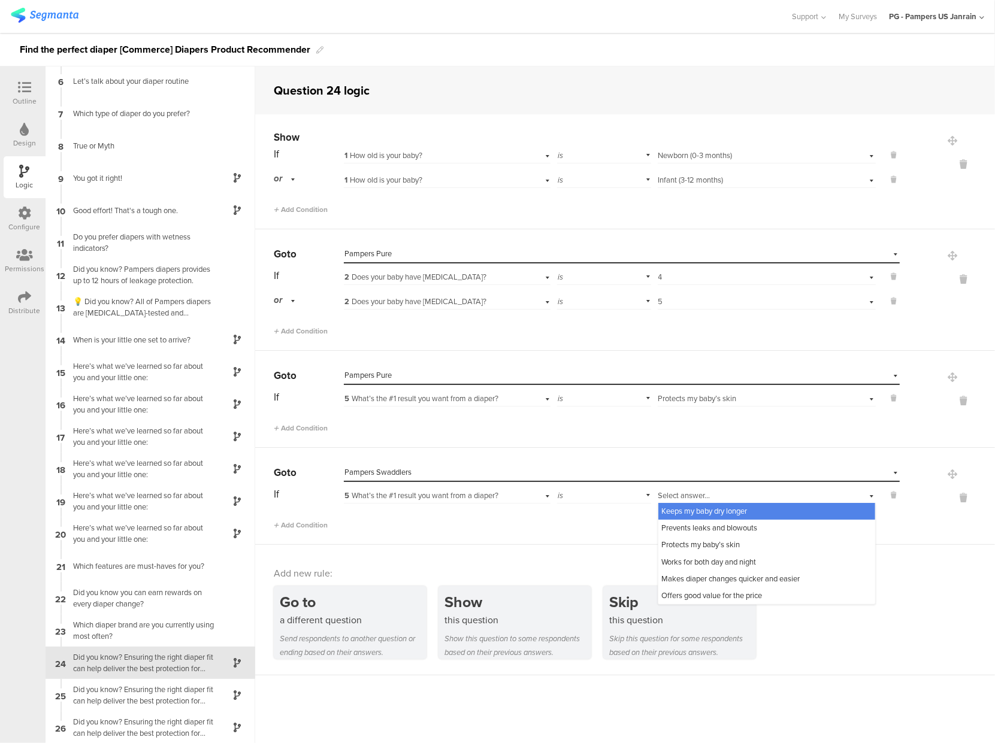
click at [682, 511] on span "Keeps my baby dry longer" at bounding box center [705, 511] width 86 height 11
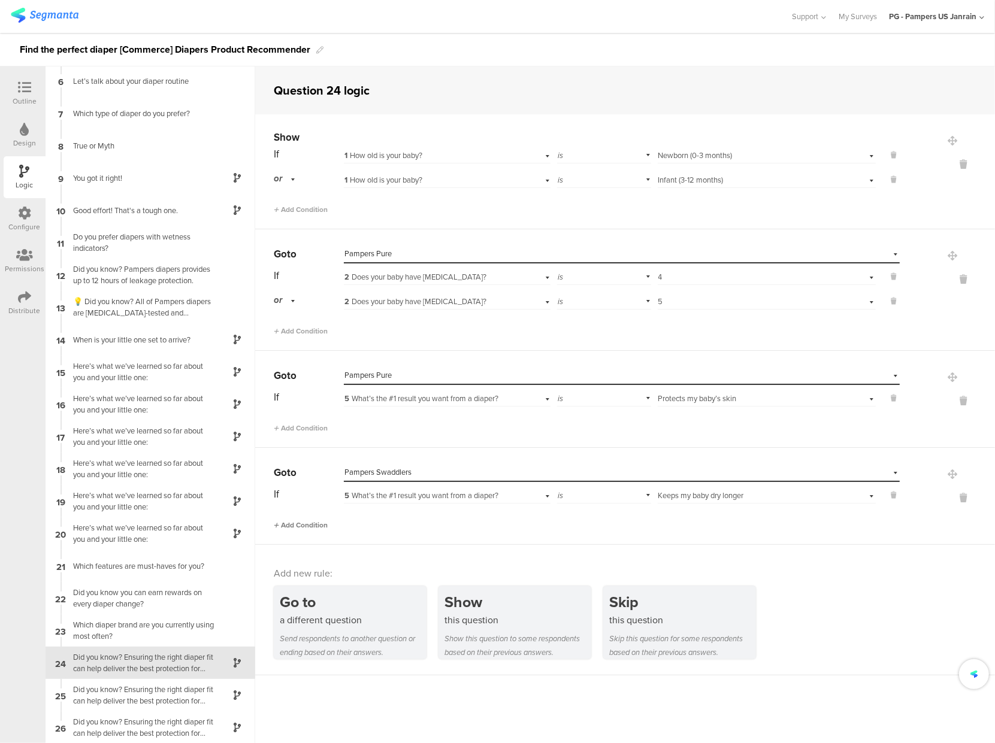
click at [281, 522] on span "Add Condition" at bounding box center [301, 525] width 54 height 11
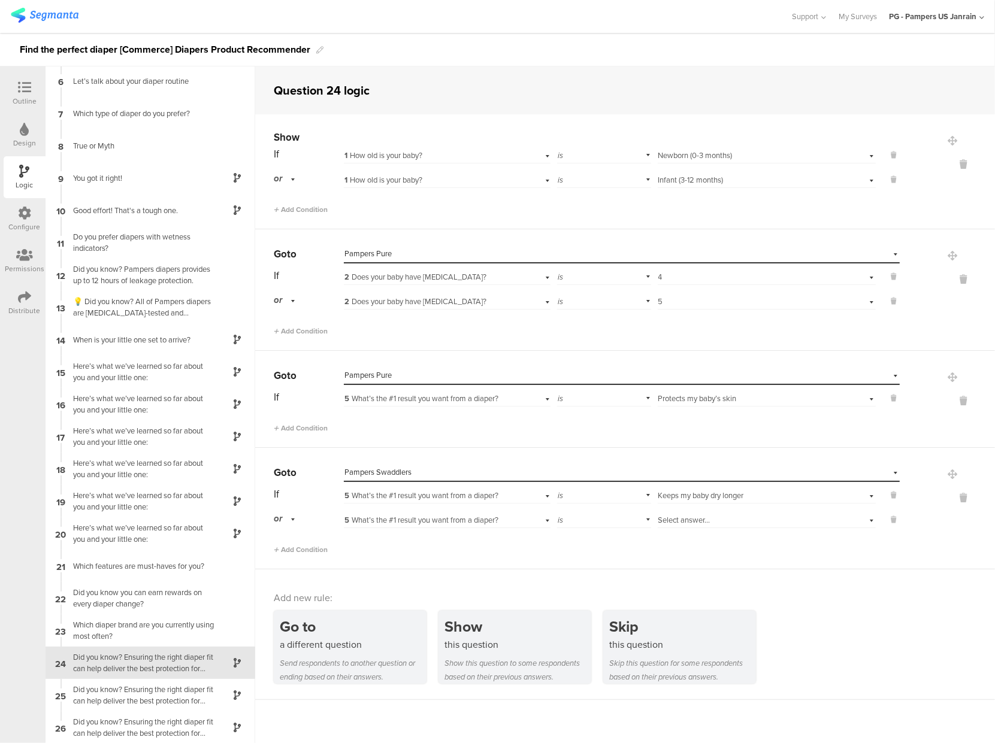
click at [678, 521] on span "Select answer..." at bounding box center [684, 520] width 52 height 11
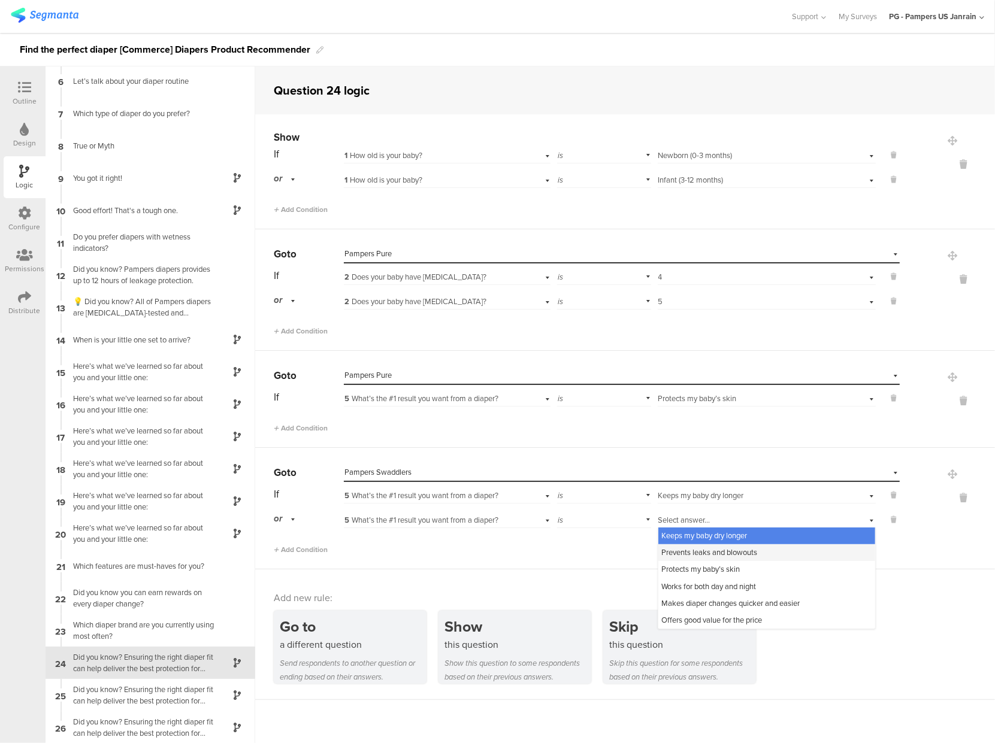
click at [697, 554] on span "Prevents leaks and blowouts" at bounding box center [710, 552] width 96 height 11
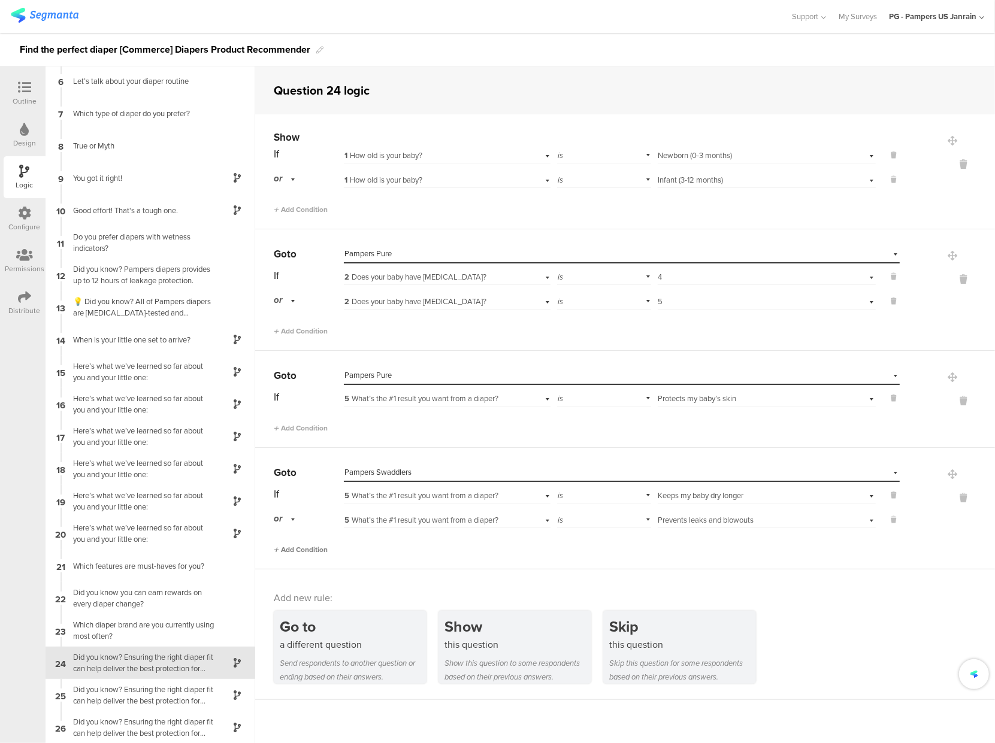
click at [304, 548] on span "Add Condition" at bounding box center [301, 550] width 54 height 11
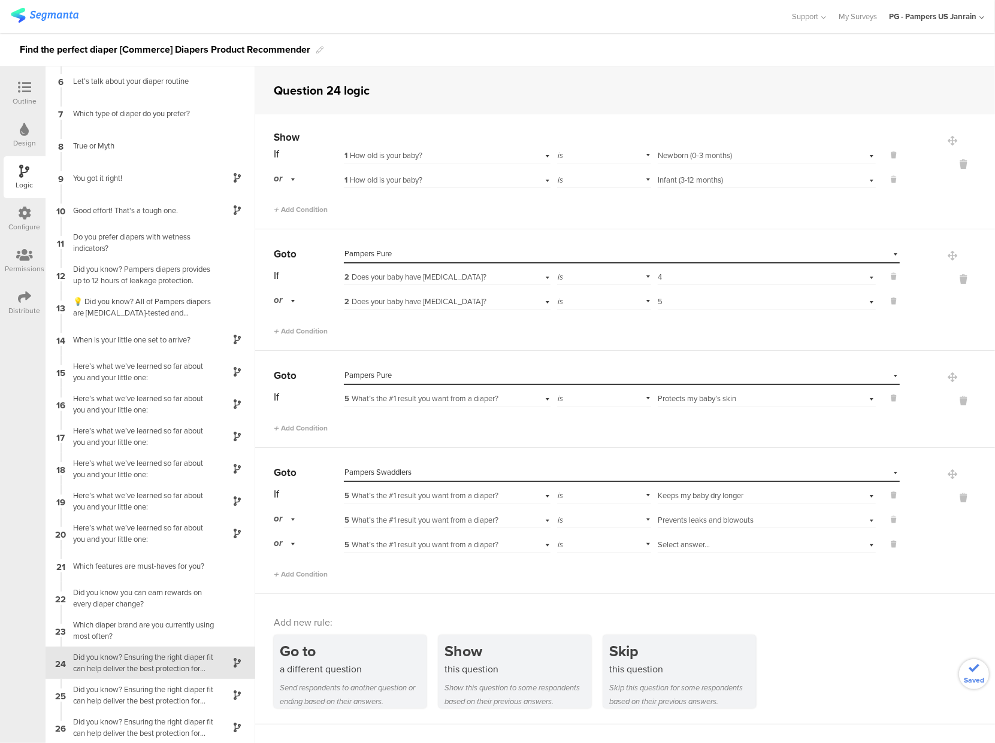
click at [676, 544] on span "Select answer..." at bounding box center [684, 544] width 52 height 11
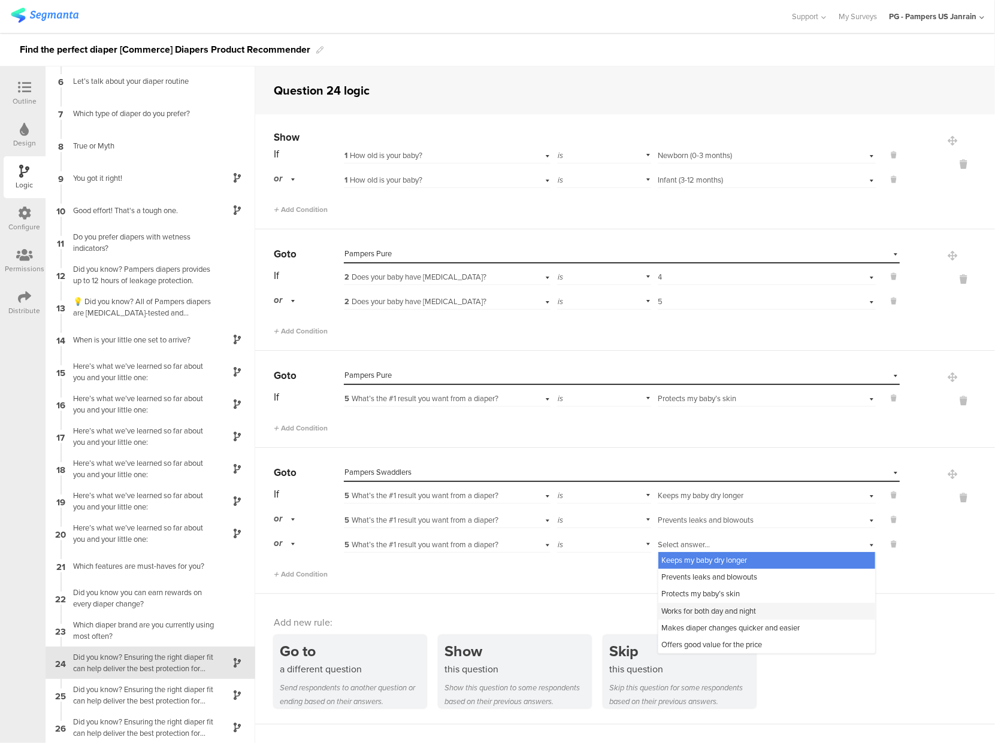
click at [690, 610] on span "Works for both day and night" at bounding box center [709, 611] width 95 height 11
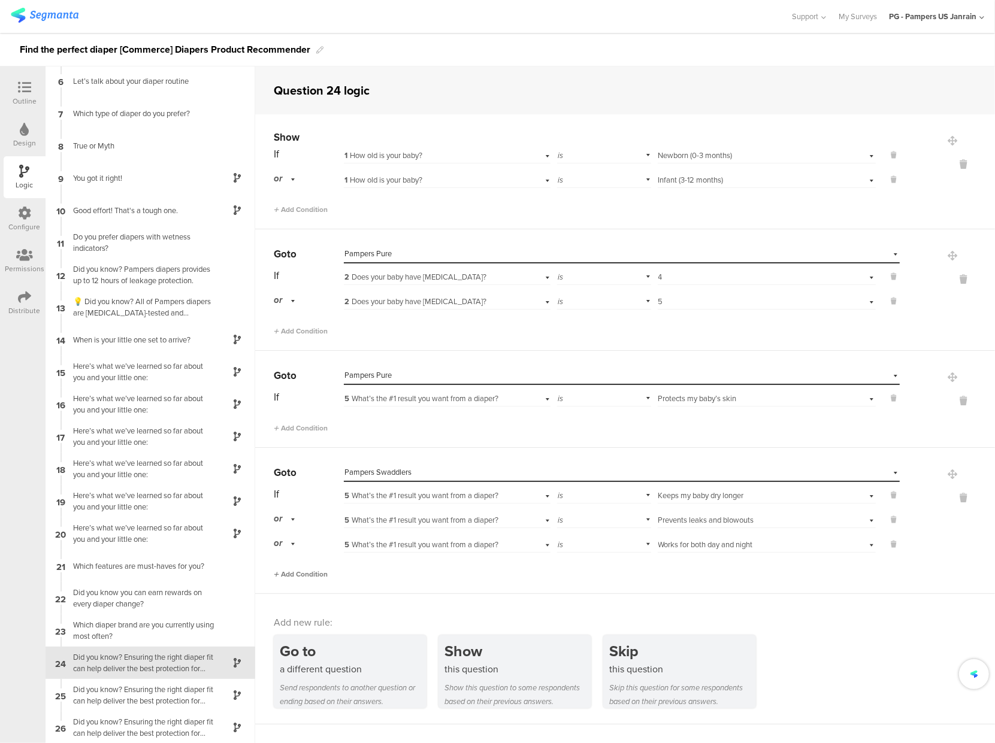
click at [293, 571] on span "Add Condition" at bounding box center [301, 574] width 54 height 11
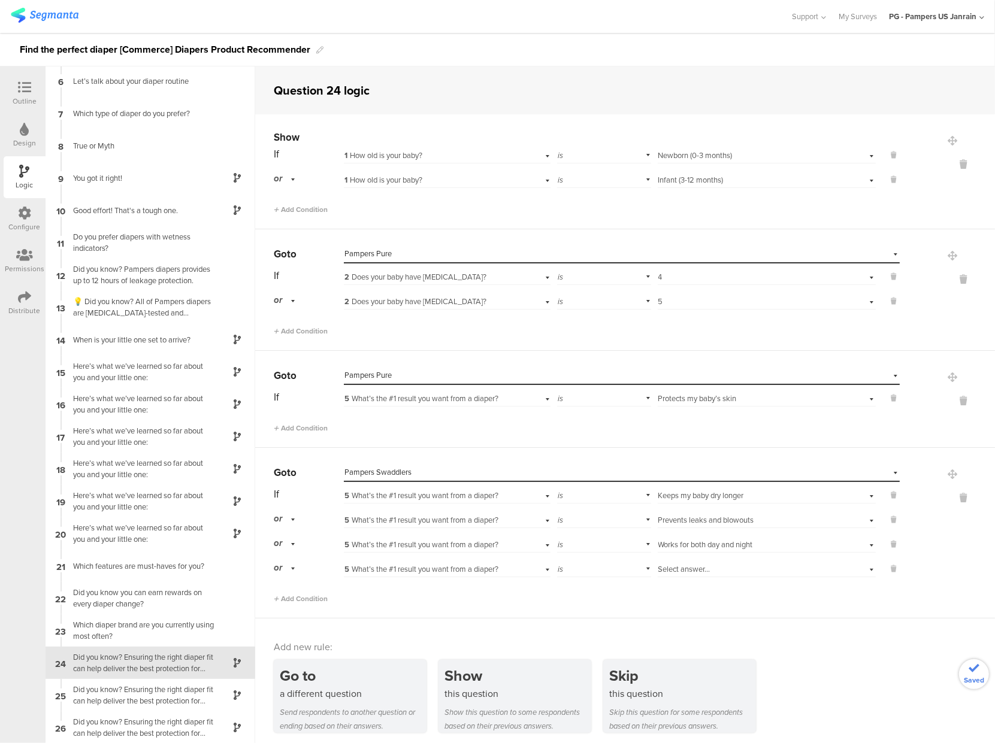
click at [681, 566] on span "Select answer..." at bounding box center [684, 569] width 52 height 11
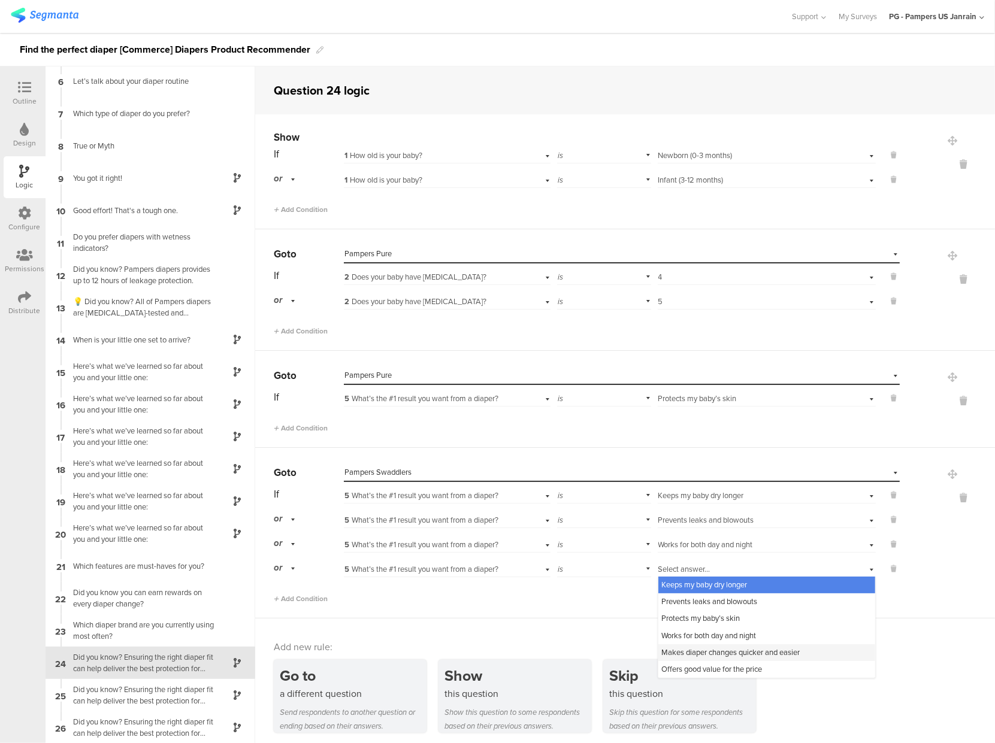
click at [686, 654] on span "Makes diaper changes quicker and easier" at bounding box center [731, 652] width 138 height 11
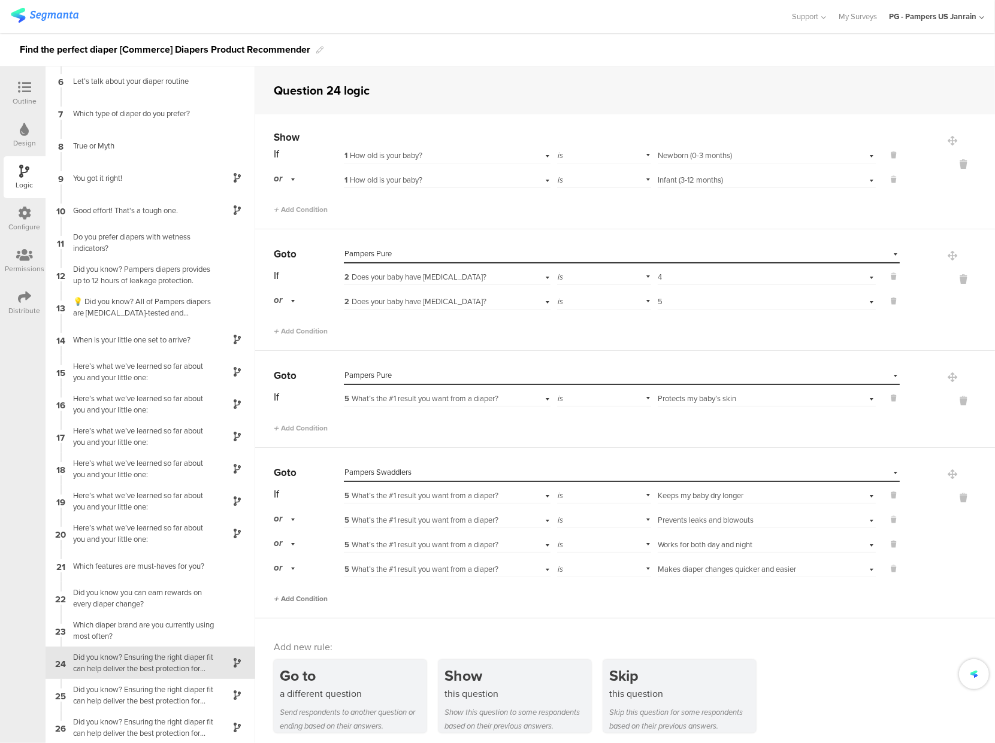
click at [291, 598] on span "Add Condition" at bounding box center [301, 599] width 54 height 11
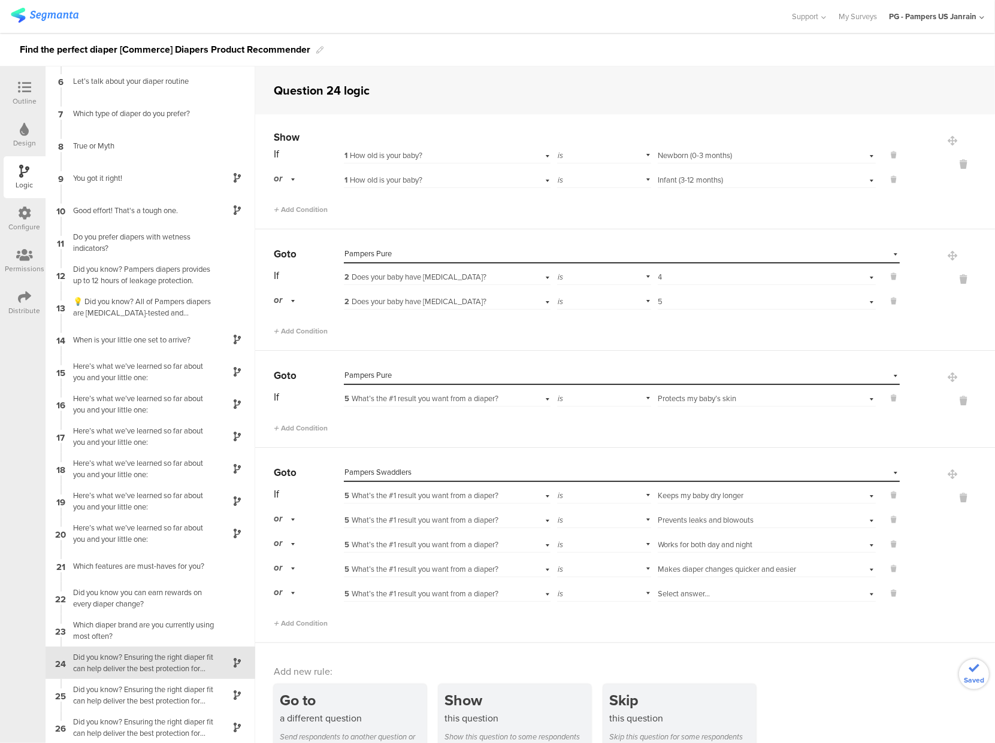
click at [678, 595] on span "Select answer..." at bounding box center [684, 593] width 52 height 11
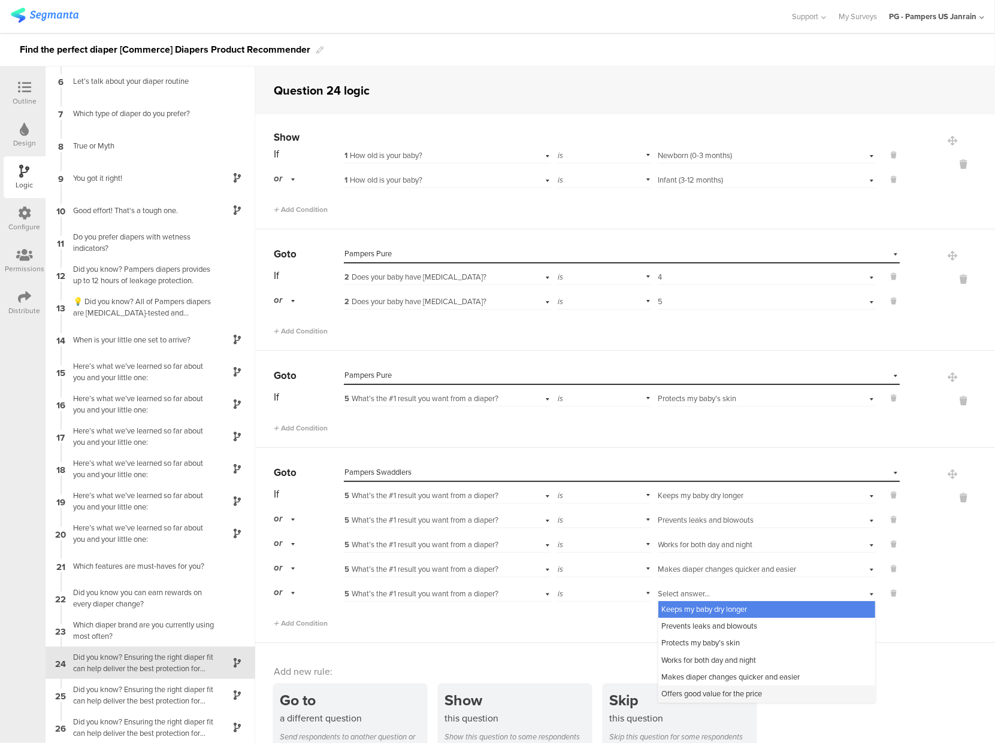
click at [681, 694] on span "Offers good value for the price" at bounding box center [712, 693] width 101 height 11
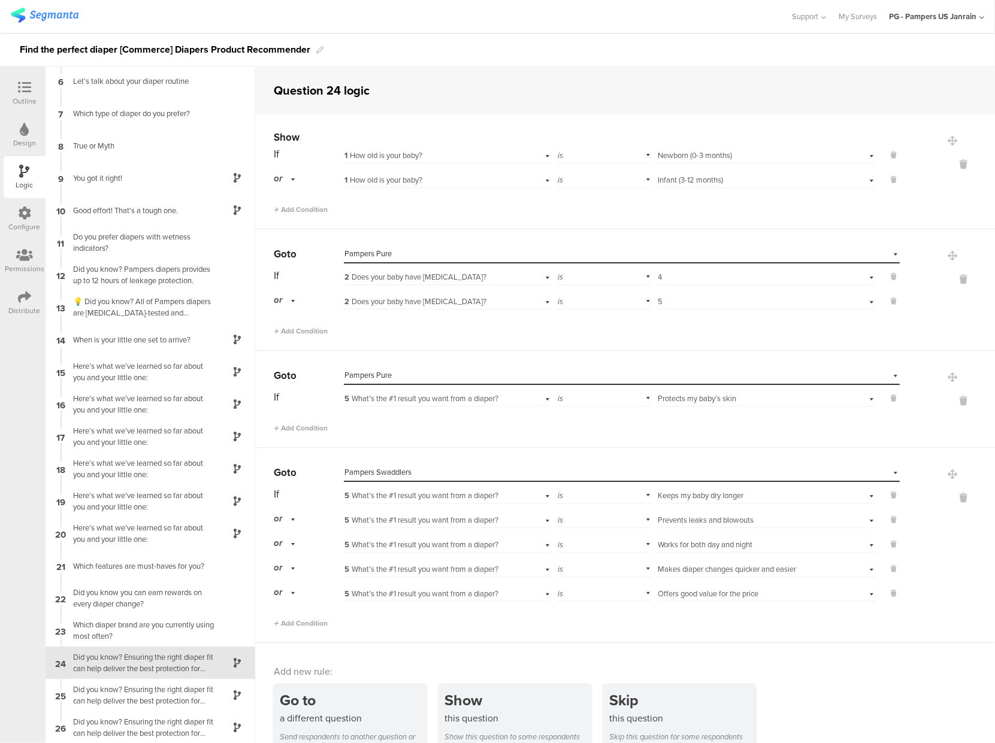
click at [634, 652] on div "Add new rule: Go to a different question Send respondents to another question o…" at bounding box center [625, 708] width 740 height 131
click at [144, 686] on div "Did you know? Ensuring the right diaper fit can help deliver the best protectio…" at bounding box center [141, 695] width 150 height 23
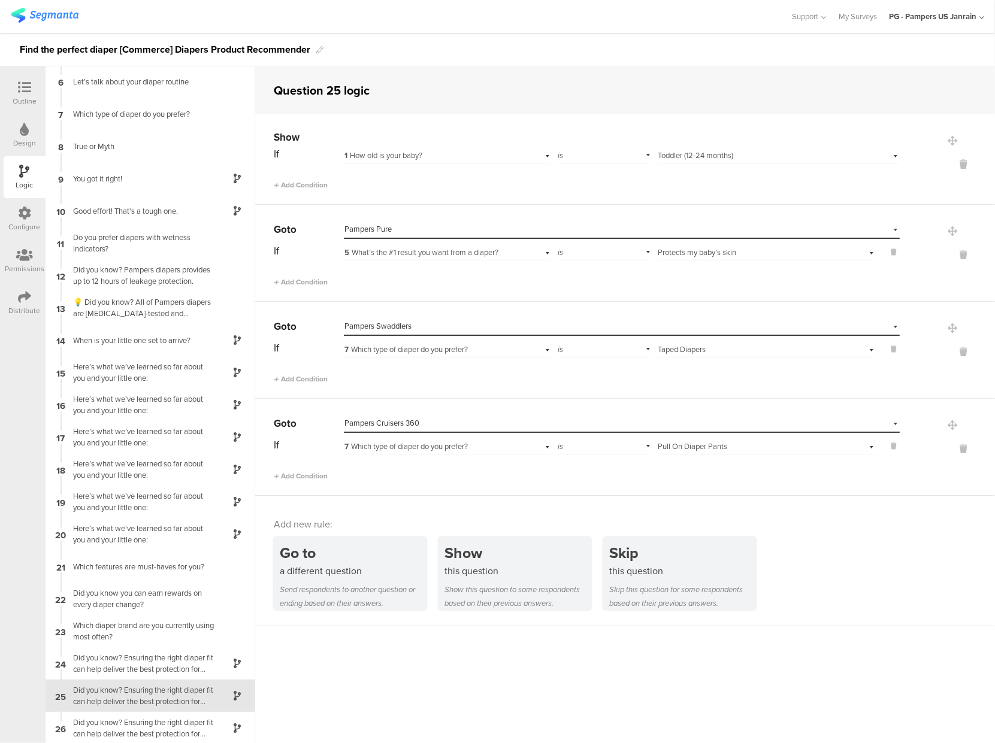
scroll to position [164, 0]
